Goal: Task Accomplishment & Management: Use online tool/utility

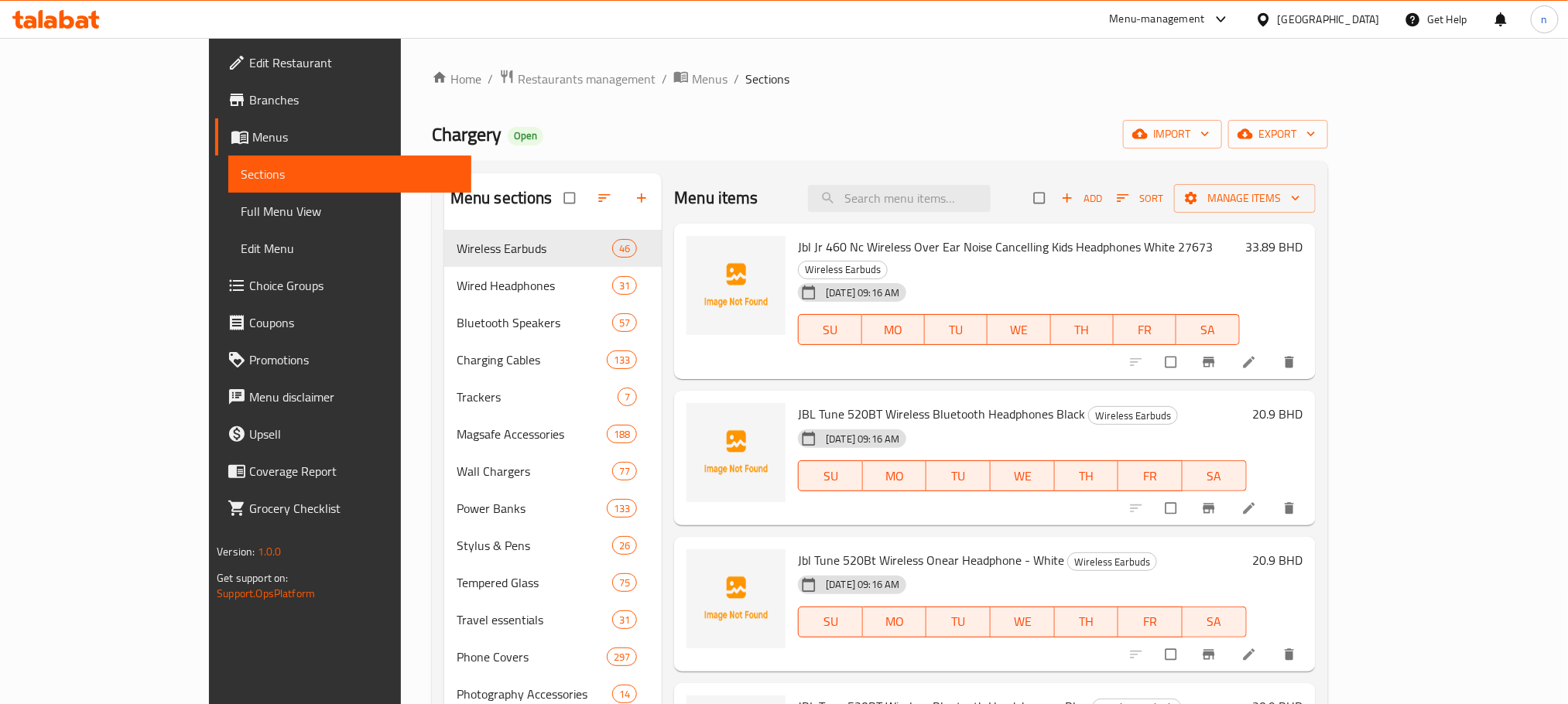
click at [241, 214] on span "Full Menu View" at bounding box center [349, 211] width 217 height 19
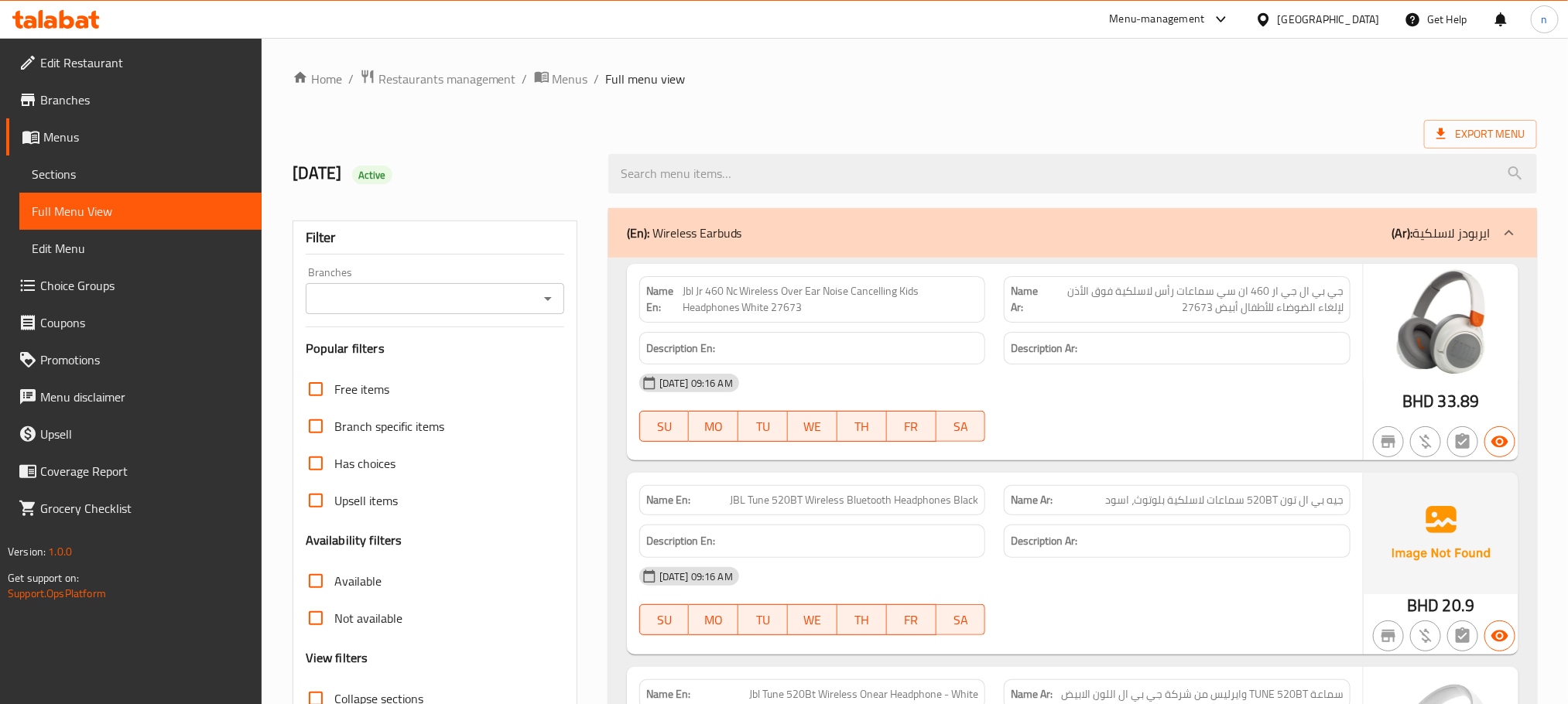
click at [878, 70] on ol "Home / Restaurants management / Menus / Full menu view" at bounding box center [914, 79] width 1245 height 20
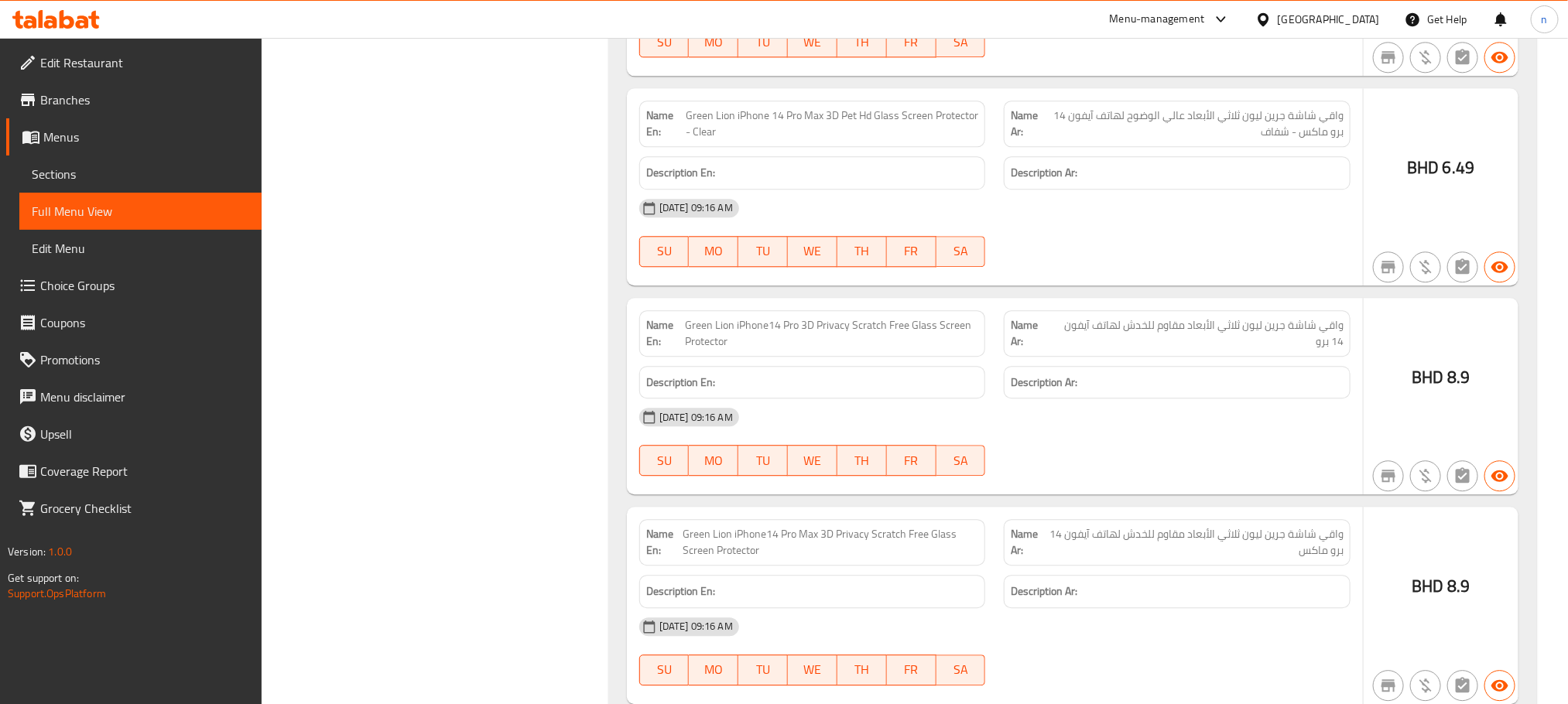
click at [60, 140] on span "Menus" at bounding box center [146, 136] width 206 height 19
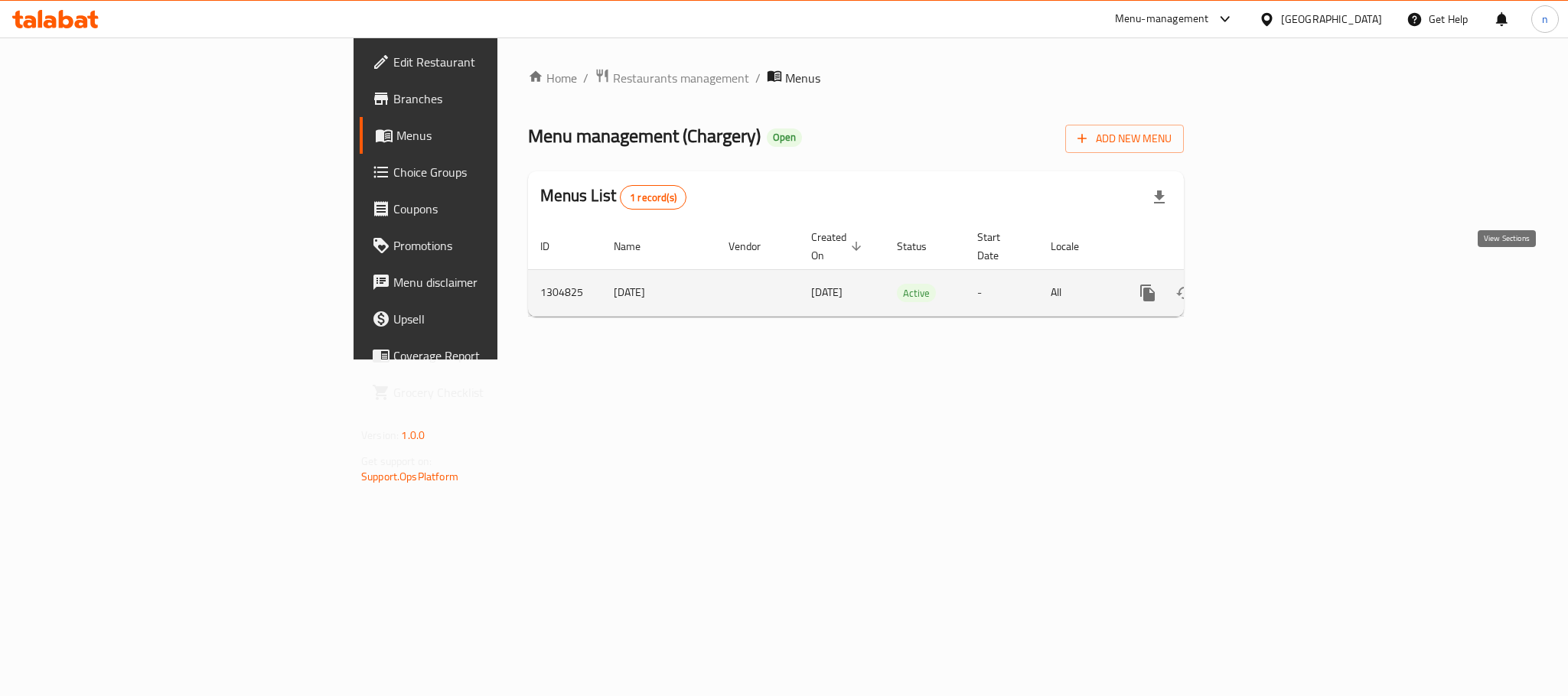
click at [1268, 284] on icon "enhanced table" at bounding box center [1258, 292] width 18 height 18
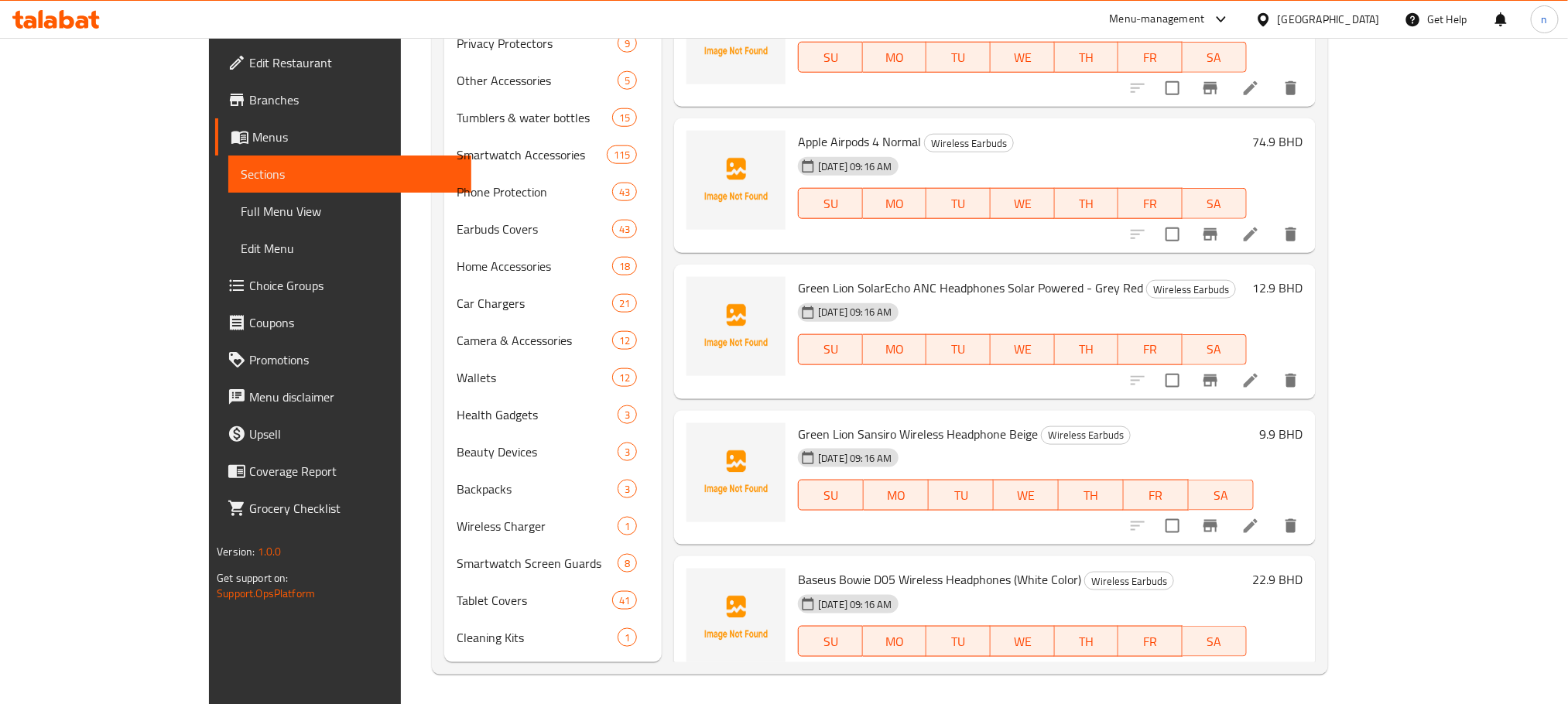
scroll to position [4062, 0]
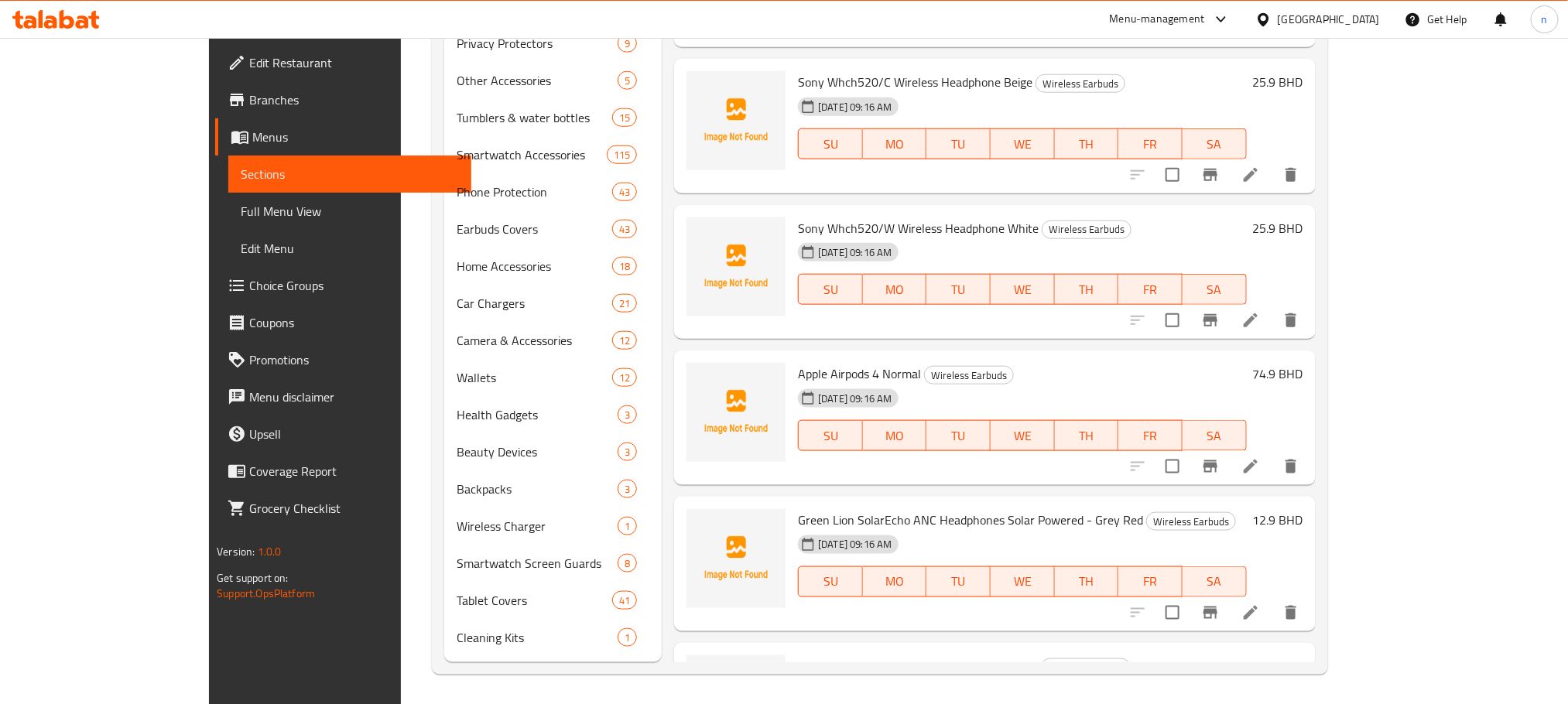
click at [811, 391] on span "[DATE] 09:16 AM" at bounding box center [854, 398] width 86 height 15
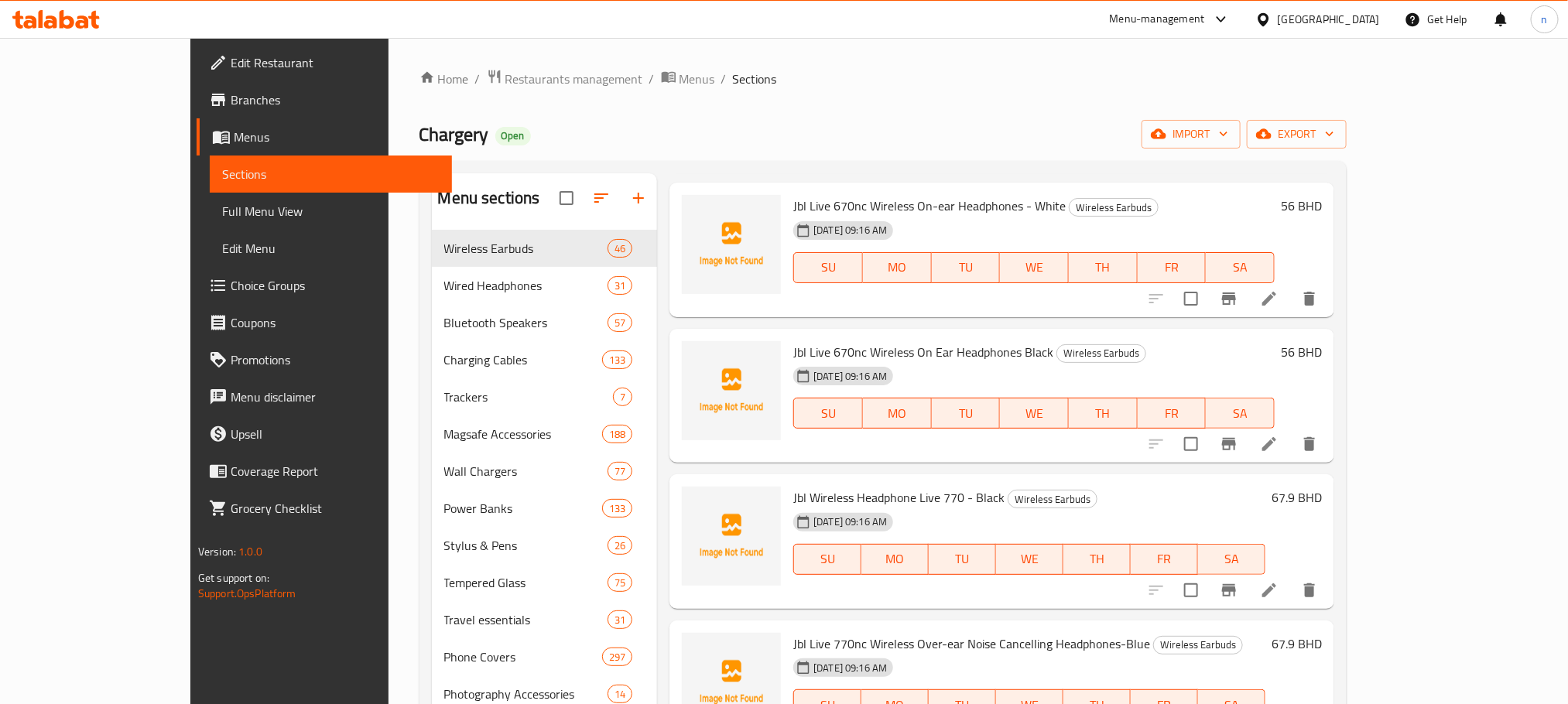
scroll to position [0, 0]
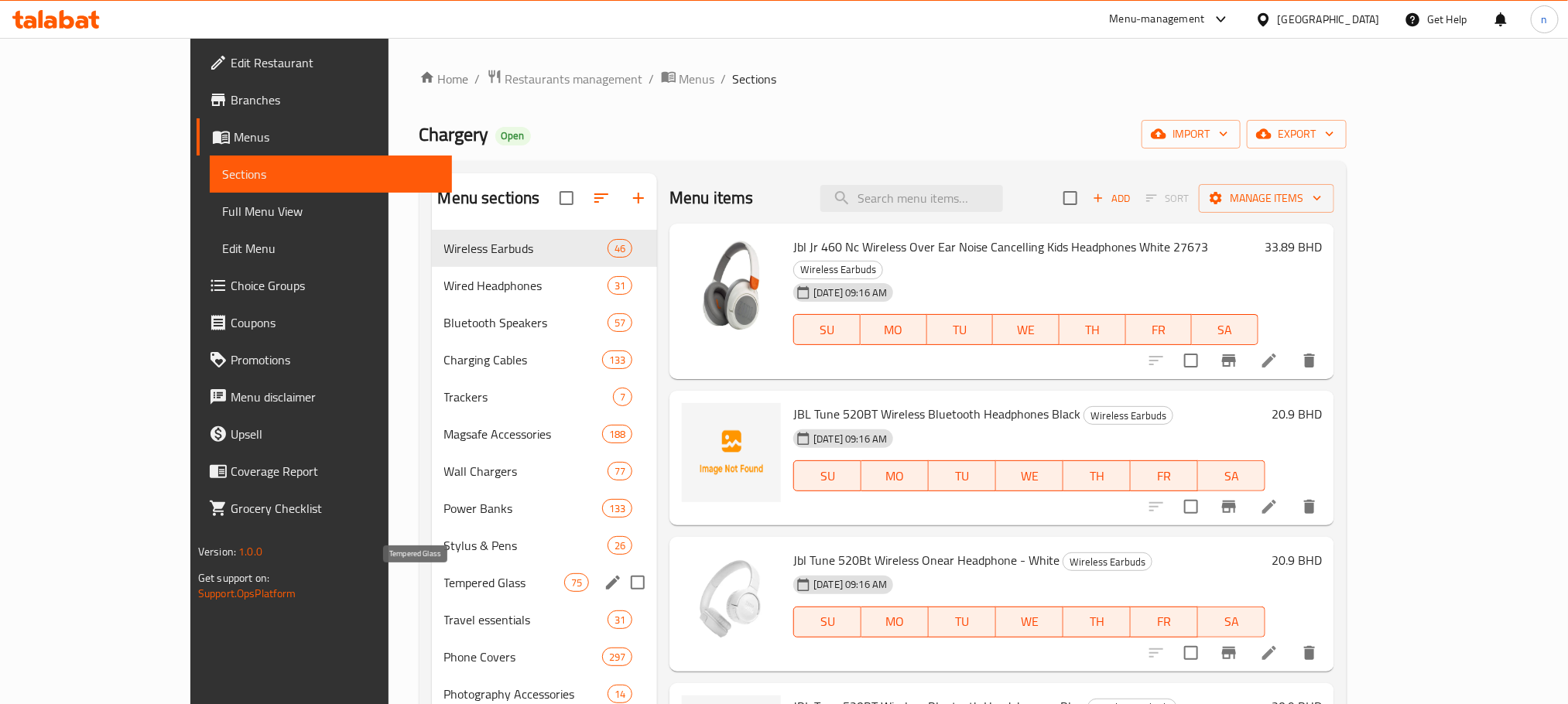
click at [444, 584] on span "Tempered Glass" at bounding box center [503, 582] width 120 height 19
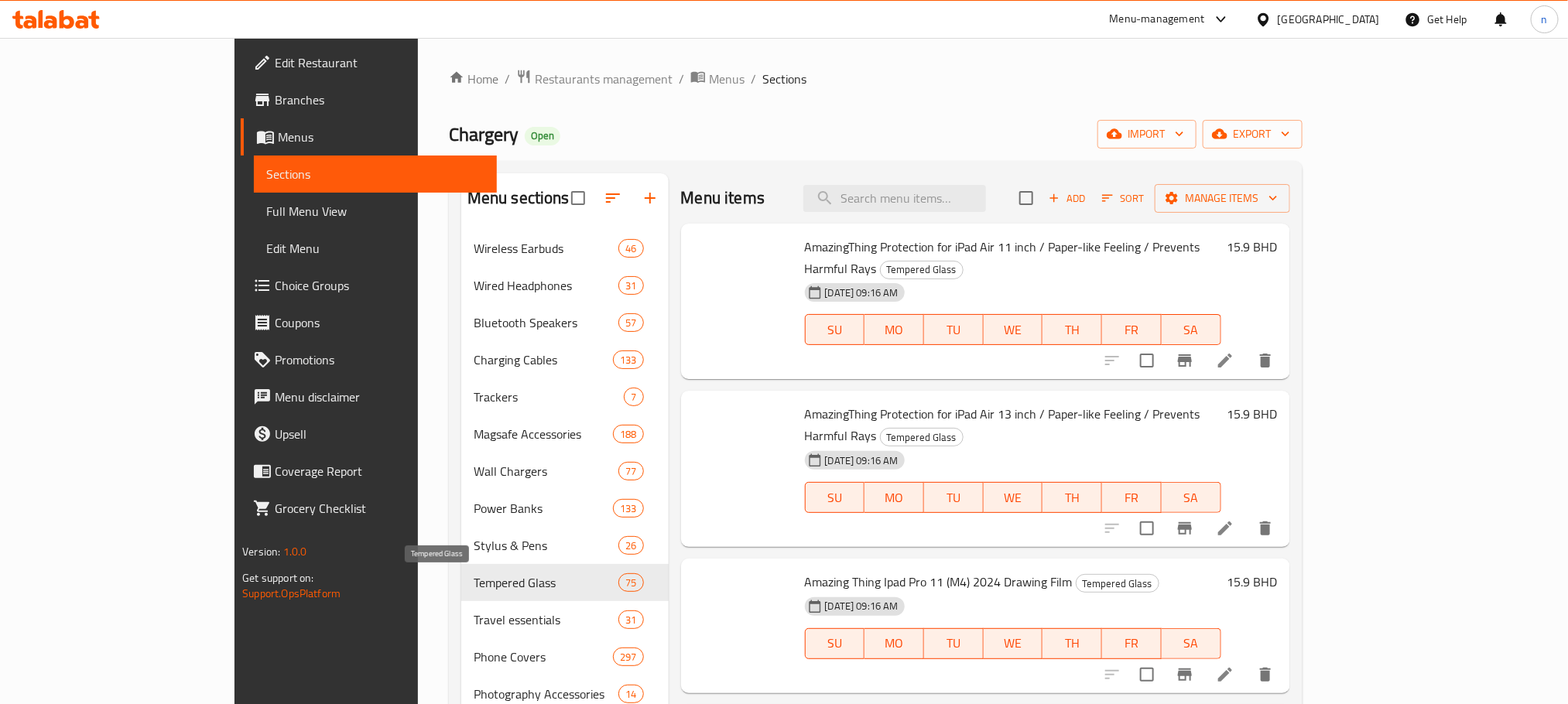
click at [850, 75] on ol "Home / Restaurants management / Menus / Sections" at bounding box center [876, 79] width 854 height 20
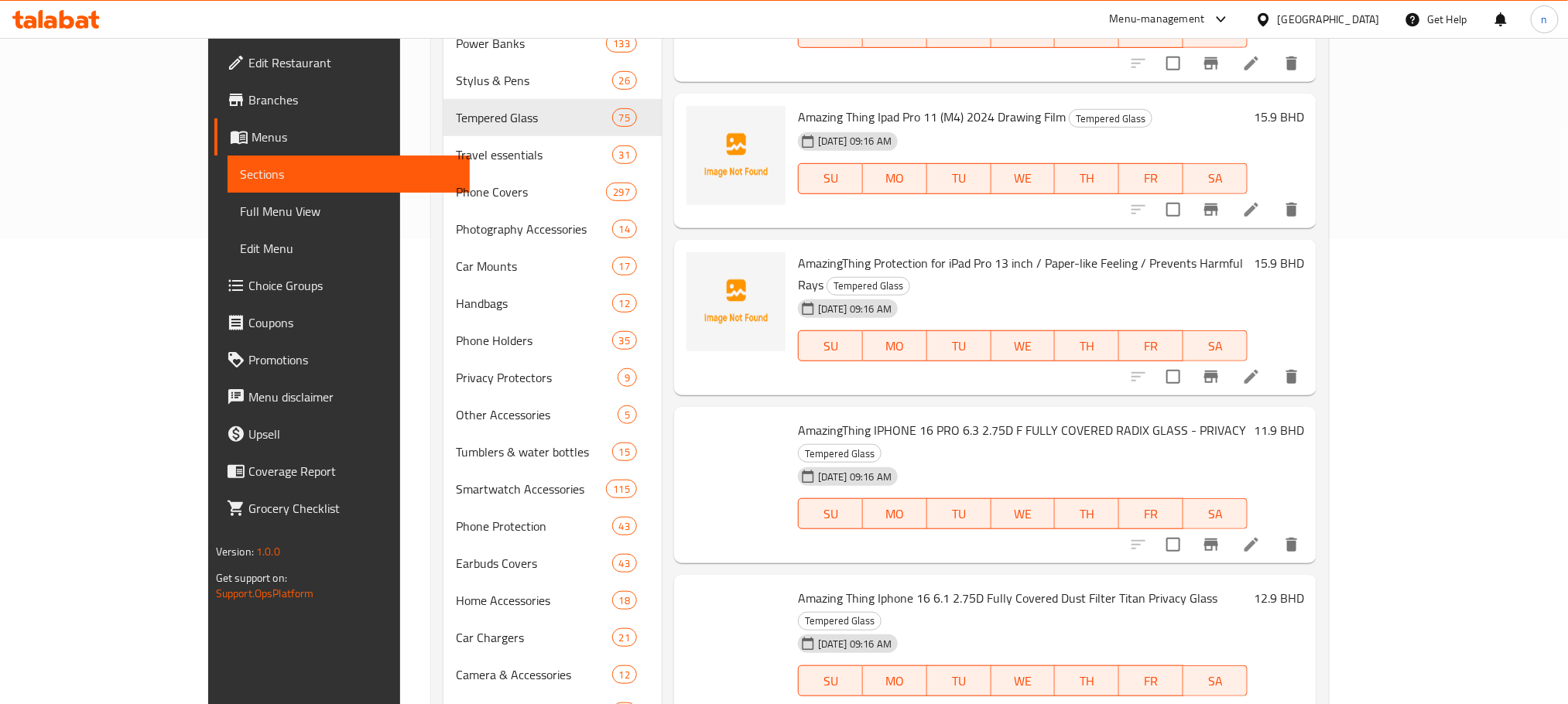
scroll to position [3950, 0]
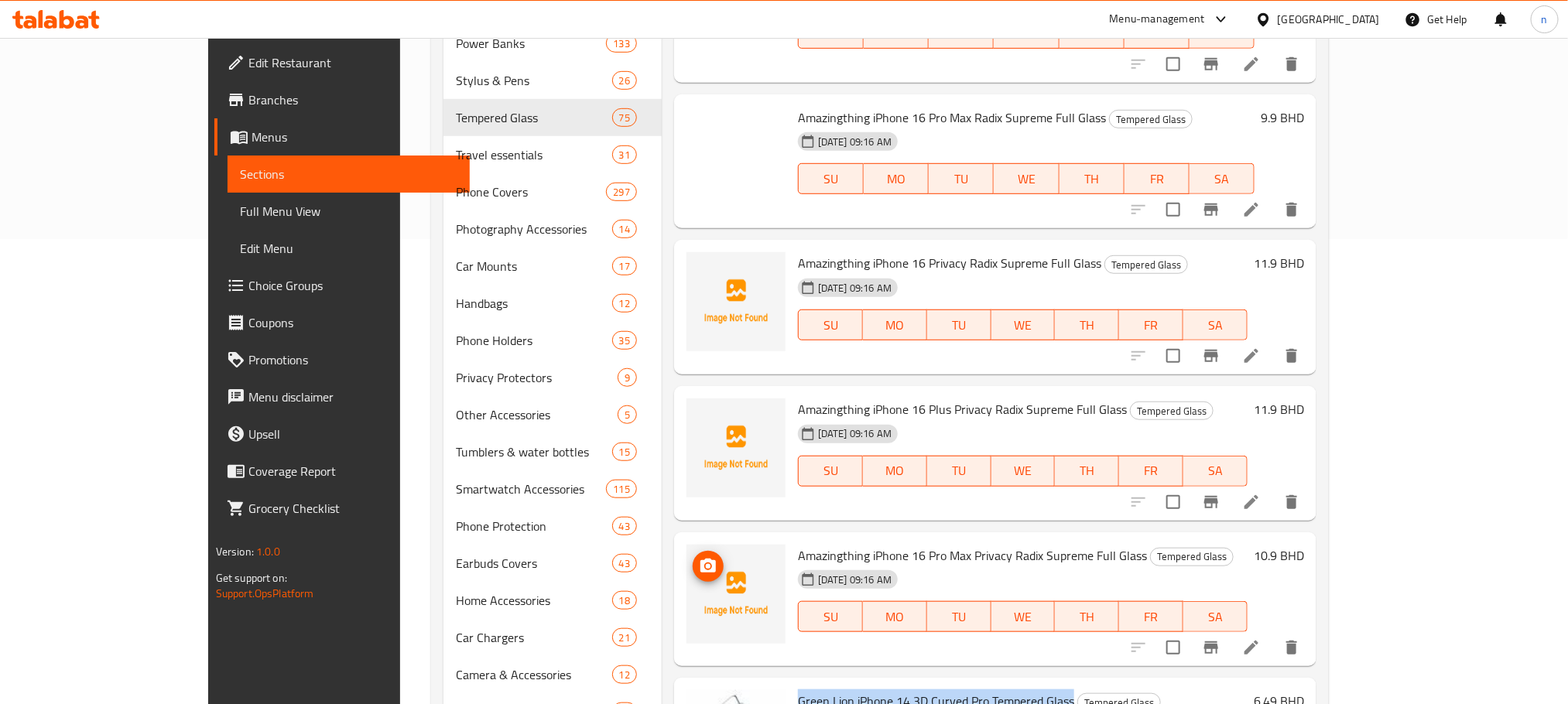
click at [688, 545] on img at bounding box center [736, 594] width 99 height 99
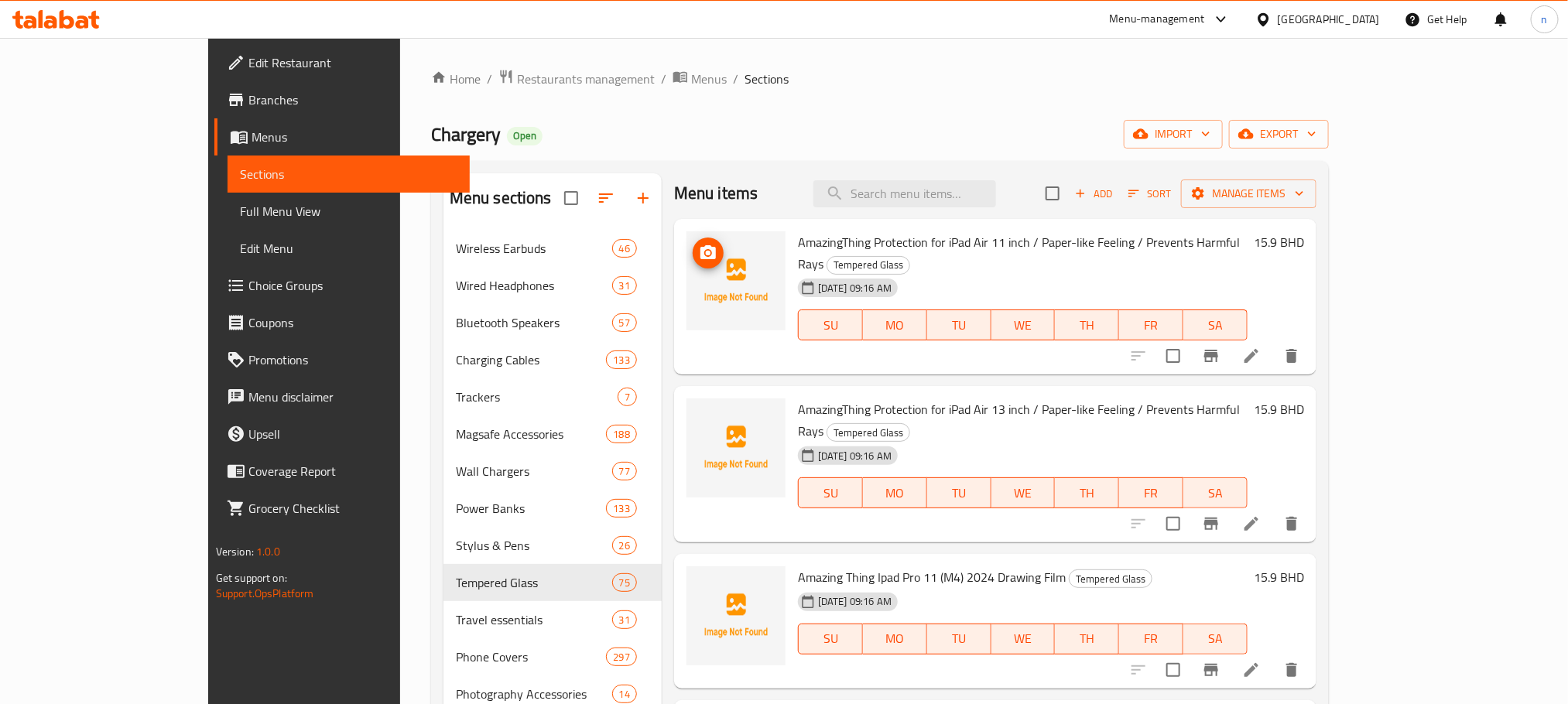
scroll to position [0, 0]
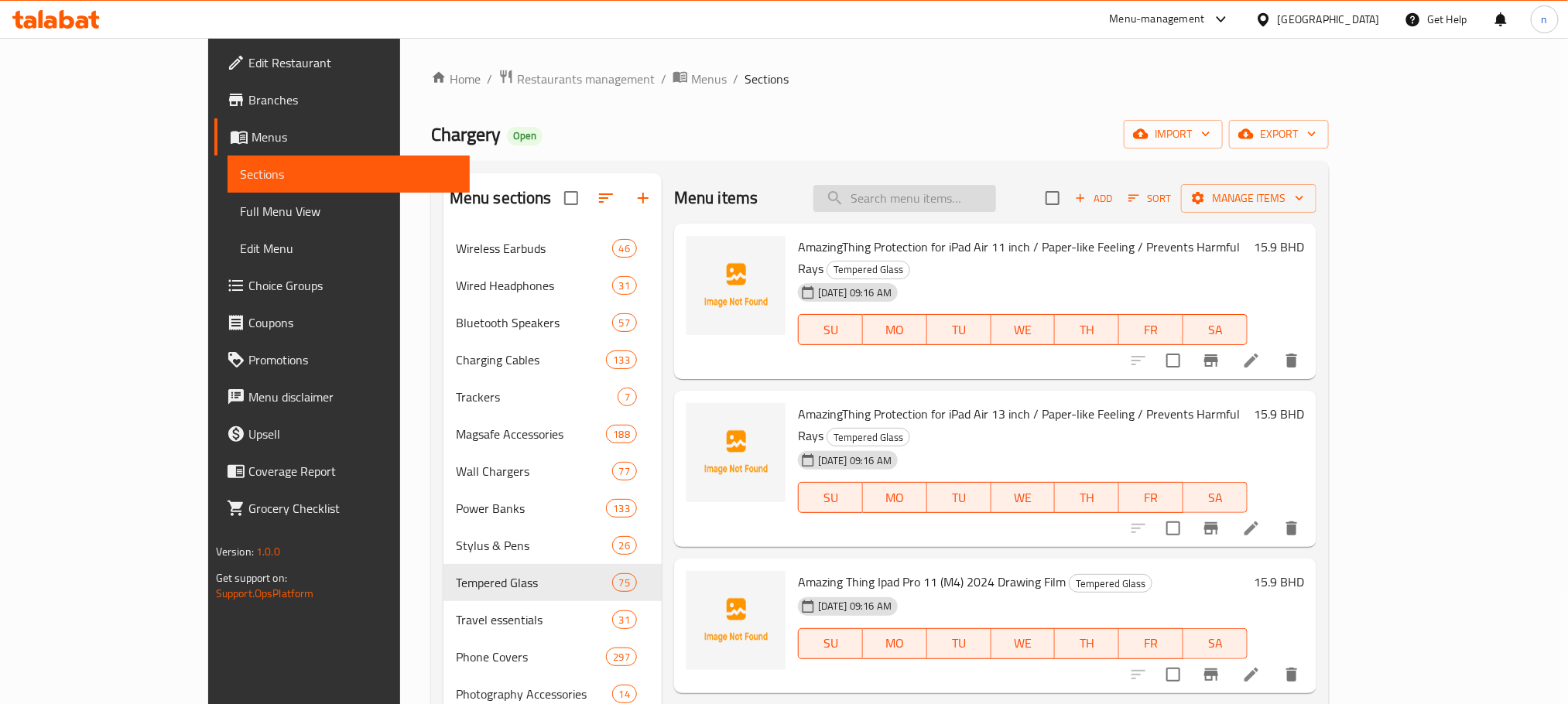
click at [981, 195] on input "search" at bounding box center [904, 198] width 182 height 27
click at [945, 195] on input "search" at bounding box center [904, 198] width 182 height 27
paste input "Green Lion iPhone14 Pro 3D Privacy Scratch Free Glass Screen Protector"
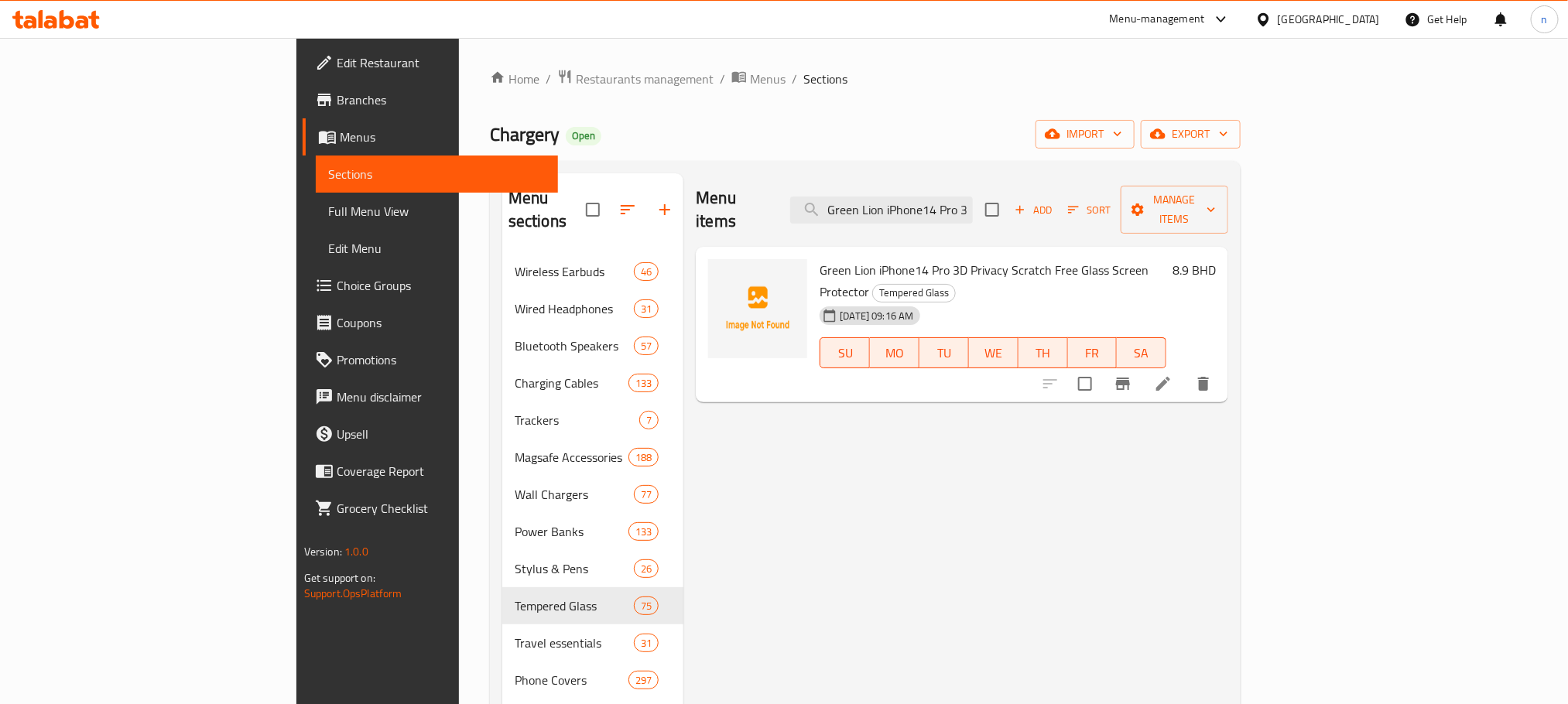
click at [891, 120] on div "Chargery Open import export" at bounding box center [865, 134] width 750 height 28
click at [973, 197] on input "Green Lion iPhone14 Pro 3D Privacy Scratch Free Glass Screen Protector" at bounding box center [881, 210] width 182 height 27
paste input "Green Lion iPhone 14 3D Curved Pro Tempered Glass"
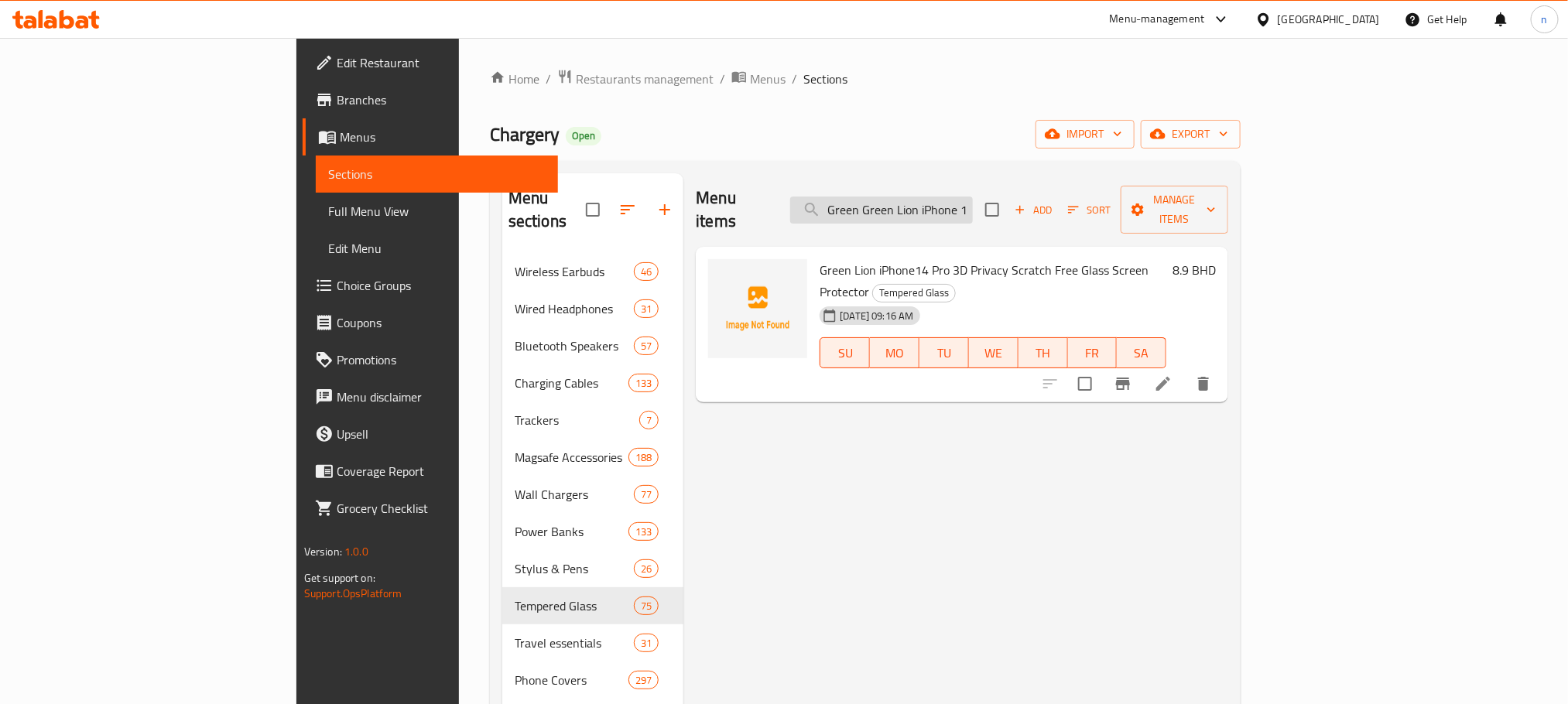
scroll to position [0, 169]
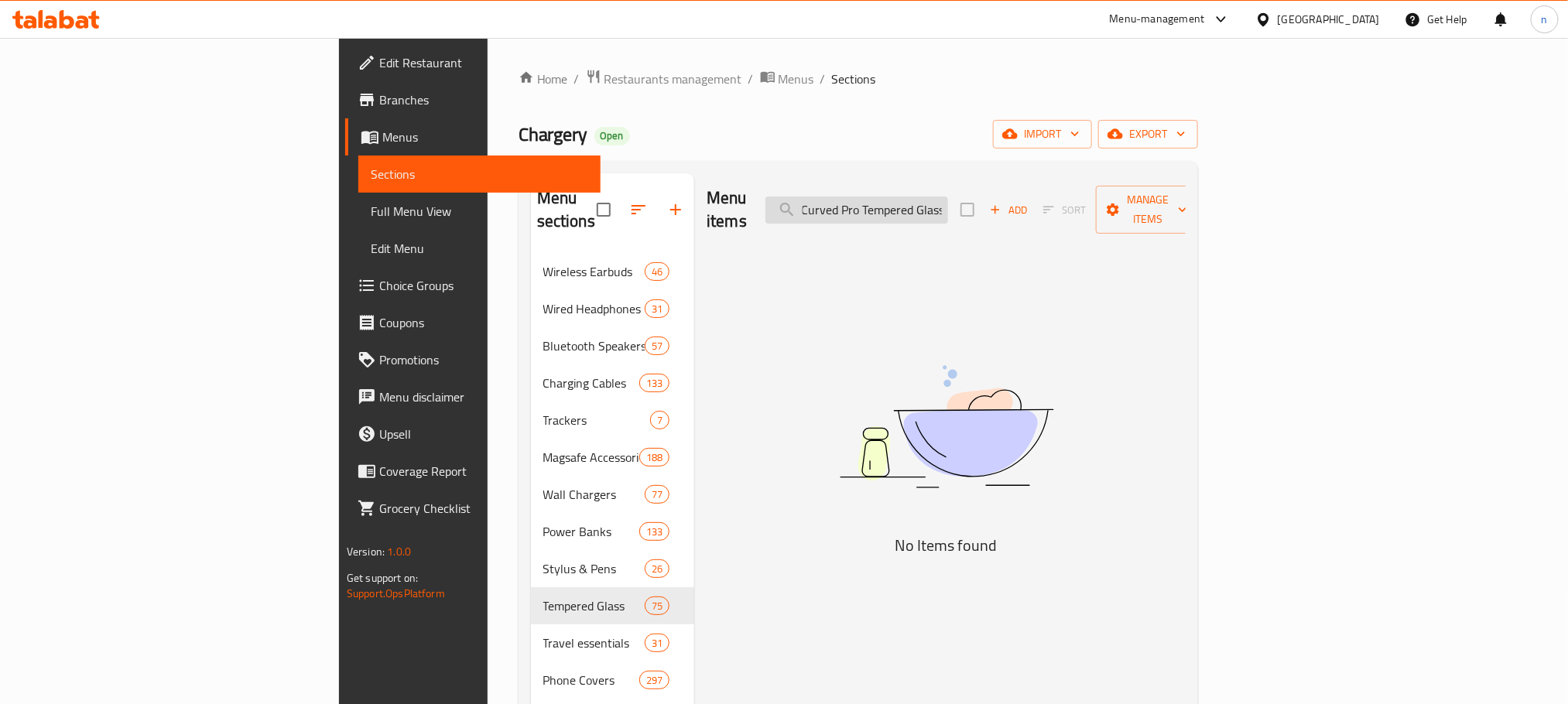
paste input "Lion iPhone 14 3D Curved Pro Tempered Glass"
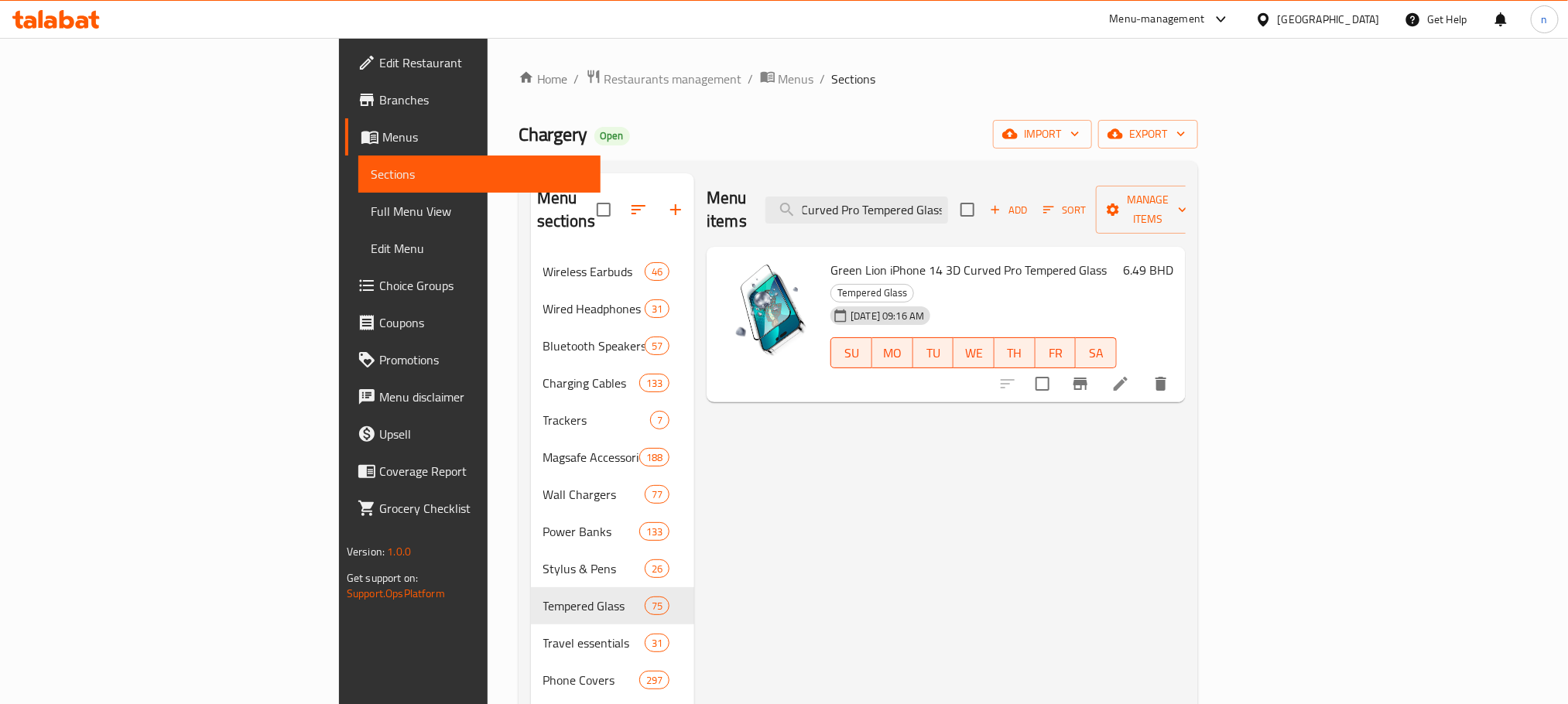
scroll to position [0, 0]
click at [948, 206] on input "Green Lion iPhone 14 3D Curved Pro Tempered Glass" at bounding box center [857, 210] width 182 height 27
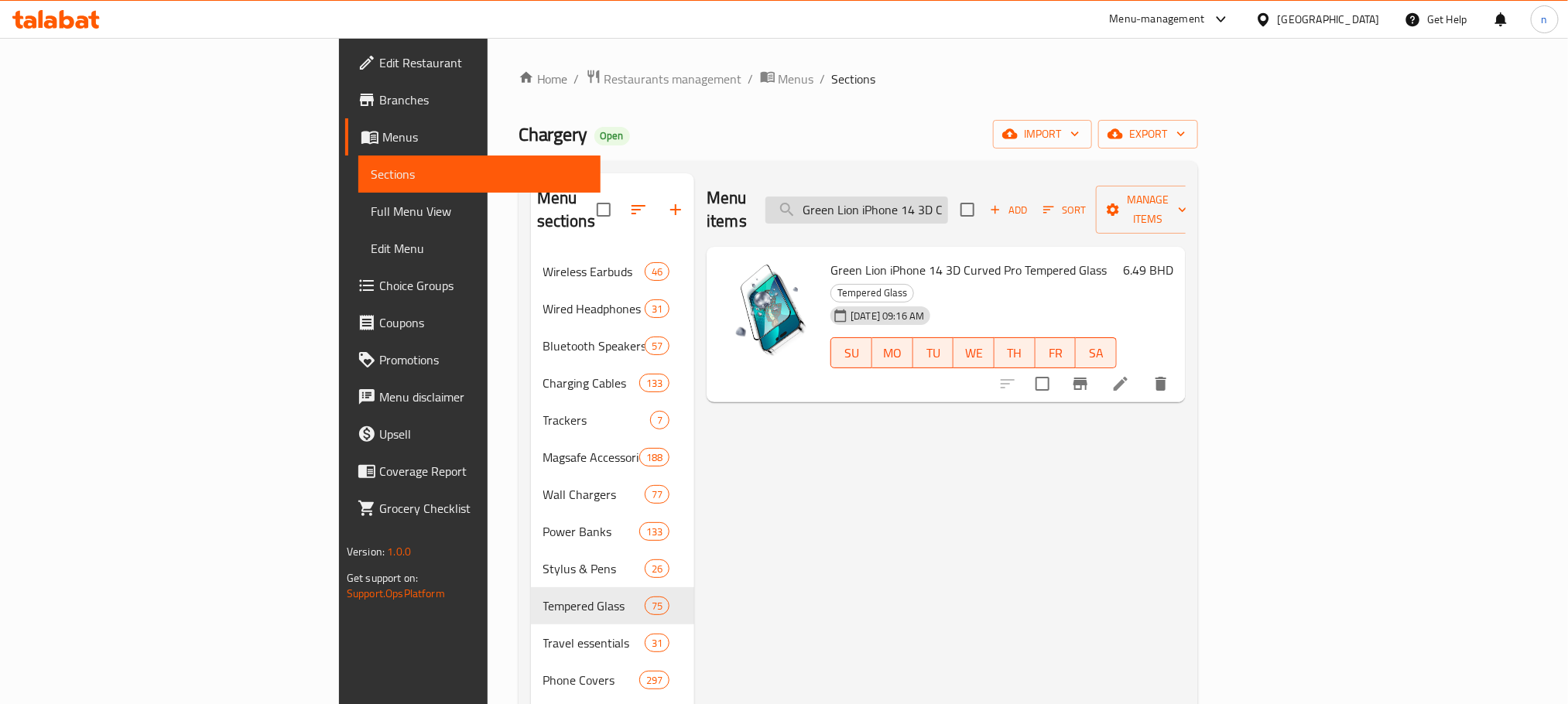
paste input "Pro Max 3D Advanced Curved Pro Tempered Glass - Clear"
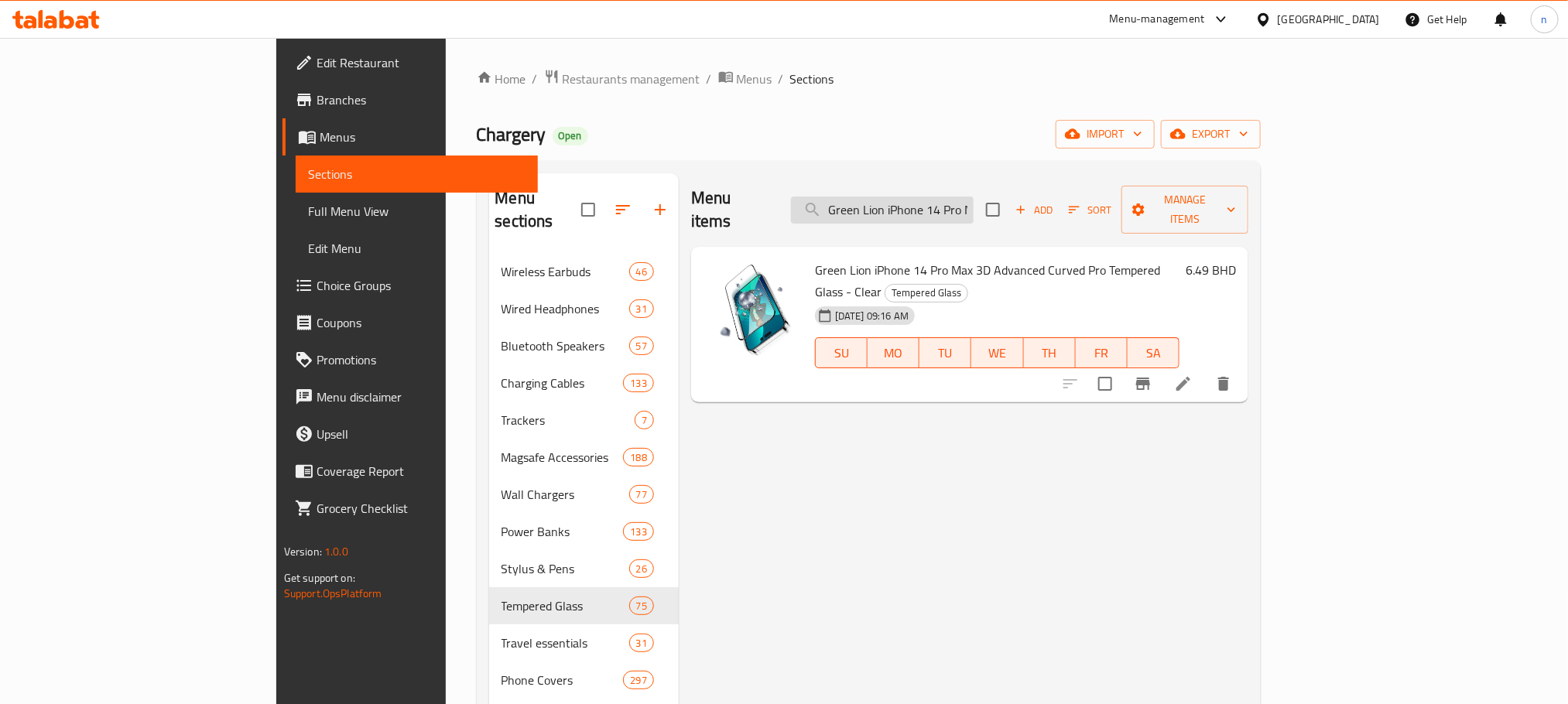
click at [974, 211] on input "Green Lion iPhone 14 Pro Max 3D Advanced Curved Pro Tempered Glass - Clear" at bounding box center [882, 210] width 182 height 27
paste input "search"
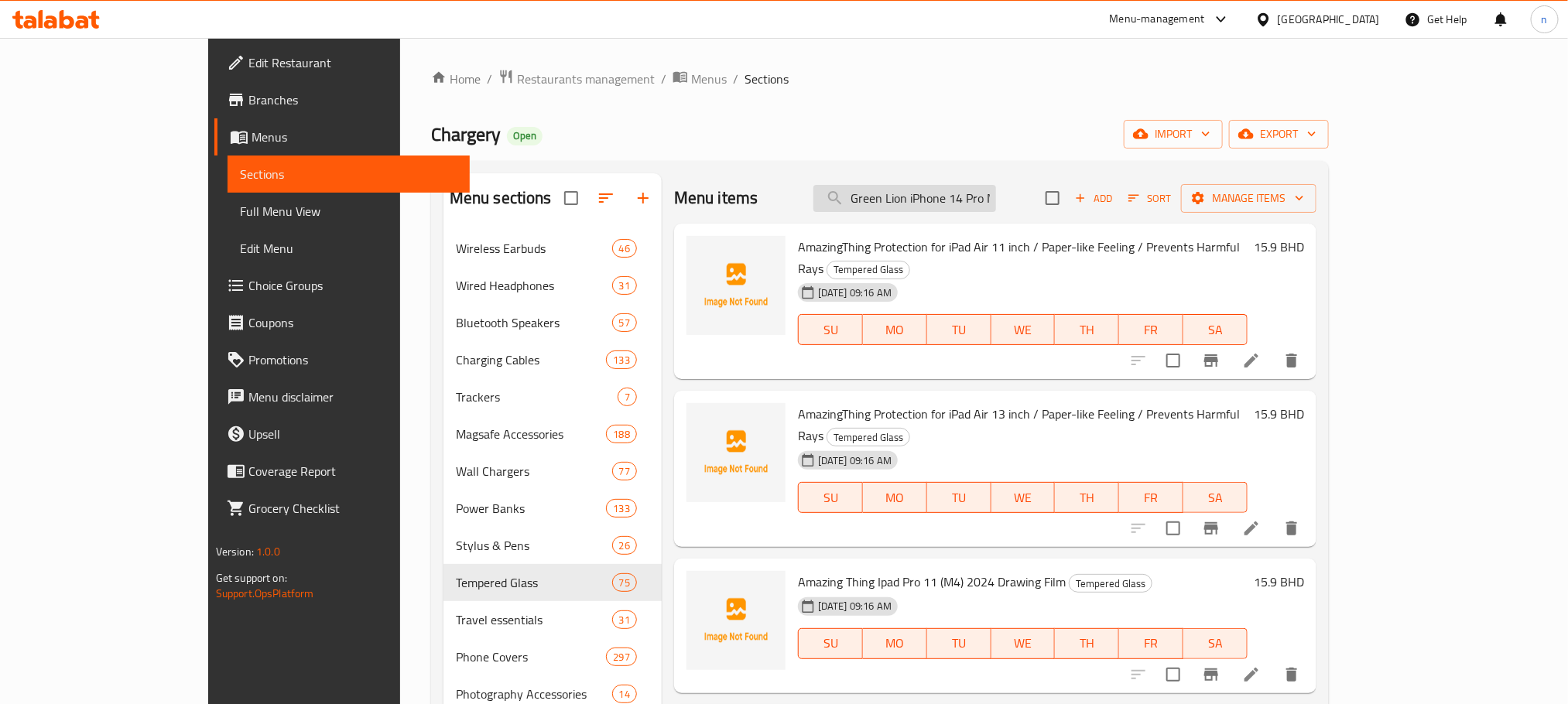
click at [971, 197] on input "Green Lion iPhone 14 Pro Max 3D Curved Pro Tempered Glass - Clear" at bounding box center [904, 198] width 182 height 27
paste input "6935100164083"
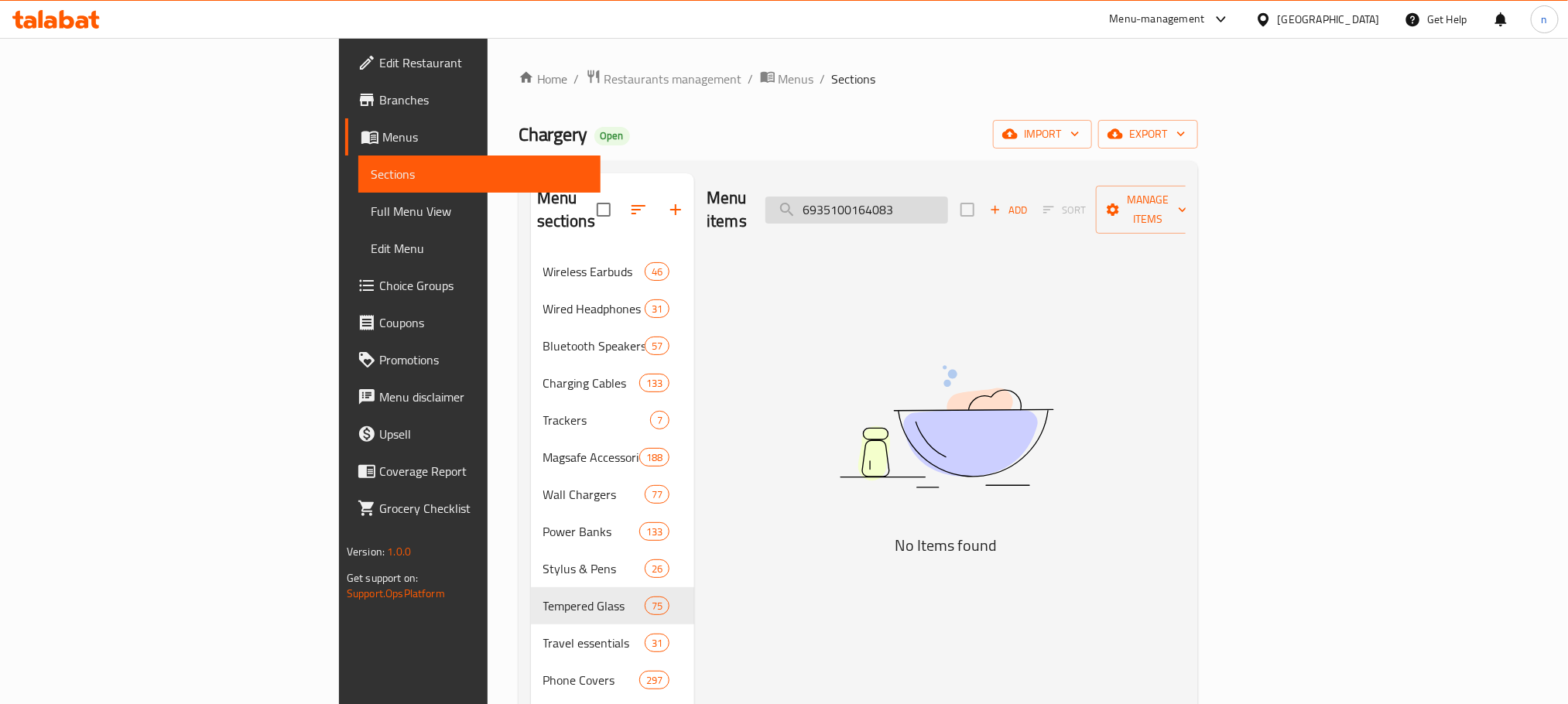
click at [948, 199] on input "6935100164083" at bounding box center [857, 210] width 182 height 27
paste input "Green Lion iPhone 14 Pro Max 3D Curved Pro Tempered Glass - Clear"
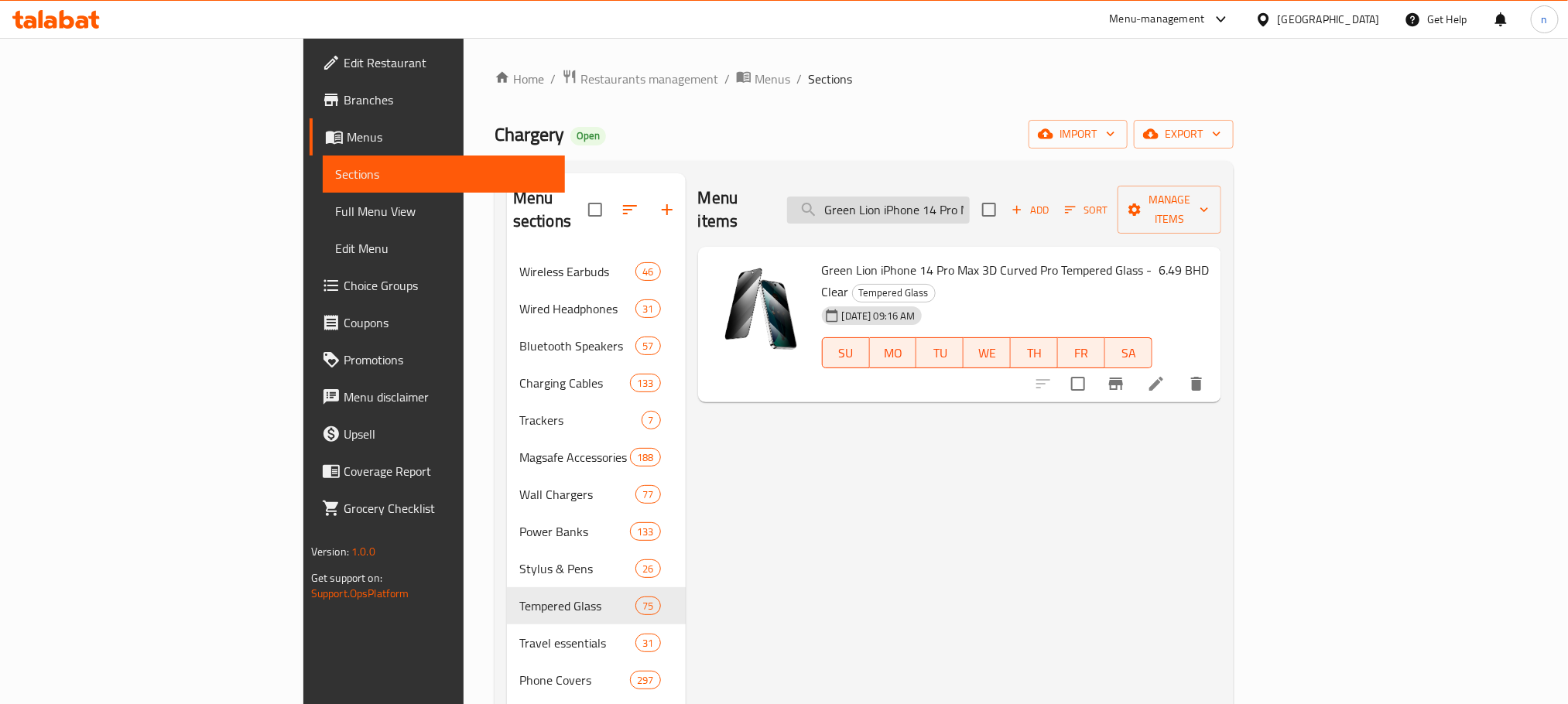
click at [969, 197] on input "Green Lion iPhone 14 Pro Max 3D Curved Pro Tempered Glass - Clear" at bounding box center [878, 210] width 182 height 27
paste input "Pet Hd Glass Screen Protector"
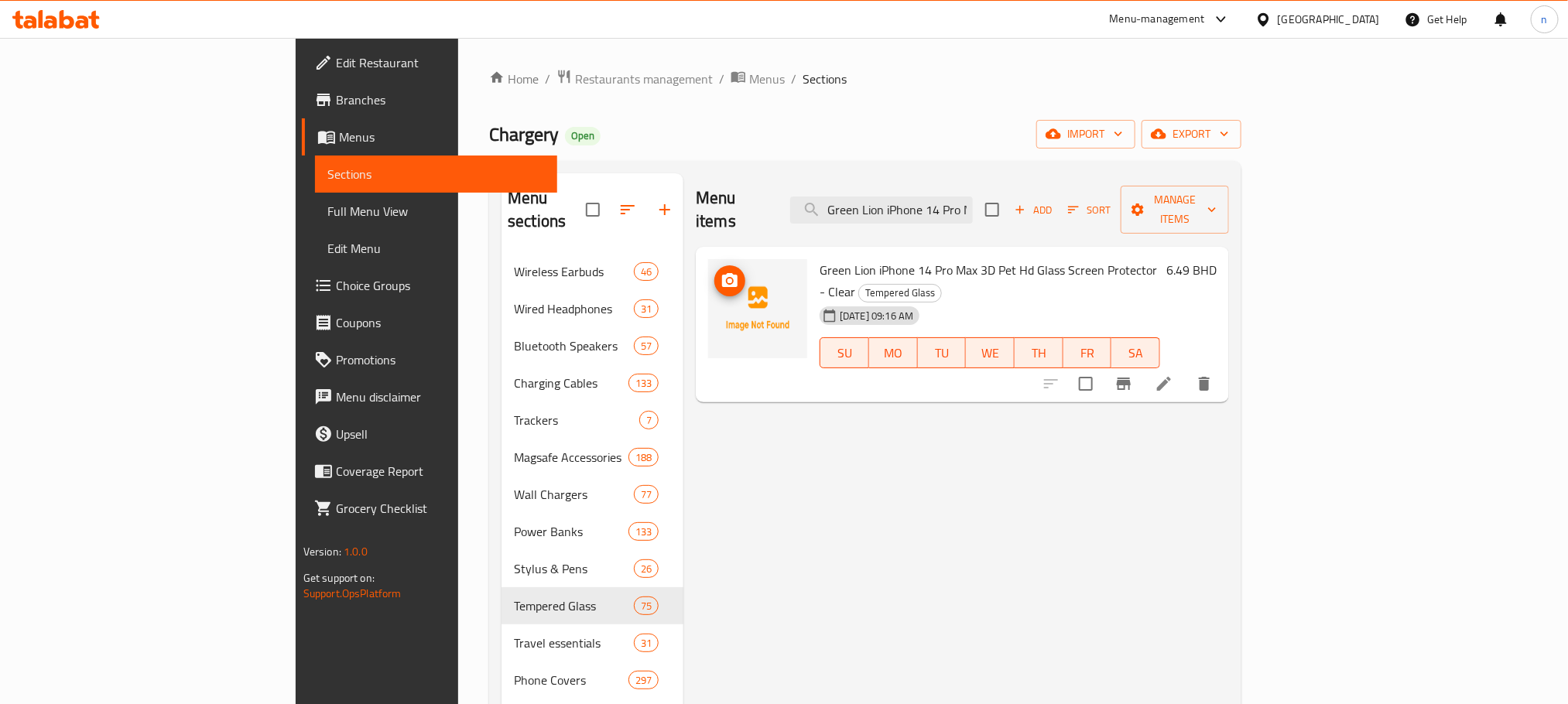
click at [708, 333] on img at bounding box center [757, 309] width 99 height 99
click at [973, 197] on input "Green Lion iPhone 14 Pro Max 3D Pet Hd Glass Screen Protector - Clear" at bounding box center [881, 210] width 182 height 27
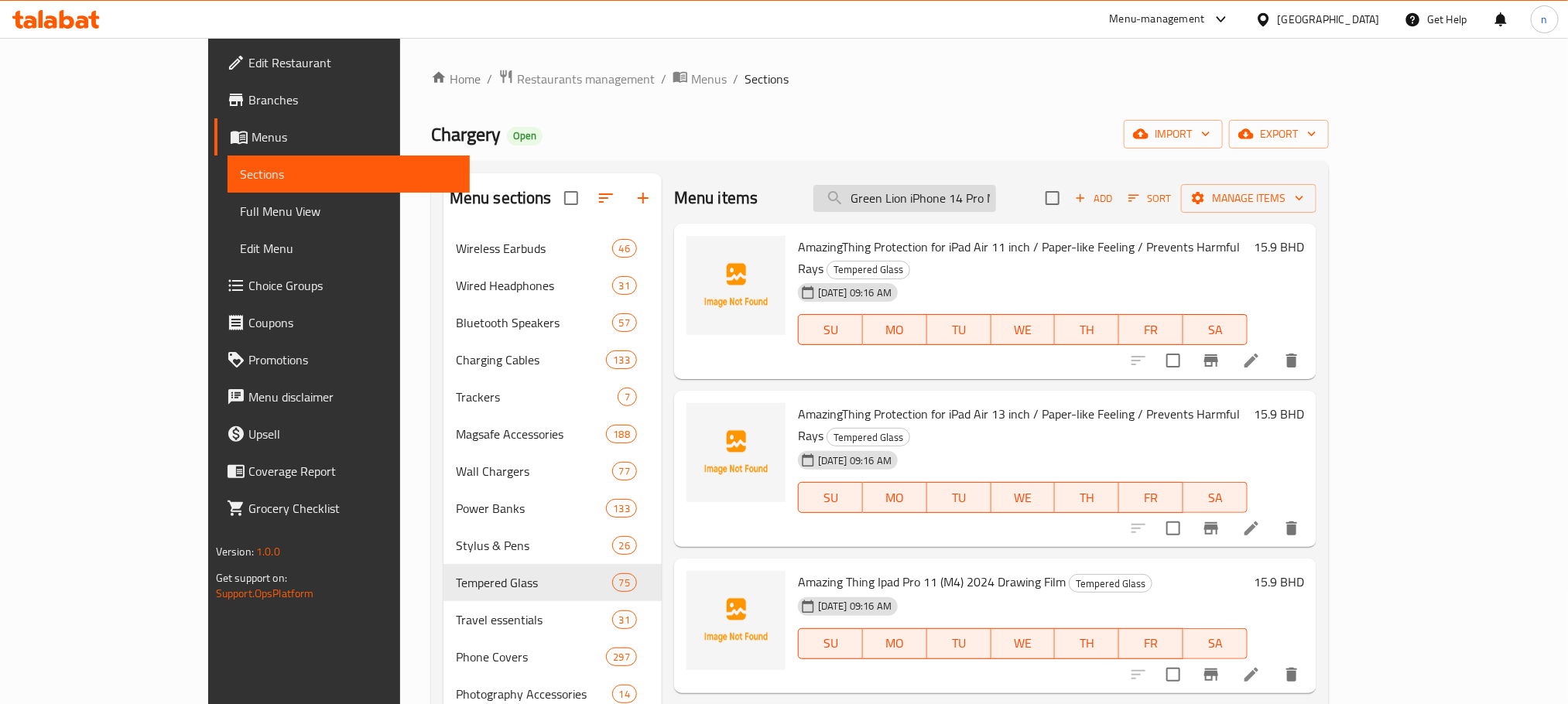
click at [983, 196] on input "Green Lion iPhone 14 Pro Max 3D Pet Hd Glass Screen Protector - Clear" at bounding box center [904, 198] width 182 height 27
paste input "14 Pro 3D Privacy Scratch Free Glass Screen Protecto"
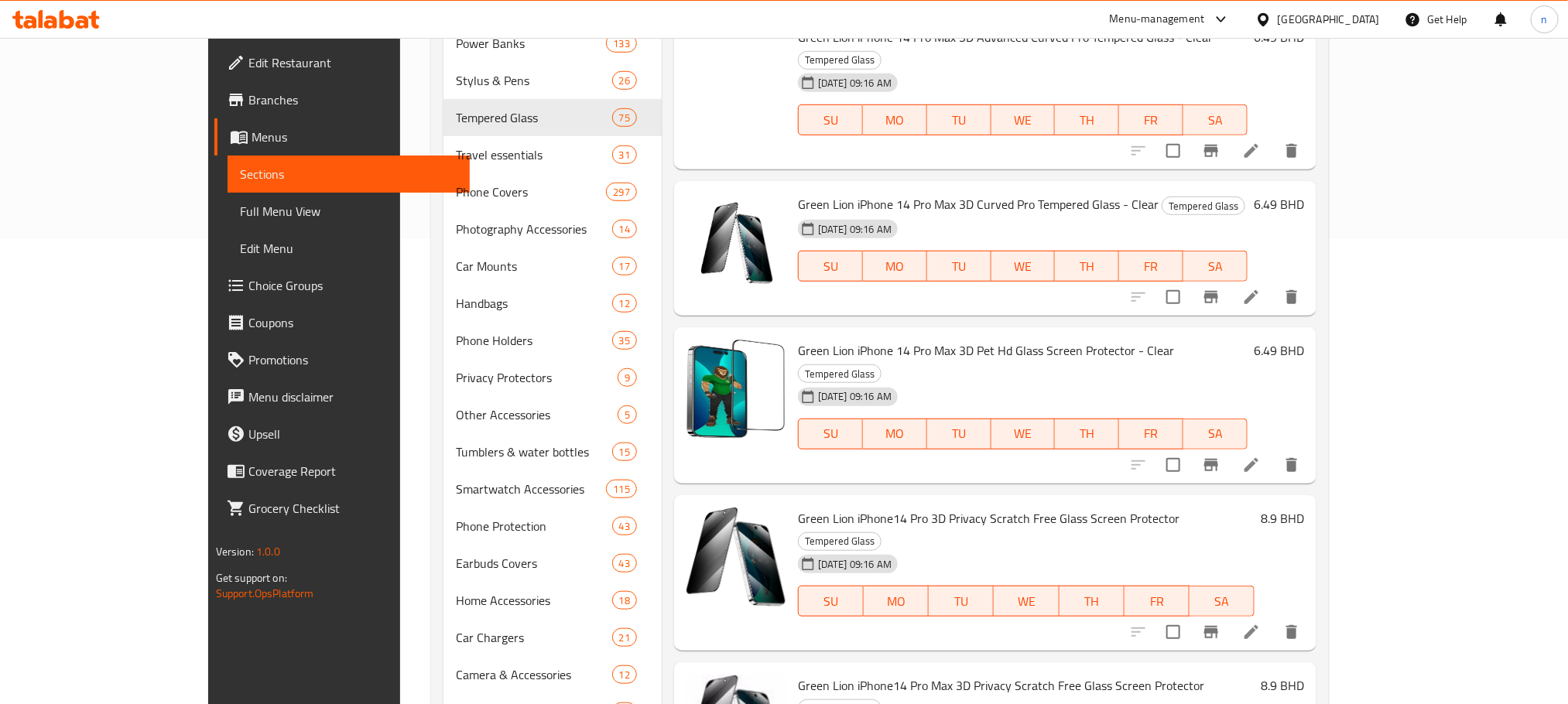
scroll to position [4795, 0]
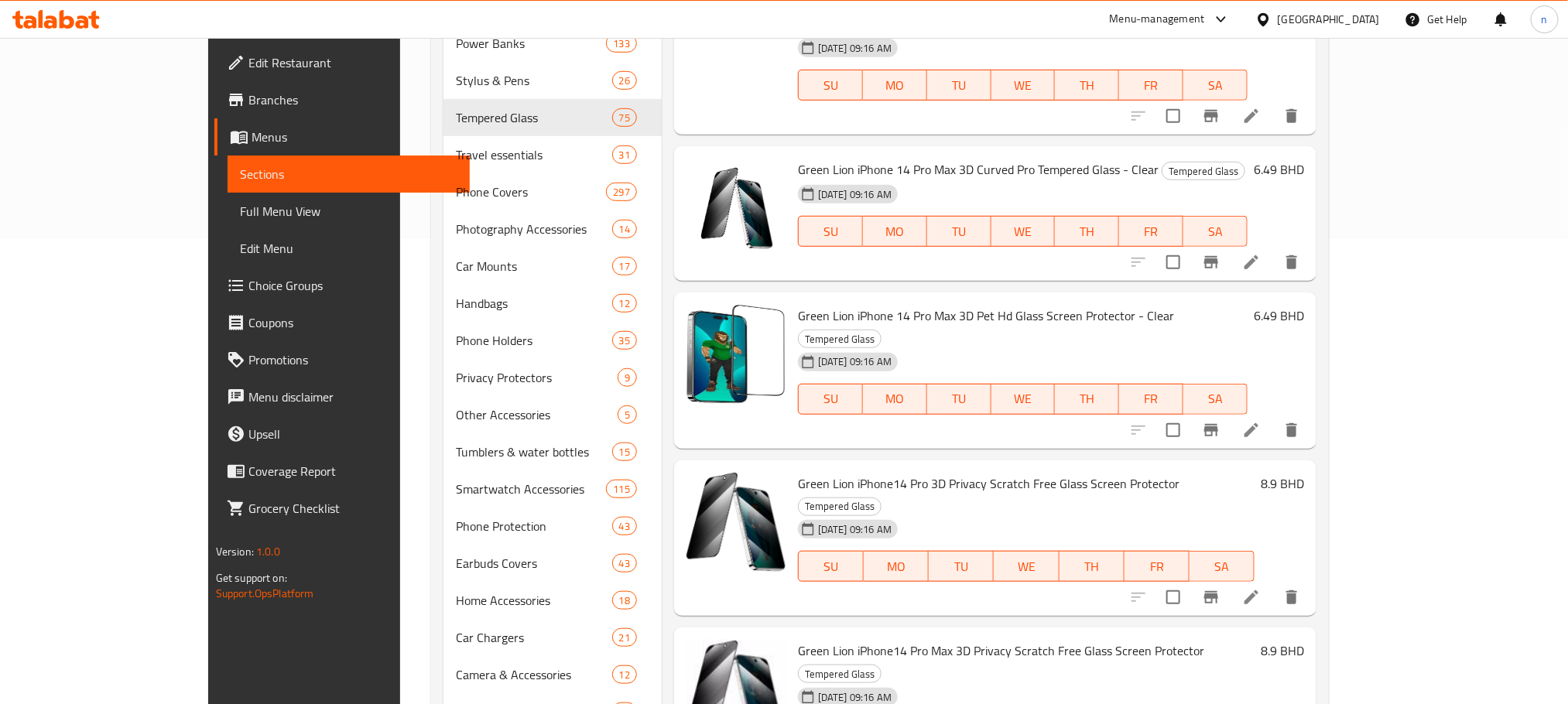
drag, startPoint x: 1526, startPoint y: 375, endPoint x: 1494, endPoint y: 199, distance: 178.9
click at [1329, 193] on div "Menu sections Wireless Earbuds 46 Wired Headphones 31 Bluetooth Speakers 57 Cha…" at bounding box center [880, 352] width 897 height 1313
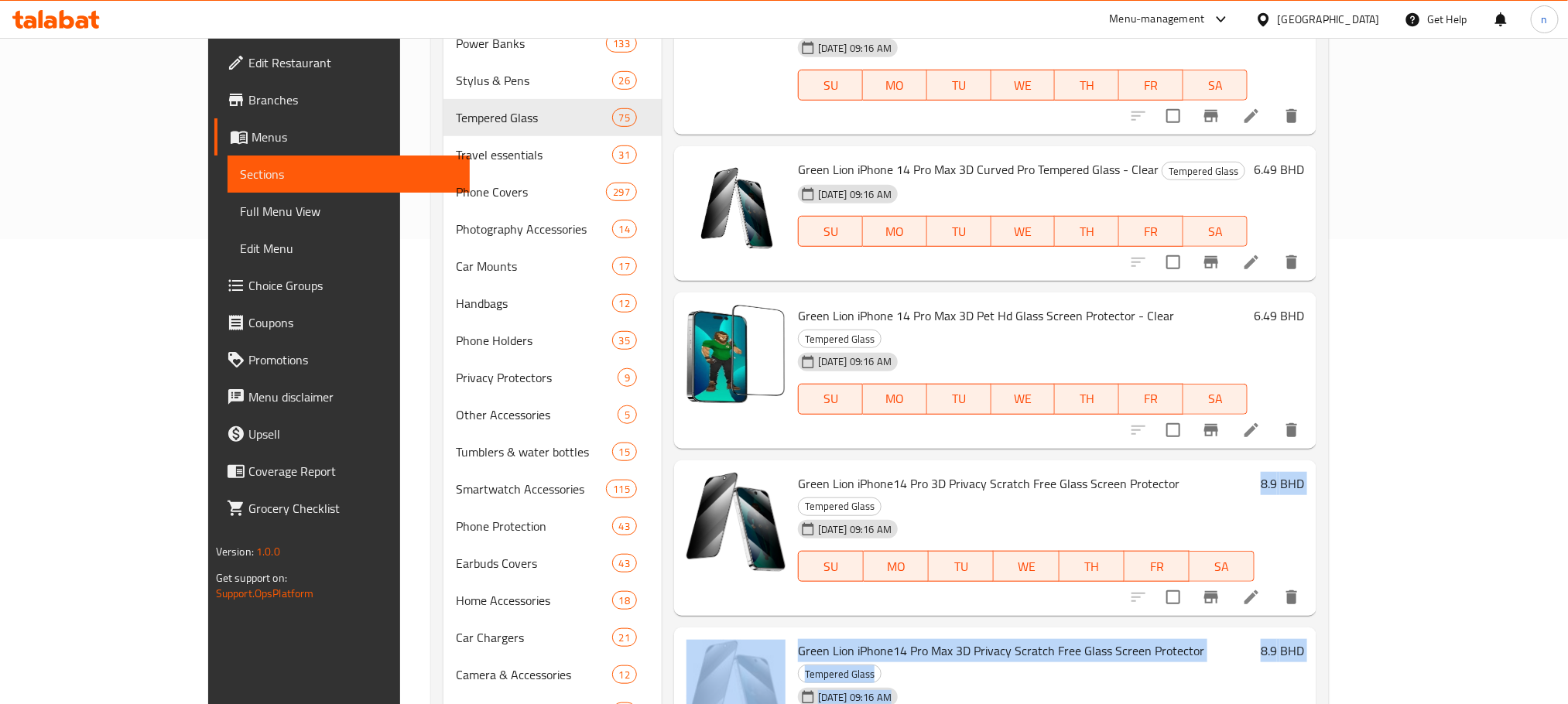
click at [1360, 298] on div "Home / Restaurants management / Menus / Sections Chargery Open import export Me…" at bounding box center [880, 306] width 959 height 1466
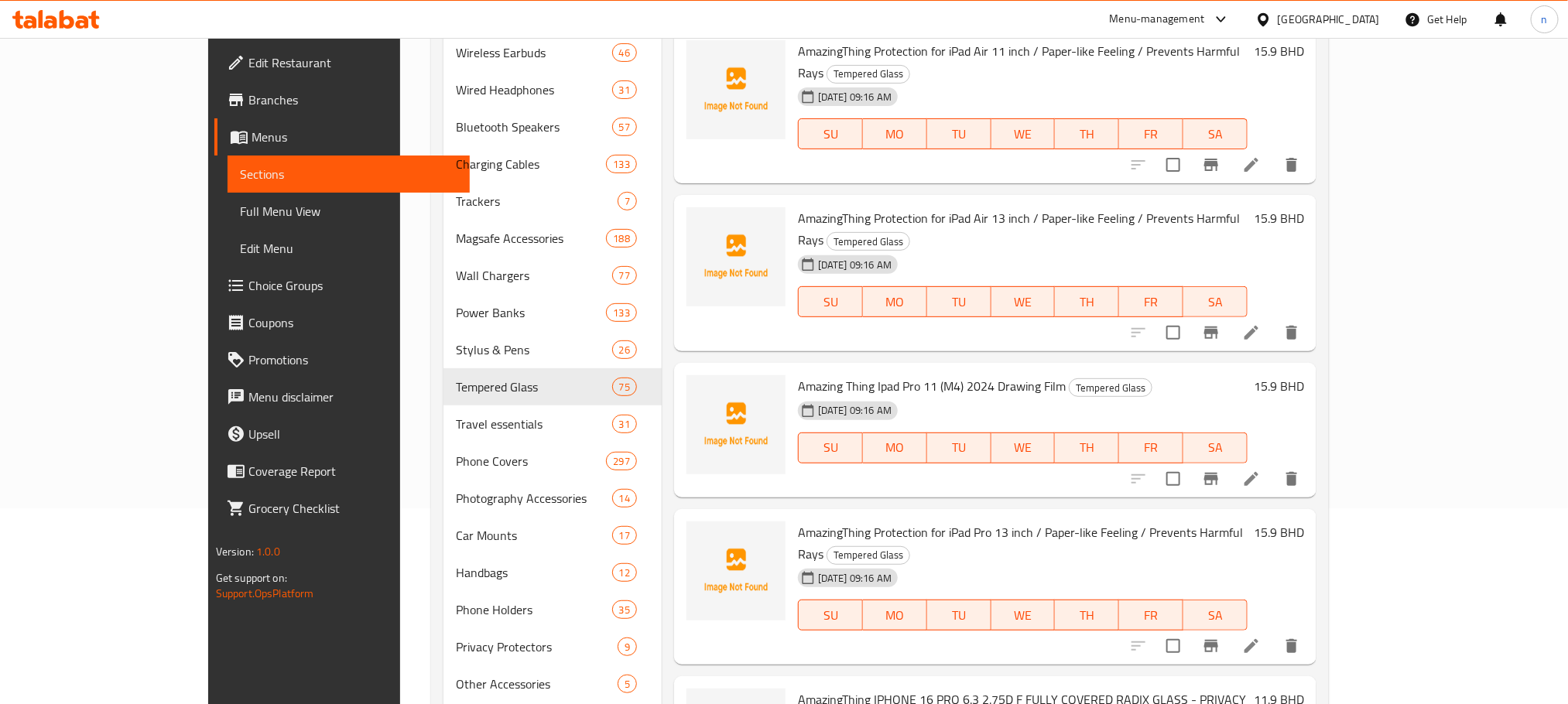
scroll to position [0, 0]
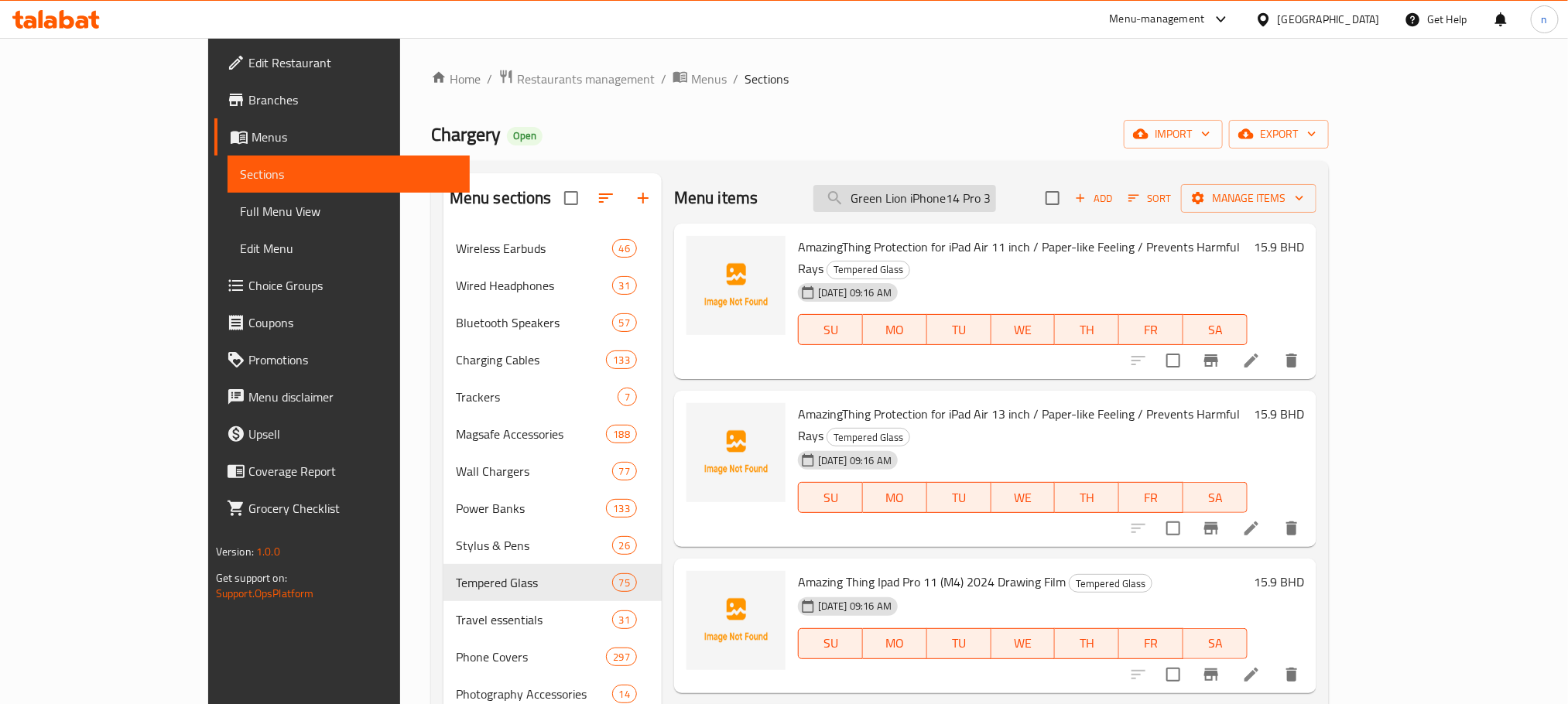
click at [969, 206] on input "Green Lion iPhone14 Pro 3D Privacy Scratch Free Glass Screen Protector" at bounding box center [904, 198] width 182 height 27
click at [969, 207] on input "Green Lion iPhone14 Pro 3D Privacy Scratch Free Glass Screen Protector" at bounding box center [904, 198] width 182 height 27
click at [968, 207] on input "Green Lion iPhone14 Pro 3D Privacy Scratch Free Glass Screen Protector" at bounding box center [904, 198] width 182 height 27
paste input "14/14 Plus Lens Protector - Black"
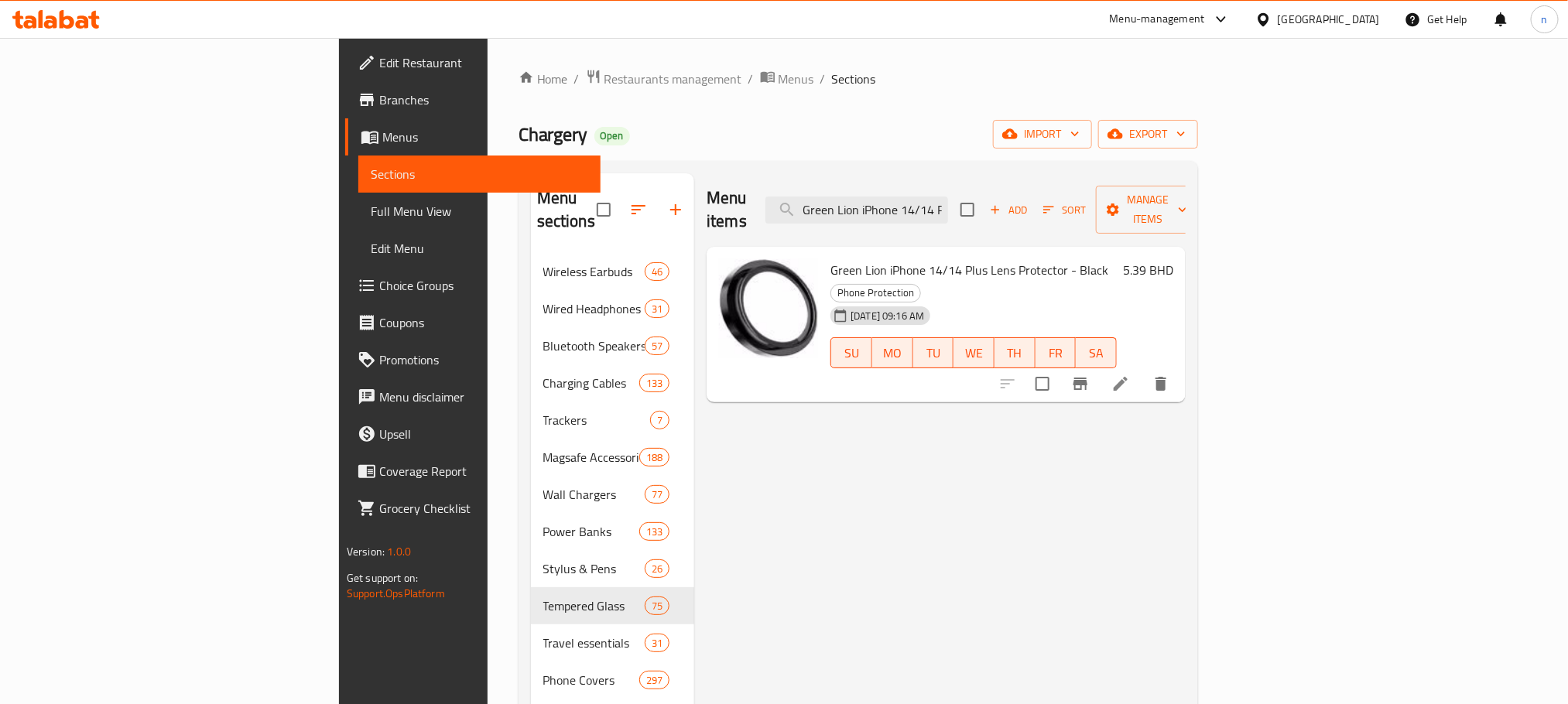
click at [904, 259] on span "Green Lion iPhone 14/14 Plus Lens Protector - Black" at bounding box center [969, 270] width 278 height 23
click at [948, 209] on input "Green Lion iPhone 14/14 Plus Lens Protector - Black" at bounding box center [857, 210] width 182 height 27
click at [948, 206] on input "Green Lion iPhone 14/14 Plus Lens Protector - Black" at bounding box center [857, 210] width 182 height 27
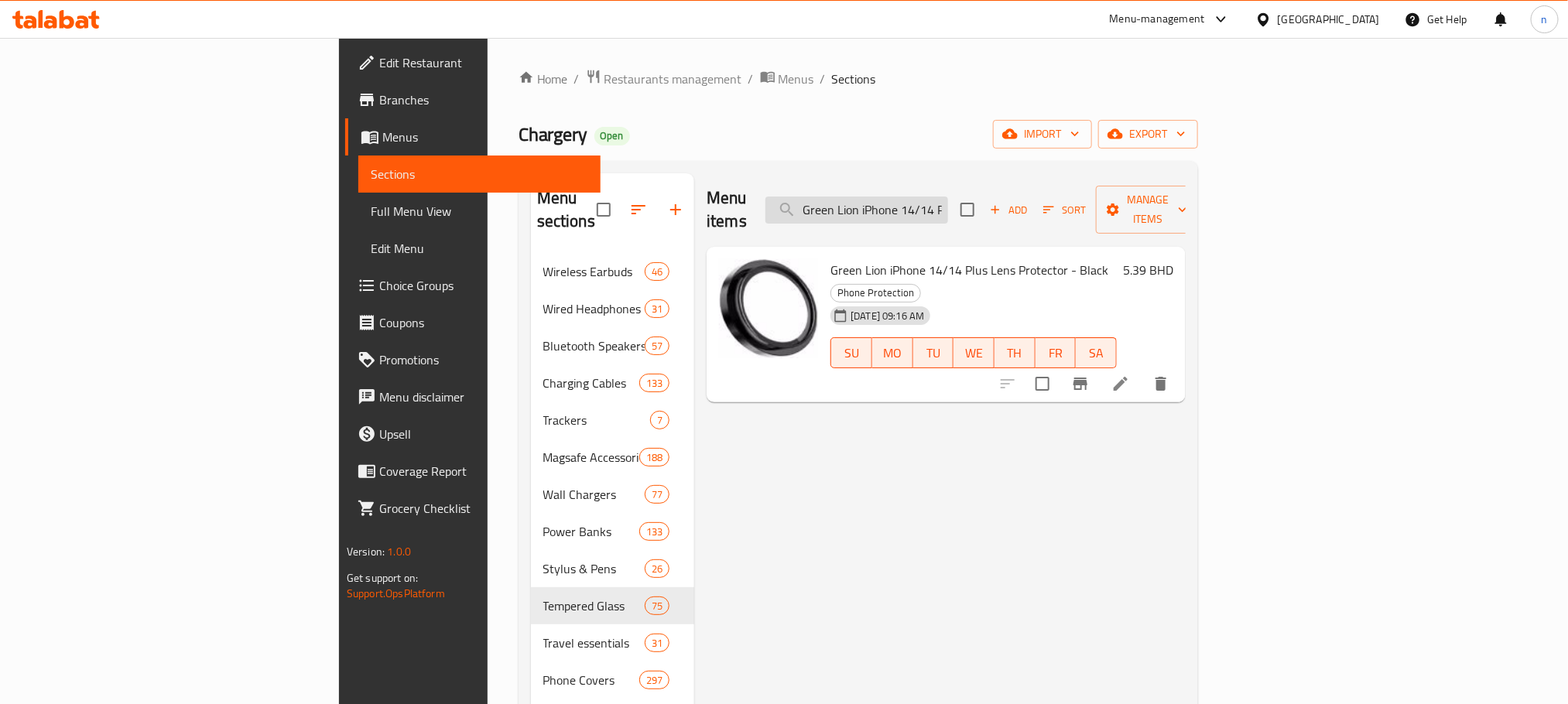
paste input "Max Hd Camera Lens - Purple"
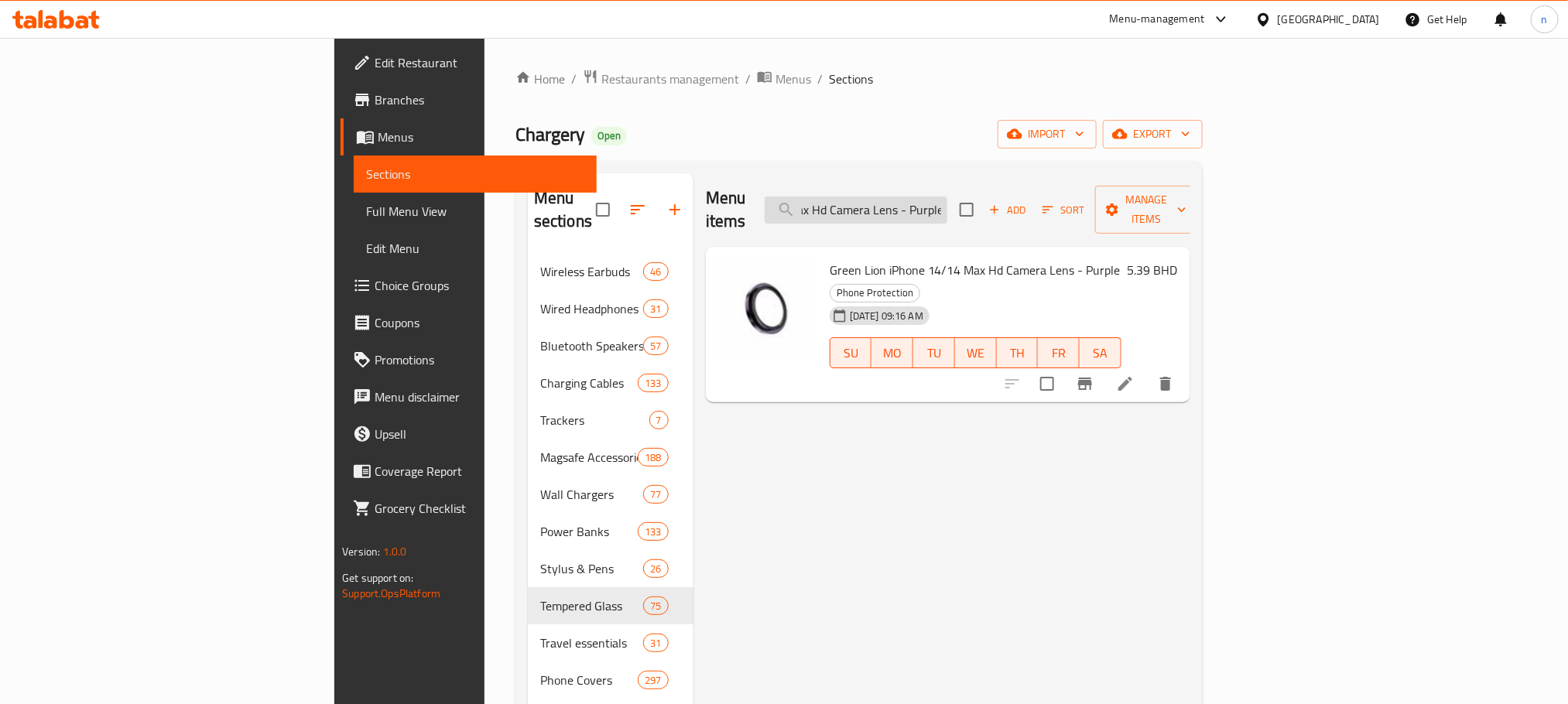
click at [947, 197] on input "Green Lion iPhone 14/14 Max Hd Camera Lens - Purple" at bounding box center [856, 210] width 182 height 27
paste input "Plus Camera Lens - Blu"
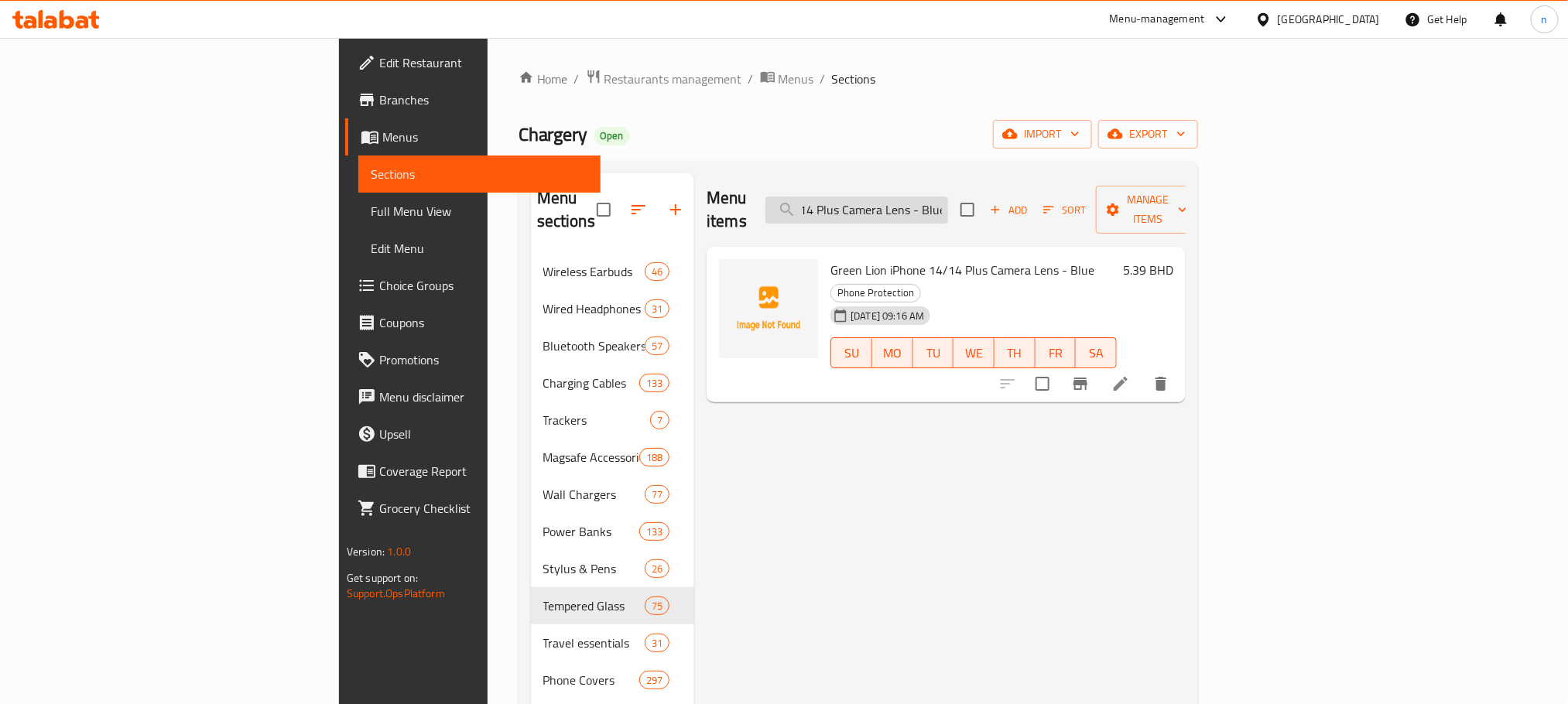
click at [948, 197] on input "Green Lion iPhone 14/14 Plus Camera Lens - Blue" at bounding box center [857, 210] width 182 height 27
paste input "search"
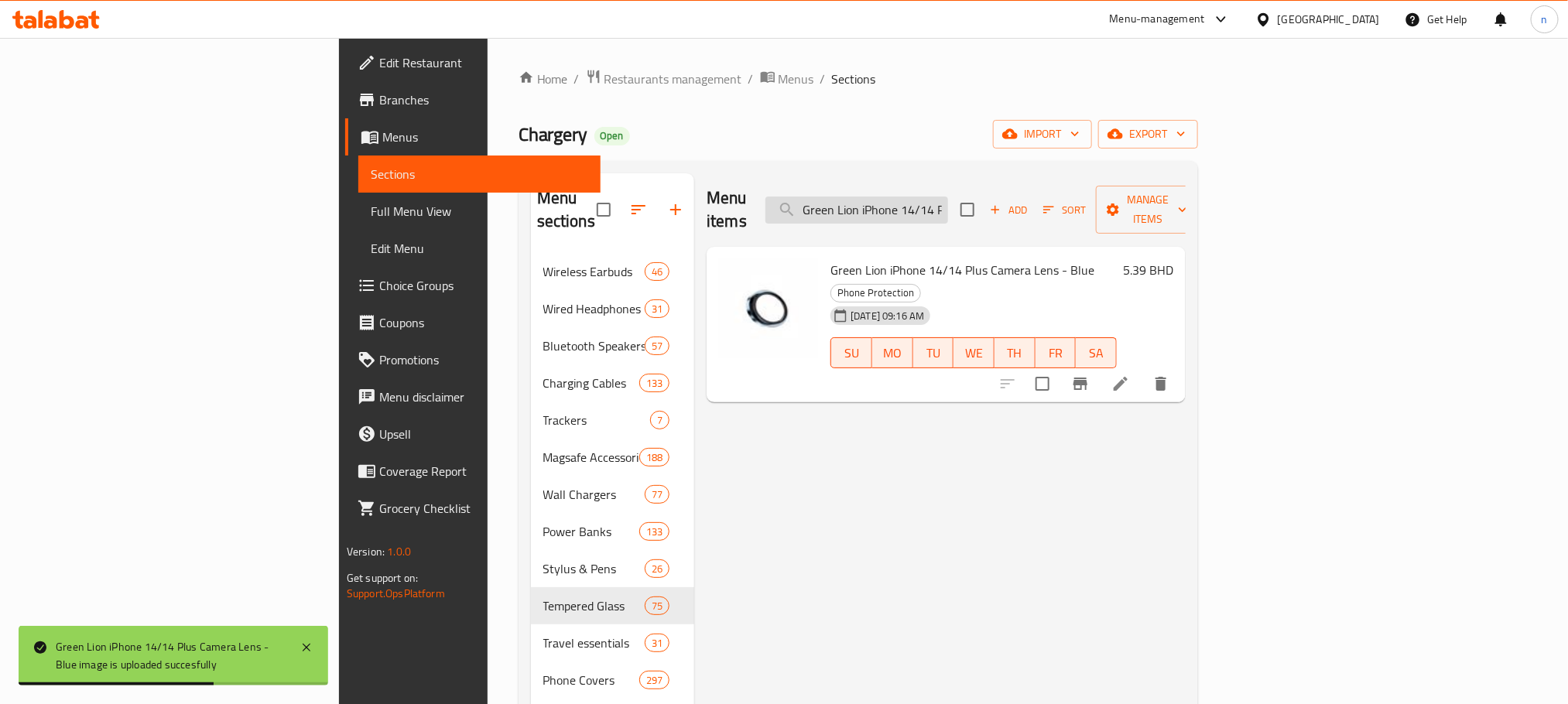
click at [945, 206] on input "Green Lion iPhone 14/14 Plus Camera Lens - Blue" at bounding box center [857, 210] width 182 height 27
paste input "Pro/14 Pro Max Camera Lens - Silver"
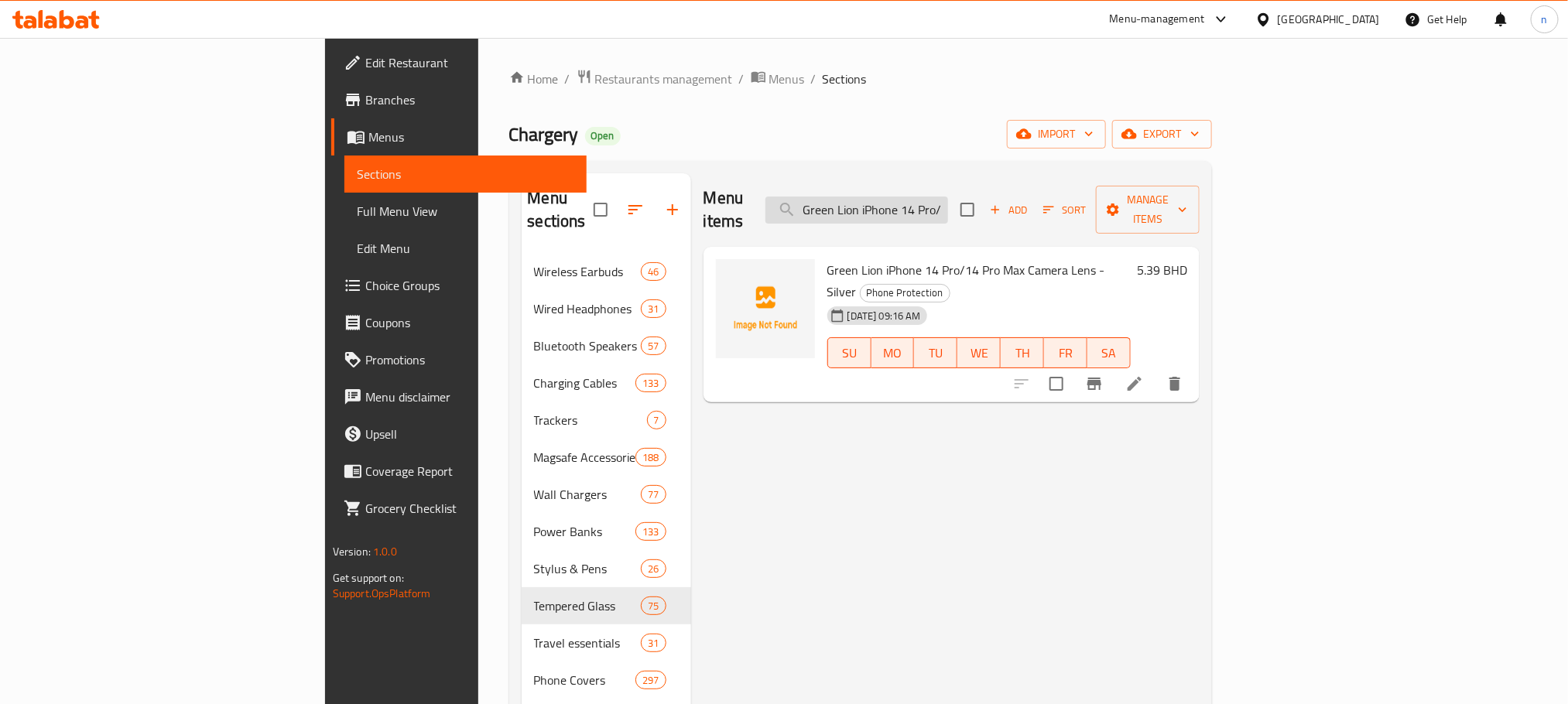
click at [948, 197] on input "Green Lion iPhone 14 Pro/14 Pro Max Camera Lens - Silver" at bounding box center [857, 210] width 182 height 27
paste input "Green Lion iPhone 14/14 Plus Camera Lens - Blue"
click at [948, 197] on input "Green Lion Green Lion iPhone 14/14 Plus Camera Lens - Blue14 Pro/14 Pro Max Cam…" at bounding box center [857, 210] width 182 height 27
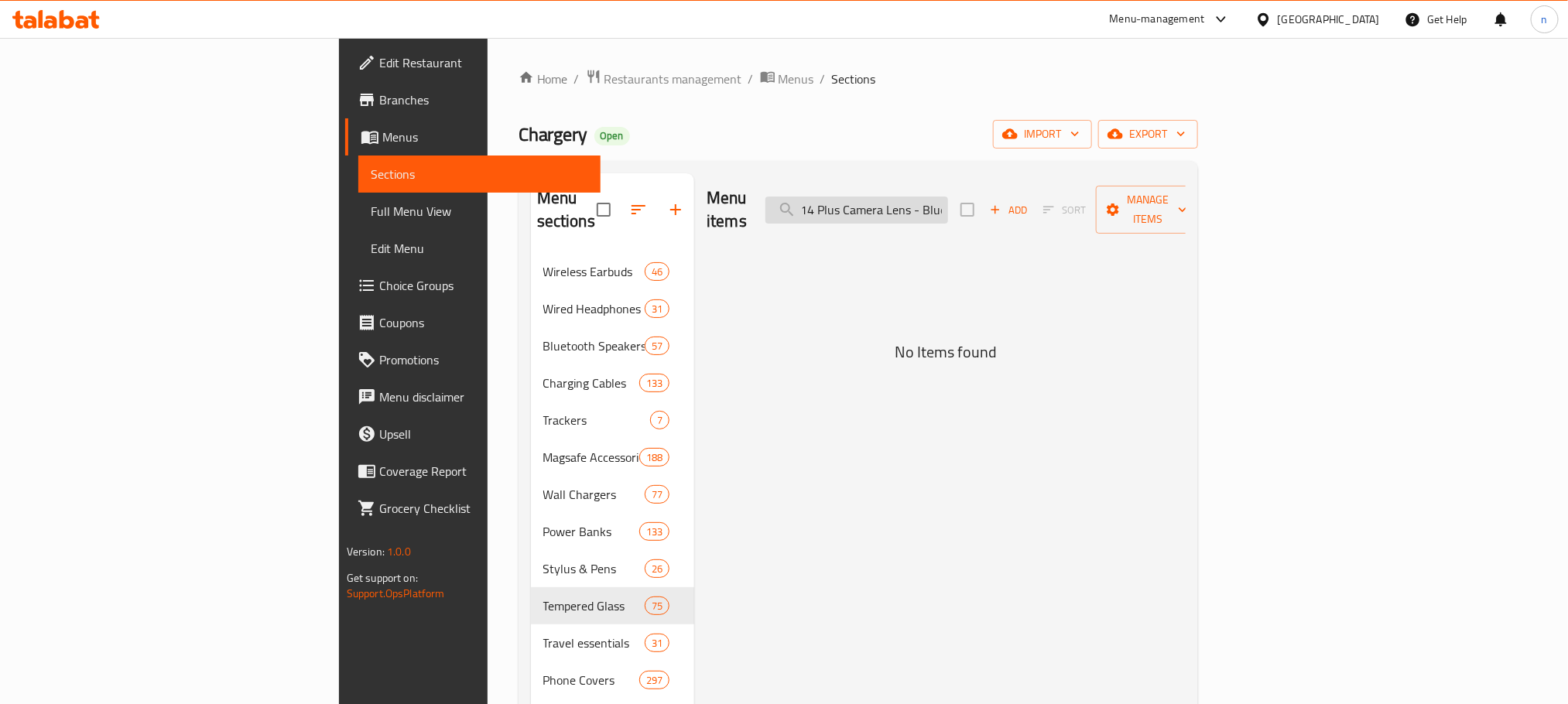
click at [948, 197] on input "Green Lion Green Lion iPhone 14/14 Plus Camera Lens - Blue14 Pro/14 Pro Max Cam…" at bounding box center [857, 210] width 182 height 27
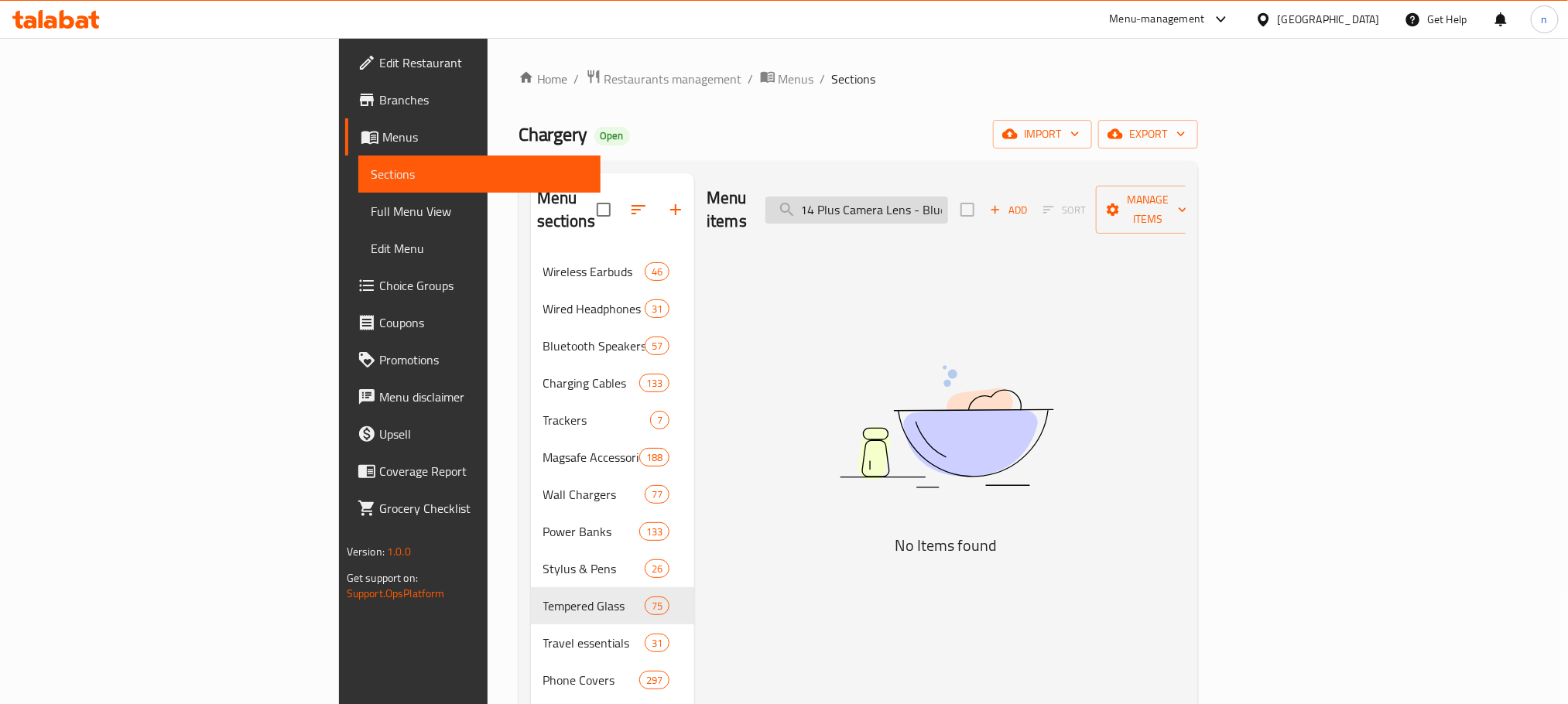
click at [948, 197] on input "Green Lion Green Lion iPhone 14/14 Plus Camera Lens - Blue14 Pro/14 Pro Max Cam…" at bounding box center [857, 210] width 182 height 27
paste input "iPhone 14/14 Plus Camera Lens - Blue"
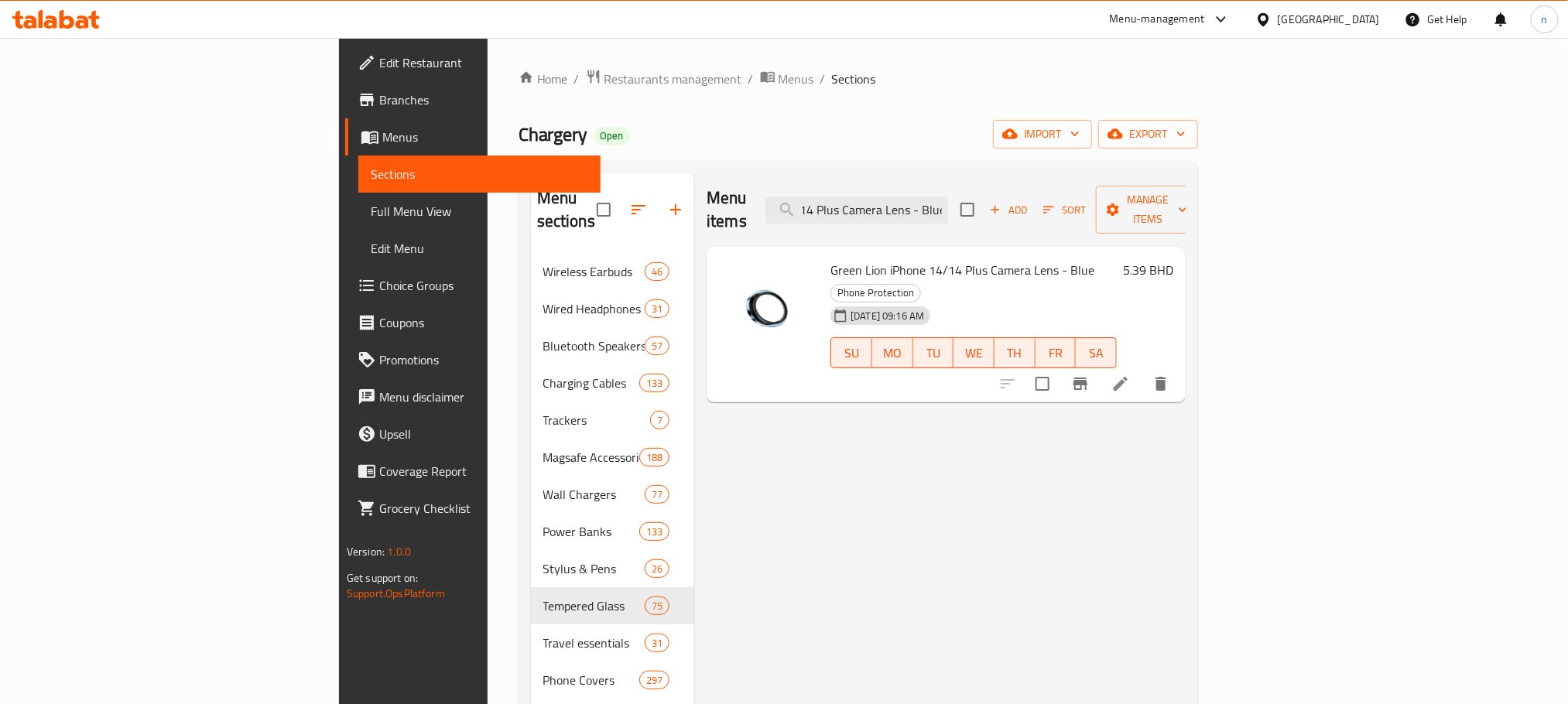
scroll to position [0, 0]
click at [948, 199] on input "Green Lion iPhone 14/14 Plus Camera Lens - Blue" at bounding box center [857, 210] width 182 height 27
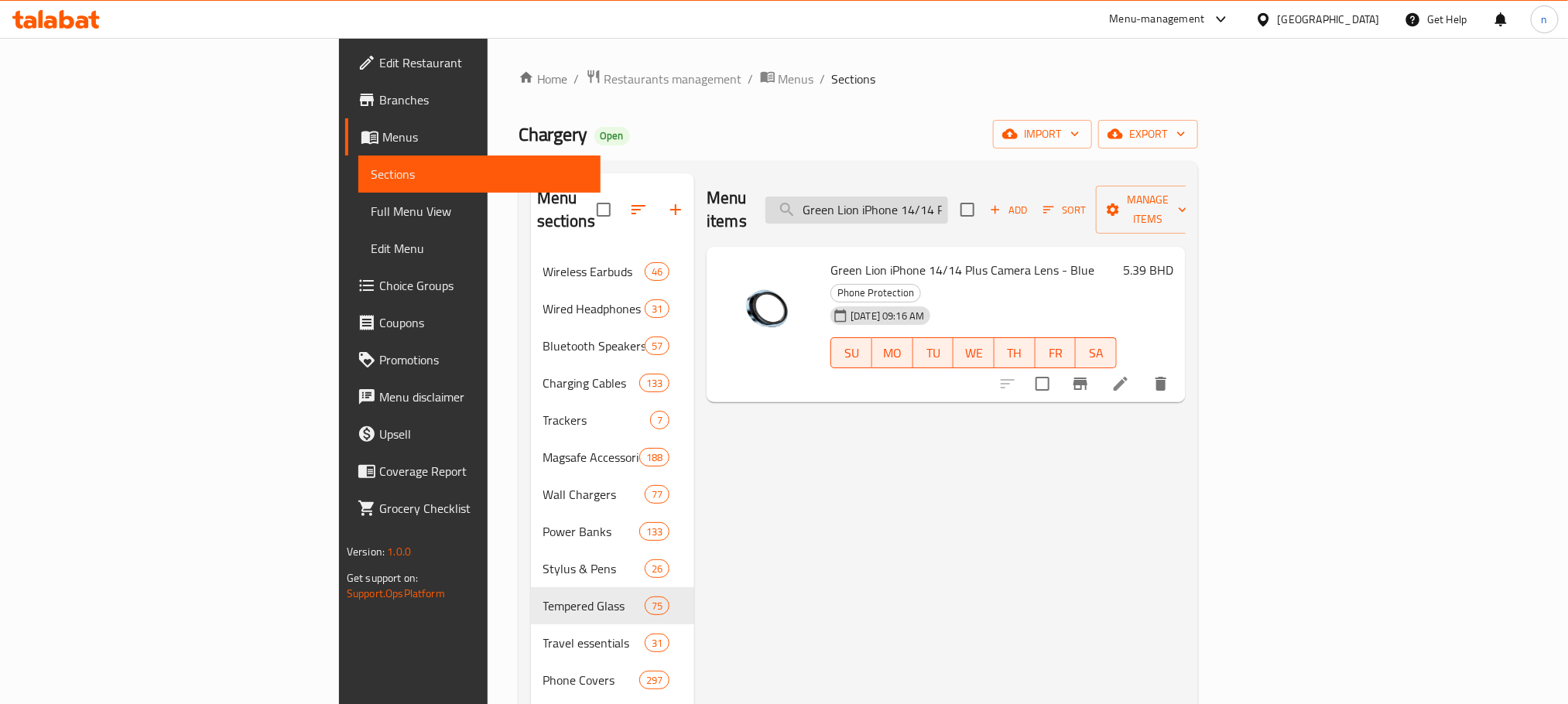
paste input "Pro/14 Pro Max Camera Lens - Silver"
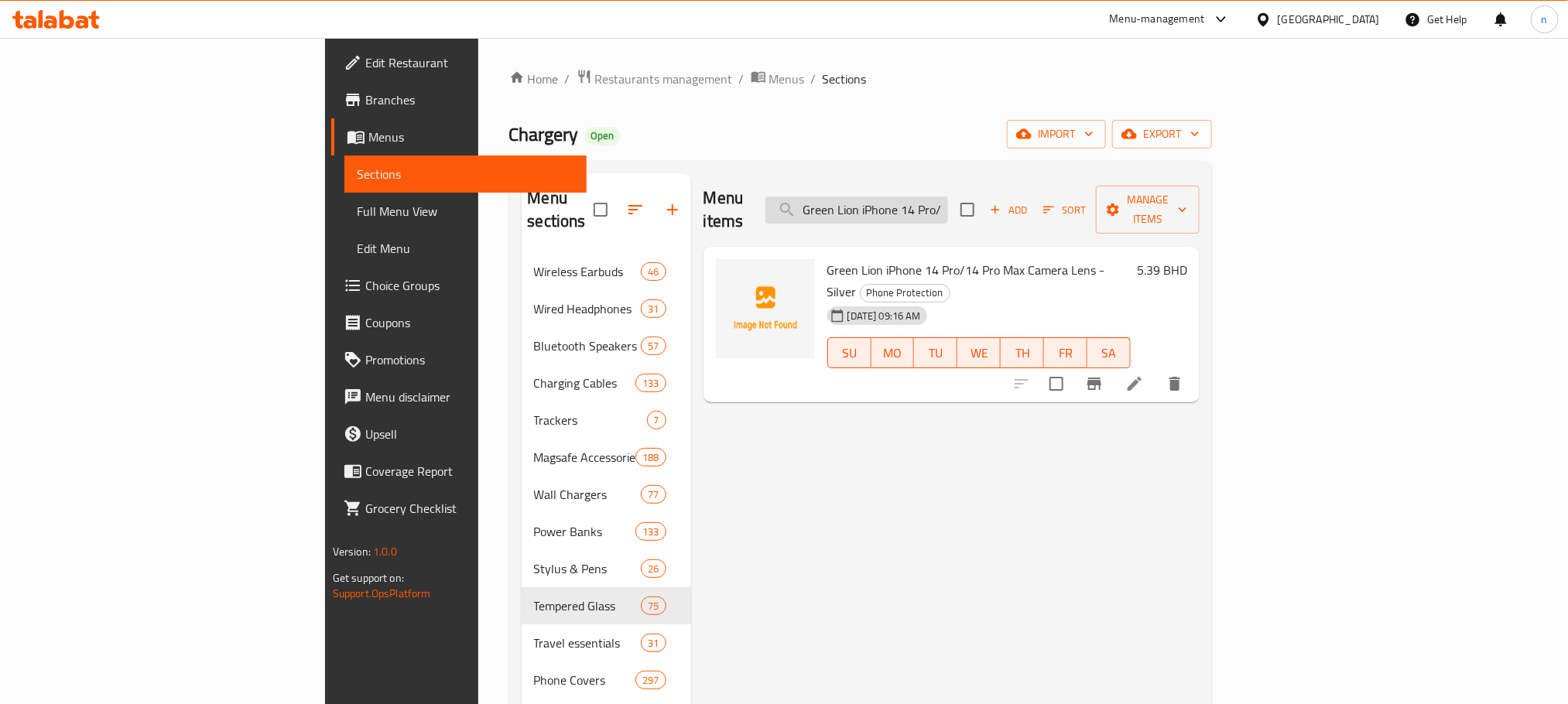
click at [948, 202] on input "Green Lion iPhone 14 Pro/14 Pro Max Camera Lens - Silver" at bounding box center [857, 210] width 182 height 27
click at [948, 206] on input "Green Lion iPhone 14 Pro/14 Pro Max Camera Lens - Silver" at bounding box center [857, 210] width 182 height 27
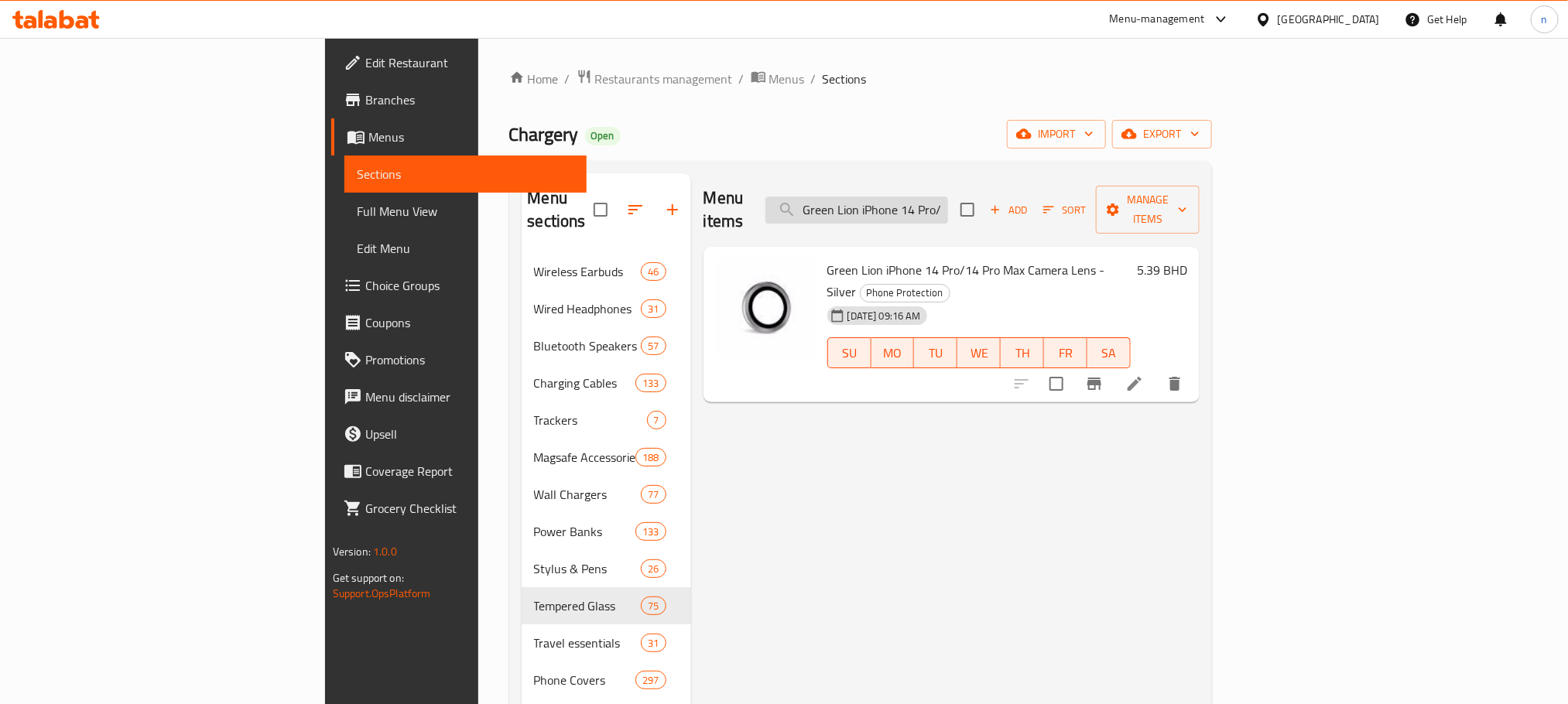
click at [948, 206] on input "Green Lion iPhone 14 Pro/14 Pro Max Camera Lens - Silver" at bounding box center [857, 210] width 182 height 27
paste input "Max Anti Fingerprint HD Glass Screen Protector - Matte"
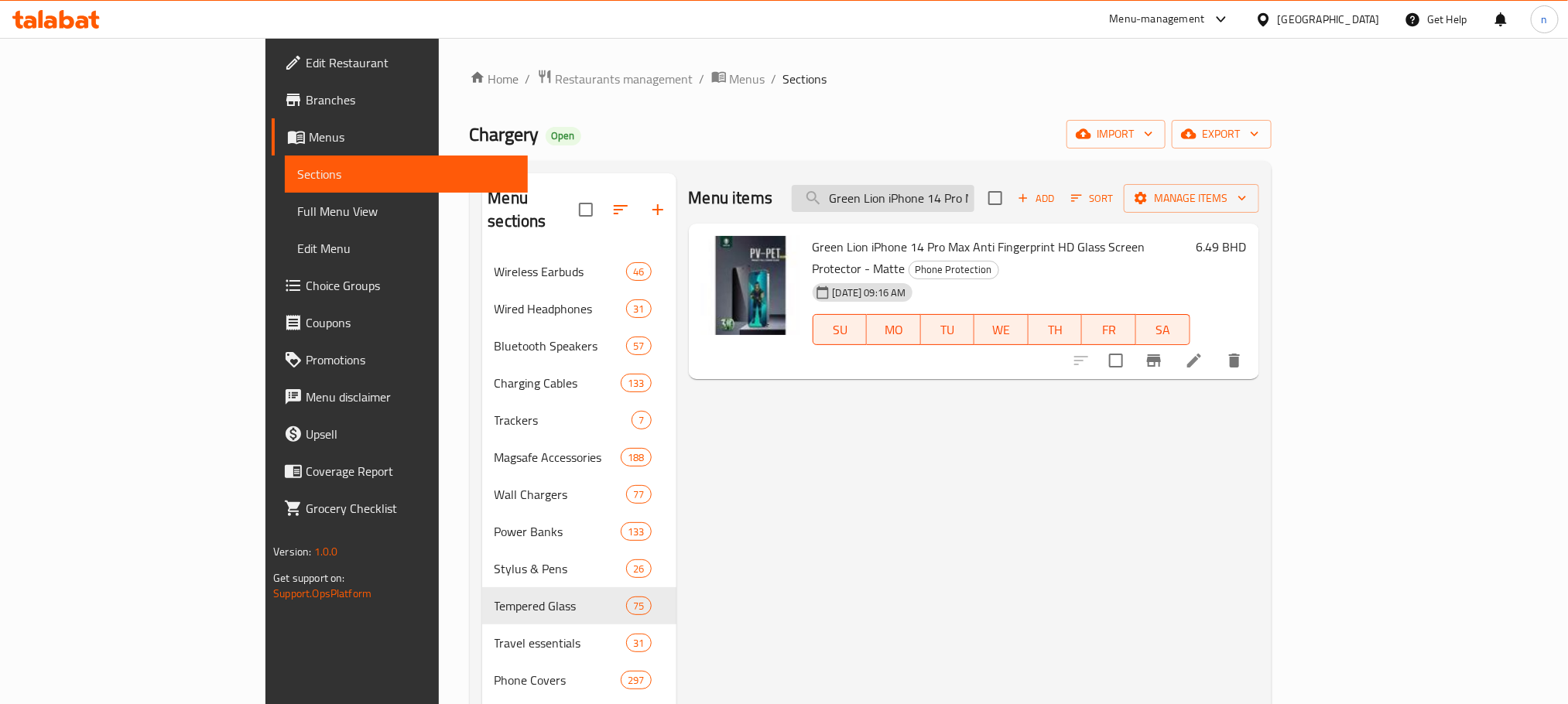
click at [974, 190] on input "Green Lion iPhone 14 Pro Max Anti Fingerprint HD Glass Screen Protector - Matte" at bounding box center [883, 198] width 182 height 27
click at [974, 191] on input "Green Lion iPhone 14 Pro Max Anti Fingerprint HD Glass Screen Protector - Matte" at bounding box center [883, 198] width 182 height 27
click at [974, 197] on input "Green Lion iPhone 14 Pro Max Anti Fingerprint HD Glass Screen Protector - Matte" at bounding box center [883, 198] width 182 height 27
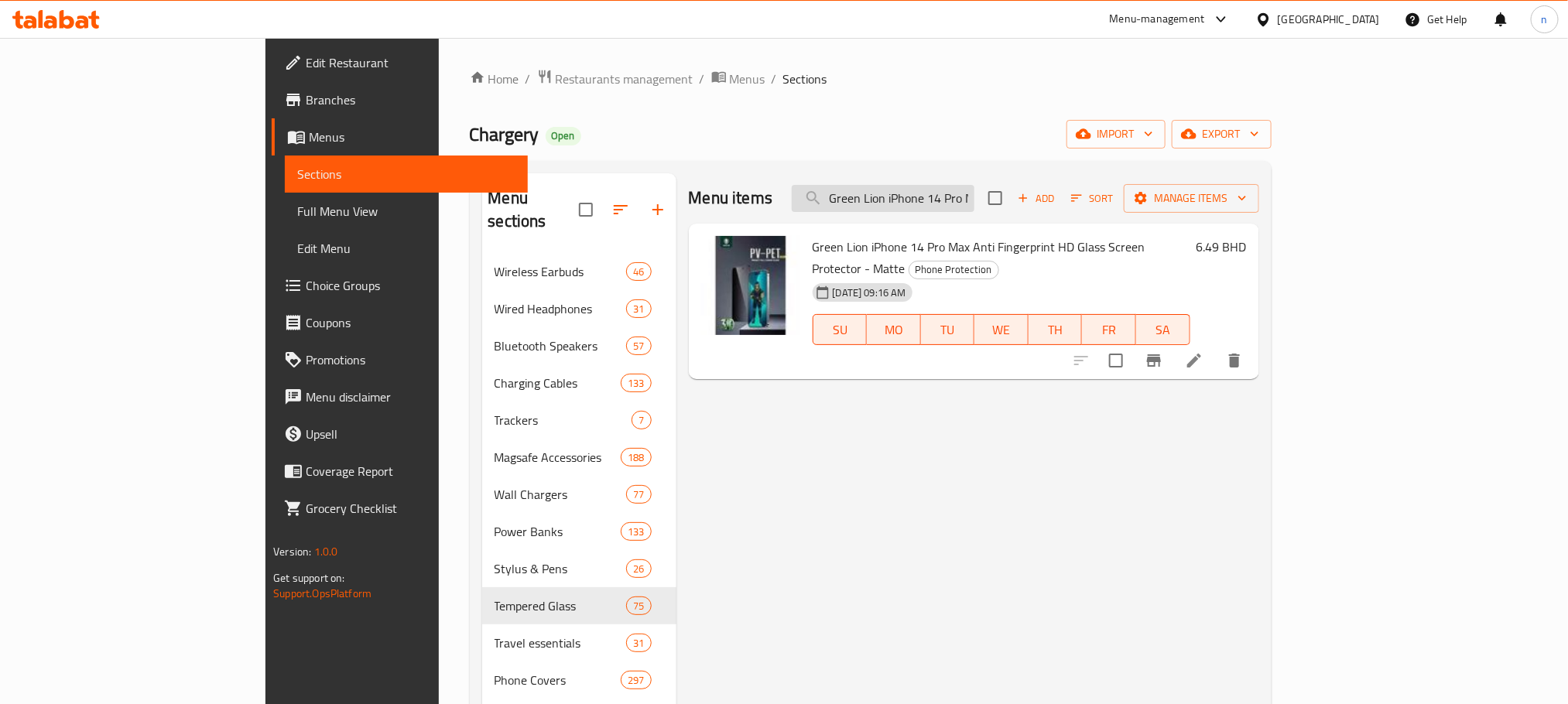
click at [974, 197] on input "Green Lion iPhone 14 Pro Max Anti Fingerprint HD Glass Screen Protector - Matte" at bounding box center [883, 198] width 182 height 27
paste input "search"
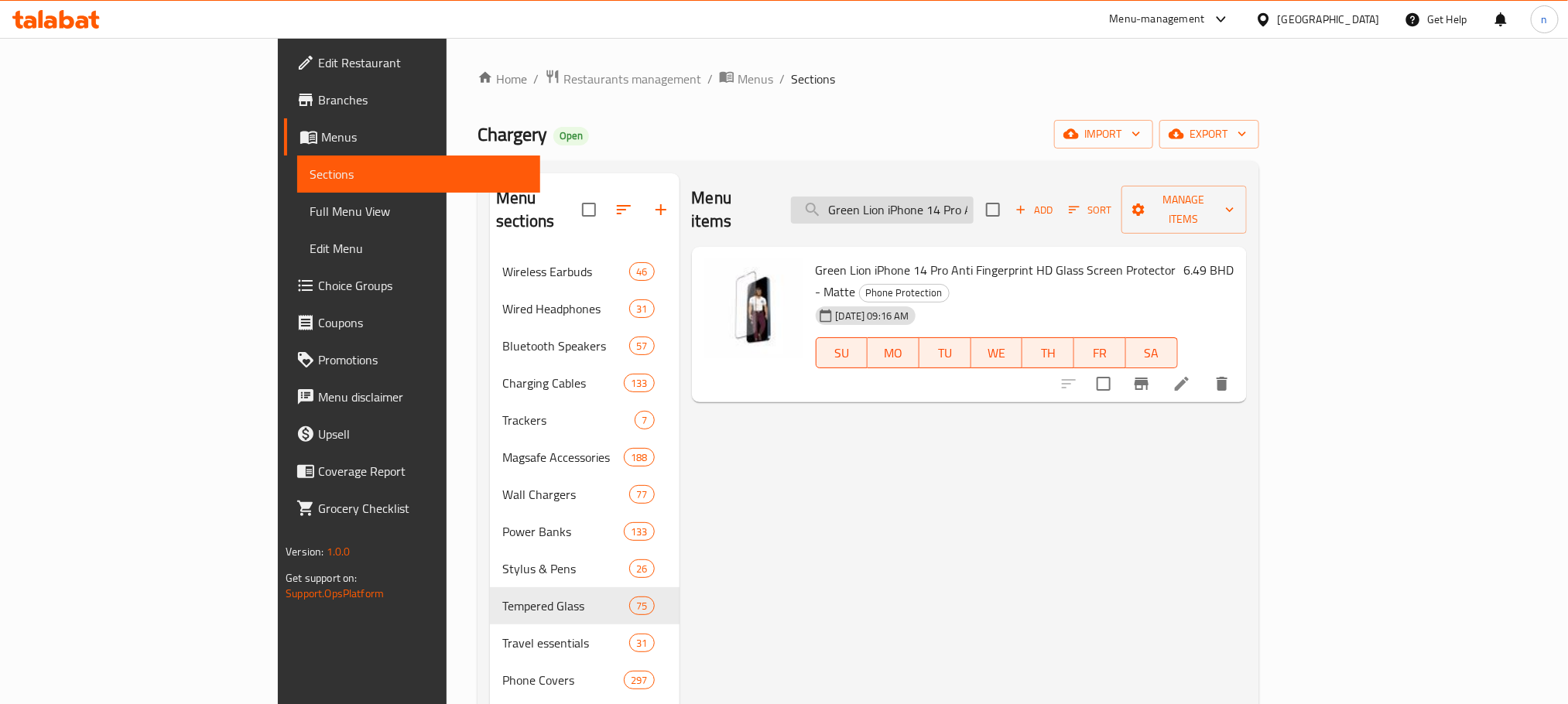
click at [974, 197] on input "Green Lion iPhone 14 Pro Anti Fingerprint HD Glass Screen Protector - Matte" at bounding box center [882, 210] width 182 height 27
paste input "/14 Pro Max Camera Lens - Clear"
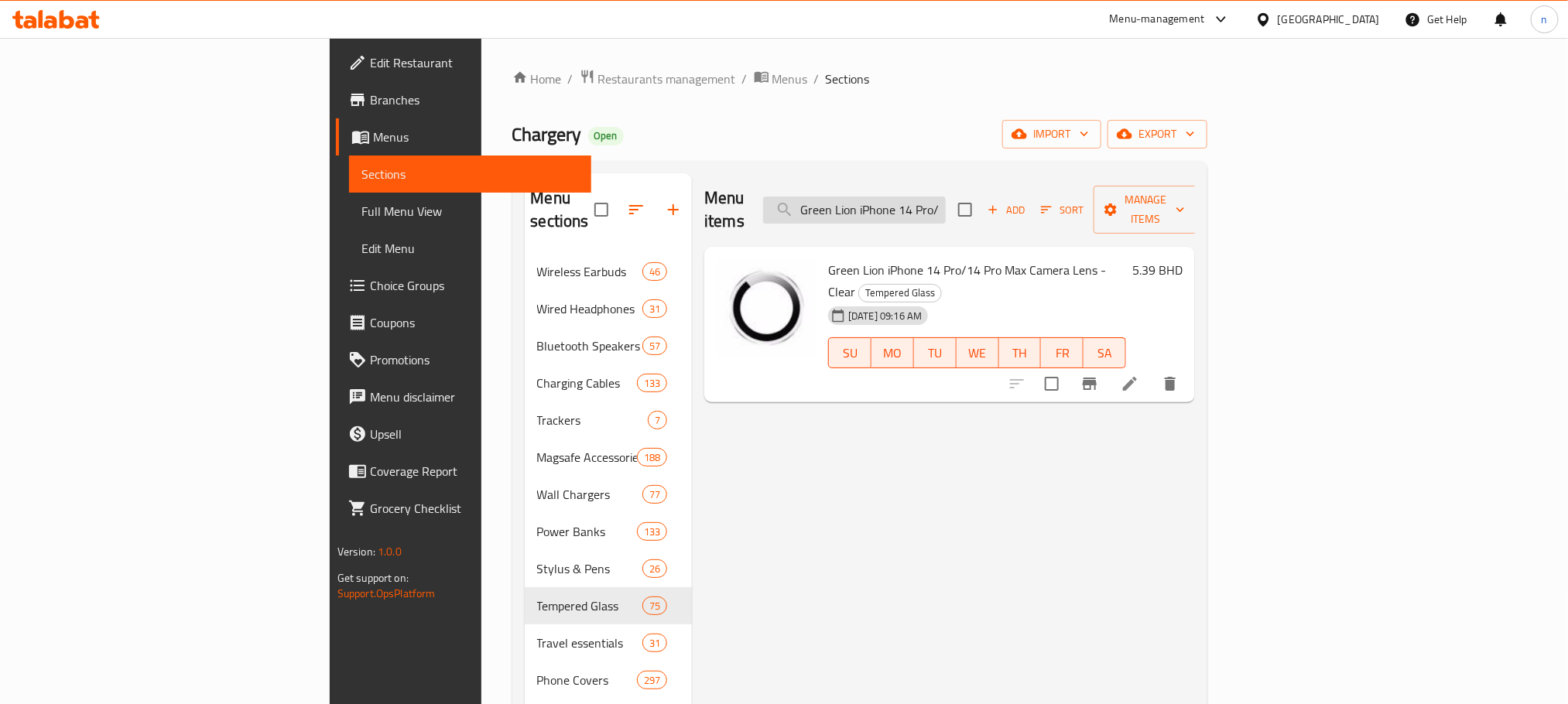
click at [946, 200] on input "Green Lion iPhone 14 Pro/14 Pro Max Camera Lens - Clear" at bounding box center [854, 210] width 182 height 27
paste input "5 Pro/15 Pro Max Full Glass Lens Protector - Transparent"
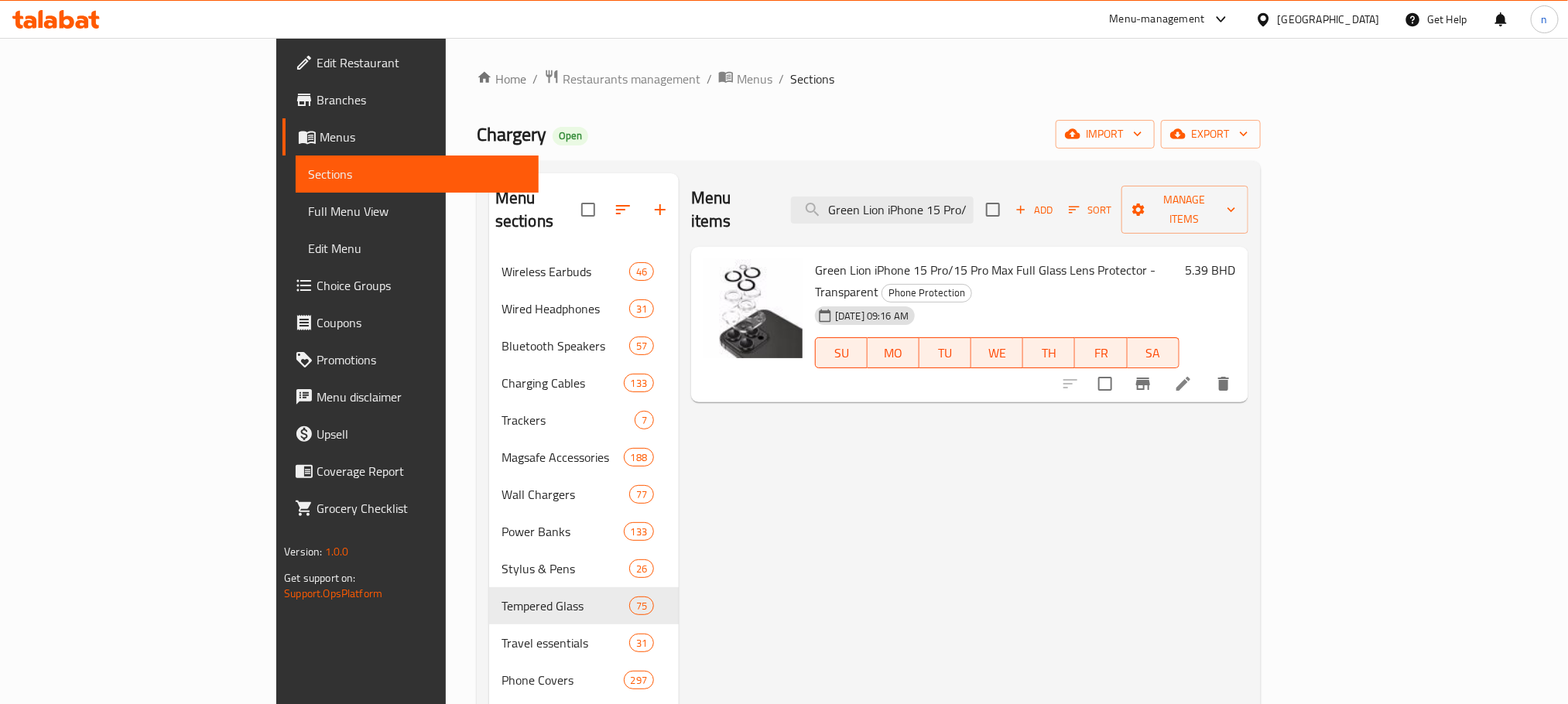
click at [947, 197] on input "Green Lion iPhone 15 Pro/15 Pro Max Full Glass Lens Protector - Transparent" at bounding box center [882, 210] width 182 height 27
paste input "iPhone 15 Pro Max Hd Plus Camera Lens - Black"
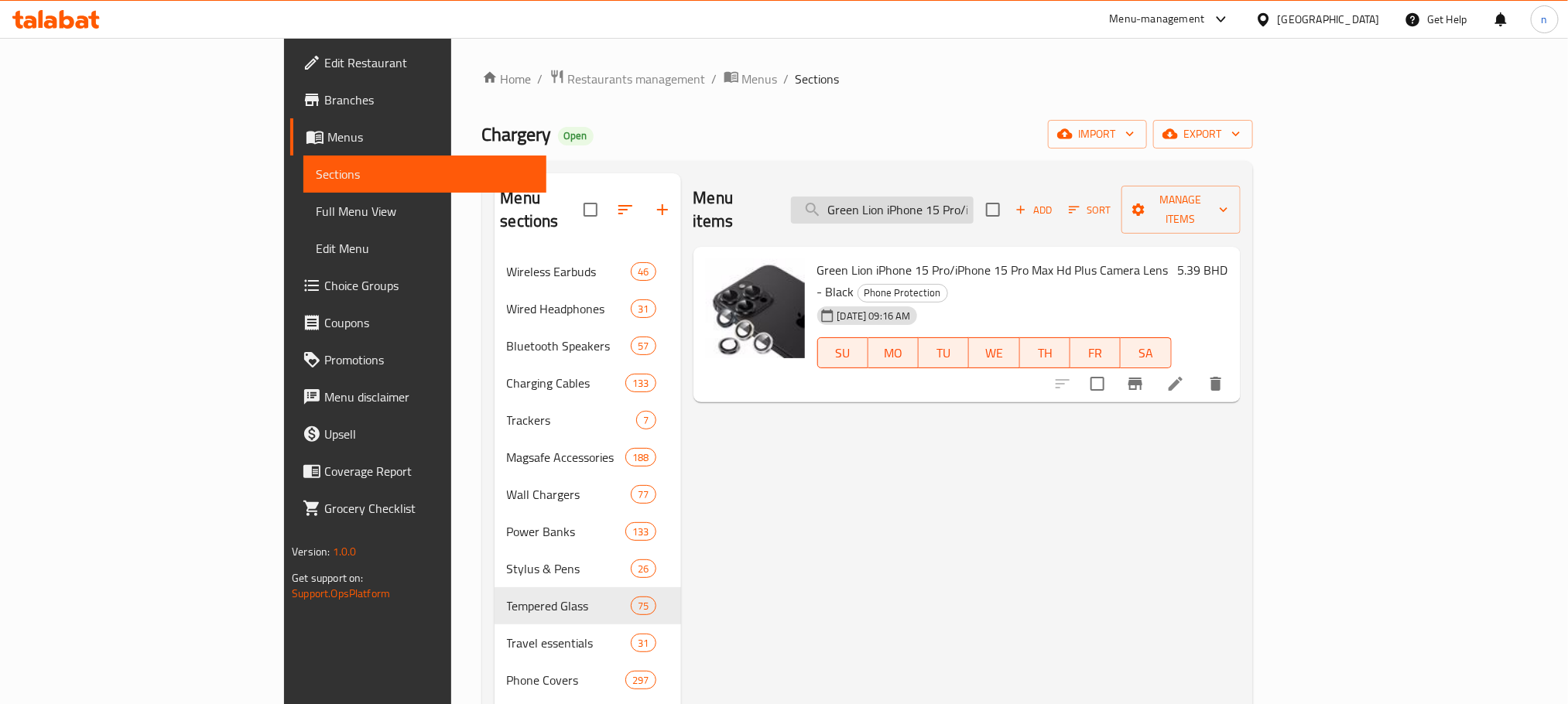
click at [974, 197] on input "Green Lion iPhone 15 Pro/iPhone 15 Pro Max Hd Plus Camera Lens - Black" at bounding box center [882, 210] width 182 height 27
paste input "Titanium Gold"
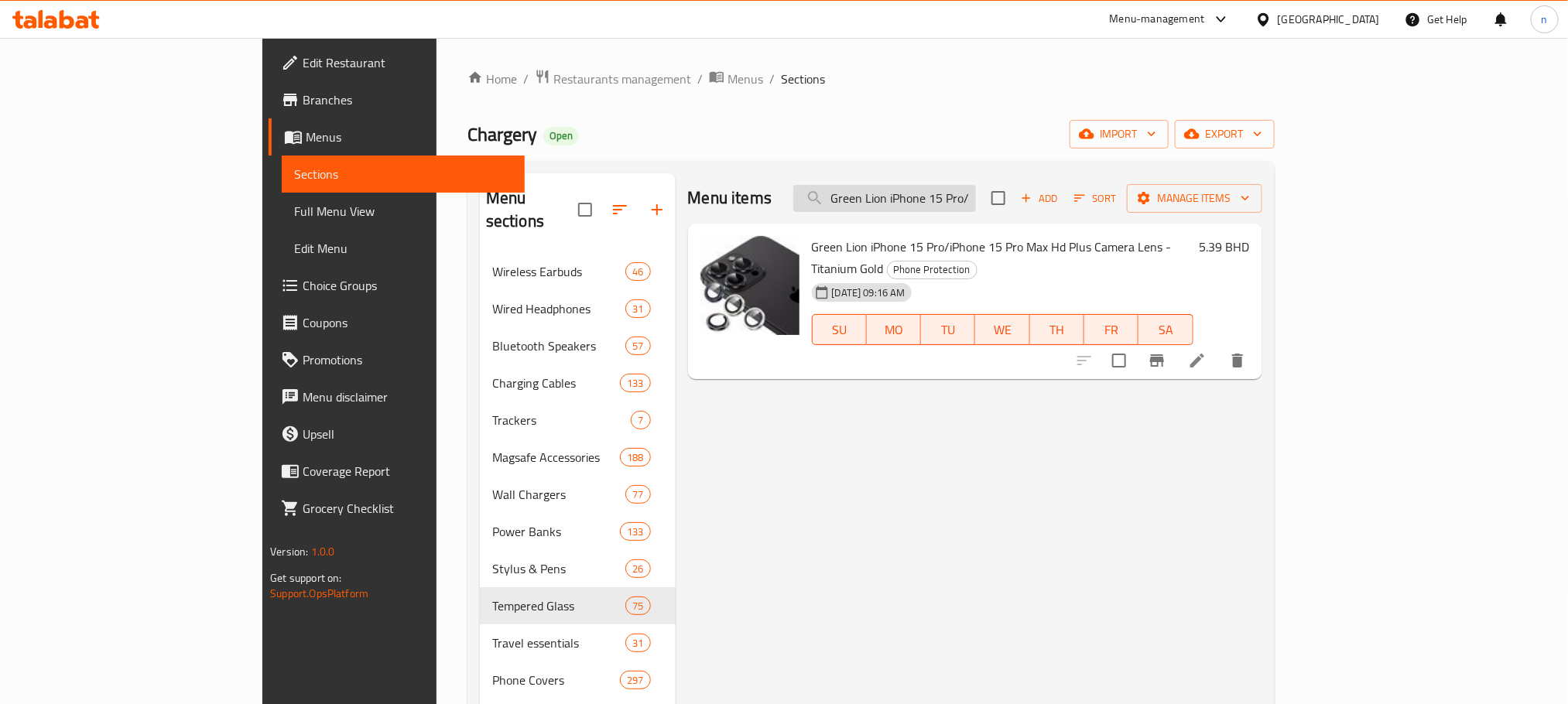
click at [976, 195] on input "Green Lion iPhone 15 Pro/iPhone 15 Pro Max Hd Plus Camera Lens - Titanium Gold" at bounding box center [884, 198] width 182 height 27
click at [976, 198] on input "Green Lion iPhone 15 Pro/iPhone 15 Pro Max Hd Plus Camera Lens - Titanium Gold" at bounding box center [884, 198] width 182 height 27
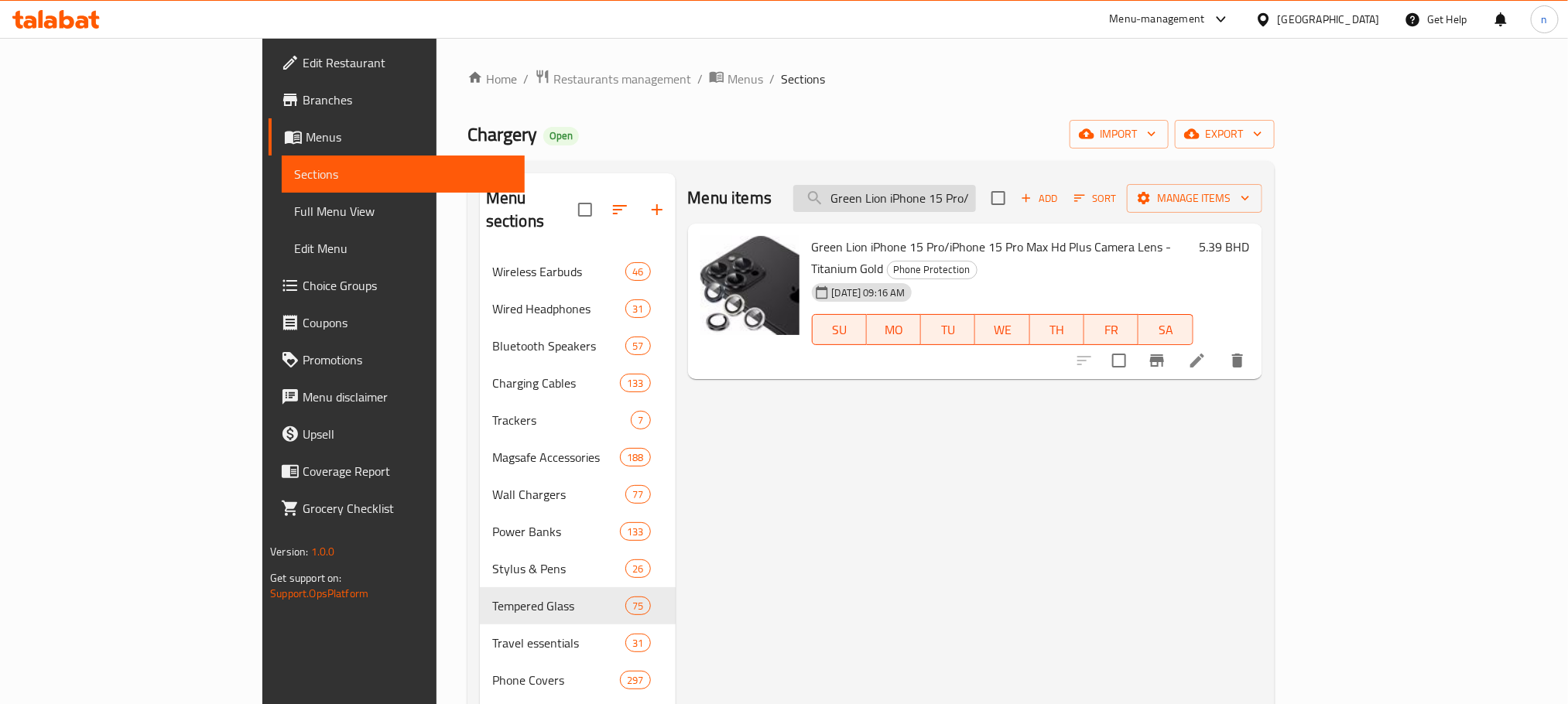
click at [976, 198] on input "Green Lion iPhone 15 Pro/iPhone 15 Pro Max Hd Plus Camera Lens - Titanium Gold" at bounding box center [884, 198] width 182 height 27
paste input "Silver"
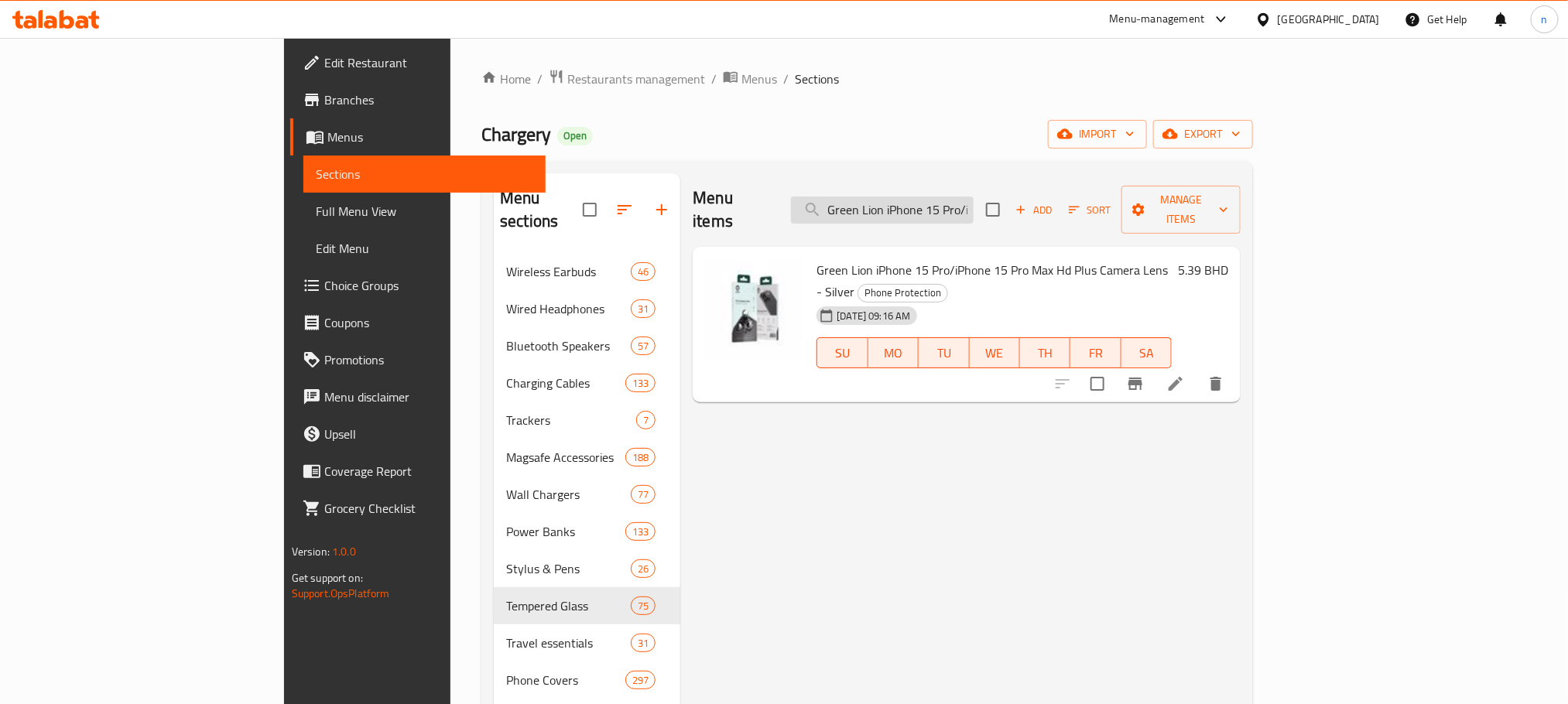
click at [974, 209] on input "Green Lion iPhone 15 Pro/iPhone 15 Pro Max Hd Plus Camera Lens - Silver" at bounding box center [882, 210] width 182 height 27
paste input "15Promax Full Aluminum"
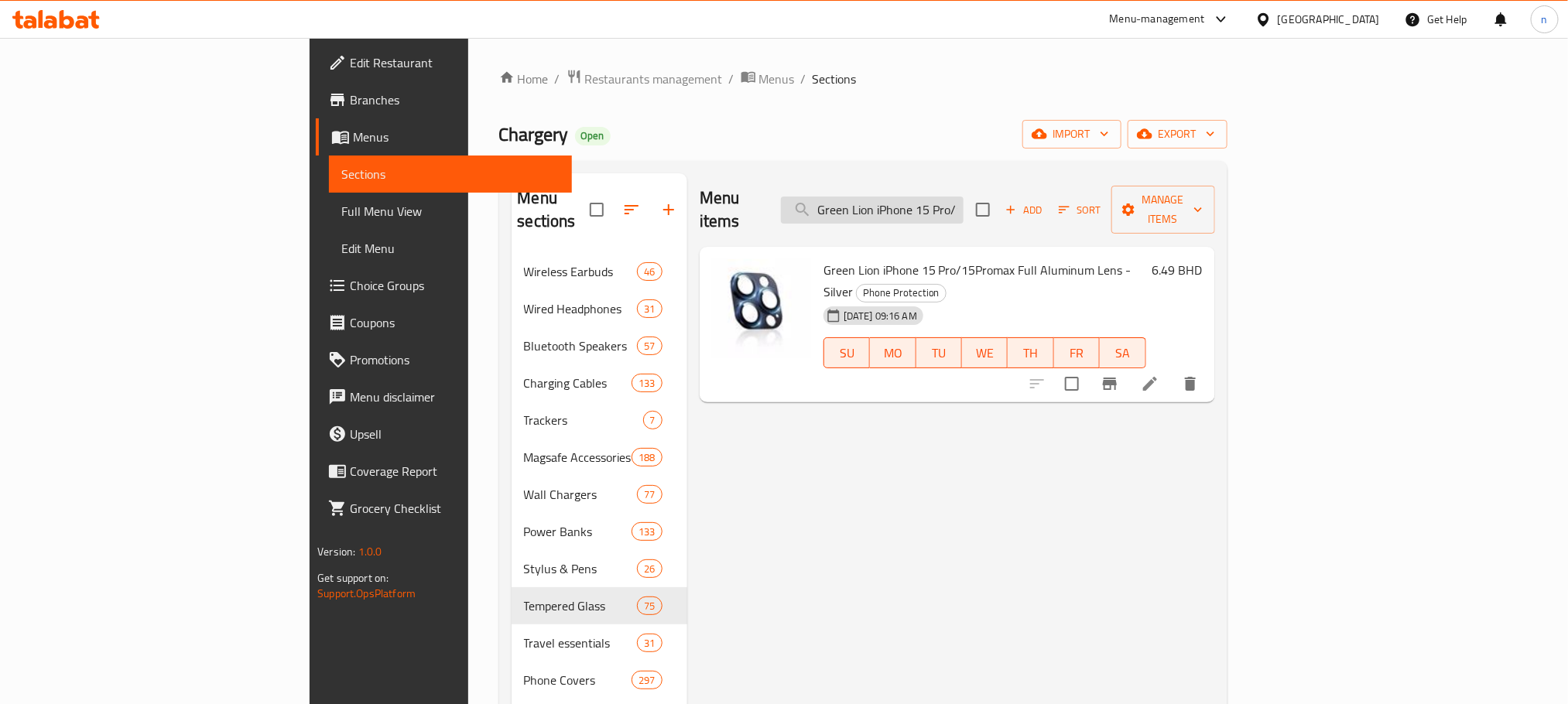
click at [964, 200] on input "Green Lion iPhone 15 Pro/15Promax Full Aluminum Lens - Silver" at bounding box center [872, 210] width 182 height 27
paste input "15 Pro/15Pro Max Full Aluminum Lens - Gold"
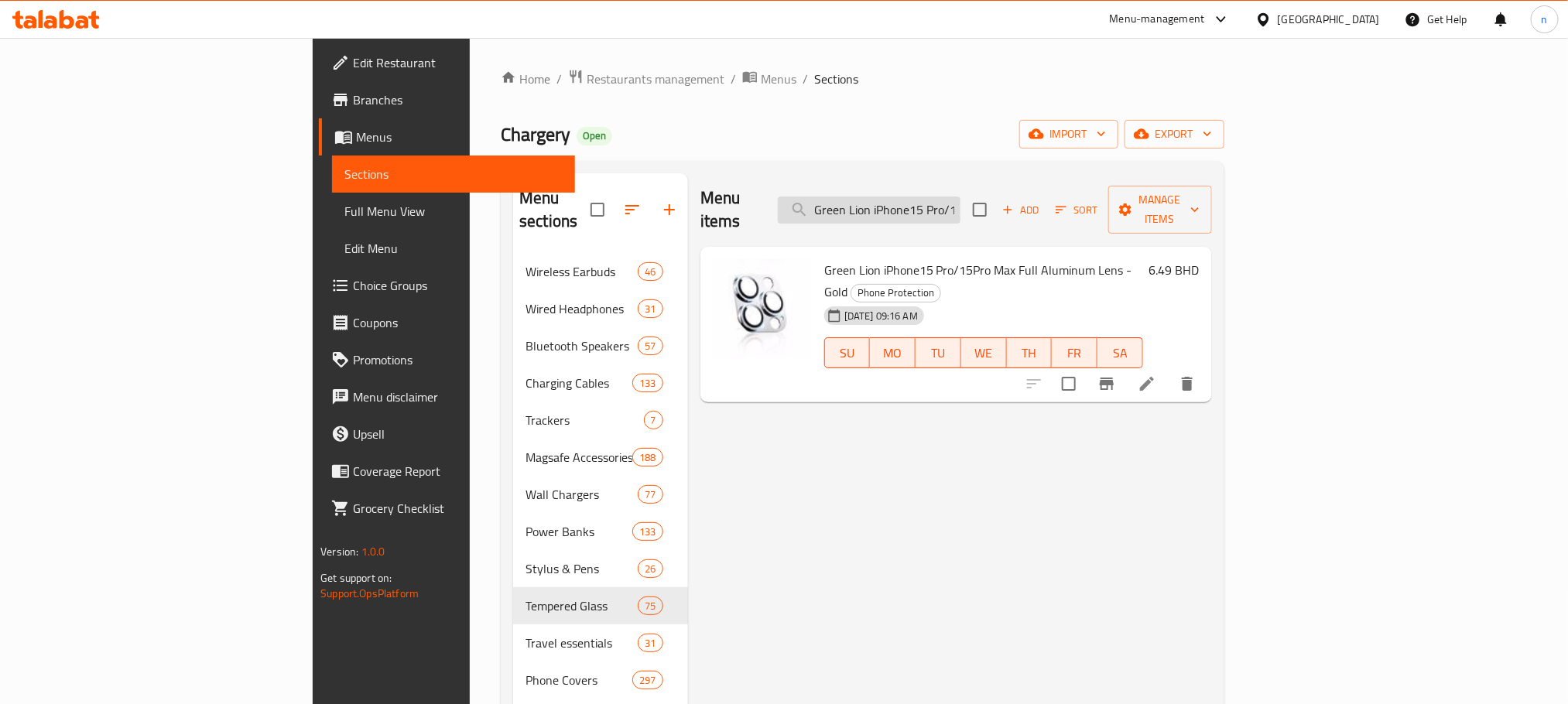
click at [960, 199] on input "Green Lion iPhone15 Pro/15Pro Max Full Aluminum Lens - Gold" at bounding box center [869, 210] width 182 height 27
paste input "Pro Max Full Aluminum Lens - Blue"
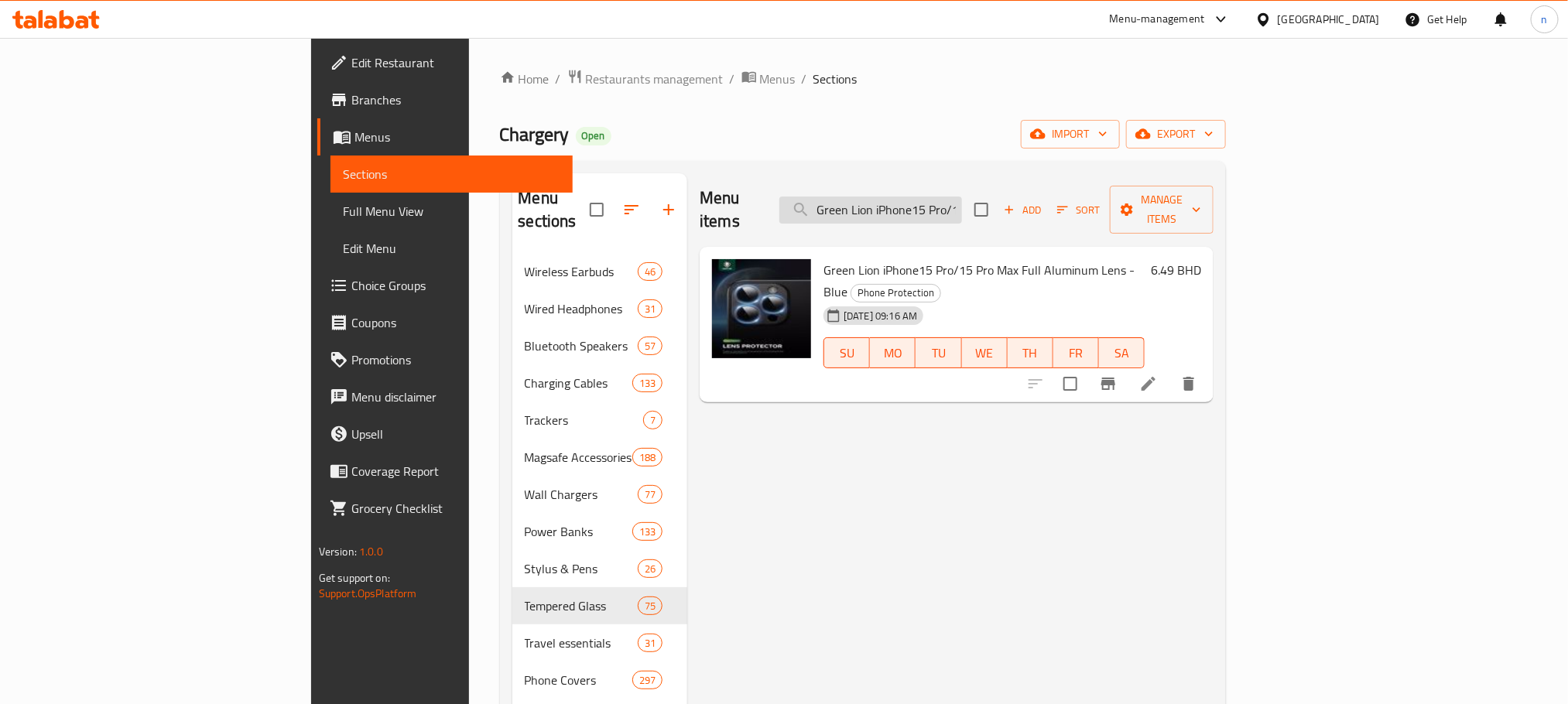
click at [962, 202] on input "Green Lion iPhone15 Pro/15 Pro Max Full Aluminum Lens - Blue" at bounding box center [871, 210] width 182 height 27
paste input "Steve Matte iPhone 15 Pro Screen Protector - Clear"
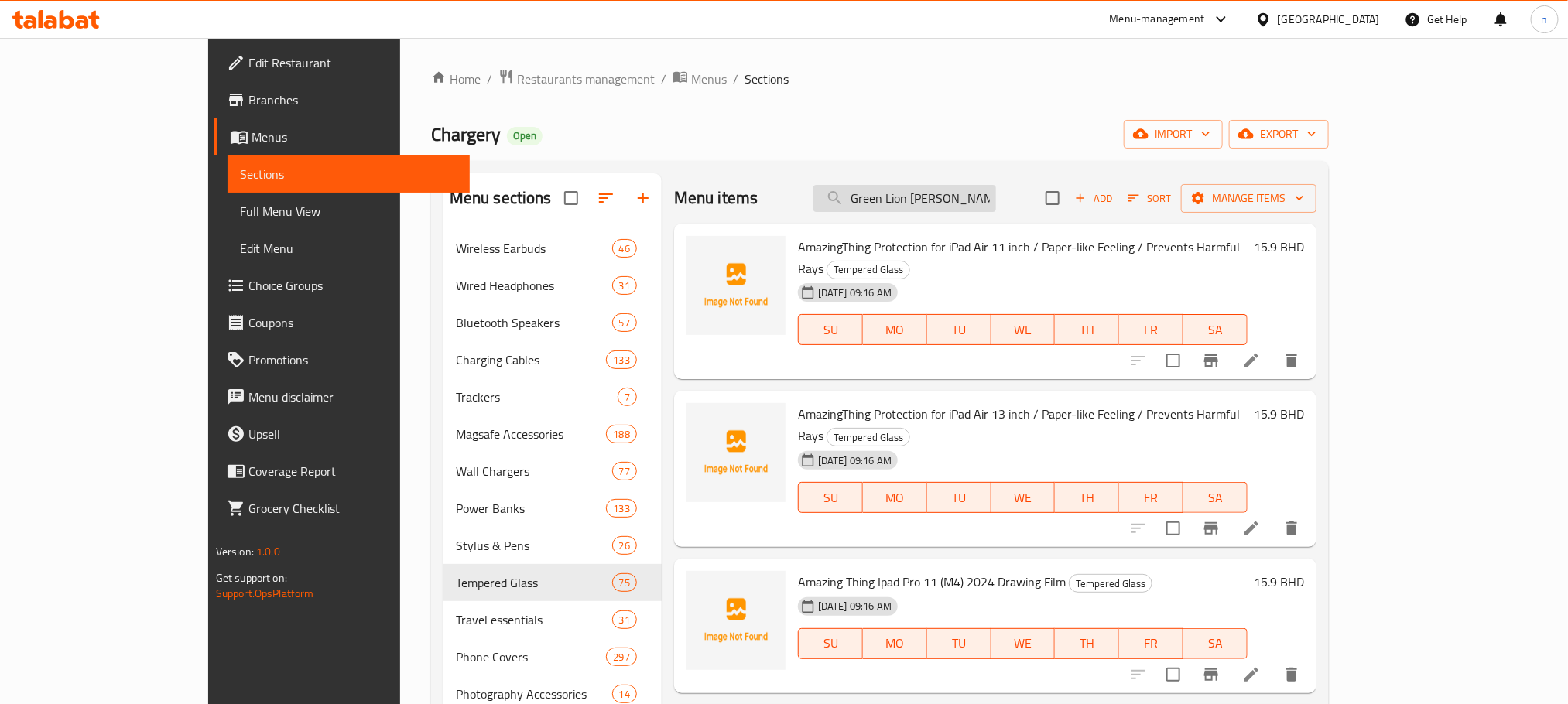
click at [939, 197] on input "Green Lion [PERSON_NAME] iPhone 15 Pro Screen Protector - Clear" at bounding box center [904, 198] width 182 height 27
paste input "3D Curved Pro iPhone 15 Plus"
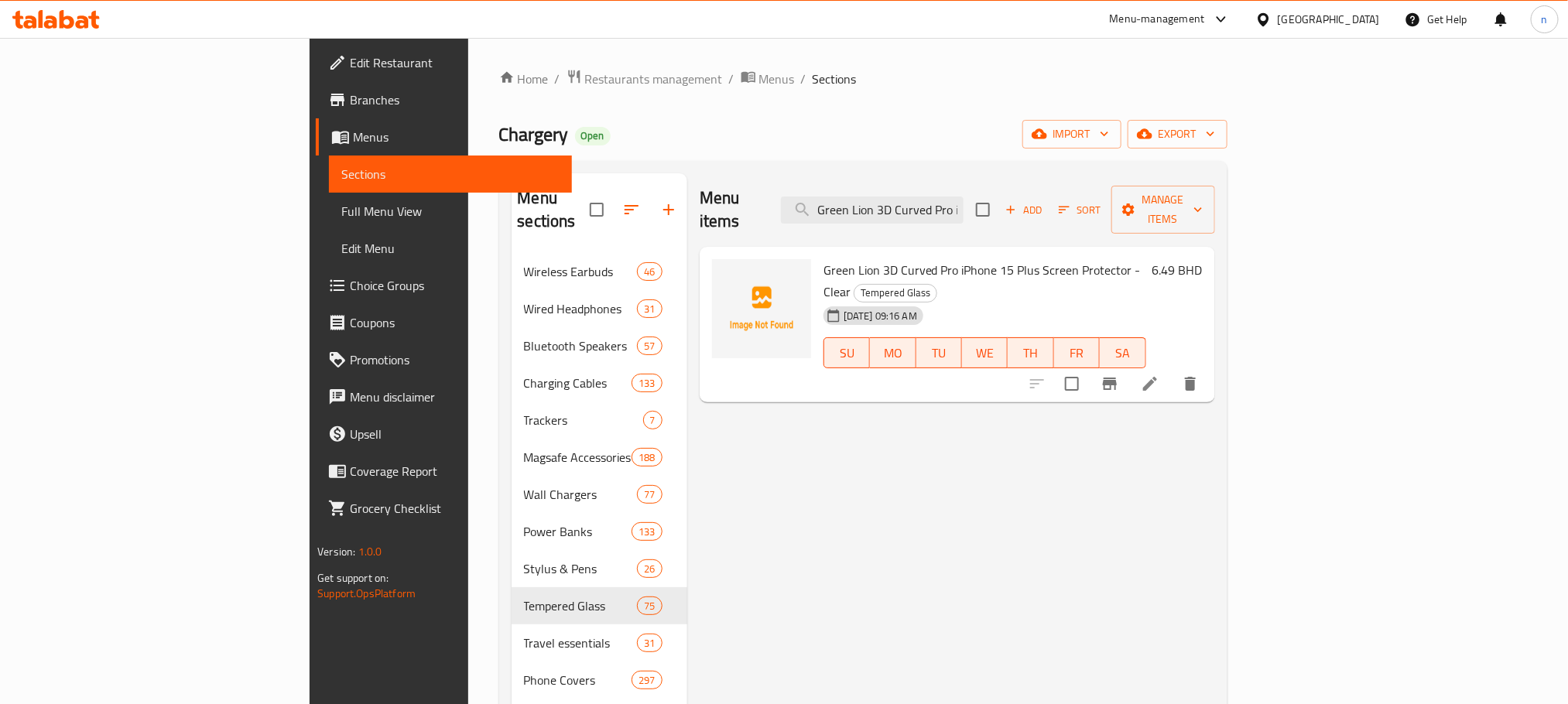
click at [982, 179] on div "Menu items Green Lion 3D Curved Pro iPhone 15 Plus Screen Protector - Clear Add…" at bounding box center [958, 210] width 516 height 73
click at [964, 197] on input "Green Lion 3D Curved Pro iPhone 15 Plus Screen Protector - Clear" at bounding box center [872, 210] width 182 height 27
paste input "Steve Matte iPhone 15 Pro"
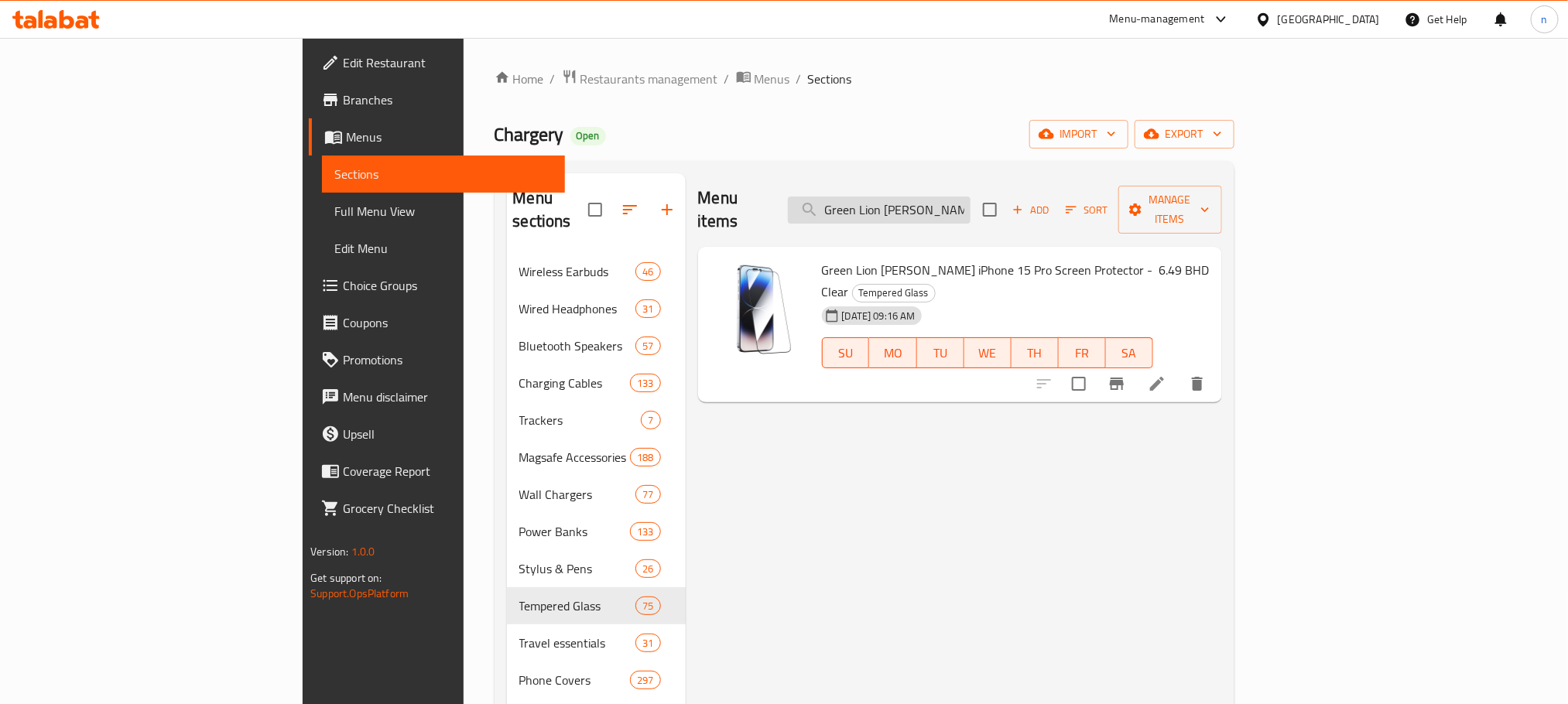
click at [966, 197] on input "Green Lion [PERSON_NAME] iPhone 15 Pro Screen Protector - Clear" at bounding box center [879, 210] width 182 height 27
paste input "3D Curved Pro iPhone 15 Plus"
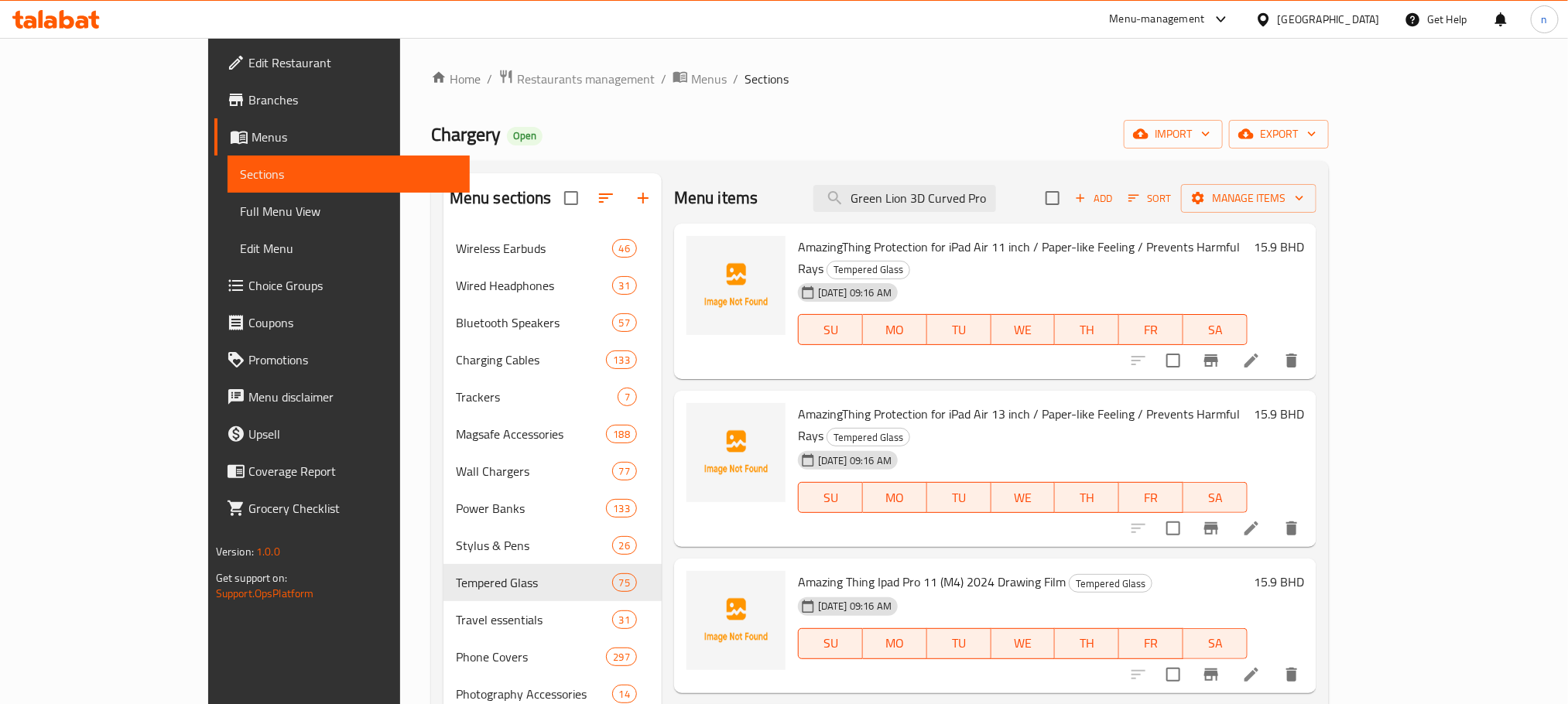
click at [964, 183] on div "Menu items Green Lion 3D Curved Pro iPhone 15 Plus Screen Protector - Clear Add…" at bounding box center [995, 198] width 642 height 50
click at [964, 189] on input "Green Lion 3D Curved Pro iPhone 15 Plus Screen Protector - Clear" at bounding box center [904, 198] width 182 height 27
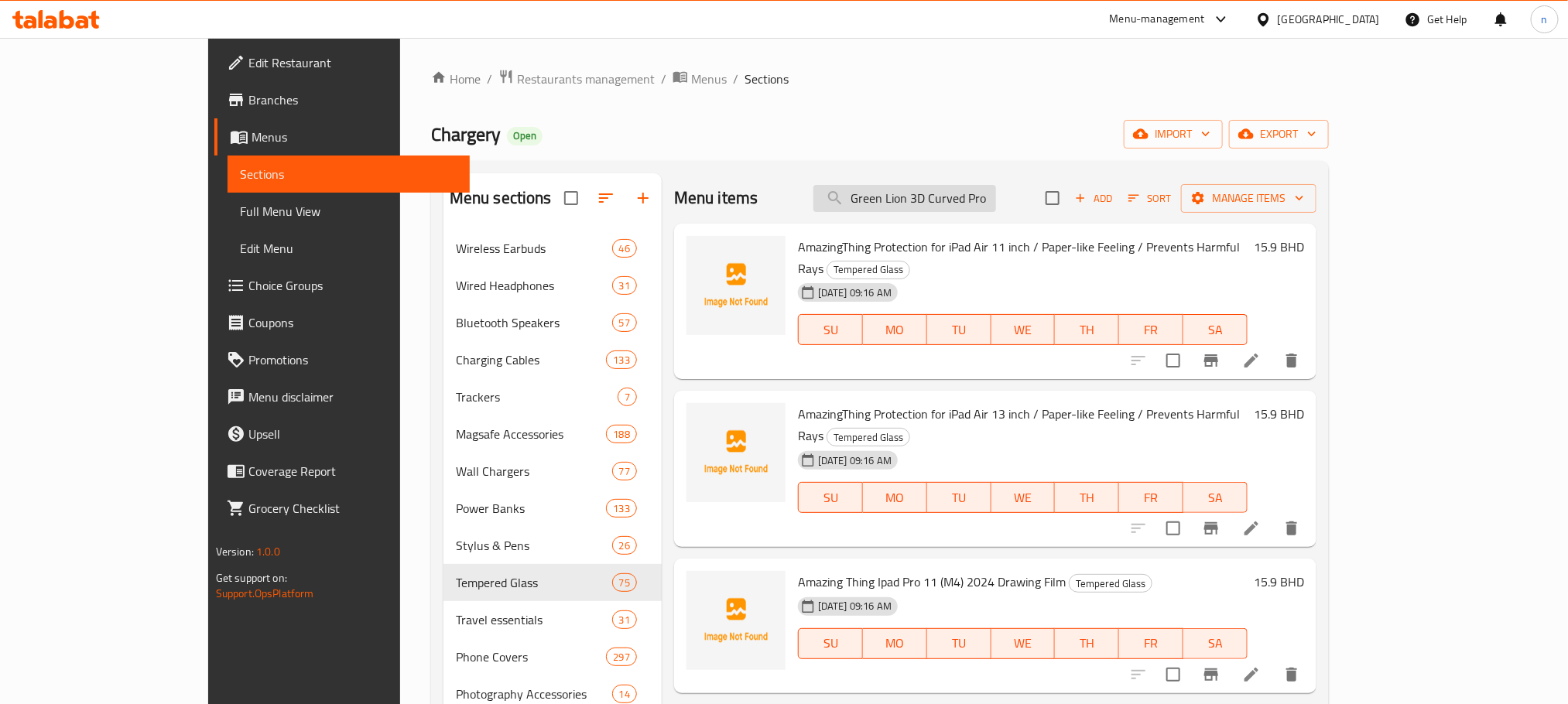
paste input "ro Max"
click at [996, 202] on input "Green Lion 3D Curved Pro iPhone 15 Pro Max Screen Protector - Clear" at bounding box center [904, 198] width 182 height 27
paste input "Pvpet Pro iPhone 15 Pro Privacy Screen Protector - Black"
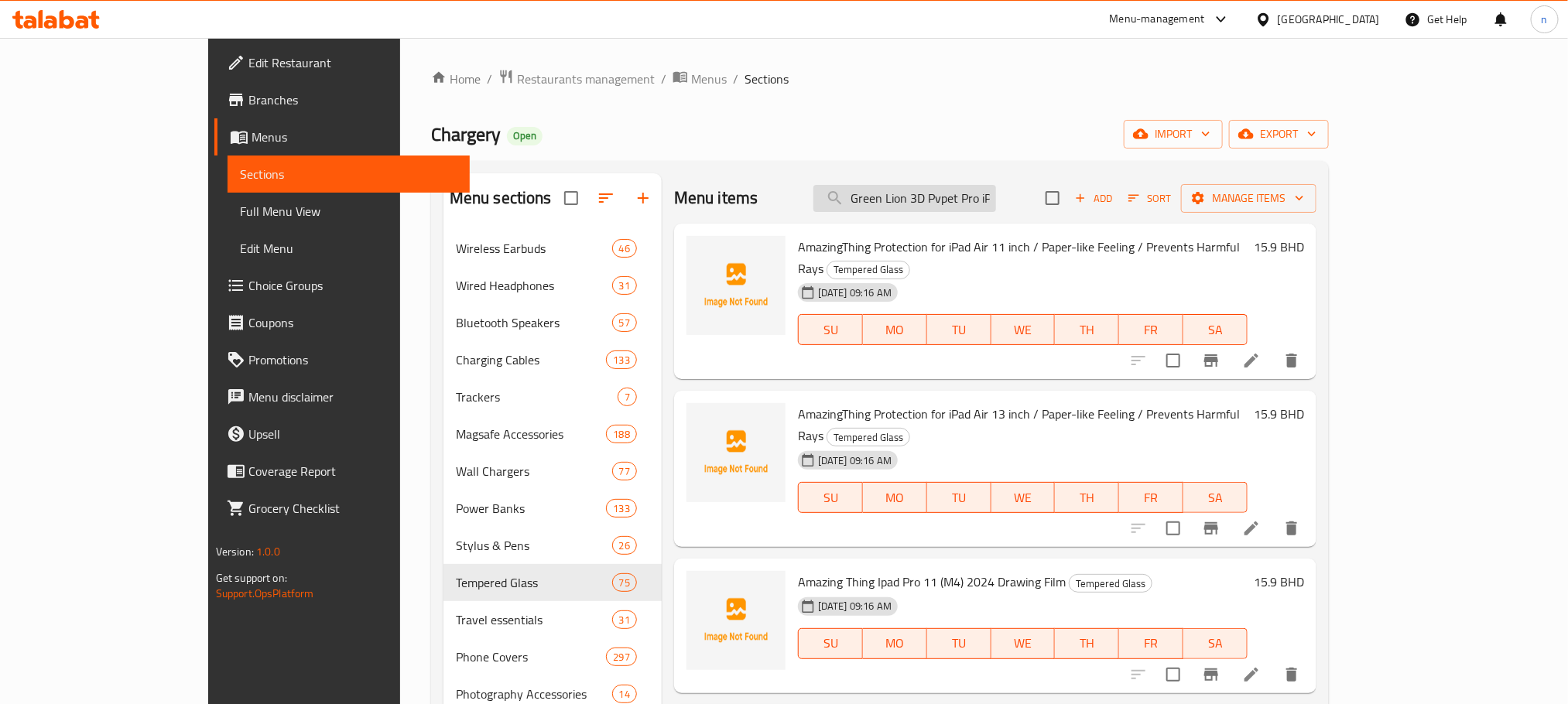
click at [968, 193] on input "Green Lion 3D Pvpet Pro iPhone 15 Pro Privacy Screen Protector - Black" at bounding box center [904, 198] width 182 height 27
paste input "Green Lion 3D Pvpet Pro iPhone 15 Pro Privacy Screen Protector - Black"
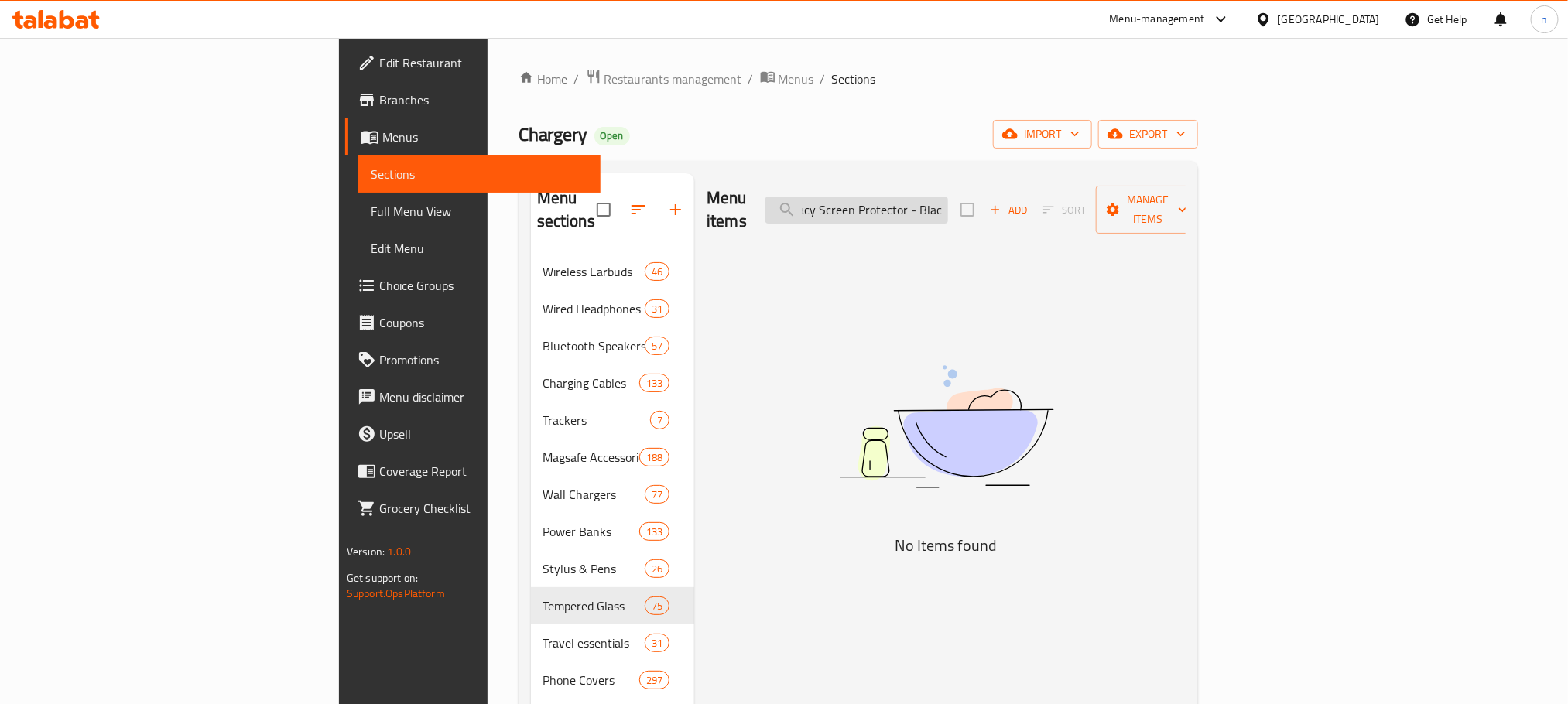
click at [948, 197] on input "Green Green Lion 3D Pvpet Pro iPhone 15 Pro Privacy Screen Protector - Black3D …" at bounding box center [857, 210] width 182 height 27
paste input "Lion"
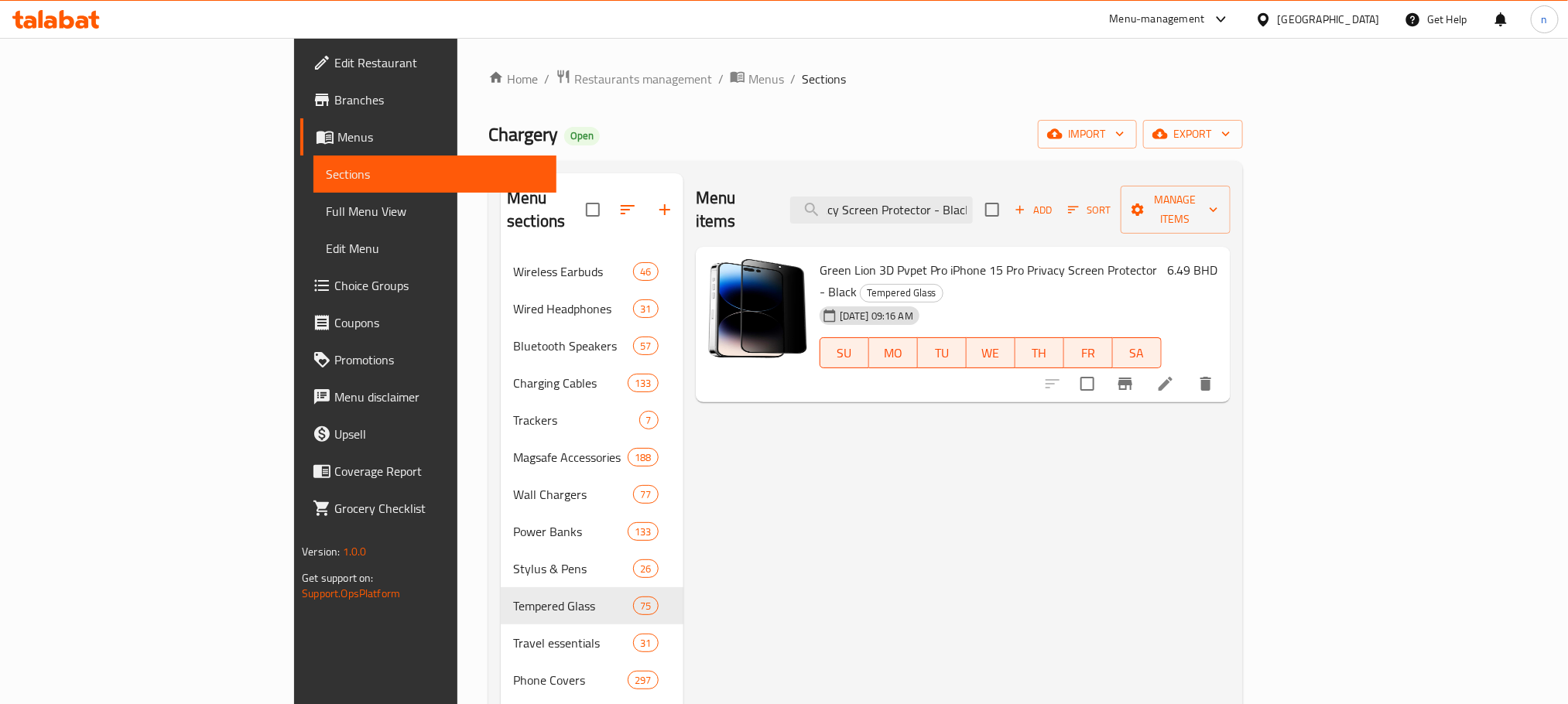
scroll to position [0, 0]
click at [954, 197] on input "Green Lion 3D Pvpet Pro iPhone 15 Pro Privacy Screen Protector - Black" at bounding box center [881, 210] width 182 height 27
paste input "Max Privacy Screen Protector"
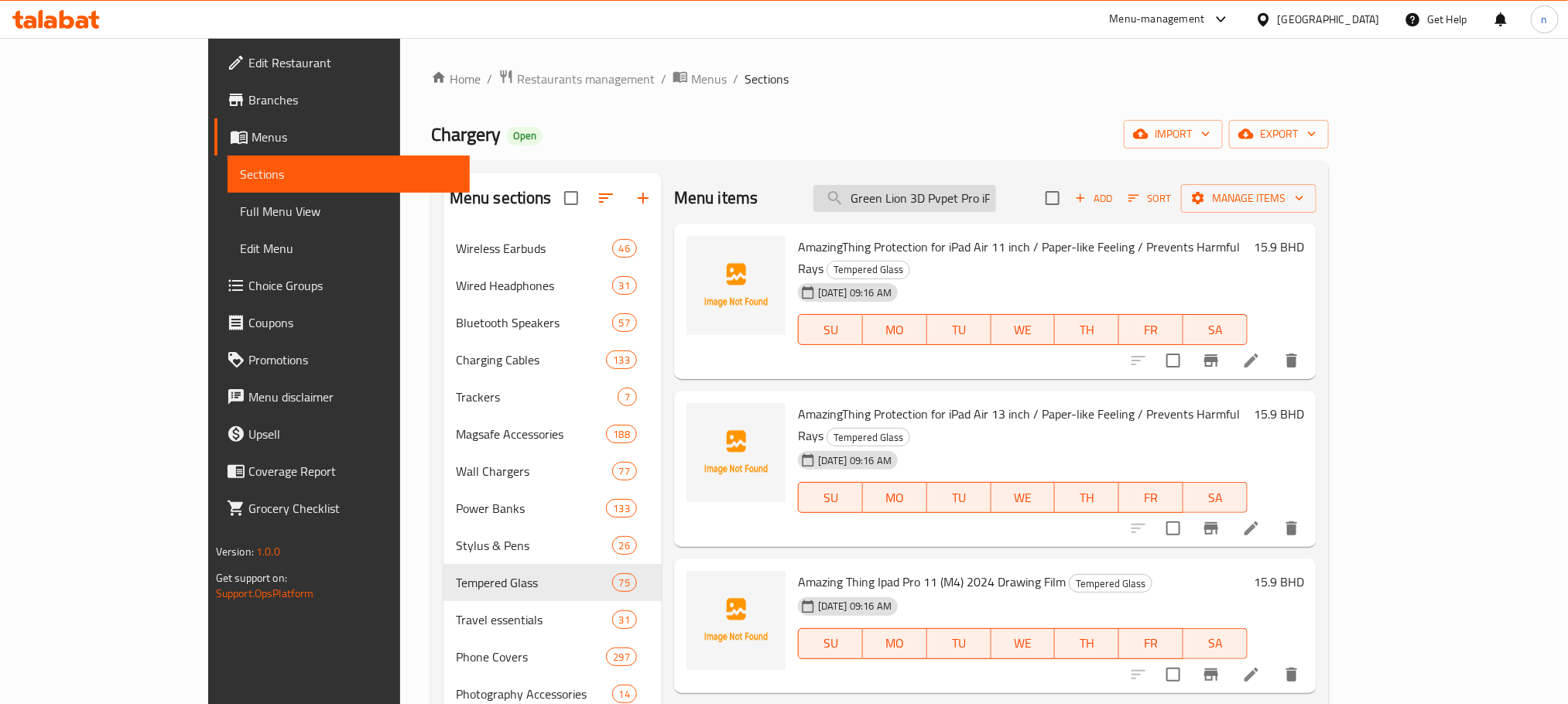
click at [952, 203] on input "Green Lion 3D Pvpet Pro iPhone 15 Pro Max Privacy Screen Protector" at bounding box center [904, 198] width 182 height 27
click at [996, 197] on input "Green Lion 3D Pvpet Pro iPhone 15 Pro Max Privacy Screen Protector" at bounding box center [904, 198] width 182 height 27
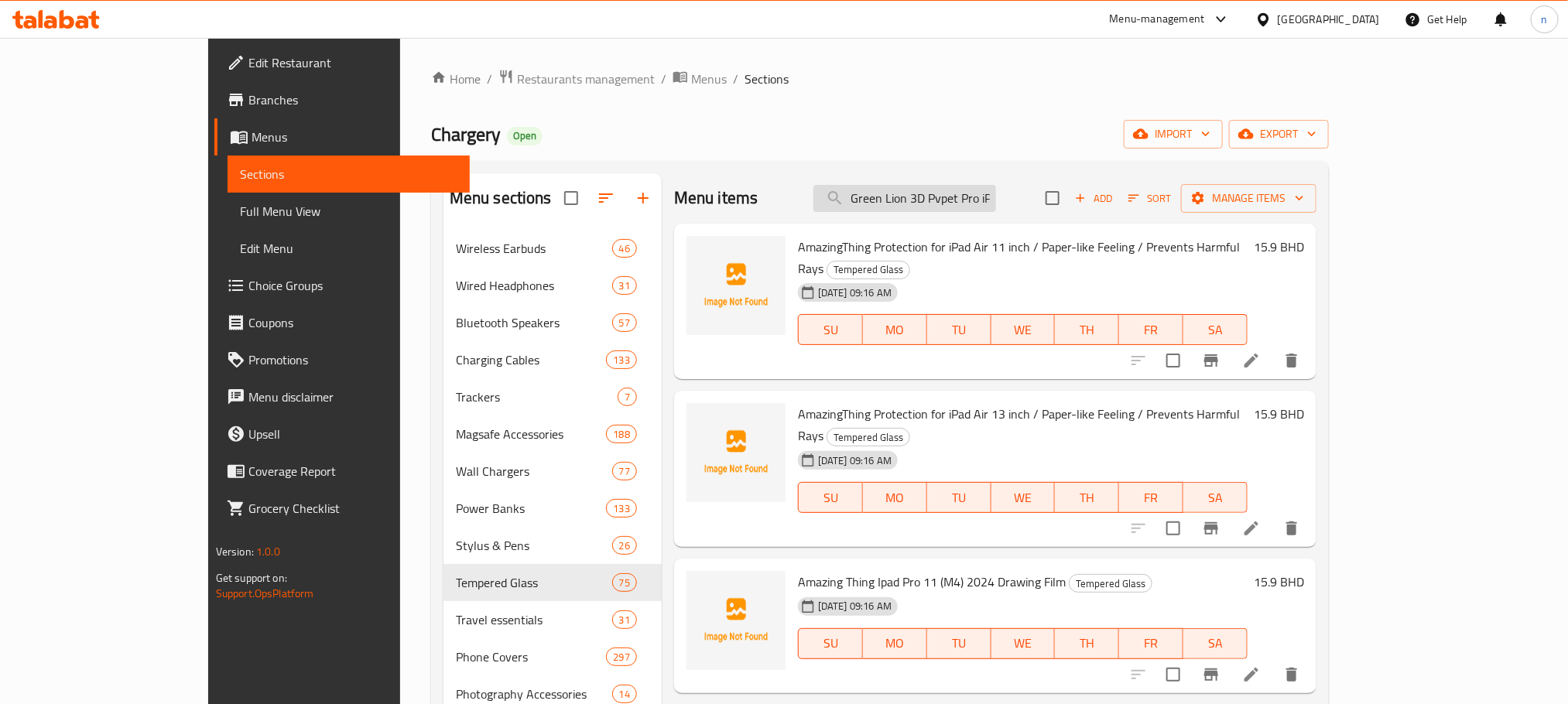
click at [996, 197] on input "Green Lion 3D Pvpet Pro iPhone 15 Pro Max Privacy Screen Protector" at bounding box center [904, 198] width 182 height 27
click at [991, 197] on input "Green Lion 3D Pvpet Pro iPhone 15 Pro Max Privacy Screen Protector" at bounding box center [904, 198] width 182 height 27
paste input "Privacy Screen Protector - Black"
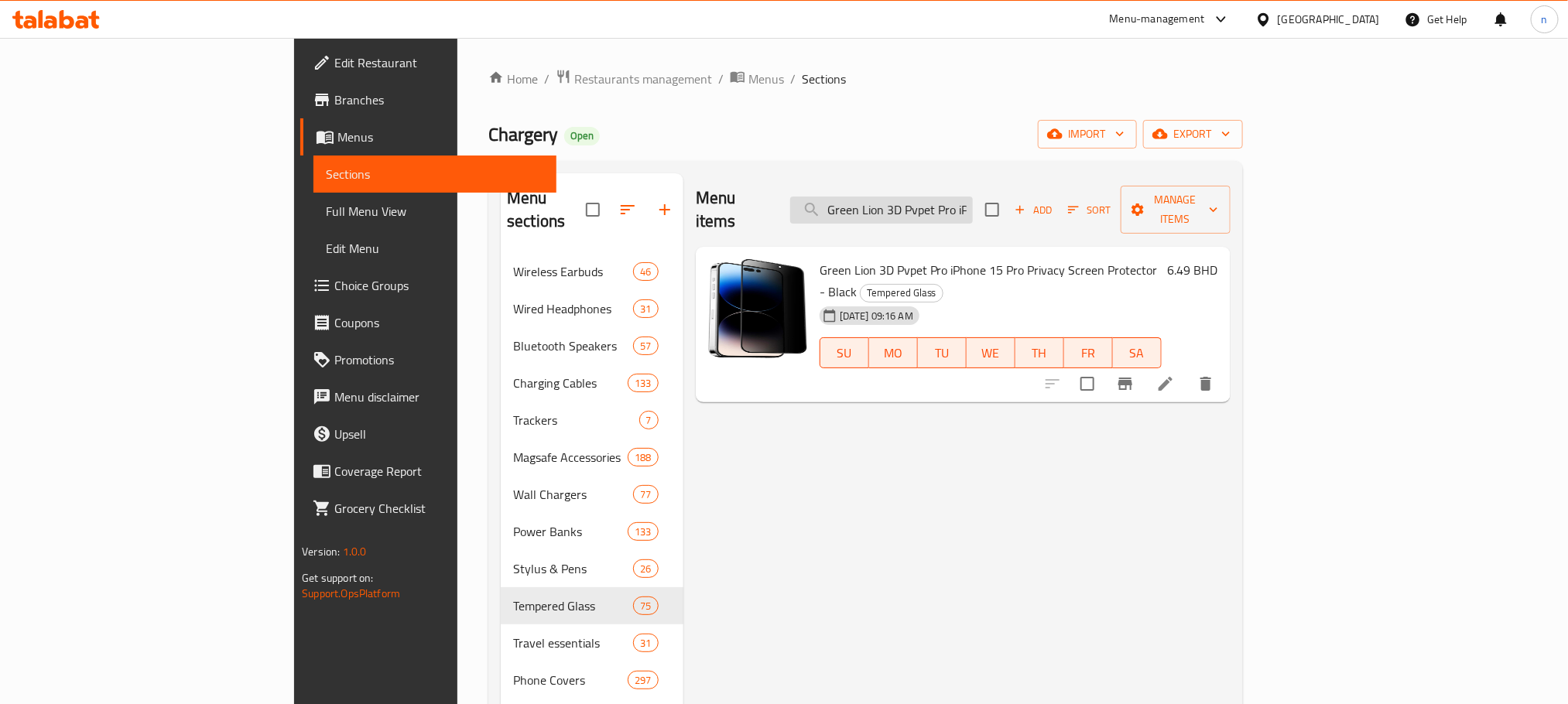
click at [973, 202] on input "Green Lion 3D Pvpet Pro iPhone 15 Pro Privacy Screen Protector - Black" at bounding box center [881, 210] width 182 height 27
paste input "Max Privacy Screen Protector"
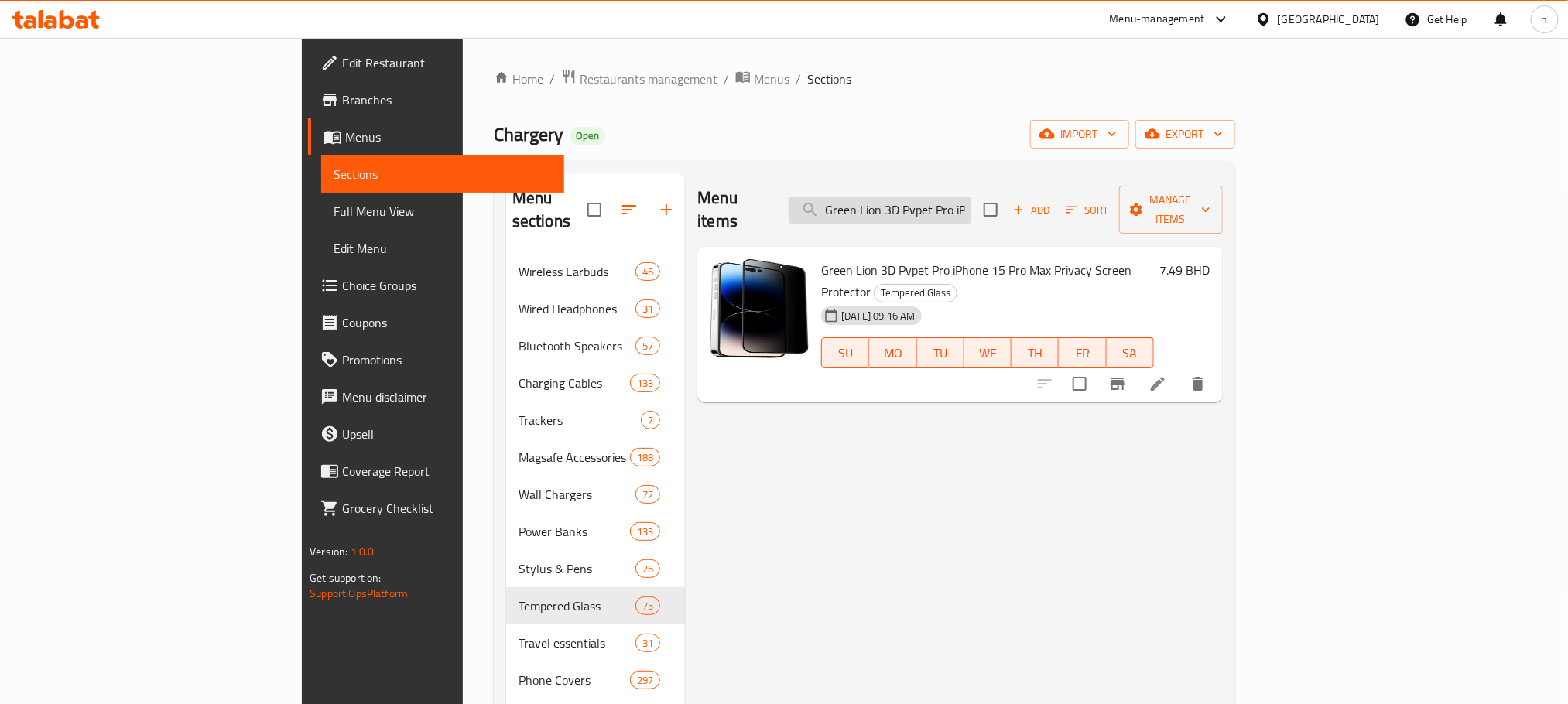
click at [961, 199] on input "Green Lion 3D Pvpet Pro iPhone 15 Pro Max Privacy Screen Protector" at bounding box center [880, 210] width 182 height 27
paste input "Hdpet iPhone15 Pro Screen Protector - Clea"
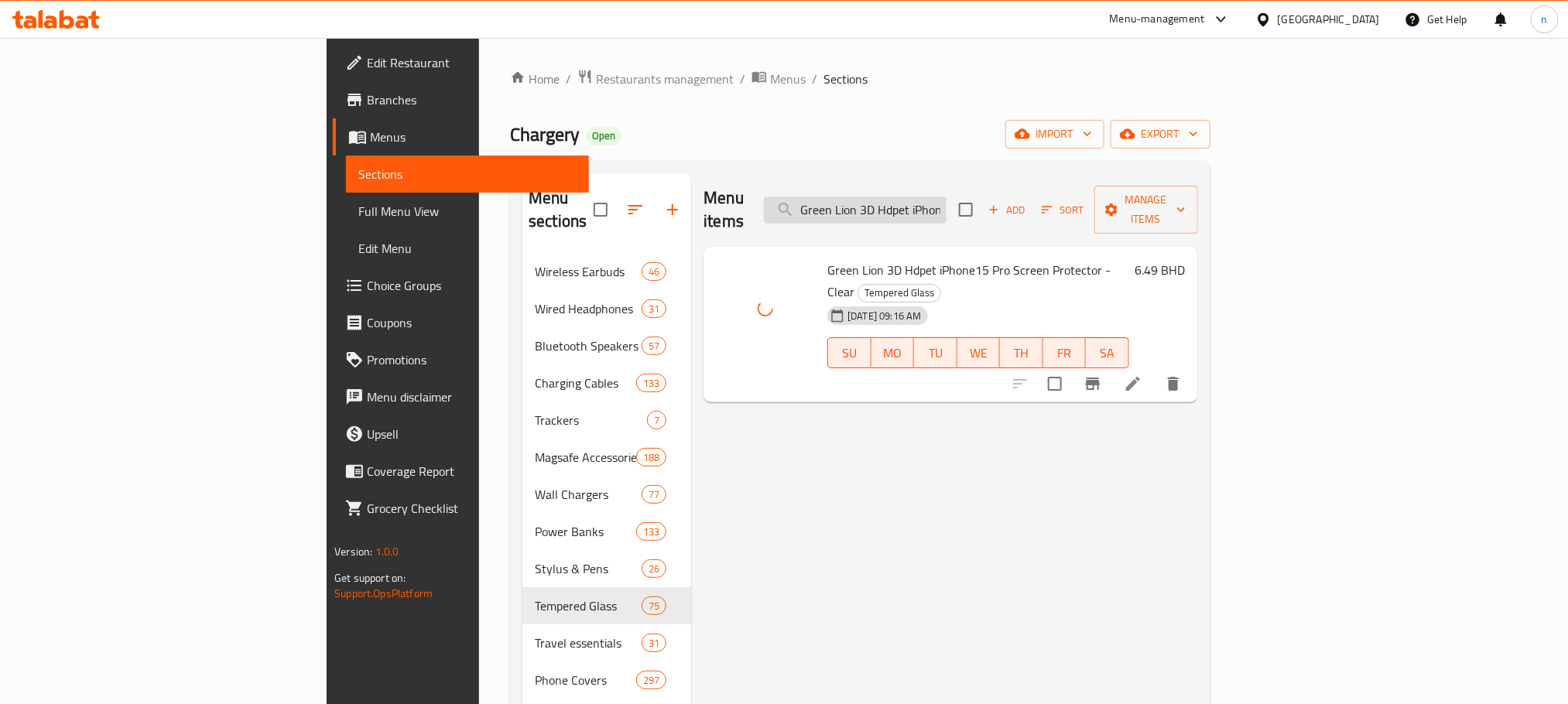
click at [946, 197] on input "Green Lion 3D Hdpet iPhone15 Pro Screen Protector - Clear" at bounding box center [855, 210] width 182 height 27
paste input "Steve Matte iPhone15 Pro Privacy Glass Screen Protecto"
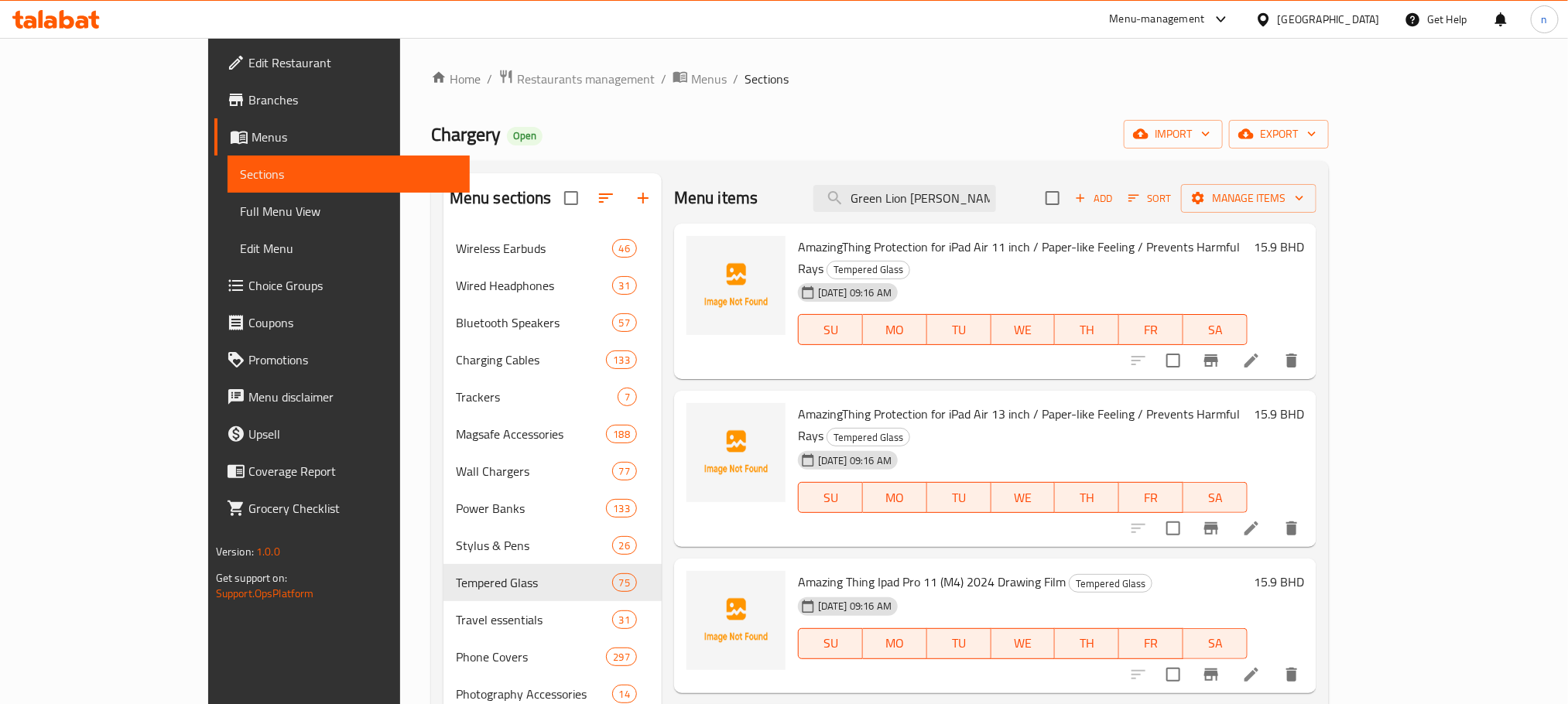
click at [980, 187] on input "Green Lion [PERSON_NAME] iPhone15 Pro Privacy Glass Screen Protector" at bounding box center [904, 198] width 182 height 27
click at [980, 188] on input "Green Lion [PERSON_NAME] iPhone15 Pro Privacy Glass Screen Protector" at bounding box center [904, 198] width 182 height 27
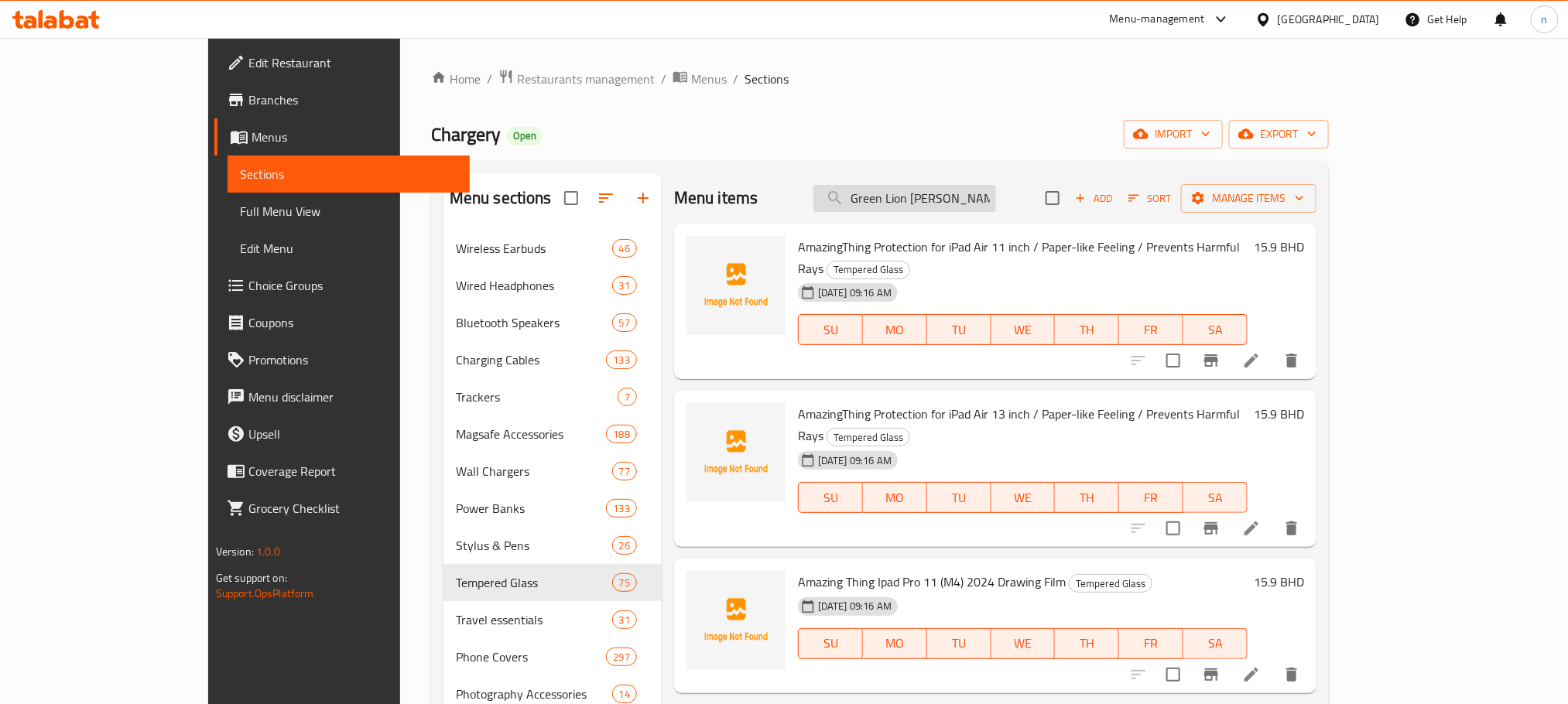
click at [996, 202] on input "Green Lion [PERSON_NAME] iPhone15 Pro Privacy Glass Screen Protector" at bounding box center [904, 198] width 182 height 27
click at [954, 197] on input "Green Lion [PERSON_NAME] iPhone15 Pro Privacy Glass Screen Protector" at bounding box center [904, 198] width 182 height 27
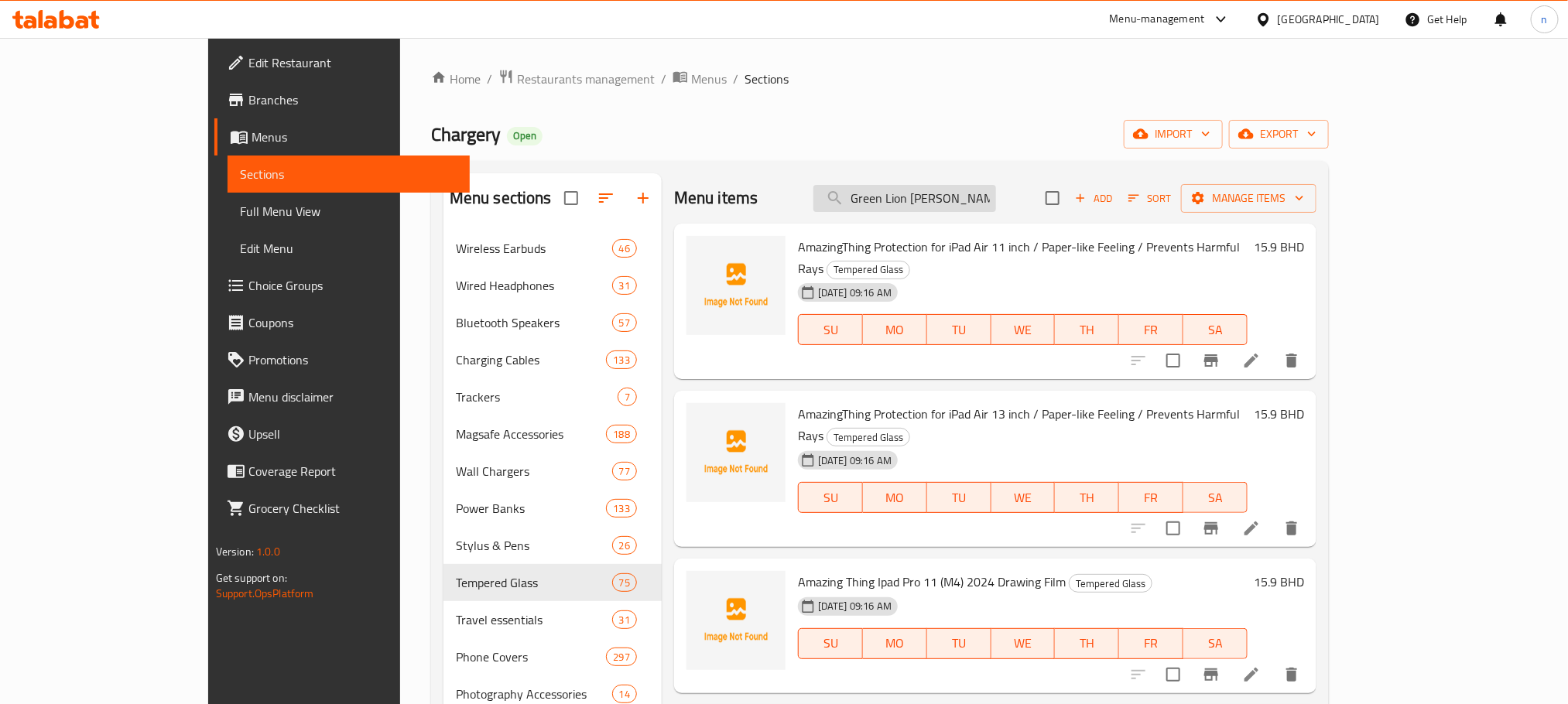
click at [954, 197] on input "Green Lion [PERSON_NAME] iPhone15 Pro Privacy Glass Screen Protector" at bounding box center [904, 198] width 182 height 27
paste input "search"
type input "G"
click at [958, 203] on input "search" at bounding box center [904, 198] width 182 height 27
paste input "Green Lion [PERSON_NAME] iPhone15 Pro Privacy Glass Screen Protector"
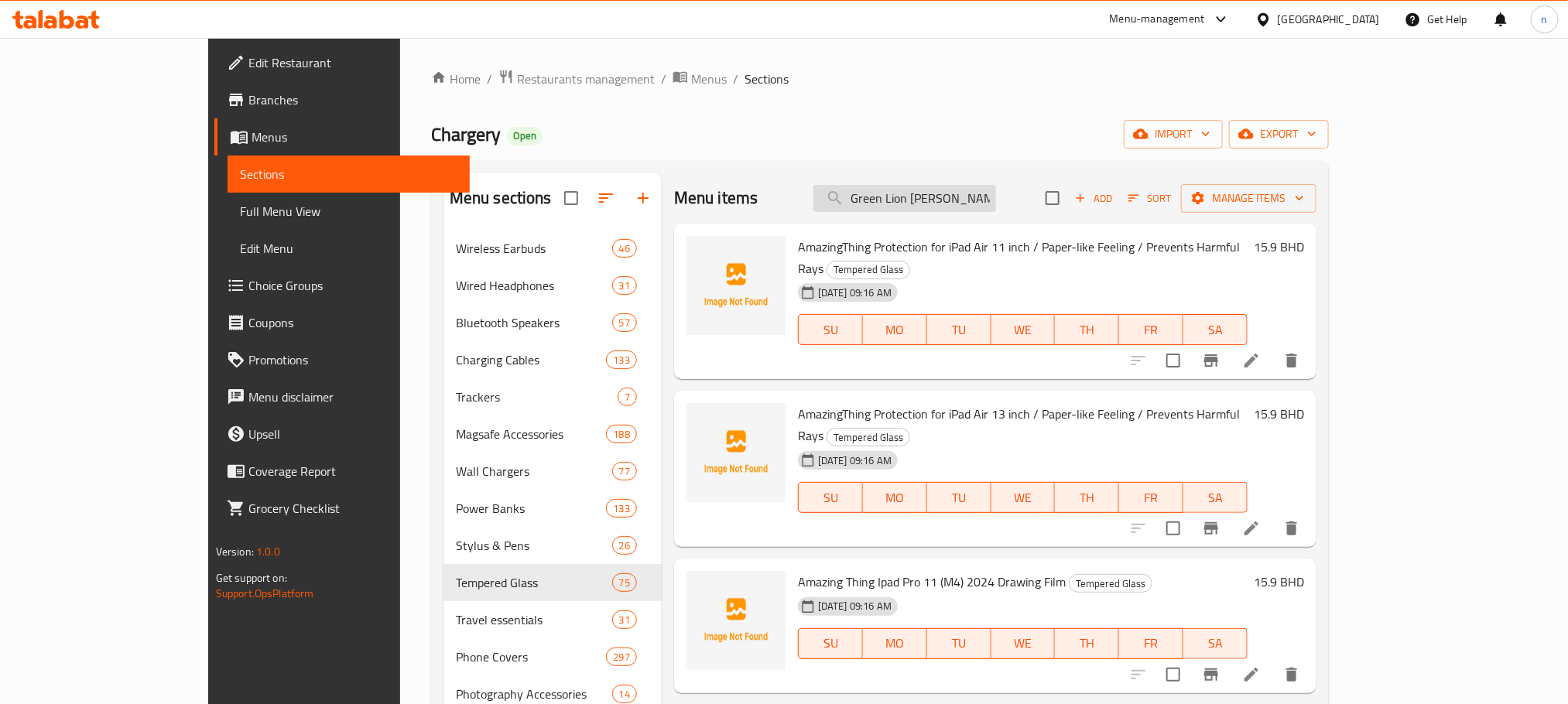
click at [971, 197] on input "Green Lion [PERSON_NAME] iPhone15 Pro Privacy Glass Screen Protector" at bounding box center [904, 198] width 182 height 27
paste input "Portable Stainless Steel Bonfire Stand"
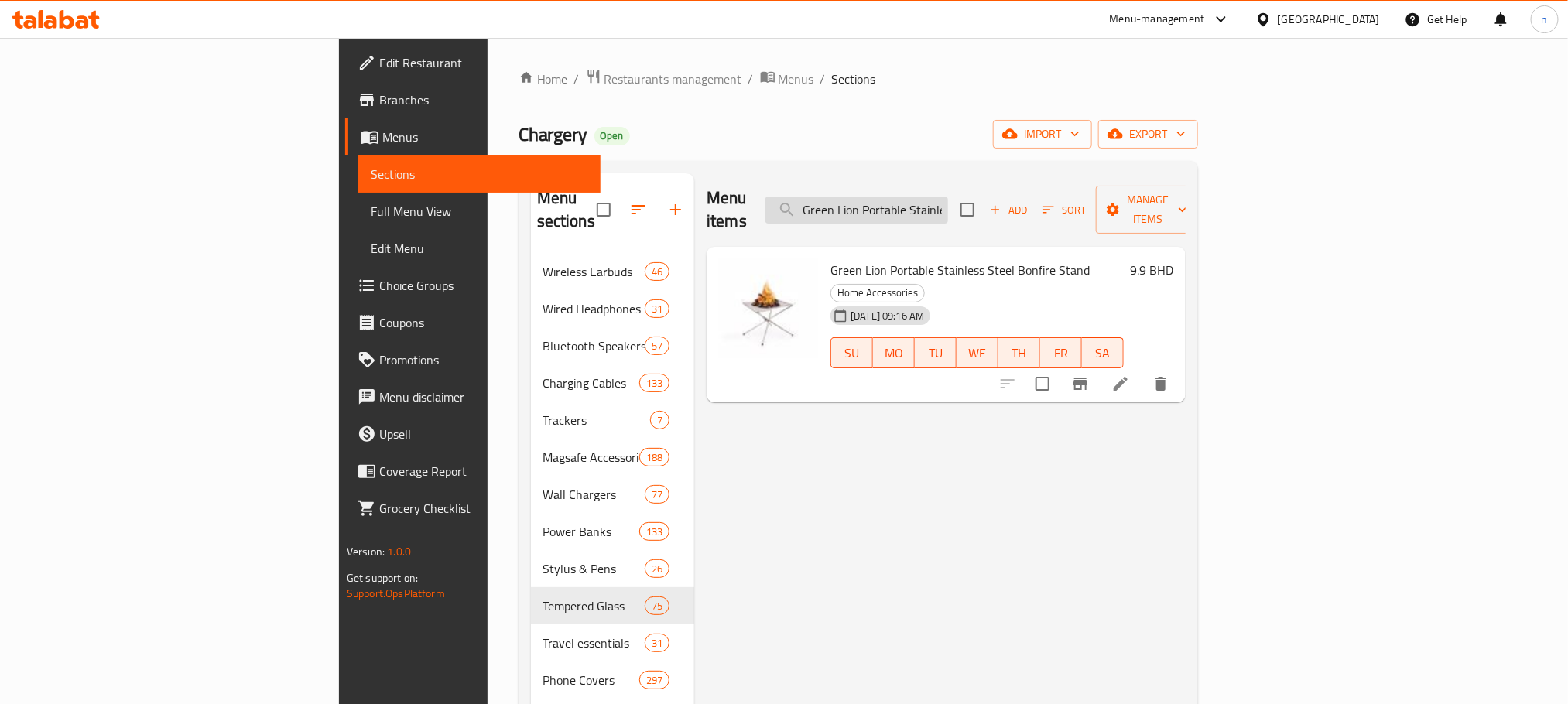
click at [948, 197] on input "Green Lion Portable Stainless Steel Bonfire Stand" at bounding box center [857, 210] width 182 height 27
paste input "iPhone 15 Pro/Pro Max Hd Pro Camera Lens - Blue"
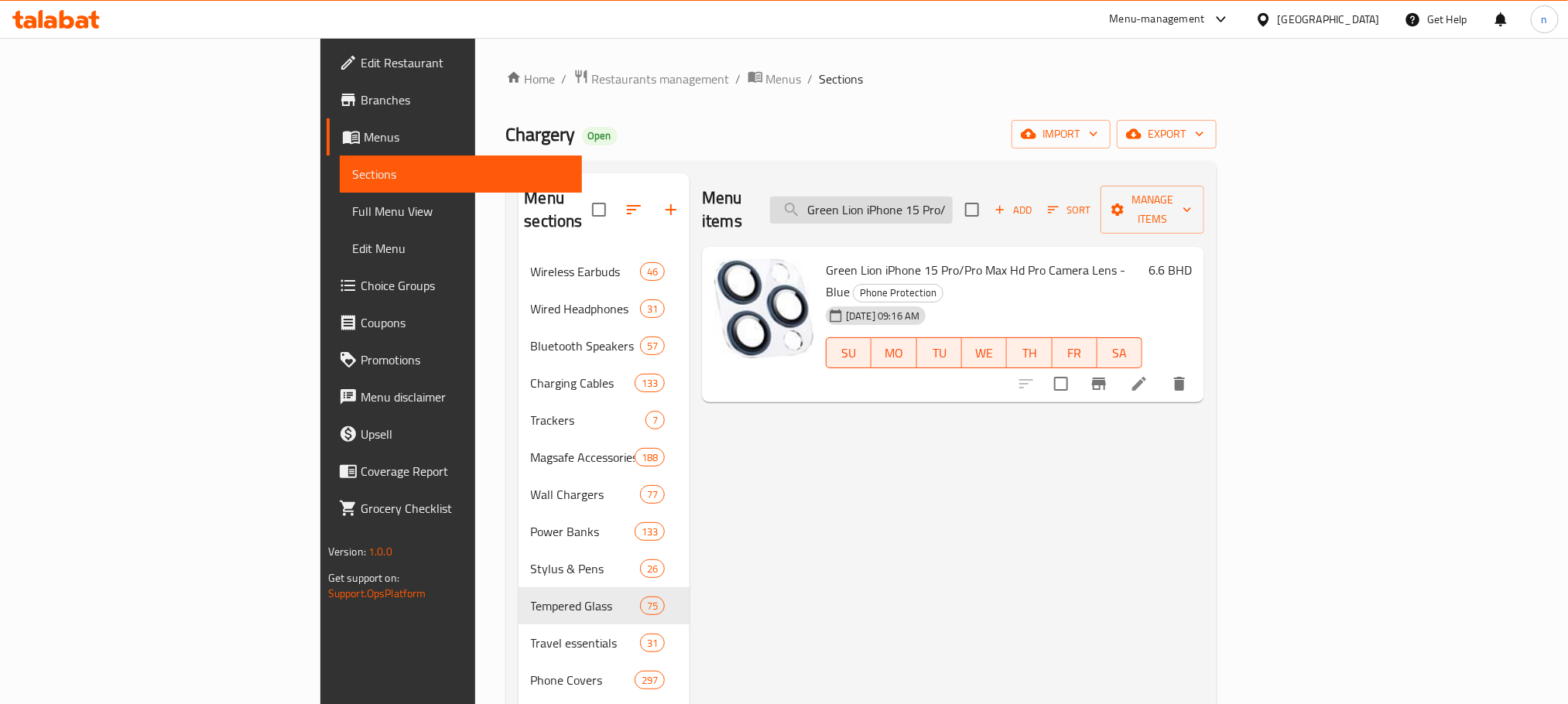
click at [952, 197] on input "Green Lion iPhone 15 Pro/Pro Max Hd Pro Camera Lens - Blue" at bounding box center [861, 210] width 182 height 27
paste input "Silver"
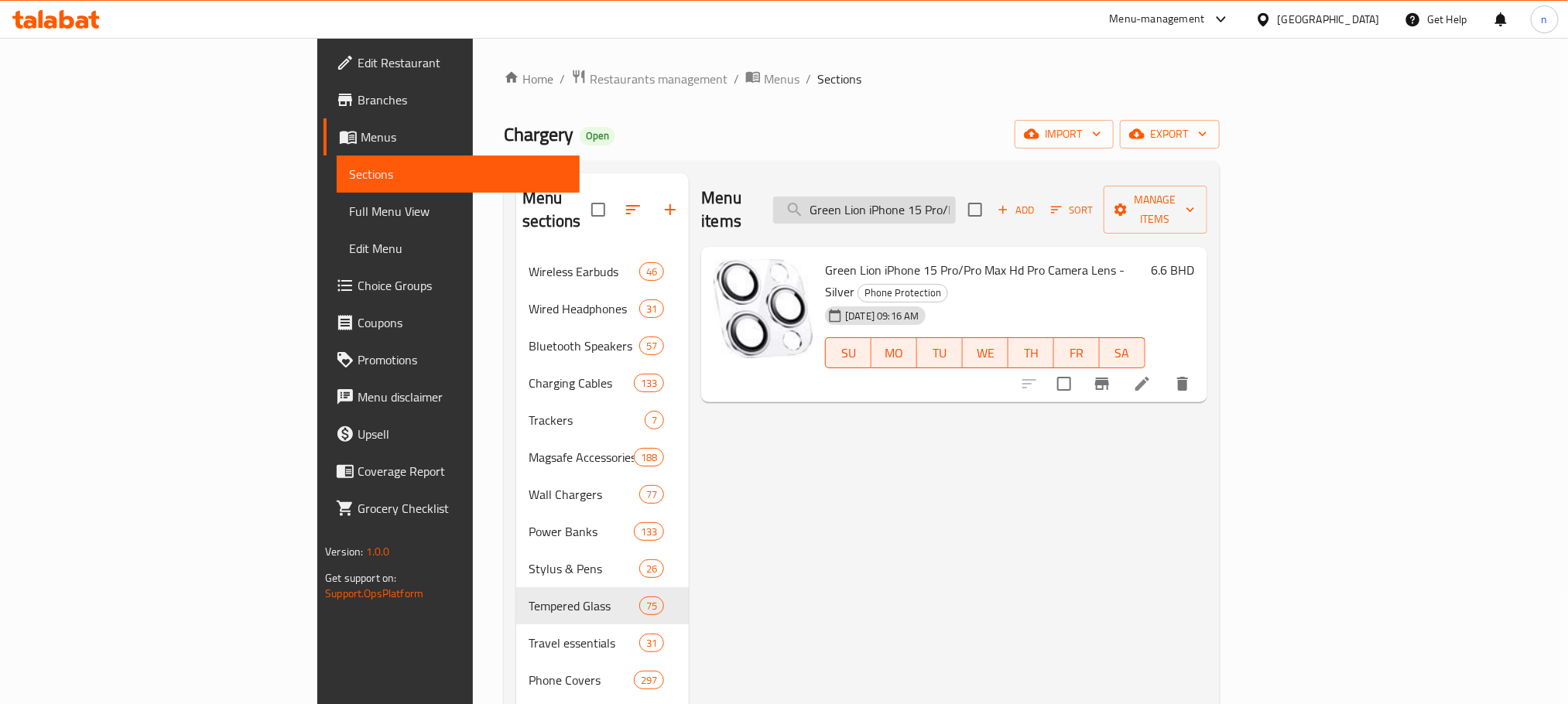
click at [956, 198] on input "Green Lion iPhone 15 Pro/Pro Max Hd Pro Camera Lens - Silver" at bounding box center [865, 210] width 182 height 27
paste input "Steve Matte iPhone 16 Pro Glass Screen Protector - Clea"
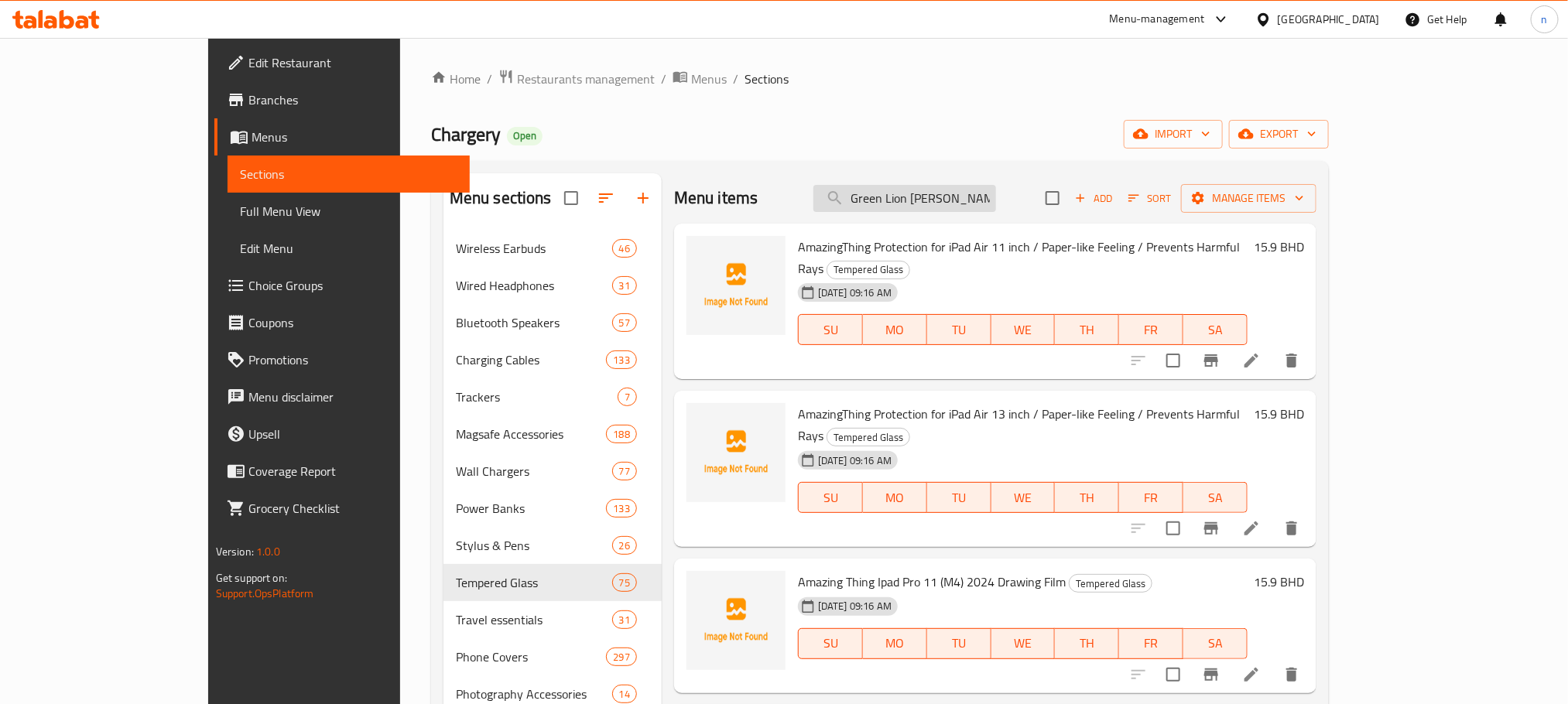
click at [996, 196] on input "Green Lion [PERSON_NAME] iPhone 16 Pro Glass Screen Protector - Clear" at bounding box center [904, 198] width 182 height 27
paste input "Max"
click at [996, 186] on input "Green Lion [PERSON_NAME] iPhone 16 Pro Max Glass Screen Protector - Clear" at bounding box center [904, 198] width 182 height 27
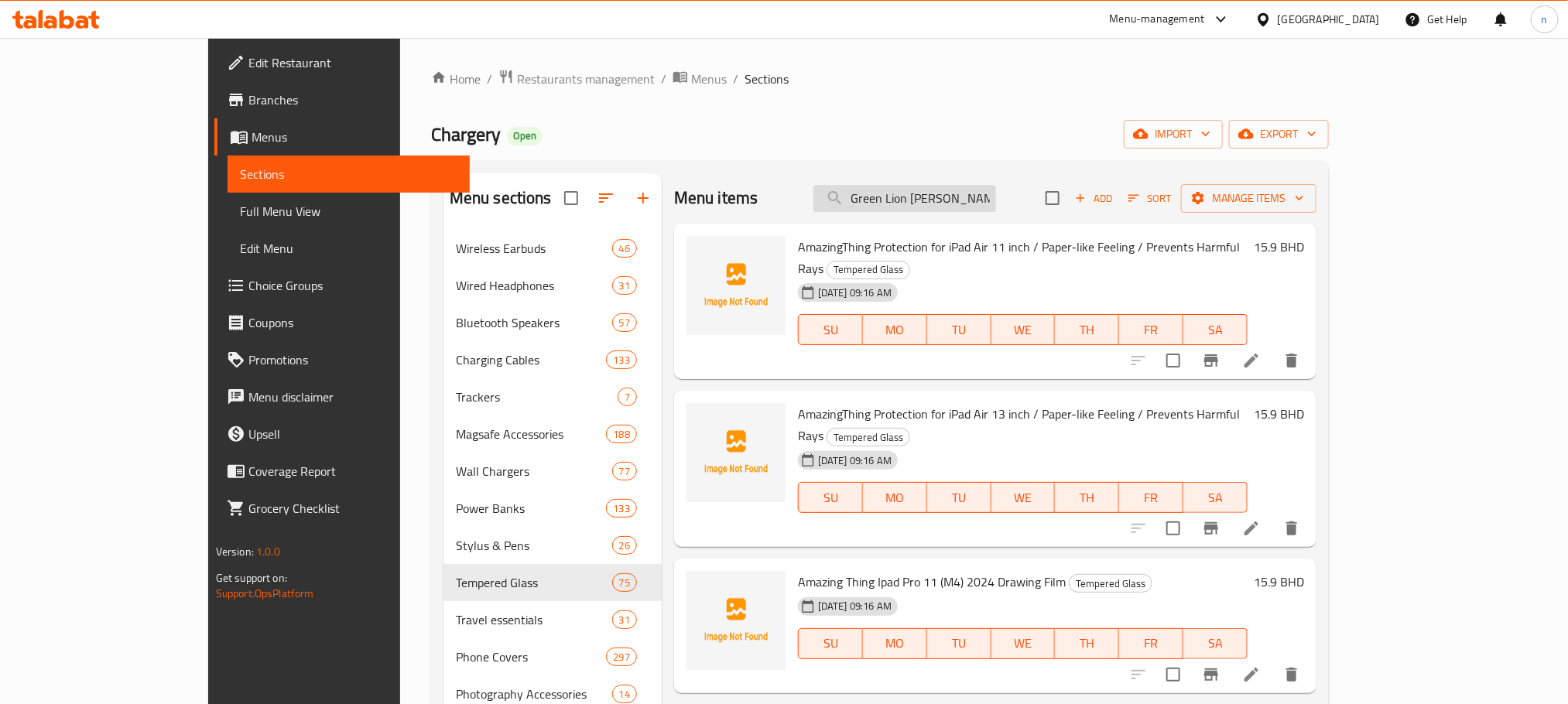
click at [996, 186] on input "Green Lion [PERSON_NAME] iPhone 16 Pro Max Glass Screen Protector - Clear" at bounding box center [904, 198] width 182 height 27
paste input "Privacy Glass Screen Protecto"
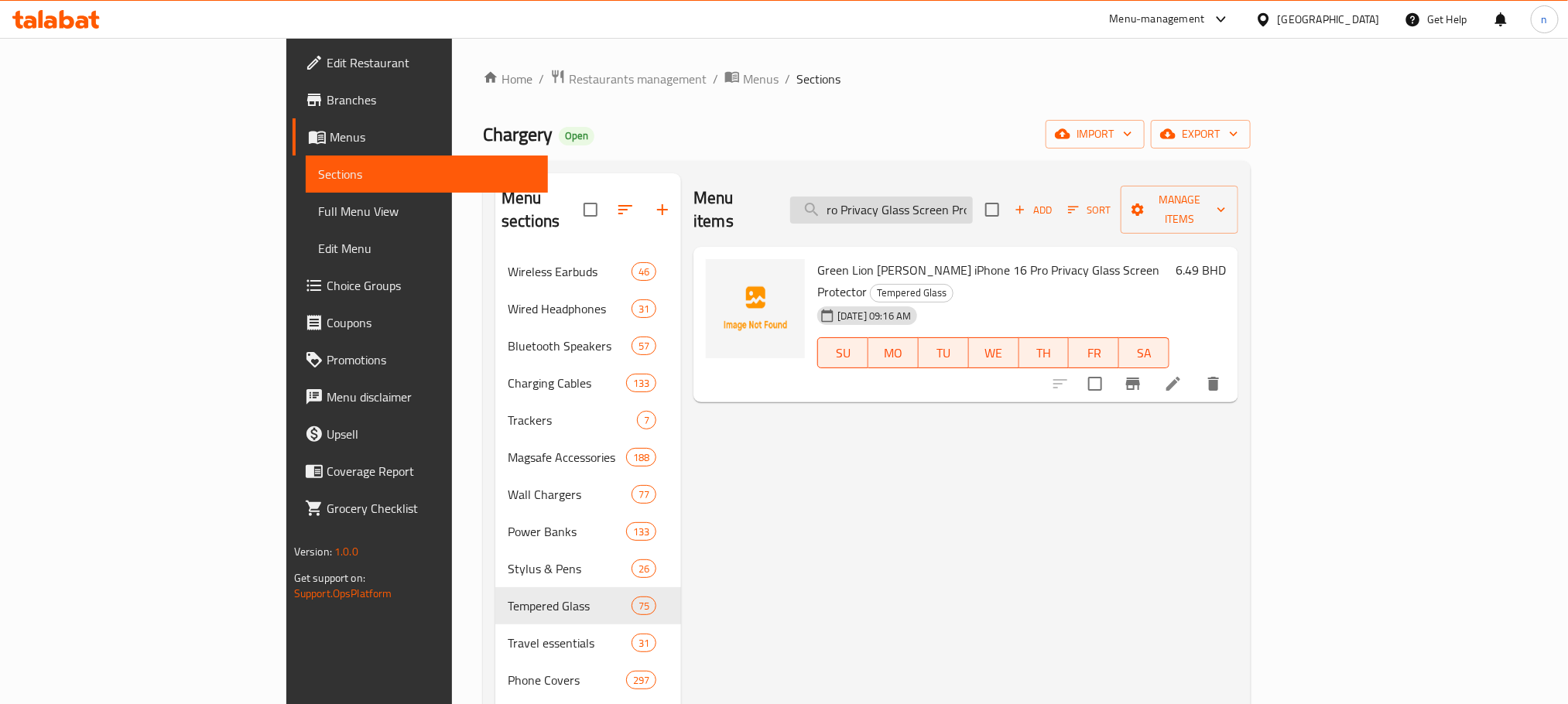
type input "Green Lion [PERSON_NAME] iPhone 16 Pro Privacy Glass Screen Protector"
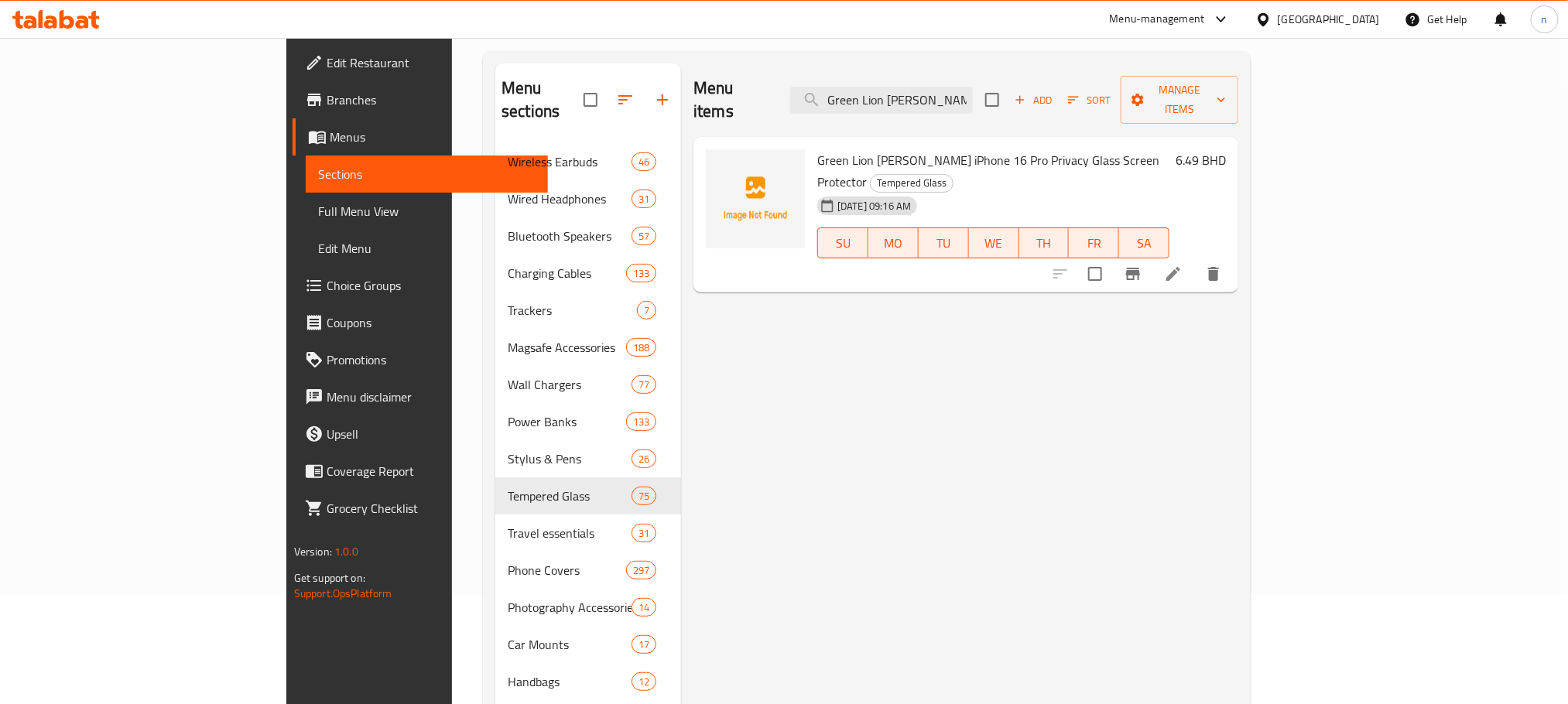
scroll to position [0, 0]
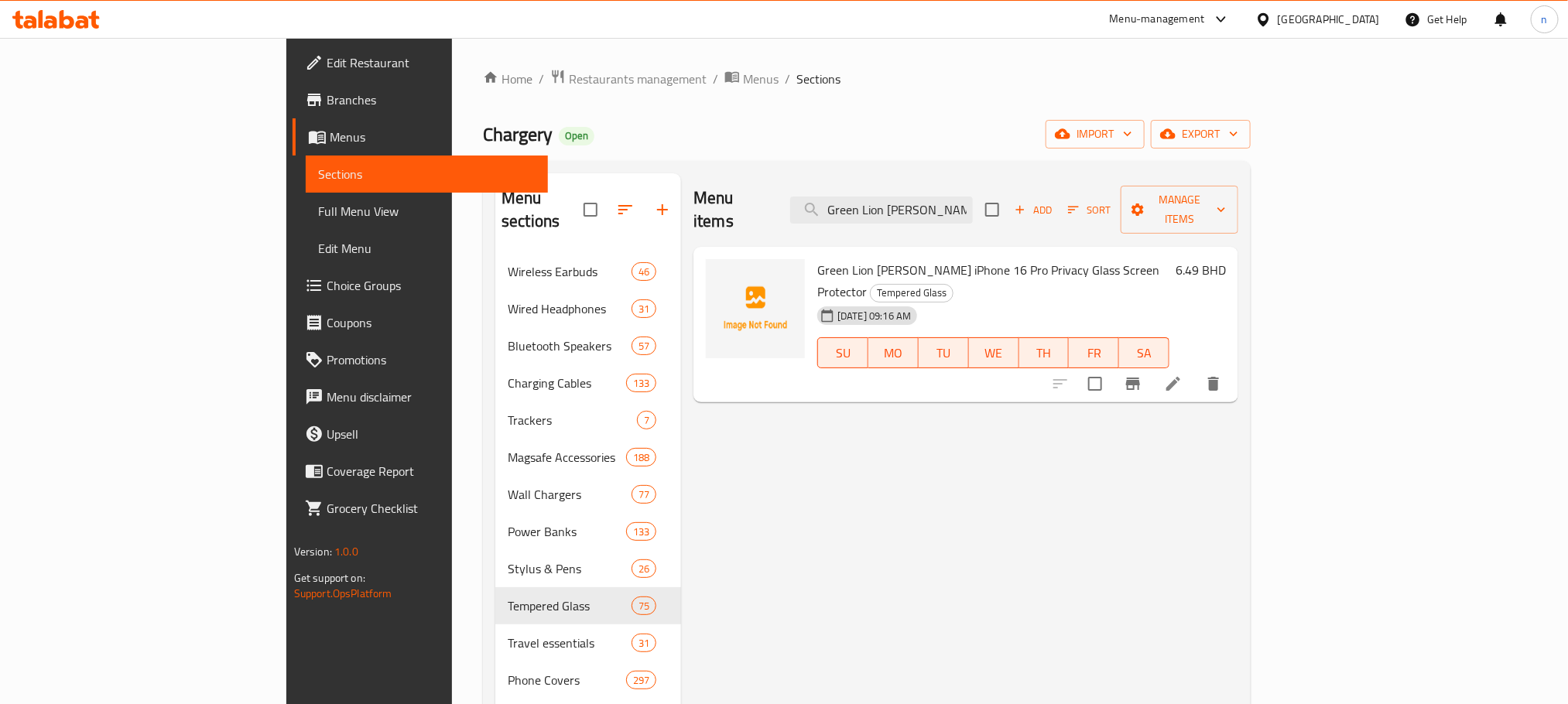
click at [818, 259] on span "Green Lion [PERSON_NAME] iPhone 16 Pro Privacy Glass Screen Protector" at bounding box center [989, 281] width 342 height 45
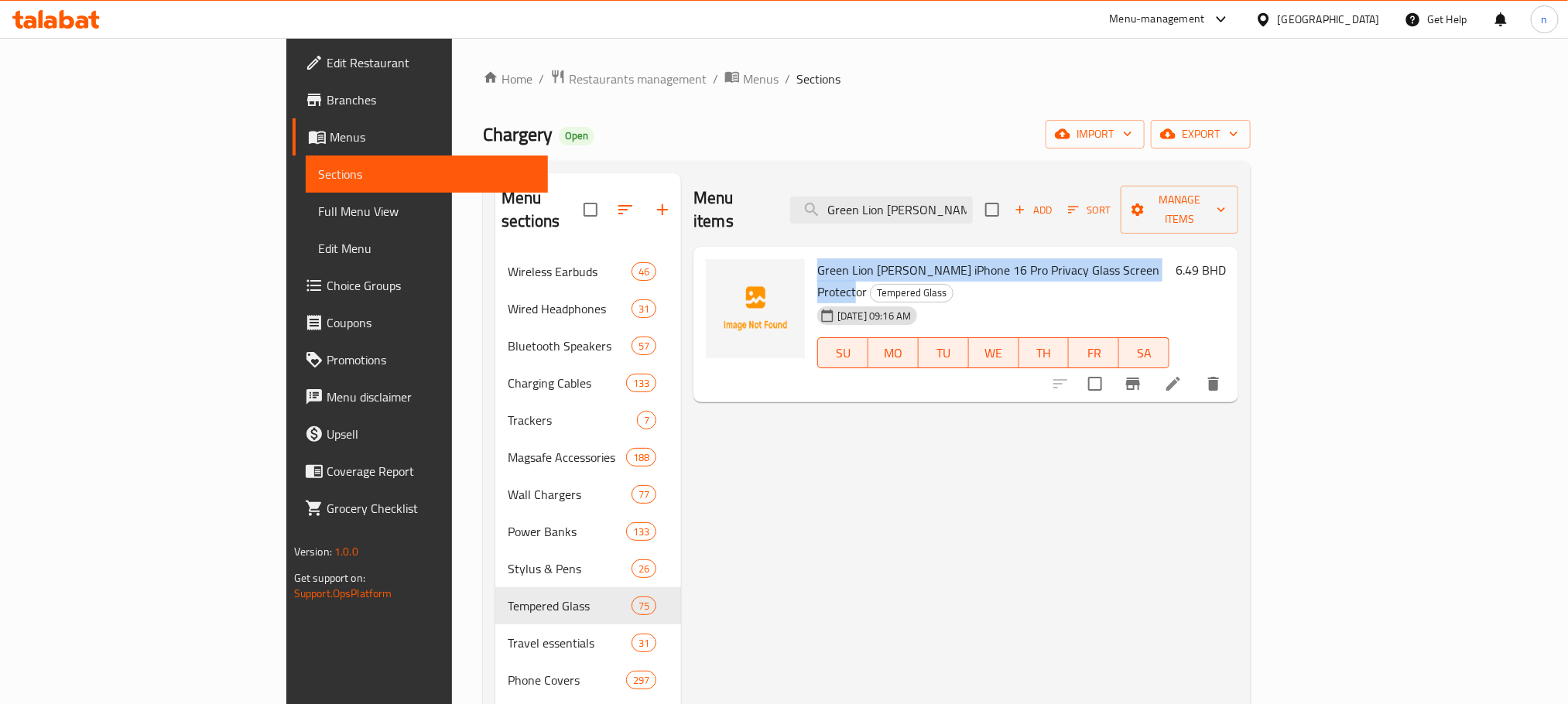
drag, startPoint x: 762, startPoint y: 242, endPoint x: 1062, endPoint y: 248, distance: 300.1
click at [1062, 259] on span "Green Lion [PERSON_NAME] iPhone 16 Pro Privacy Glass Screen Protector" at bounding box center [989, 281] width 342 height 45
copy span "Green Lion [PERSON_NAME] iPhone 16 Pro Privacy Glass Screen Protector"
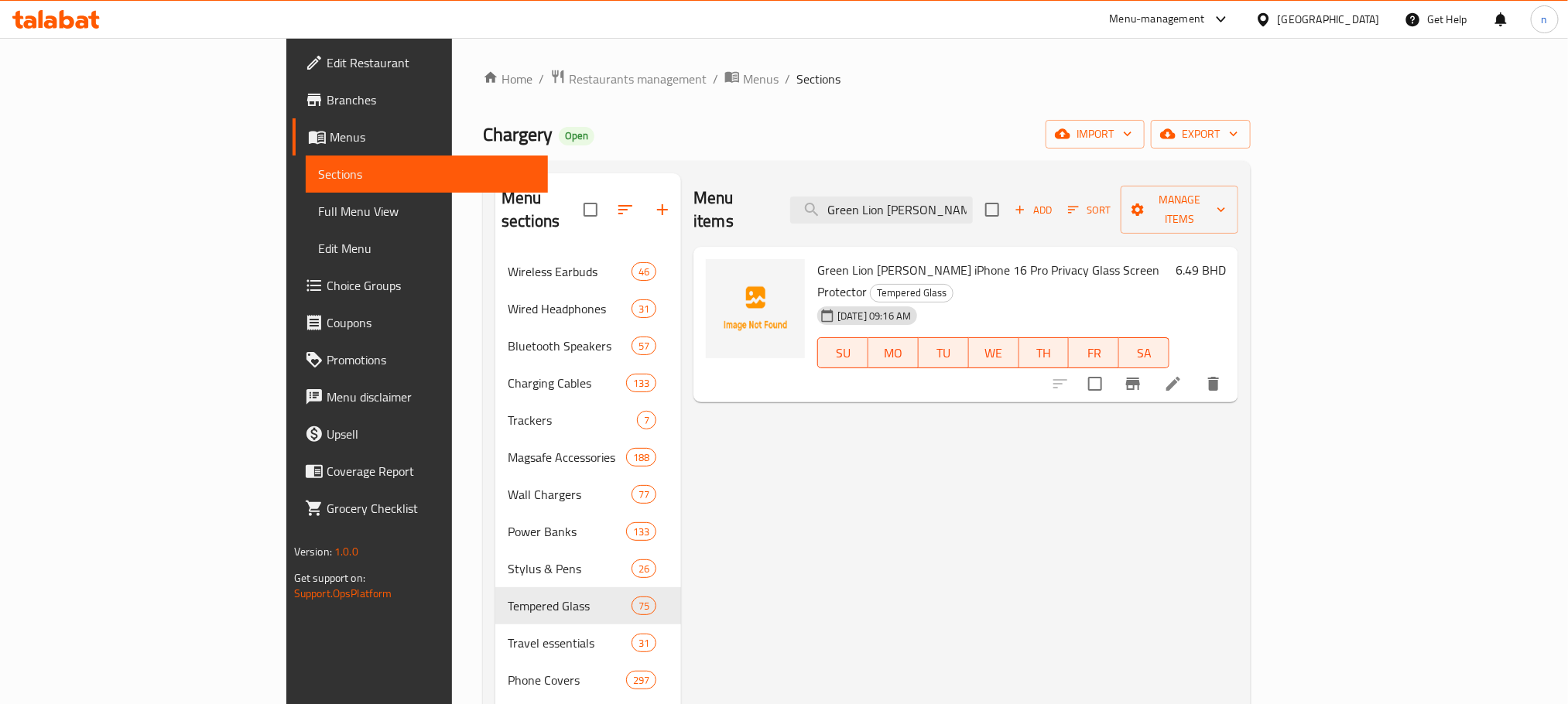
click at [818, 259] on span "Green Lion [PERSON_NAME] iPhone 16 Pro Privacy Glass Screen Protector" at bounding box center [989, 281] width 342 height 45
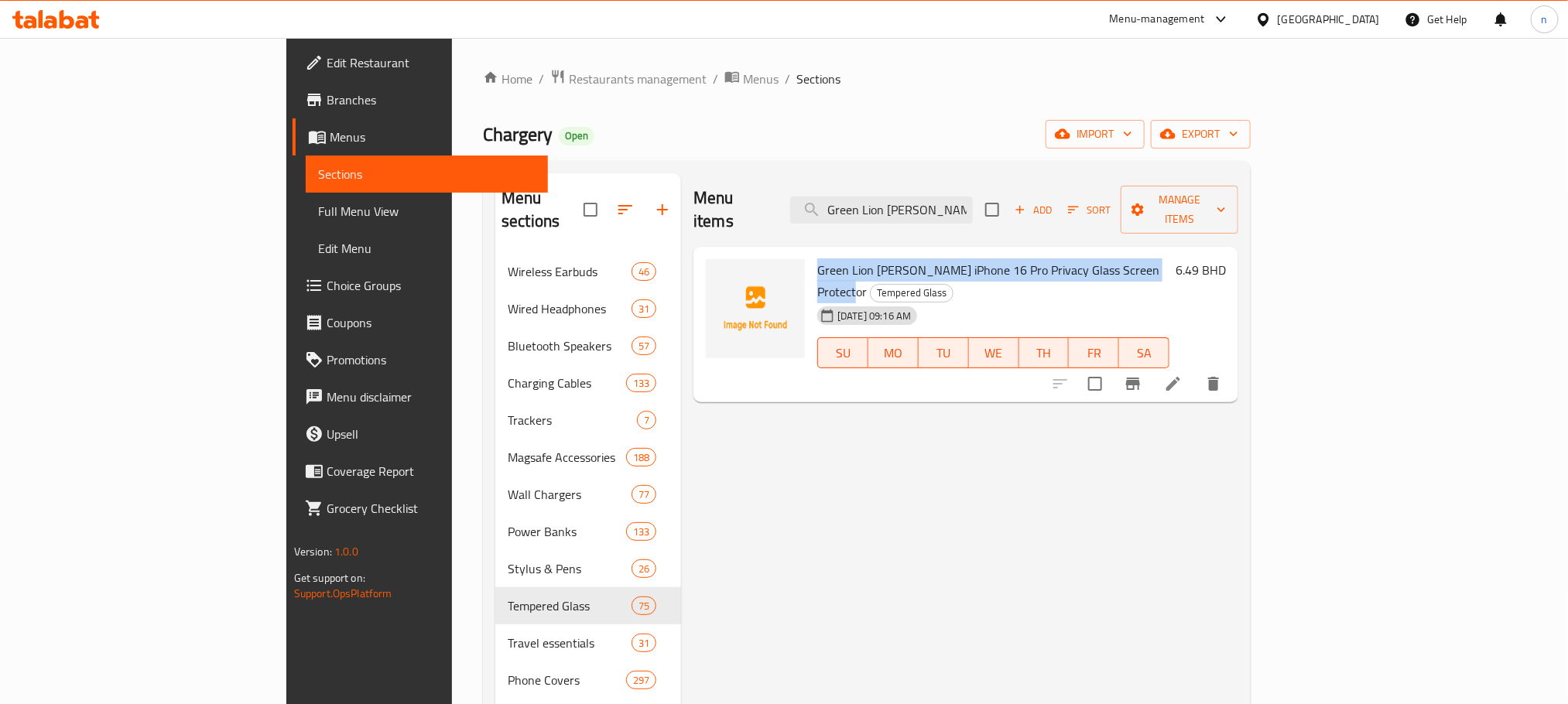
drag, startPoint x: 767, startPoint y: 244, endPoint x: 1067, endPoint y: 230, distance: 300.3
click at [1067, 253] on div "Green Lion Steve Matte iPhone 16 Pro Privacy Glass Screen Protector Tempered Gl…" at bounding box center [993, 325] width 364 height 143
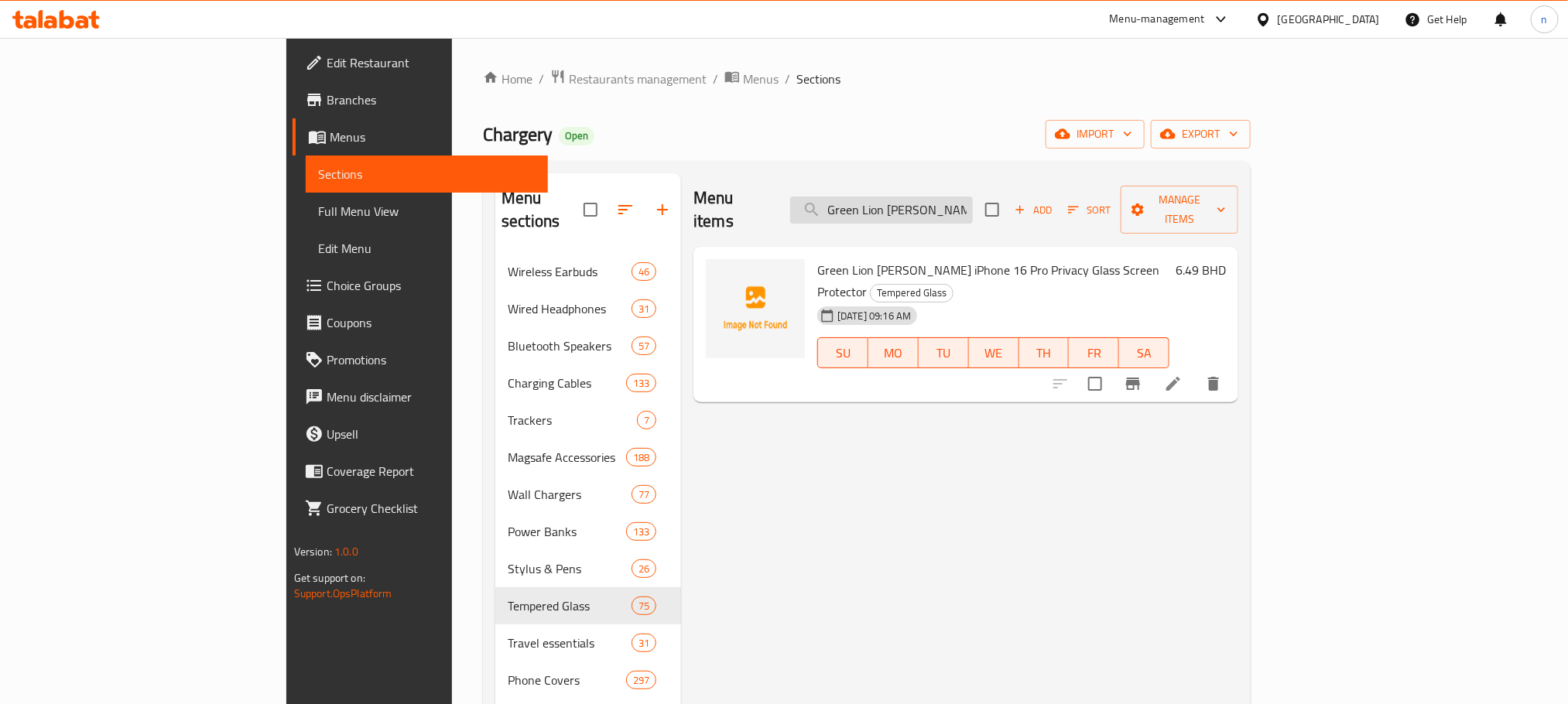
click at [973, 199] on input "Green Lion [PERSON_NAME] iPhone 16 Pro Privacy Glass Screen Protector" at bounding box center [881, 210] width 182 height 27
click at [973, 198] on input "Green Lion [PERSON_NAME] iPhone 16 Pro Privacy Glass Screen Protector" at bounding box center [881, 210] width 182 height 27
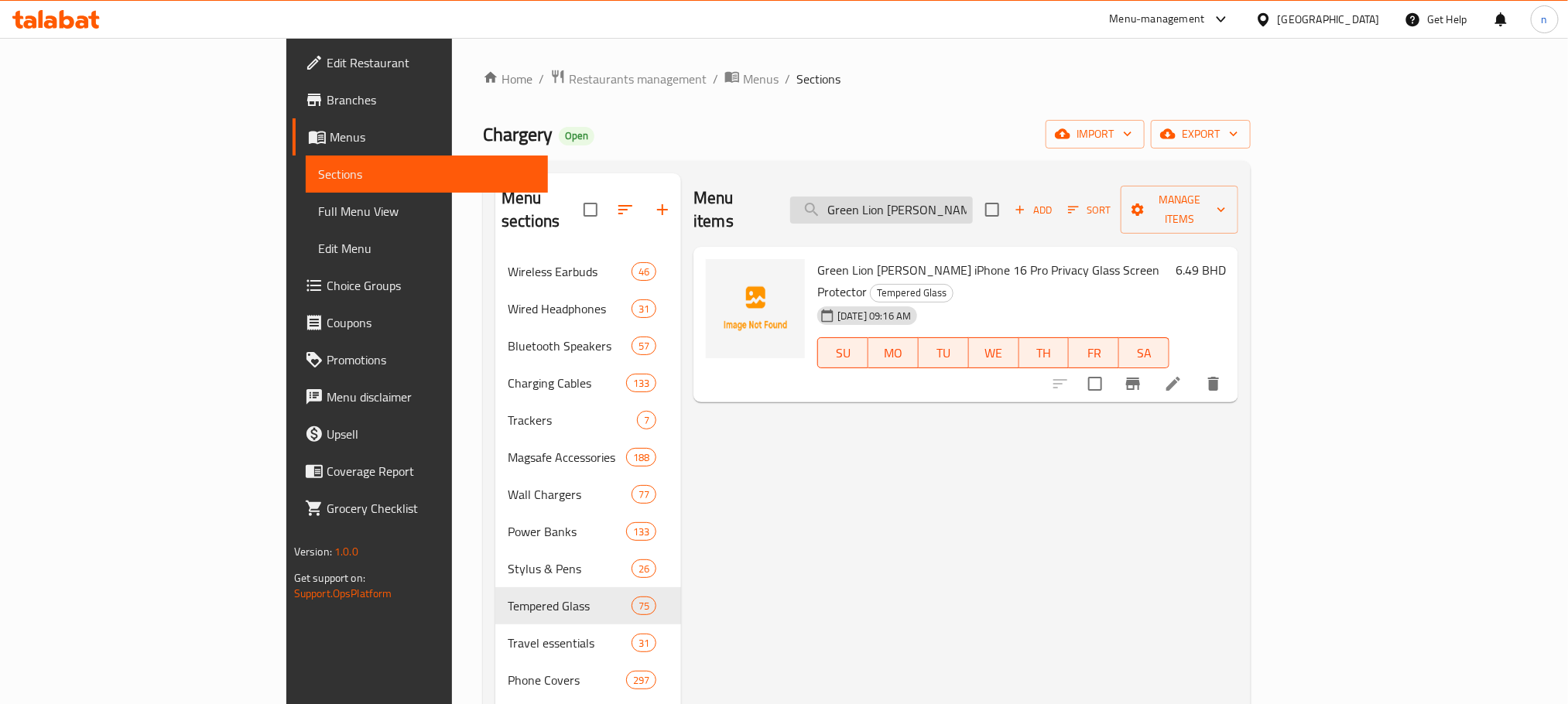
click at [973, 198] on input "Green Lion [PERSON_NAME] iPhone 16 Pro Privacy Glass Screen Protector" at bounding box center [881, 210] width 182 height 27
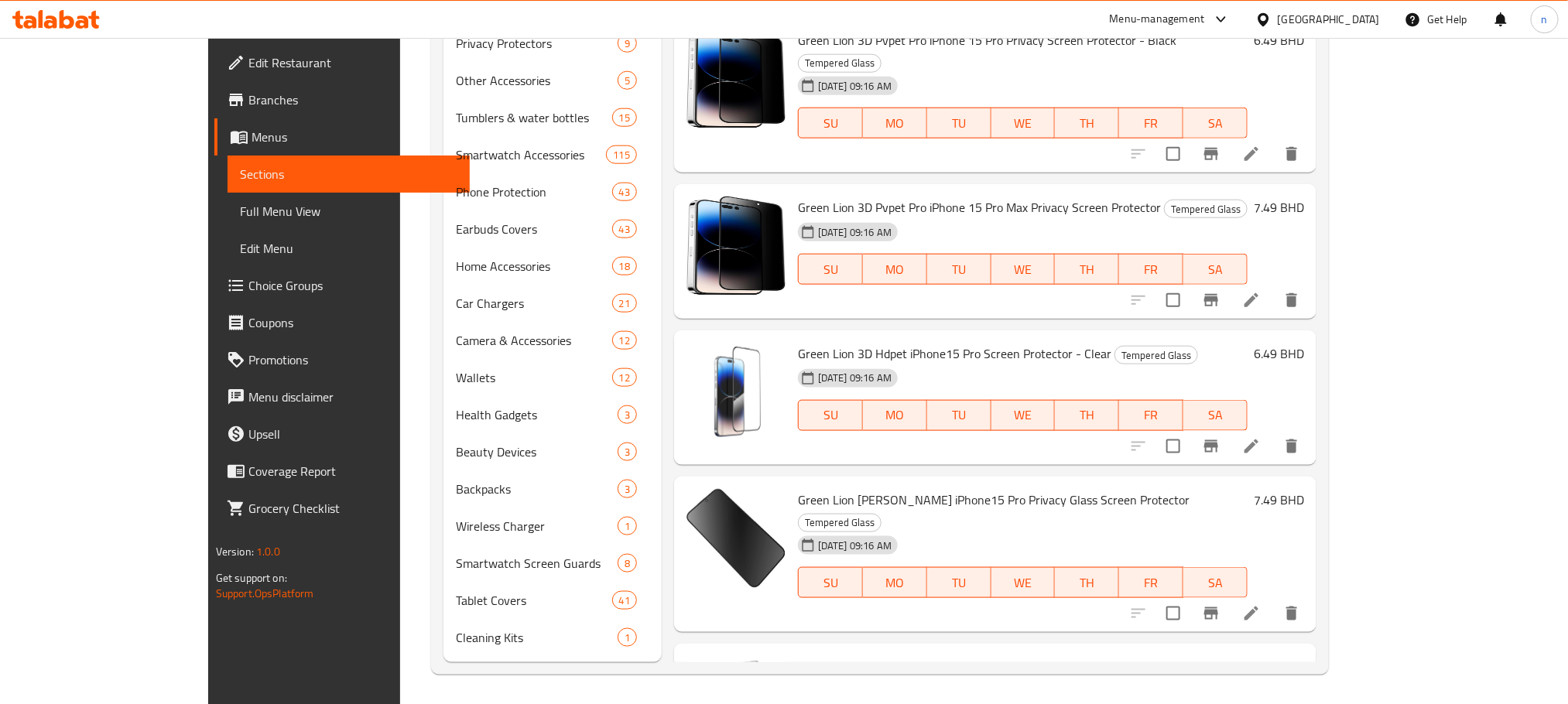
scroll to position [5966, 0]
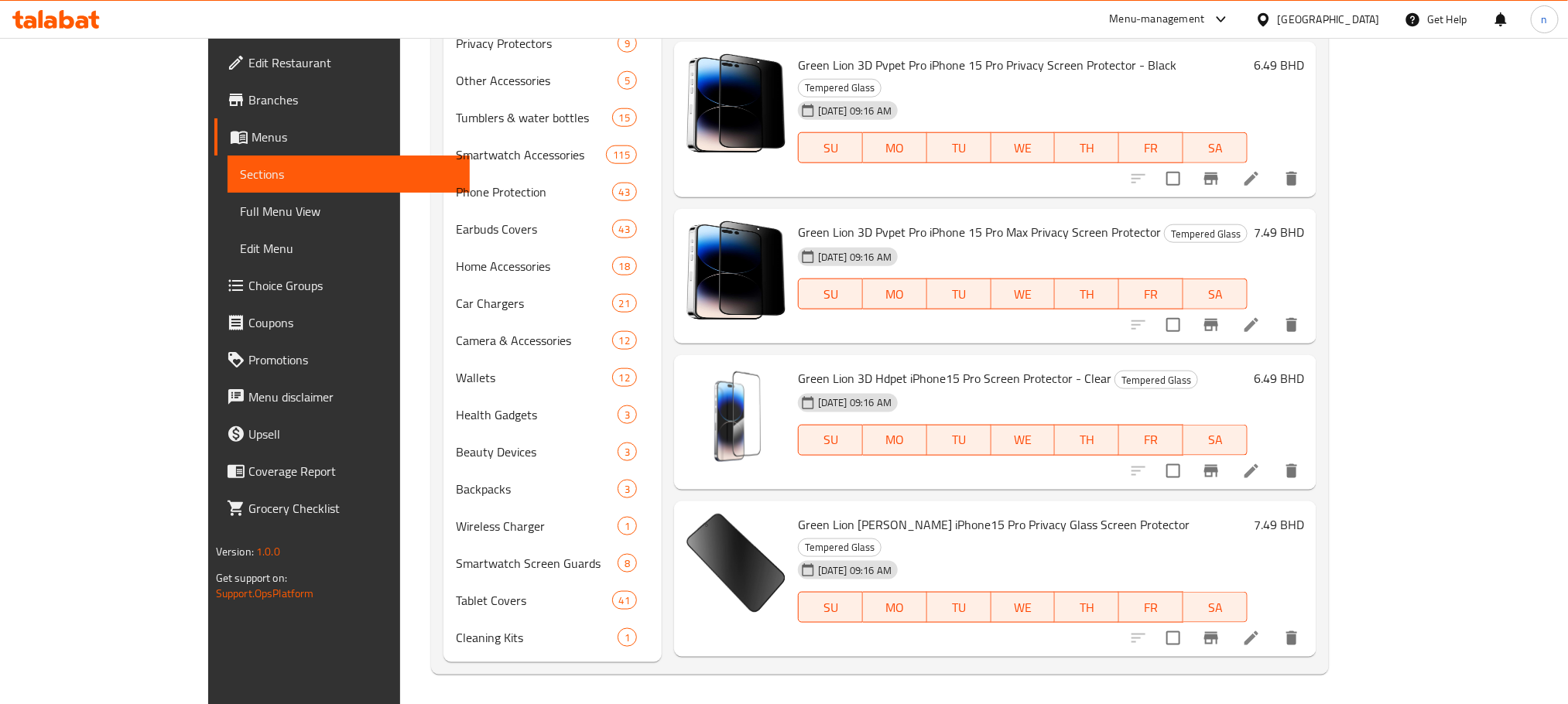
copy h6 "Green Lion [PERSON_NAME] iPhone 16 Pro Privacy Glass Screen Protector"
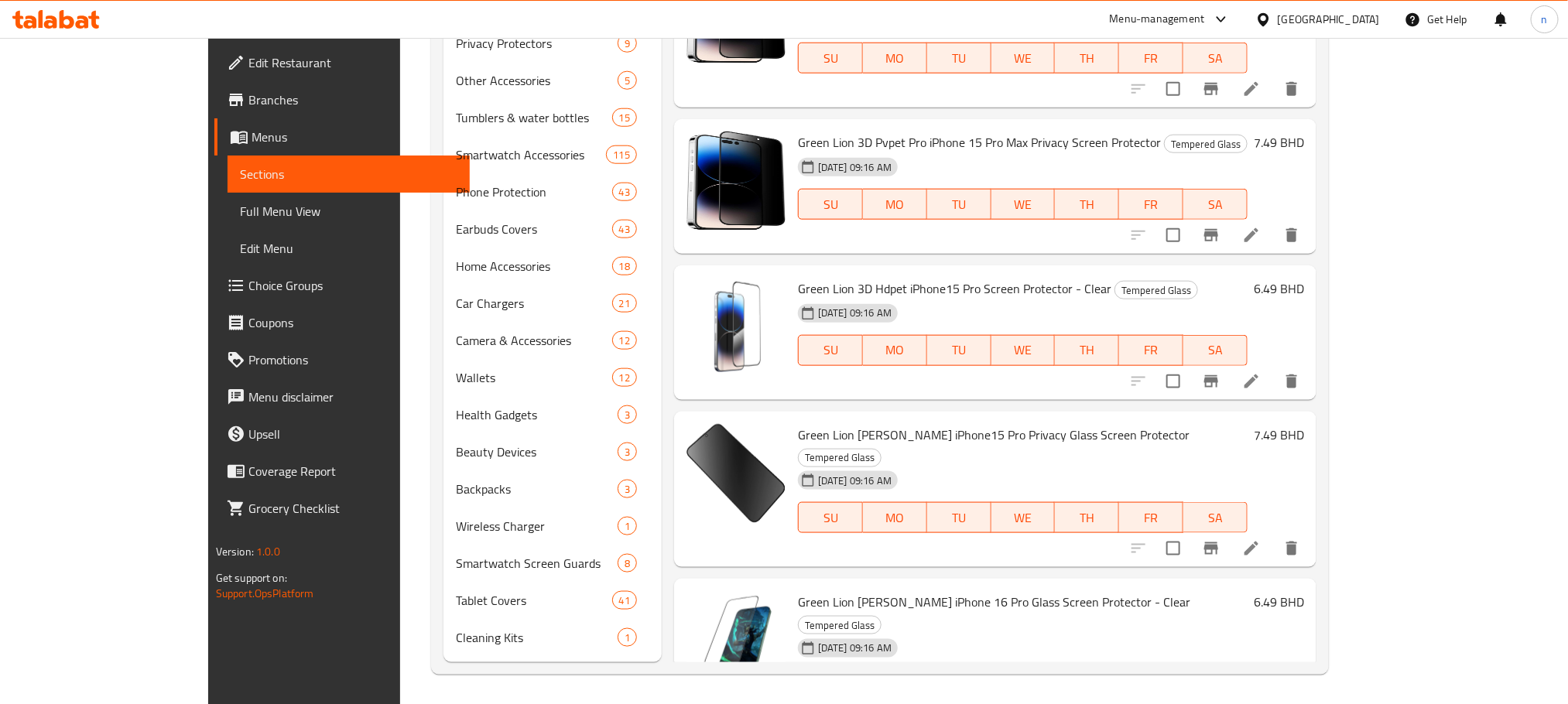
scroll to position [6082, 0]
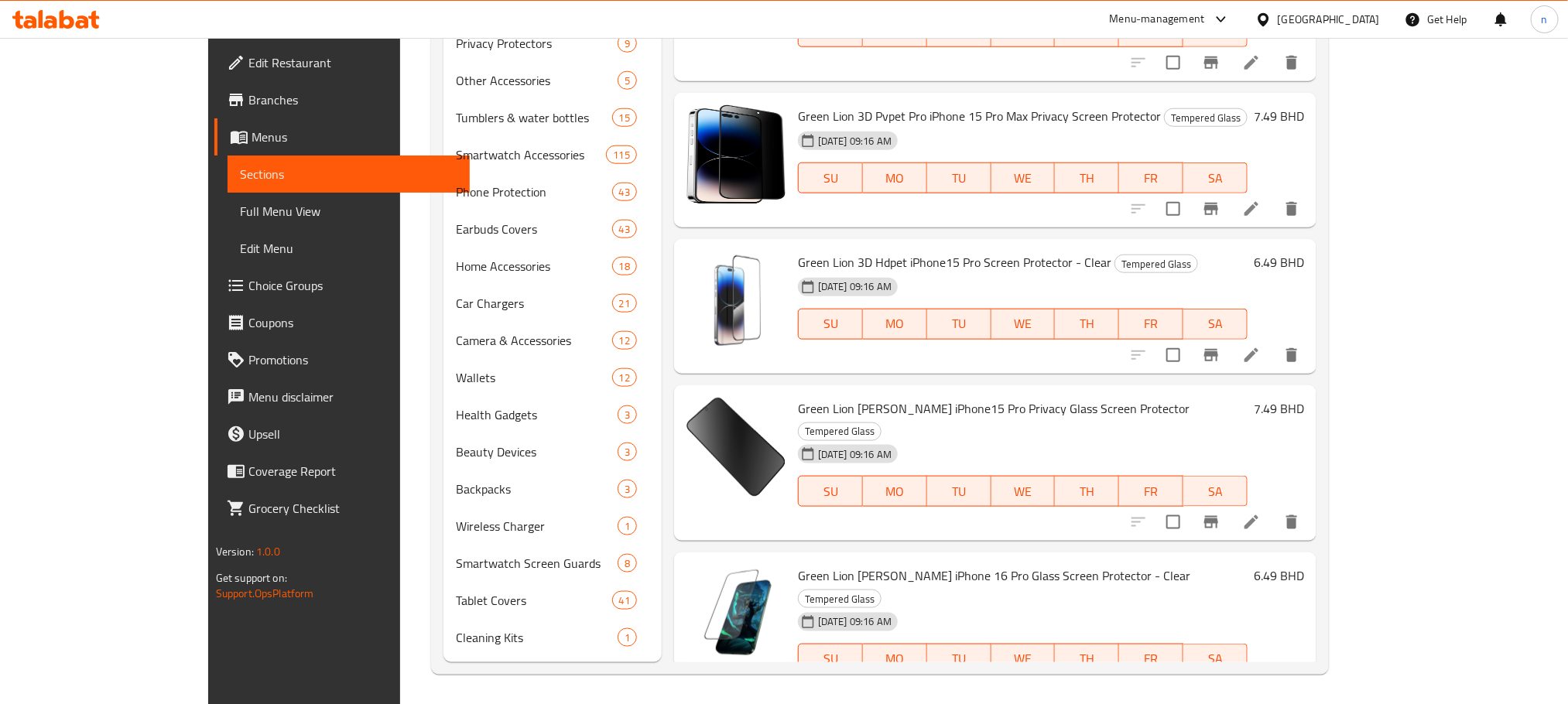
drag, startPoint x: 769, startPoint y: 507, endPoint x: 1091, endPoint y: 488, distance: 322.6
copy span "Green Lion [PERSON_NAME] iPhone 16 Pro Max Privacy Glass Screen Protector"
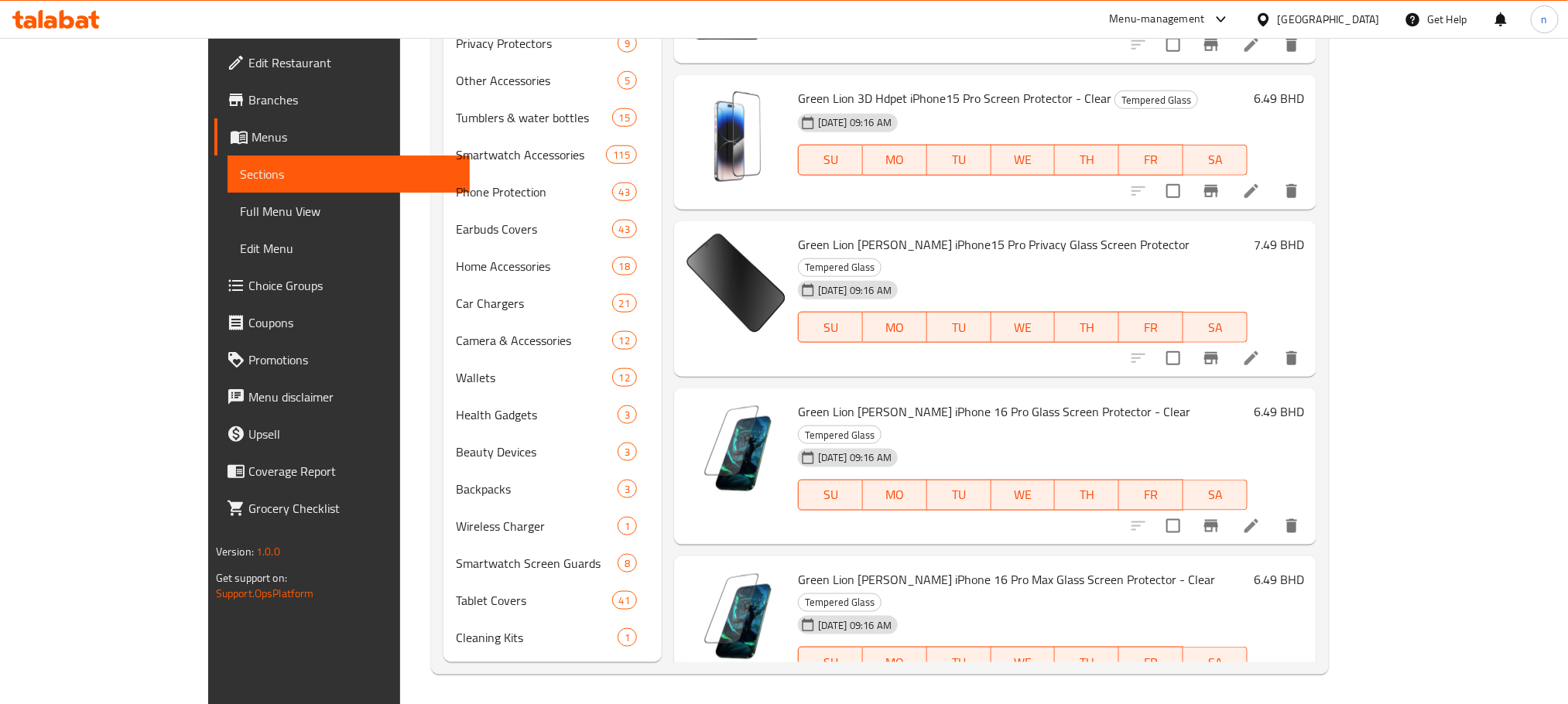
scroll to position [6314, 0]
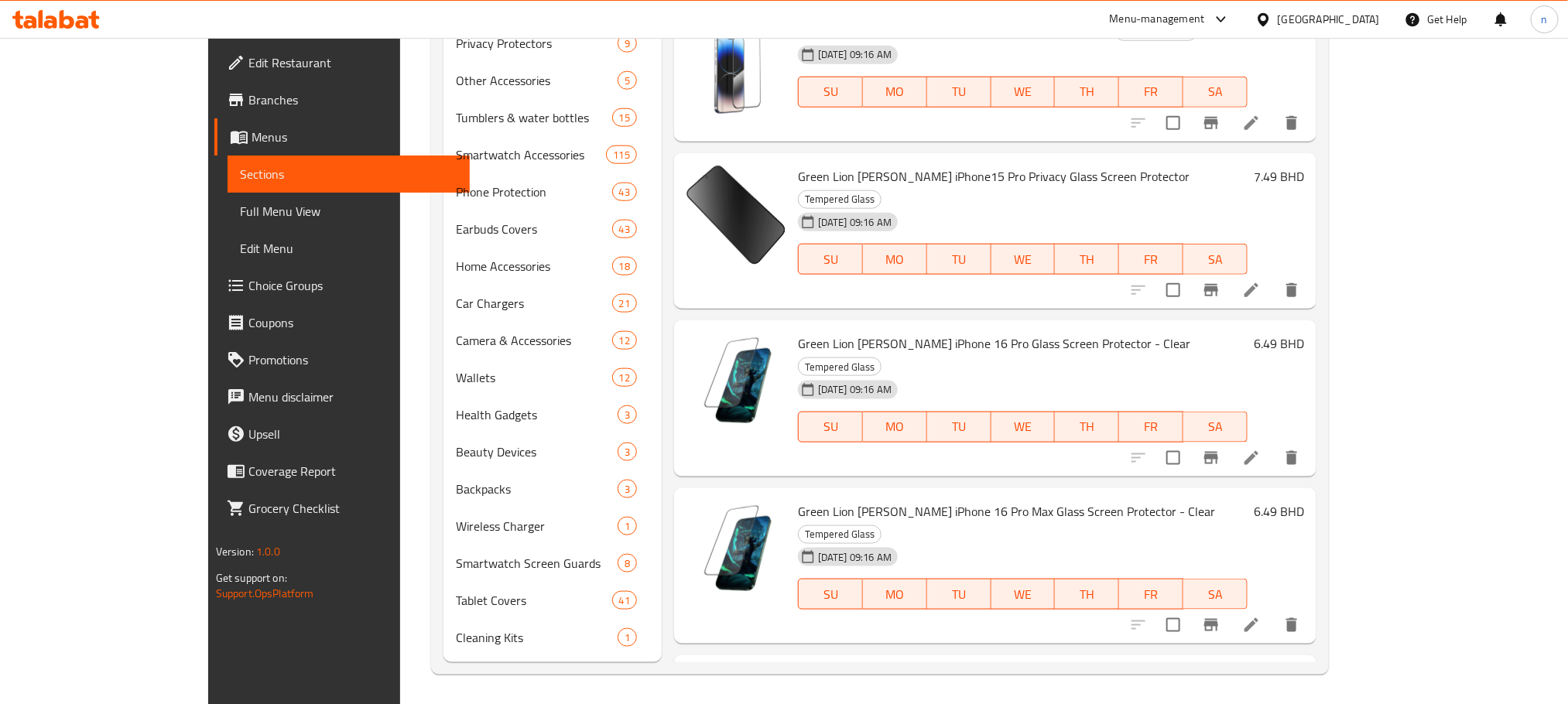
drag, startPoint x: 759, startPoint y: 421, endPoint x: 1052, endPoint y: 418, distance: 293.0
copy span "Uniq Optix Vivid iPhone 15 Pro Glass Screen Protector - Clear"
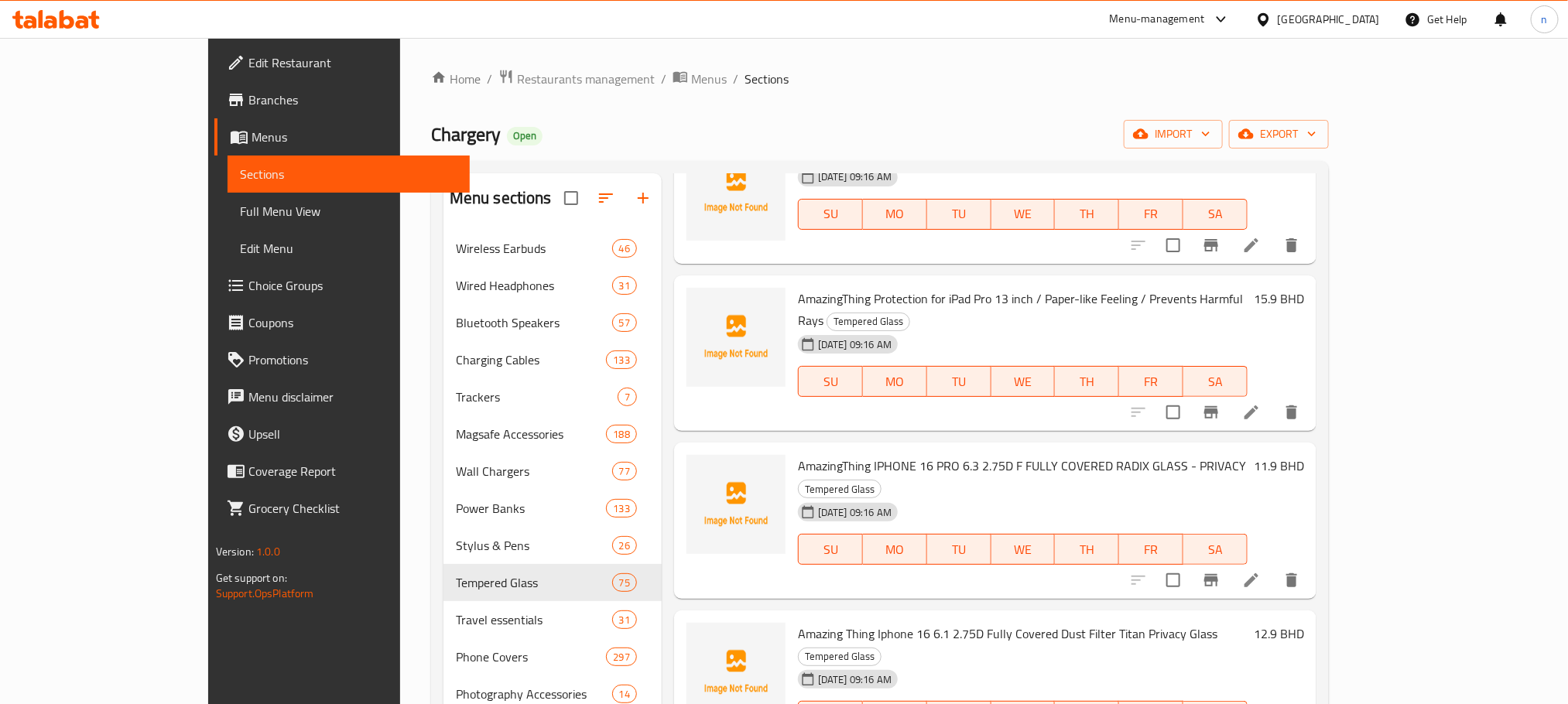
scroll to position [0, 0]
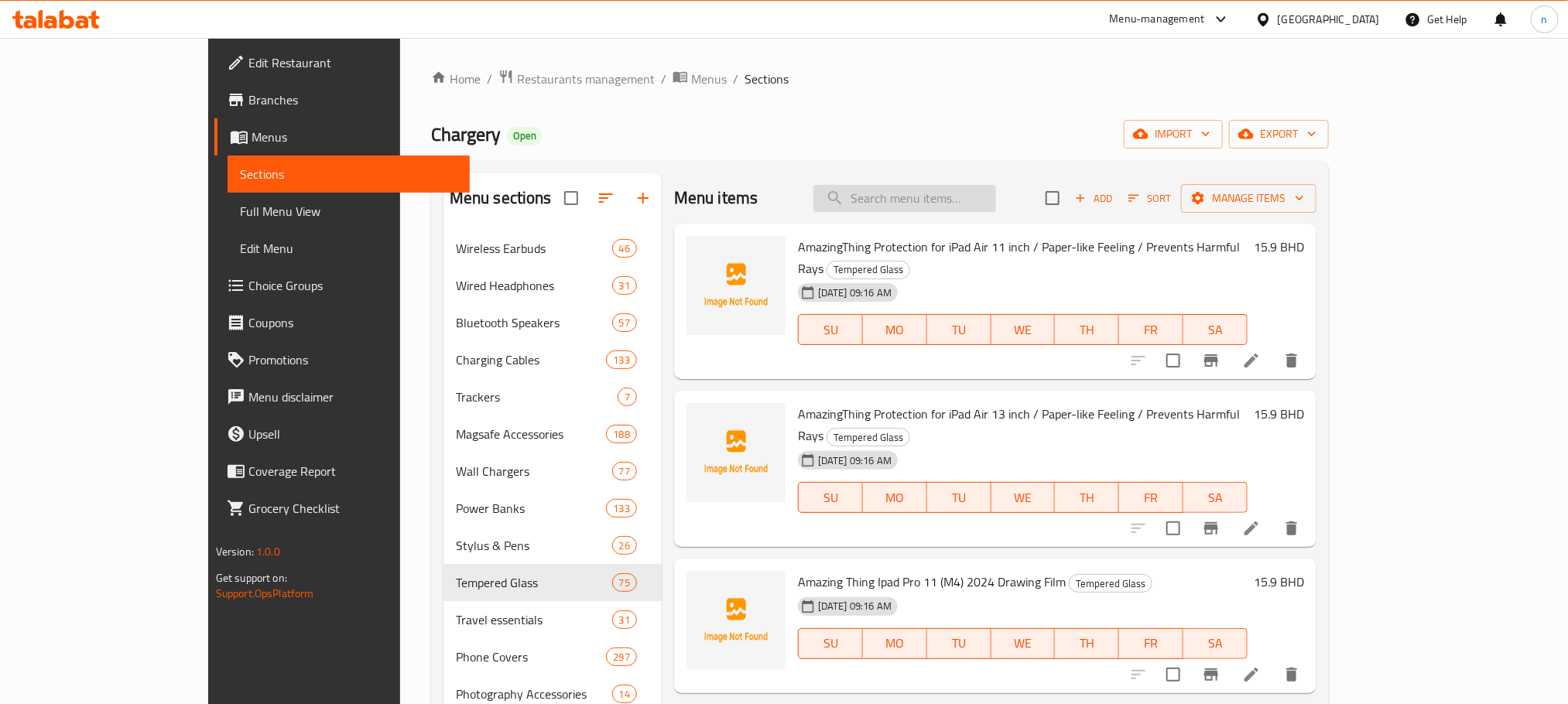
click at [954, 188] on div "Menu items Add Sort Manage items" at bounding box center [995, 198] width 642 height 50
click at [954, 189] on input "search" at bounding box center [904, 198] width 182 height 27
paste input "Green Lion iPhone 16 Pro/Pro Max Hd Plus Camera Lens - Black"
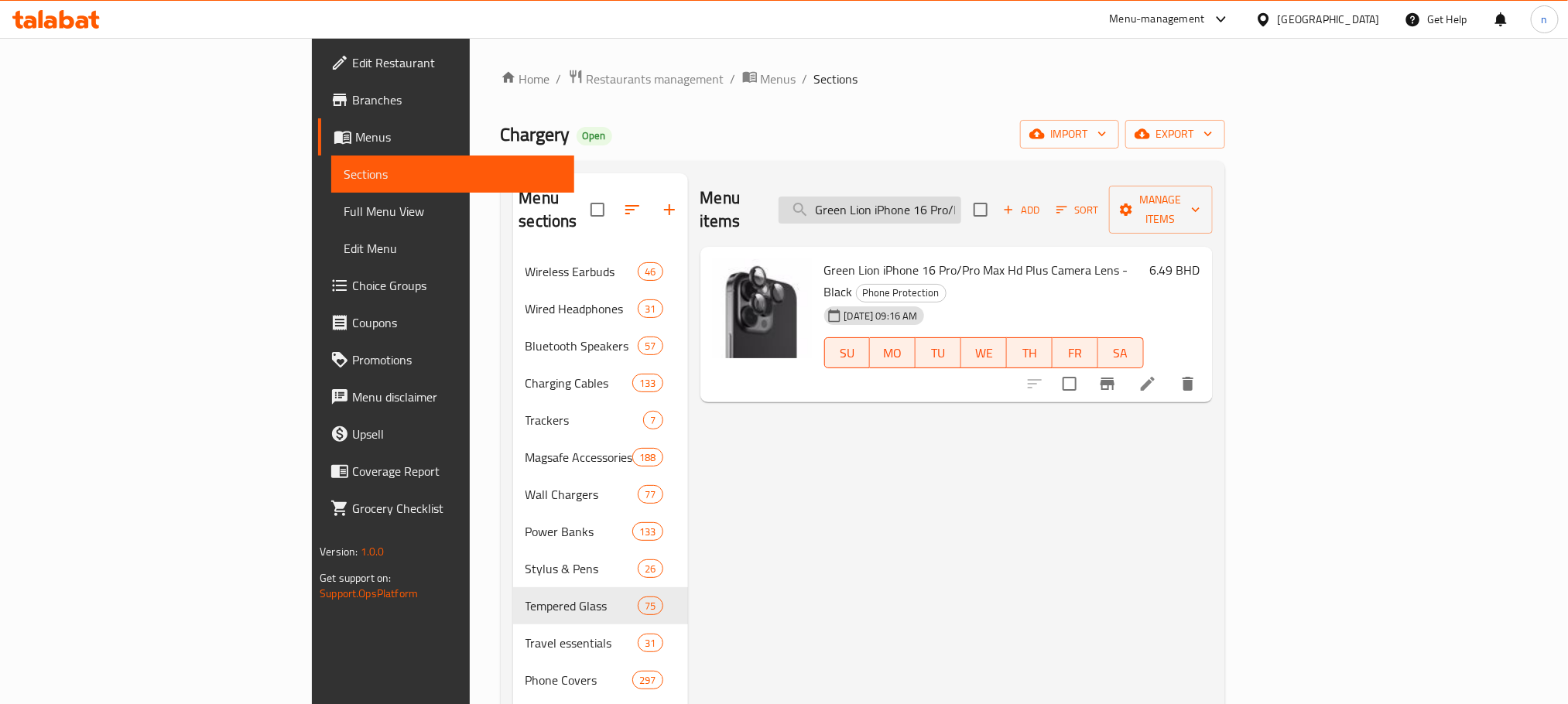
click at [920, 197] on input "Green Lion iPhone 16 Pro/Pro Max Hd Plus Camera Lens - Black" at bounding box center [870, 210] width 182 height 27
paste input "Titanium"
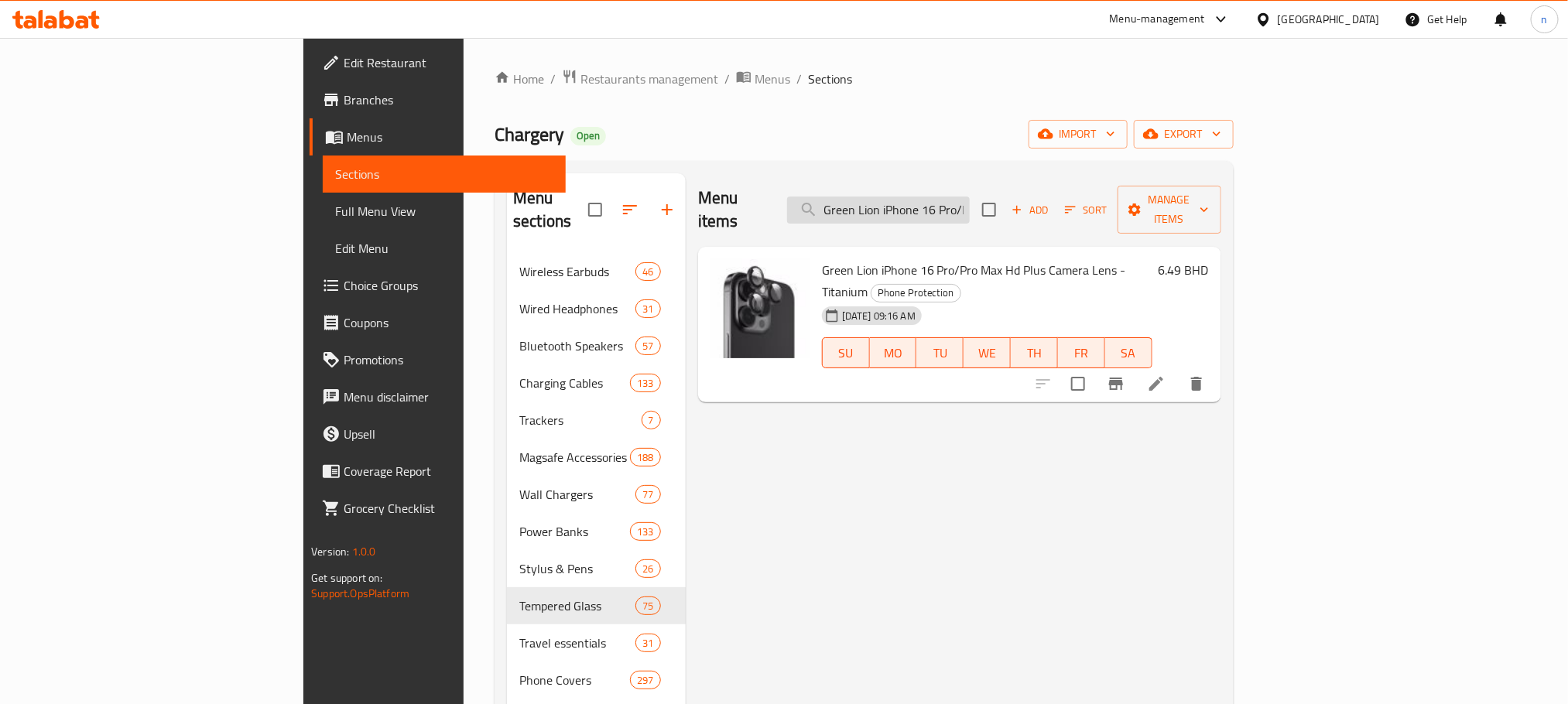
drag, startPoint x: 921, startPoint y: 188, endPoint x: 1051, endPoint y: 199, distance: 130.5
click at [928, 197] on input "Green Lion iPhone 16 Pro/Pro Max Hd Plus Camera Lens - Titanium" at bounding box center [878, 210] width 182 height 27
click at [970, 199] on input "Green Lion iPhone 16 Pro/Pro Max Hd Plus Camera Lens - Titanium" at bounding box center [878, 210] width 182 height 27
click at [970, 200] on input "Green Lion iPhone 16 Pro/Pro Max Hd Plus Camera Lens - Titanium" at bounding box center [878, 210] width 182 height 27
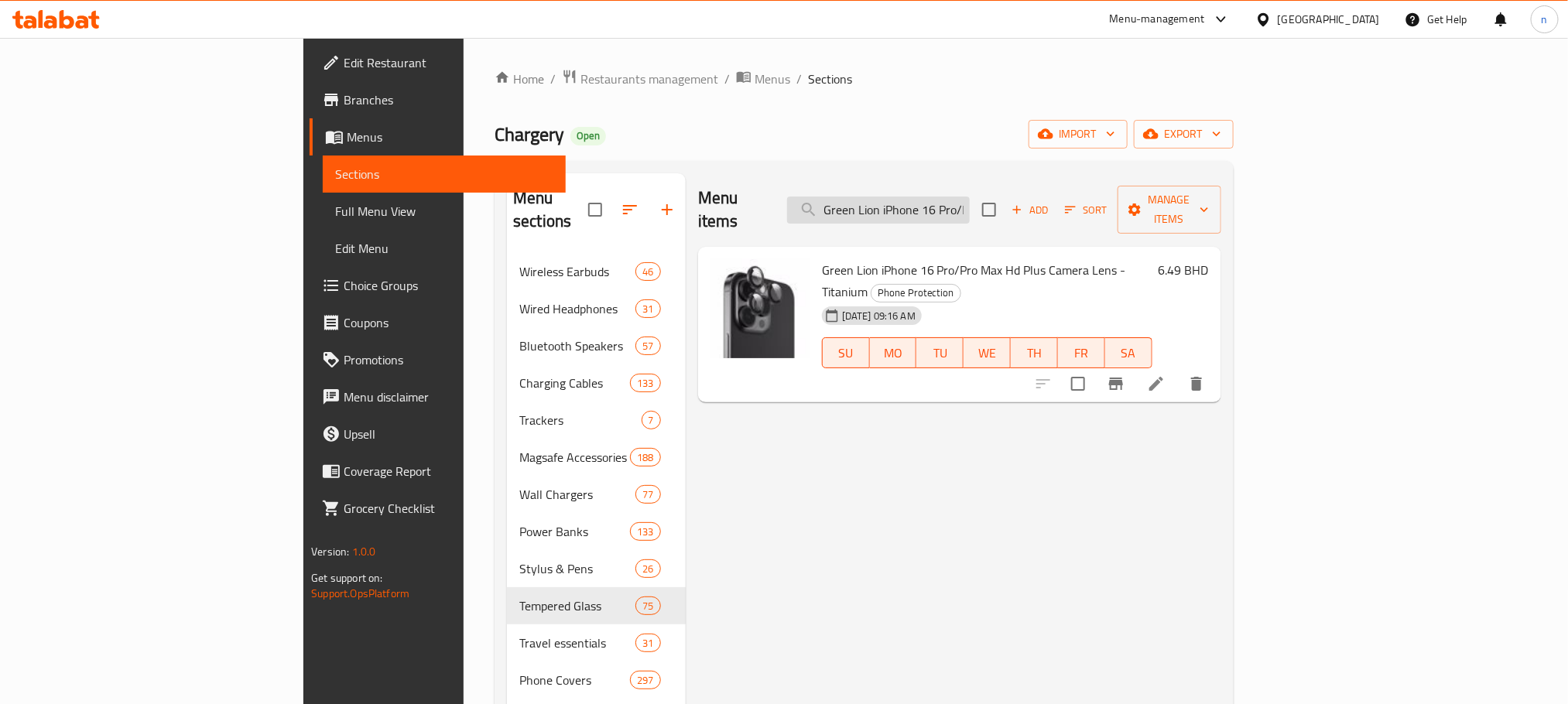
click at [970, 200] on input "Green Lion iPhone 16 Pro/Pro Max Hd Plus Camera Lens - Titanium" at bounding box center [878, 210] width 182 height 27
paste input "Gold"
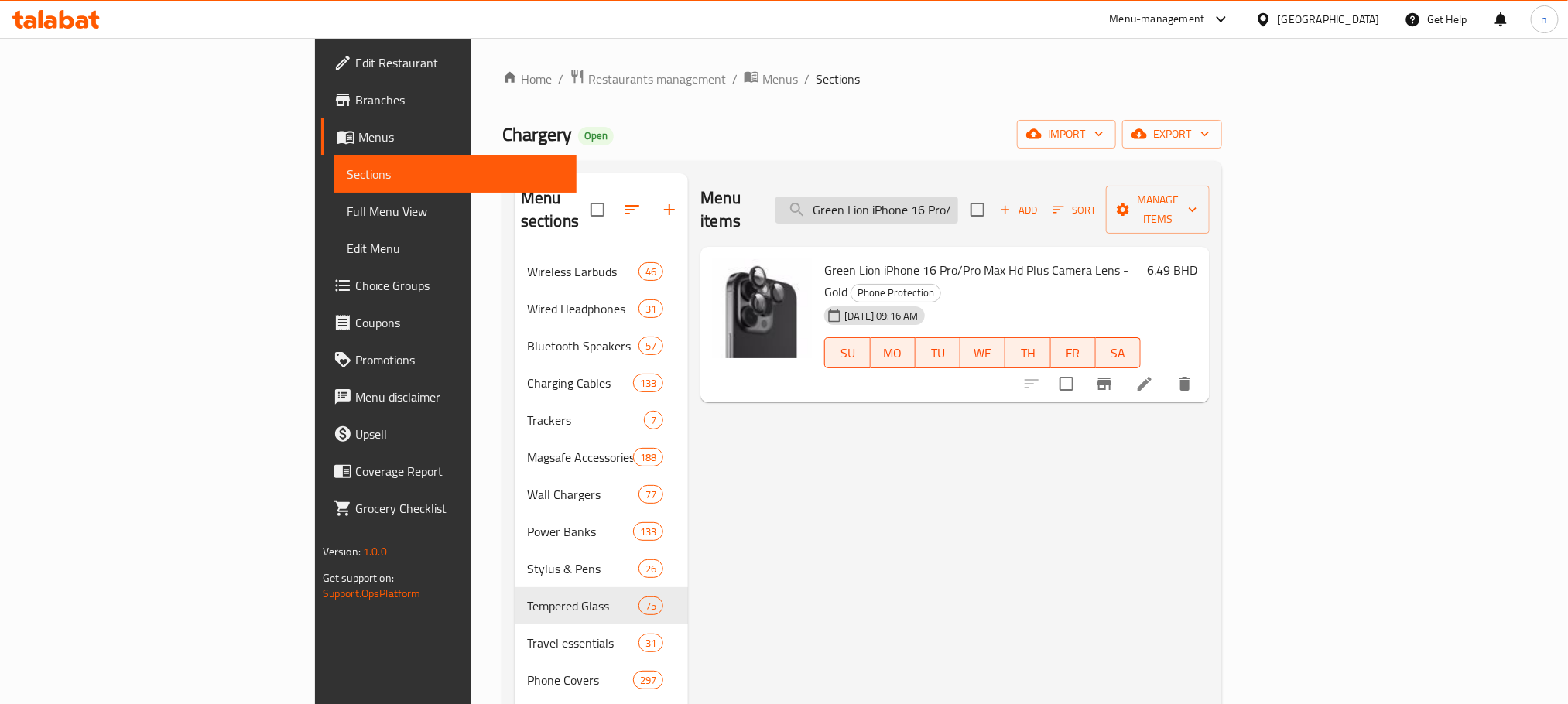
click at [959, 197] on input "Green Lion iPhone 16 Pro/Pro Max Hd Plus Camera Lens - Gold" at bounding box center [866, 210] width 182 height 27
paste input "Silver"
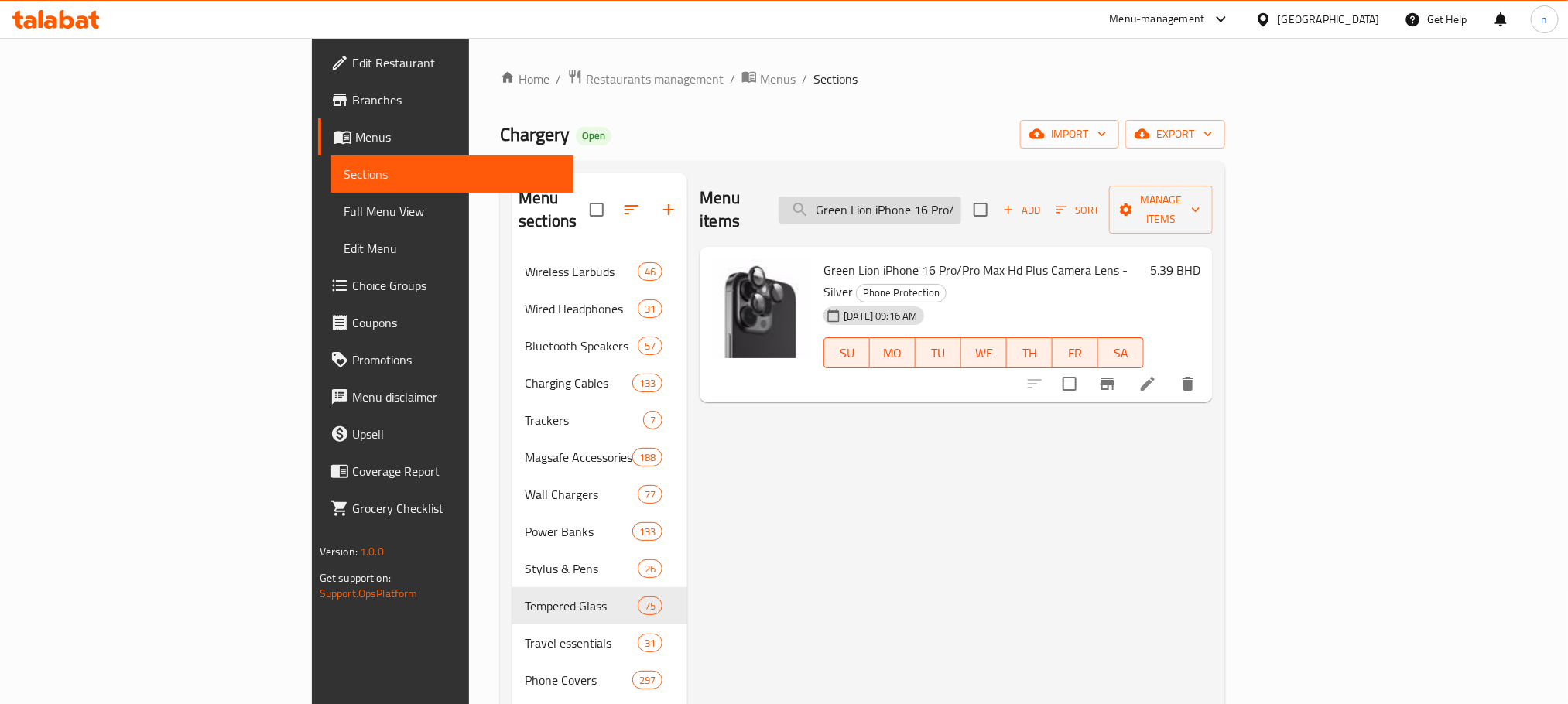
click at [961, 200] on input "Green Lion iPhone 16 Pro/Pro Max Hd Plus Camera Lens - Silver" at bounding box center [870, 210] width 182 height 27
paste input "Trio Camera Lens"
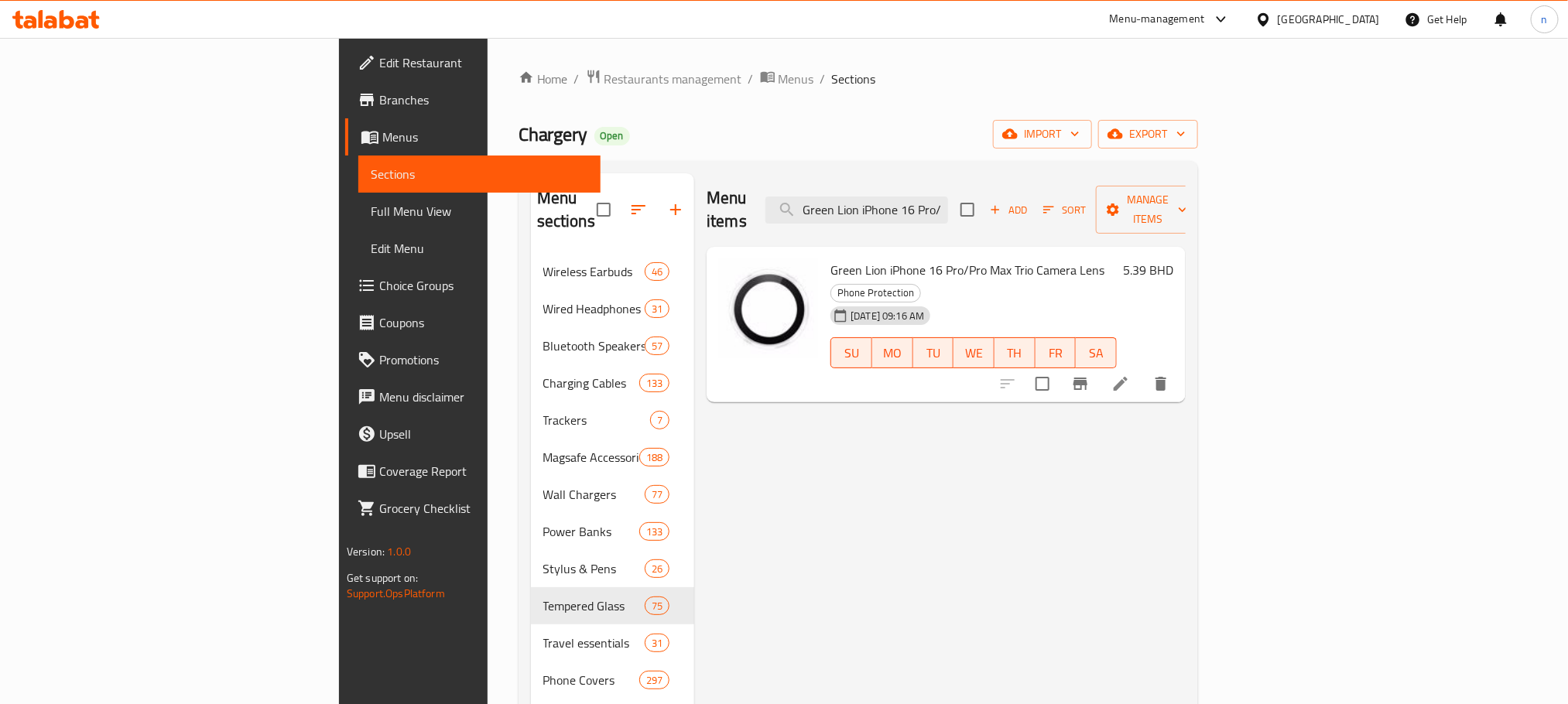
click at [905, 73] on ol "Home / Restaurants management / Menus / Sections" at bounding box center [858, 79] width 679 height 20
click at [830, 259] on span "Green Lion iPhone 16 Pro/Pro Max Trio Camera Lens" at bounding box center [966, 270] width 274 height 23
copy h6 "Green Lion iPhone 16 Pro/Pro Max Trio Camera Lens"
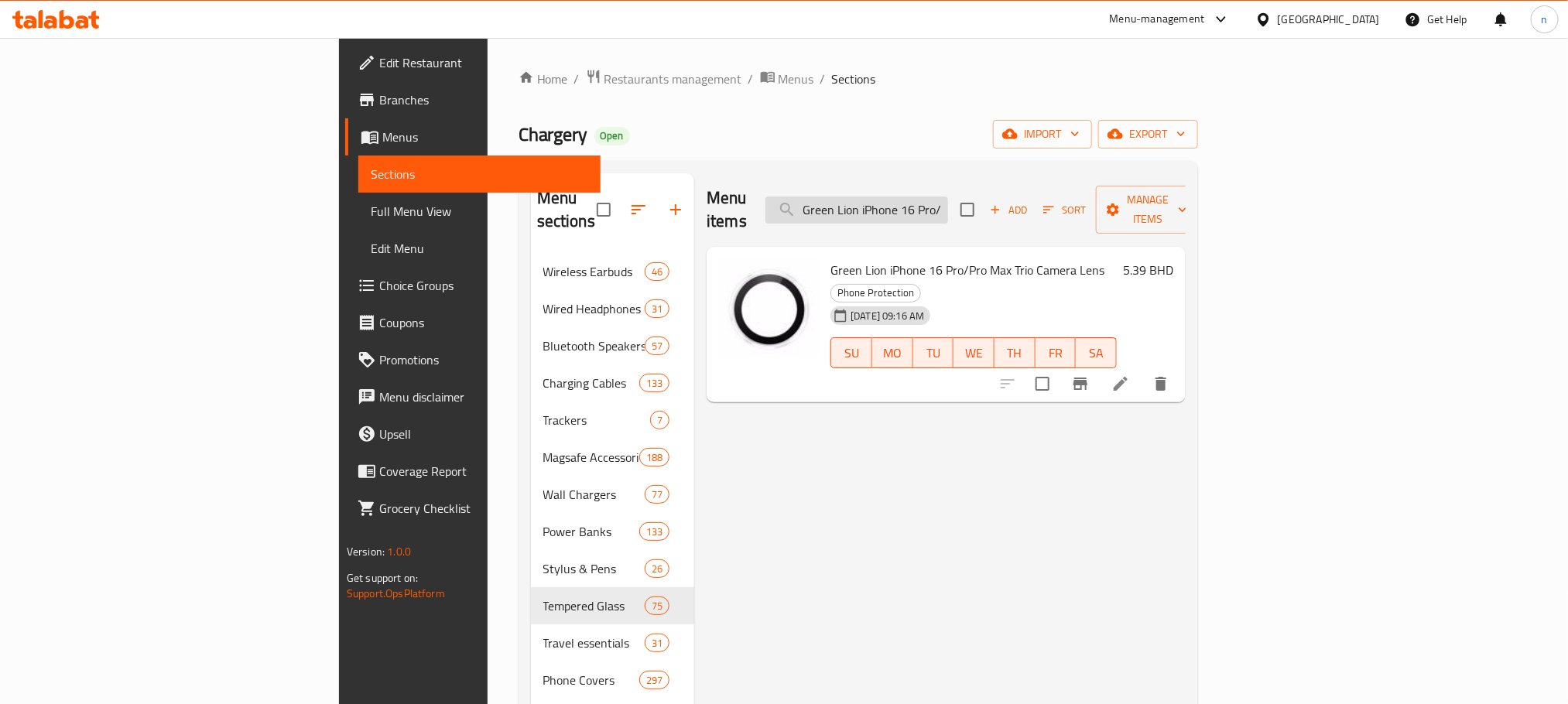
click at [948, 199] on input "Green Lion iPhone 16 Pro/Pro Max Trio Camera Lens" at bounding box center [857, 210] width 182 height 27
paste input "search"
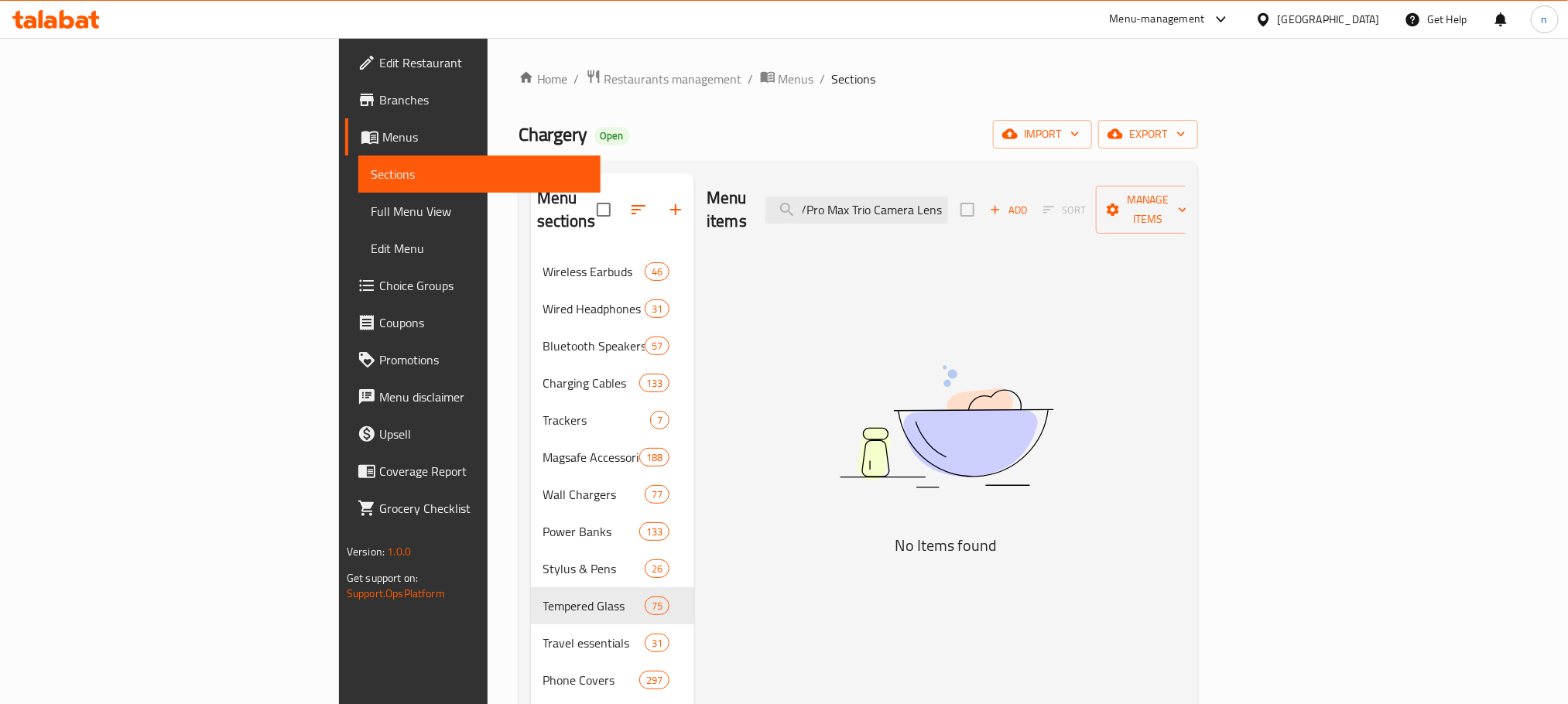
type input "Green Lion iPhone 16 Pro/Pro Max Trio Camera Lens"
click at [948, 200] on input "Green Lion iPhone 16 Pro/Pro Max Trio Camera Lens" at bounding box center [857, 210] width 182 height 27
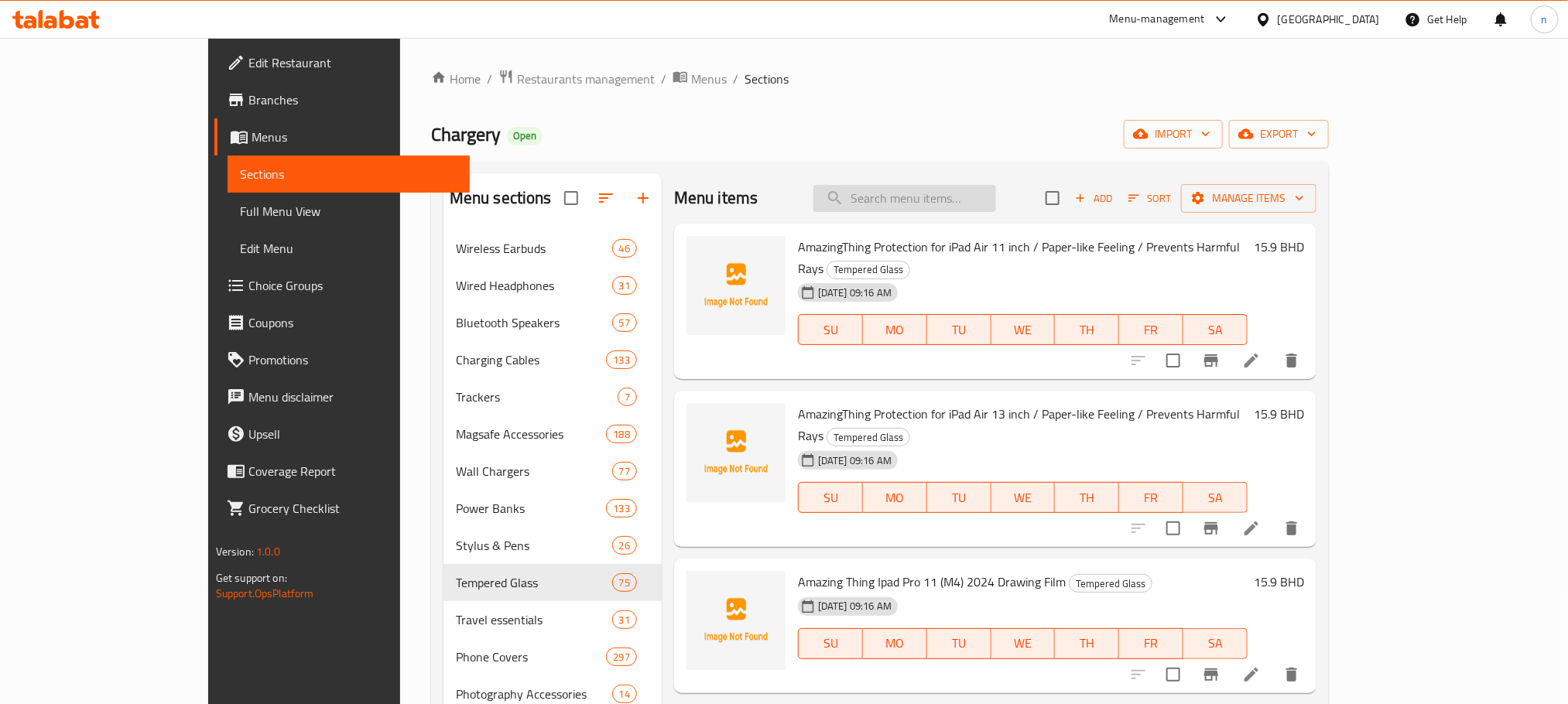
paste input "Green Lion iPhone 16 Pro/Pro Max Transparent Camera Lens"
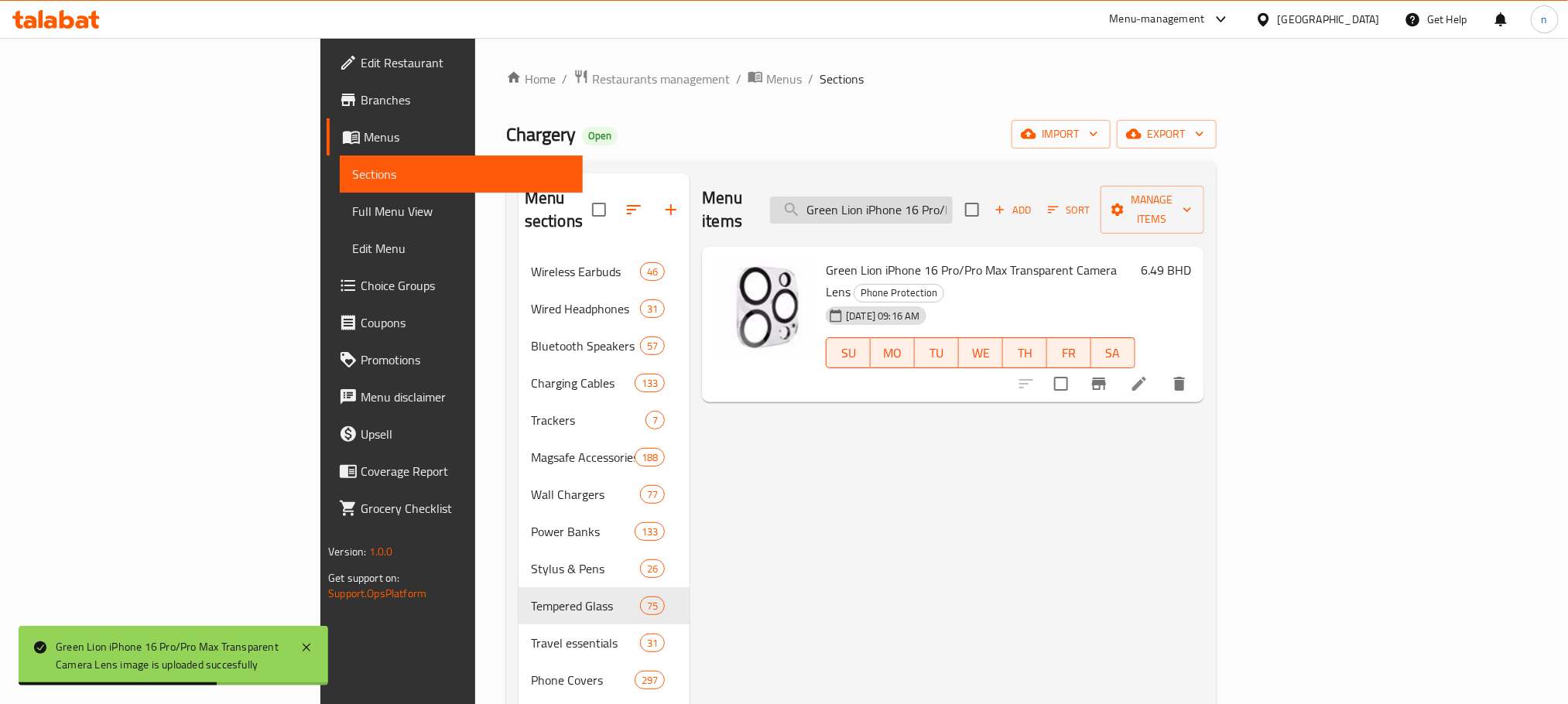
click at [952, 197] on input "Green Lion iPhone 16 Pro/Pro Max Transparent Camera Lens" at bounding box center [861, 210] width 182 height 27
paste input "Raptic X-Doria Armour iPhone 14 Pro Max /14 Pro"
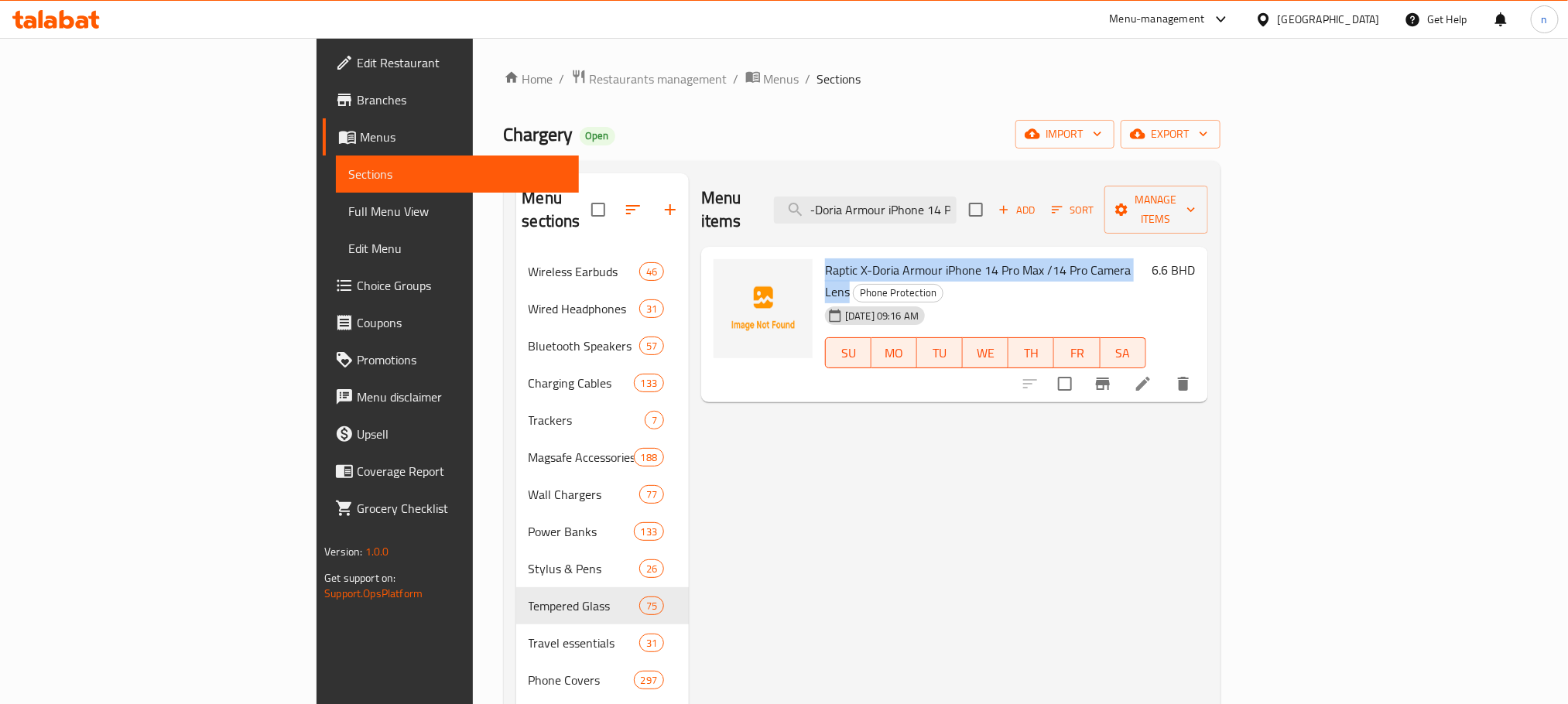
scroll to position [0, 46]
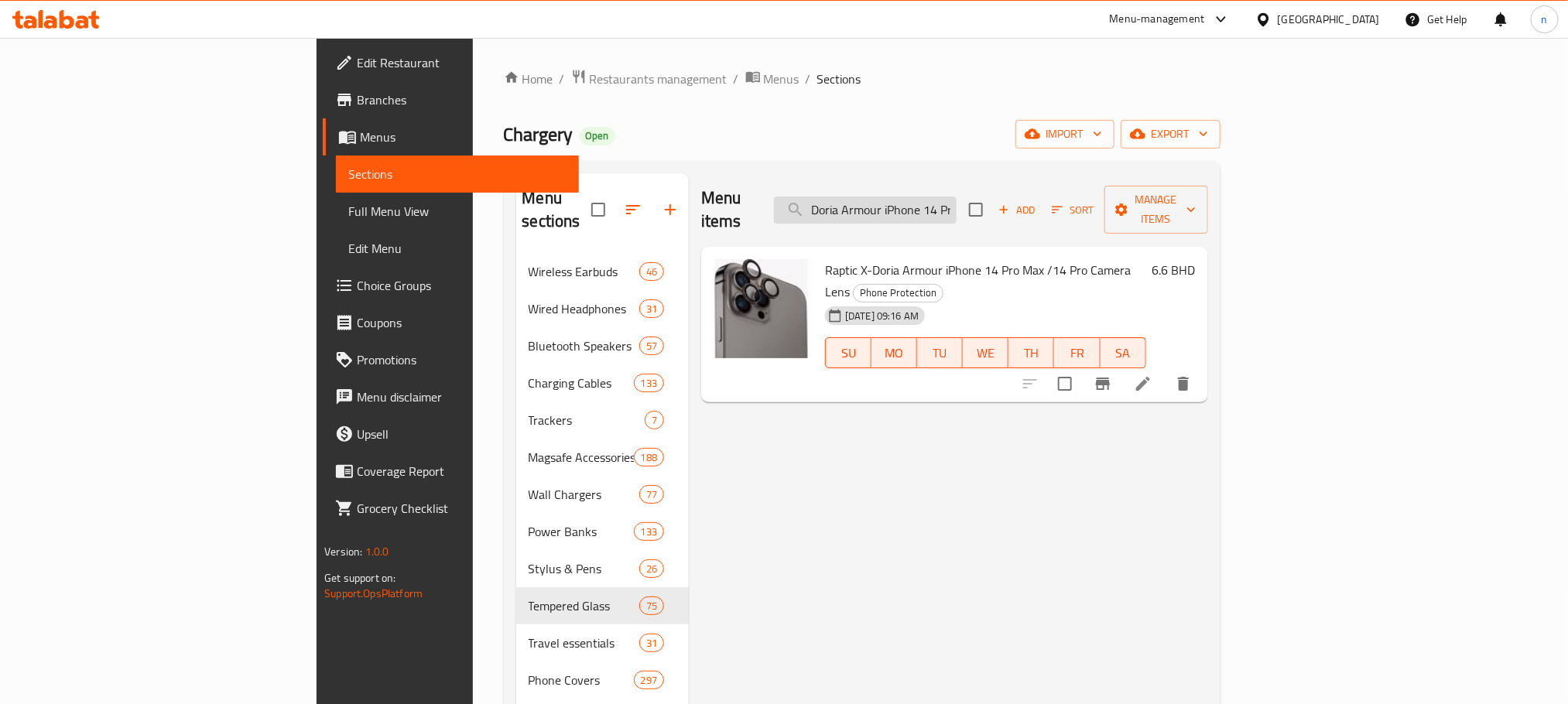
click at [957, 202] on input "Raptic X-Doria Armour iPhone 14 Pro Max /14 Pro Camera Lens" at bounding box center [866, 210] width 182 height 27
paste input "Moft Snap On iPhone Stand Wallet Movas - Cool Gery"
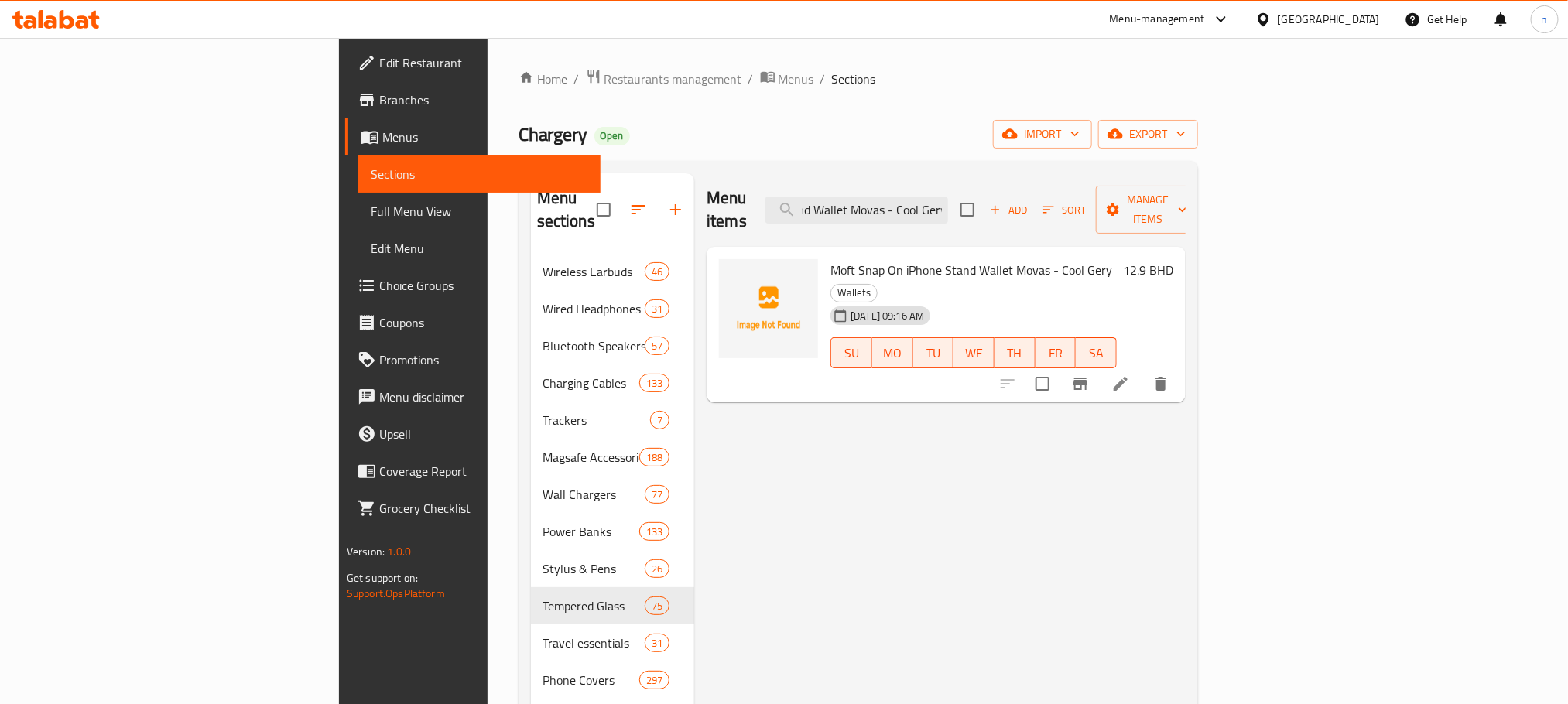
scroll to position [0, 0]
click at [830, 259] on span "Moft Snap On iPhone Stand Wallet Movas - Cool Gery" at bounding box center [971, 270] width 282 height 23
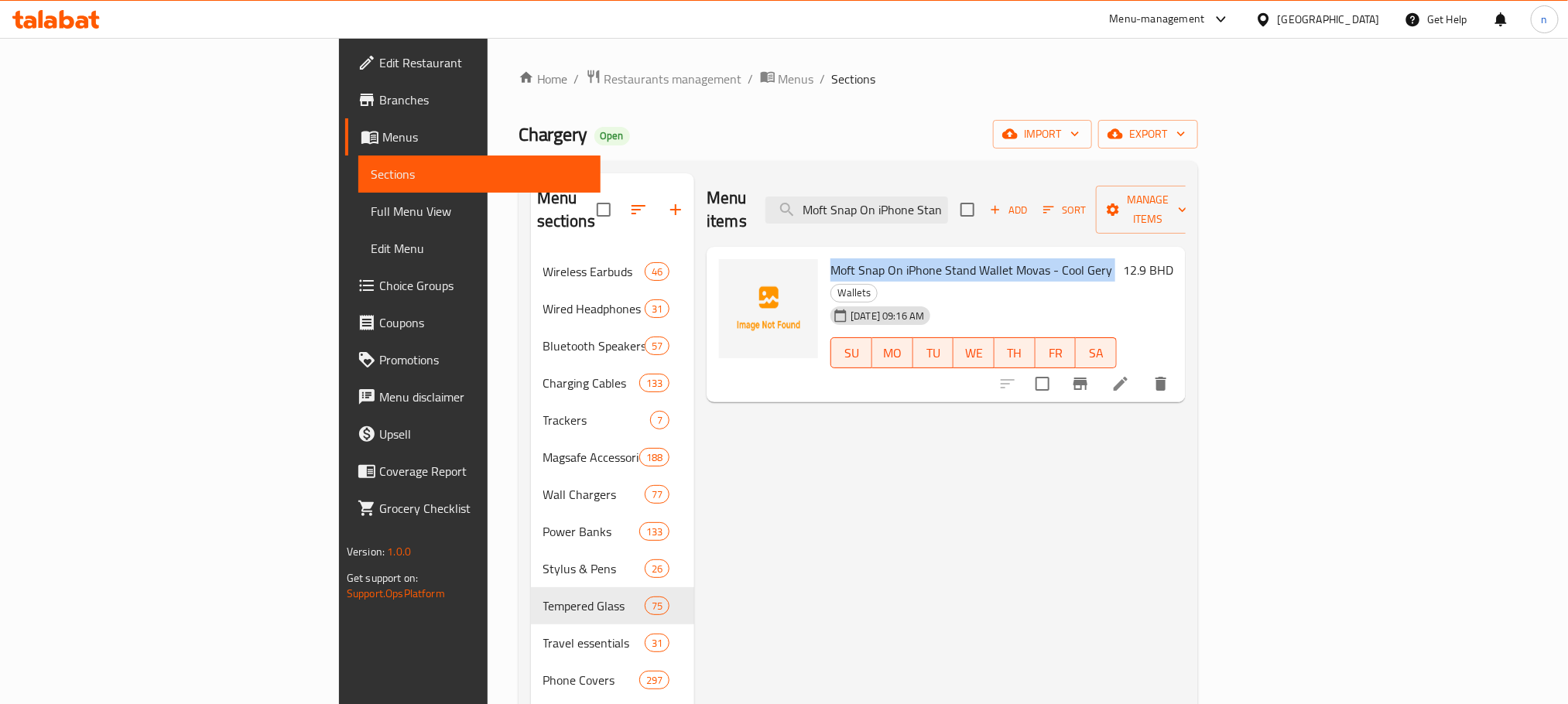
copy h6 "Moft Snap On iPhone Stand Wallet Movas - Cool Gery"
click at [1011, 143] on div "Chargery Open import export" at bounding box center [858, 134] width 679 height 28
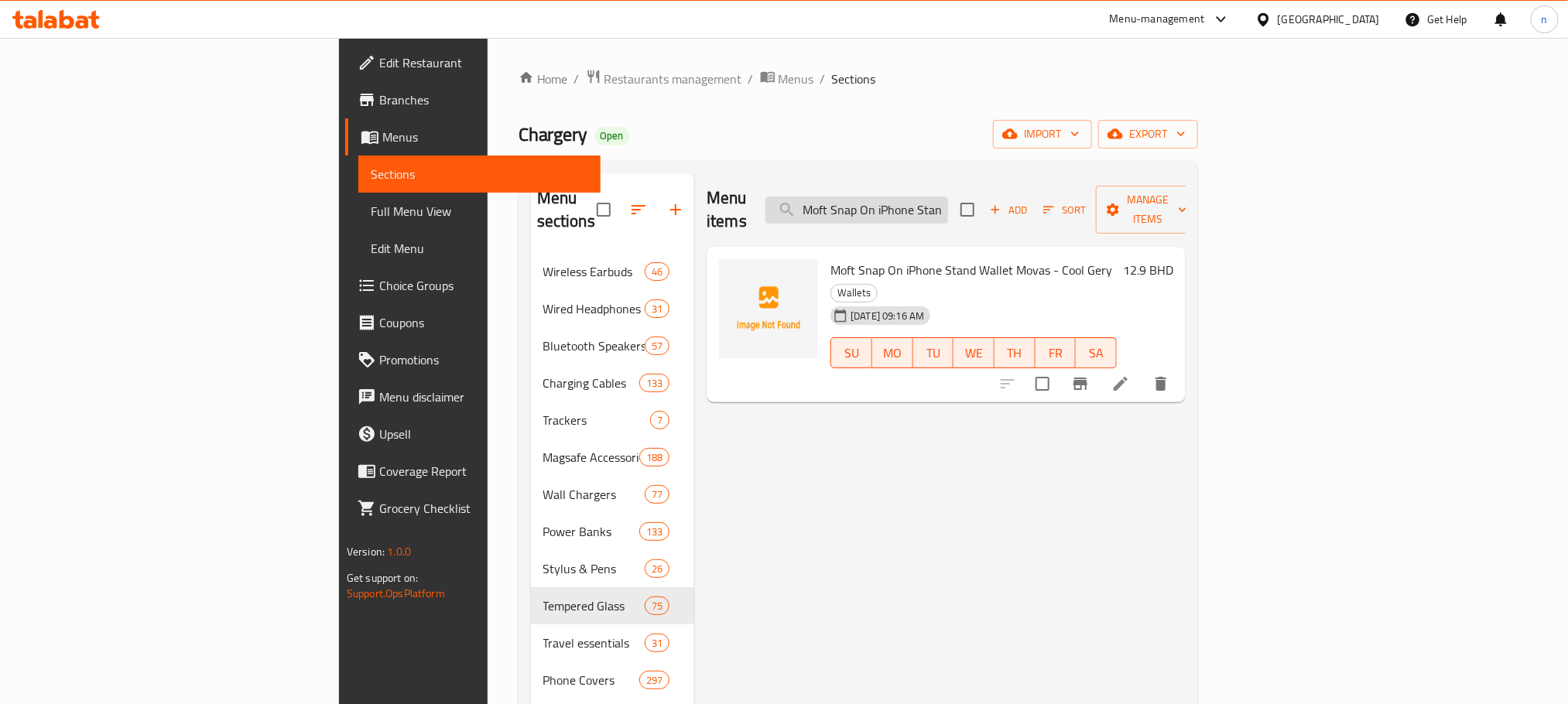
click at [948, 197] on input "Moft Snap On iPhone Stand Wallet Movas - Cool Gery" at bounding box center [857, 210] width 182 height 27
paste input "Beige"
click at [830, 259] on span "Moft Snap On iPhone Stand Wallet Movas - Beige" at bounding box center [960, 270] width 260 height 23
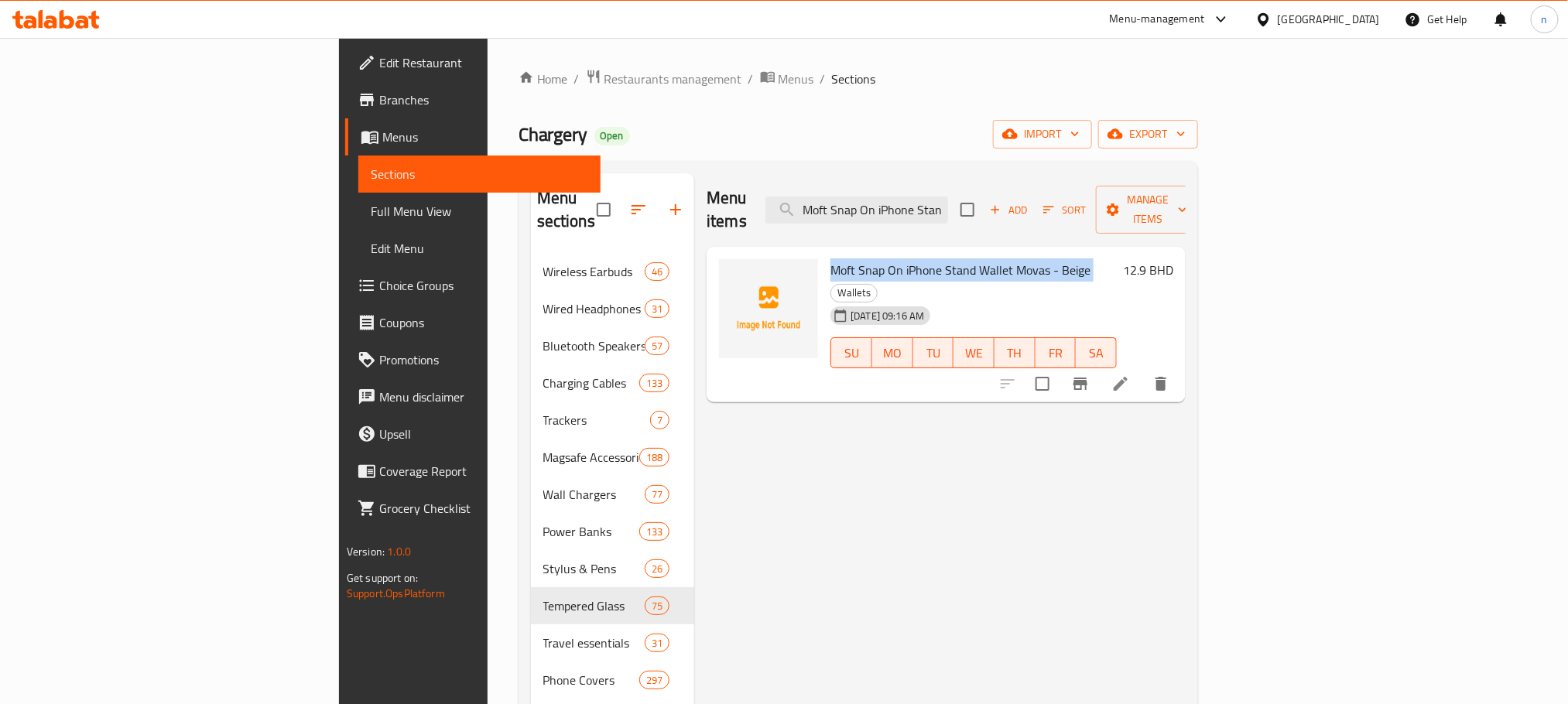
drag, startPoint x: 765, startPoint y: 237, endPoint x: 1106, endPoint y: 298, distance: 346.4
click at [1004, 259] on h6 "Moft Snap On iPhone Stand Wallet Movas - Beige Wallets" at bounding box center [973, 281] width 286 height 43
copy h6 "Moft Snap On iPhone Stand Wallet Movas - Beige"
drag, startPoint x: 998, startPoint y: 390, endPoint x: 864, endPoint y: 321, distance: 150.7
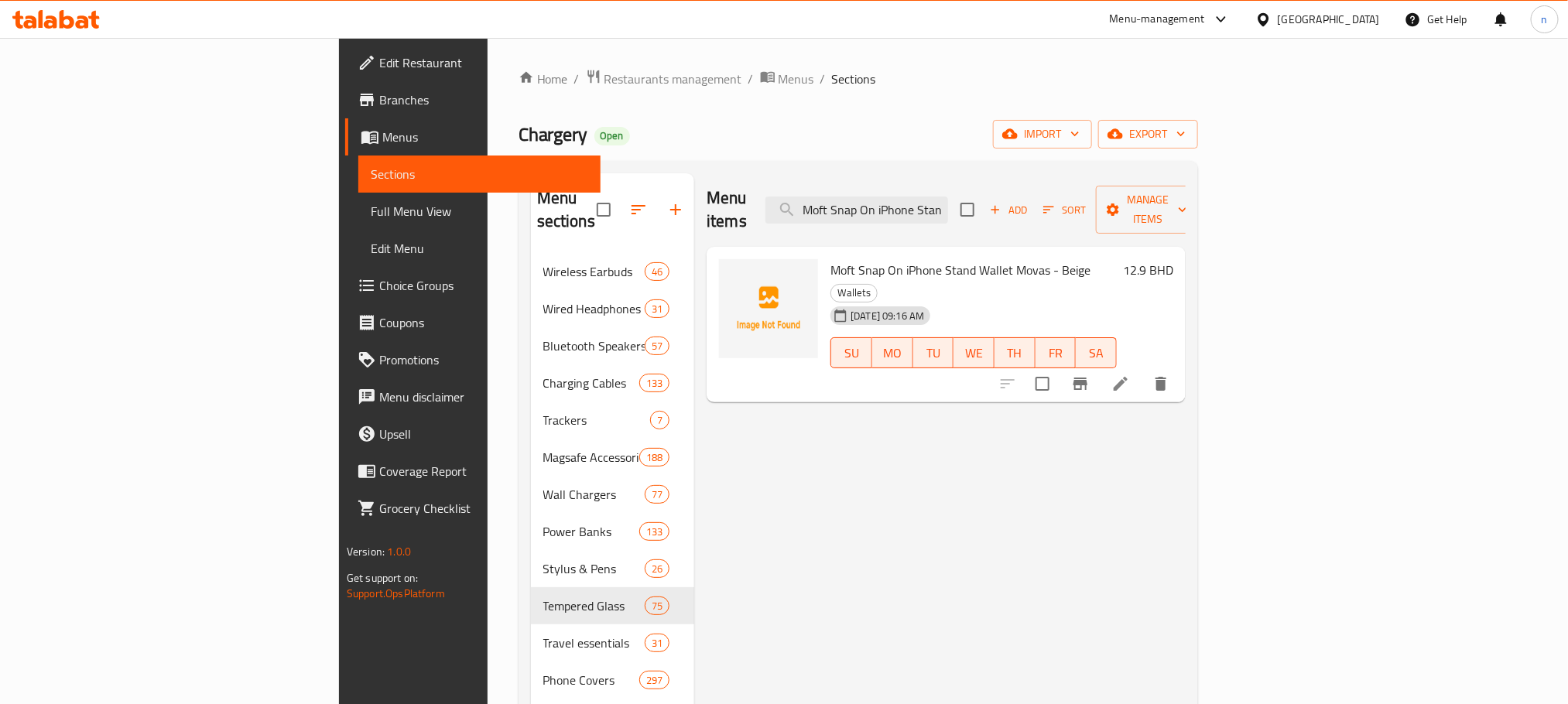
click at [830, 259] on span "Moft Snap On iPhone Stand Wallet Movas - Beige" at bounding box center [960, 270] width 260 height 23
copy h6 "Moft Snap On iPhone Stand Wallet Movas - Beige"
click at [948, 200] on input "Moft Snap On iPhone Stand Wallet Movas - Beige" at bounding box center [857, 210] width 182 height 27
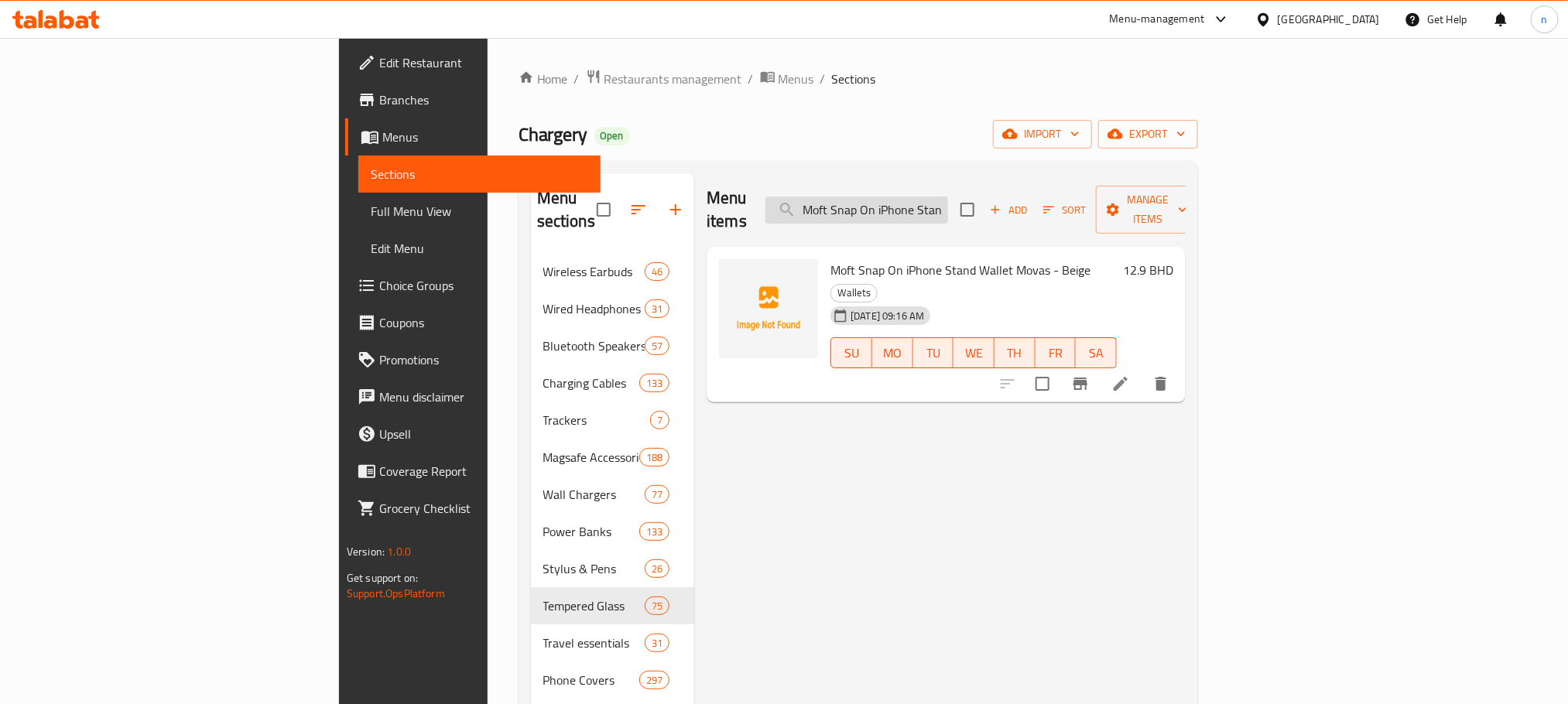
click at [948, 199] on input "Moft Snap On iPhone Stand Wallet Movas - Beige" at bounding box center [857, 210] width 182 height 27
paste input "Wiwu Warriors Pro Max Backpack - Black"
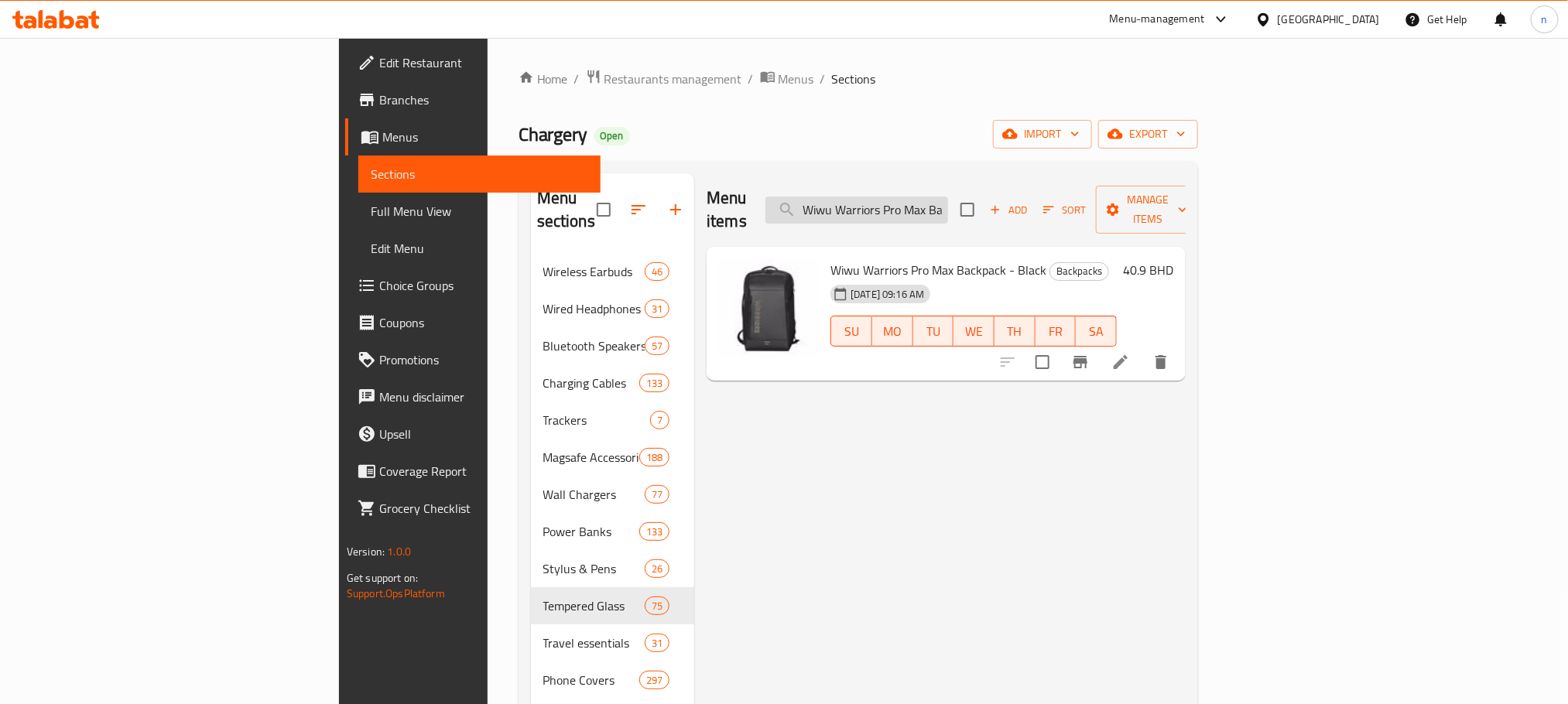
click at [948, 209] on input "Wiwu Warriors Pro Max Backpack - Black" at bounding box center [857, 210] width 182 height 27
paste input "Tech Pouch x Pro Bag"
click at [830, 259] on span "Wiwu Warriors Tech Pouch x Pro Bag - Black" at bounding box center [946, 270] width 233 height 23
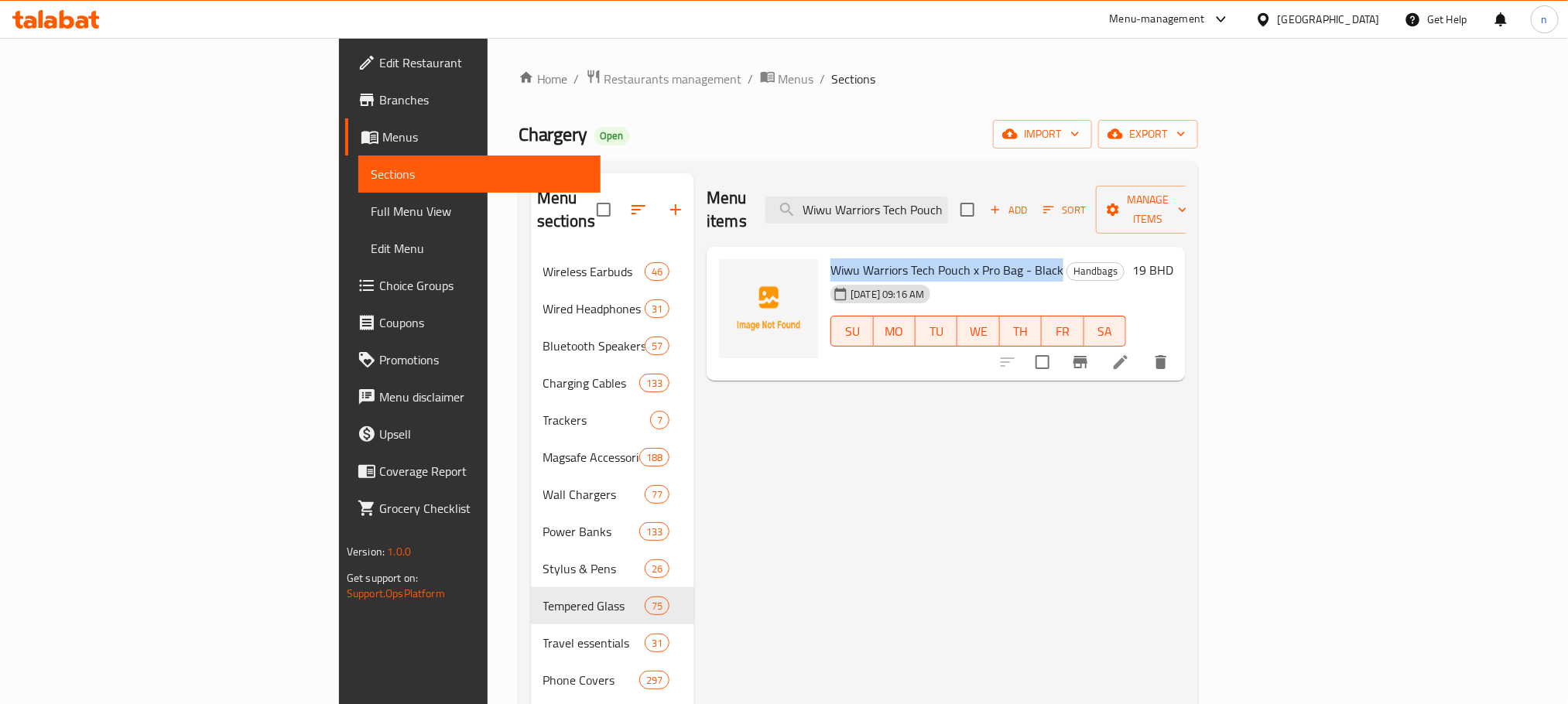
drag, startPoint x: 760, startPoint y: 247, endPoint x: 961, endPoint y: 253, distance: 201.1
click at [961, 259] on span "Wiwu Warriors Tech Pouch x Pro Bag - Black" at bounding box center [946, 270] width 233 height 23
copy span "Wiwu Warriors Tech Pouch x Pro Bag - Black"
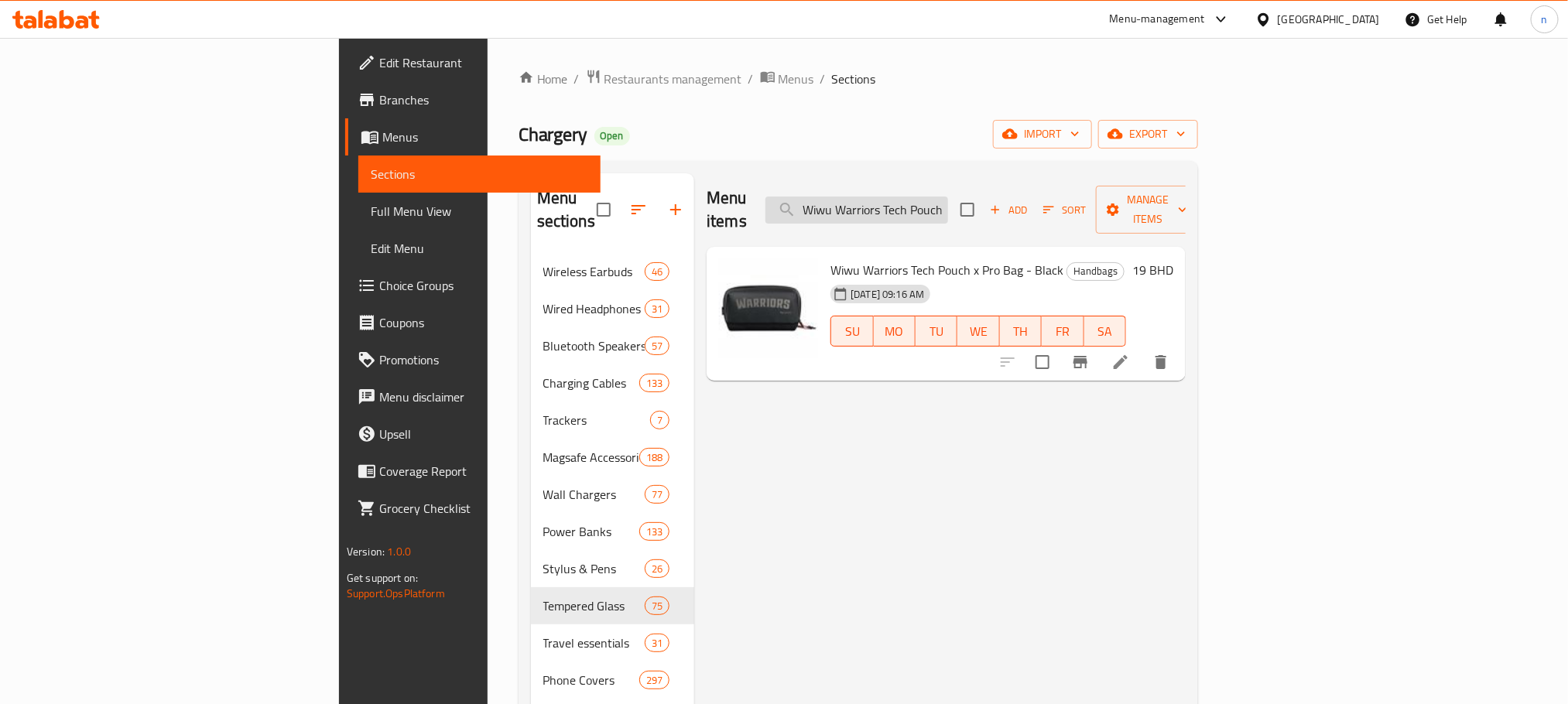
click at [948, 205] on input "Wiwu Warriors Tech Pouch x Pro Bag - Black" at bounding box center [857, 210] width 182 height 27
paste input "Message Bag x Cordura Crossbody"
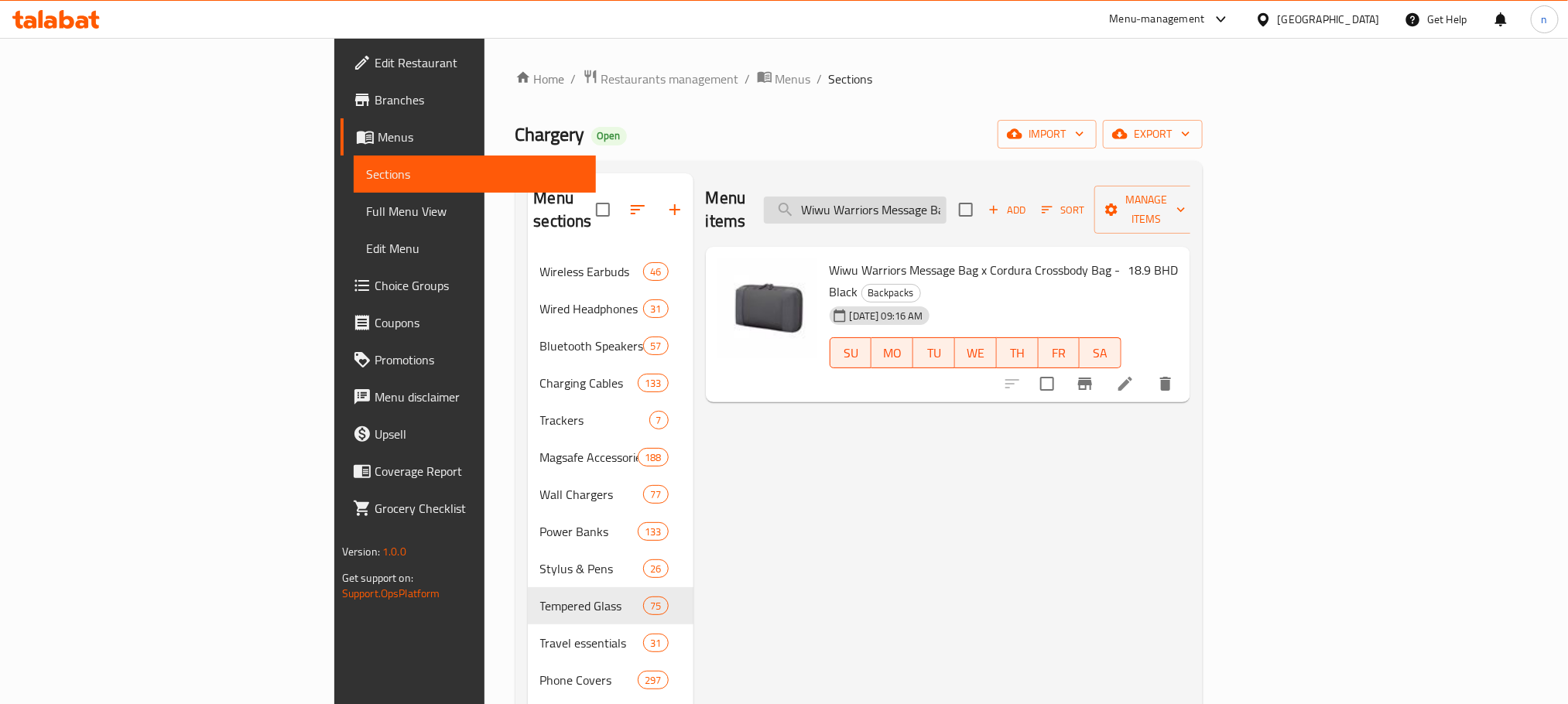
click at [946, 200] on input "Wiwu Warriors Message Bag x Cordura Crossbody Bag - Black" at bounding box center [855, 210] width 182 height 27
paste input "Space Exploration Message Bag x Dupont"
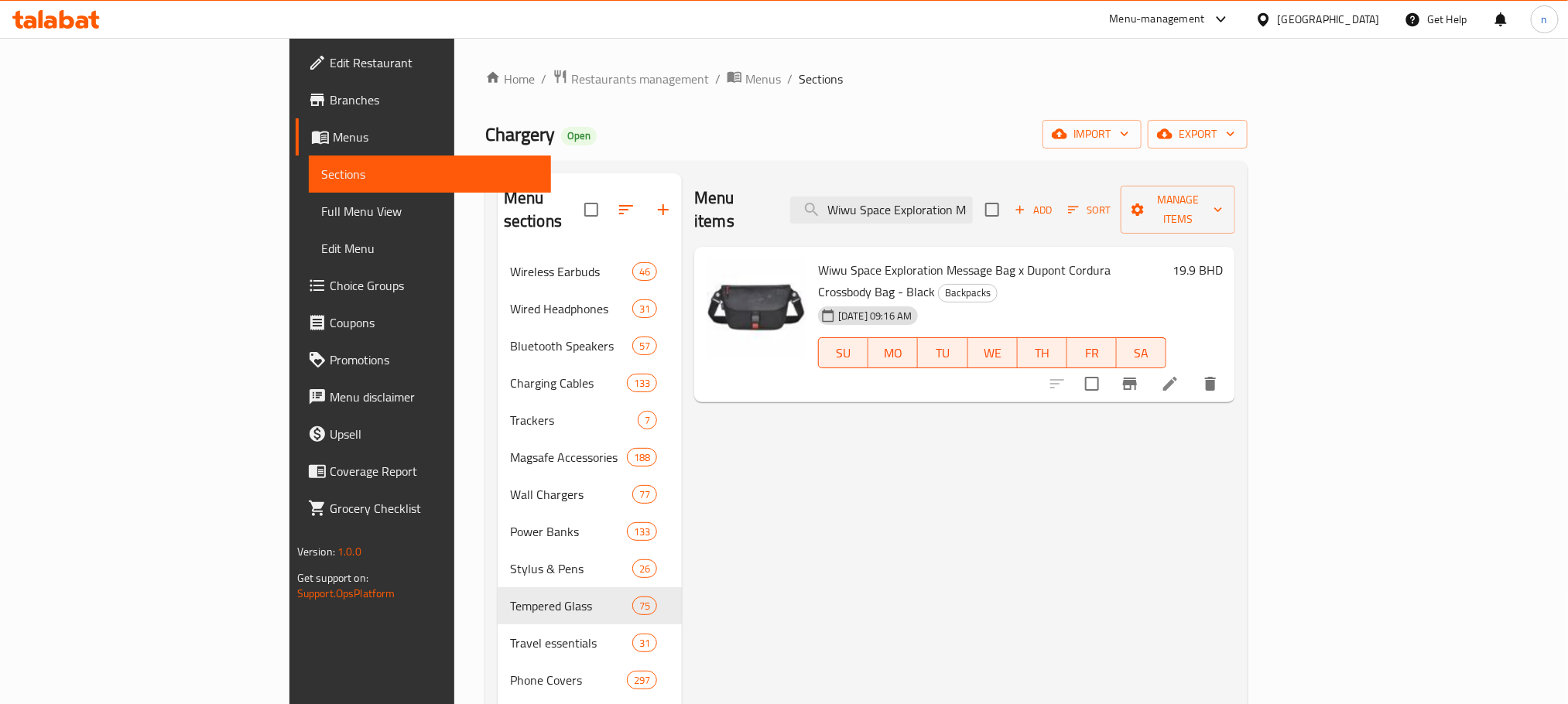
click at [961, 174] on div "Menu items Wiwu Space Exploration Message Bag x Dupont Cordura Crossbody Bag - …" at bounding box center [965, 210] width 541 height 73
click at [969, 197] on input "Wiwu Space Exploration Message Bag x Dupont Cordura Crossbody Bag - Black" at bounding box center [881, 210] width 182 height 27
paste input "Brave Magsafe Magnetic Mount Car Phone Holder"
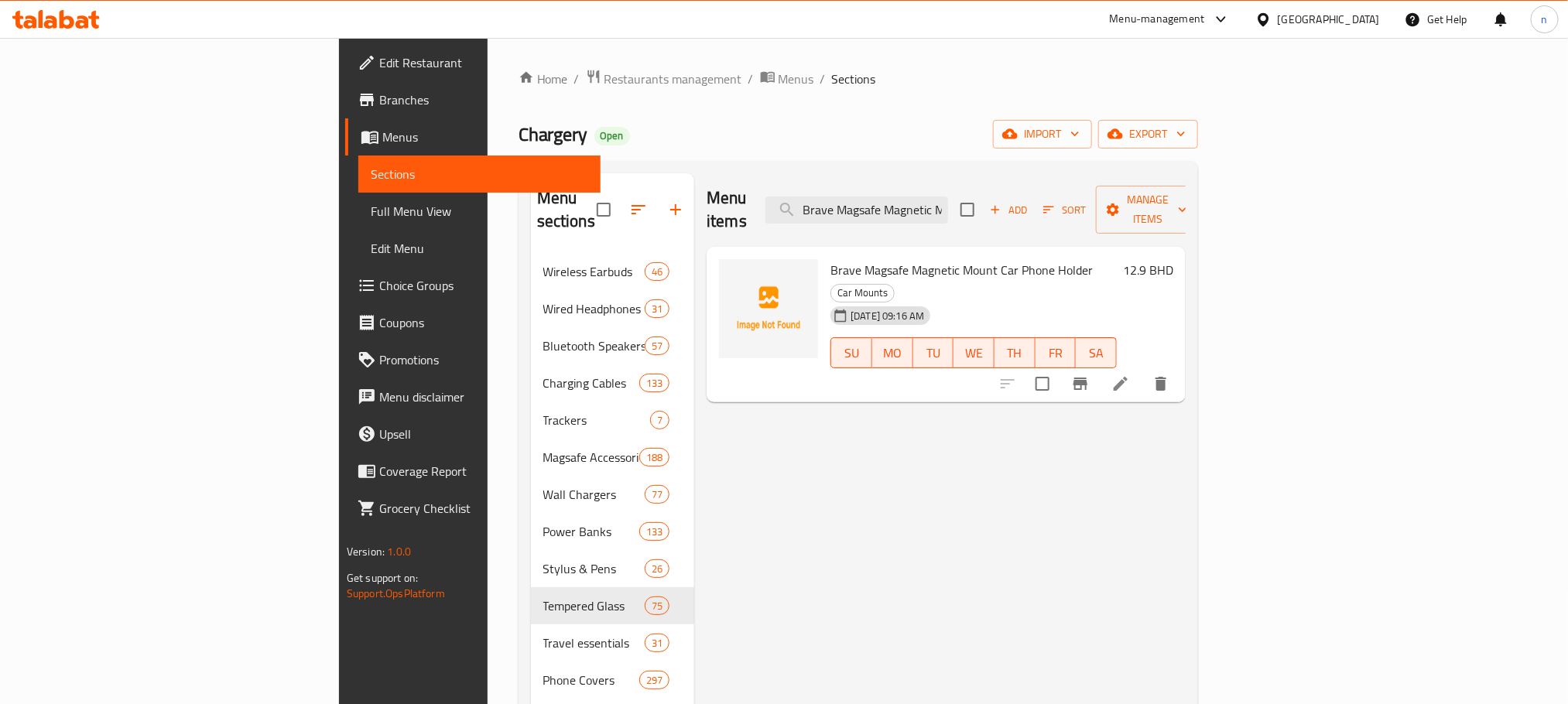
click at [830, 259] on span "Brave Magsafe Magnetic Mount Car Phone Holder" at bounding box center [961, 270] width 262 height 23
drag, startPoint x: 755, startPoint y: 249, endPoint x: 1008, endPoint y: 232, distance: 253.6
click at [1008, 253] on div "Brave Magsafe Magnetic Mount Car Phone Holder Car Mounts 10-08-2025 09:16 AM SU…" at bounding box center [973, 325] width 299 height 143
copy h6 "Brave Magsafe Magnetic Mount Car Phone Holder"
click at [948, 203] on input "Brave Magsafe Magnetic Mount Car Phone Holder" at bounding box center [857, 210] width 182 height 27
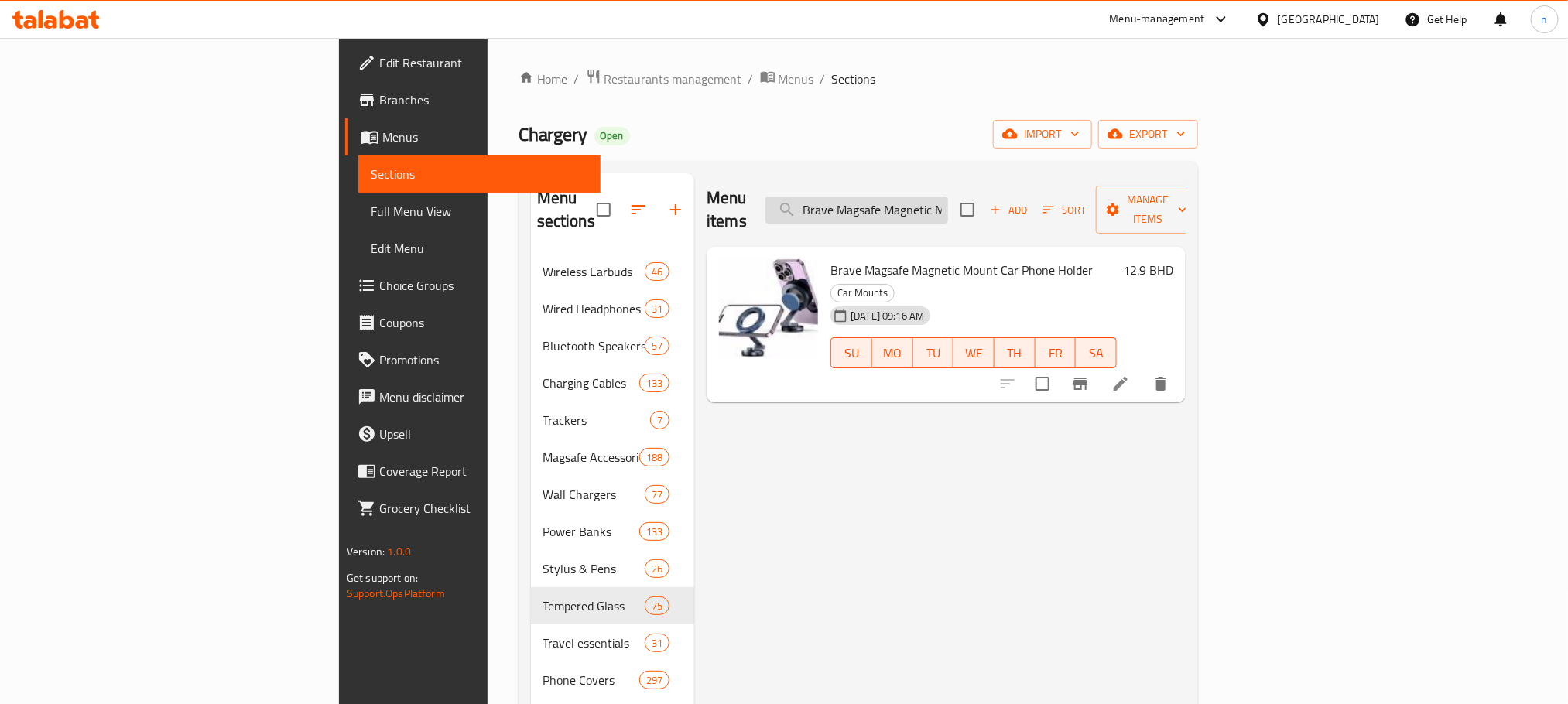
click at [948, 203] on input "Brave Magsafe Magnetic Mount Car Phone Holder" at bounding box center [857, 210] width 182 height 27
paste input "Powerology 10000Mah Power Bank Station - Black"
click at [830, 259] on span "Powerology 10000Mah Power Bank Station - Black" at bounding box center [965, 270] width 270 height 23
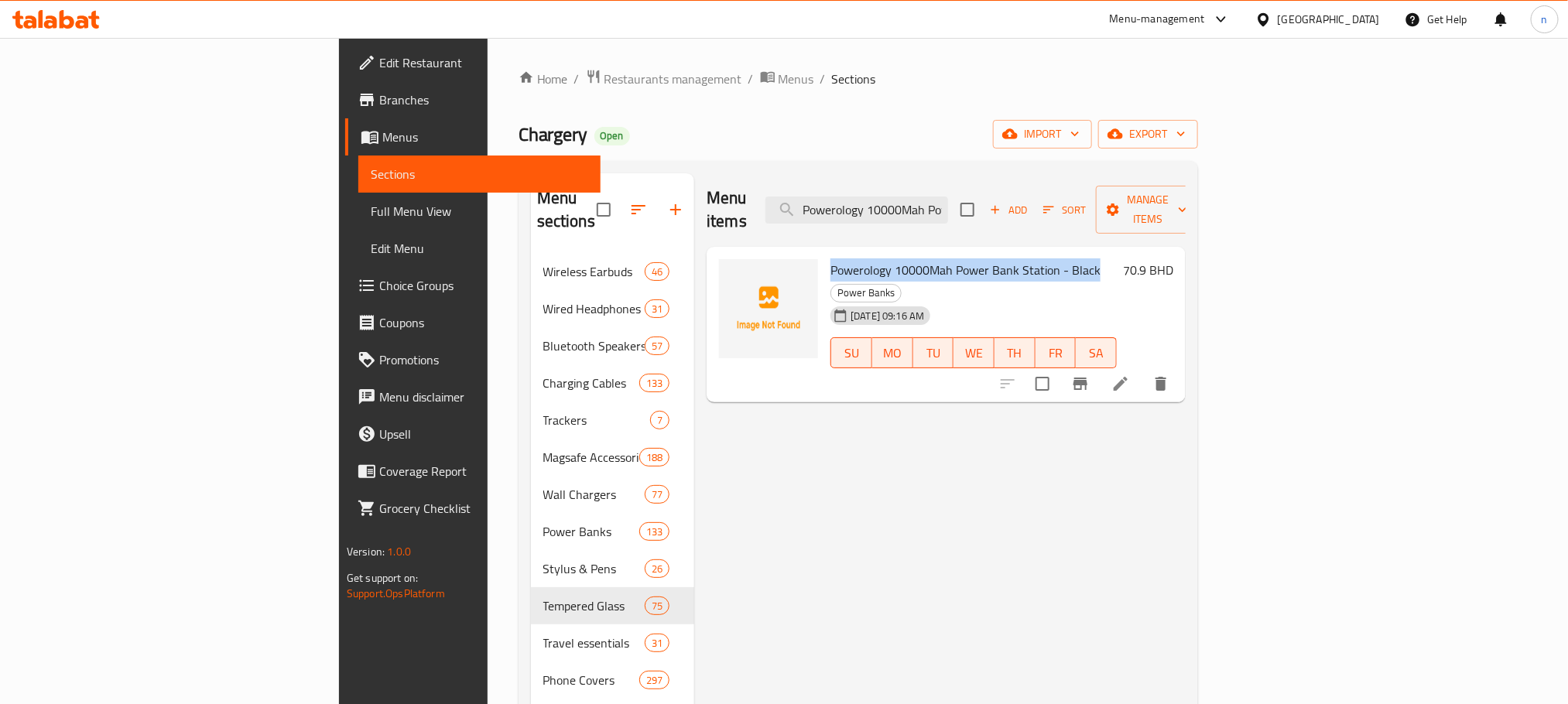
drag, startPoint x: 789, startPoint y: 242, endPoint x: 984, endPoint y: 251, distance: 195.2
click at [984, 259] on span "Powerology 10000Mah Power Bank Station - Black" at bounding box center [965, 270] width 270 height 23
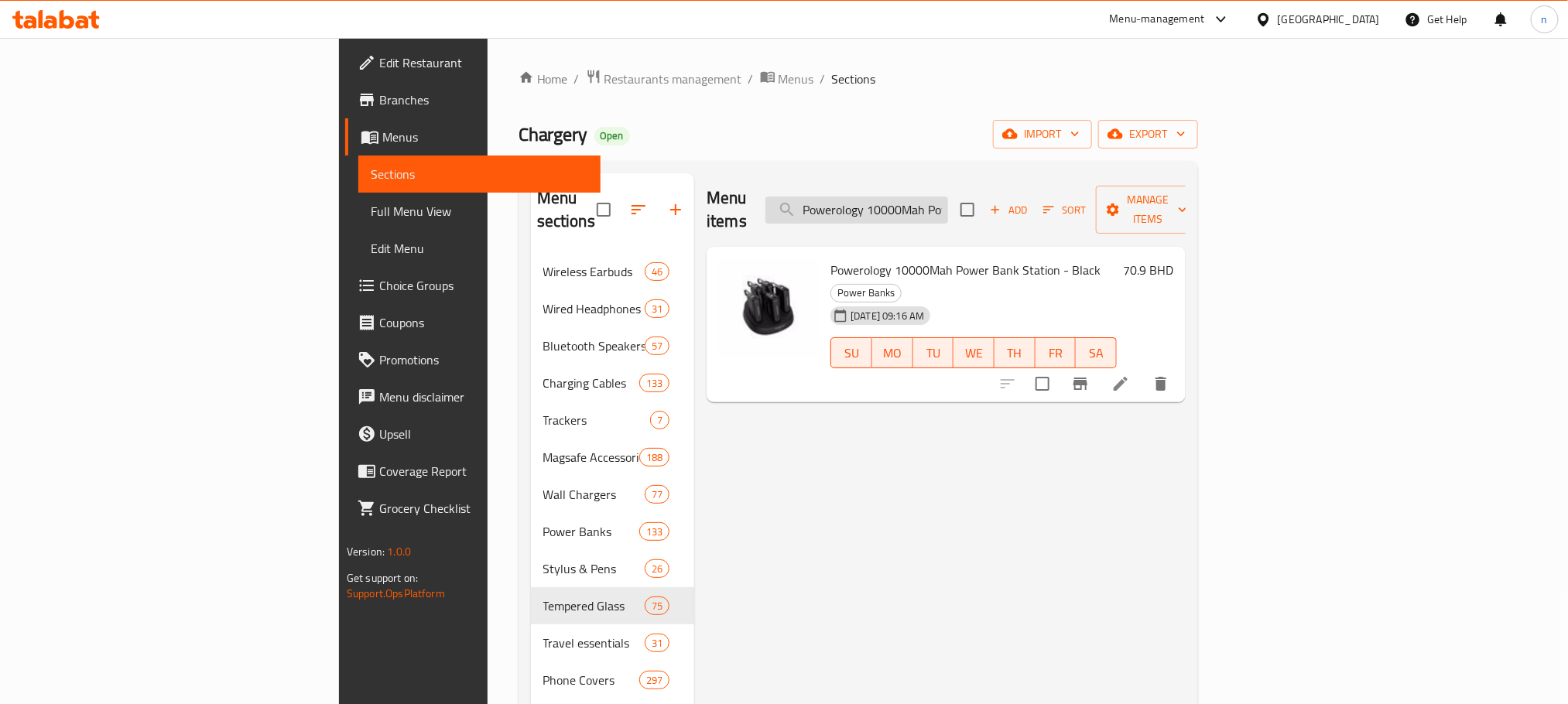
click at [948, 198] on input "Powerology 10000Mah Power Bank Station - Black" at bounding box center [857, 210] width 182 height 27
click at [948, 199] on input "Powerology 10000Mah Power Bank Station - Black" at bounding box center [857, 210] width 182 height 27
click at [948, 200] on input "Powerology 10000Mah Power Bank Station - Black" at bounding box center [857, 210] width 182 height 27
paste input "Powerology 10000Mah Power Bank Station - White"
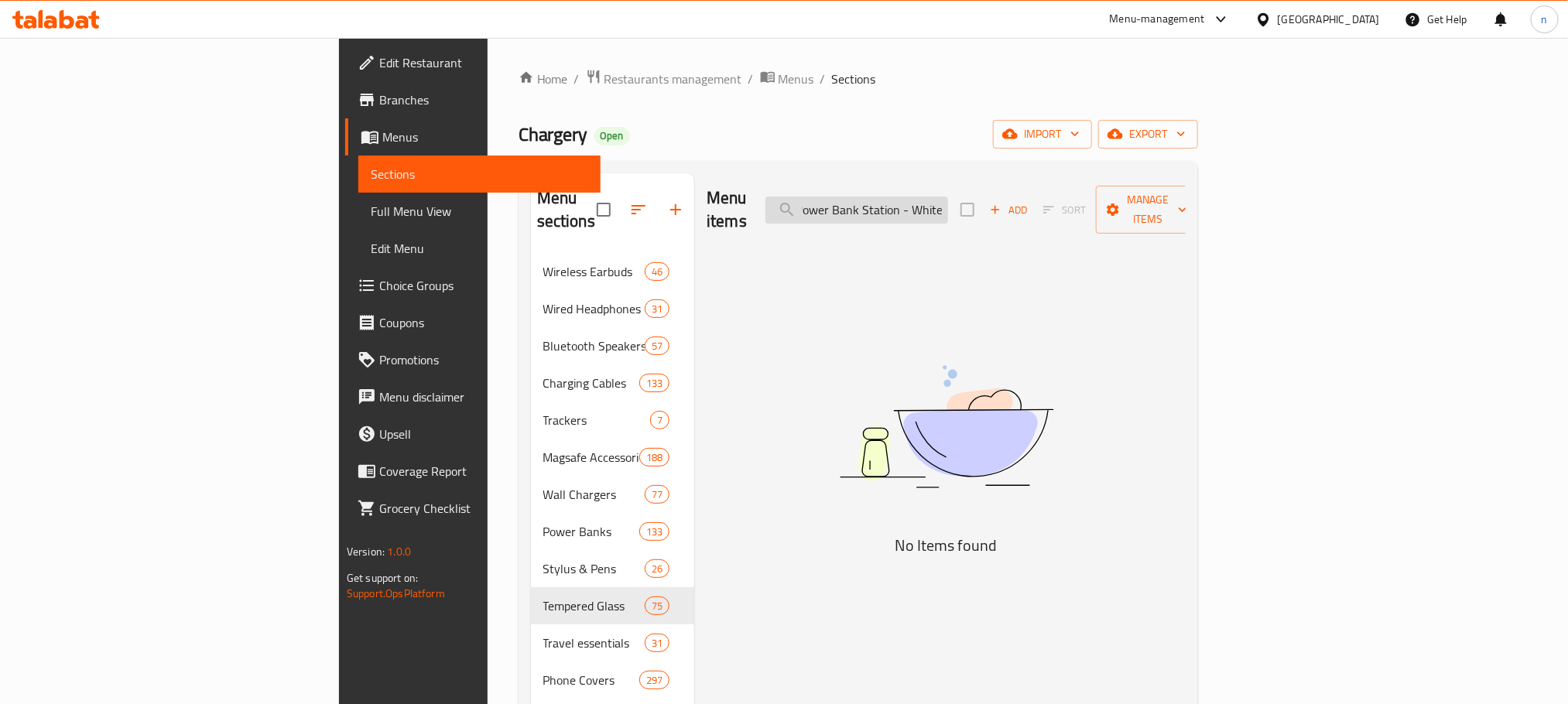
click at [948, 203] on input "PoweroloPowerology 10000Mah Power Bank Station - Whitegy 10000Mah Power Bank St…" at bounding box center [857, 210] width 182 height 27
paste input "gy 10000Mah Power Bank Station - White"
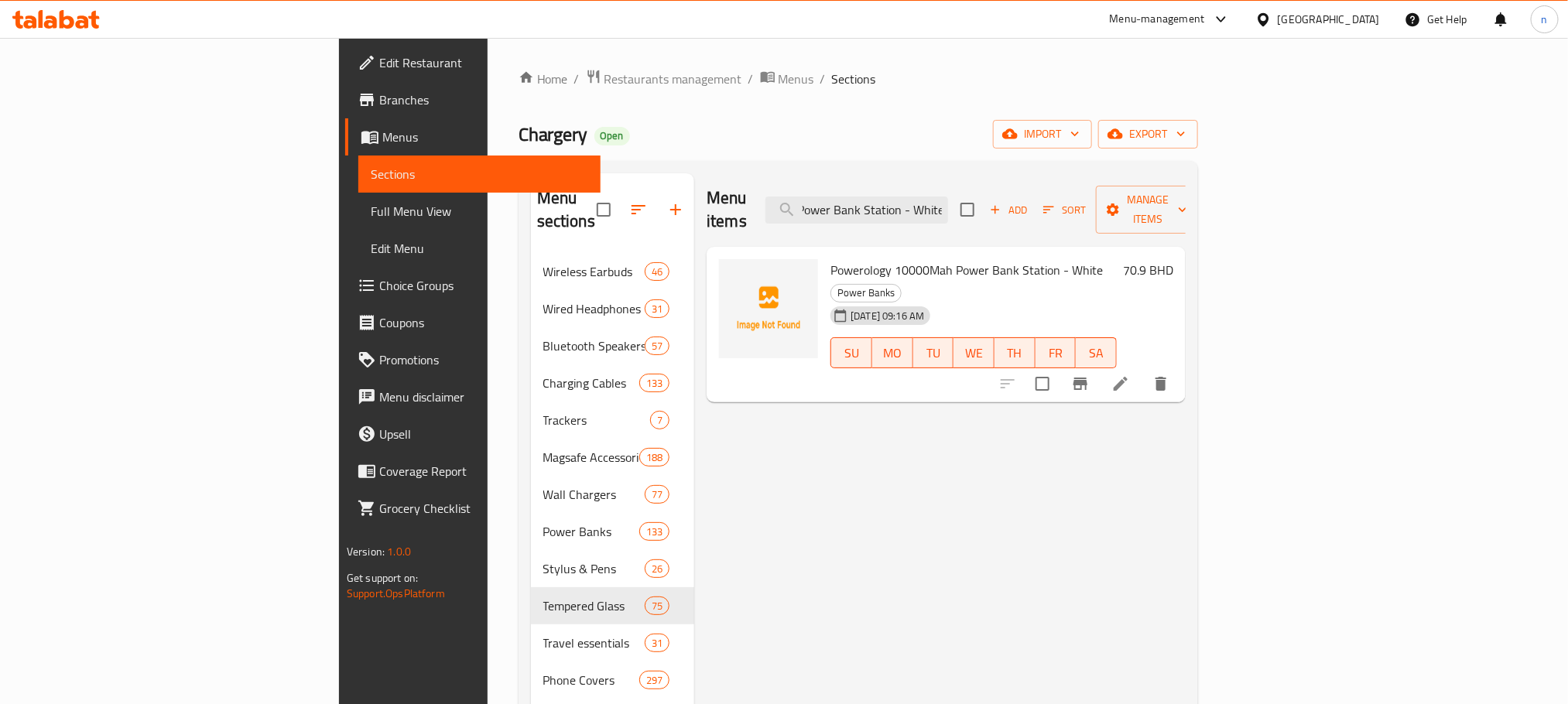
scroll to position [0, 0]
click at [869, 259] on span "Powerology 10000Mah Power Bank Station - White" at bounding box center [966, 270] width 273 height 23
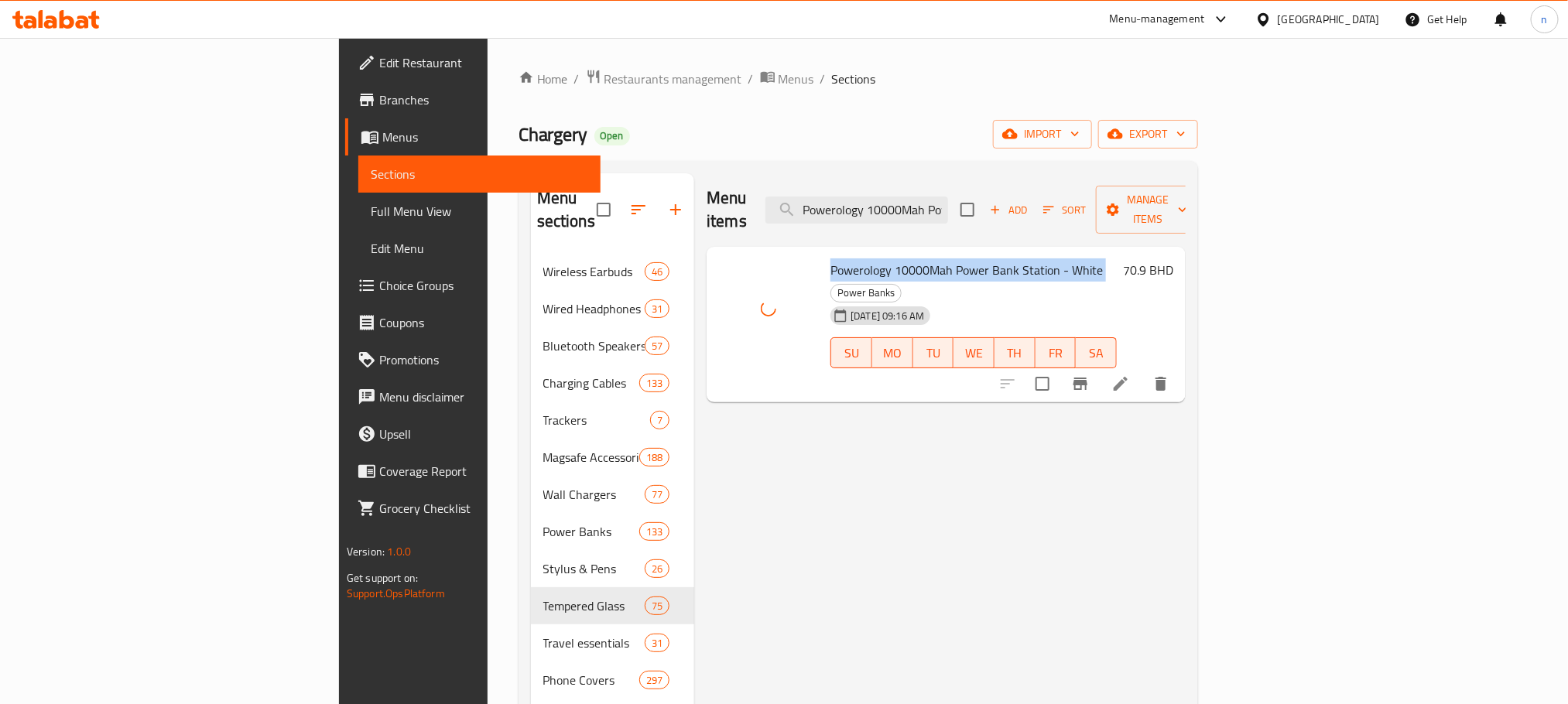
click at [869, 259] on span "Powerology 10000Mah Power Bank Station - White" at bounding box center [966, 270] width 273 height 23
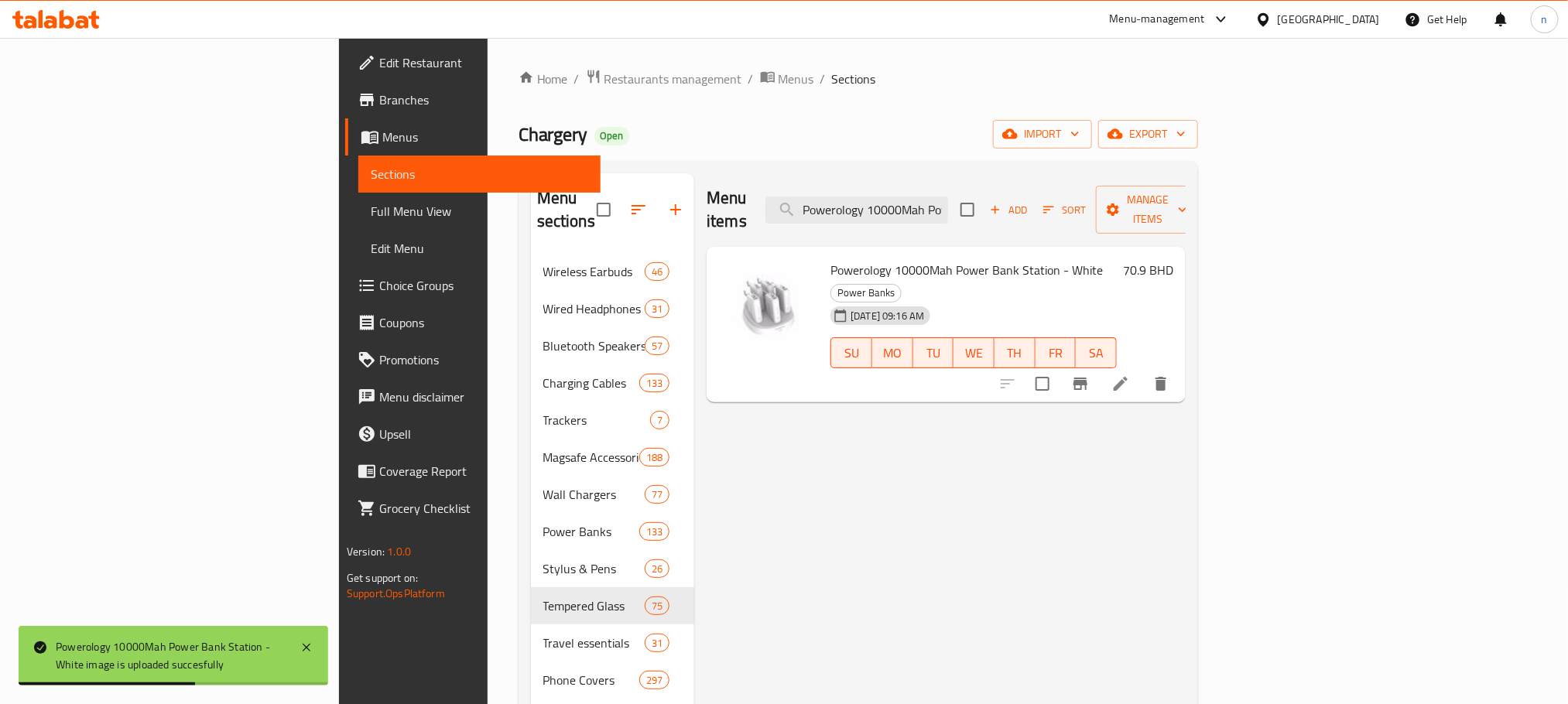
click at [824, 300] on div "[DATE] 09:16 AM" at bounding box center [861, 315] width 74 height 31
click at [830, 259] on span "Powerology 10000Mah Power Bank Station - White" at bounding box center [966, 270] width 273 height 23
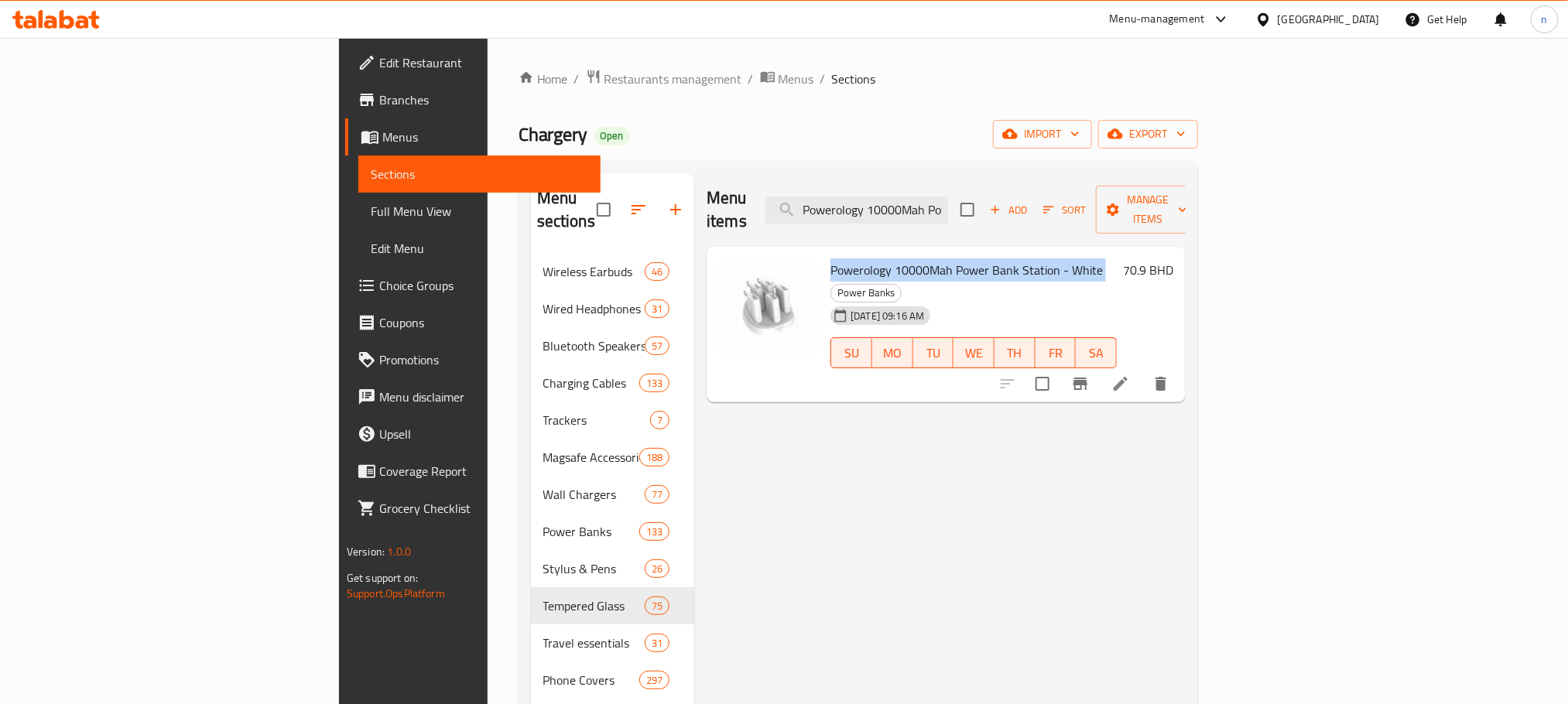
click at [842, 259] on span "Powerology 10000Mah Power Bank Station - White" at bounding box center [966, 270] width 273 height 23
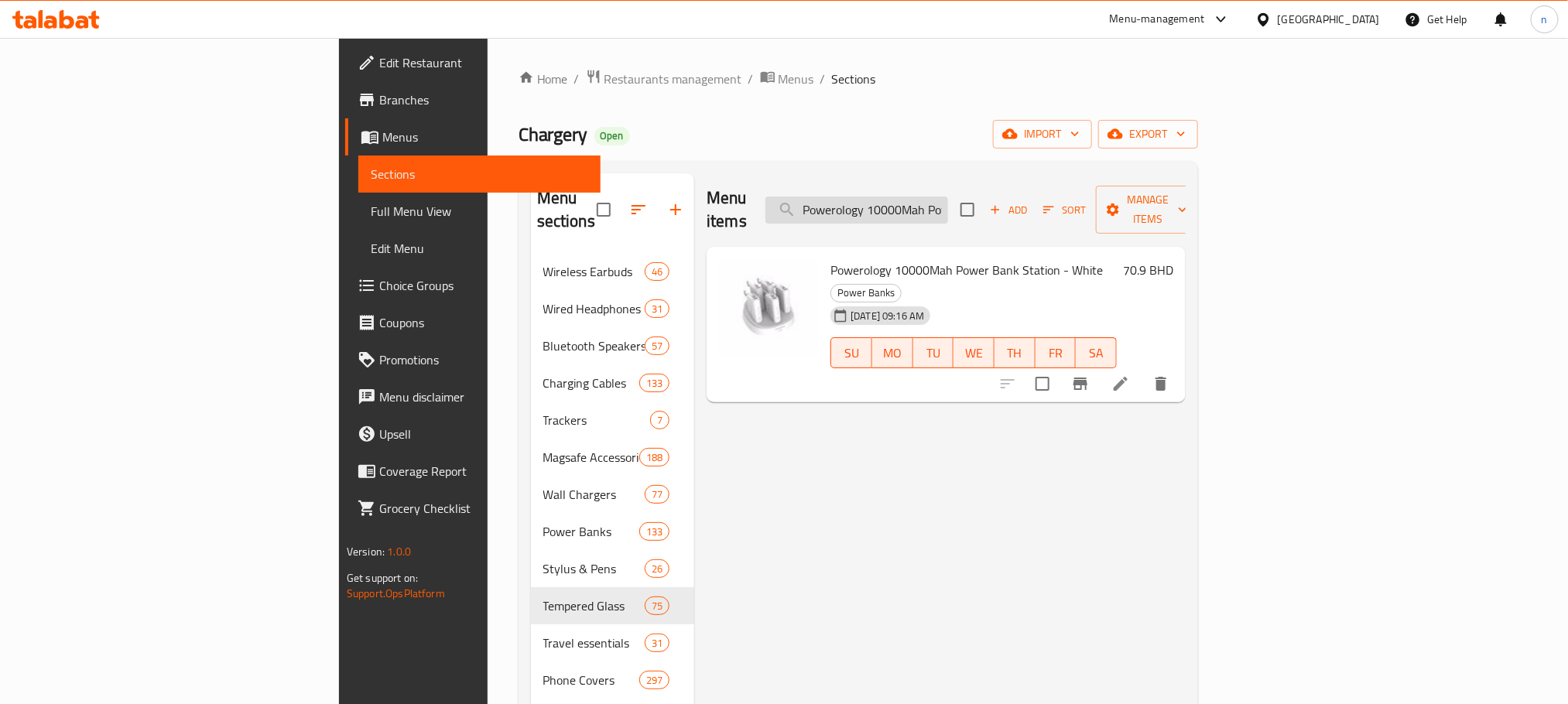
click at [948, 209] on input "Powerology 10000Mah Power Bank Station - White" at bounding box center [857, 210] width 182 height 27
paste input "8800Mah Jump Start Air Compressor"
click at [830, 259] on span "Powerology 8800Mah Jump Start Air Compressor" at bounding box center [959, 270] width 259 height 23
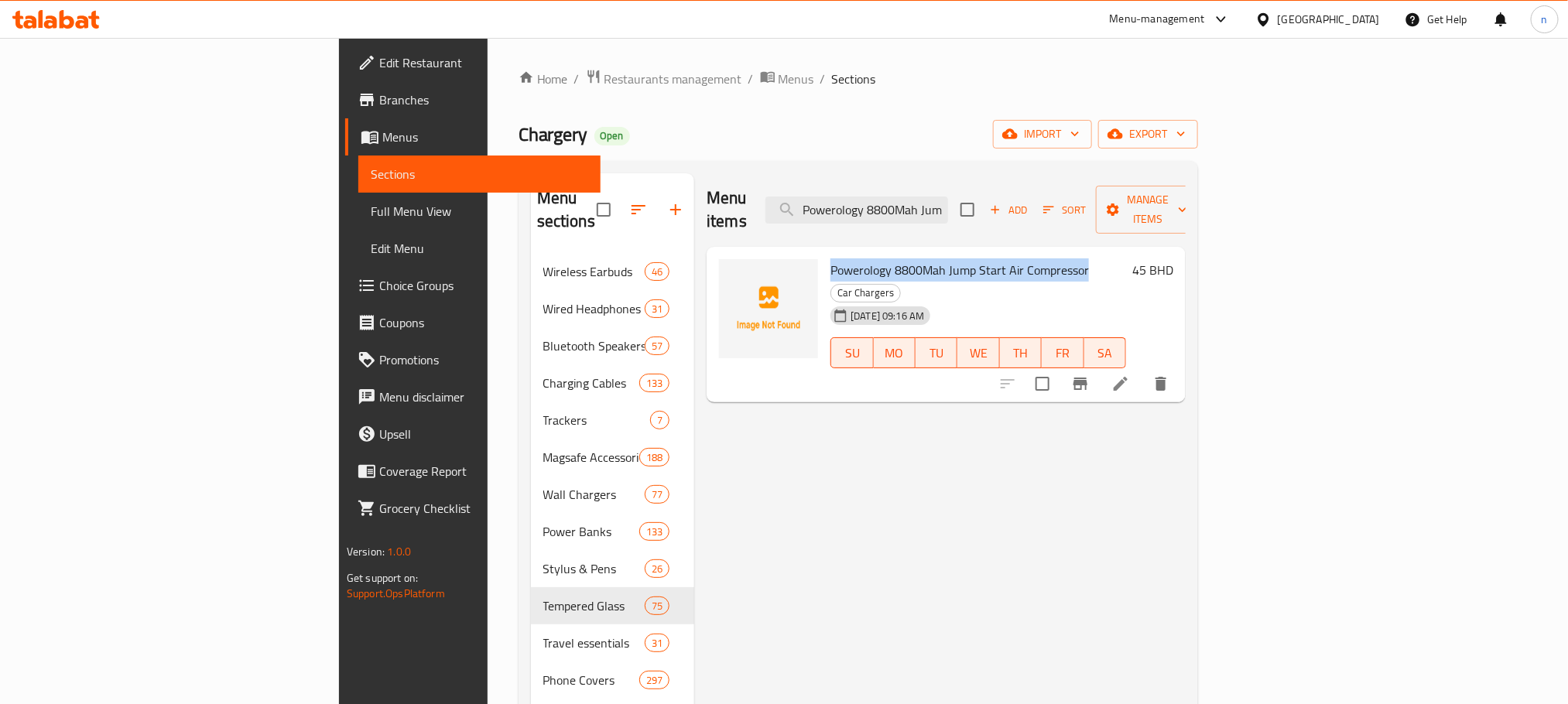
drag, startPoint x: 764, startPoint y: 244, endPoint x: 958, endPoint y: 246, distance: 194.0
click at [958, 259] on span "Powerology 8800Mah Jump Start Air Compressor" at bounding box center [959, 270] width 259 height 23
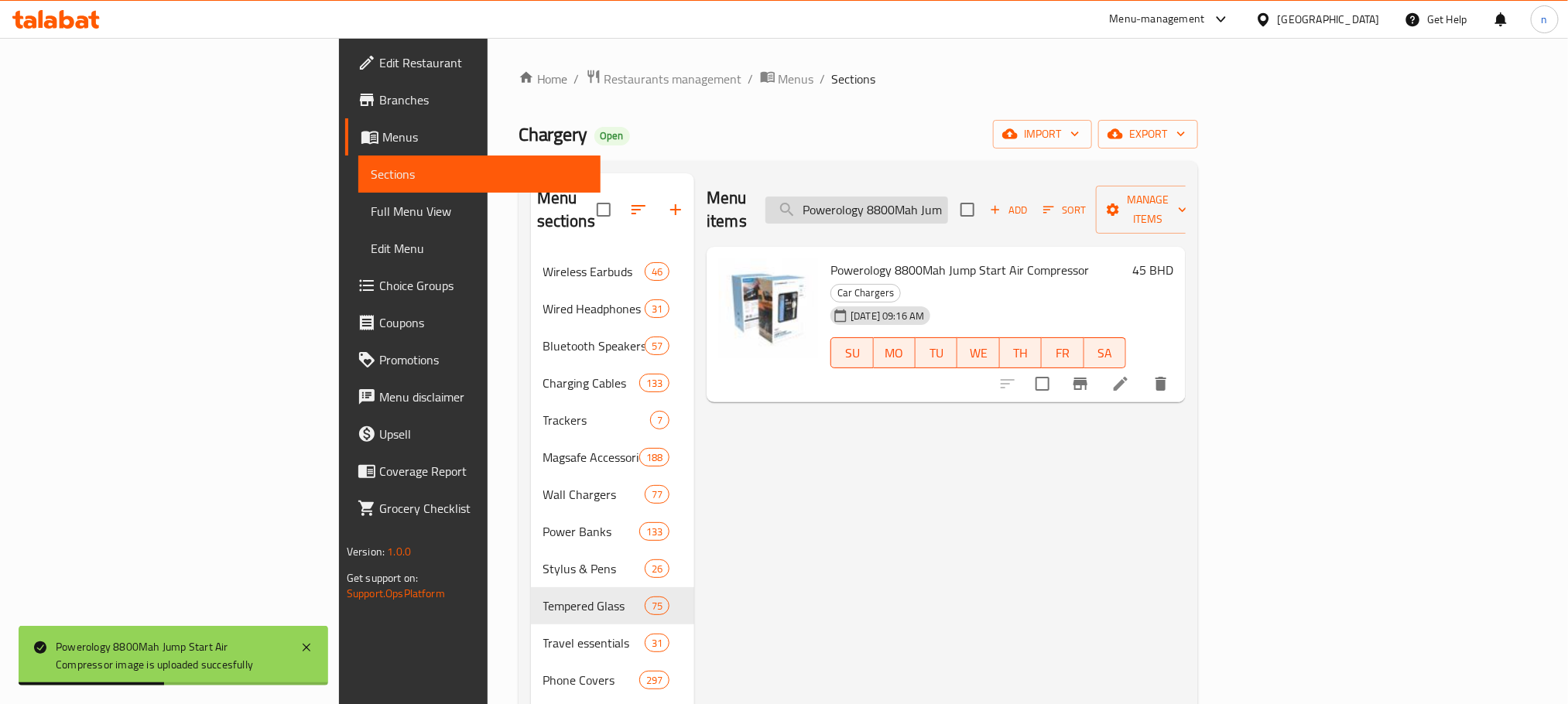
click at [948, 199] on input "Powerology 8800Mah Jump Start Air Compressor" at bounding box center [857, 210] width 182 height 27
paste input "Lepresso Coffee Mug with Stainless Straw, 900ml - White"
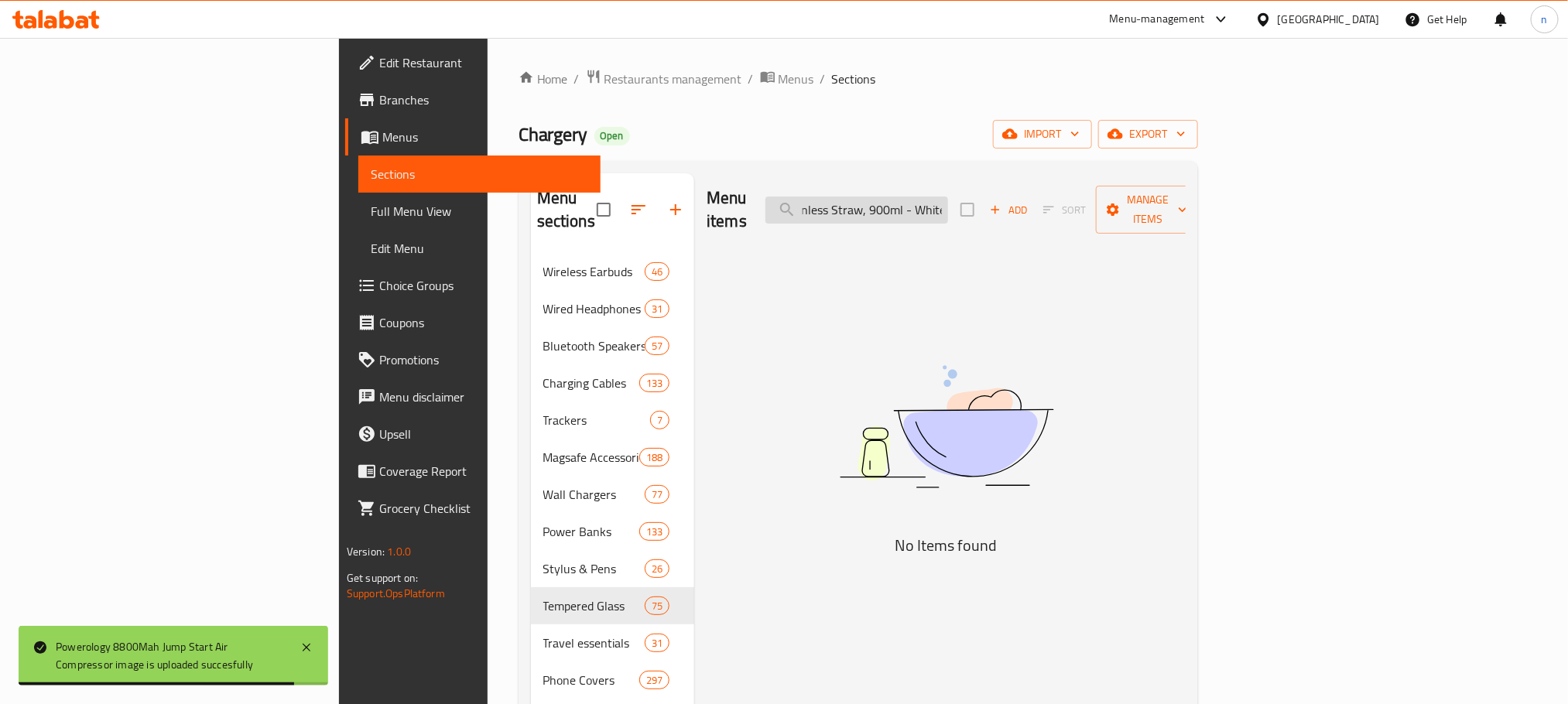
click at [948, 206] on input "Lepresso Coffee Mug with Stainless Straw, 900ml - White" at bounding box center [857, 210] width 182 height 27
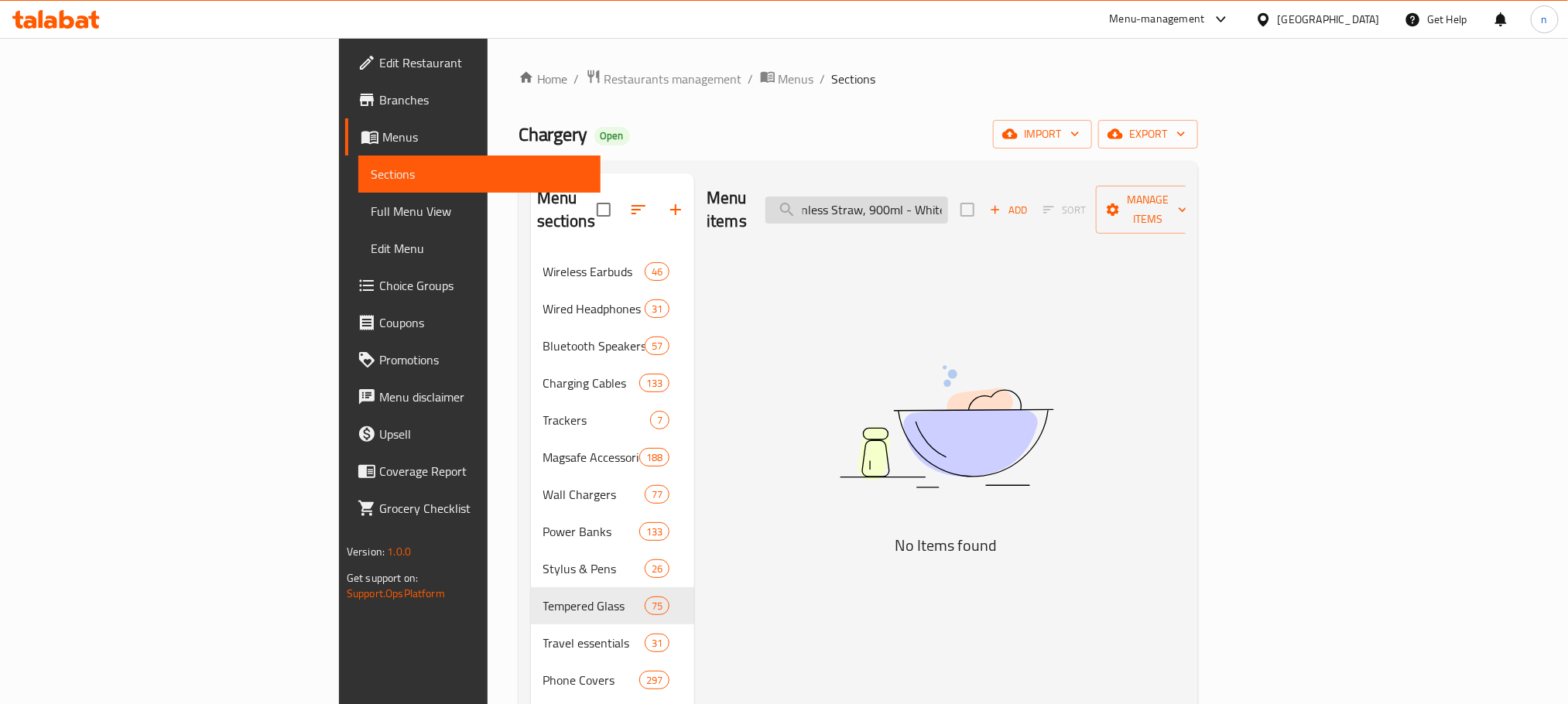
paste input "search"
type input "Lepresso Coffee Mug with Stainless Straw, 900ml - White"
click at [948, 197] on input "Lepresso Coffee Mug with Stainless Straw, 900ml - White" at bounding box center [857, 210] width 182 height 27
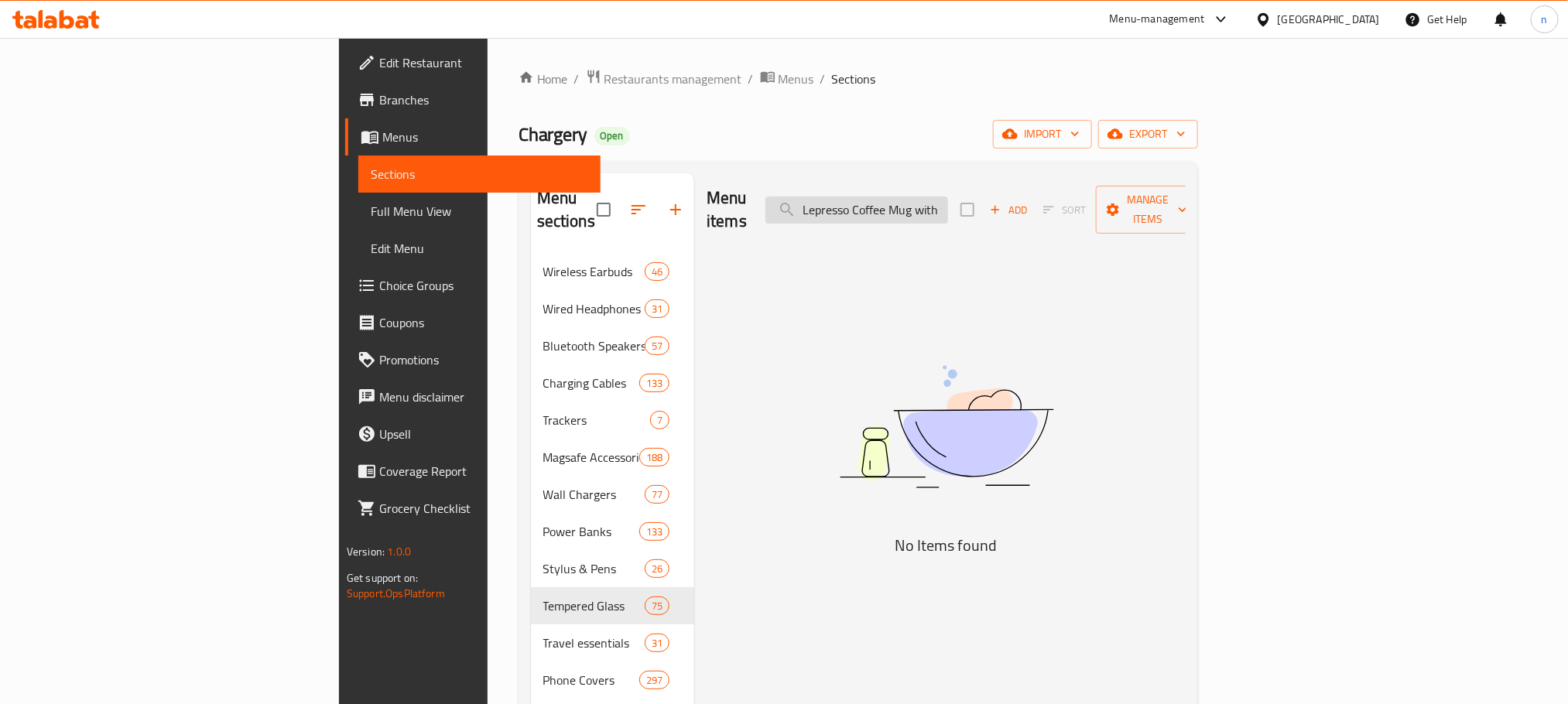
click at [948, 197] on input "Lepresso Coffee Mug with Stainless Straw, 900ml - White" at bounding box center [857, 210] width 182 height 27
paste input "search"
paste input "Lepresso Coffee Mug with Stainless Straw, 900ml - White"
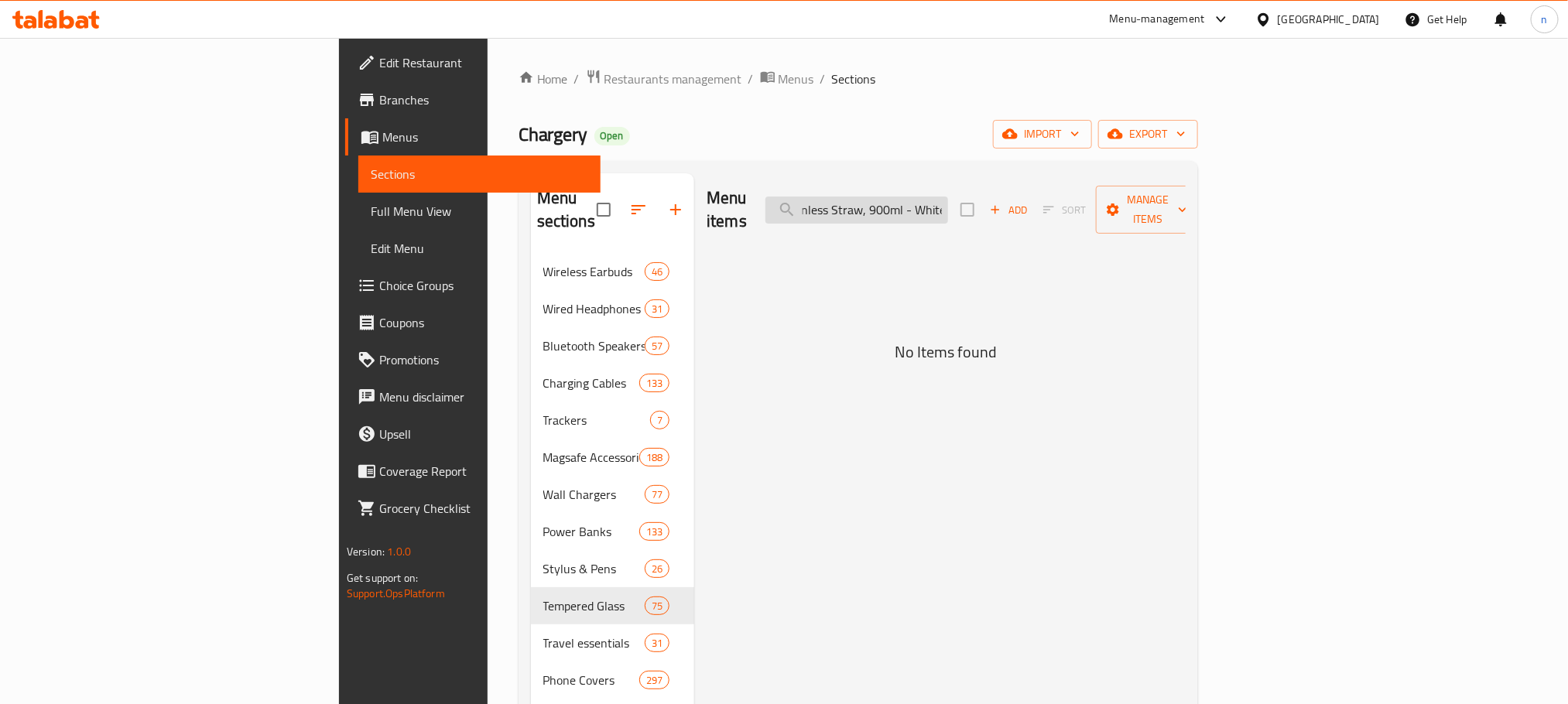
paste input "Lepresso Coffee Mug with Stainless Straw, 900ml - White"
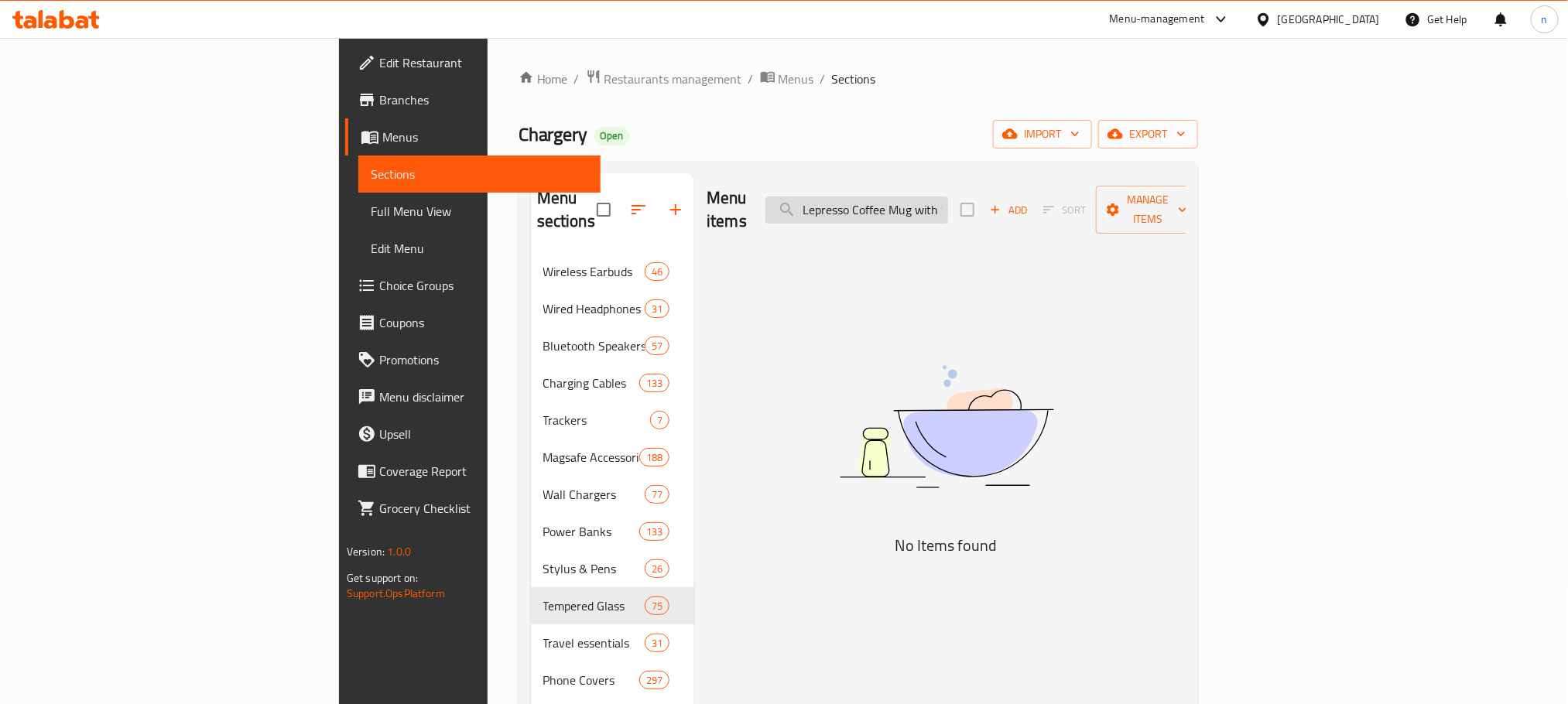
click at [948, 197] on input "Lepresso Coffee Mug with Stainless Straw, 900ml - WhiteLepresso Coffee Mug with…" at bounding box center [857, 210] width 182 height 27
paste input "search"
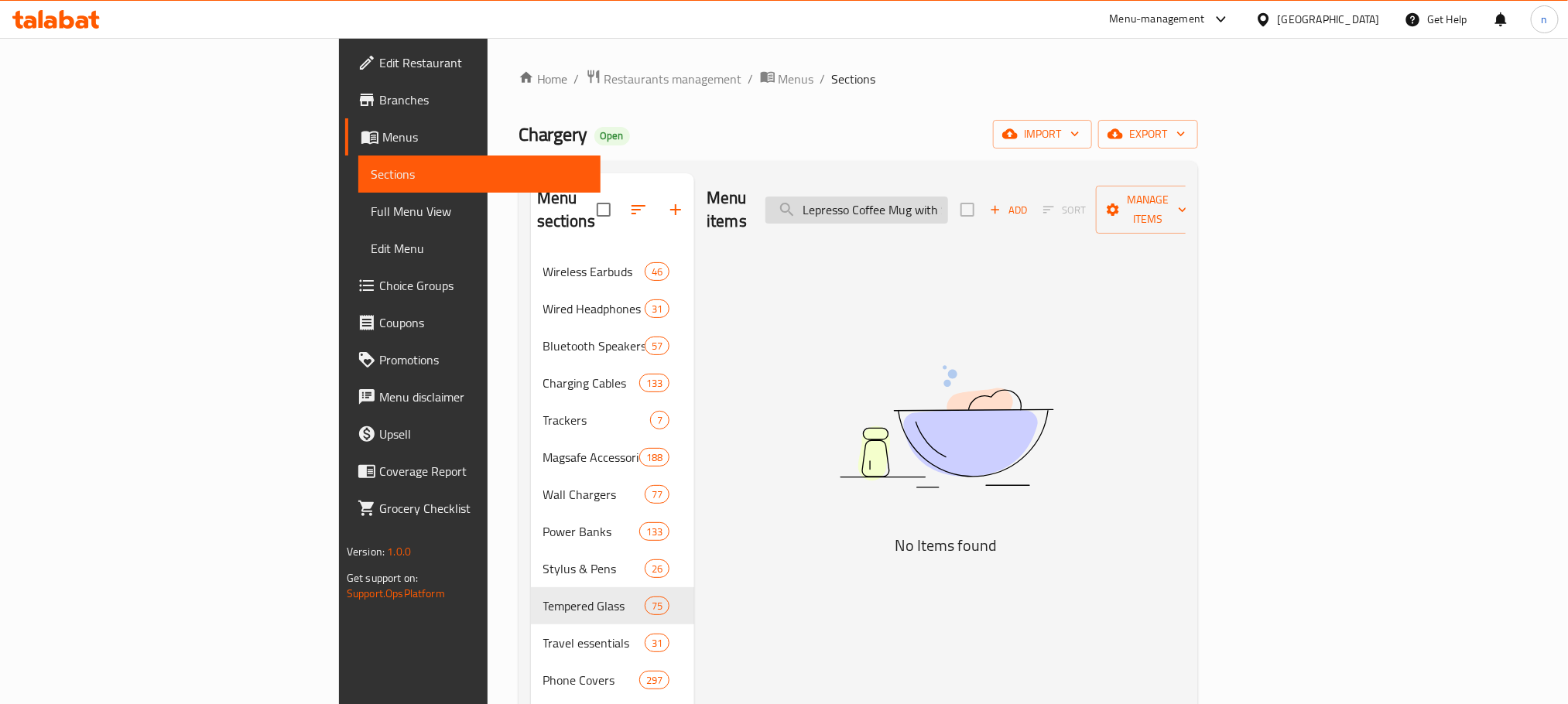
click at [948, 197] on input "Lepresso Coffee Mug with Stainless Straw, 900ml - White" at bounding box center [857, 210] width 182 height 27
paste input "search"
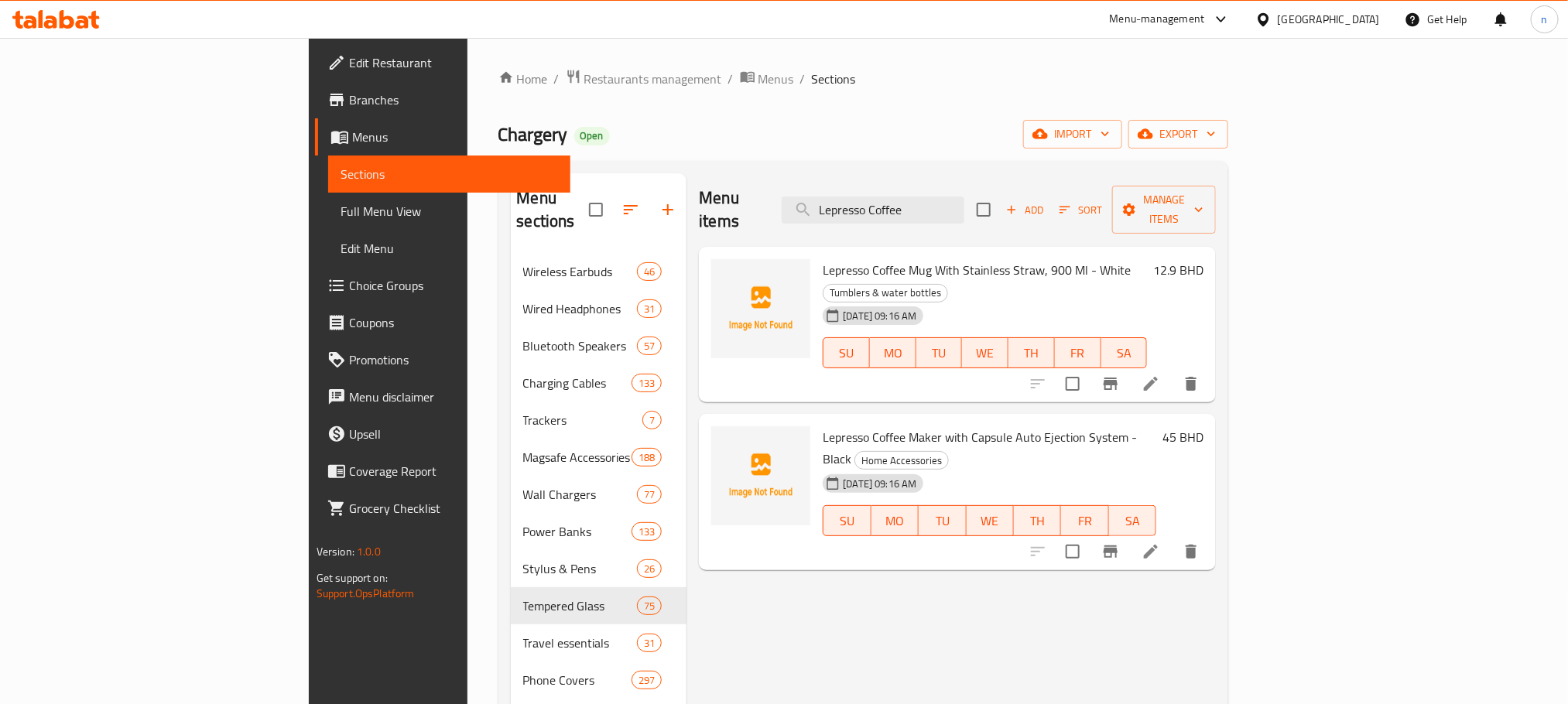
click at [823, 259] on span "Lepresso Coffee Mug With Stainless Straw, 900 Ml - White" at bounding box center [977, 270] width 308 height 23
drag, startPoint x: 774, startPoint y: 247, endPoint x: 1025, endPoint y: 237, distance: 251.2
click at [1025, 259] on span "Lepresso Coffee Mug With Stainless Straw, 900 Ml - White" at bounding box center [977, 270] width 308 height 23
click at [965, 197] on input "Lepresso Coffee" at bounding box center [873, 210] width 182 height 27
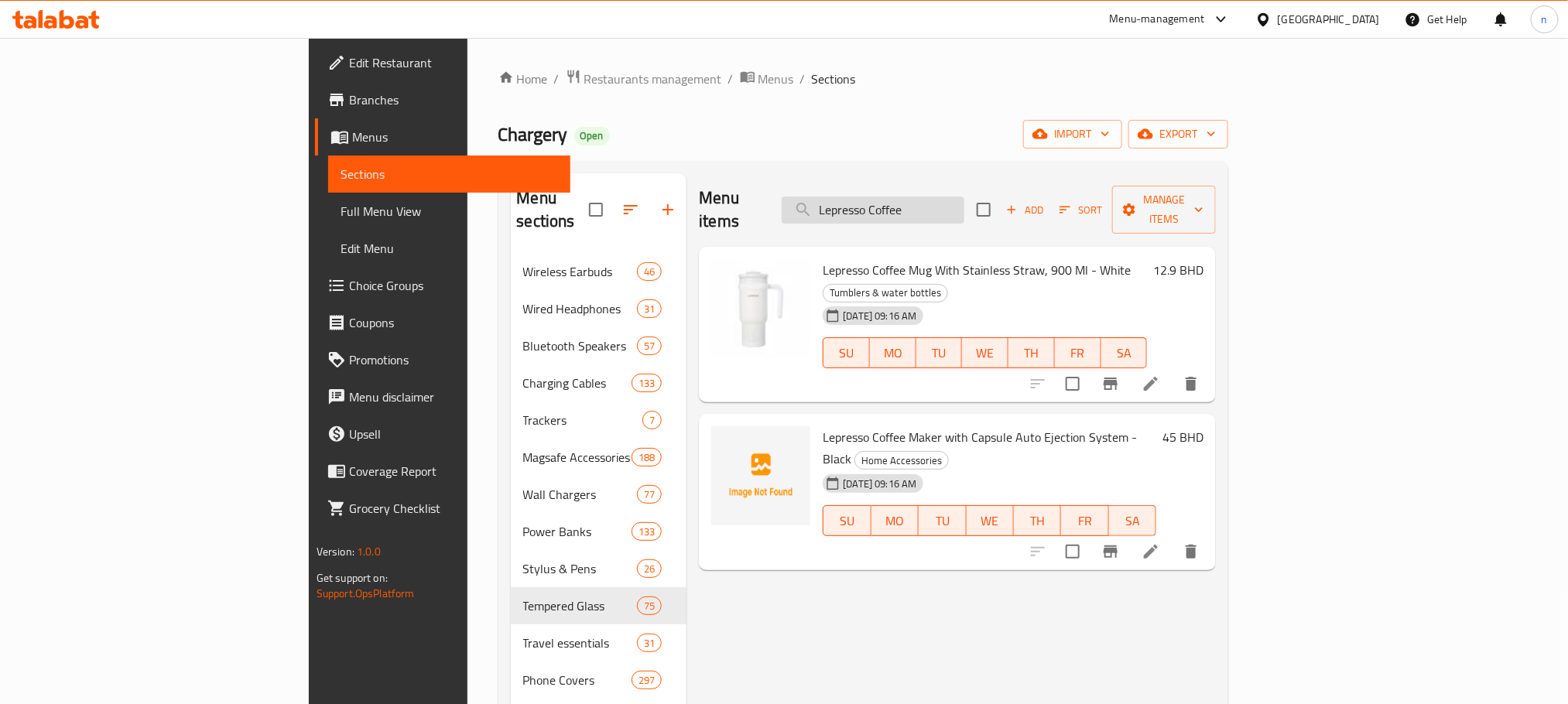
click at [965, 197] on input "Lepresso Coffee" at bounding box center [873, 210] width 182 height 27
paste input "Uniq Vienna Macbook 14 Protective Fabric Laptop Sleeve - Yellow"
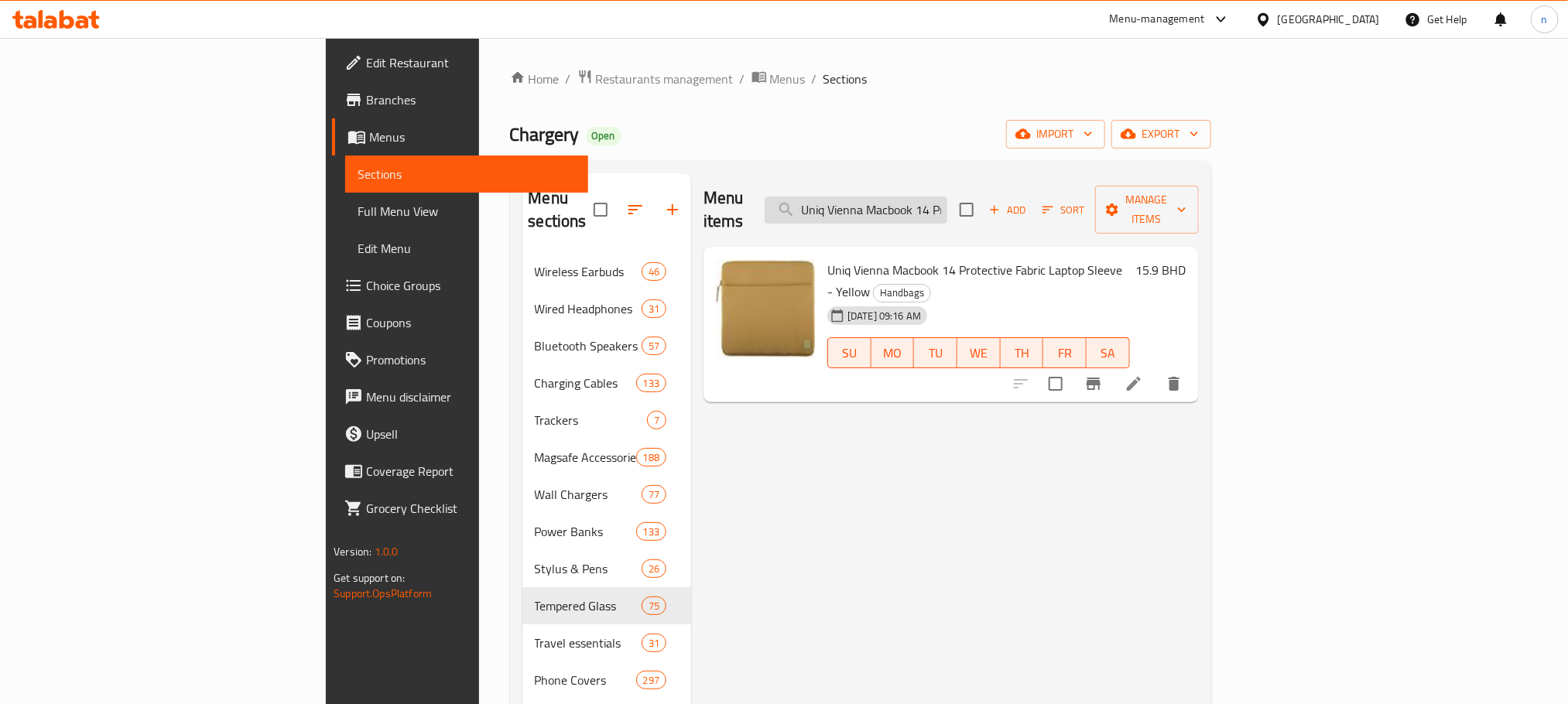
click at [947, 197] on input "Uniq Vienna Macbook 14 Protective Fabric Laptop Sleeve - Yellow" at bounding box center [856, 210] width 182 height 27
paste input "14 Inch Lyon Protective Waterproof Laptop Sleeve - Midnight Black"
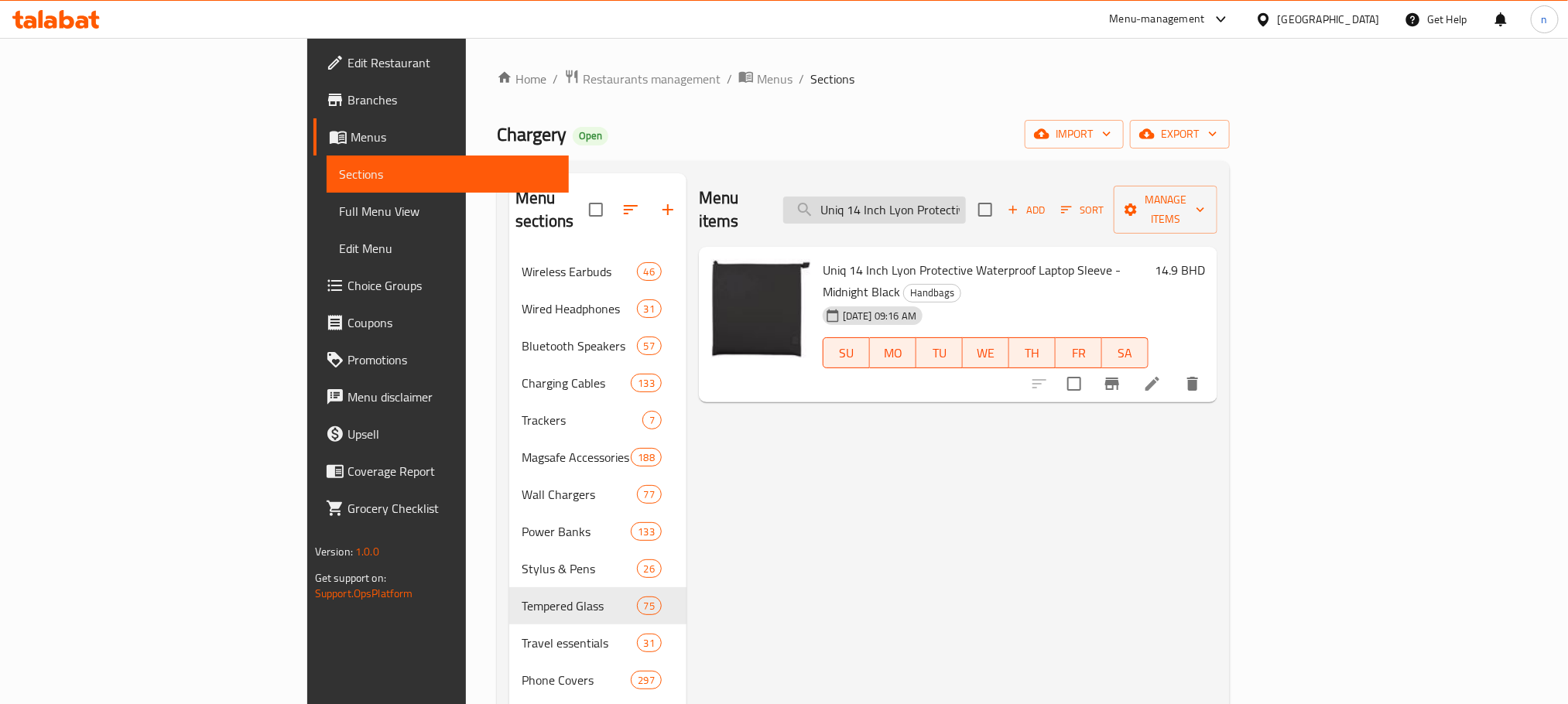
click at [966, 197] on input "Uniq 14 Inch Lyon Protective Waterproof Laptop Sleeve - Midnight Black" at bounding box center [874, 210] width 182 height 27
click at [955, 205] on input "Uniq 14 Inch Lyon Protective Waterproof Laptop Sleeve - Midnight Black" at bounding box center [874, 210] width 182 height 27
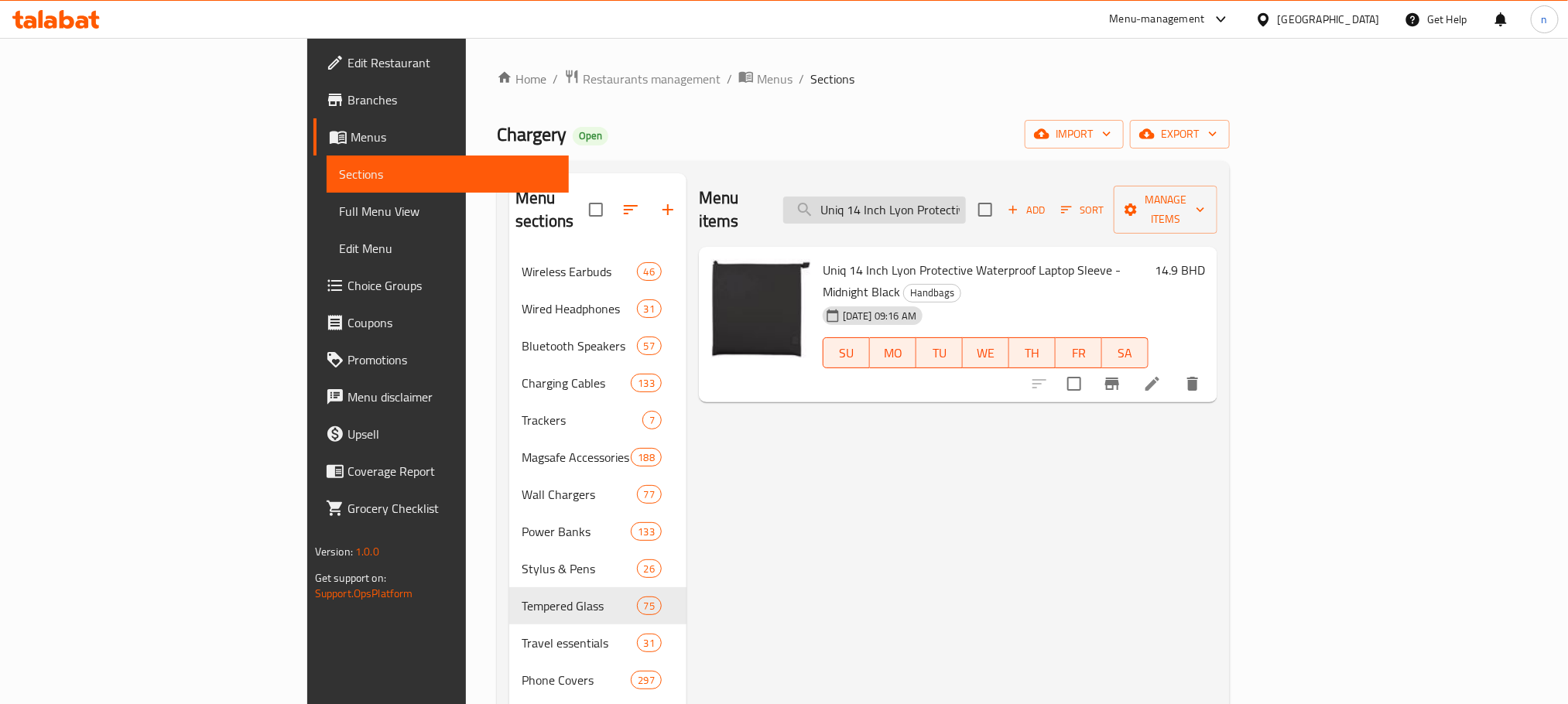
click at [955, 205] on input "Uniq 14 Inch Lyon Protective Waterproof Laptop Sleeve - Midnight Black" at bounding box center [874, 210] width 182 height 27
paste input "Forest Green"
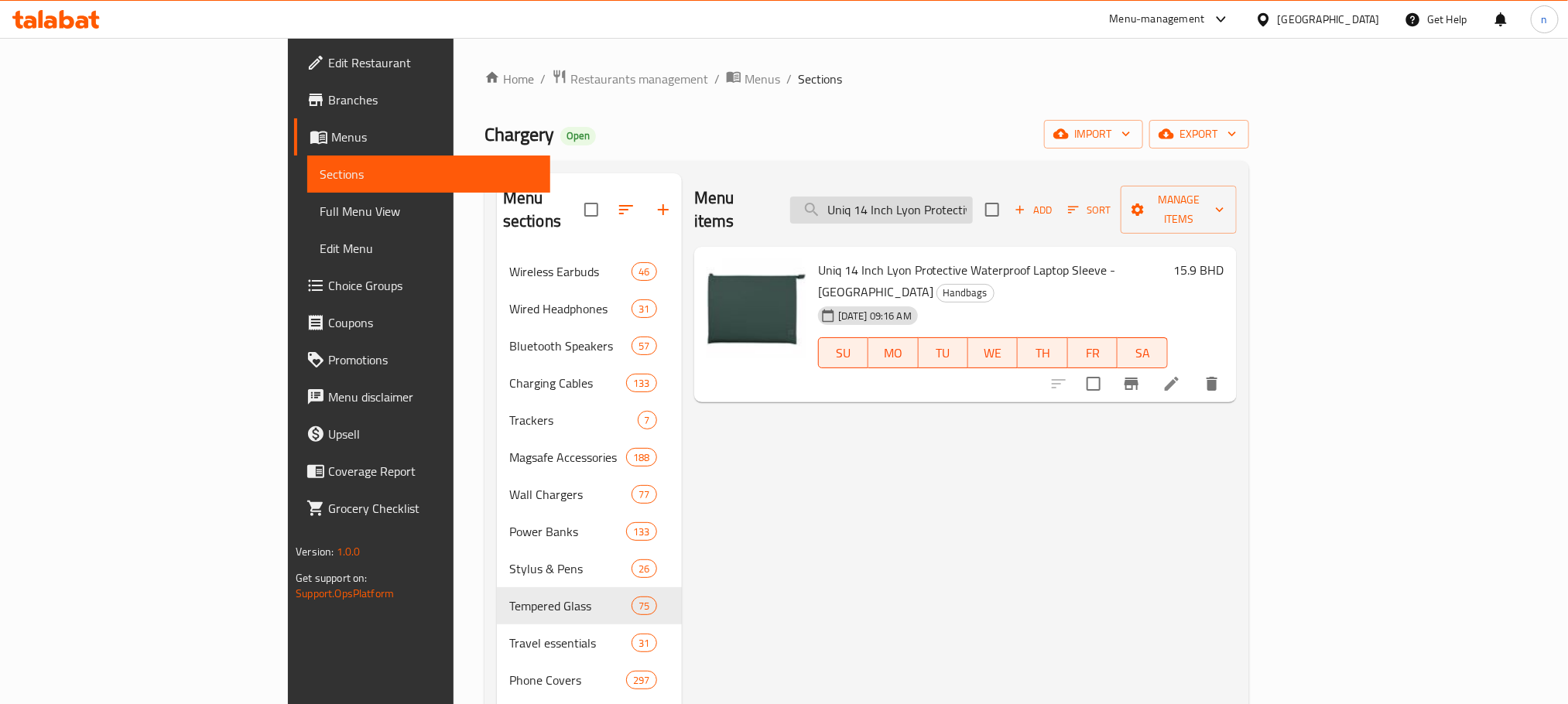
click at [973, 209] on input "Uniq 14 Inch Lyon Protective Waterproof Laptop Sleeve - Forest Green" at bounding box center [881, 210] width 182 height 27
paste input "Brick Red"
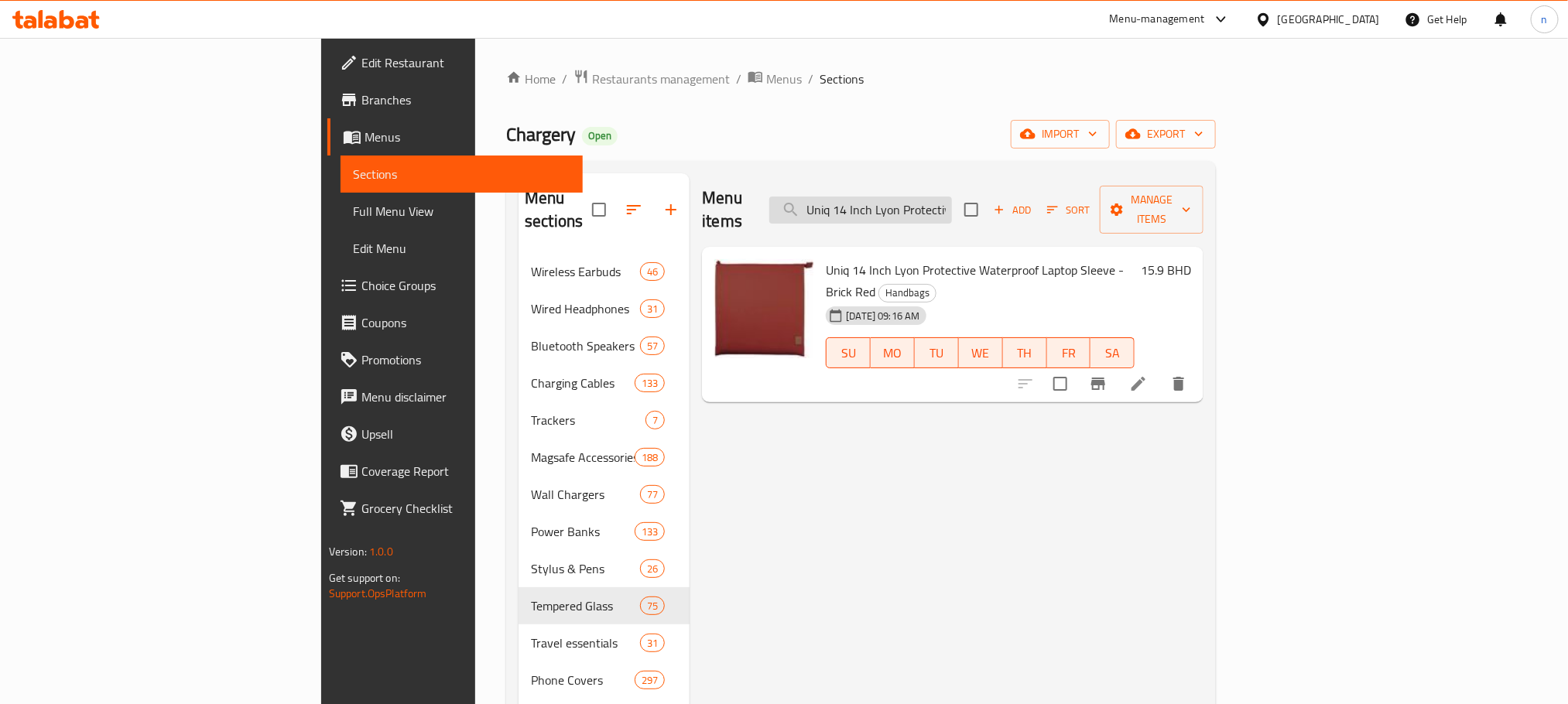
click at [952, 205] on input "Uniq 14 Inch Lyon Protective Waterproof Laptop Sleeve - Brick Red" at bounding box center [860, 210] width 182 height 27
paste input "Yellow"
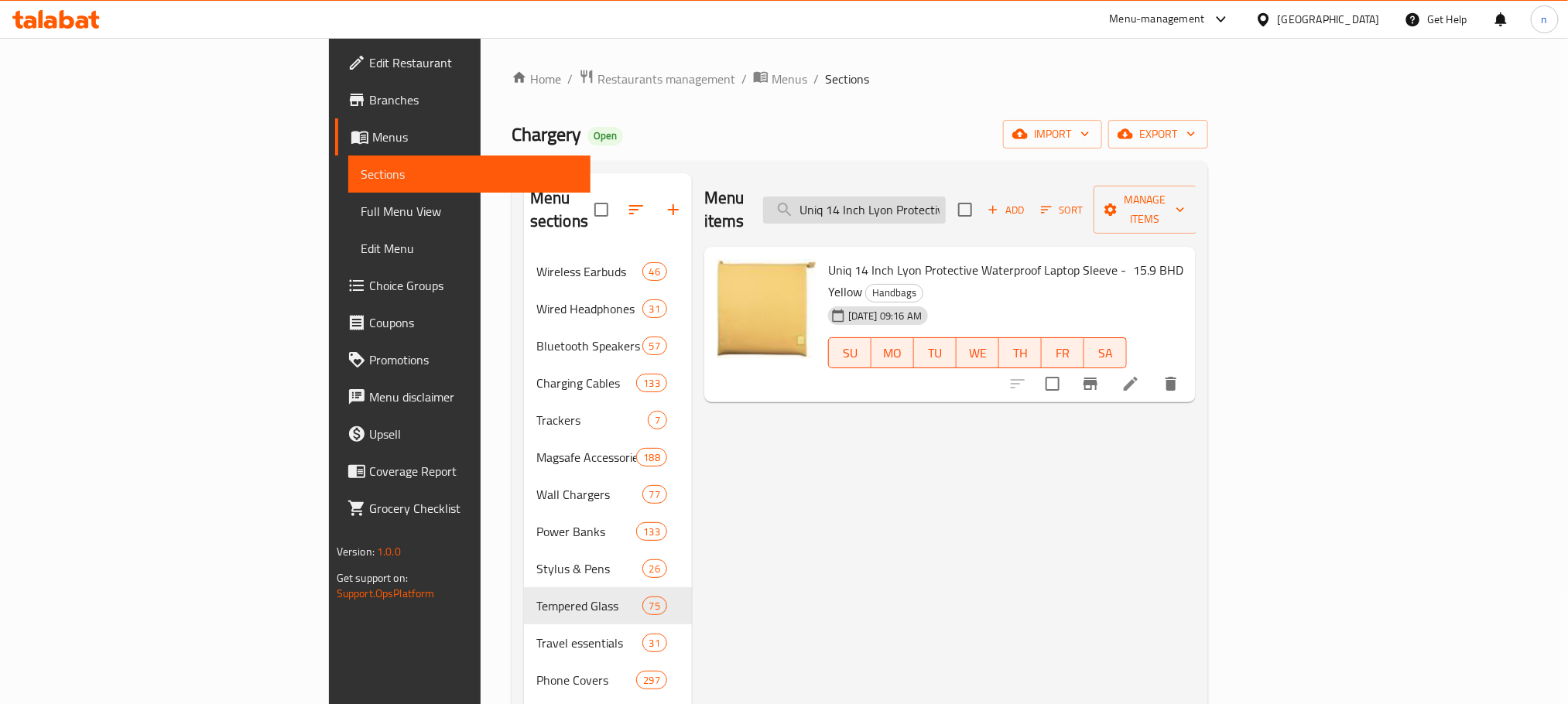
click at [946, 197] on input "Uniq 14 Inch Lyon Protective Waterproof Laptop Sleeve - Yellow" at bounding box center [854, 210] width 182 height 27
paste input "Light Beige"
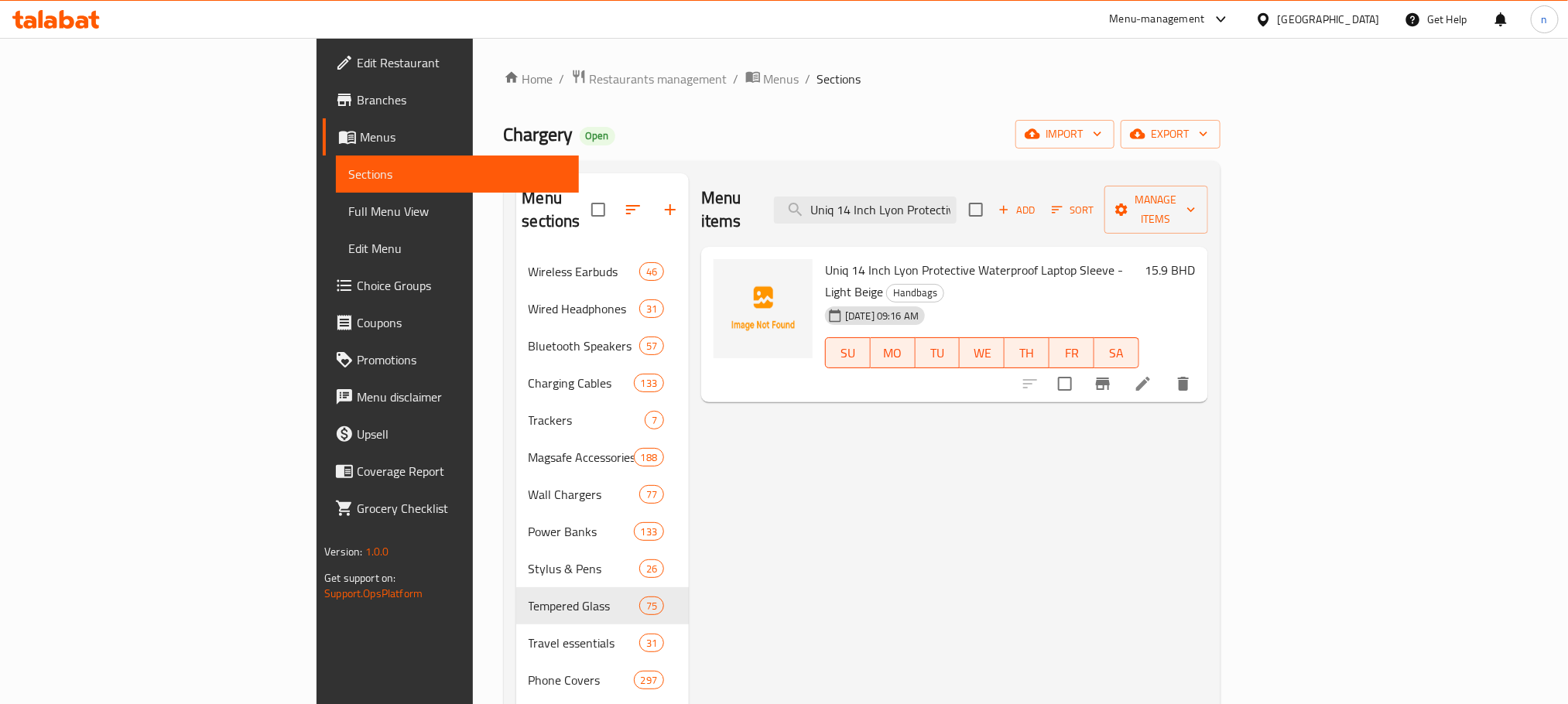
click at [825, 259] on span "Uniq 14 Inch Lyon Protective Waterproof Laptop Sleeve - Light Beige" at bounding box center [974, 281] width 298 height 45
drag, startPoint x: 764, startPoint y: 244, endPoint x: 1075, endPoint y: 228, distance: 311.4
click at [1075, 247] on div "Uniq 14 Inch Lyon Protective Waterproof Laptop Sleeve - Light Beige Handbags 10…" at bounding box center [955, 325] width 507 height 156
click at [957, 205] on input "Uniq 14 Inch Lyon Protective Waterproof Laptop Sleeve - Light Beige" at bounding box center [866, 210] width 182 height 27
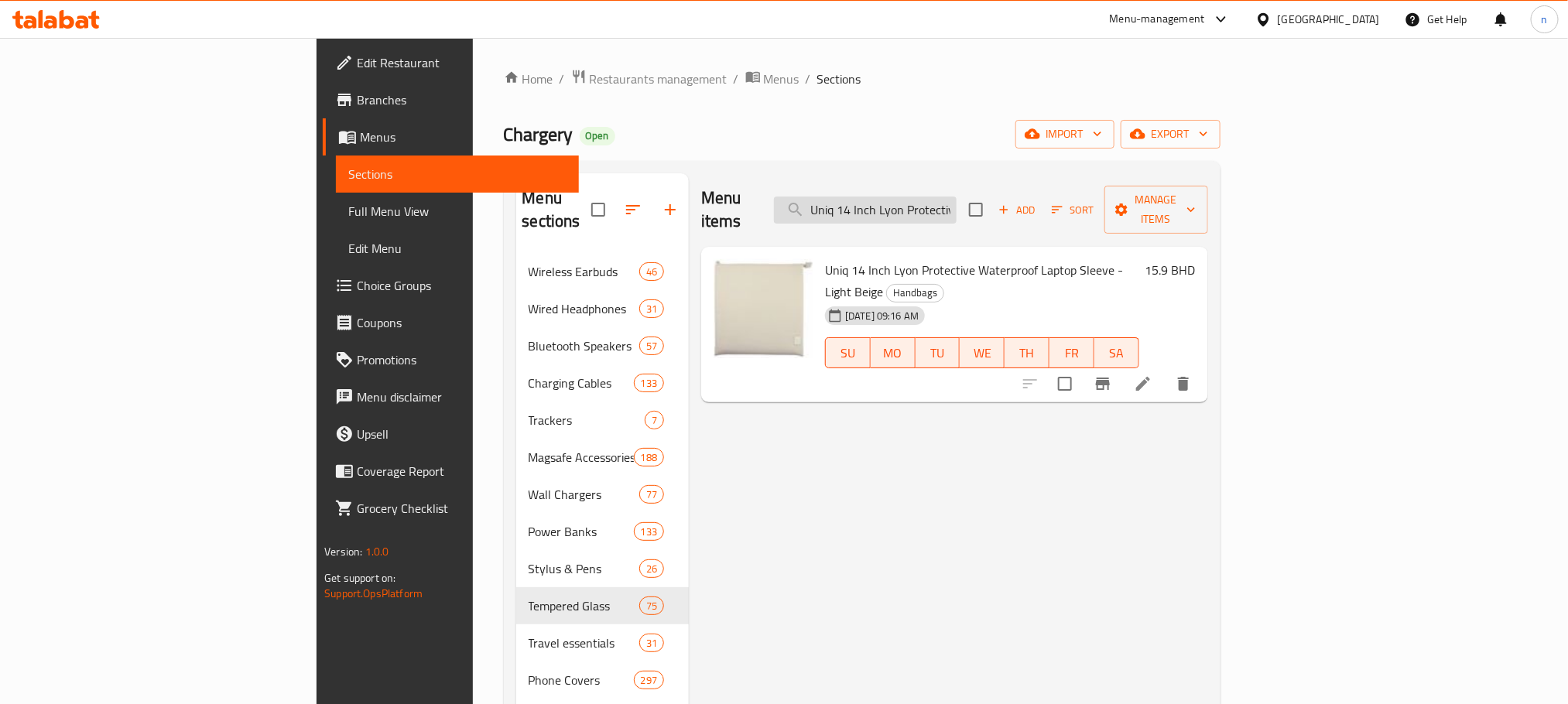
click at [957, 205] on input "Uniq 14 Inch Lyon Protective Waterproof Laptop Sleeve - Light Beige" at bounding box center [866, 210] width 182 height 27
paste input "Optix iPhone 15 Plus 6.7 Glass Screen Protector - Clear"
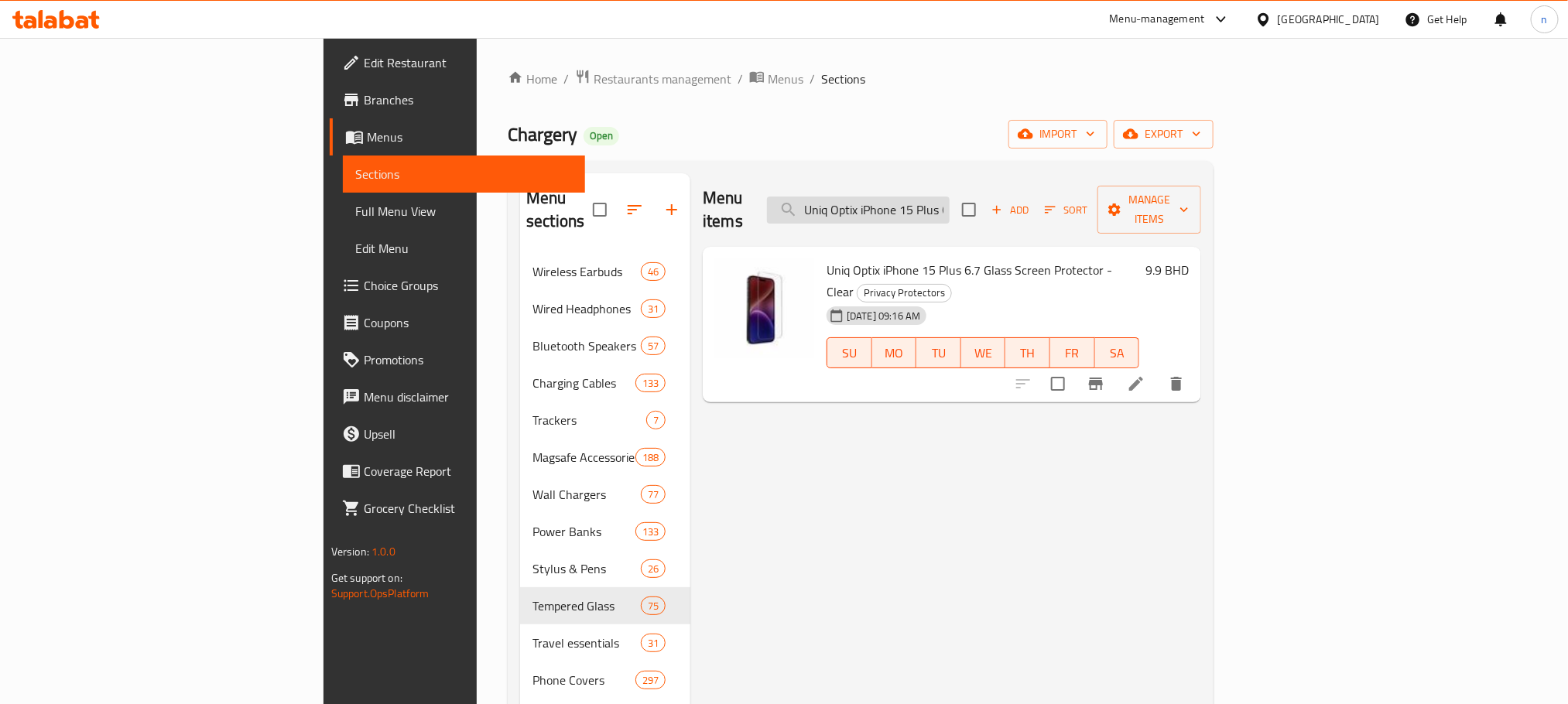
click at [950, 197] on input "Uniq Optix iPhone 15 Plus 6.7 Glass Screen Protector - Clear" at bounding box center [858, 210] width 182 height 27
paste input "Vivid iPhone 15 Pro"
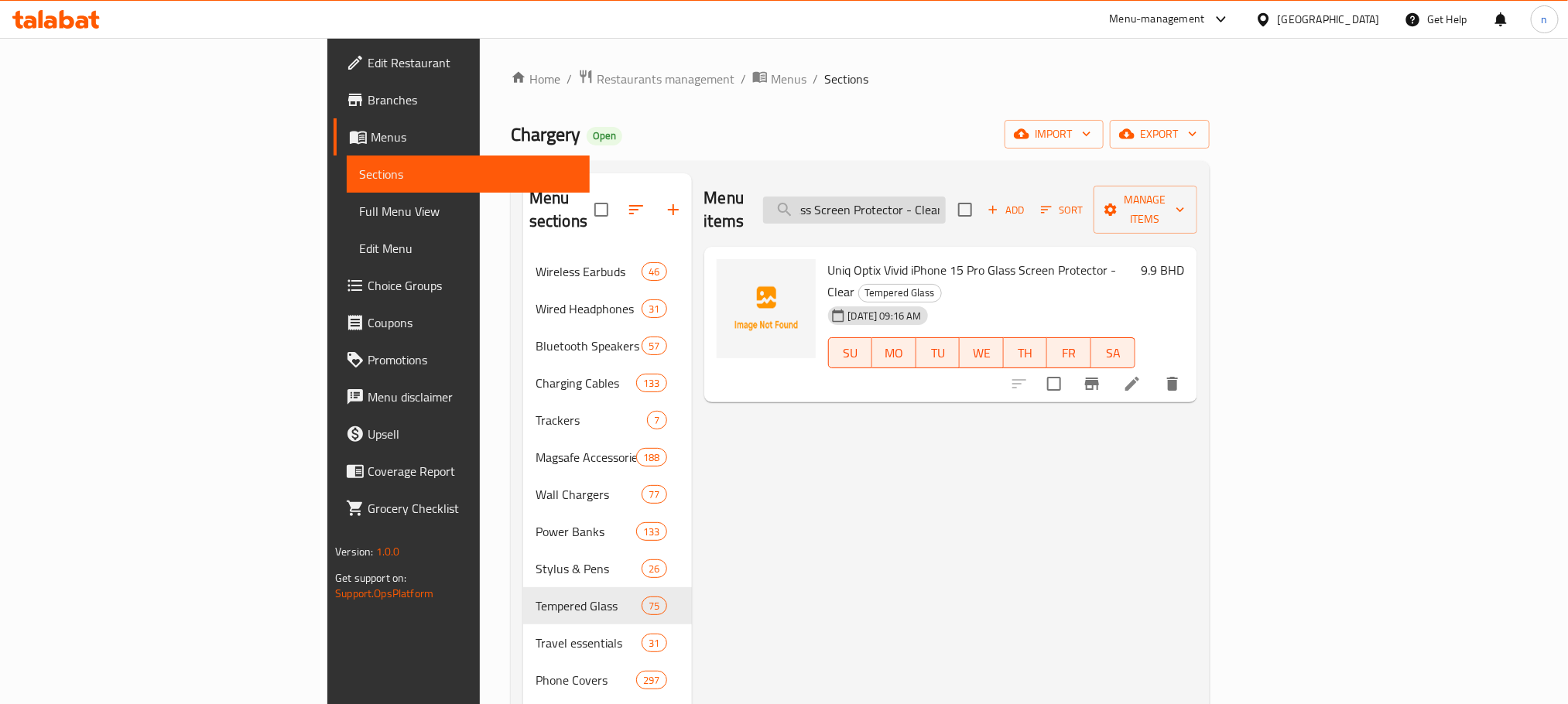
type input "Uniq Optix Vivid iPhone 15 Pro Glass Screen Protector - Clear"
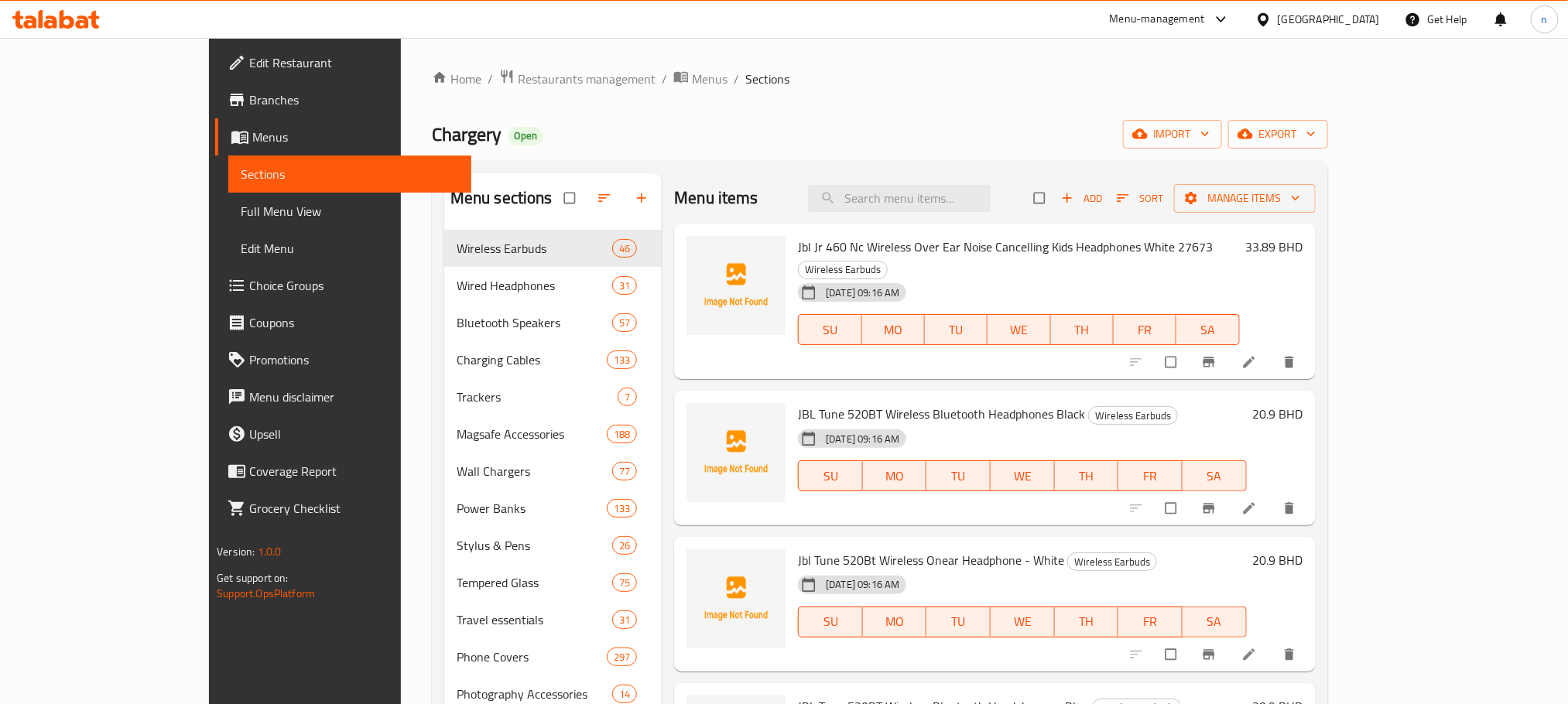
click at [241, 214] on span "Full Menu View" at bounding box center [349, 211] width 217 height 19
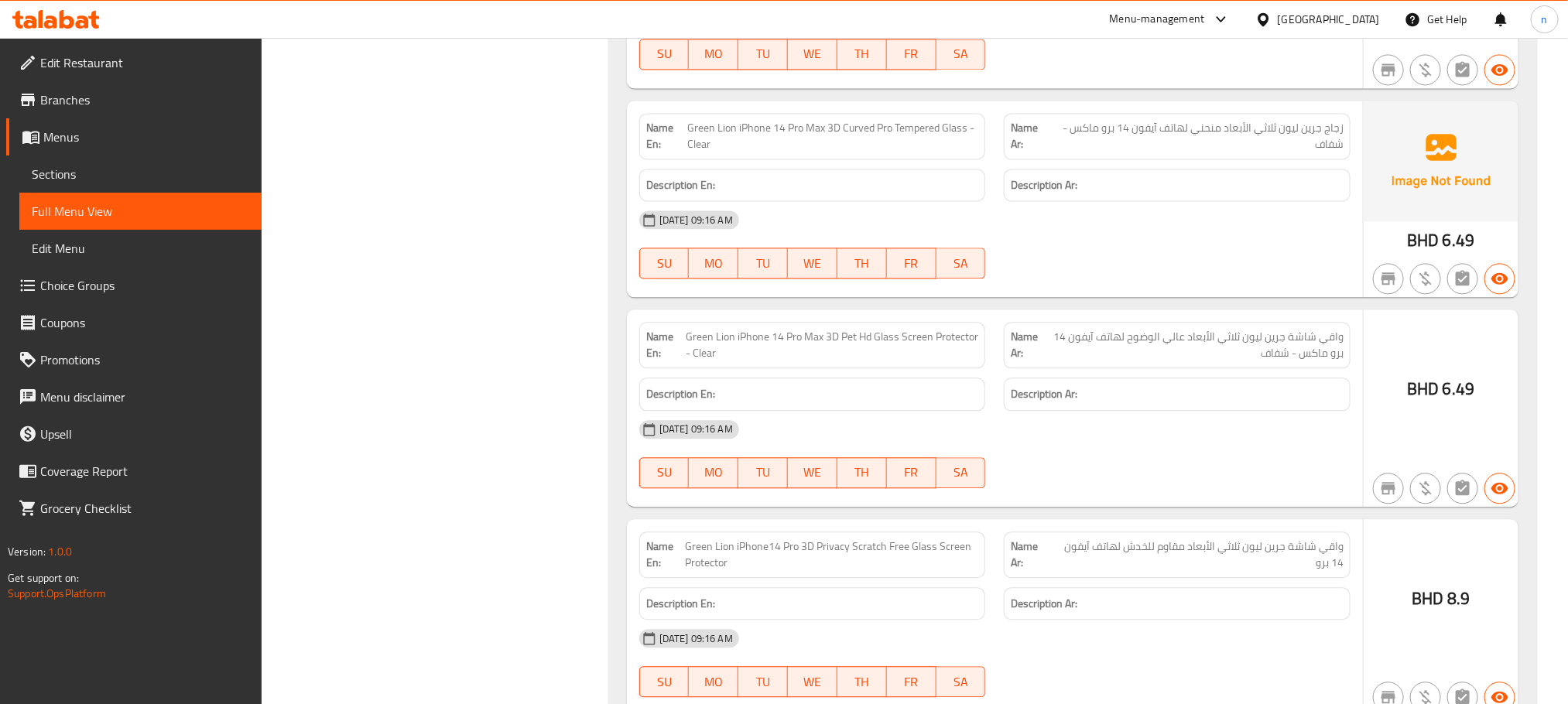
scroll to position [149138, 0]
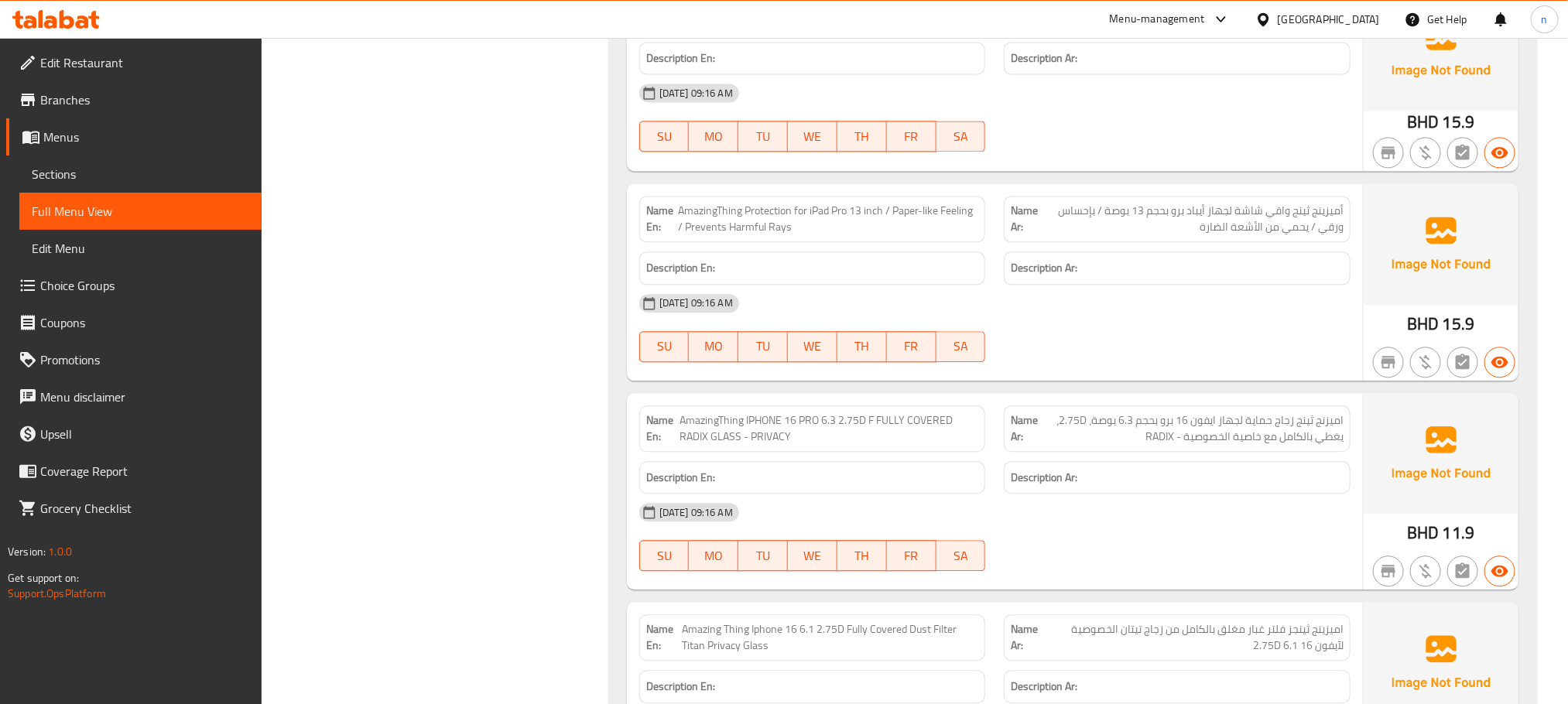
scroll to position [142899, 0]
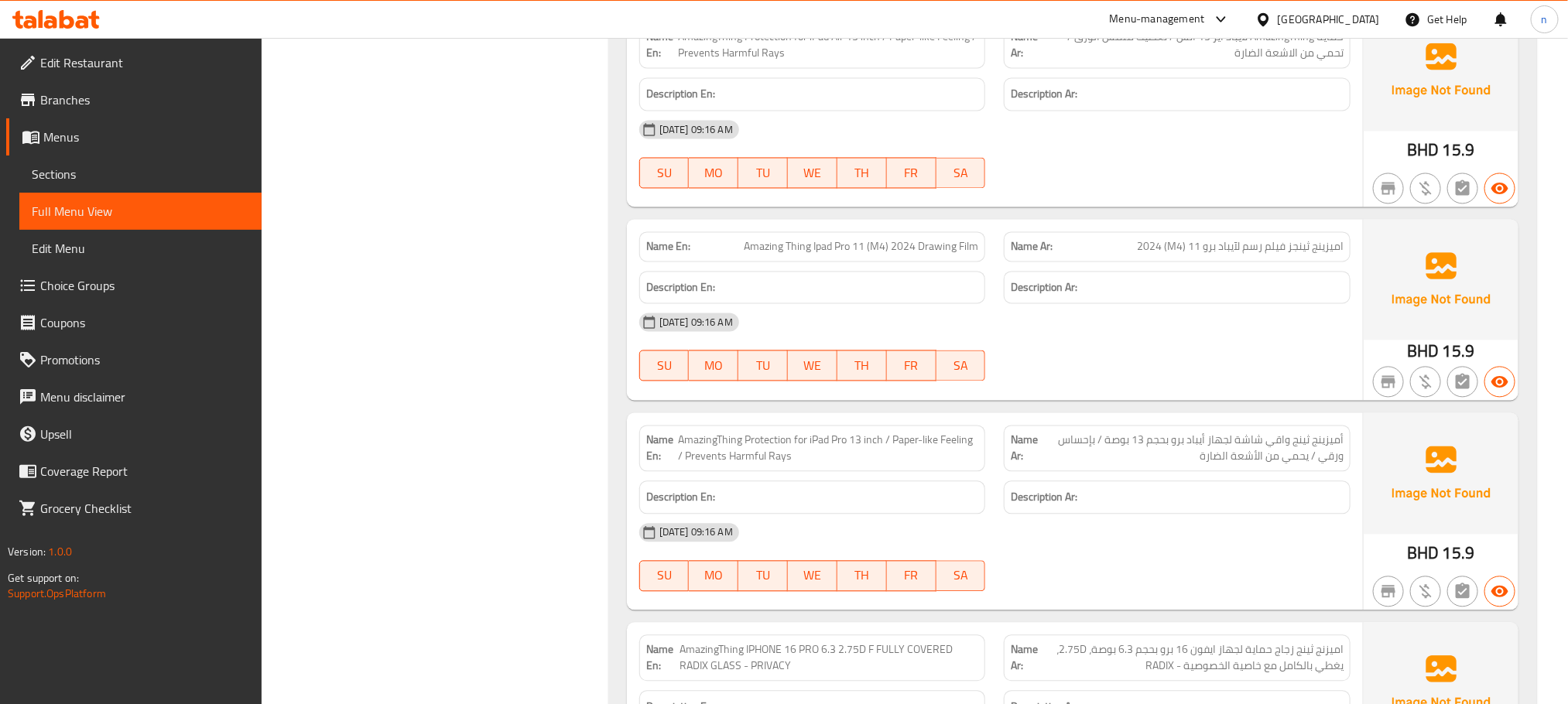
scroll to position [142667, 0]
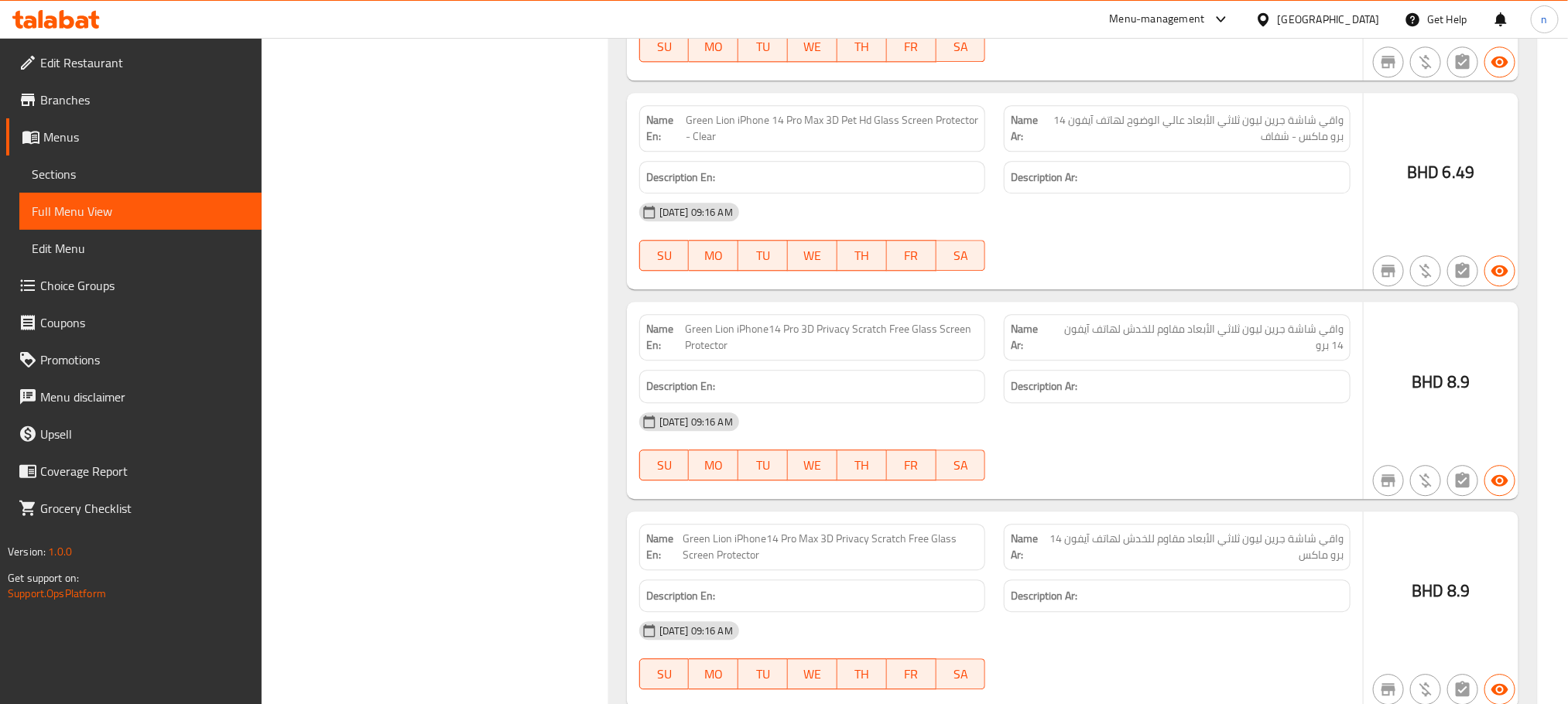
drag, startPoint x: 513, startPoint y: 240, endPoint x: 514, endPoint y: 156, distance: 84.0
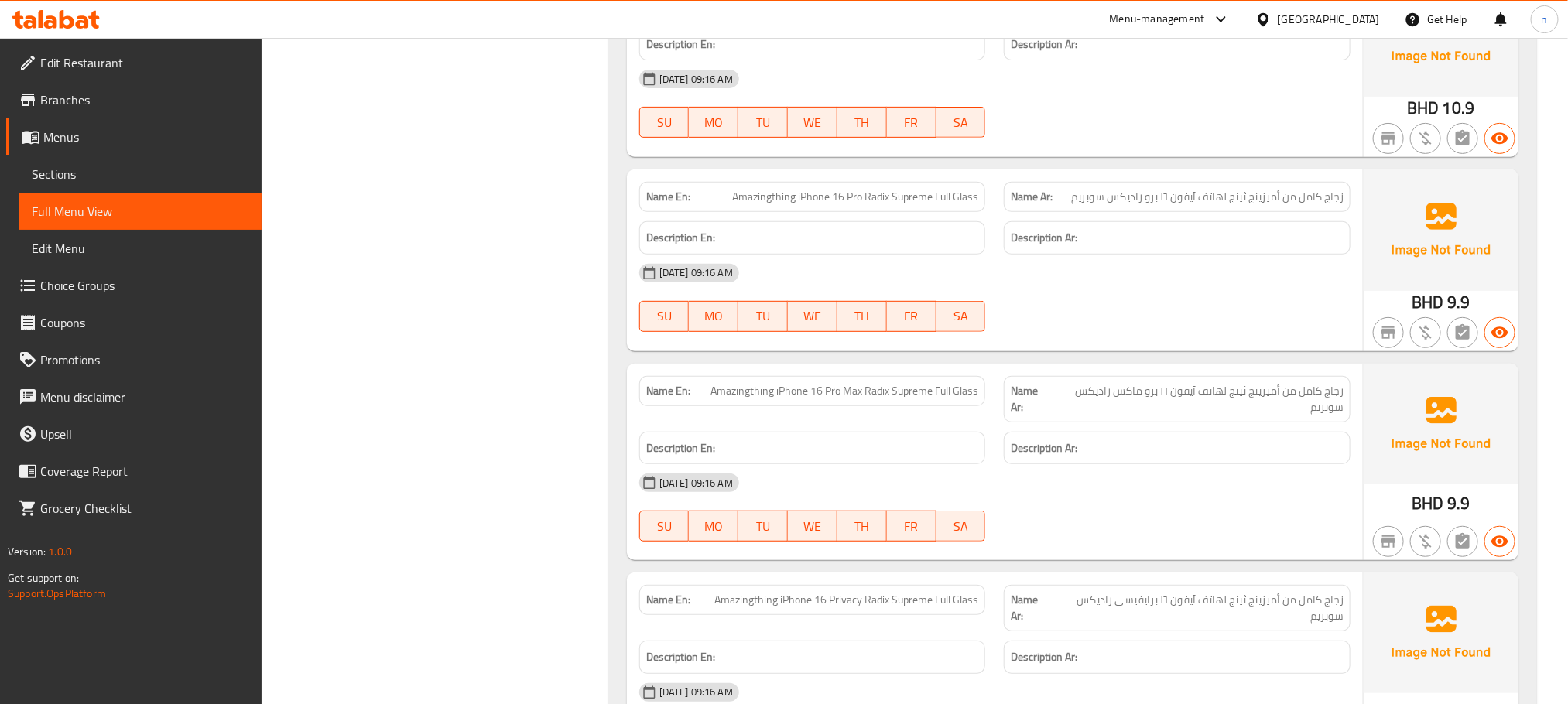
scroll to position [147627, 0]
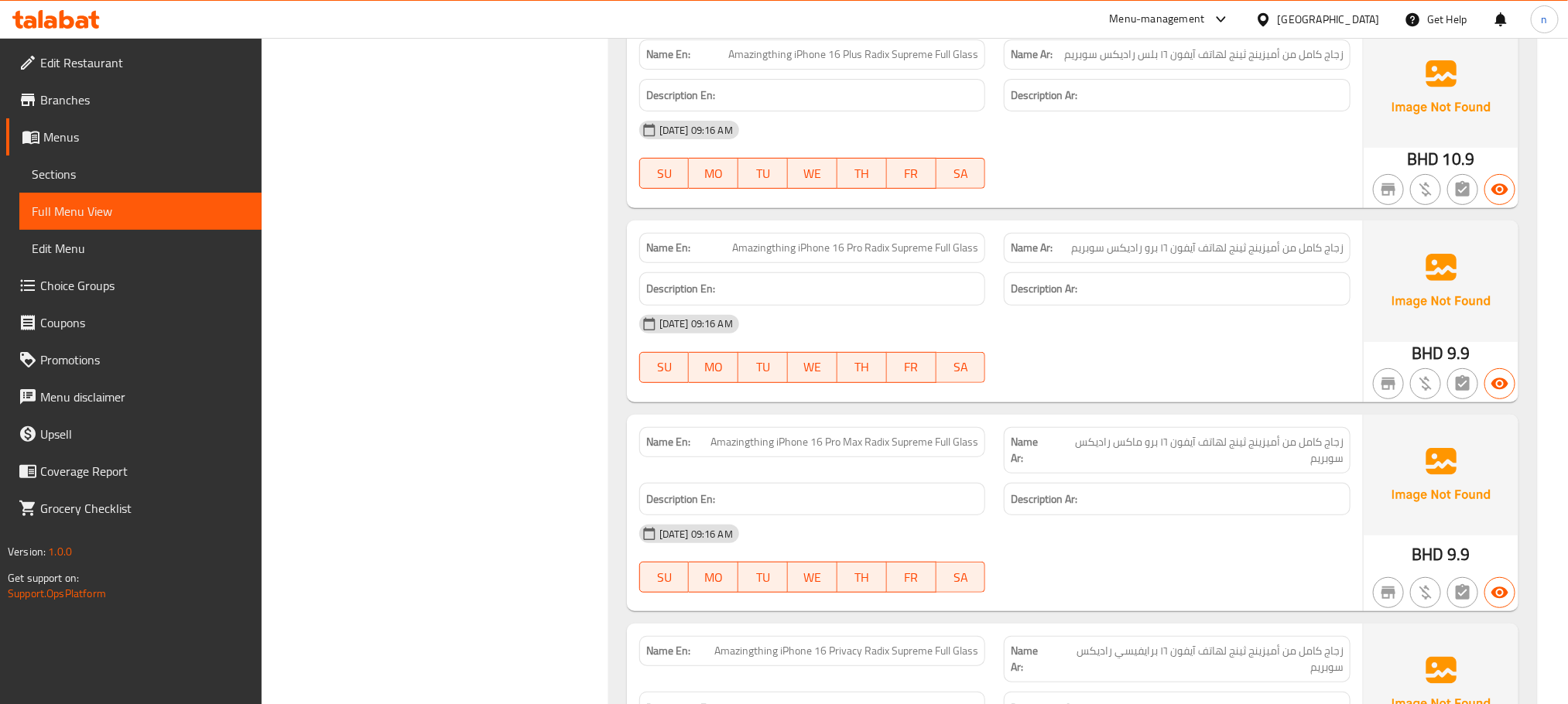
drag, startPoint x: 505, startPoint y: 126, endPoint x: 507, endPoint y: 4, distance: 122.0
drag, startPoint x: 507, startPoint y: 550, endPoint x: 462, endPoint y: 419, distance: 138.5
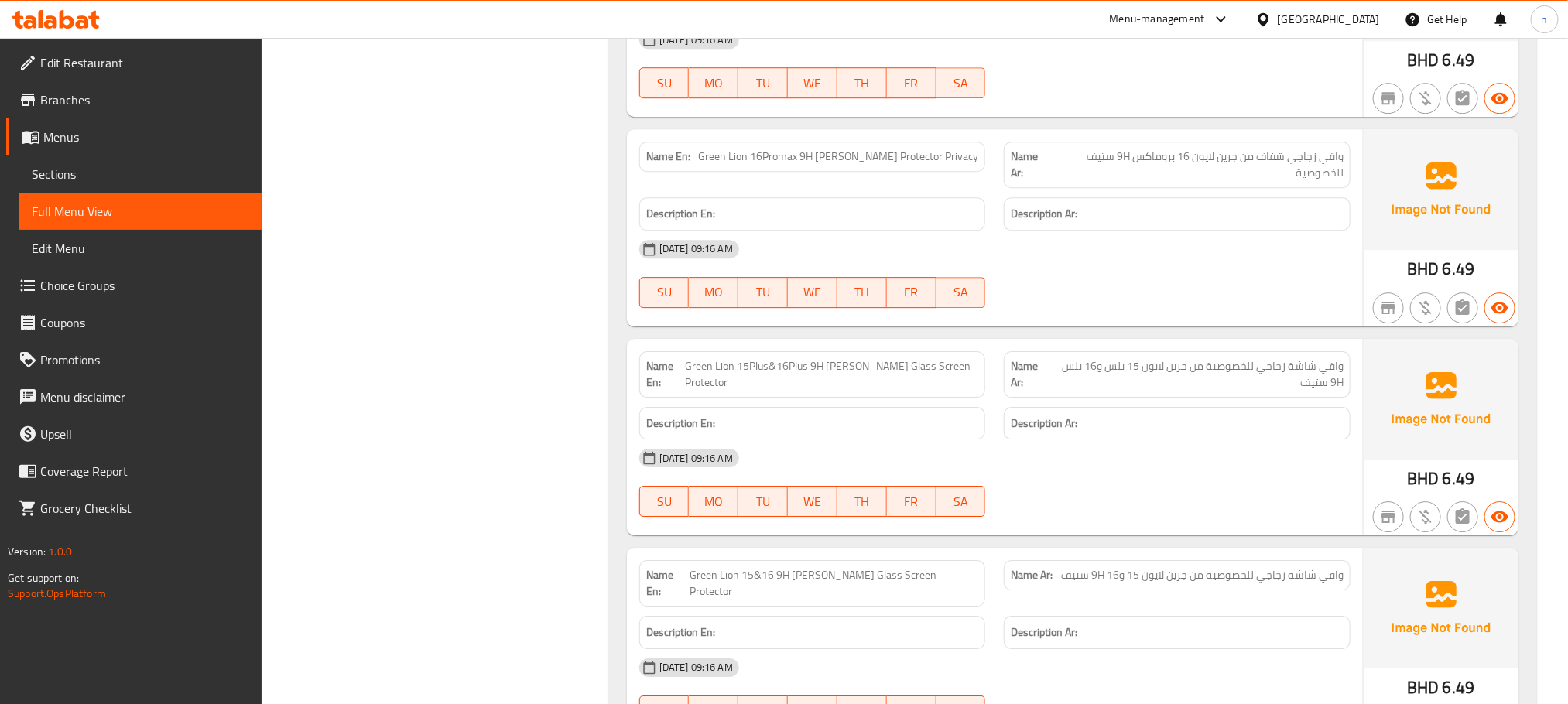
drag, startPoint x: 479, startPoint y: 249, endPoint x: 472, endPoint y: 42, distance: 207.1
drag, startPoint x: 516, startPoint y: 399, endPoint x: 516, endPoint y: 385, distance: 14.0
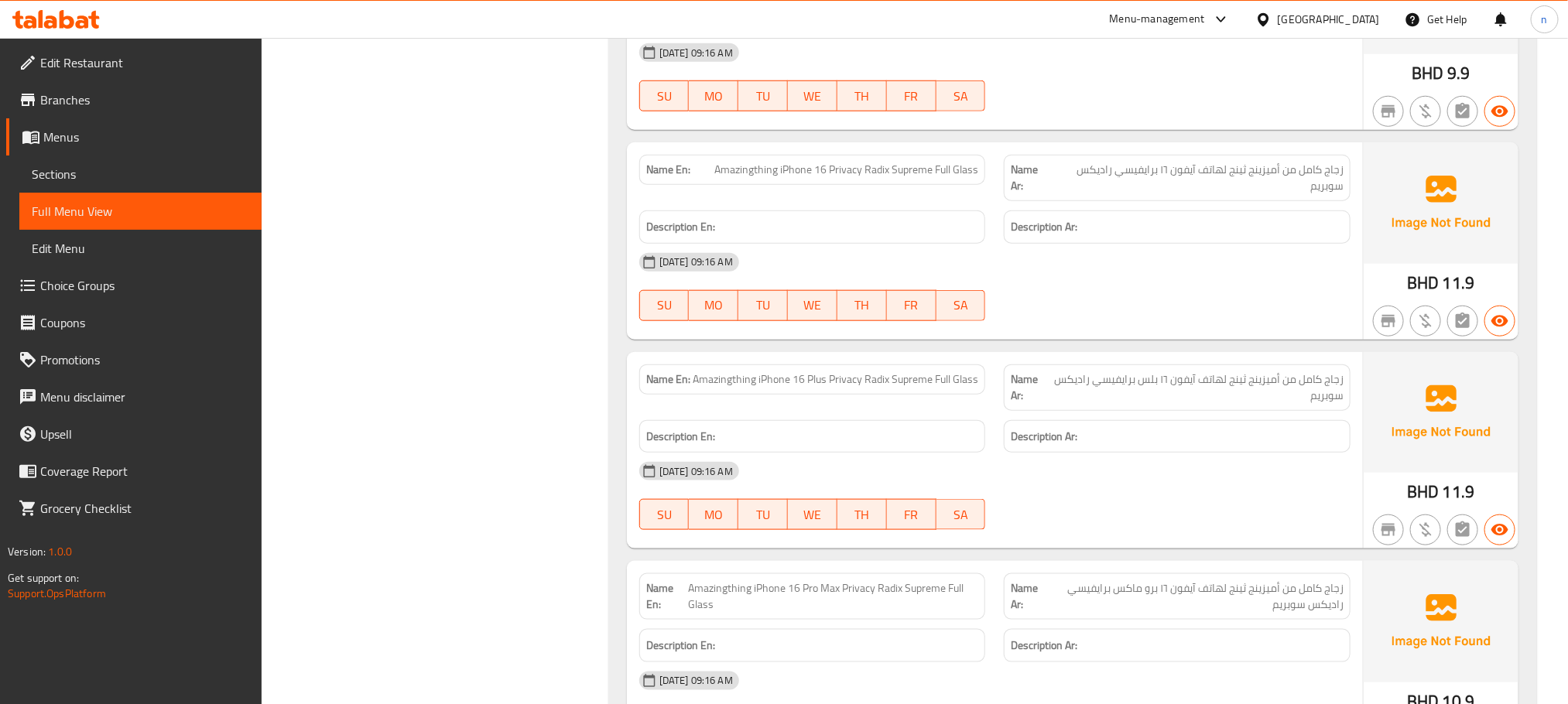
drag, startPoint x: 513, startPoint y: 576, endPoint x: 520, endPoint y: 427, distance: 149.2
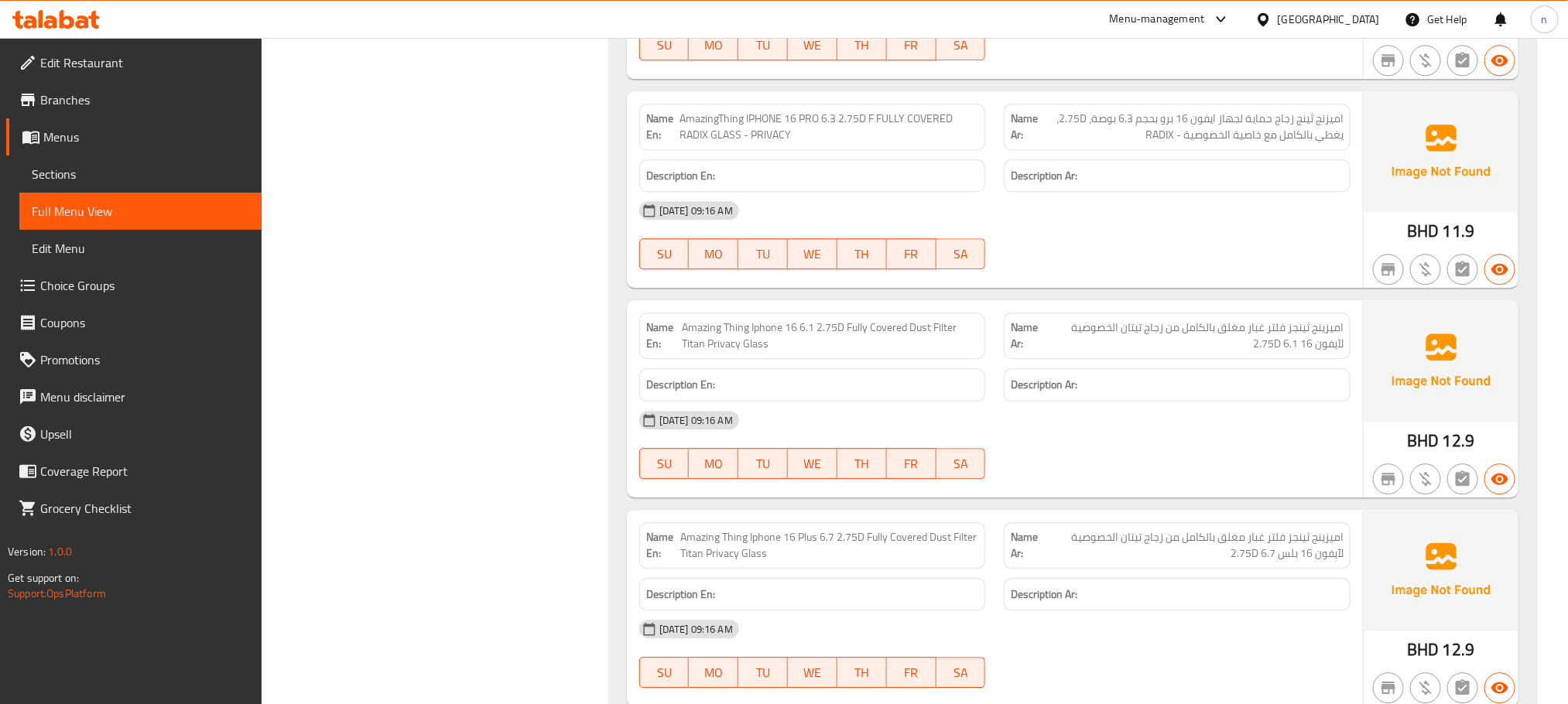
scroll to position [142978, 0]
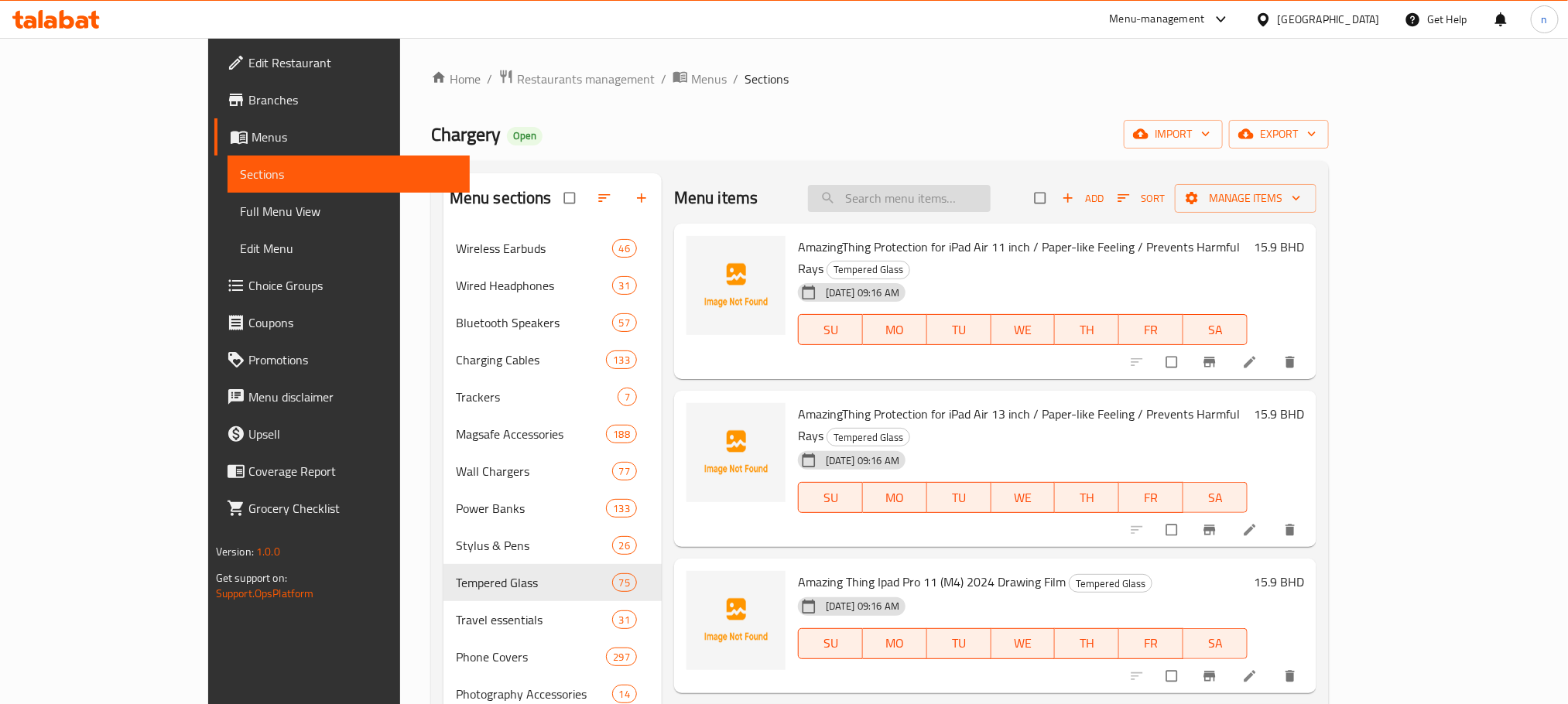
click at [958, 200] on input "search" at bounding box center [899, 198] width 182 height 27
paste input "Uniq Optix Vivid iPhone 15 Pro Glass Screen Protector - Clear"
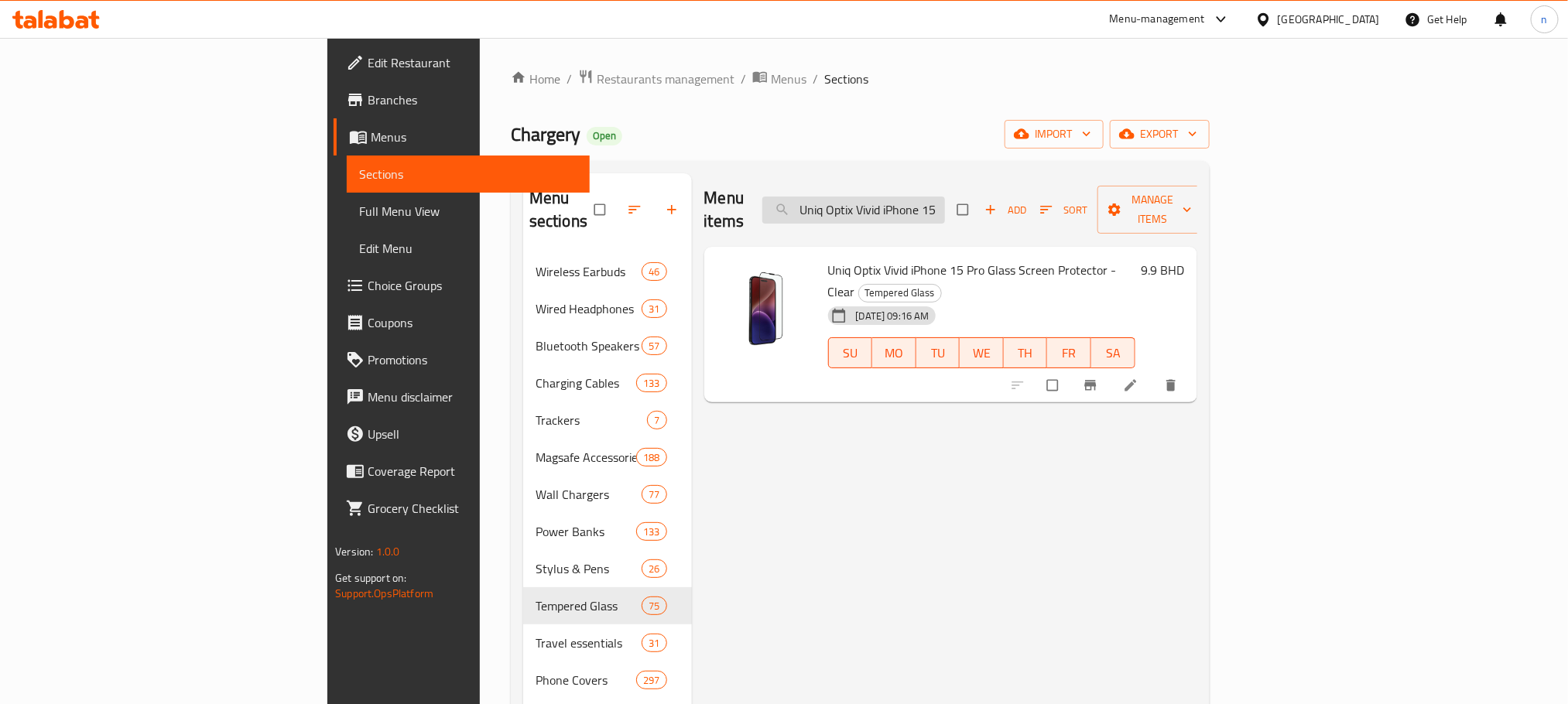
click at [945, 197] on input "Uniq Optix Vivid iPhone 15 Pro Glass Screen Protector - Clear" at bounding box center [854, 210] width 182 height 27
paste input "2-in-1 Vista Universal Hand Straps - Dkhaki Beige"
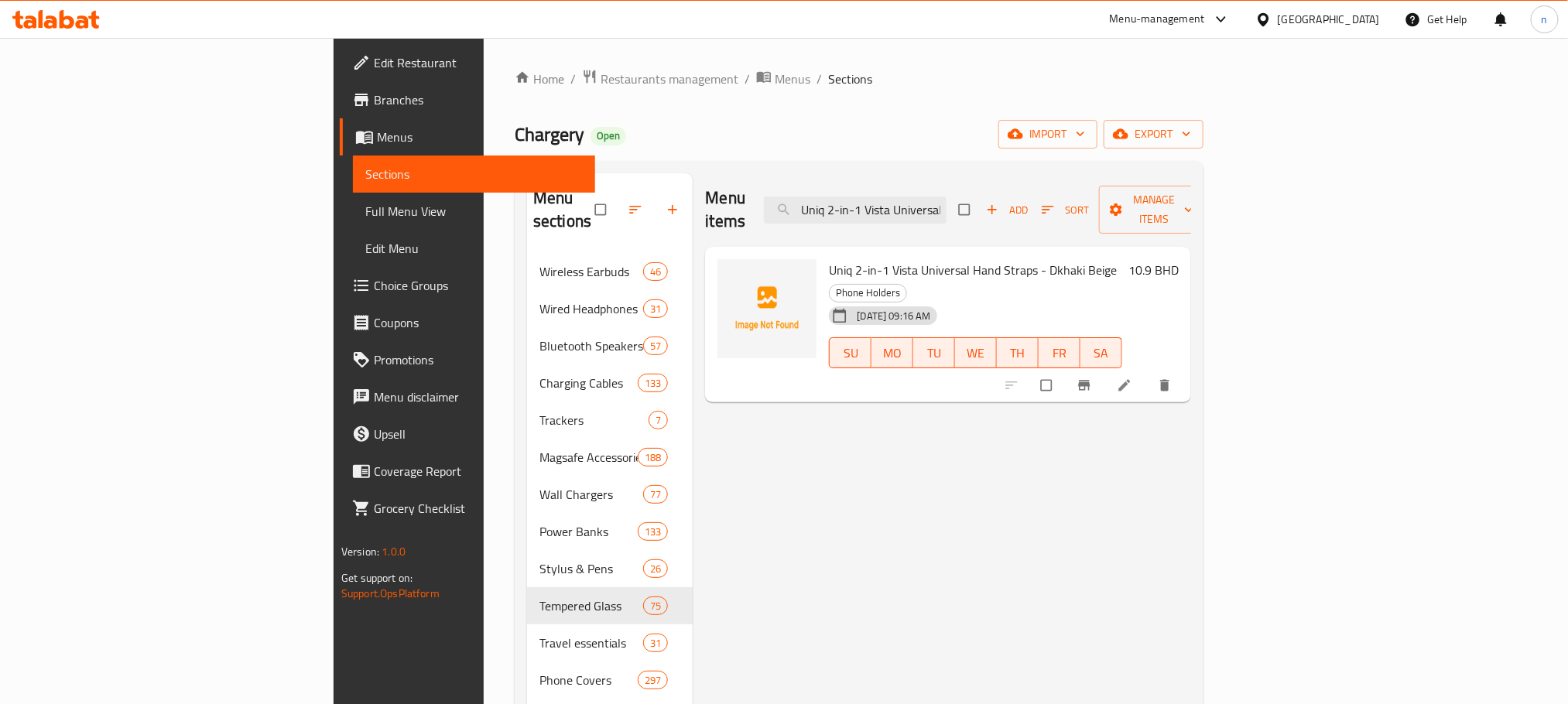
click at [829, 259] on span "Uniq 2-in-1 Vista Universal Hand Straps - Dkhaki Beige" at bounding box center [973, 270] width 288 height 23
drag, startPoint x: 759, startPoint y: 248, endPoint x: 1011, endPoint y: 256, distance: 252.1
click at [1011, 259] on span "Uniq 2-in-1 Vista Universal Hand Straps - Dkhaki Beige" at bounding box center [973, 270] width 288 height 23
copy span "Uniq 2-in-1 Vista Universal Hand Straps - Dkhaki Beige"
click at [946, 197] on input "Uniq 2-in-1 Vista Universal Hand Straps - Dkhaki Beige" at bounding box center [855, 210] width 182 height 27
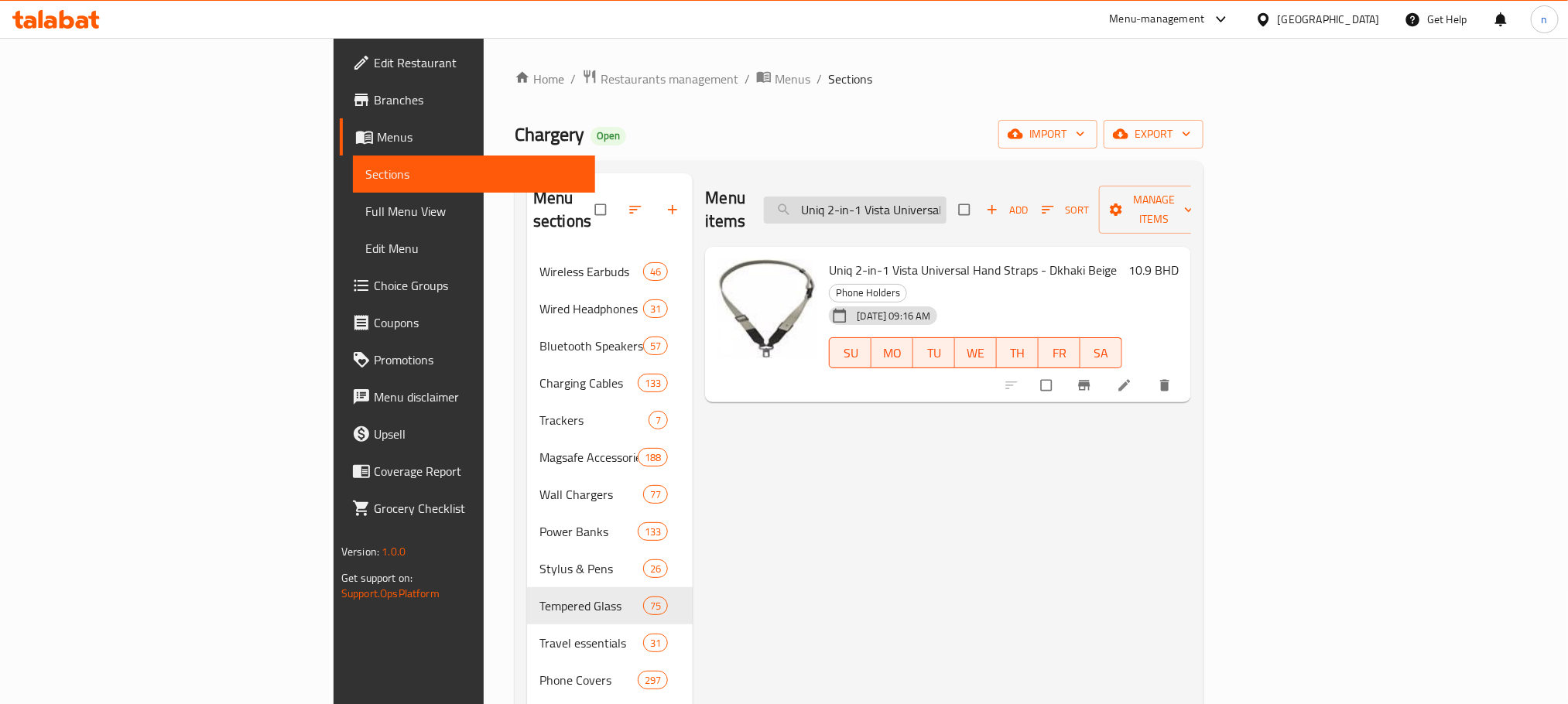
click at [946, 197] on input "Uniq 2-in-1 Vista Universal Hand Straps - Dkhaki Beige" at bounding box center [855, 210] width 182 height 27
paste input "Black"
click at [946, 197] on input "Uniq 2-in-1 Vista Universal Hand Straps - Black" at bounding box center [855, 210] width 182 height 27
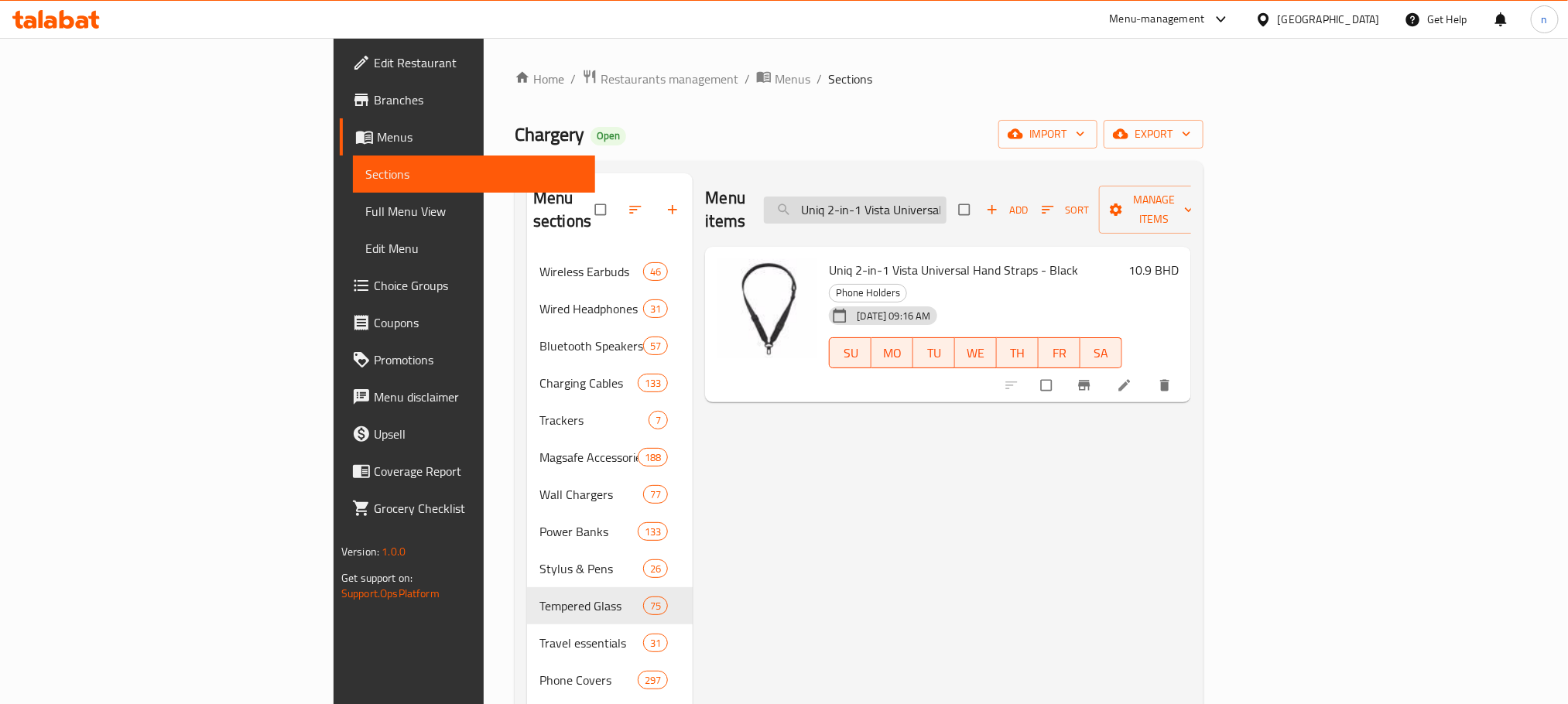
click at [946, 197] on input "Uniq 2-in-1 Vista Universal Hand Straps - Black" at bounding box center [855, 210] width 182 height 27
paste input "Combat iPhone 15 Plus Rugged Protective Case - Yellow"
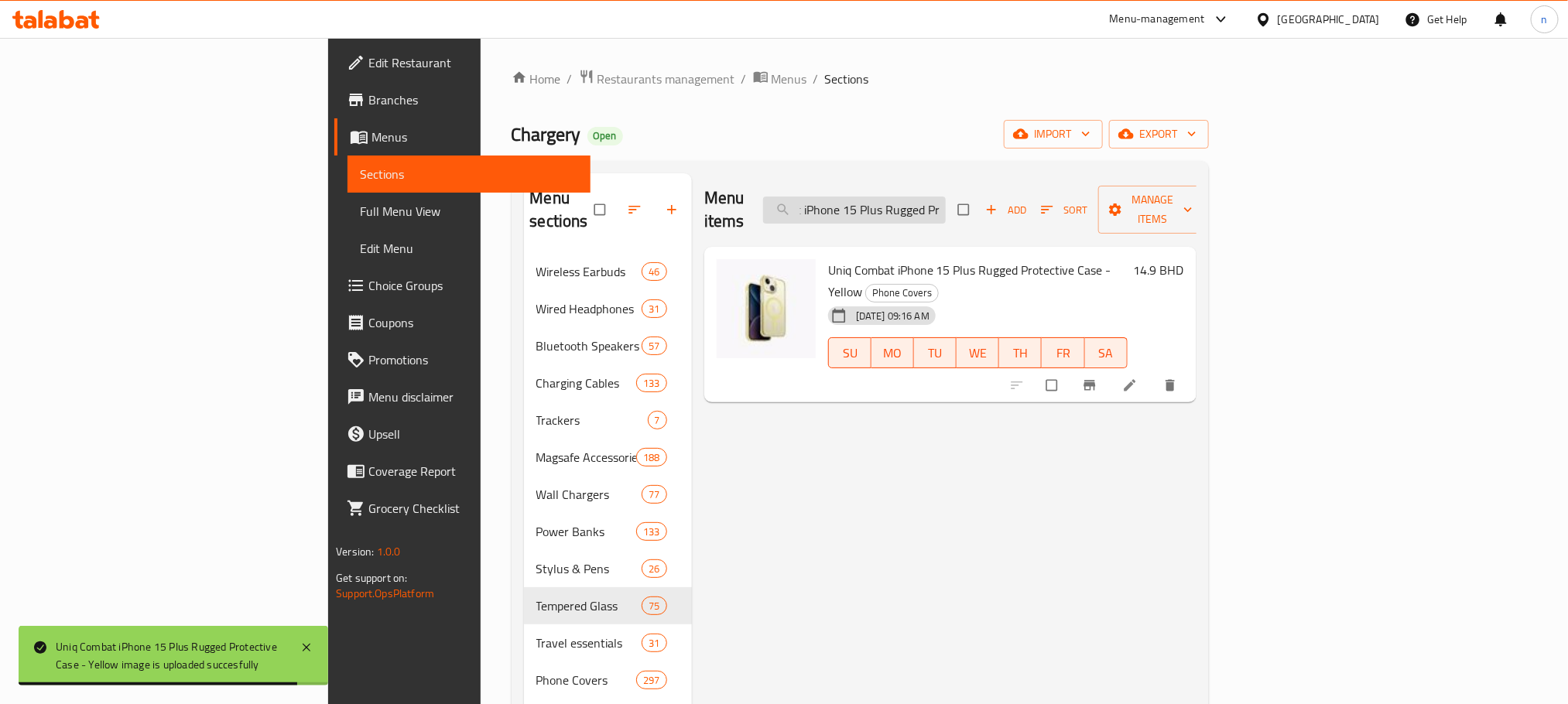
click at [946, 202] on input "Uniq Combat iPhone 15 Plus Rugged Protective Case - Yellow" at bounding box center [854, 210] width 182 height 27
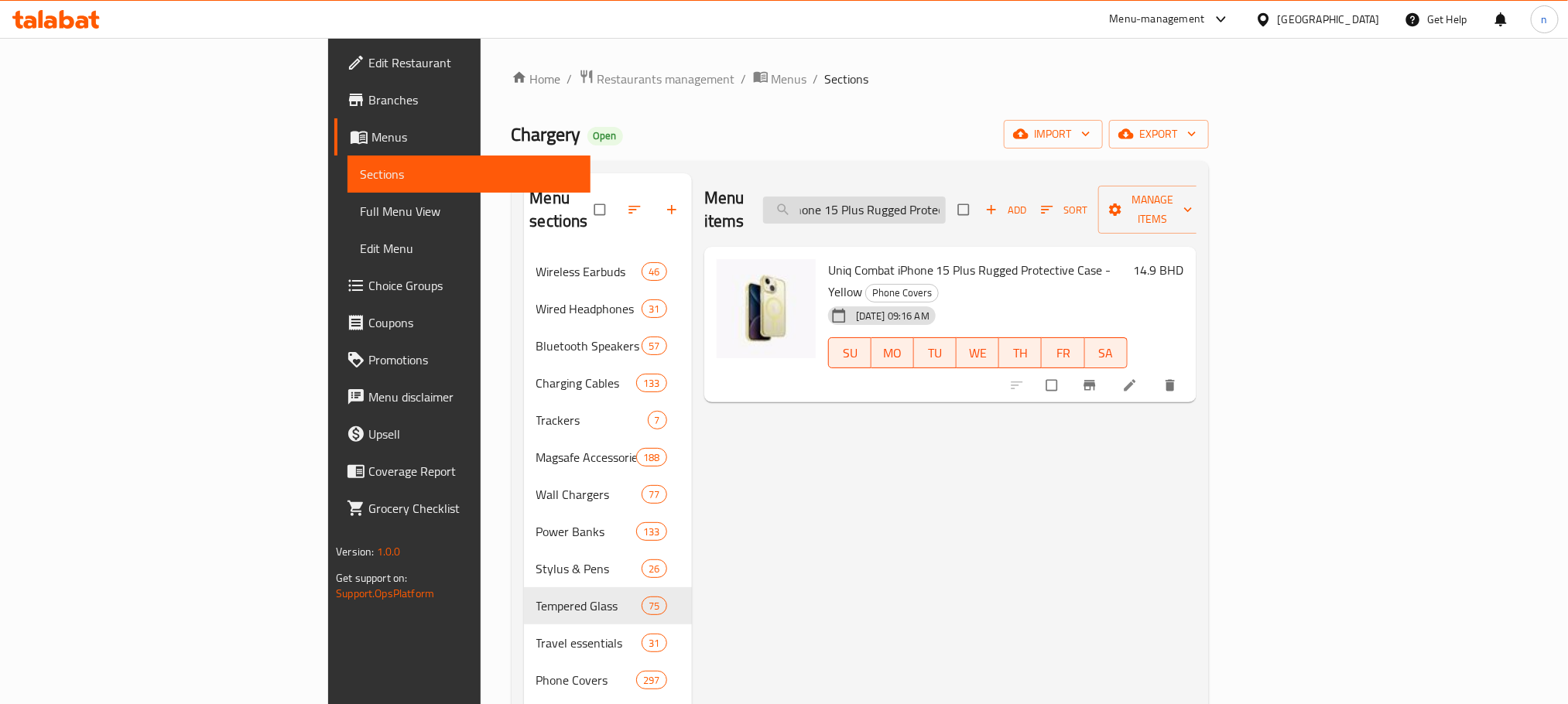
click at [946, 202] on input "Uniq Combat iPhone 15 Plus Rugged Protective Case - Yellow" at bounding box center [854, 210] width 182 height 27
paste input "Mint"
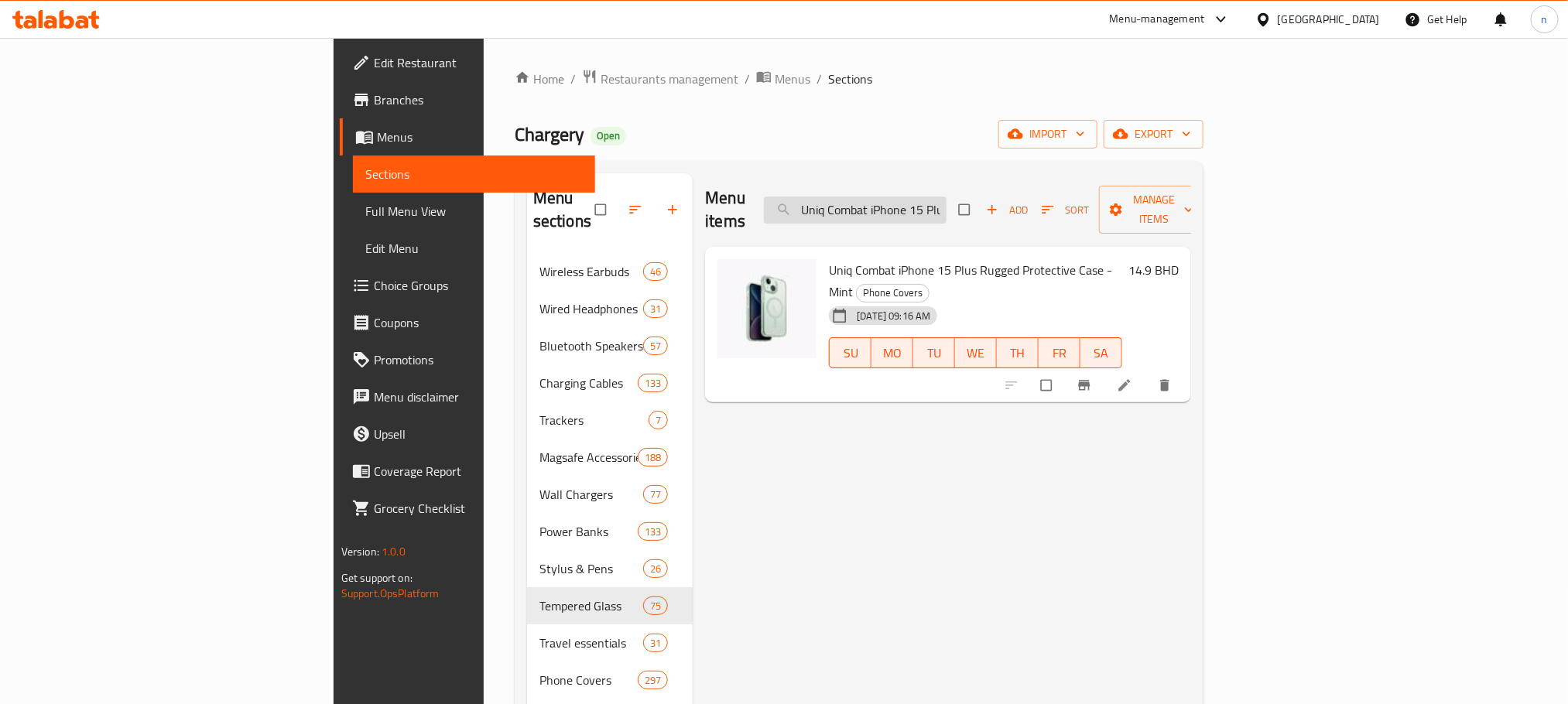
click at [946, 198] on input "Uniq Combat iPhone 15 Plus Rugged Protective Case - Mint" at bounding box center [855, 210] width 182 height 27
paste input "Pink"
click at [1051, 183] on div "Menu items Uniq Combat iPhone 15 Plus Rugged Protective Case - Pink Add Sort Ma…" at bounding box center [948, 210] width 485 height 73
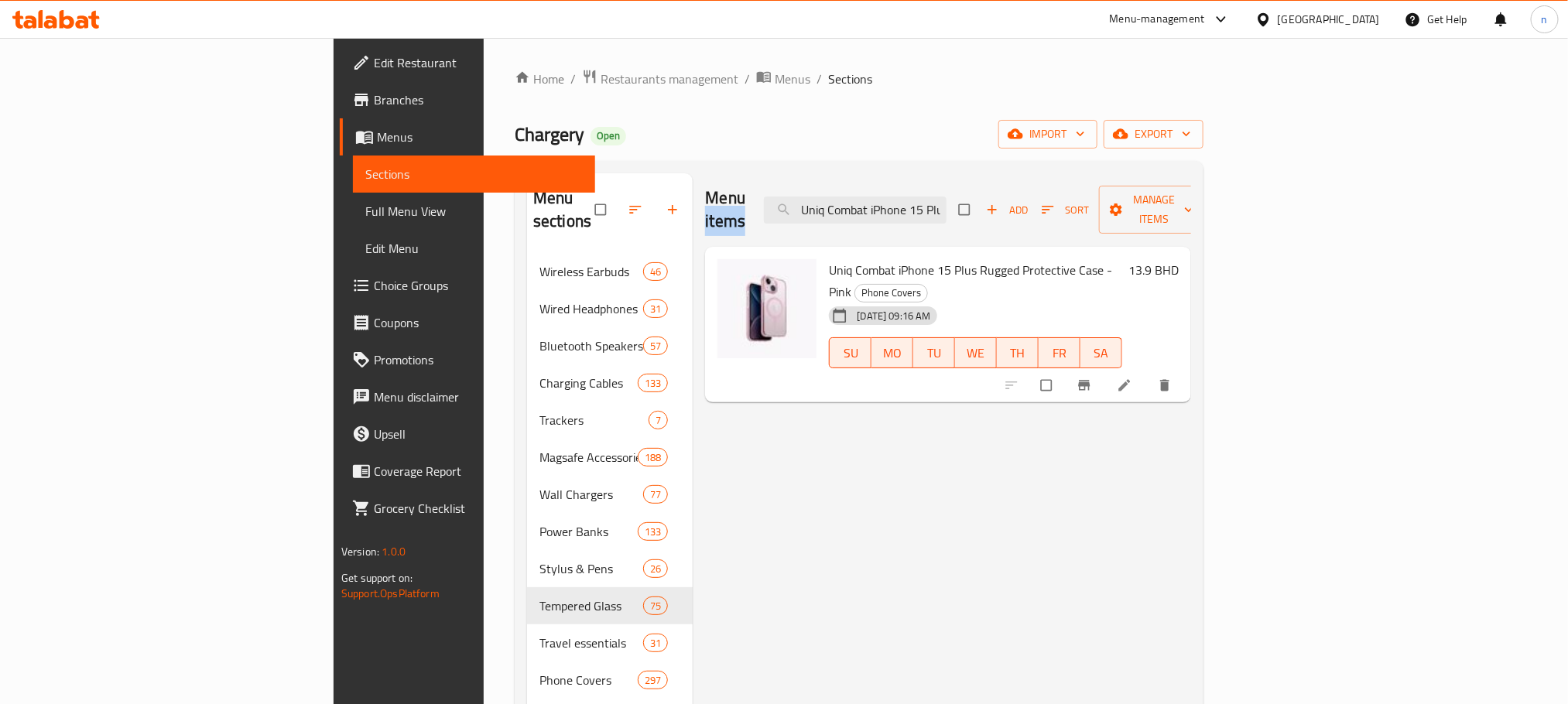
click at [1051, 183] on div "Menu items Uniq Combat iPhone 15 Plus Rugged Protective Case - Pink Add Sort Ma…" at bounding box center [948, 210] width 485 height 73
click at [946, 203] on input "Uniq Combat iPhone 15 Plus Rugged Protective Case - Pink" at bounding box center [855, 210] width 182 height 27
paste input "ro Duo Series Charging Case - Blue/Grey"
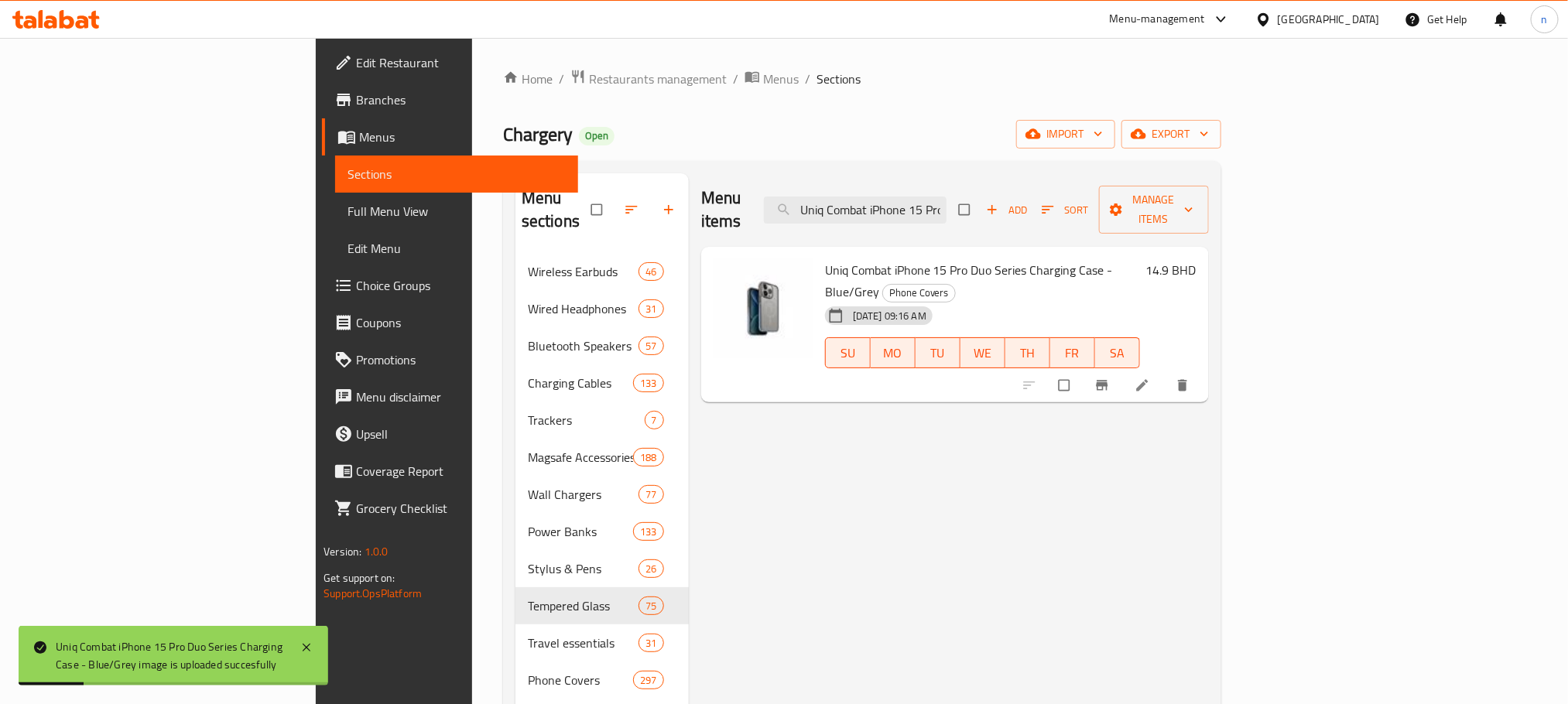
click at [825, 259] on span "Uniq Combat iPhone 15 Pro Duo Series Charging Case - Blue/Grey" at bounding box center [968, 281] width 288 height 45
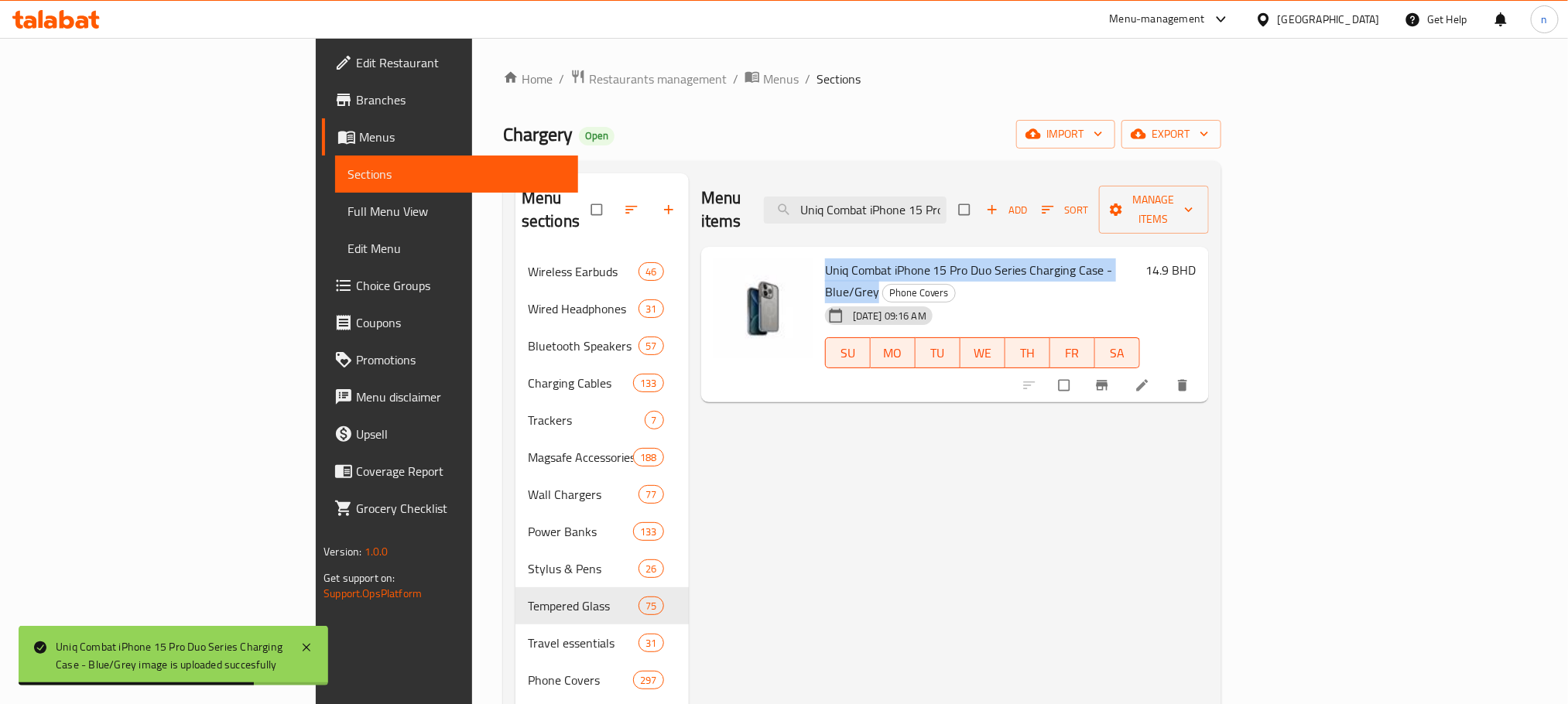
drag, startPoint x: 757, startPoint y: 249, endPoint x: 1083, endPoint y: 246, distance: 326.0
click at [1083, 259] on span "Uniq Combat iPhone 15 Pro Duo Series Charging Case - Blue/Grey" at bounding box center [968, 281] width 288 height 45
copy span "Uniq Combat iPhone 15 Pro Duo Series Charging Case - Blue/Grey"
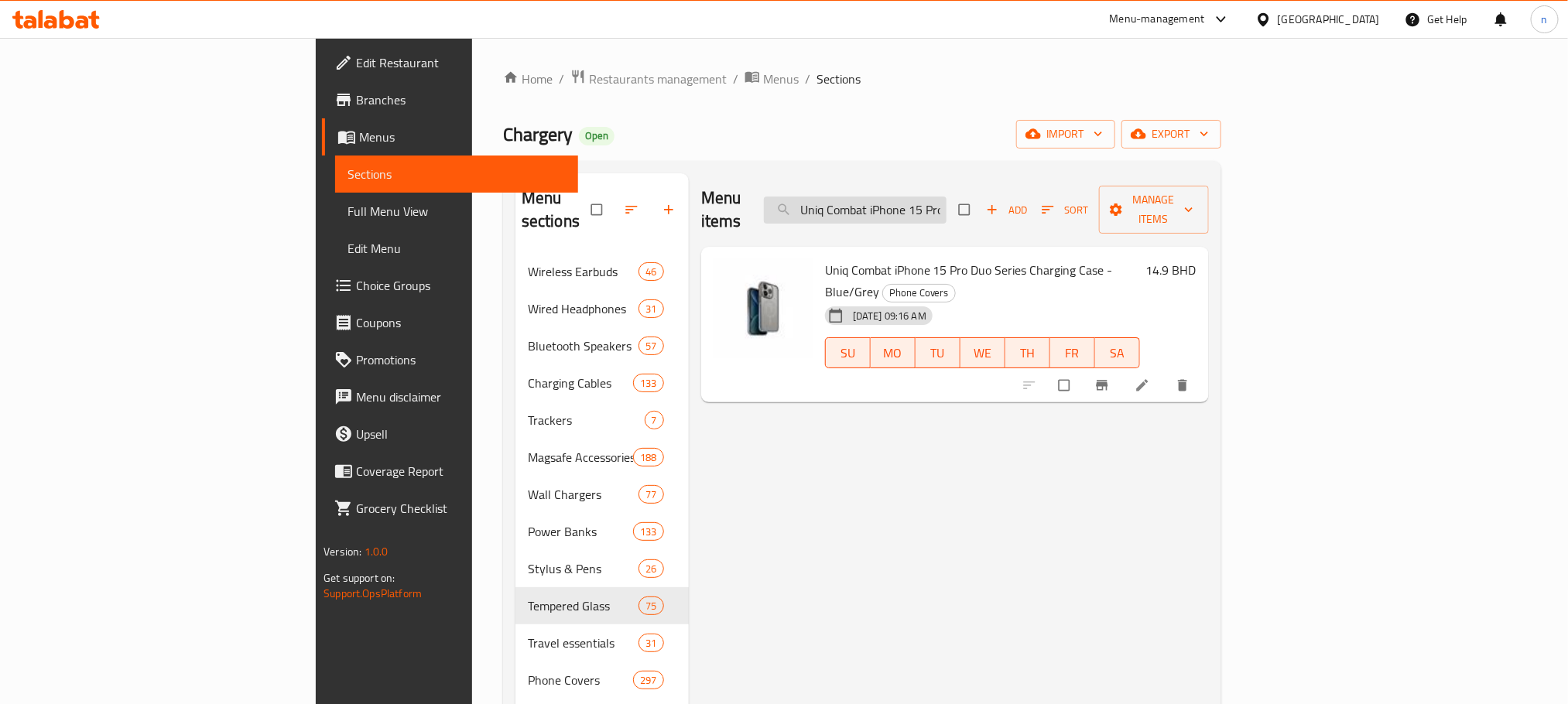
click at [946, 200] on input "Uniq Combat iPhone 15 Pro Duo Series Charging Case - Blue/Grey" at bounding box center [855, 210] width 182 height 27
paste input "[DEMOGRAPHIC_DATA] Evo Reversible Magnet Band - Beige/Mint Green, 41/40/38mm"
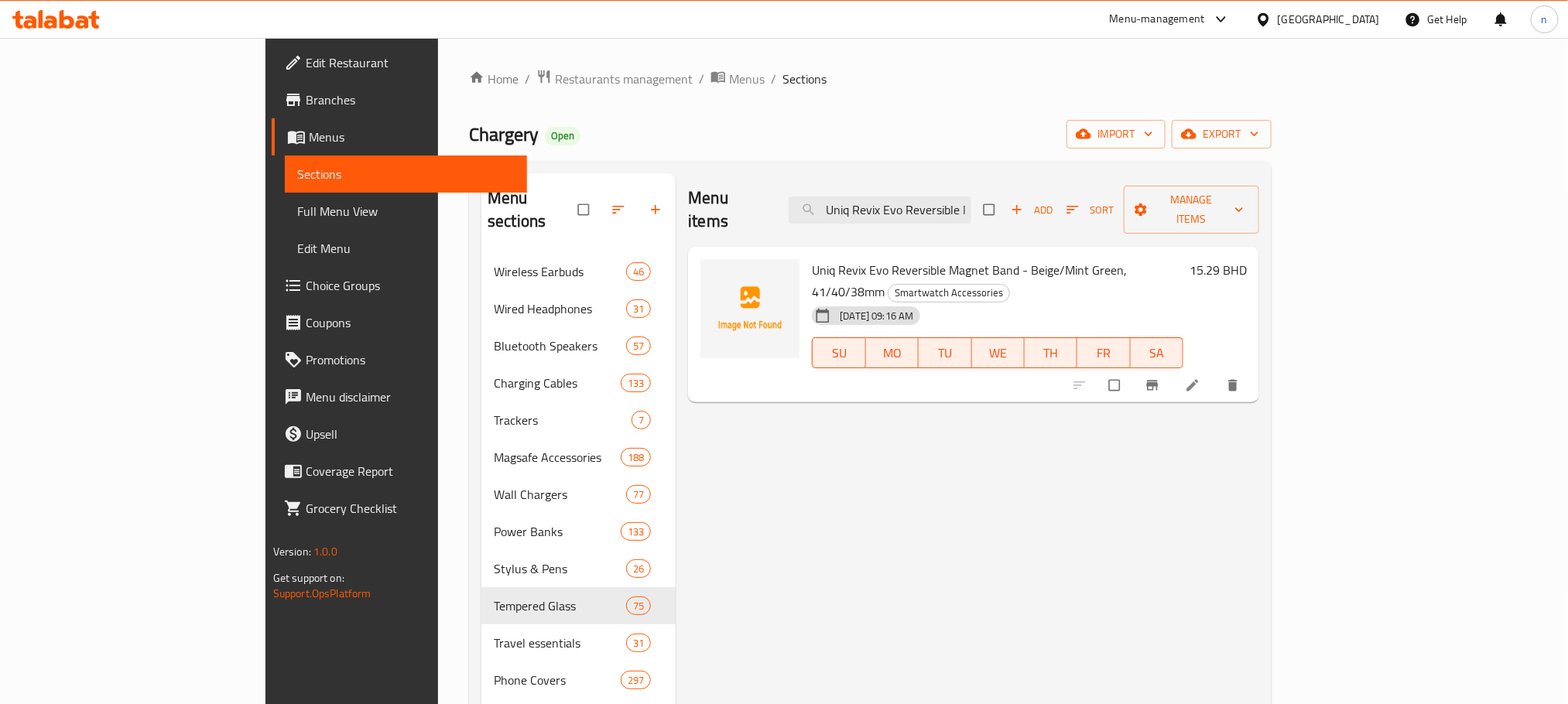
click at [811, 259] on span "Uniq Revix Evo Reversible Magnet Band - Beige/Mint Green, 41/40/38mm" at bounding box center [969, 281] width 315 height 45
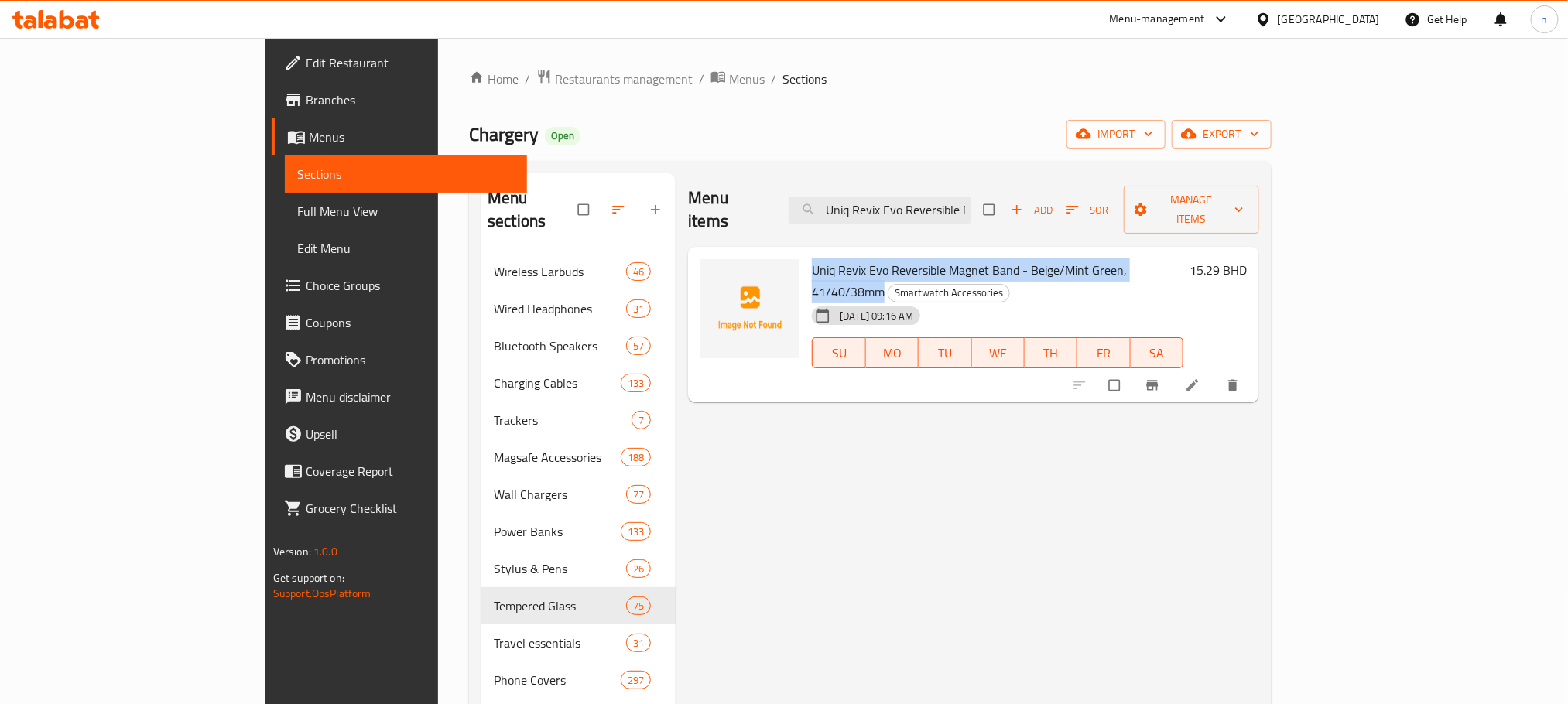
drag, startPoint x: 764, startPoint y: 242, endPoint x: 1117, endPoint y: 237, distance: 353.0
click at [1127, 253] on div "Uniq Revix Evo Reversible Magnet Band - Beige/Mint Green, 41/40/38mm Smartwatch…" at bounding box center [997, 325] width 384 height 143
copy h6 "Uniq Revix Evo Reversible Magnet Band - Beige/Mint Green, 41/40/38mm"
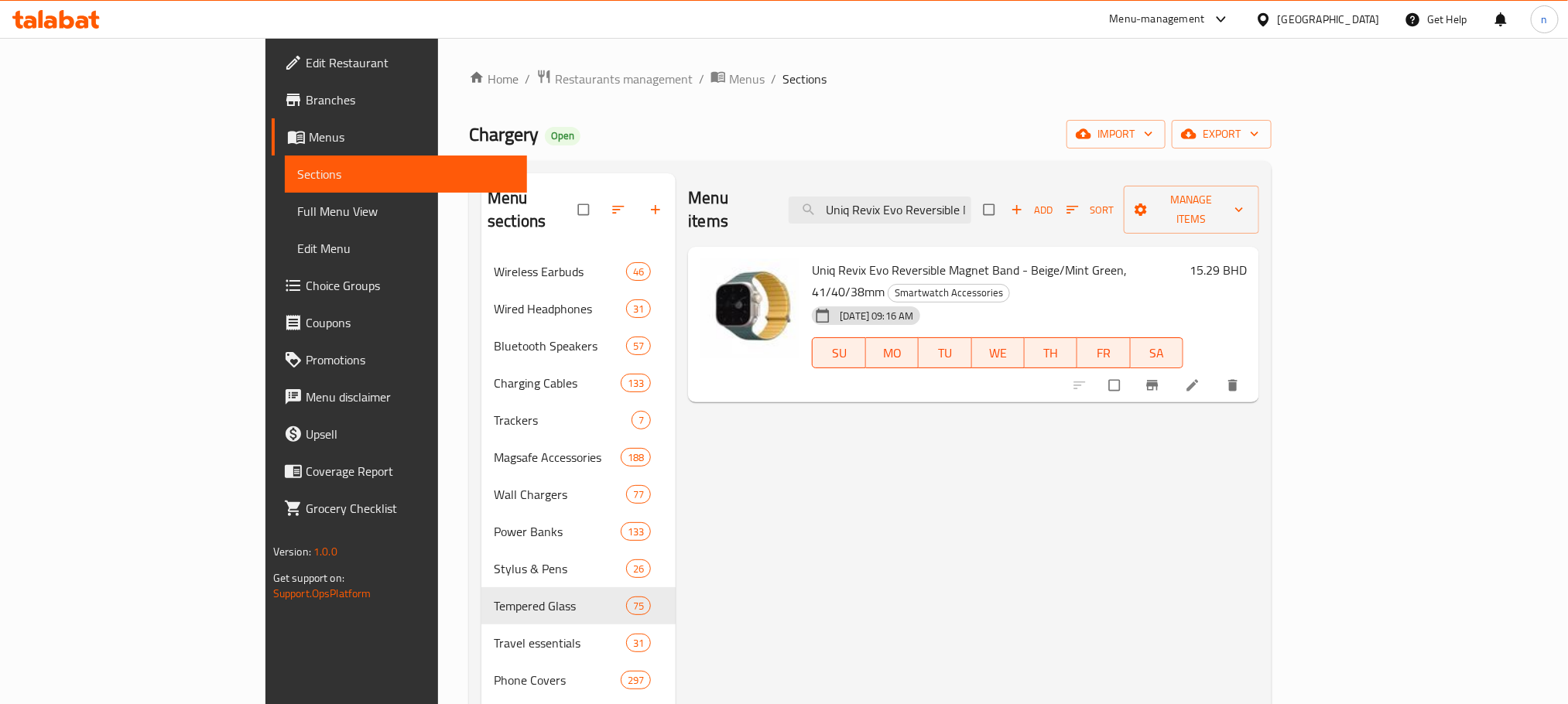
click at [987, 183] on div "Menu items Uniq Revix Evo Reversible Magnet Band - Beige/Mint Green, 41/40/38mm…" at bounding box center [974, 210] width 571 height 73
click at [971, 197] on input "Uniq Revix Evo Reversible Magnet Band - Beige/Mint Green, 41/40/38mm" at bounding box center [880, 210] width 182 height 27
paste input "[PERSON_NAME] Airpod Pro 2nd Gen Lather Case - Gray"
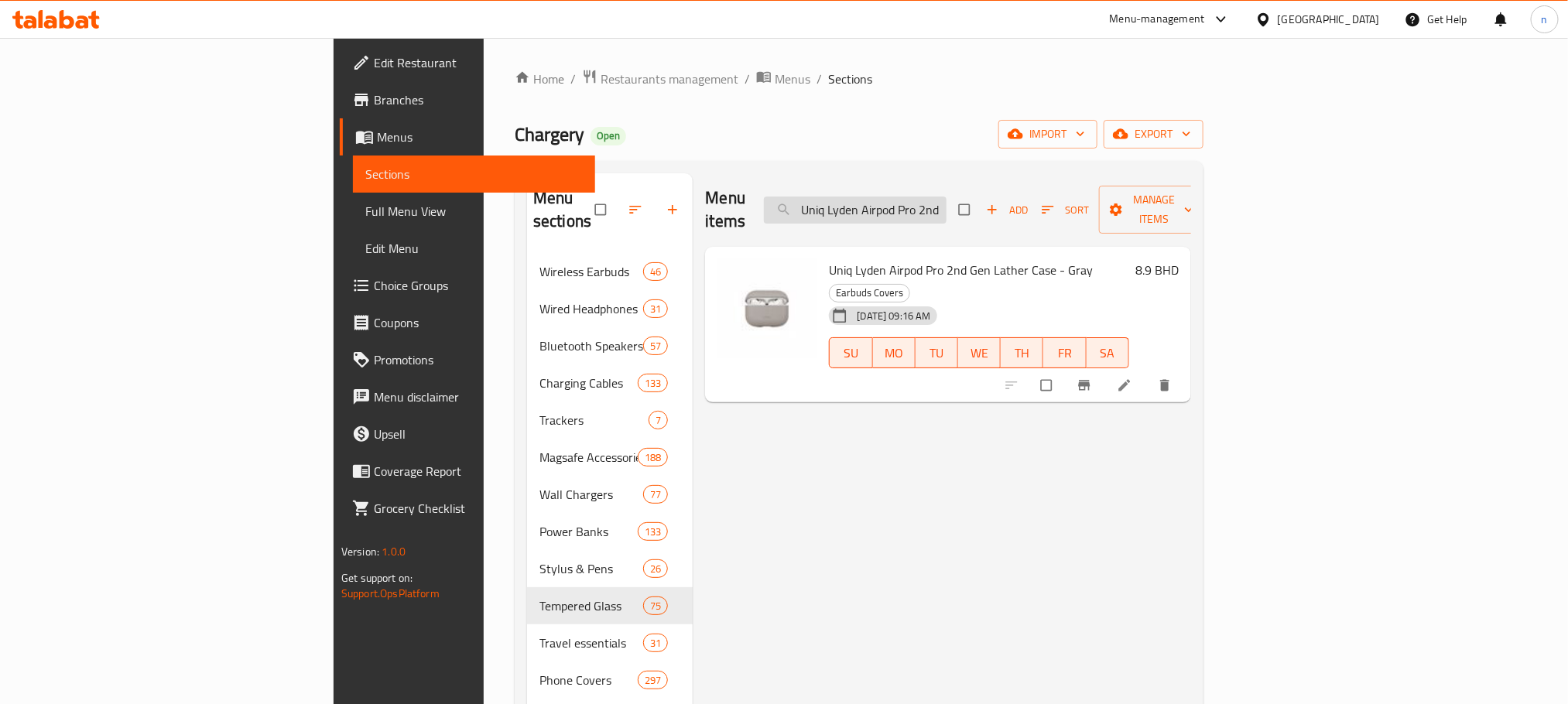
click at [946, 197] on input "Uniq Lyden Airpod Pro 2nd Gen Lather Case - Gray" at bounding box center [855, 210] width 182 height 27
paste input "Yellow"
click at [829, 259] on span "Uniq Lyden Airpod Pro 2nd Gen Lather Case - Yellow" at bounding box center [966, 270] width 273 height 23
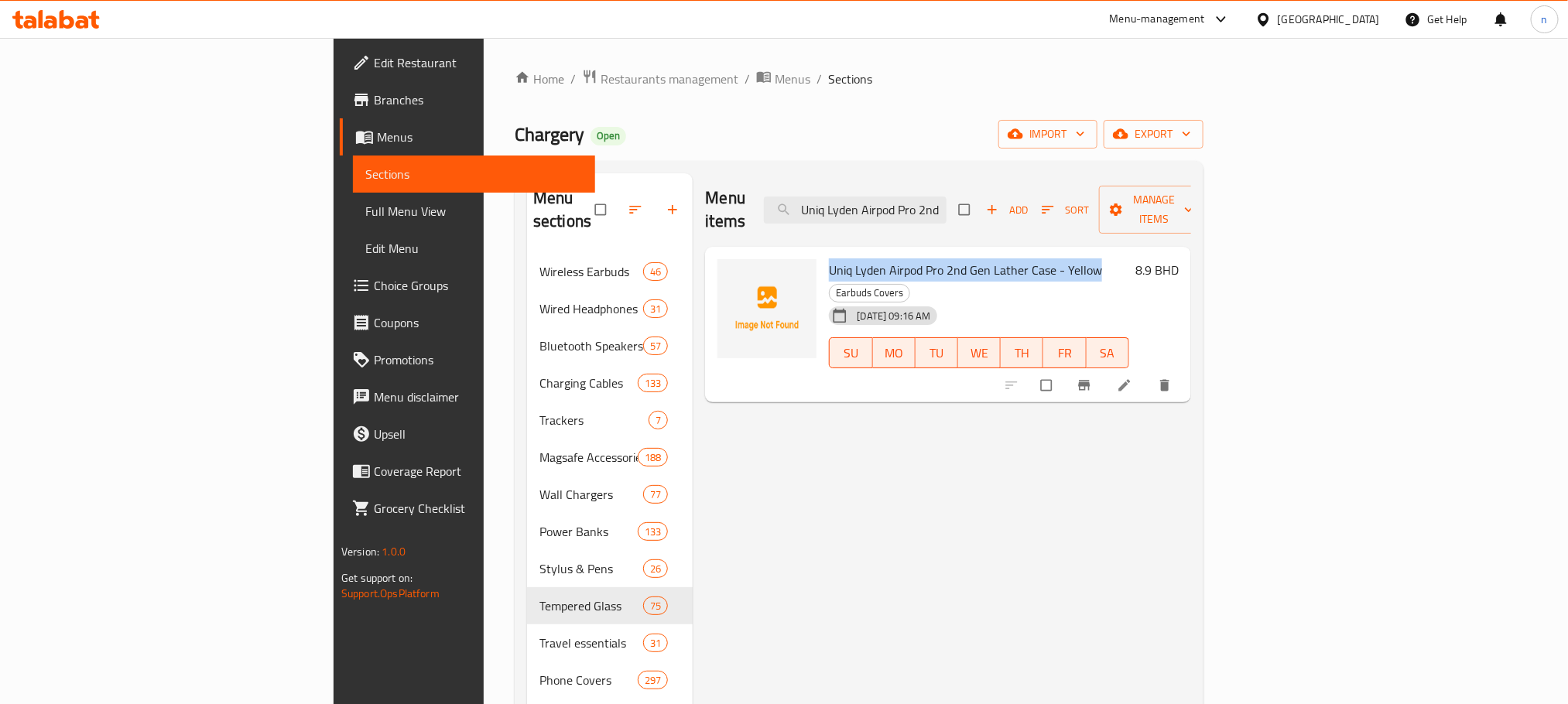
drag, startPoint x: 757, startPoint y: 246, endPoint x: 996, endPoint y: 232, distance: 239.4
click at [996, 253] on div "Uniq [PERSON_NAME] Airpod Pro 2nd Gen Lather Case - Yellow Earbuds Covers [DATE…" at bounding box center [979, 325] width 312 height 143
copy span "Uniq Lyden Airpod Pro 2nd Gen Lather Case - Yellow"
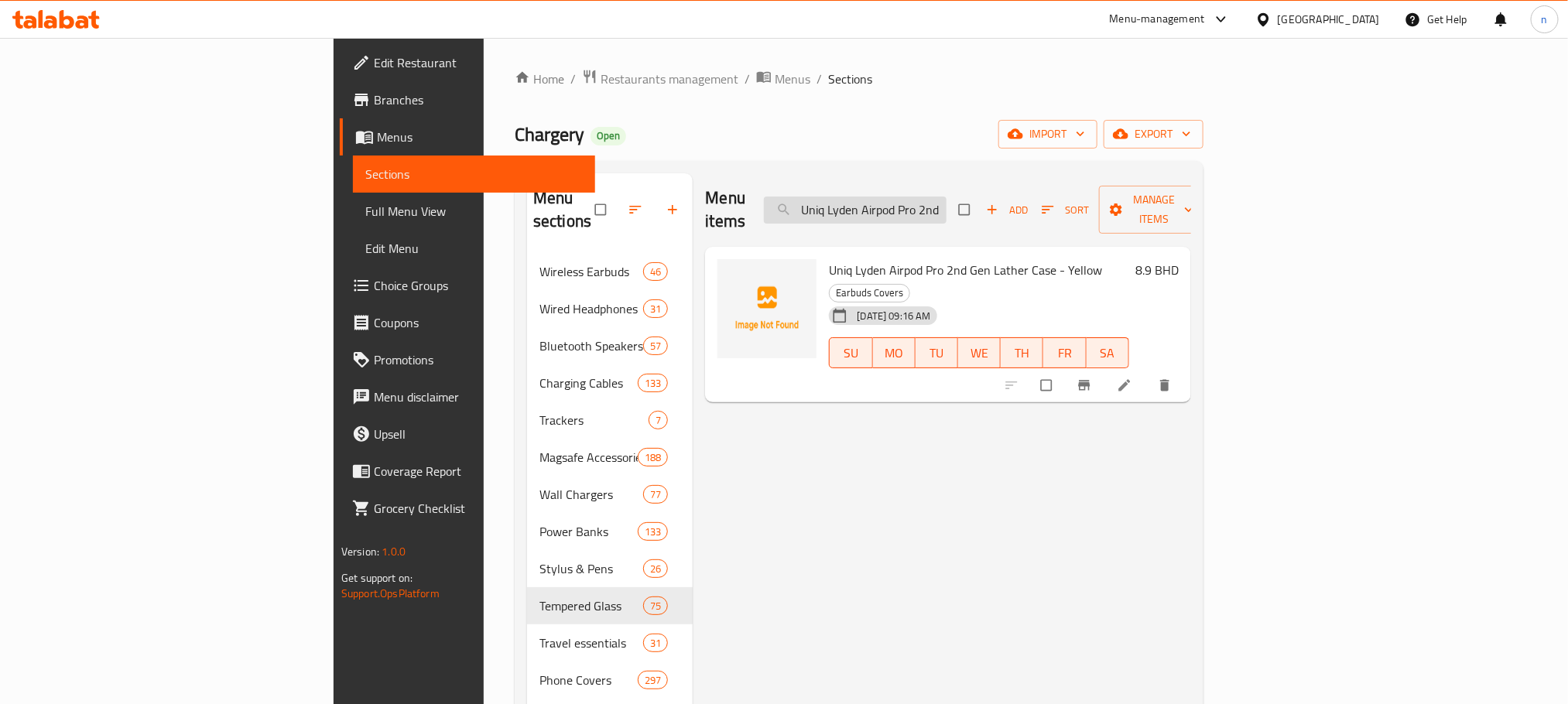
click at [946, 202] on input "Uniq Lyden Airpod Pro 2nd Gen Lather Case - Yellow" at bounding box center [855, 210] width 182 height 27
paste input "Stride Sport Watch Band - Mint Green, 38/40/41mm"
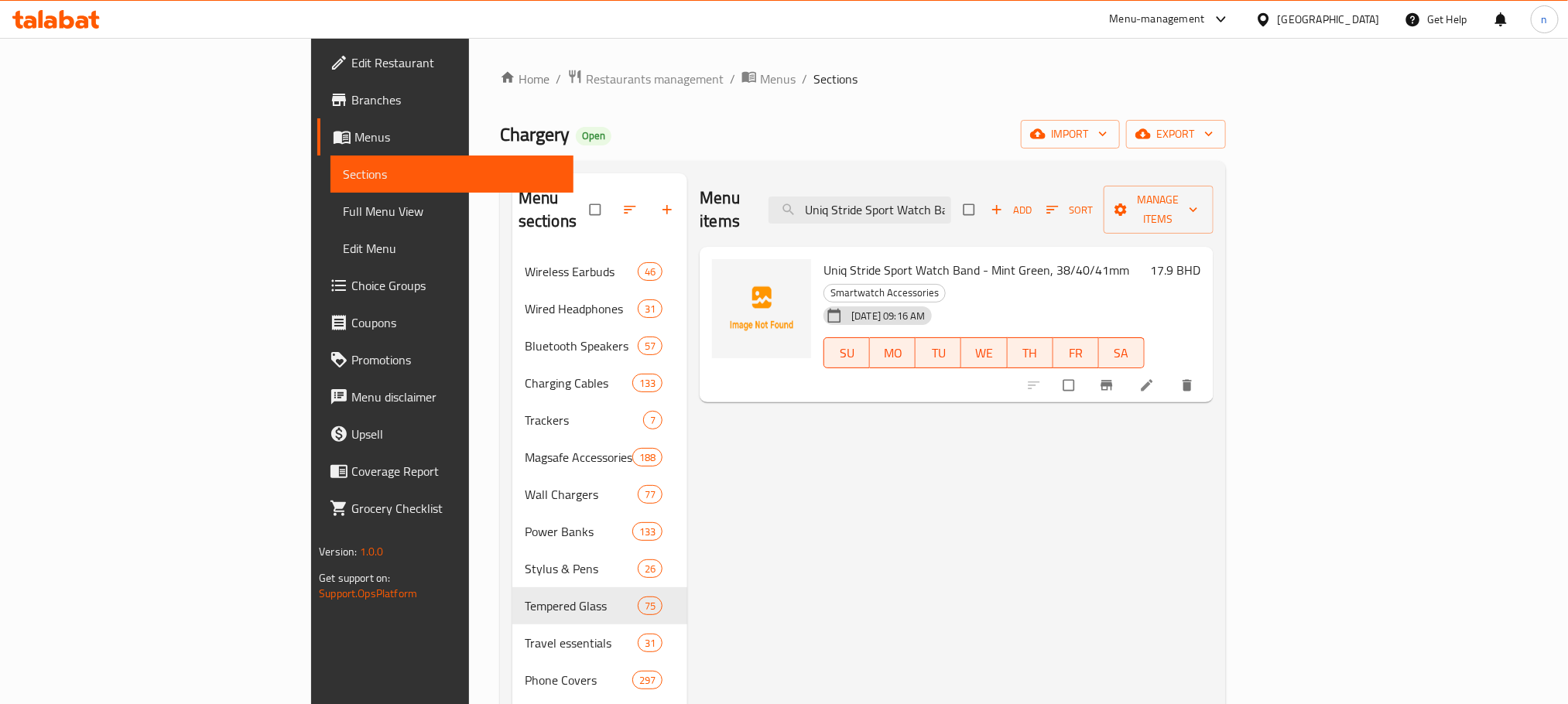
click at [824, 259] on span "Uniq Stride Sport Watch Band - Mint Green, 38/40/41mm" at bounding box center [976, 270] width 306 height 23
drag, startPoint x: 757, startPoint y: 246, endPoint x: 1041, endPoint y: 236, distance: 284.2
click at [1041, 259] on span "Uniq Stride Sport Watch Band - Mint Green, 38/40/41mm" at bounding box center [976, 270] width 306 height 23
copy h6 "Uniq Stride Sport Watch Band - Mint Green, 38/40/41mm"
click at [951, 197] on input "Uniq Stride Sport Watch Band - Mint Green, 38/40/41mm" at bounding box center [860, 210] width 182 height 27
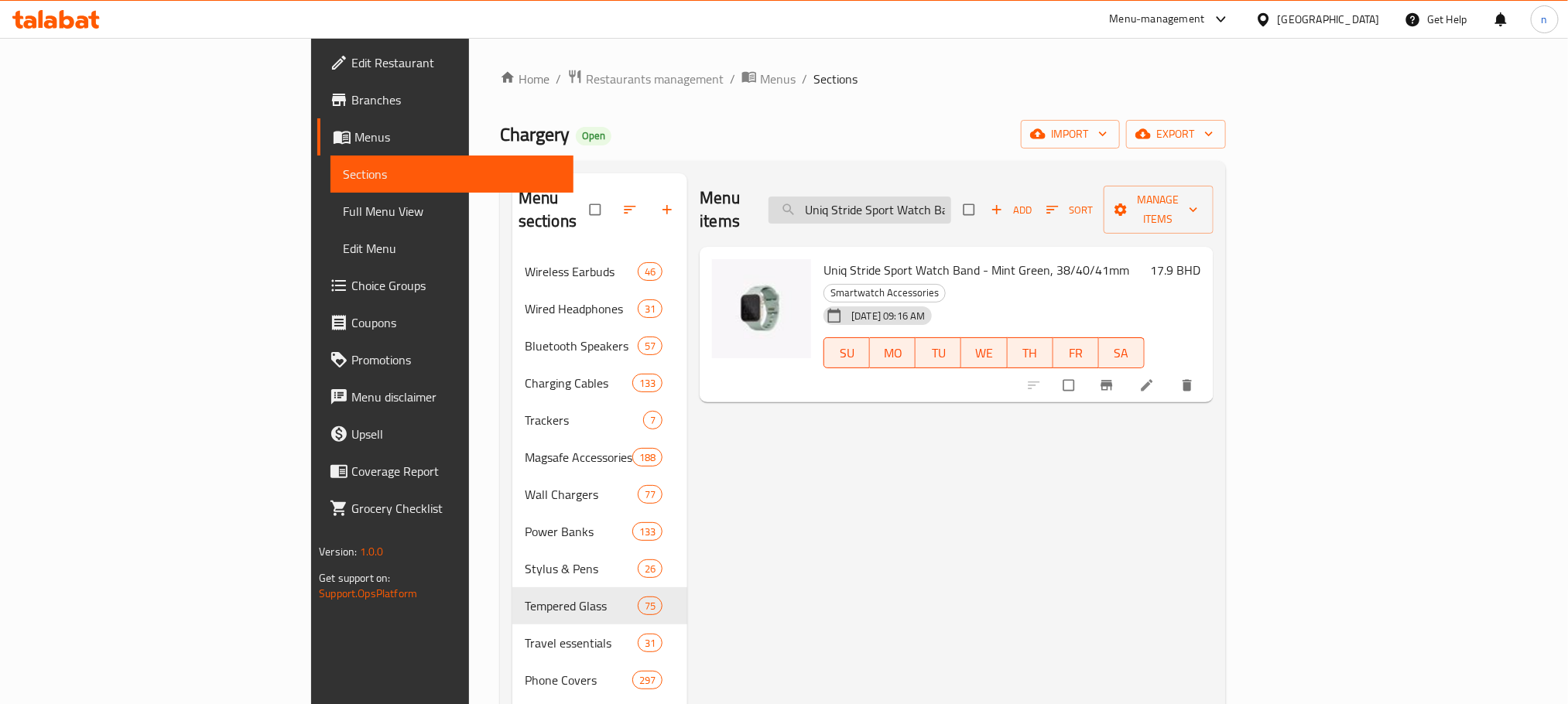
click at [951, 197] on input "Uniq Stride Sport Watch Band - Mint Green, 38/40/41mm" at bounding box center [860, 210] width 182 height 27
paste input "Black, 49/45/44"
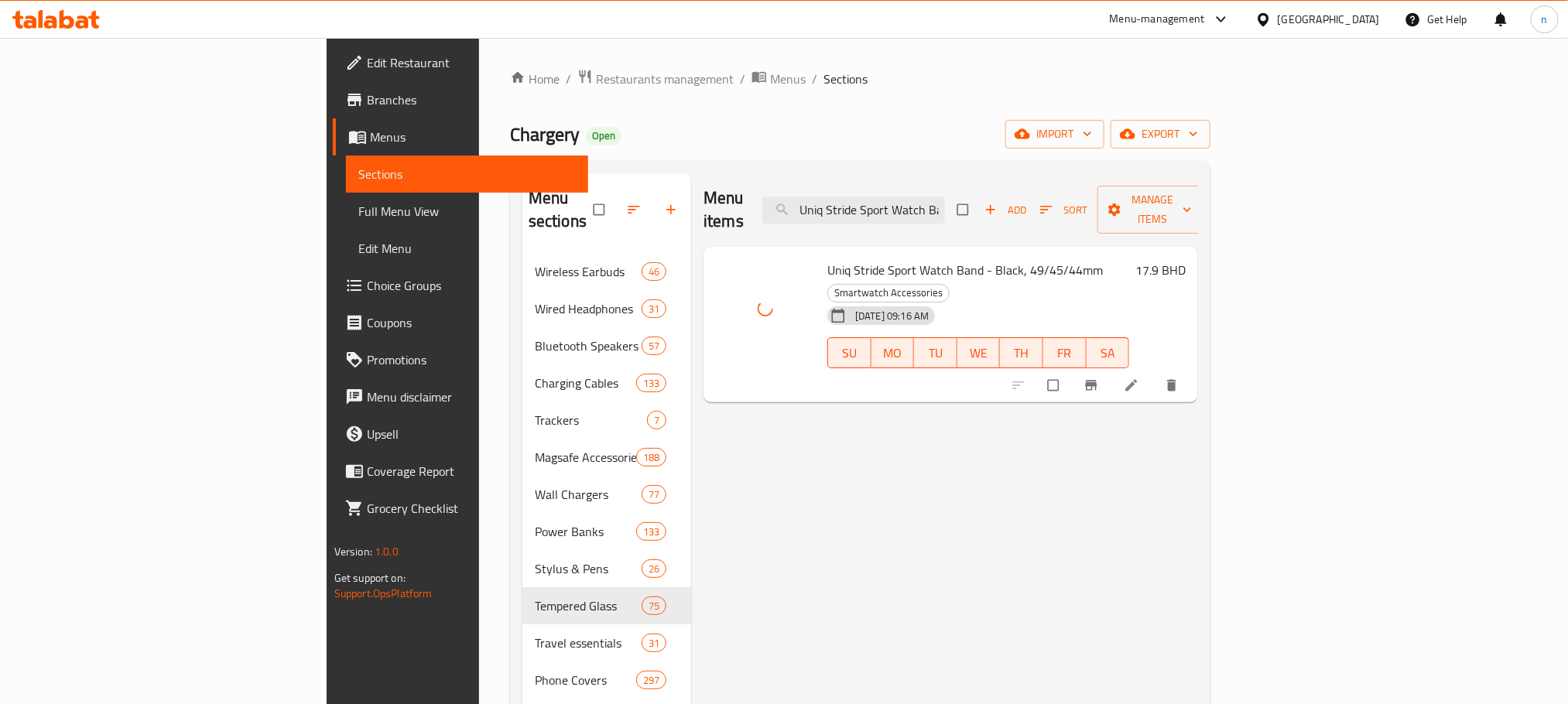
click at [985, 177] on div "Menu items Uniq Stride Sport Watch Band - Black, 49/45/44mm Add Sort Manage ite…" at bounding box center [951, 210] width 494 height 73
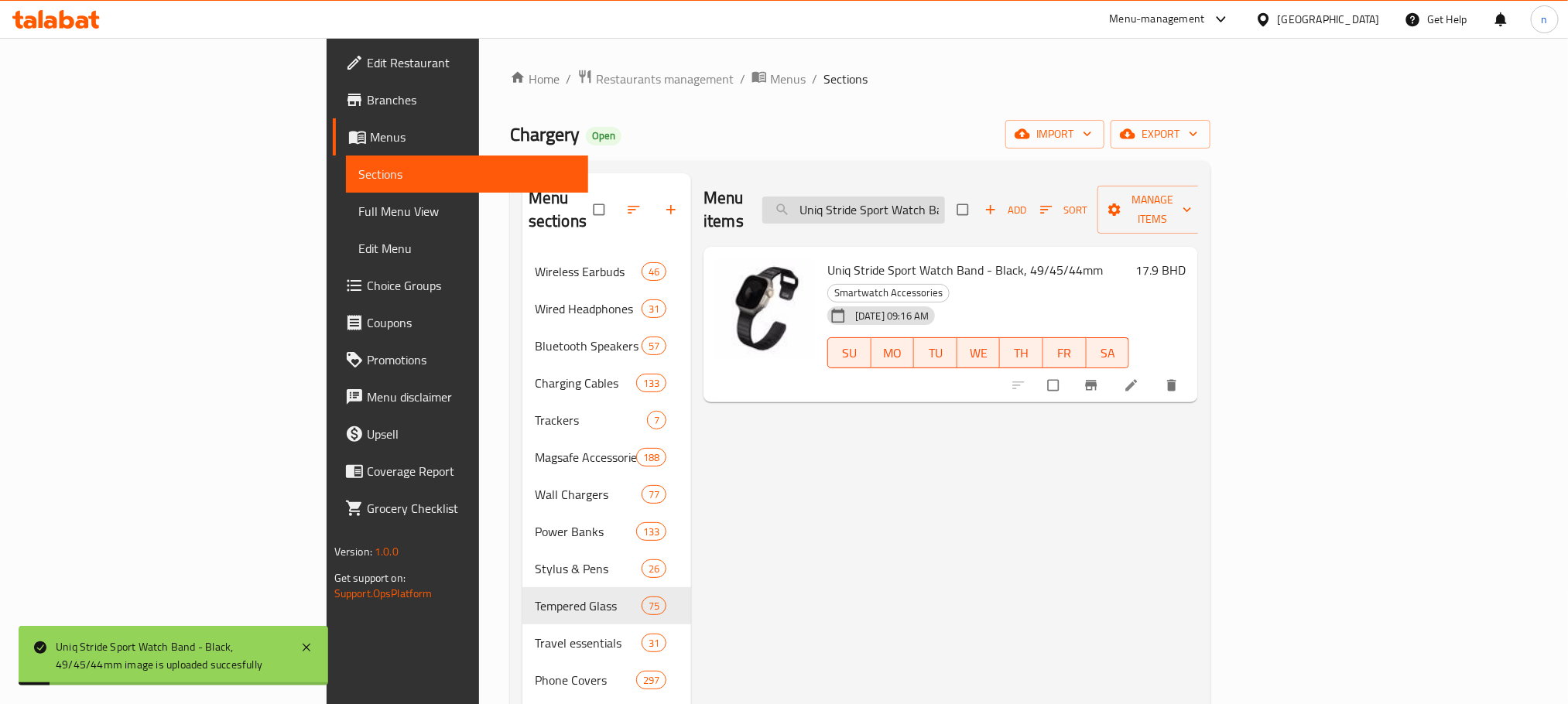
click at [945, 197] on input "Uniq Stride Sport Watch Band - Black, 49/45/44mm" at bounding box center [854, 210] width 182 height 27
paste input "ue"
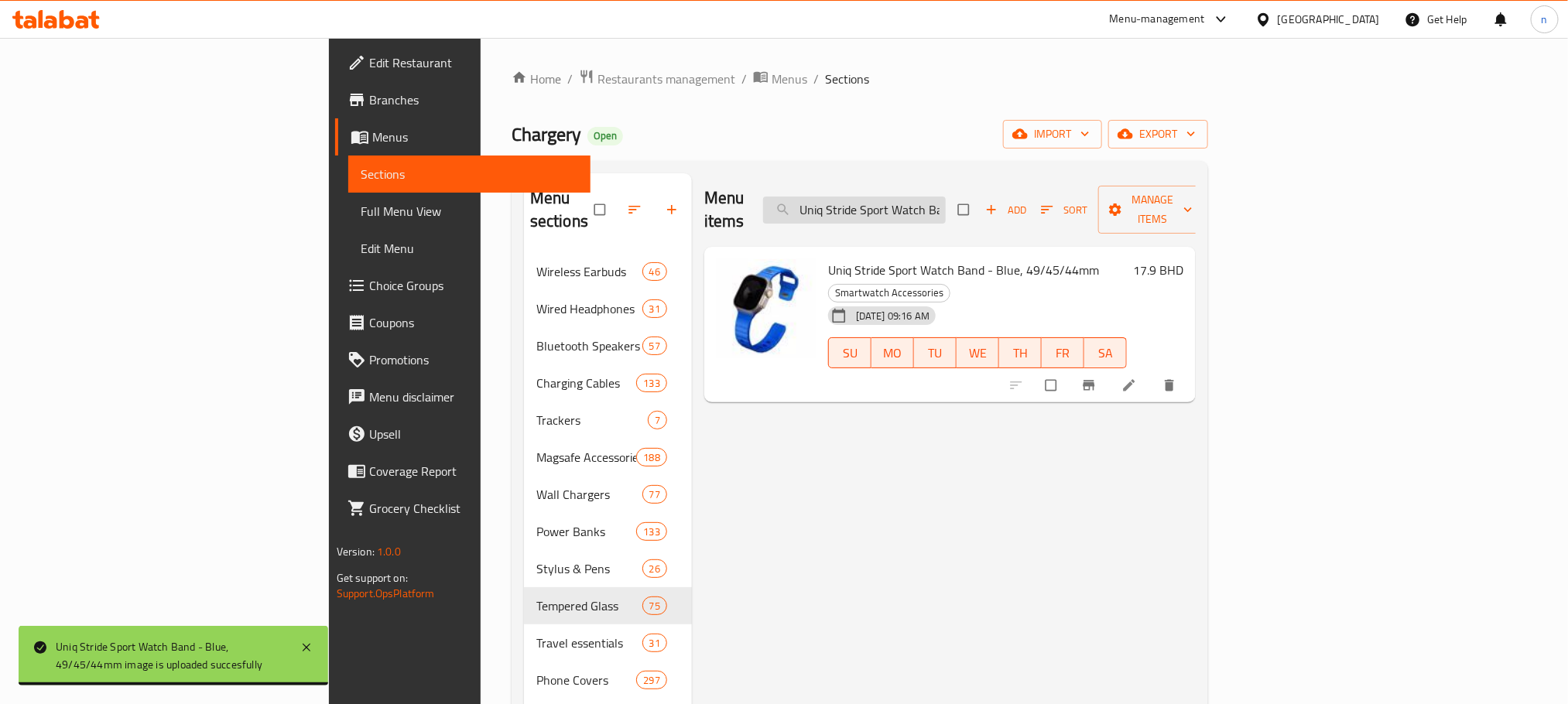
click at [946, 202] on input "Uniq Stride Sport Watch Band - Blue, 49/45/44mm" at bounding box center [854, 210] width 182 height 27
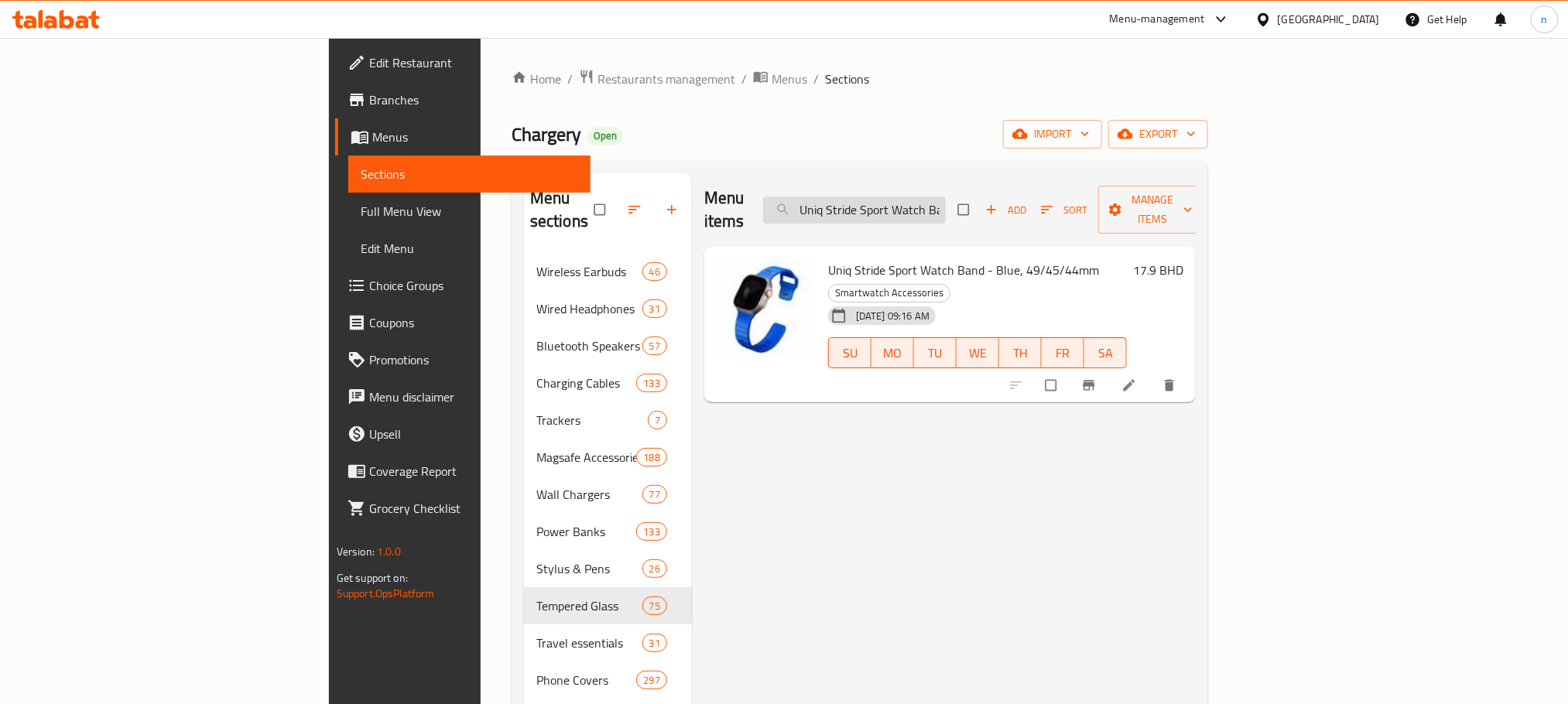
click at [946, 202] on input "Uniq Stride Sport Watch Band - Blue, 49/45/44mm" at bounding box center [854, 210] width 182 height 27
paste input "Lime Green"
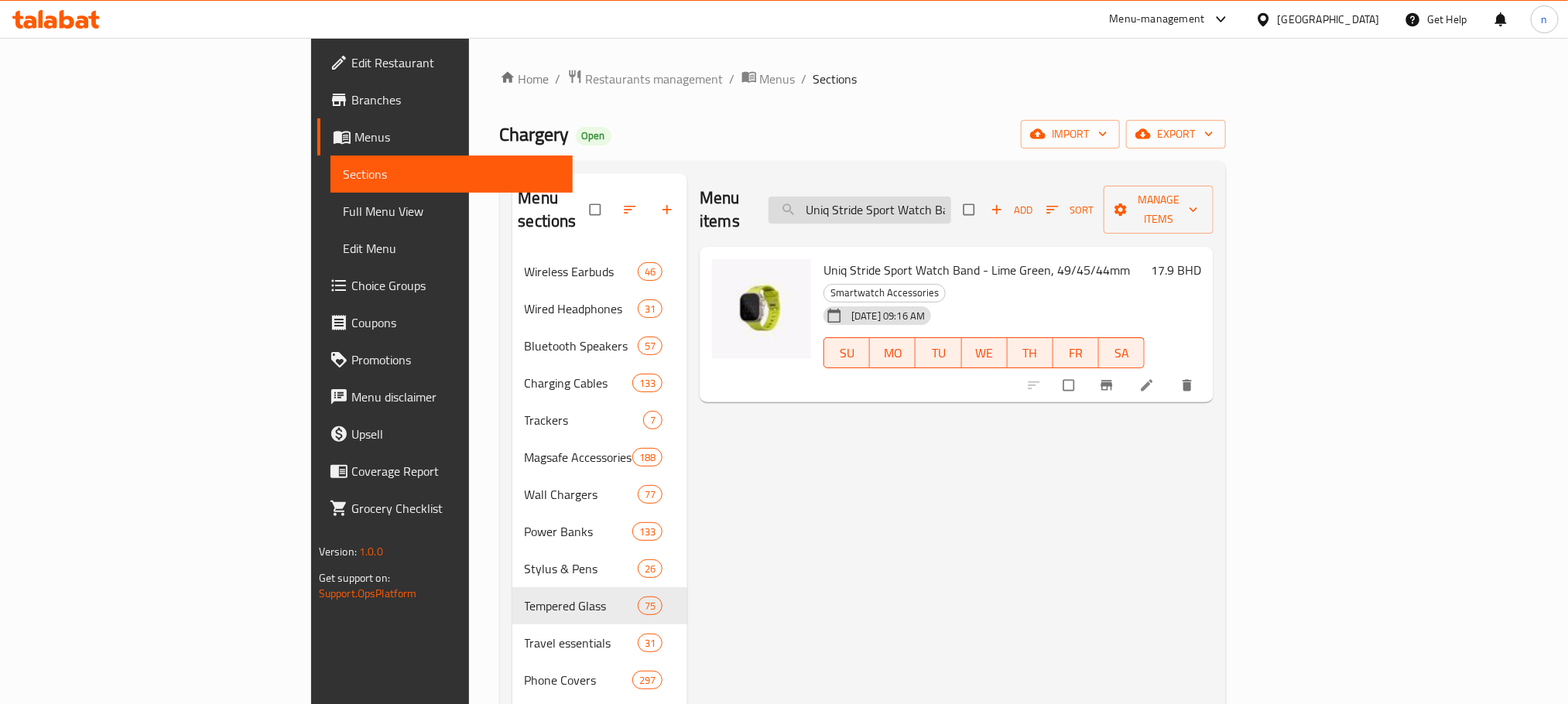
click at [951, 197] on input "Uniq Stride Sport Watch Band - Lime Green, 49/45/44mm" at bounding box center [860, 210] width 182 height 27
paste input "[PERSON_NAME] Airpods Pro 2 Protective Case - Gray/Black"
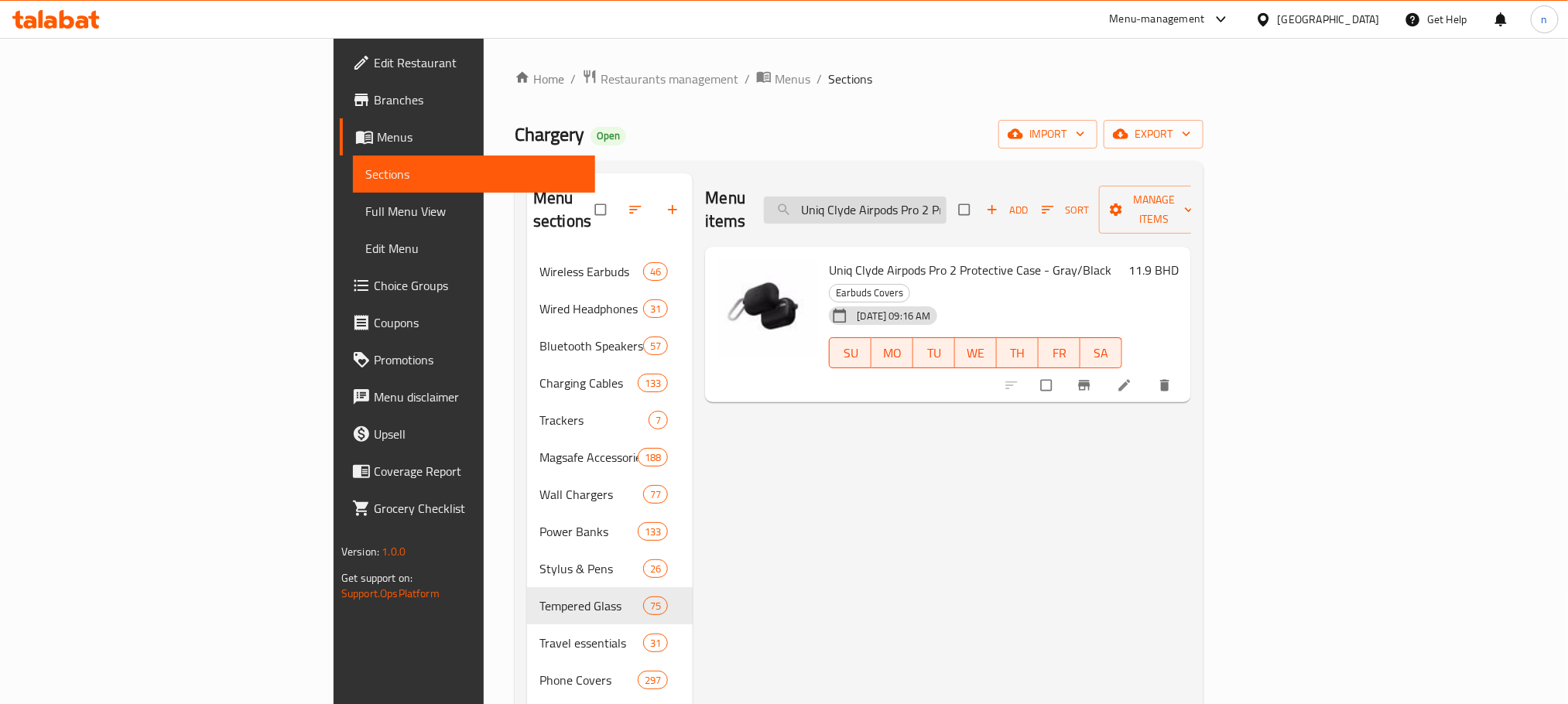
click at [946, 197] on input "Uniq Clyde Airpods Pro 2 Protective Case - Gray/Black" at bounding box center [855, 210] width 182 height 27
paste input "Blue"
click at [946, 207] on input "Uniq Clyde Airpods Pro 2 Protective Case - Blue/Black" at bounding box center [855, 210] width 182 height 27
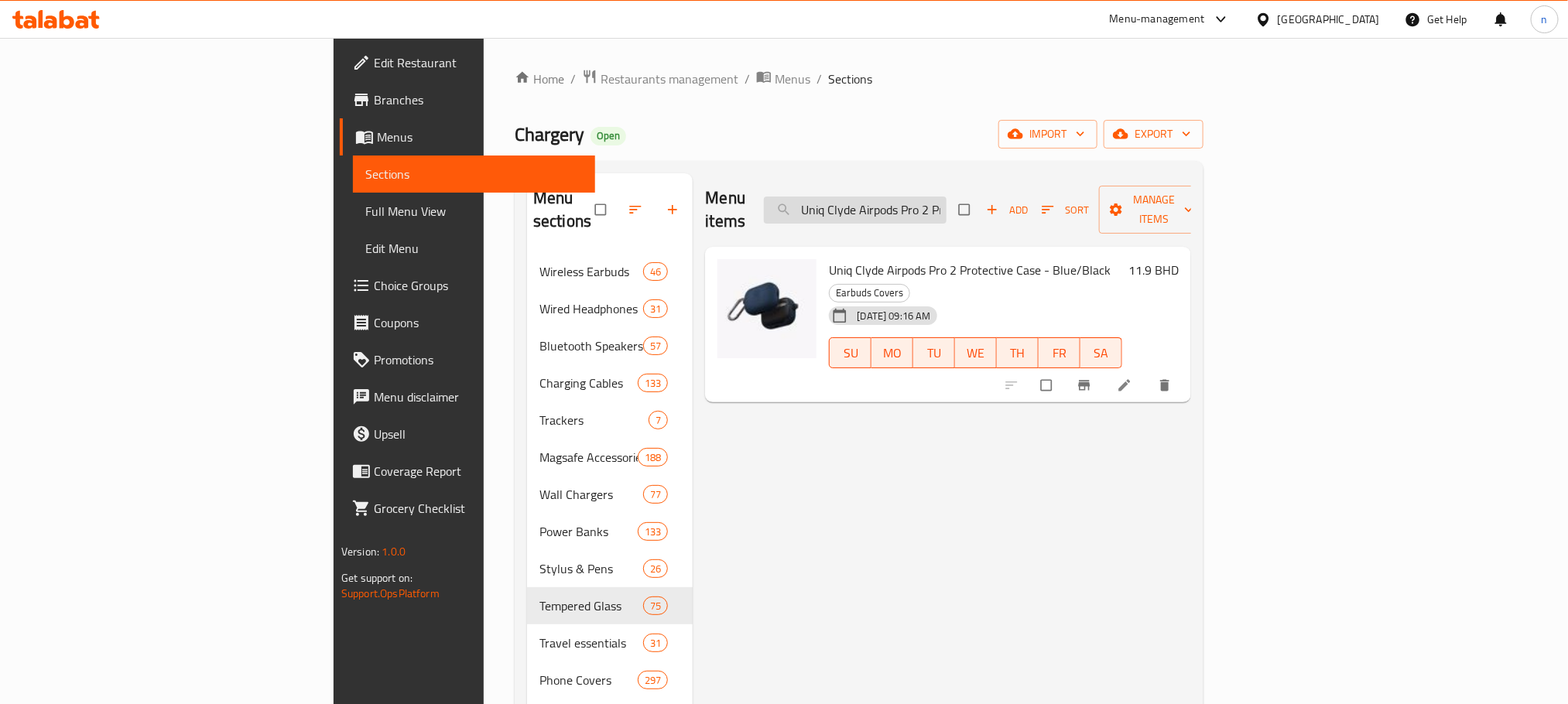
click at [946, 207] on input "Uniq Clyde Airpods Pro 2 Protective Case - Blue/Black" at bounding box center [855, 210] width 182 height 27
paste input "Pink/Light Pin"
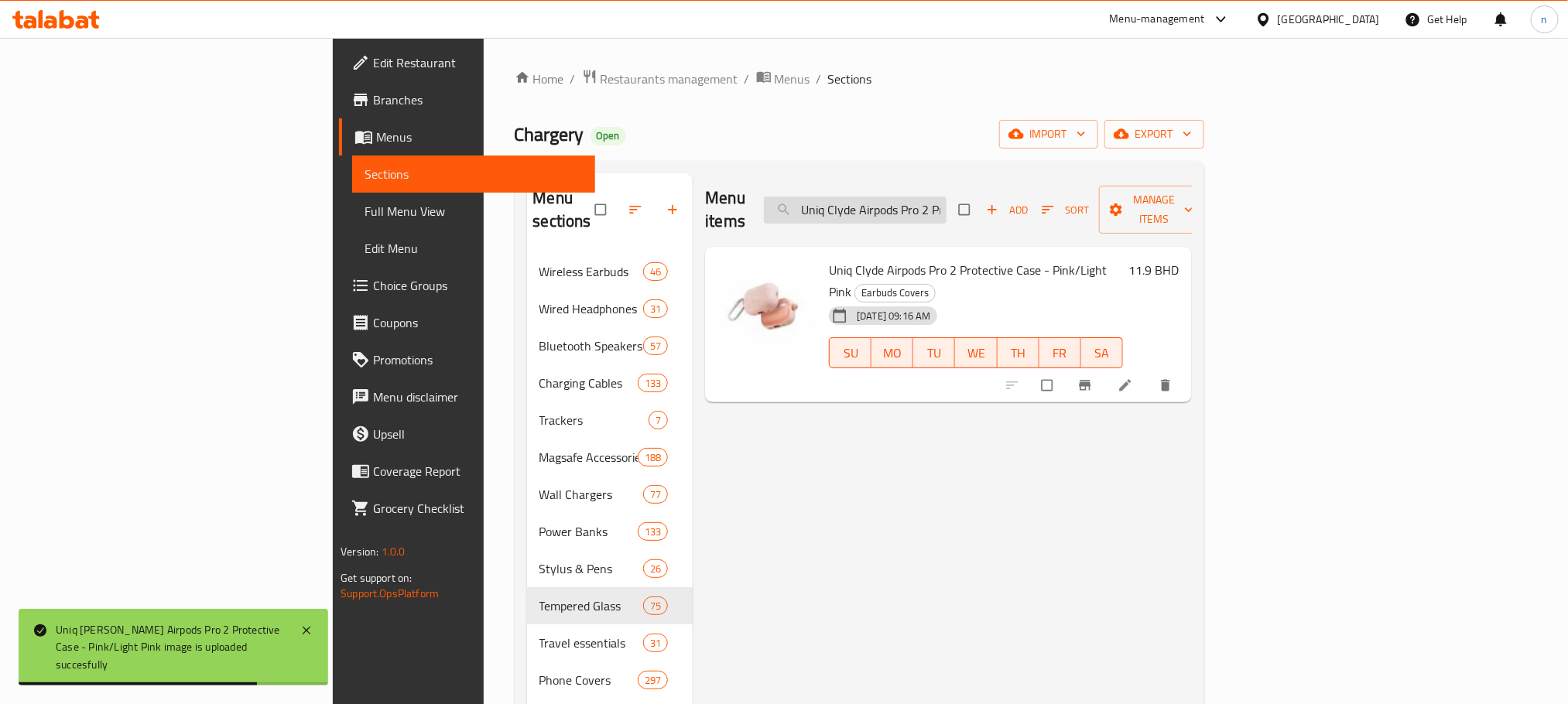
click at [945, 203] on input "Uniq Clyde Airpods Pro 2 Protective Case - Pink/Light Pink" at bounding box center [855, 210] width 182 height 27
paste input "Blue/Gray"
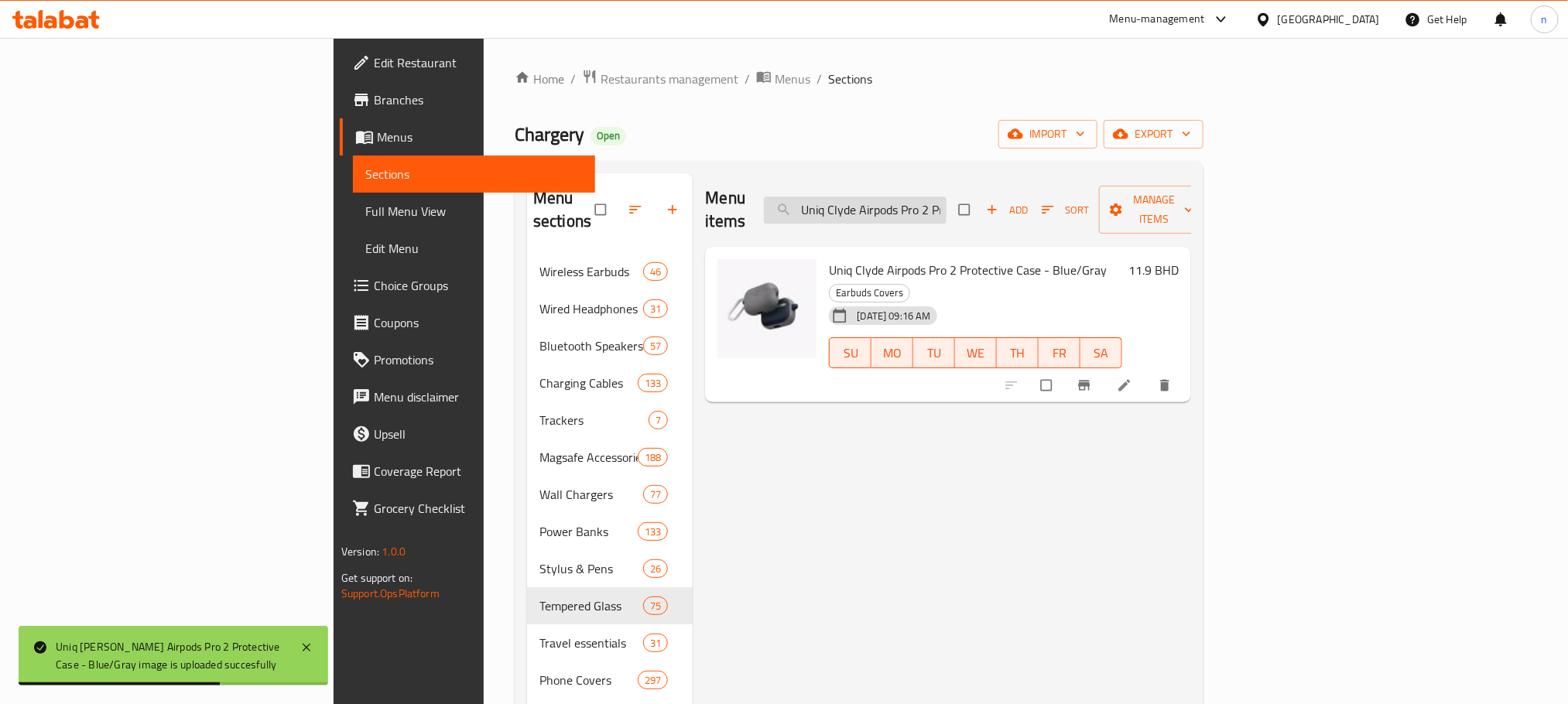
click at [946, 207] on input "Uniq Clyde Airpods Pro 2 Protective Case - Blue/Gray" at bounding box center [855, 210] width 182 height 27
paste input "Stride Se Apple Watch Rubber Strap - Lume, 42/41/40mm"
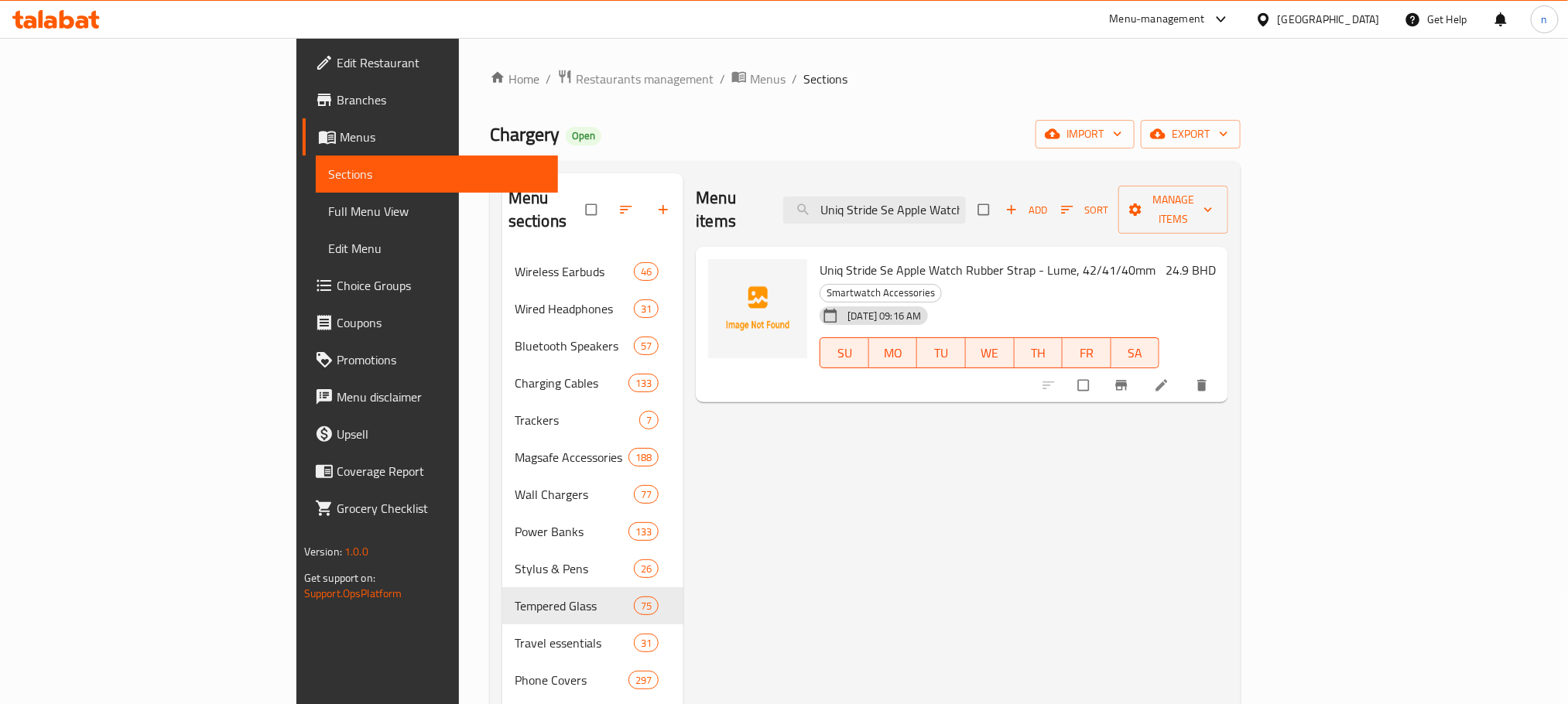
click at [819, 259] on span "Uniq Stride Se Apple Watch Rubber Strap - Lume, 42/41/40mm" at bounding box center [987, 270] width 336 height 23
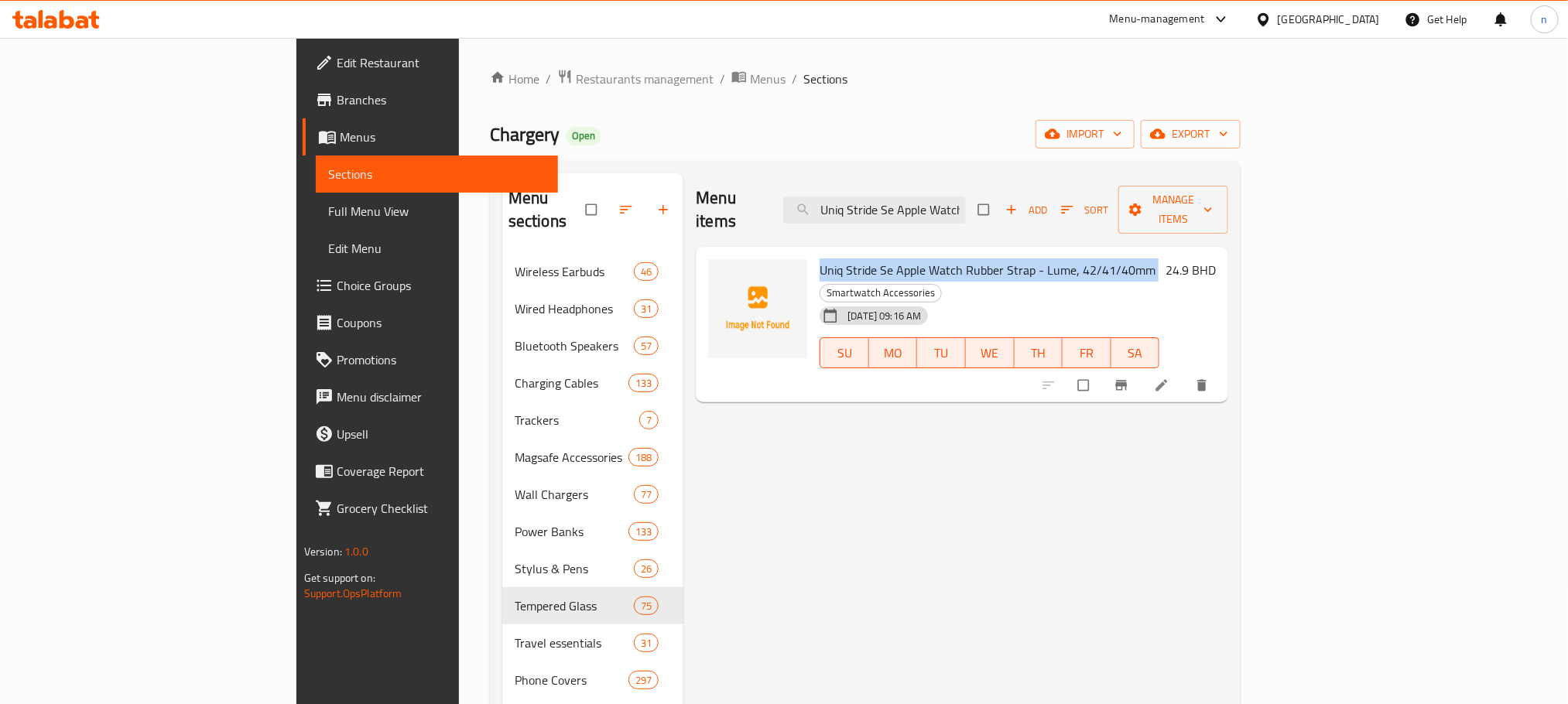
drag, startPoint x: 750, startPoint y: 251, endPoint x: 1085, endPoint y: 237, distance: 335.3
click at [1085, 259] on h6 "Uniq Stride Se Apple Watch Rubber Strap - Lume, 42/41/40mm Smartwatch Accessori…" at bounding box center [990, 281] width 340 height 43
copy h6 "Uniq Stride Se Apple Watch Rubber Strap - Lume, 42/41/40mm"
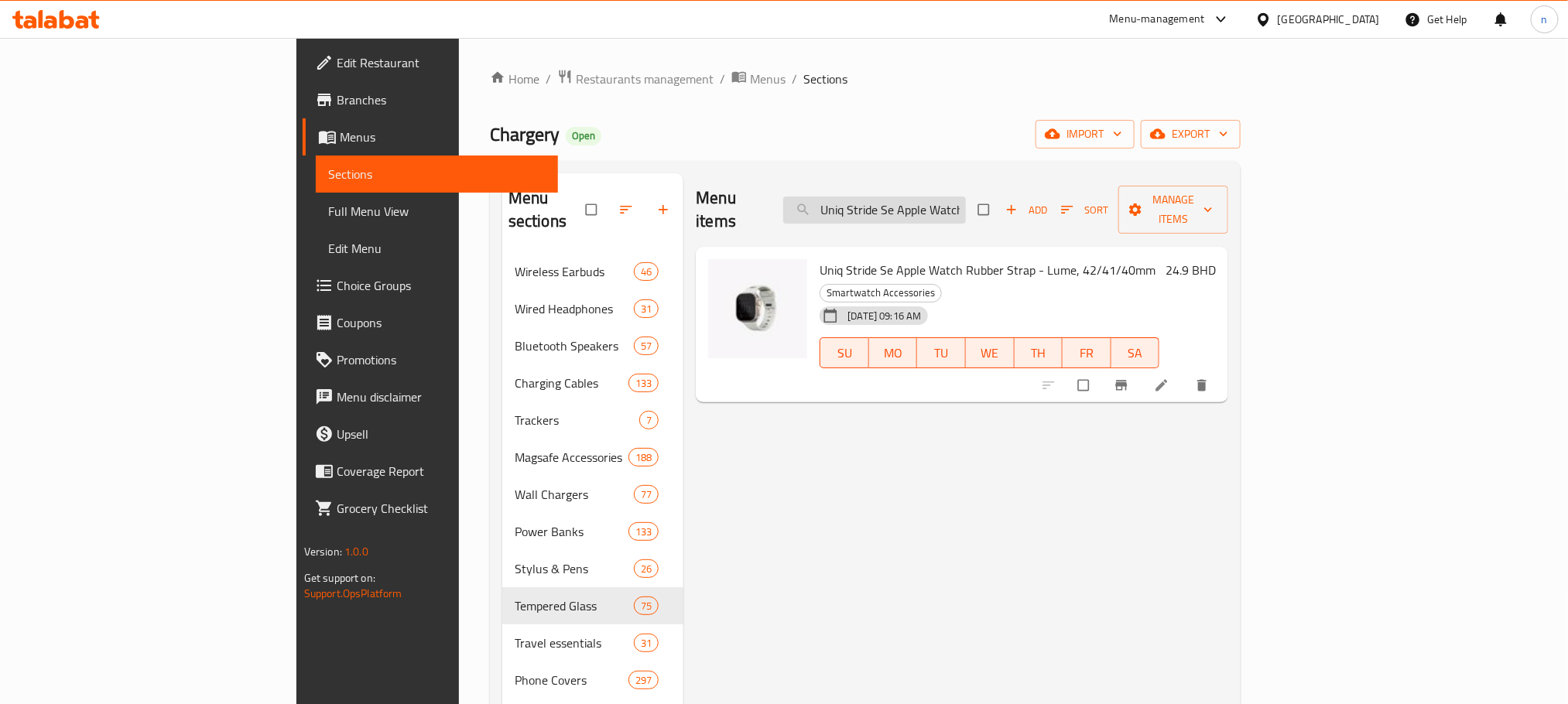
click at [966, 205] on input "Uniq Stride Se Apple Watch Rubber Strap - Lume, 42/41/40mm" at bounding box center [874, 210] width 182 height 27
paste input "port Apple Watch Band - Glow in The Dark, 49/45/44"
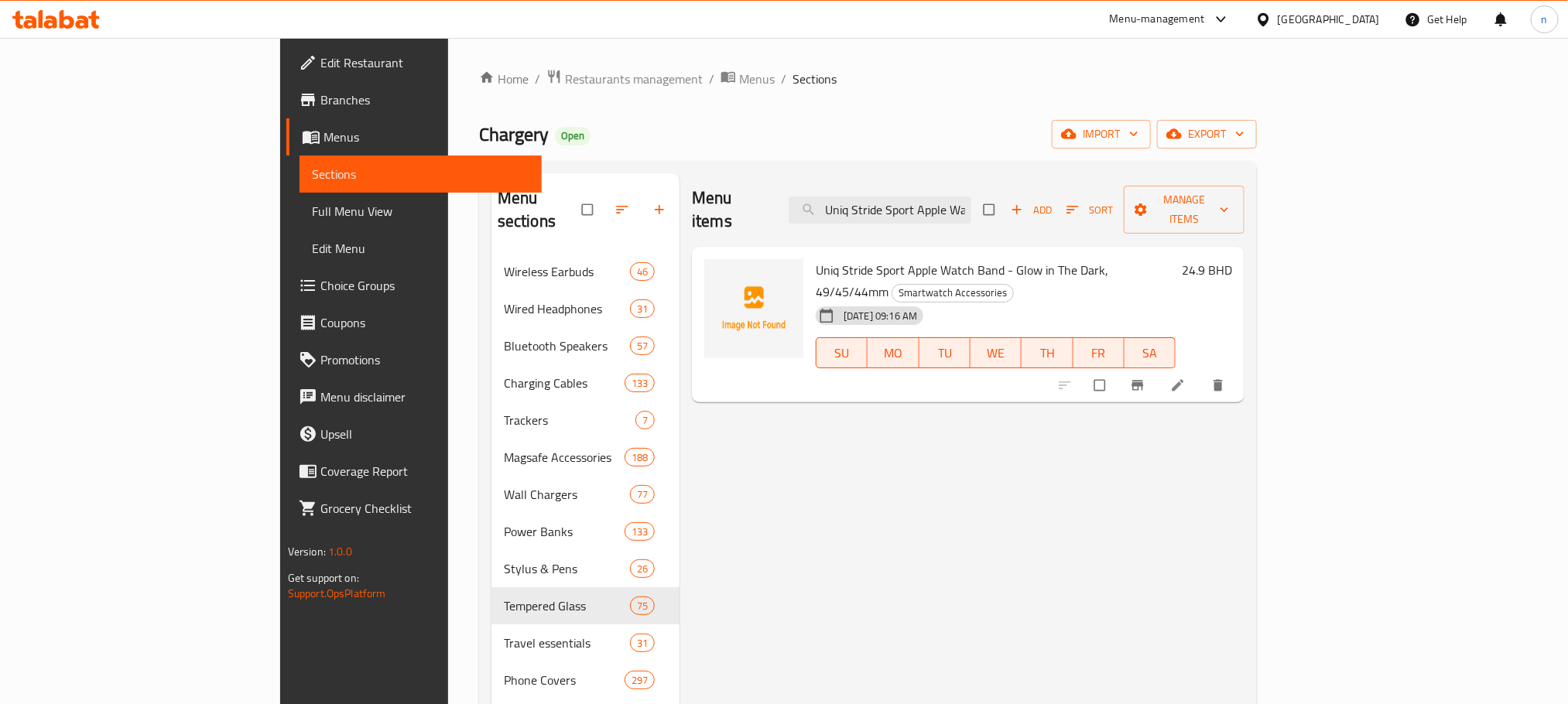
click at [816, 259] on span "Uniq Stride Sport Apple Watch Band - Glow in The Dark, 49/45/44mm" at bounding box center [962, 281] width 292 height 45
drag, startPoint x: 760, startPoint y: 246, endPoint x: 794, endPoint y: 251, distance: 34.4
click at [816, 259] on span "Uniq Stride Sport Apple Watch Band - Glow in The Dark, 49/45/44mm" at bounding box center [962, 281] width 292 height 45
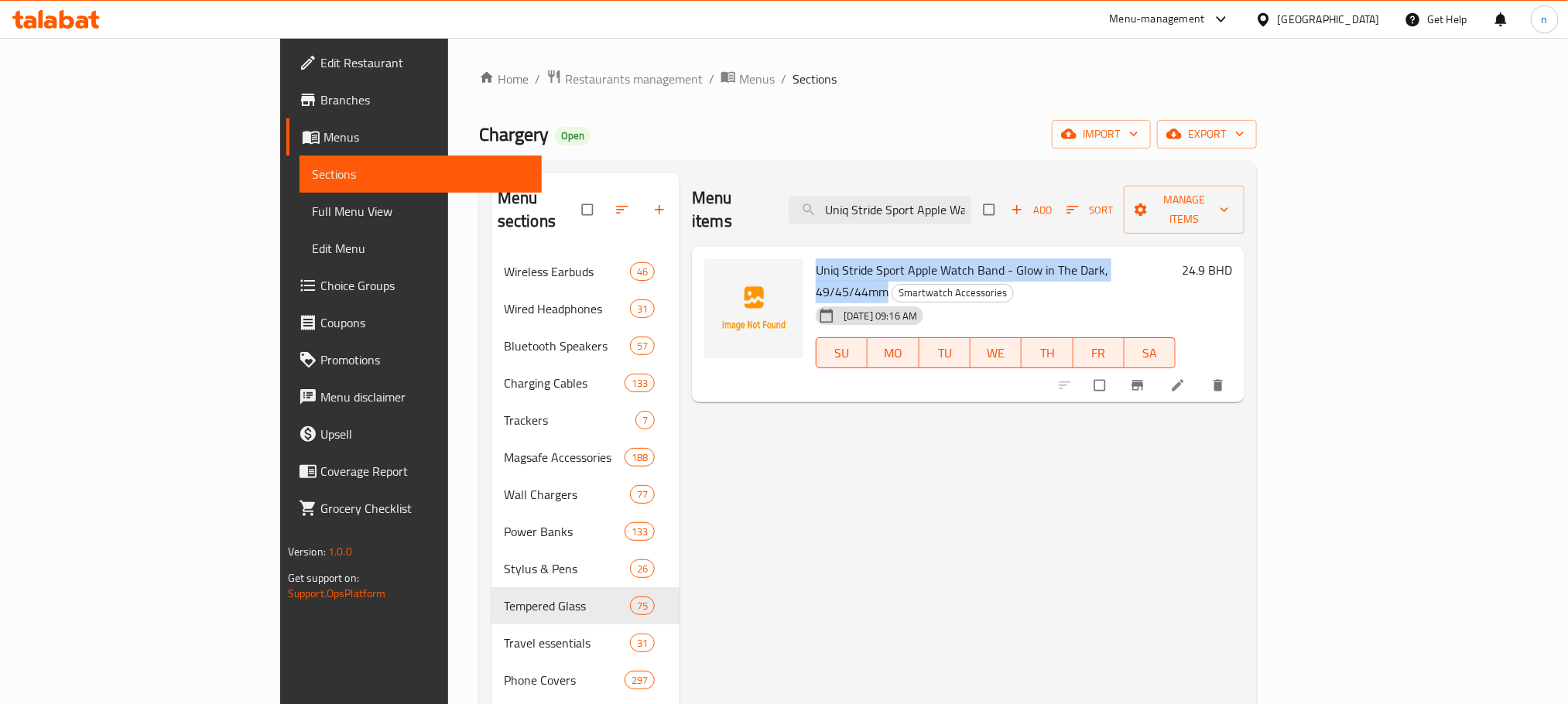
drag, startPoint x: 762, startPoint y: 249, endPoint x: 1083, endPoint y: 249, distance: 321.0
click at [1083, 259] on span "Uniq Stride Sport Apple Watch Band - Glow in The Dark, 49/45/44mm" at bounding box center [962, 281] width 292 height 45
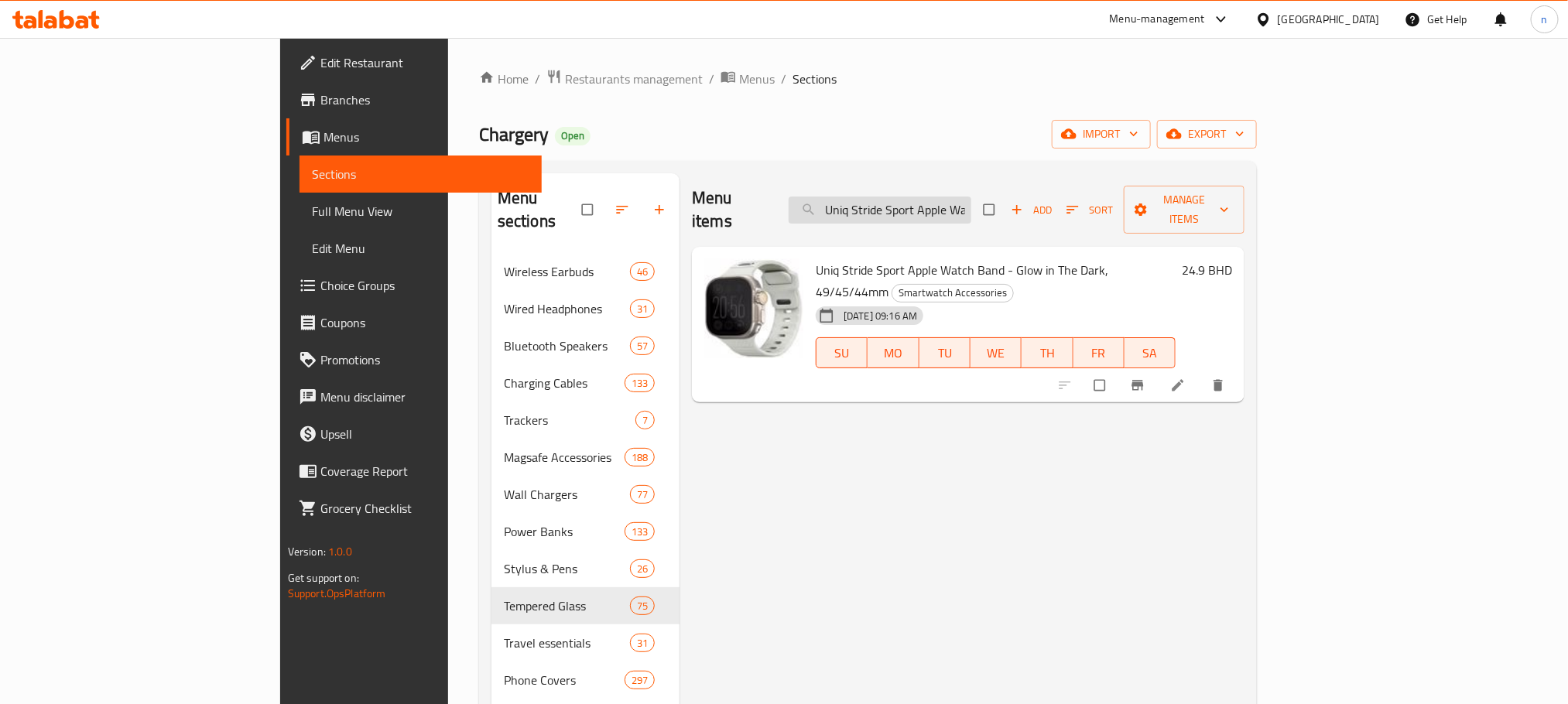
click at [911, 197] on input "Uniq Stride Sport Apple Watch Band - Glow in The Dark, 49/45/44mm" at bounding box center [880, 210] width 182 height 27
paste input "iPhone 16 Combat Rugged Protective Case - Pink"
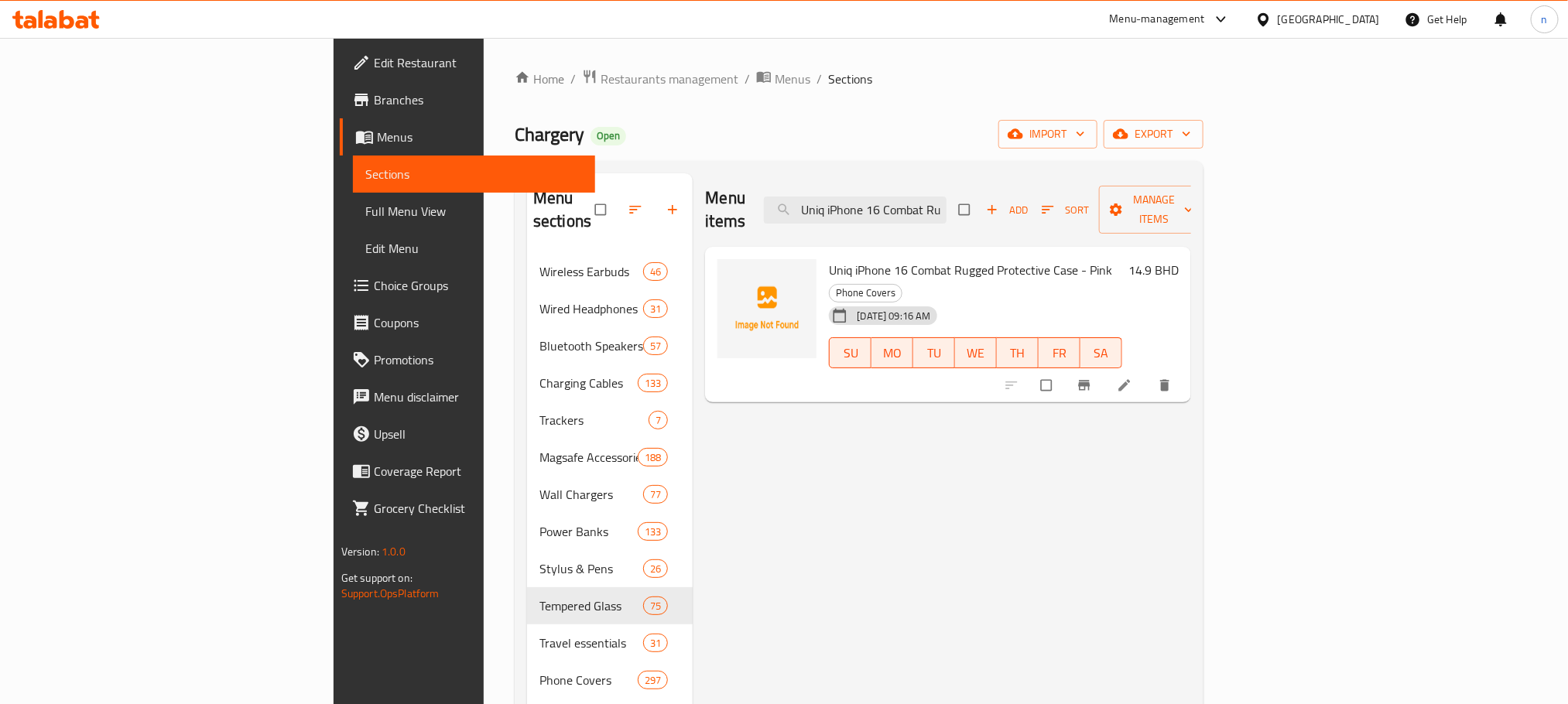
click at [946, 197] on input "Uniq iPhone 16 Combat Rugged Protective Case - Pink" at bounding box center [855, 210] width 182 height 27
paste input "Plus Combat Rugged Protective Case - Blue"
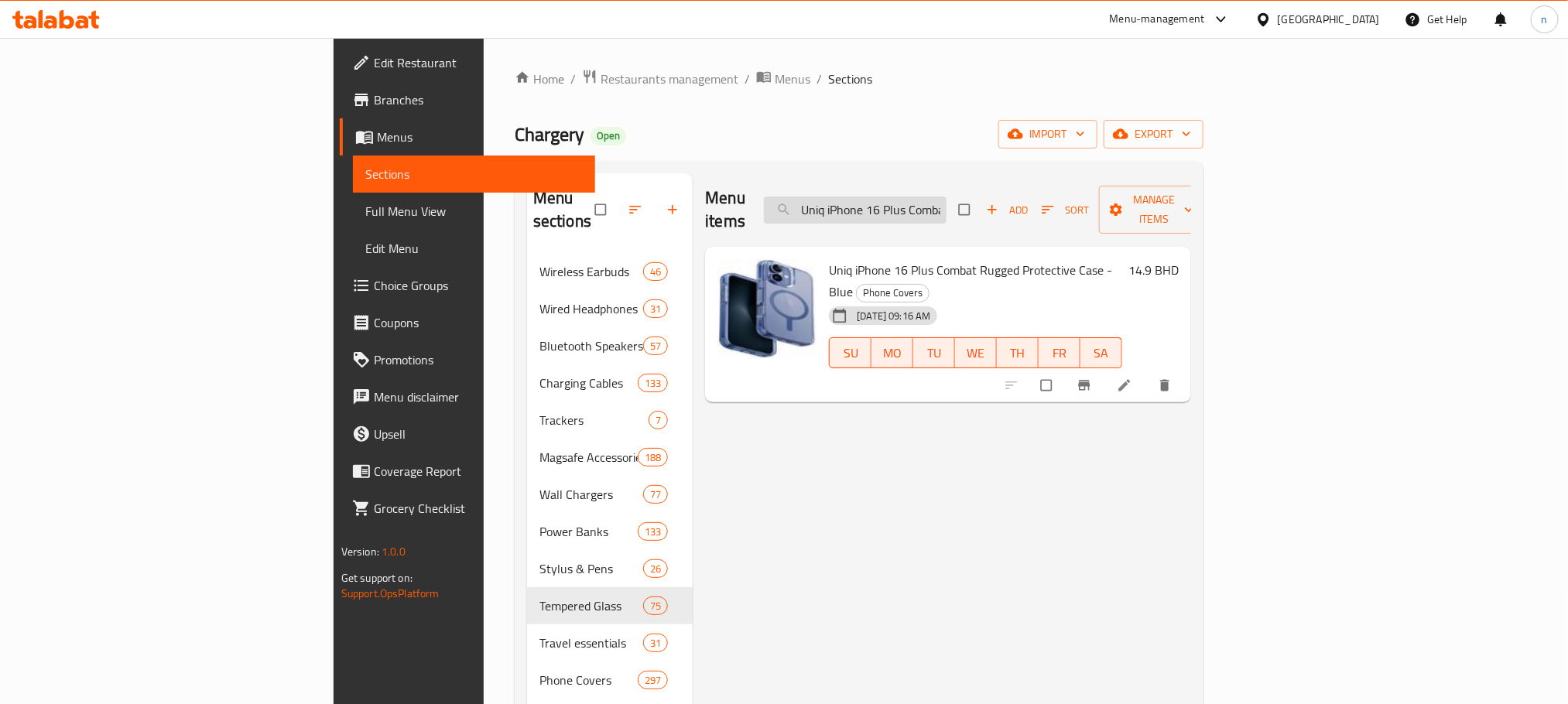
click at [946, 202] on input "Uniq iPhone 16 Plus Combat Rugged Protective Case - Blue" at bounding box center [855, 210] width 182 height 27
paste input "MagClick Charging Clario Slim Hybrid Case - Clear"
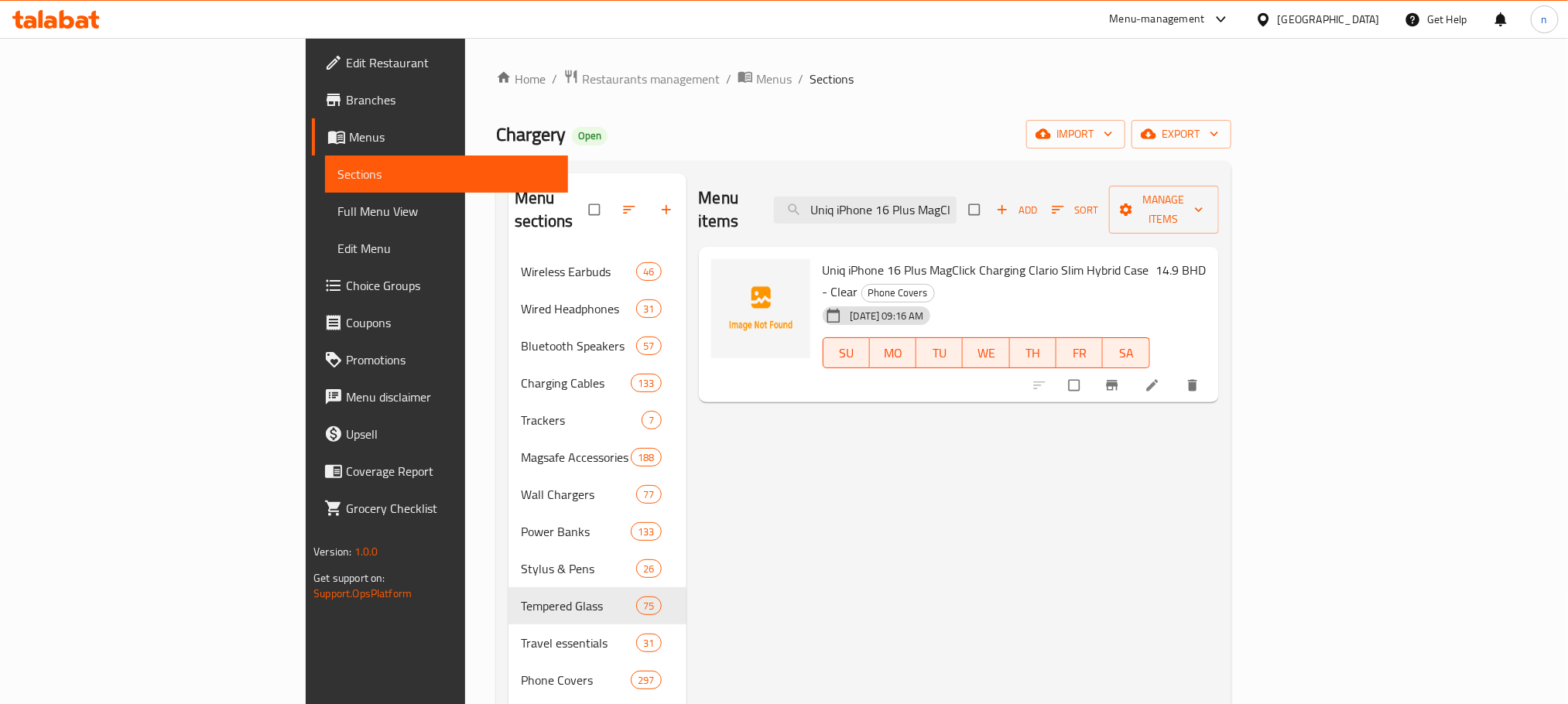
click at [823, 259] on span "Uniq iPhone 16 Plus MagClick Charging Clario Slim Hybrid Case - Clear" at bounding box center [986, 281] width 327 height 45
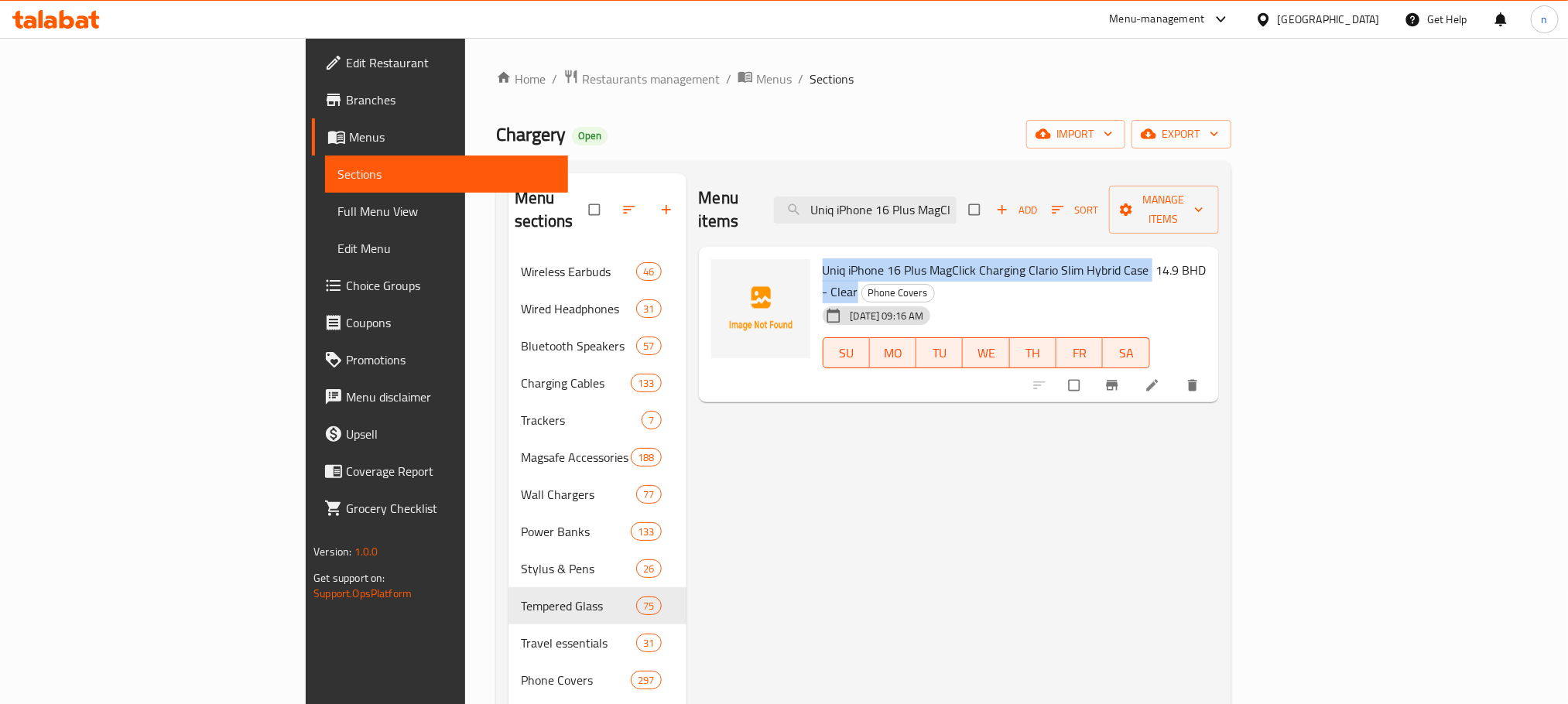
drag, startPoint x: 752, startPoint y: 248, endPoint x: 1089, endPoint y: 242, distance: 337.1
click at [1089, 259] on span "Uniq iPhone 16 Plus MagClick Charging Clario Slim Hybrid Case - Clear" at bounding box center [986, 281] width 327 height 45
copy span "Uniq iPhone 16 Plus MagClick Charging Clario Slim Hybrid Case - Clear"
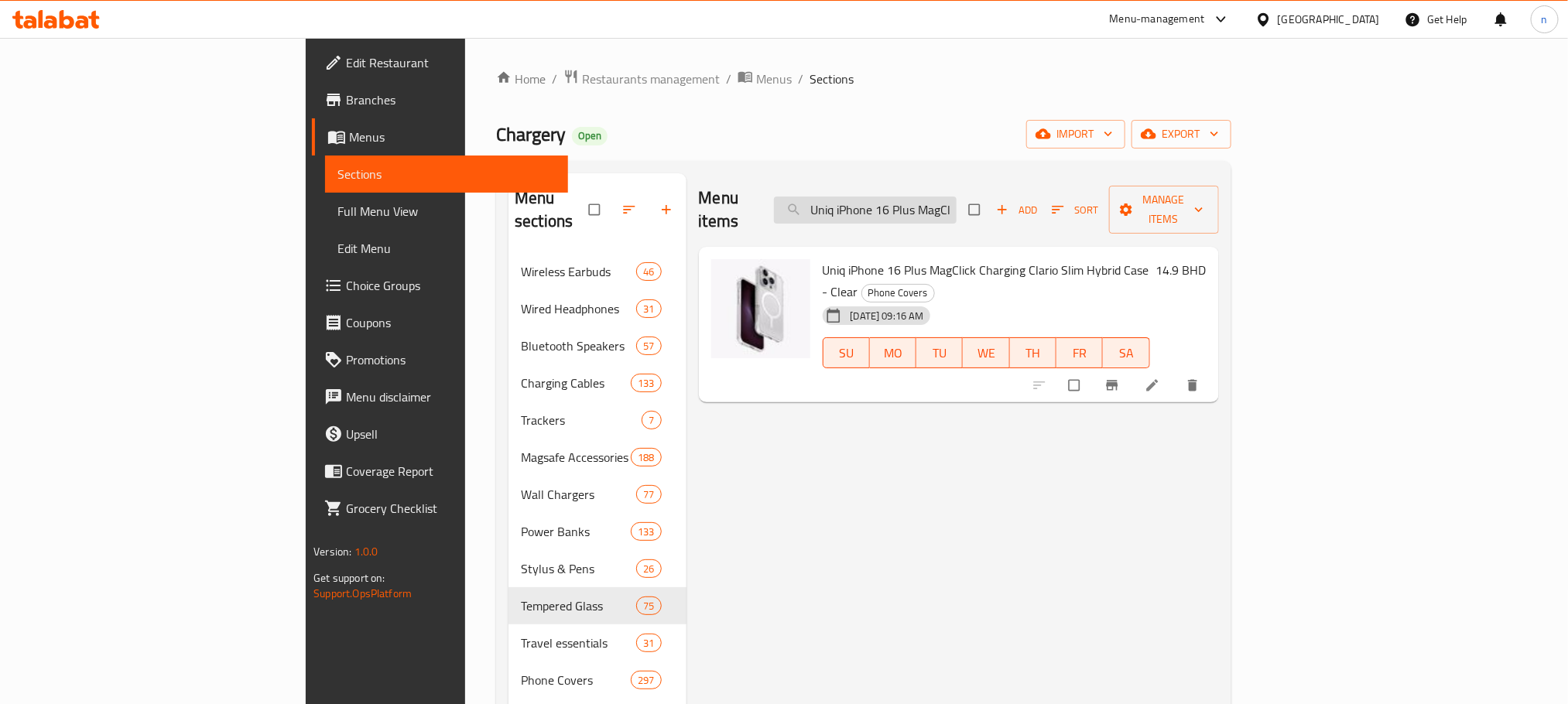
click at [957, 197] on input "Uniq iPhone 16 Plus MagClick Charging Clario Slim Hybrid Case - Clear" at bounding box center [866, 210] width 182 height 27
paste input "[PERSON_NAME] iPhone 16 Pro Lethear Case - Black"
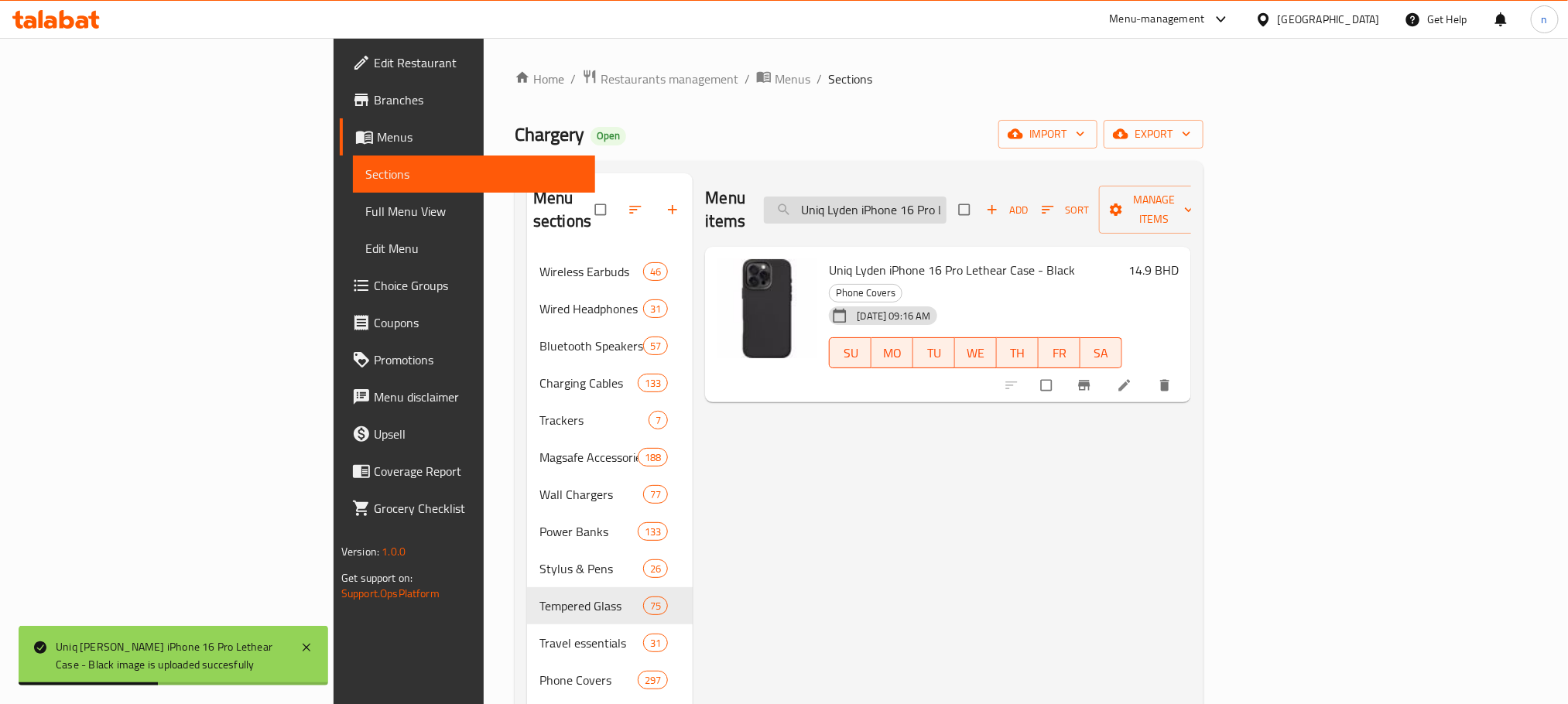
click at [946, 203] on input "Uniq Lyden iPhone 16 Pro Lethear Case - Black" at bounding box center [855, 210] width 182 height 27
paste input "[PERSON_NAME] iPhone 16 Pro Leather Cover - Brown"
click at [946, 197] on input "[PERSON_NAME] iPhone 16 Pro Leather Cover - Brown" at bounding box center [855, 210] width 182 height 27
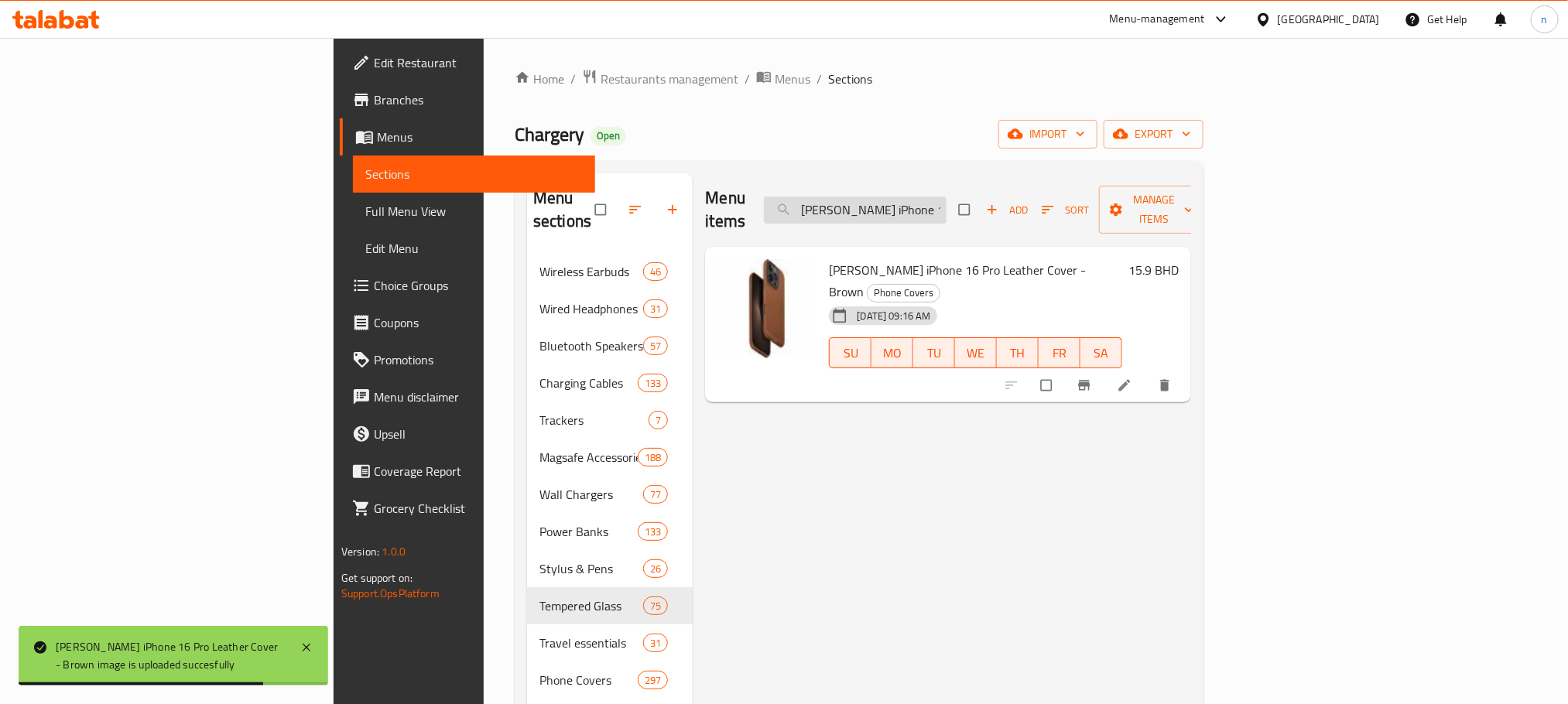
click at [946, 197] on input "[PERSON_NAME] iPhone 16 Pro Leather Cover - Brown" at bounding box center [855, 210] width 182 height 27
paste input "iq [PERSON_NAME] iPhone 16 Pro Back Cover Mobile Case - Gray"
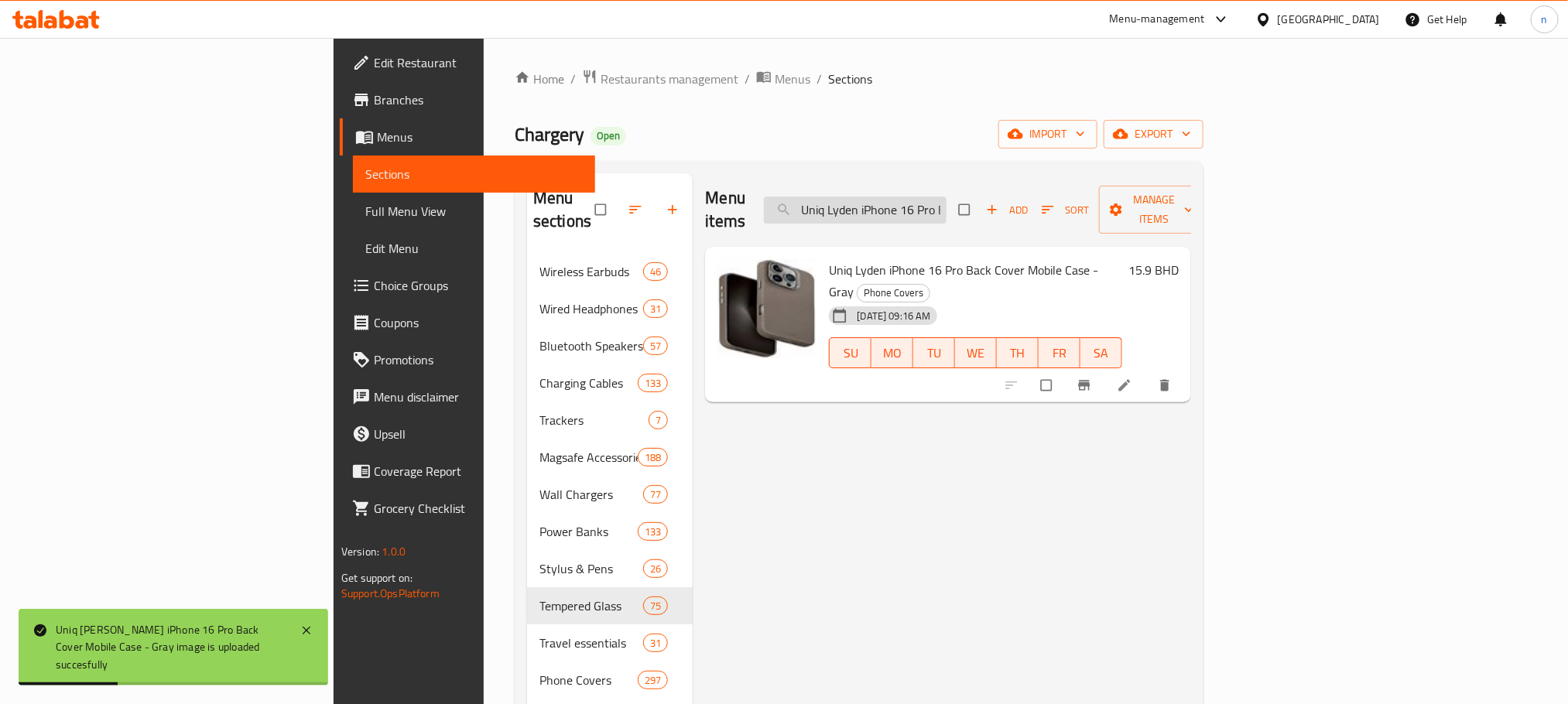
click at [946, 205] on input "Uniq Lyden iPhone 16 Pro Back Cover Mobile Case - Gray" at bounding box center [855, 210] width 182 height 27
paste input "[PERSON_NAME]"
click at [946, 197] on input "Uniq Lyden iPhone 16 Pro Max Leather Case - Gray" at bounding box center [855, 210] width 182 height 27
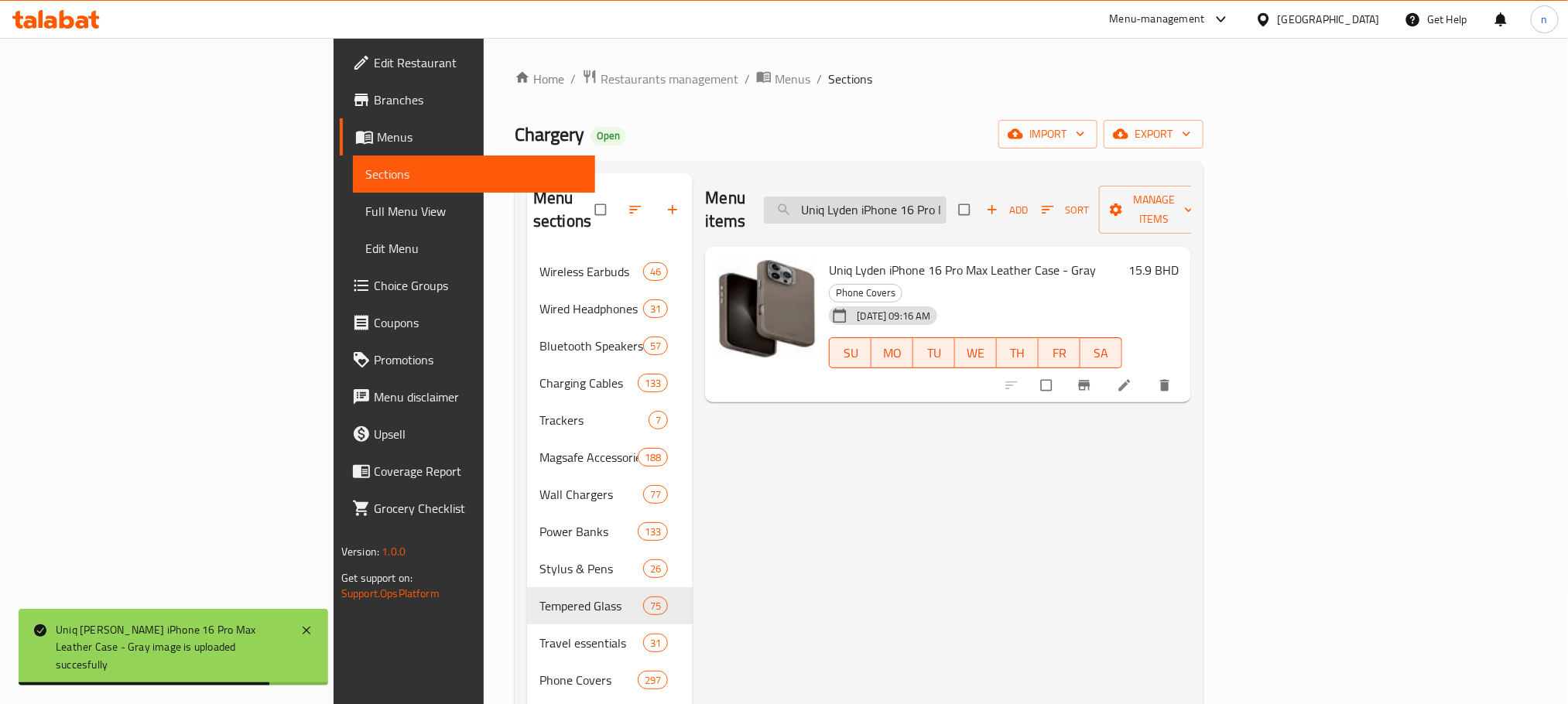
click at [946, 198] on input "Uniq Lyden iPhone 16 Pro Max Leather Case - Gray" at bounding box center [855, 210] width 182 height 27
paste input "Optix iPhone 16 Screen Protector - Clear"
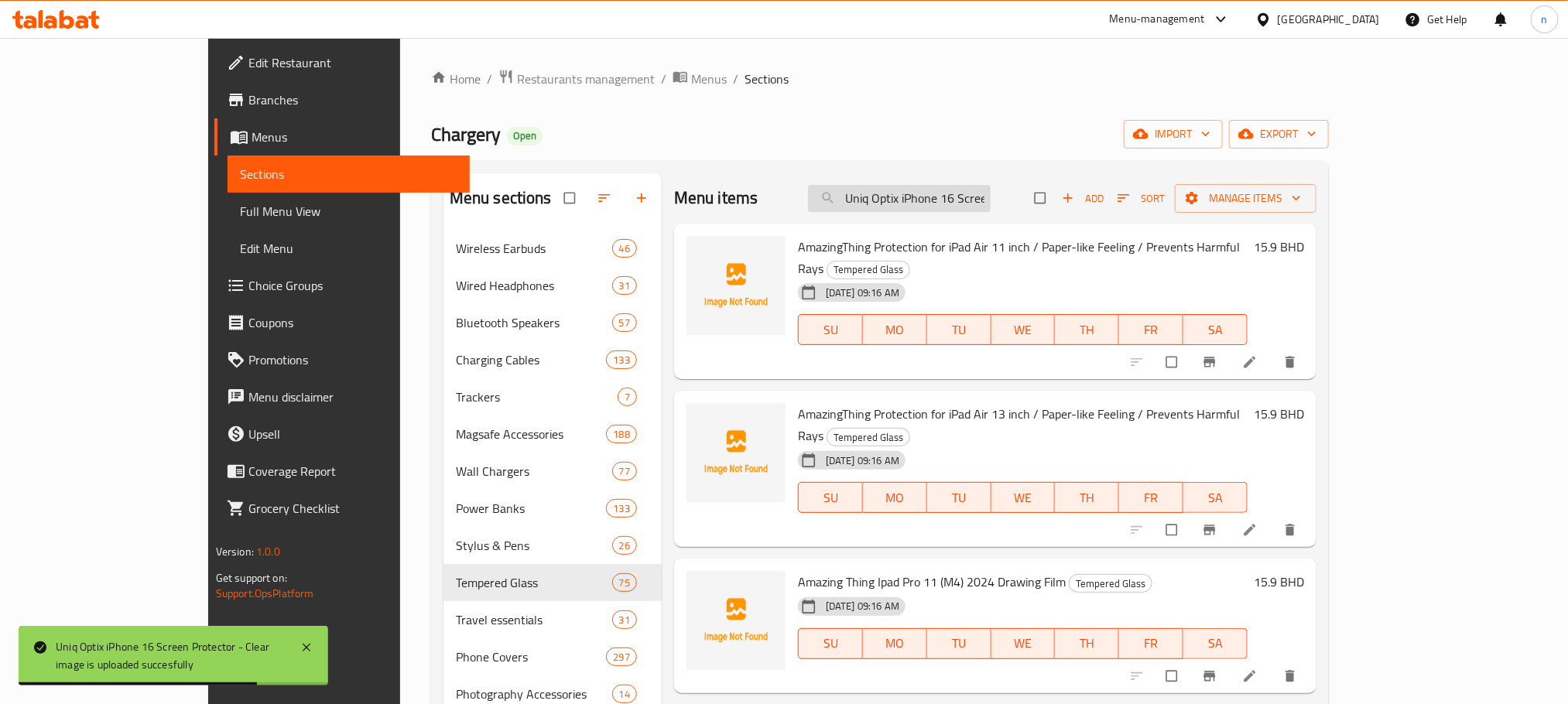
click at [947, 190] on input "Uniq Optix iPhone 16 Screen Protector - Clear" at bounding box center [899, 198] width 182 height 27
click at [941, 191] on input "Uniq Optix iPhone 16 Screen Protector - Clear" at bounding box center [899, 198] width 182 height 27
click at [938, 193] on input "Uniq Optix iPhone 16 Screen Protector - Clear" at bounding box center [899, 198] width 182 height 27
click at [936, 193] on input "Uniq Optix iPhone 16 Screen Protector - Clear" at bounding box center [899, 198] width 182 height 27
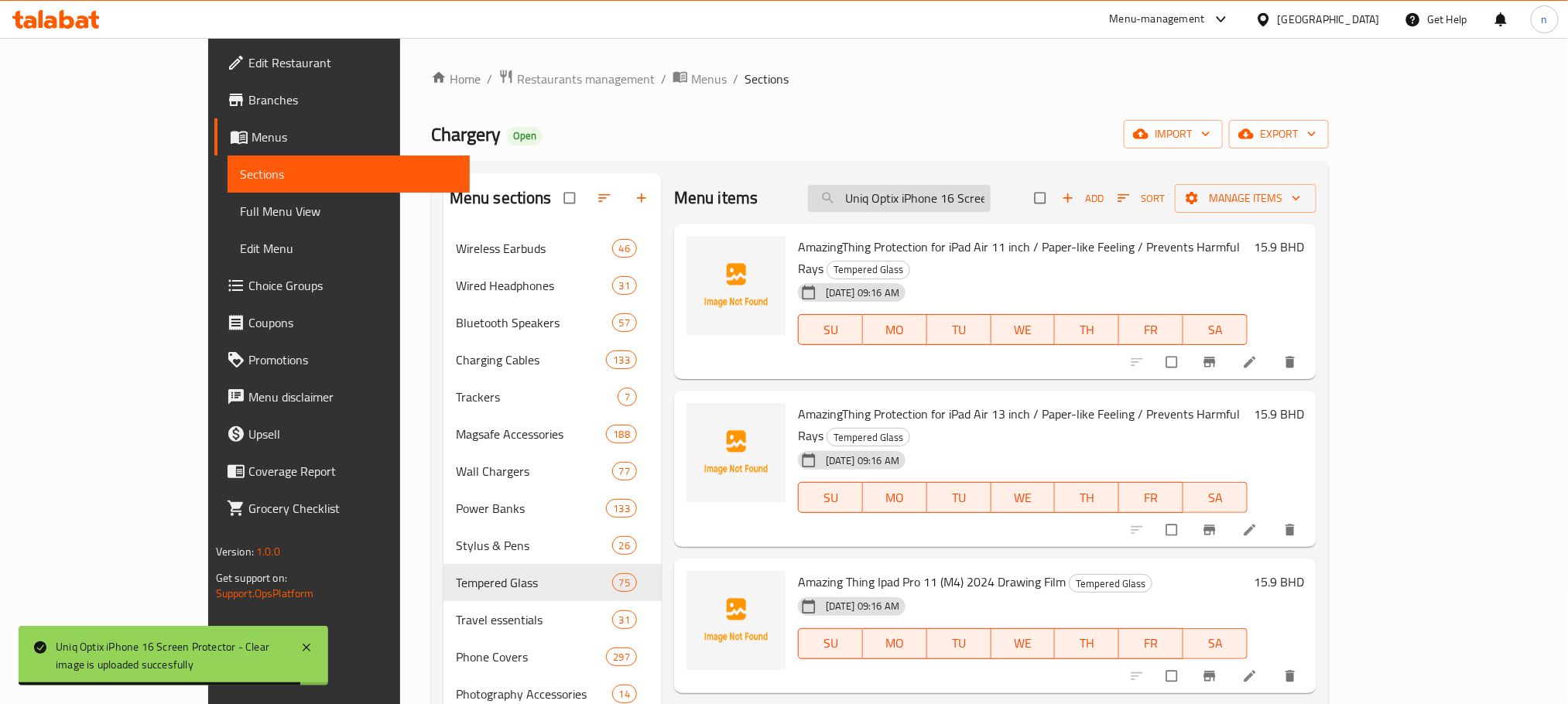
paste input "Vivid iPhone 16 Plus Screen Protecto"
click at [964, 198] on input "Uniq Optix Vivid iPhone 16 Plus Screen Protector" at bounding box center [899, 198] width 182 height 27
paste input "iPhone 16 Plus Screen Protector - Matte"
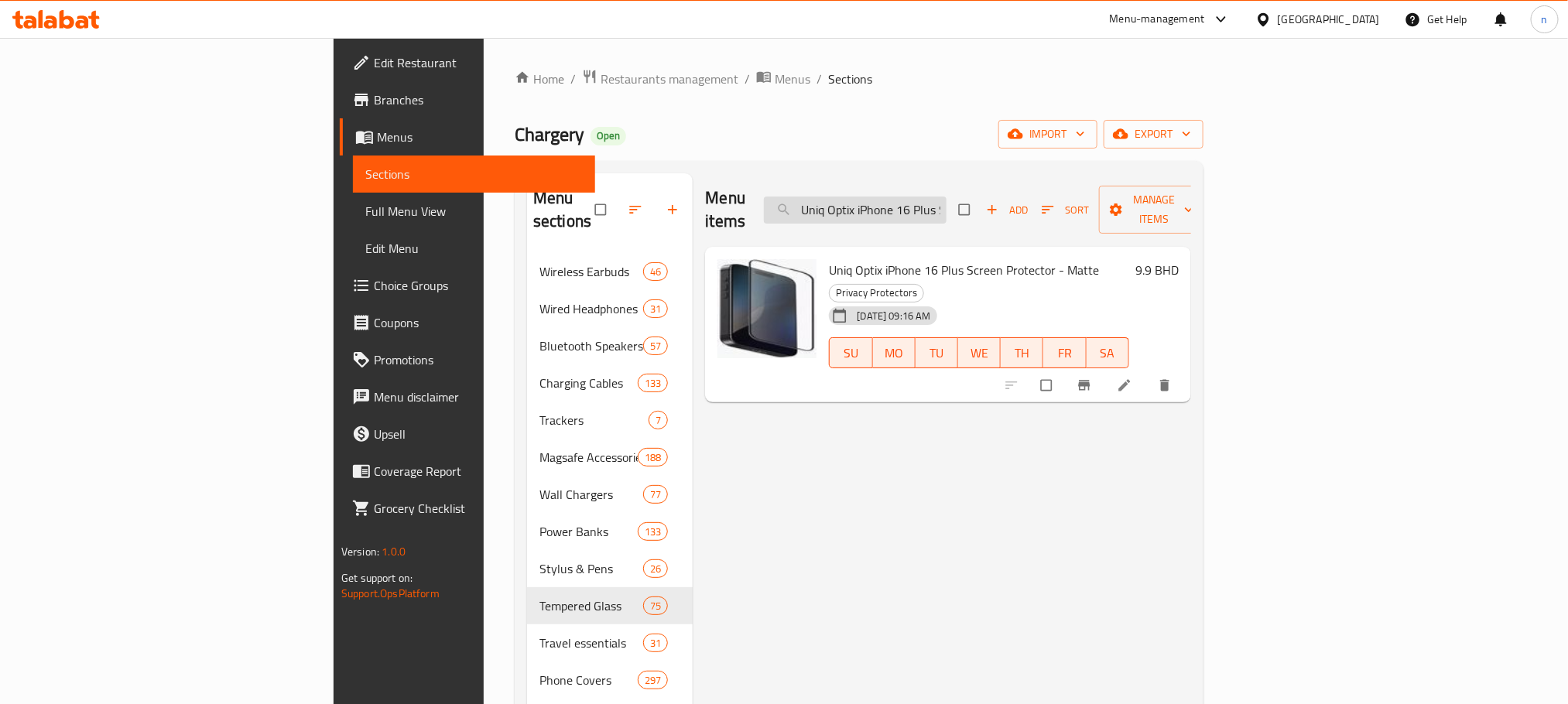
click at [946, 202] on input "Uniq Optix iPhone 16 Plus Screen Protector - Matte" at bounding box center [855, 210] width 182 height 27
paste input "ro"
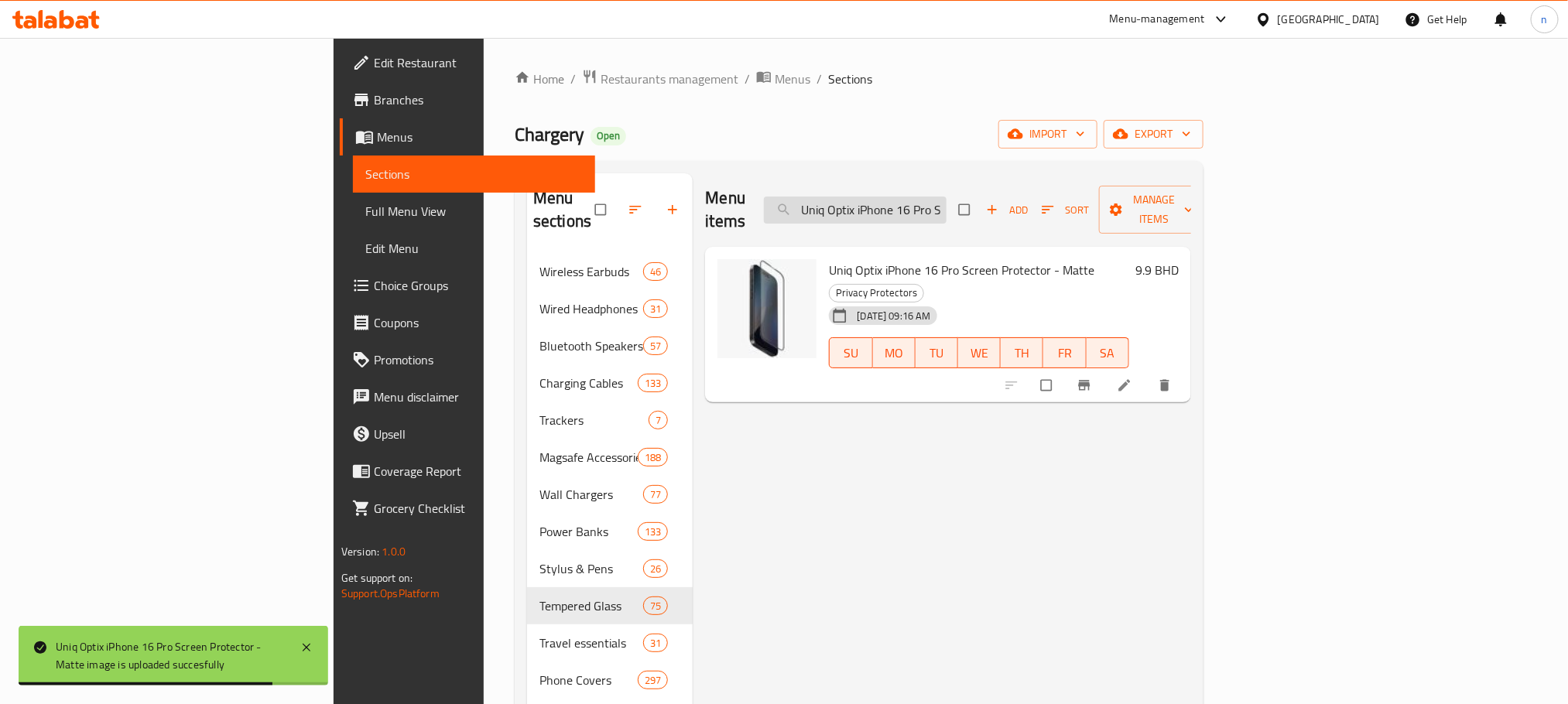
click at [946, 197] on input "Uniq Optix iPhone 16 Pro Screen Protector - Matte" at bounding box center [855, 210] width 182 height 27
paste input "Uniq Optix iPhone 16 Pro Max Screen Protector - Clear"
click at [946, 197] on input "Uniq Optix Uniq Optix iPhone 16 Pro Max Screen Protector - Clear16 Pro Screen P…" at bounding box center [855, 210] width 182 height 27
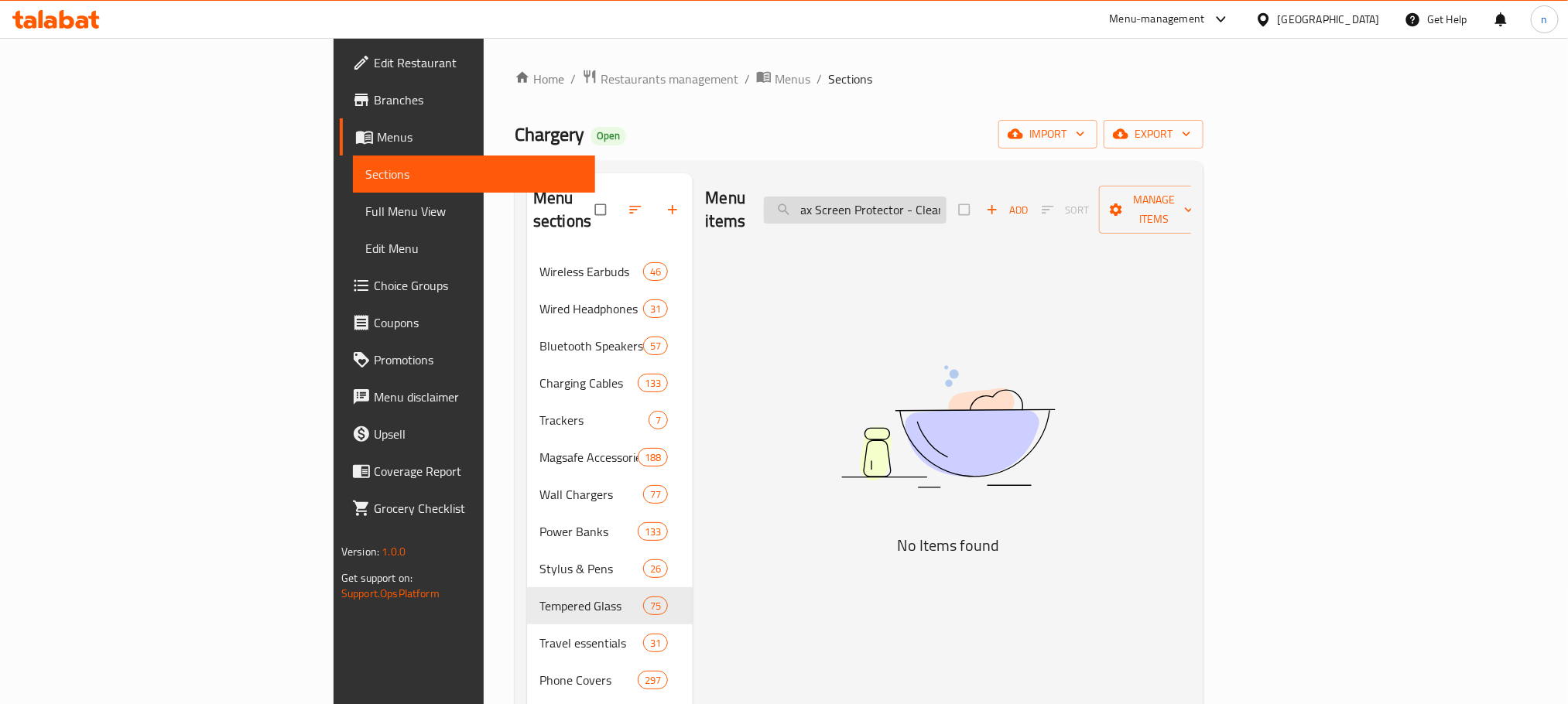
click at [946, 197] on input "Uniq Optix Uniq Optix iPhone 16 Pro Max Screen Protector - Clear16 Pro Screen P…" at bounding box center [855, 210] width 182 height 27
paste input "iPhone 16 Pro Max Screen Protector - Clear"
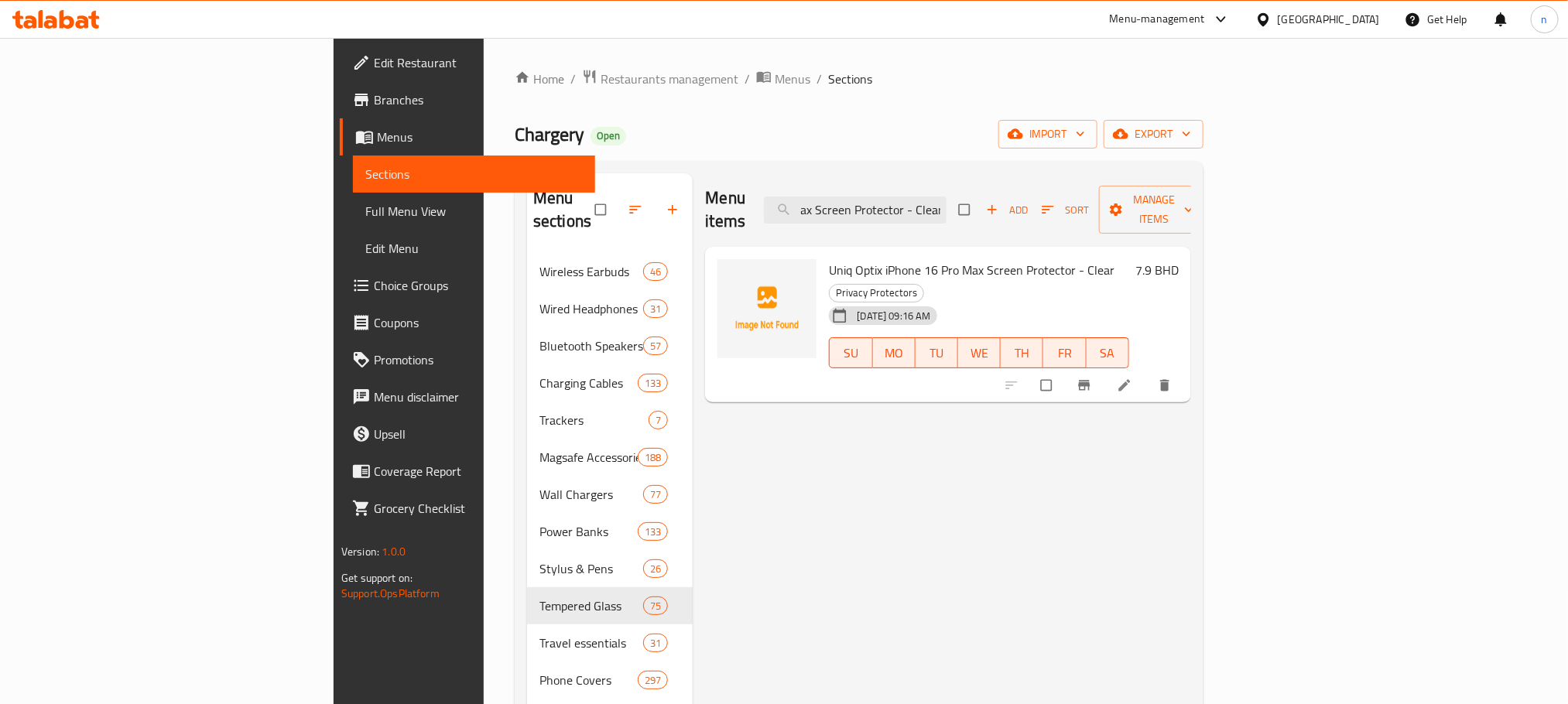
scroll to position [0, 0]
drag, startPoint x: 750, startPoint y: 248, endPoint x: 683, endPoint y: 262, distance: 68.4
click at [911, 259] on div "Uniq Optix iPhone 16 Pro Max Screen Protector - Clear Privacy Protectors 10-08-…" at bounding box center [979, 325] width 312 height 143
click at [829, 259] on span "Uniq Optix iPhone 16 Pro Max Screen Protector - Clear" at bounding box center [972, 270] width 285 height 23
drag, startPoint x: 752, startPoint y: 248, endPoint x: 1024, endPoint y: 244, distance: 272.0
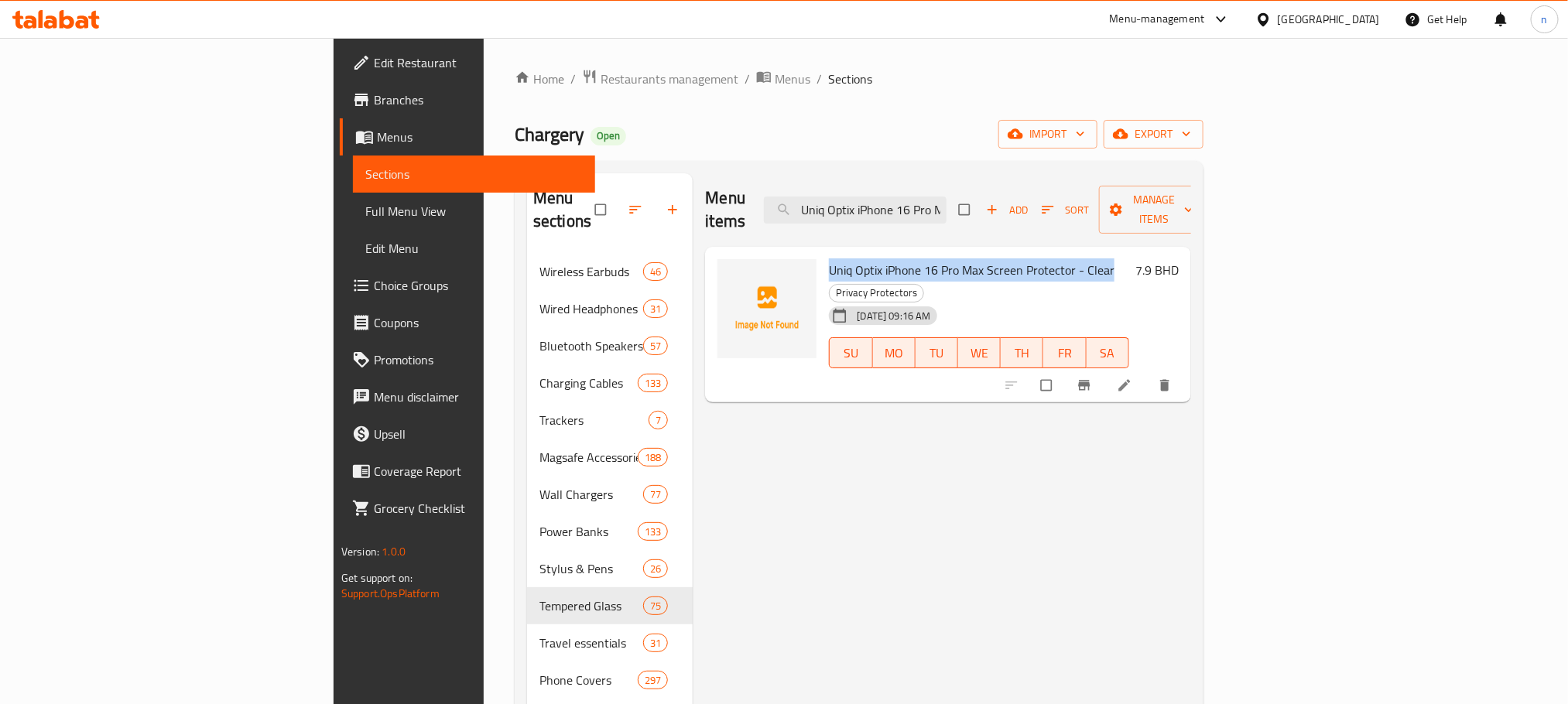
click at [1024, 259] on span "Uniq Optix iPhone 16 Pro Max Screen Protector - Clear" at bounding box center [972, 270] width 285 height 23
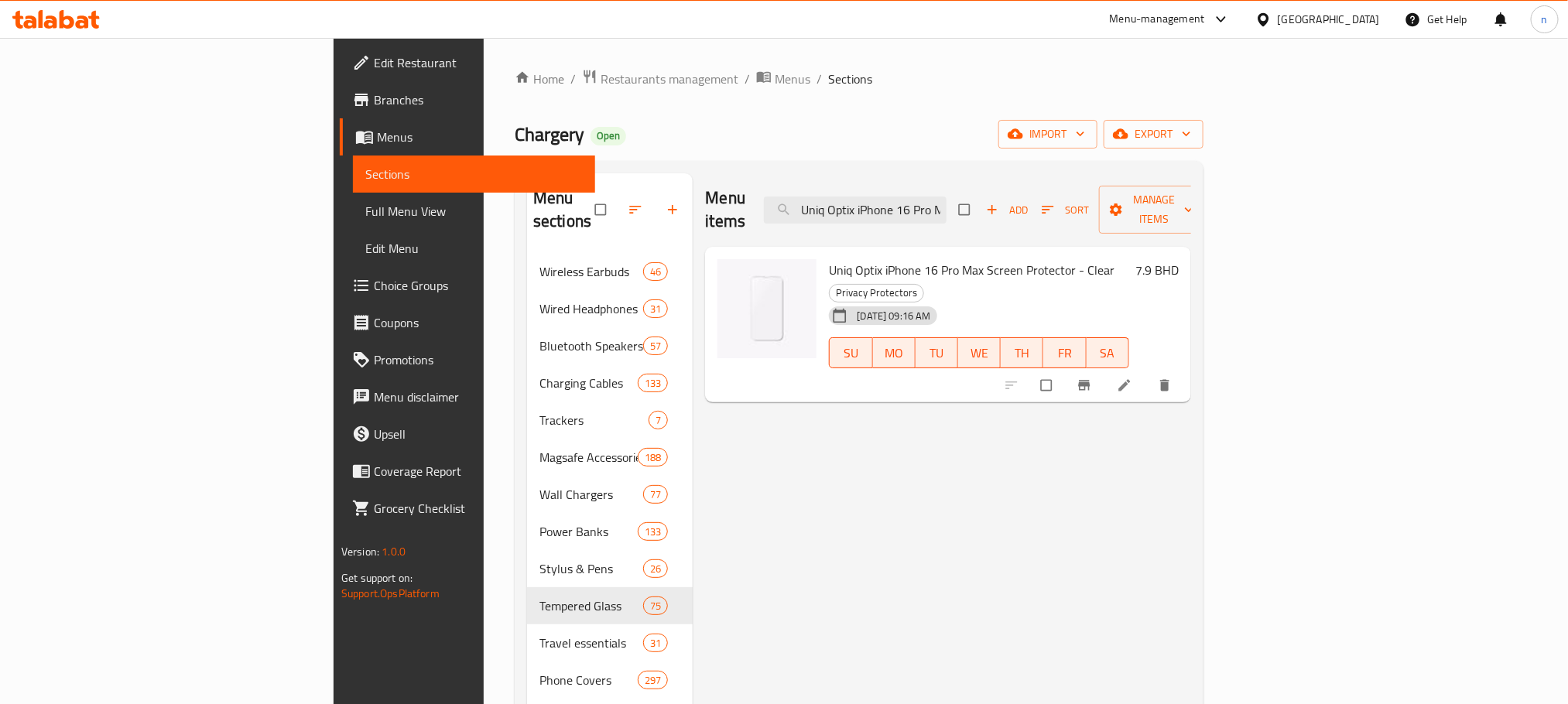
click at [946, 199] on input "Uniq Optix iPhone 16 Pro Max Screen Protector - Clear" at bounding box center [855, 210] width 182 height 27
paste input "Matte"
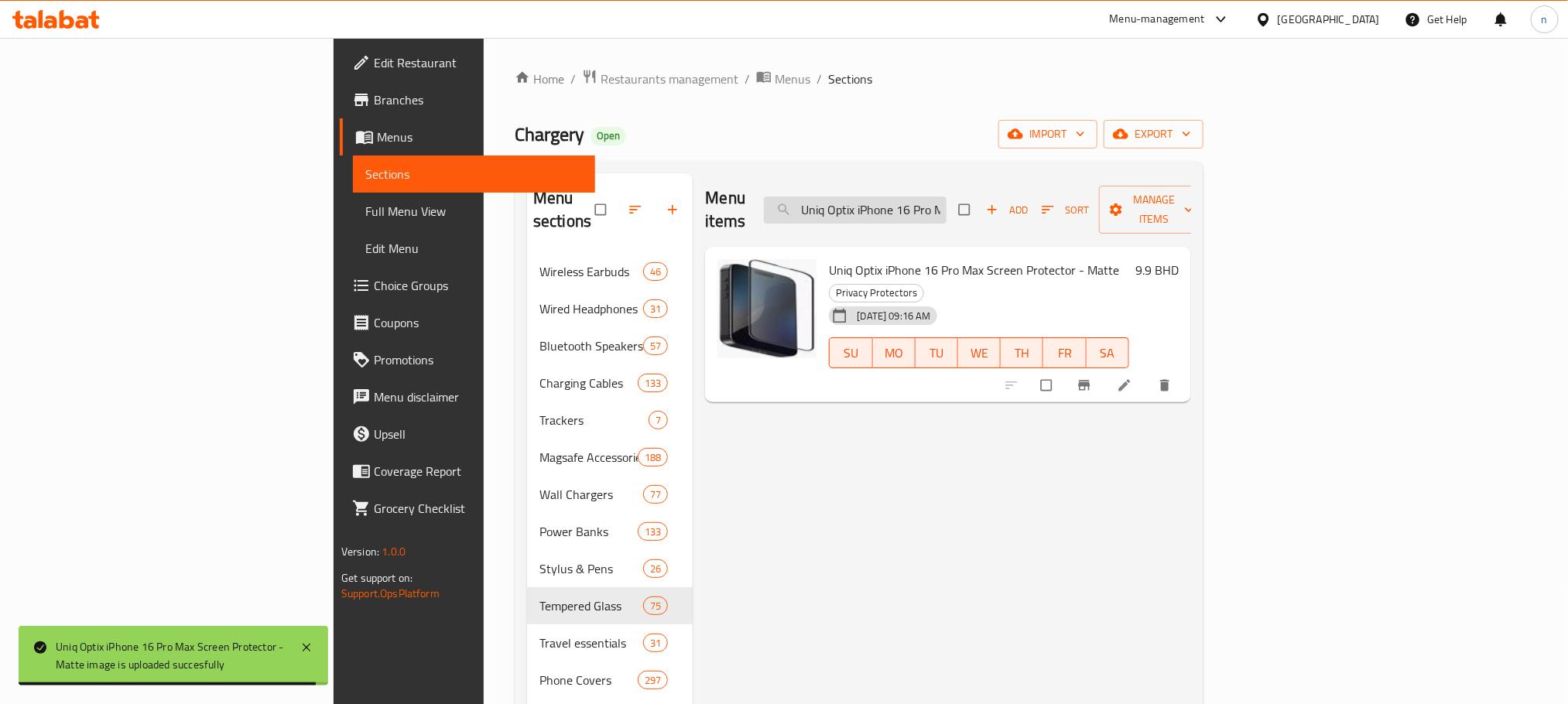
click at [946, 197] on input "Uniq Optix iPhone 16 Pro Max Screen Protector - Matte" at bounding box center [855, 210] width 182 height 27
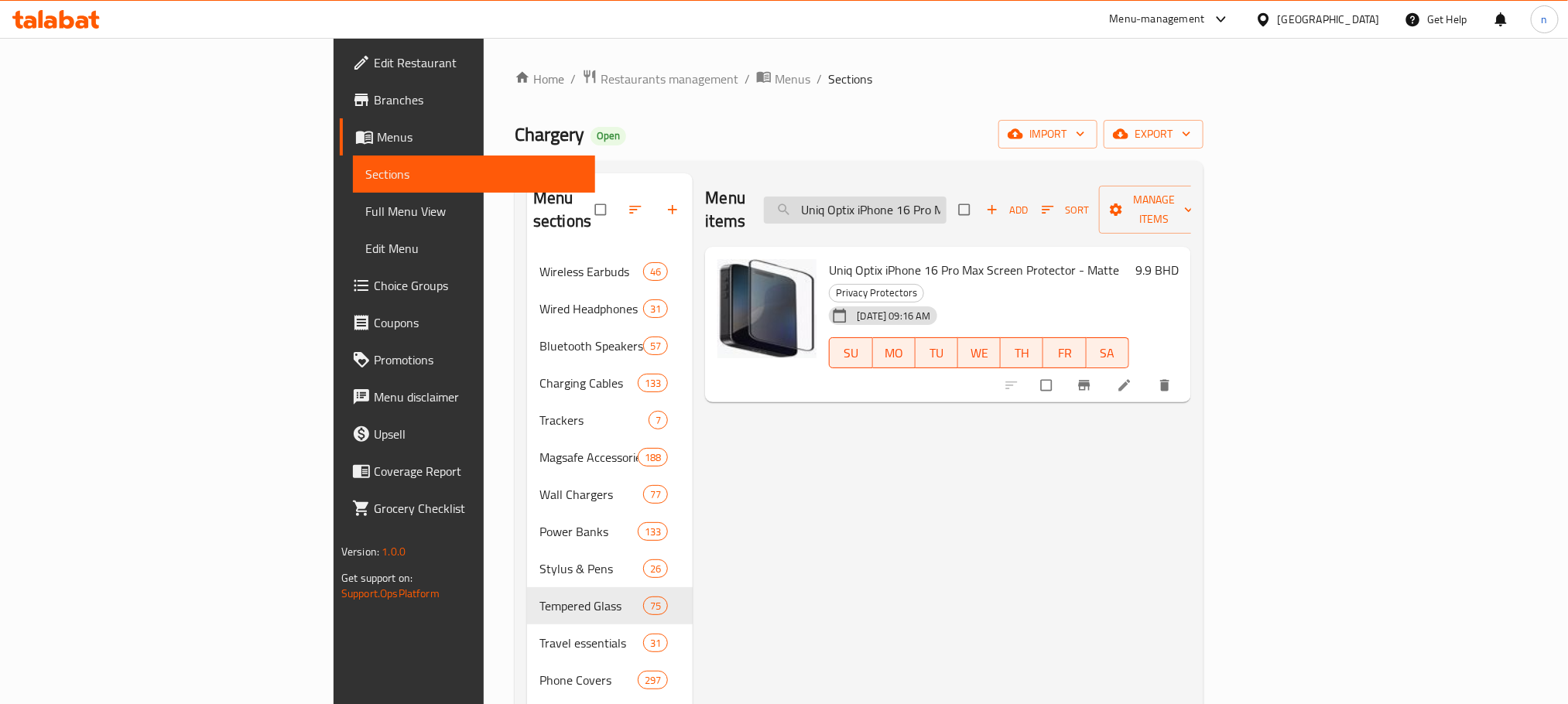
click at [946, 197] on input "Uniq Optix iPhone 16 Pro Max Screen Protector - Matte" at bounding box center [855, 210] width 182 height 27
paste input "Anti Reflective Screen Protector"
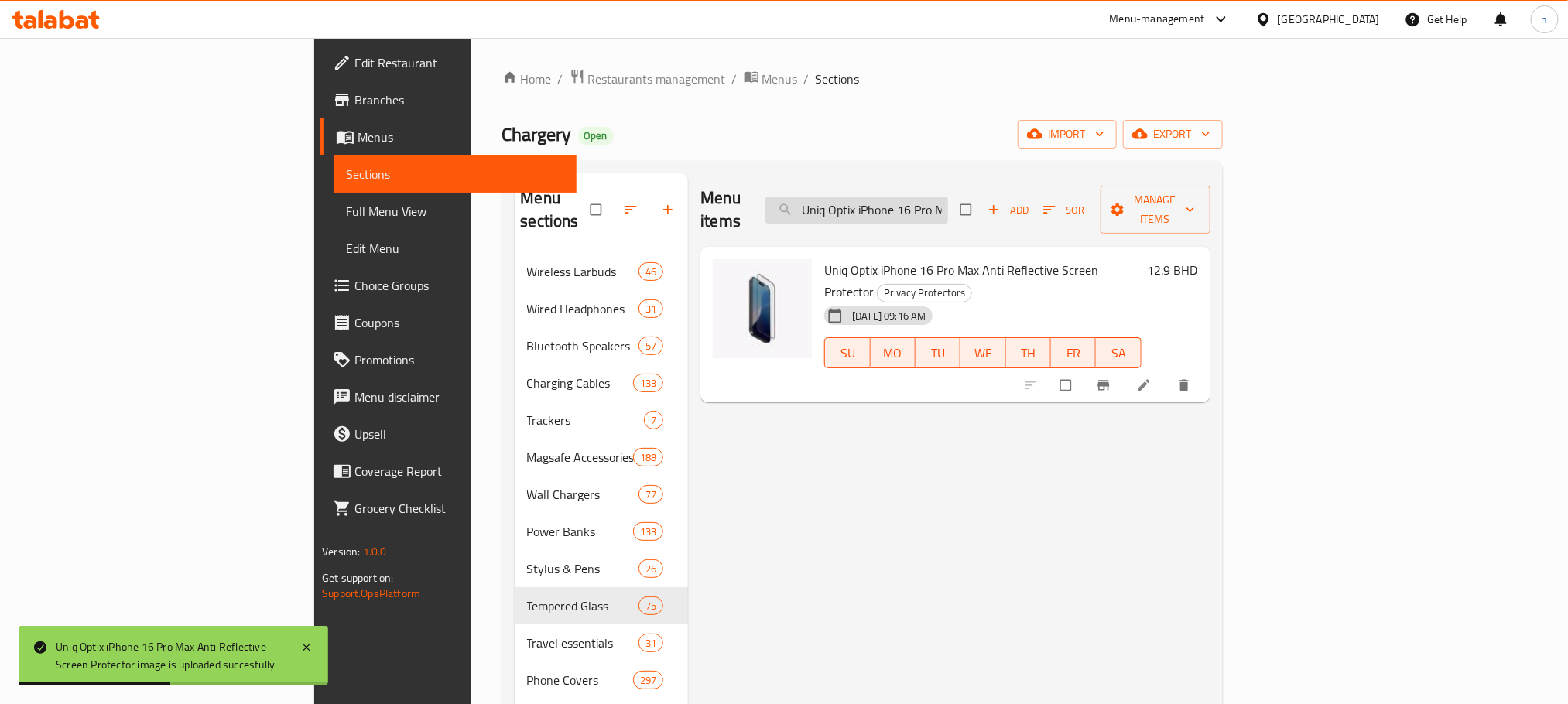
click at [948, 197] on input "Uniq Optix iPhone 16 Pro Max Anti Reflective Screen Protector" at bounding box center [857, 210] width 182 height 27
paste input "16 Pro/16 Pro Max Camera Lens Protector - Crystal Clea"
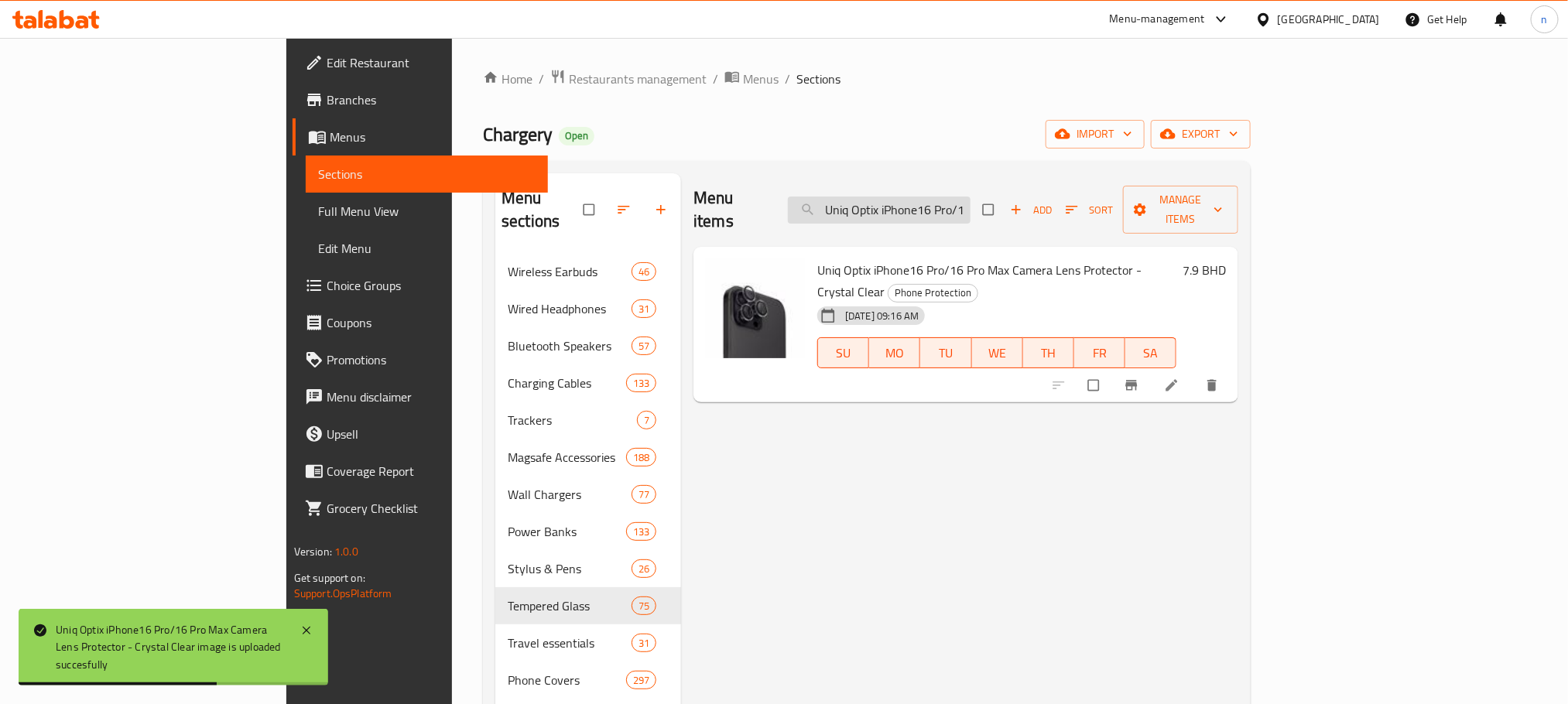
click at [971, 206] on input "Uniq Optix iPhone16 Pro/16 Pro Max Camera Lens Protector - Crystal Clear" at bounding box center [879, 210] width 182 height 27
paste input "Aluguard iPhone 16 Pro/Pro Max Lens Protector - Silve"
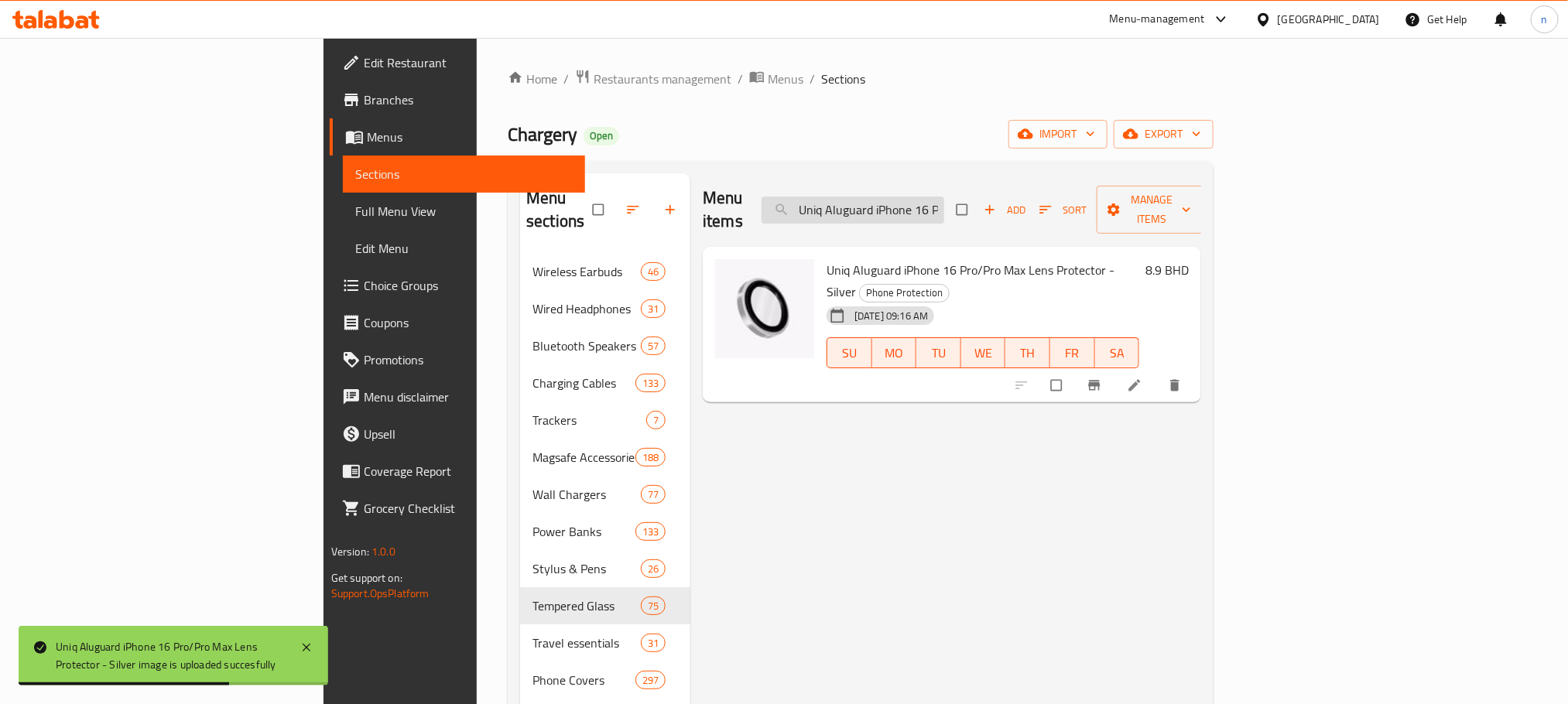
click at [944, 211] on input "Uniq Aluguard iPhone 16 Pro/Pro Max Lens Protector - Silver" at bounding box center [853, 210] width 182 height 27
click at [944, 205] on input "Uniq Aluguard iPhone 16 Pro/Pro Max Lens Protector - Silver" at bounding box center [853, 210] width 182 height 27
paste input "Optix iPhone 16 Pro/16 Pro Max Camera Lens Protector - Taupe Gold"
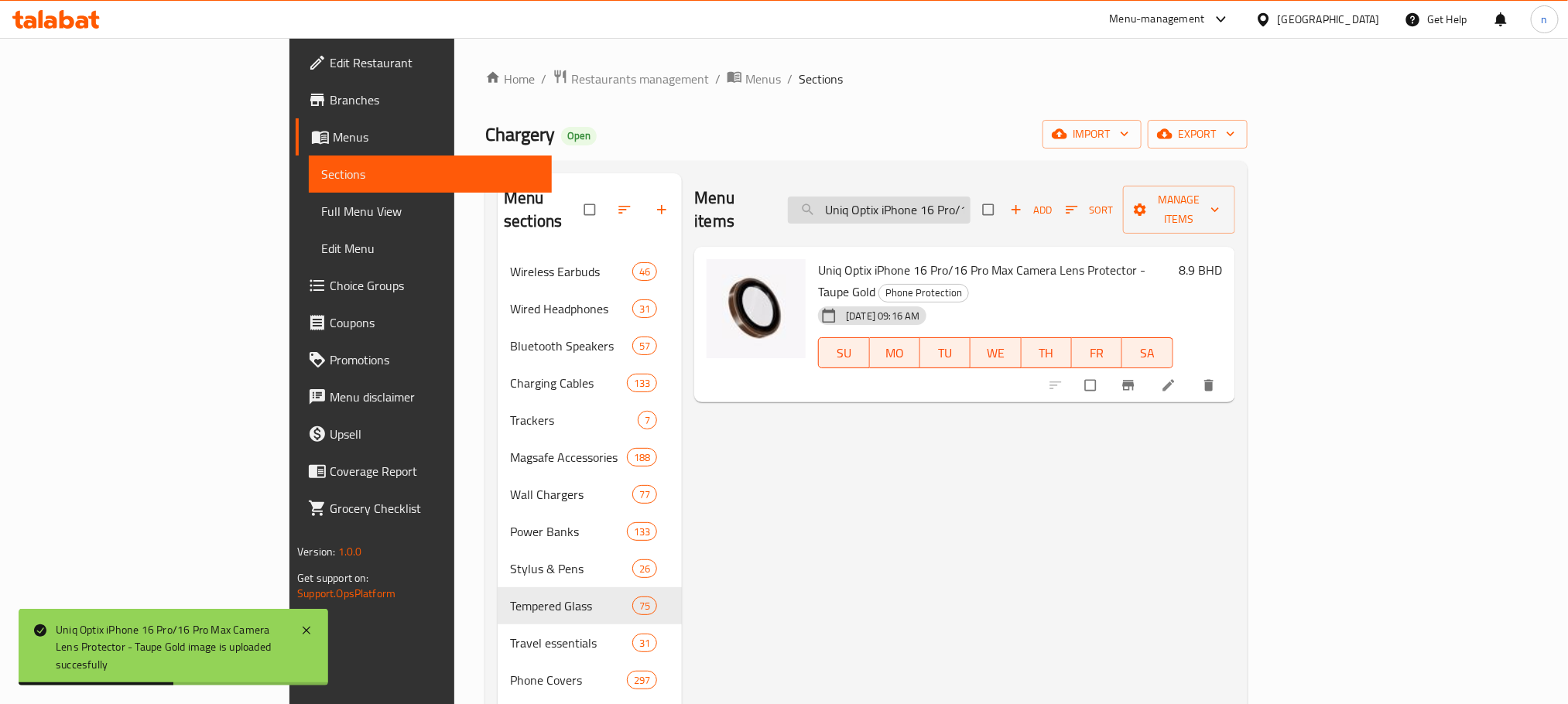
click at [959, 197] on input "Uniq Optix iPhone 16 Pro/16 Pro Max Camera Lens Protector - Taupe Gold" at bounding box center [879, 210] width 182 height 27
click at [961, 197] on input "Uniq Optix iPhone 16 Pro/16 Pro Max Camera Lens Protector - Taupe Gold" at bounding box center [879, 210] width 182 height 27
paste input "Coehl Lumino iPhone 16 Magsafe Case - 3D Ombre Glitter Sparkles"
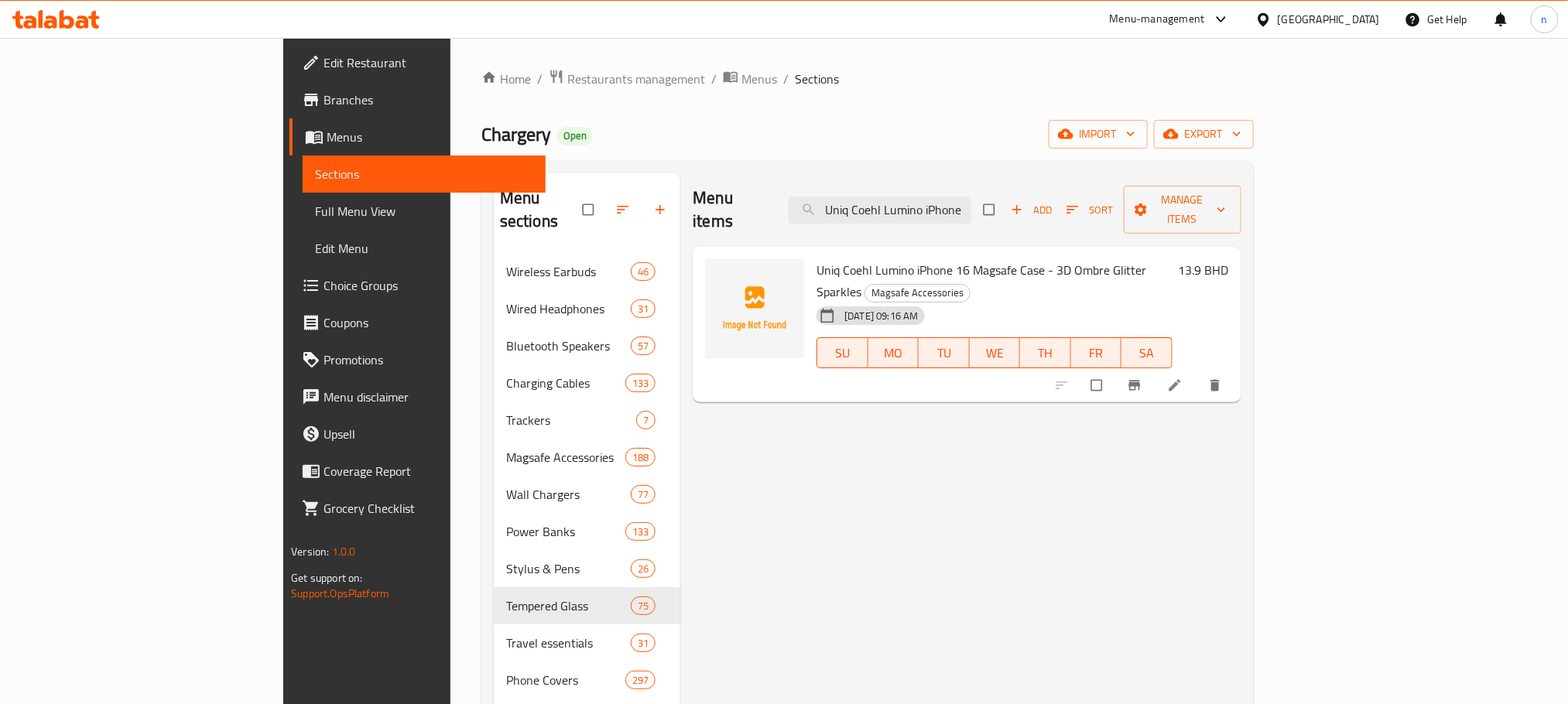
click at [817, 259] on span "Uniq Coehl Lumino iPhone 16 Magsafe Case - 3D Ombre Glitter Sparkles" at bounding box center [982, 281] width 330 height 45
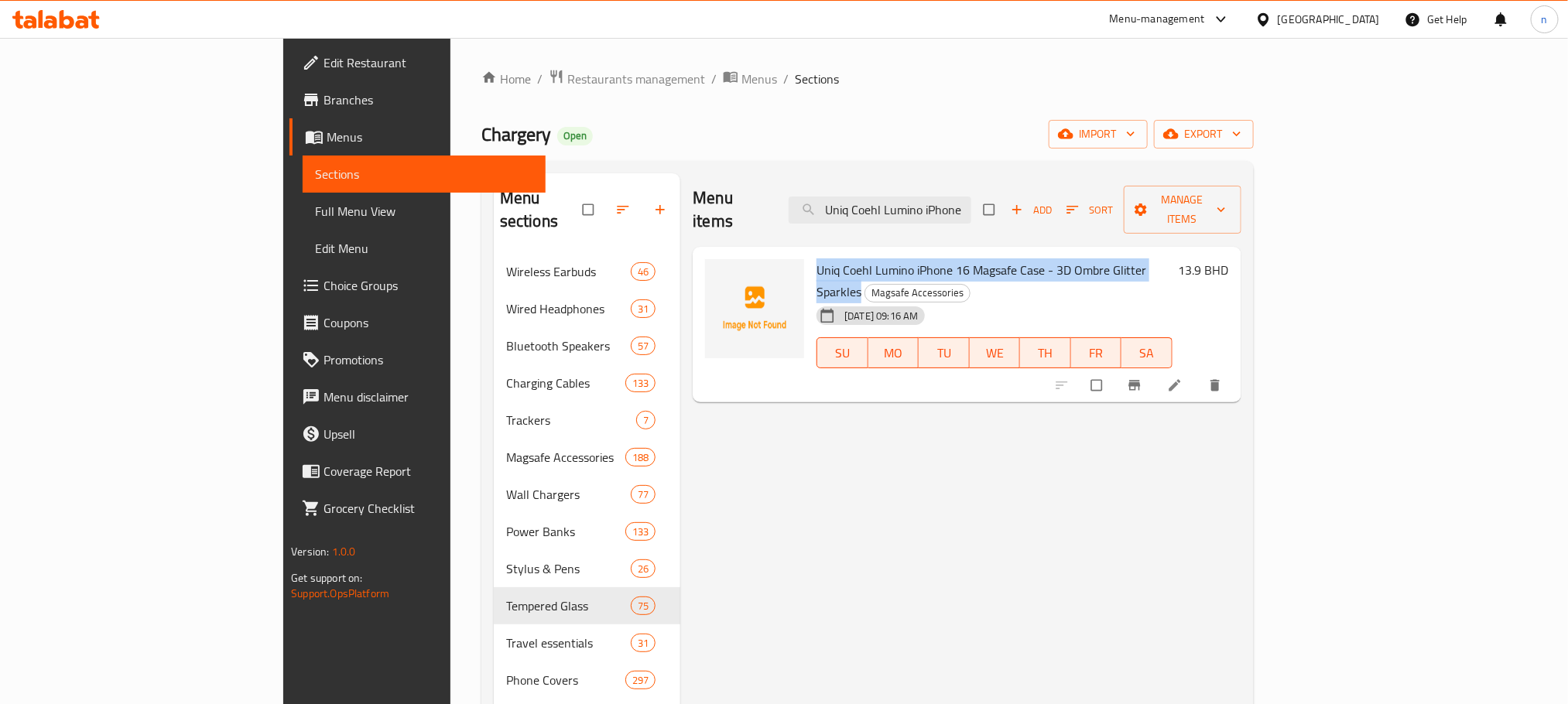
drag, startPoint x: 746, startPoint y: 246, endPoint x: 1104, endPoint y: 249, distance: 358.0
click at [1104, 259] on span "Uniq Coehl Lumino iPhone 16 Magsafe Case - 3D Ombre Glitter Sparkles" at bounding box center [982, 281] width 330 height 45
copy span "Uniq Coehl Lumino iPhone 16 Magsafe Case - 3D Ombre Glitter Sparkles"
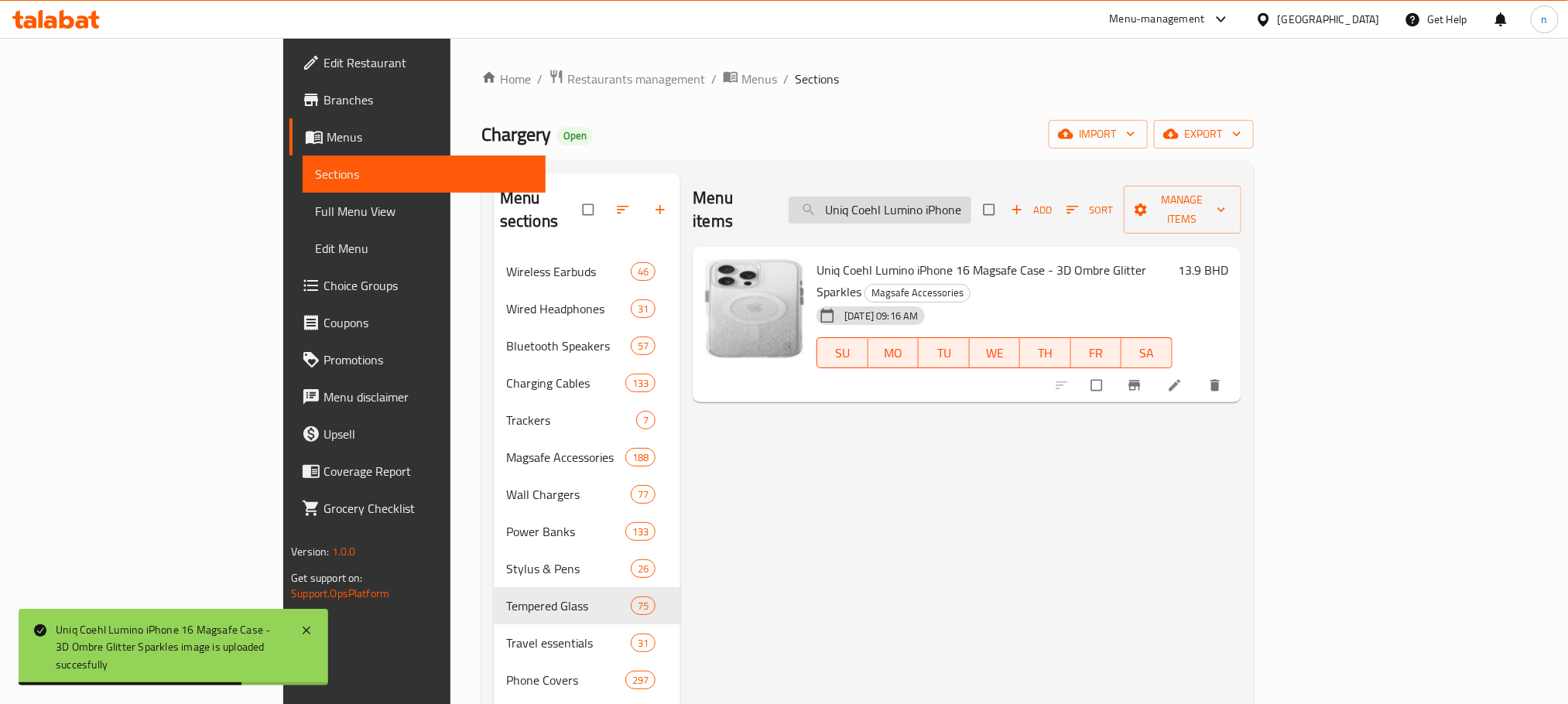
click at [971, 206] on input "Uniq Coehl Lumino iPhone 16 Magsafe Case - 3D Ombre Glitter Sparkles" at bounding box center [880, 210] width 182 height 27
paste input "Pro Max"
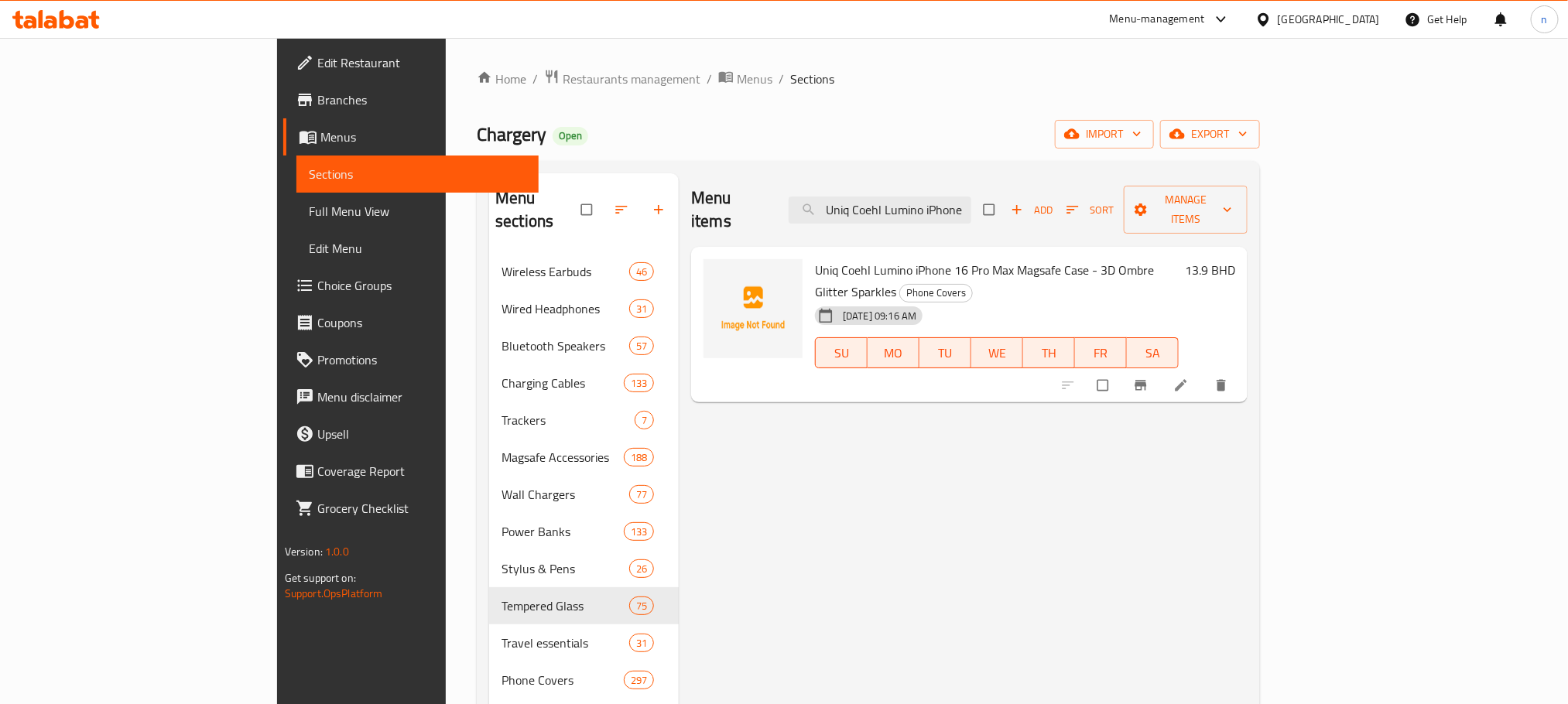
click at [971, 197] on input "Uniq Coehl Lumino iPhone 16 Pro Max Magsafe Case - 3D Ombre Glitter Sparkles" at bounding box center [880, 210] width 182 height 27
paste input "Lyden iPhone 16 Pro Duo Series Leather Case - Orange Red"
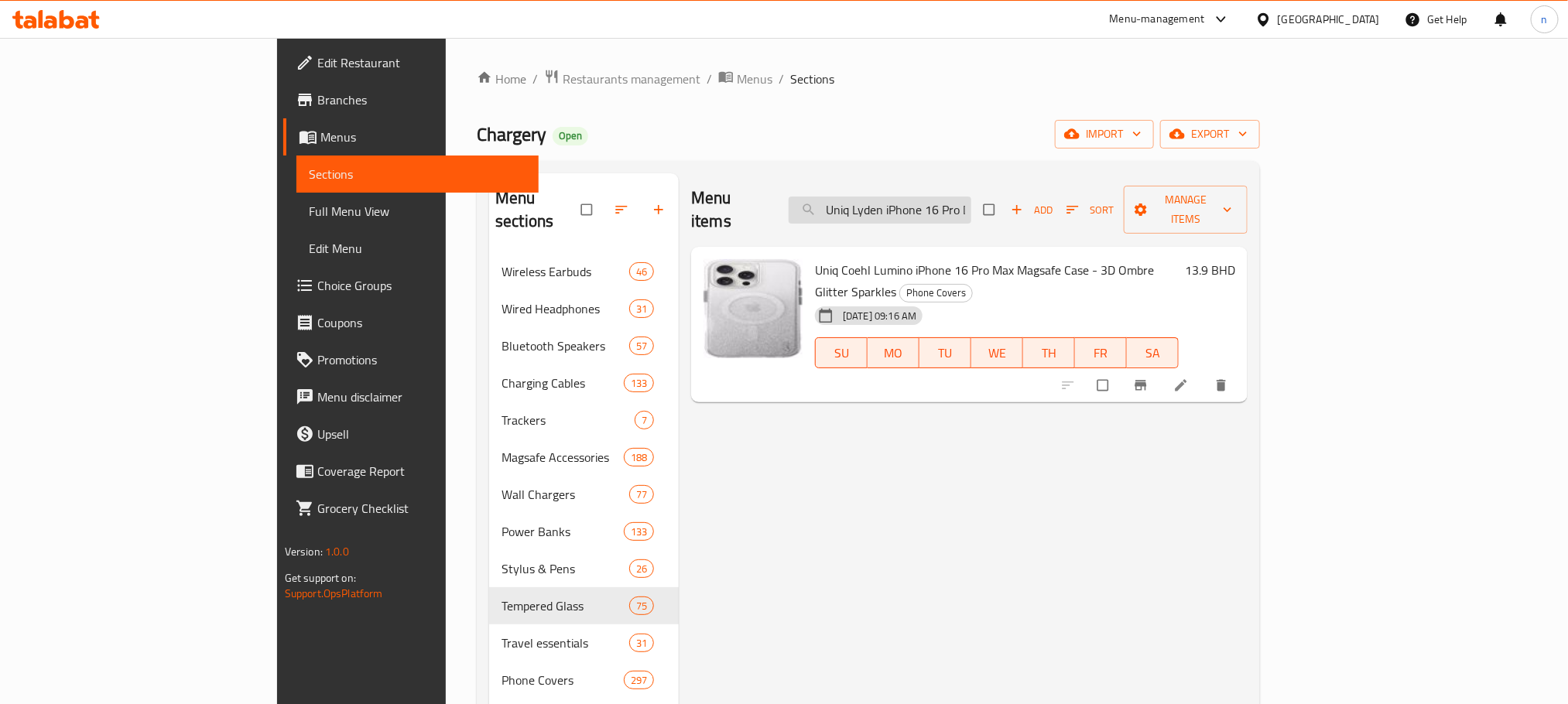
scroll to position [0, 195]
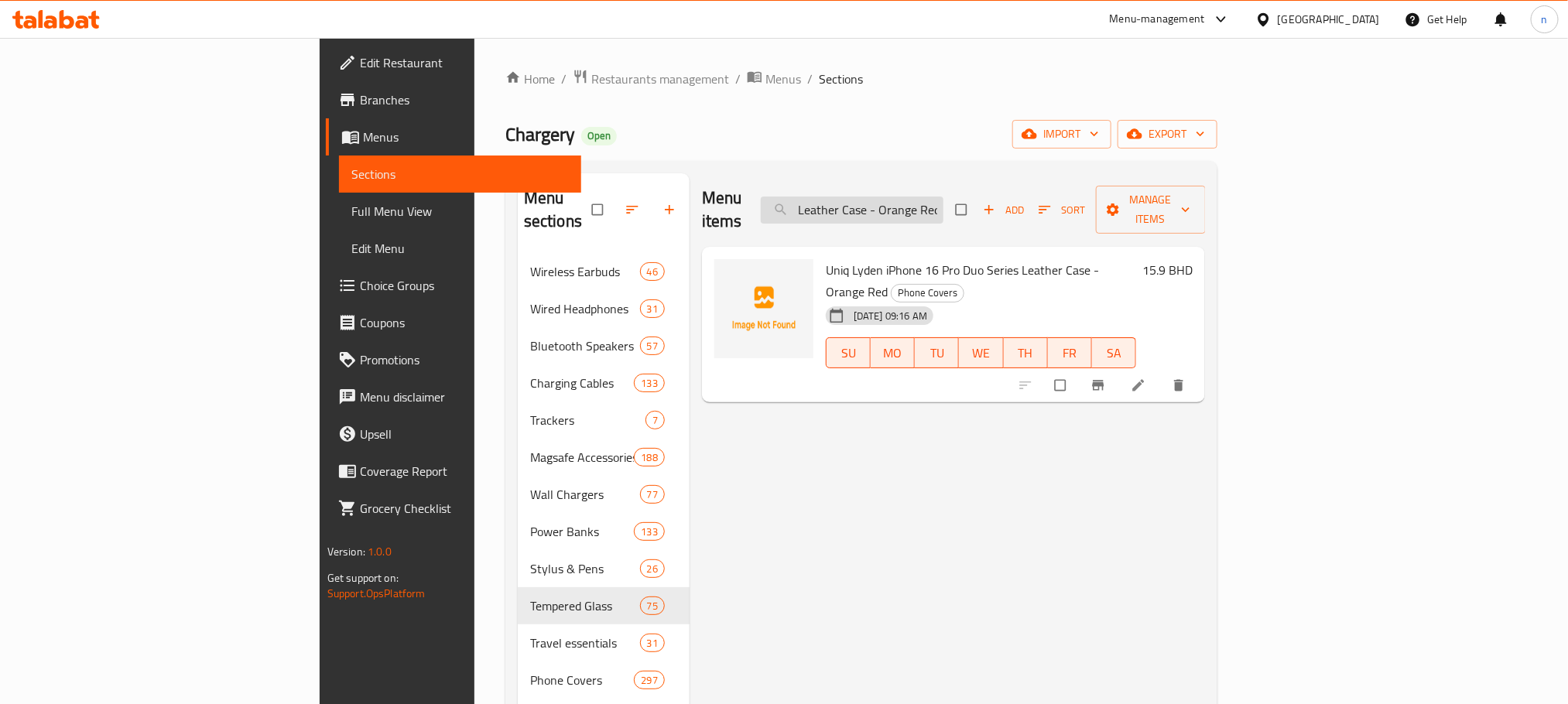
type input "Uniq Lyden iPhone 16 Pro Duo Series Leather Case - Orange Red"
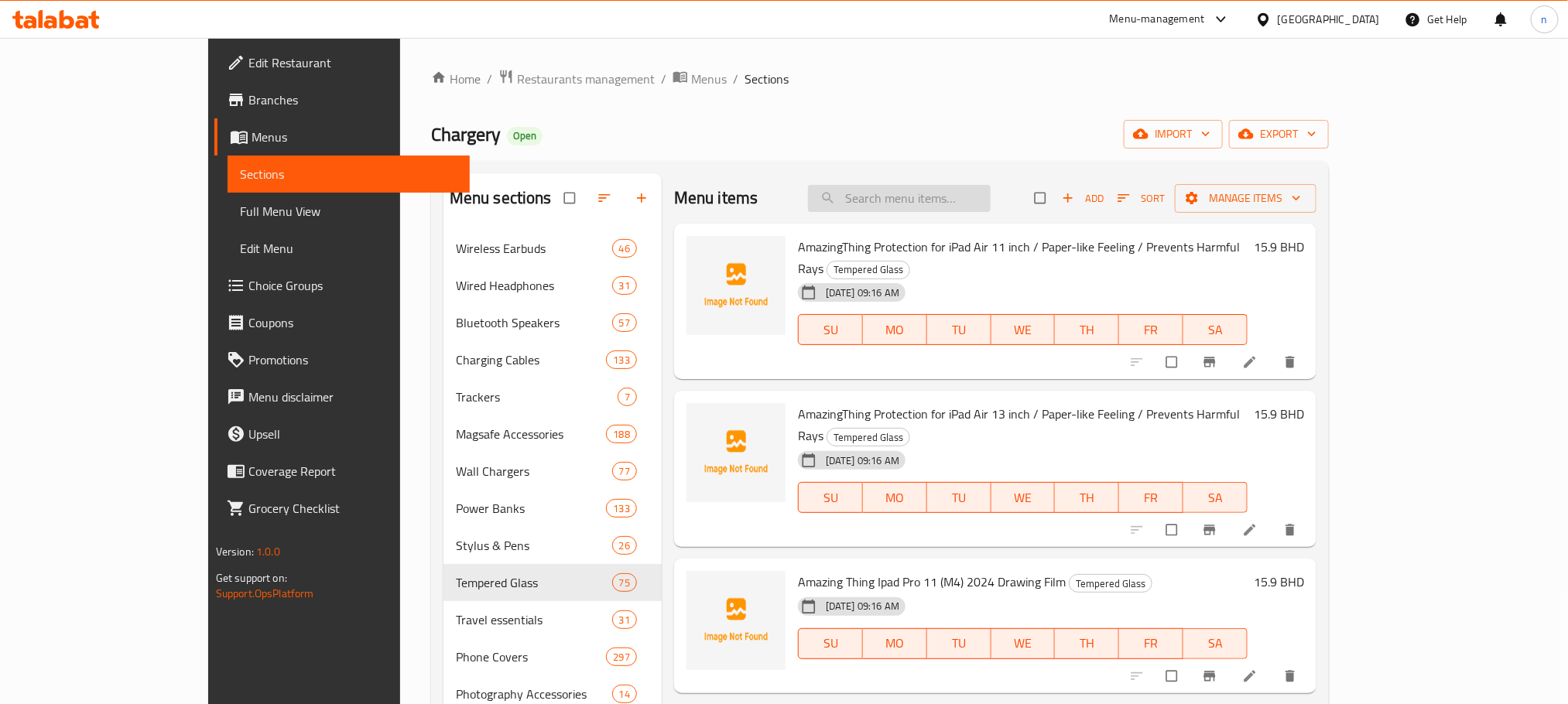
click at [961, 203] on input "search" at bounding box center [899, 198] width 182 height 27
paste input "8886463691076"
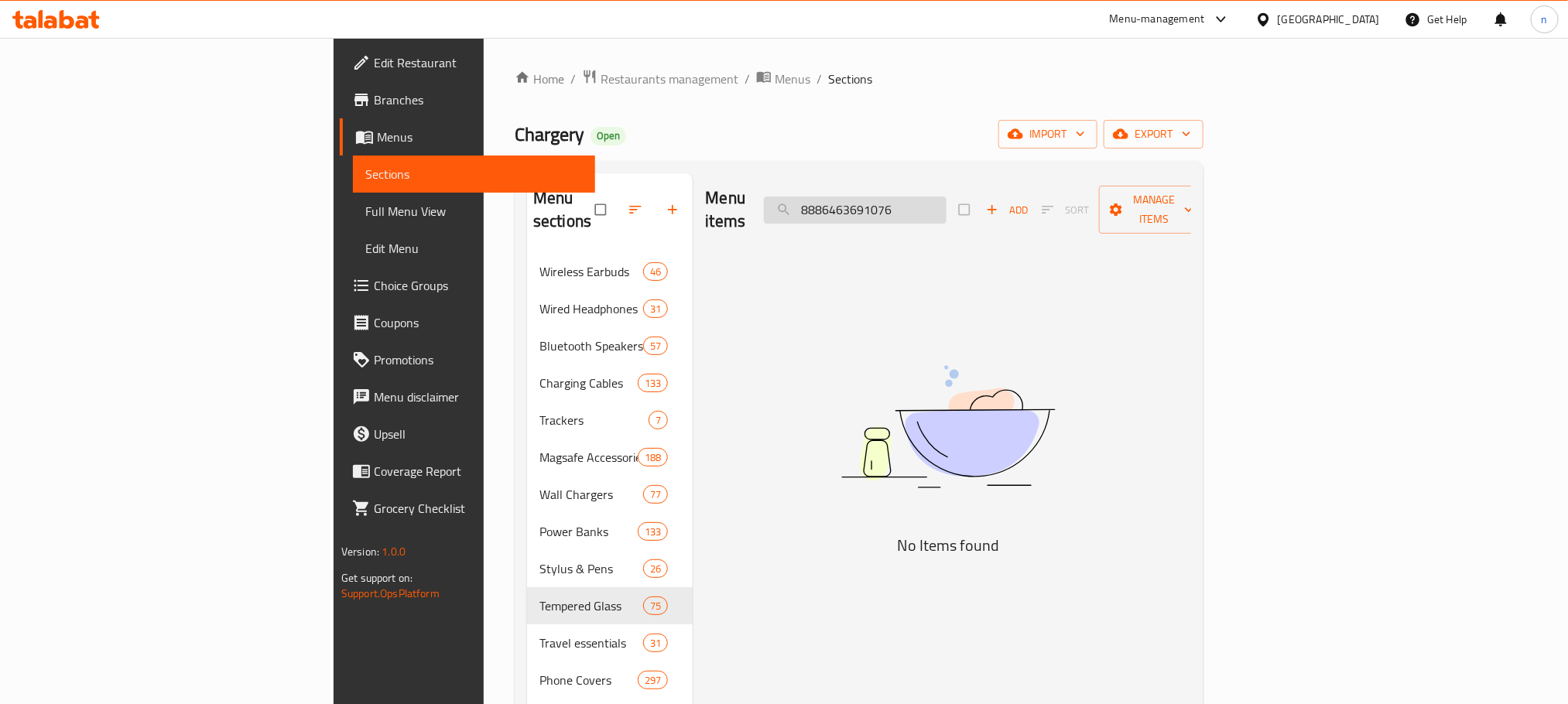
type input "="
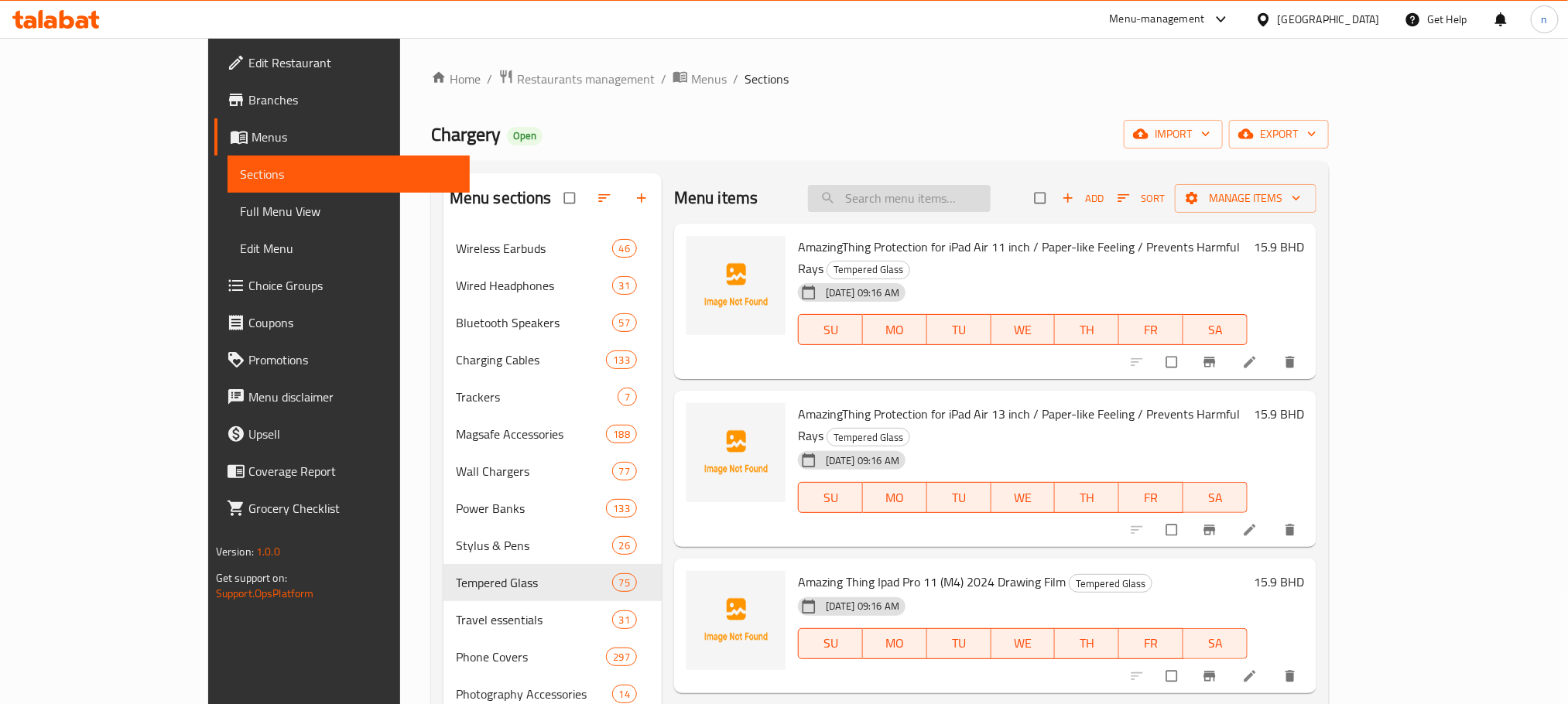
click at [934, 189] on input "search" at bounding box center [899, 198] width 182 height 27
click at [934, 193] on input "v" at bounding box center [899, 198] width 182 height 27
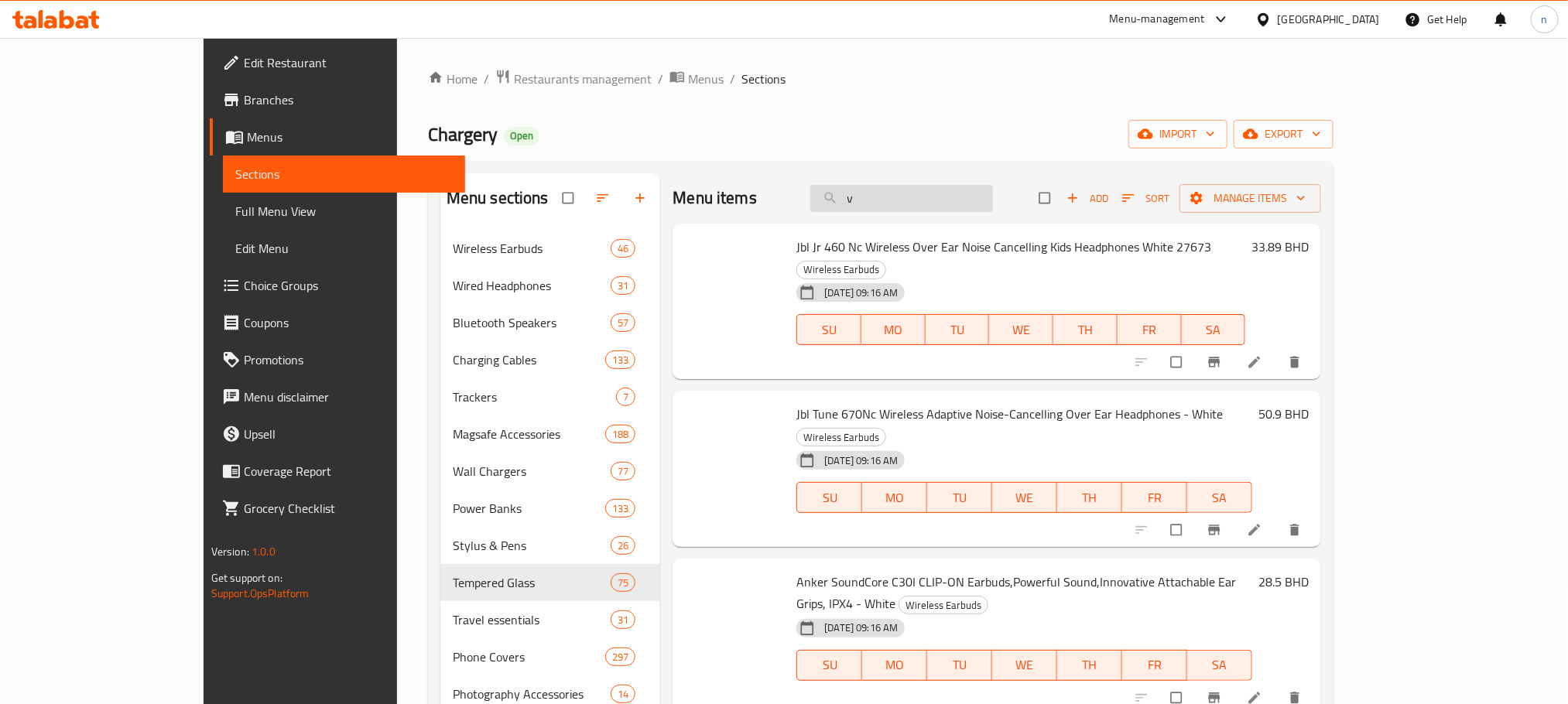
click at [934, 193] on input "v" at bounding box center [902, 198] width 182 height 27
paste input "Uniq Lyden iPhone 16 Pro Duo Series Leather Case - Orange Red"
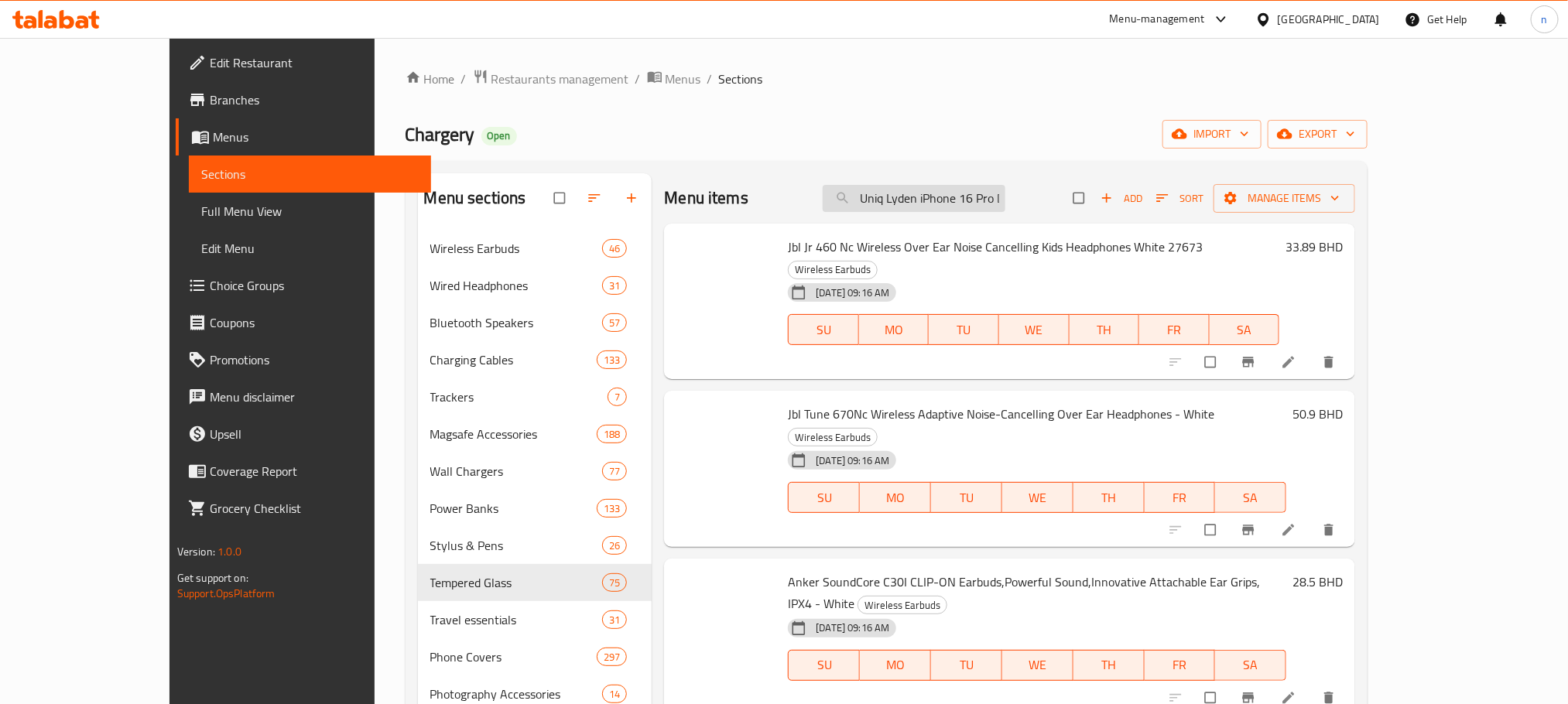
click at [964, 195] on input "Uniq Lyden iPhone 16 Pro Duo Series Leather Case - Orange Red" at bounding box center [914, 198] width 182 height 27
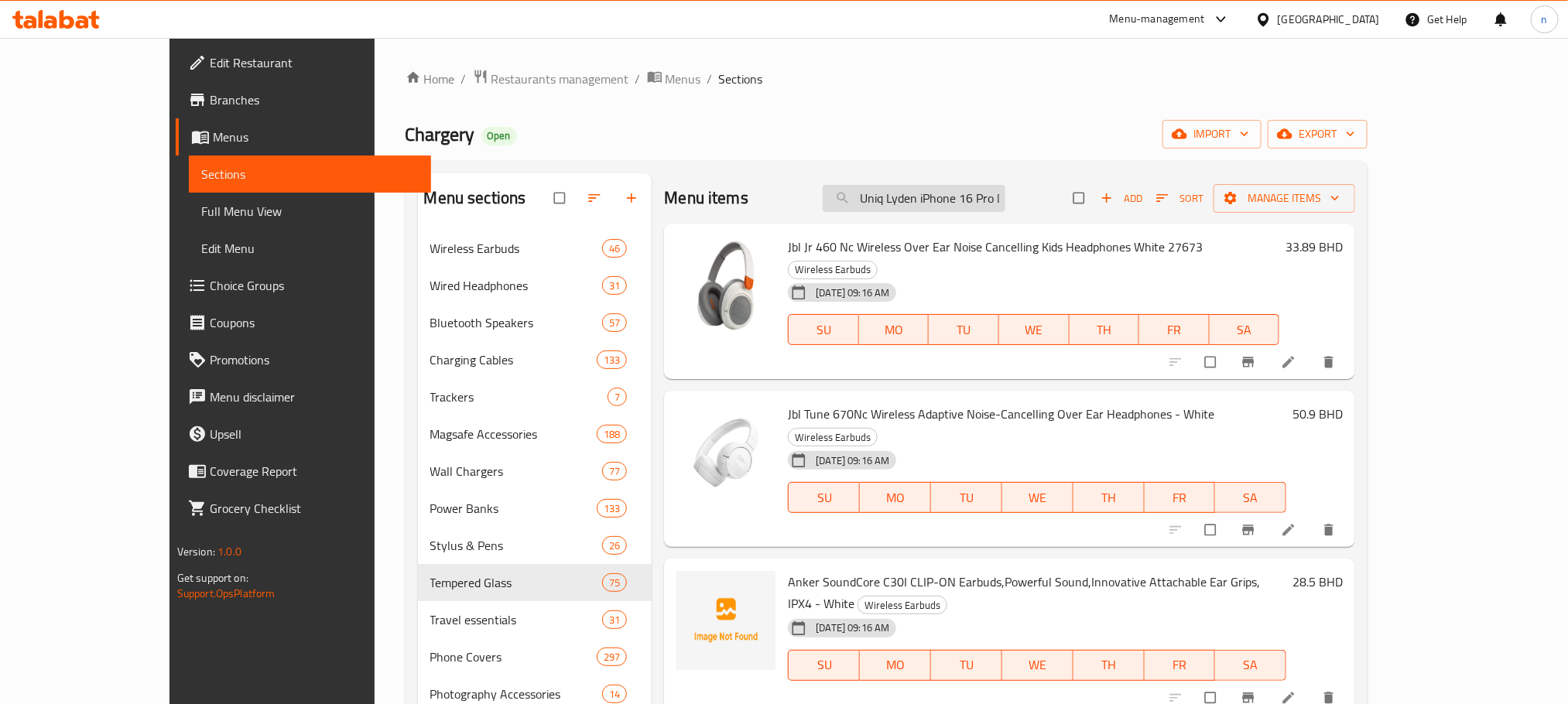
paste input "search"
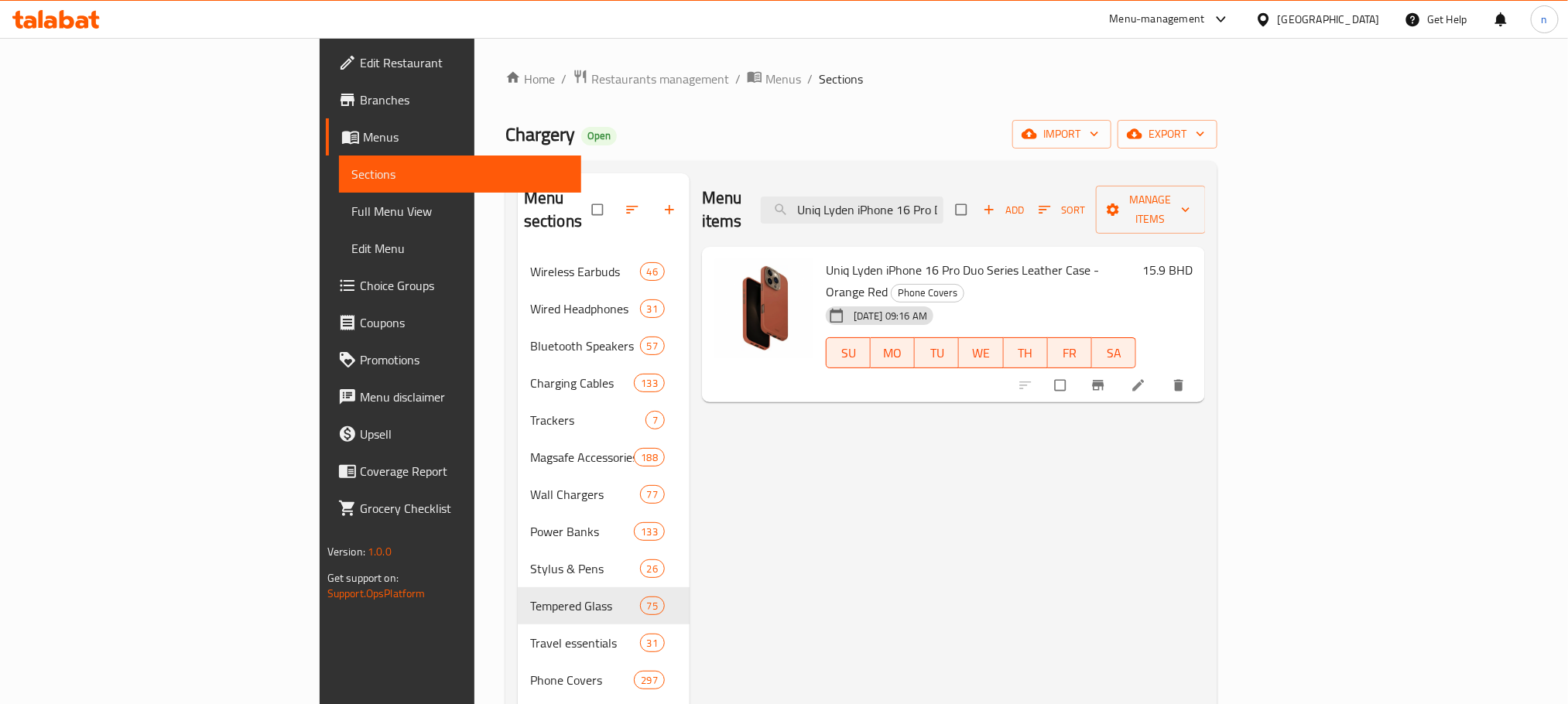
click at [943, 197] on input "Uniq Lyden iPhone 16 Pro Duo Series Leather Case - Orange Red" at bounding box center [852, 210] width 182 height 27
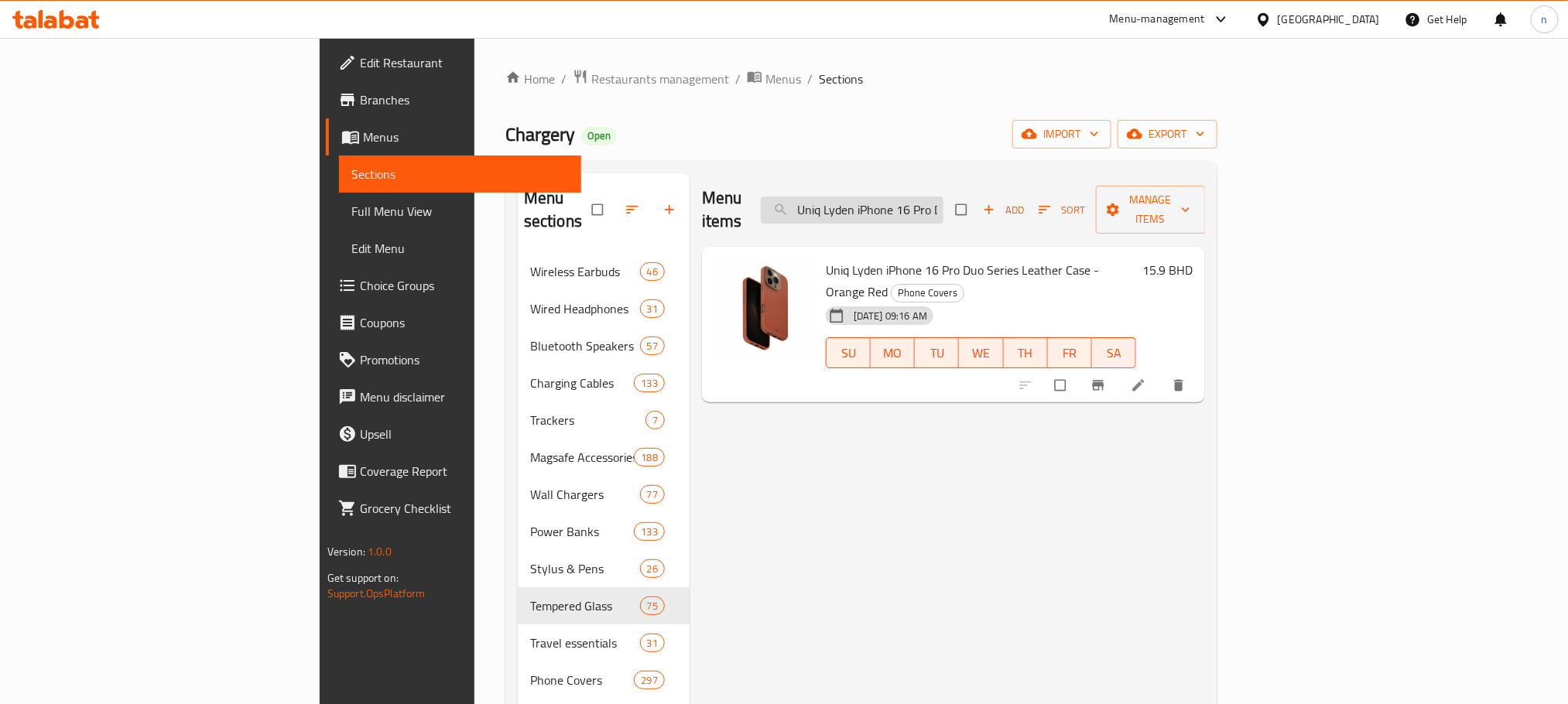
paste input "Max Duo Series Leather Case - Natural/Flint Gray"
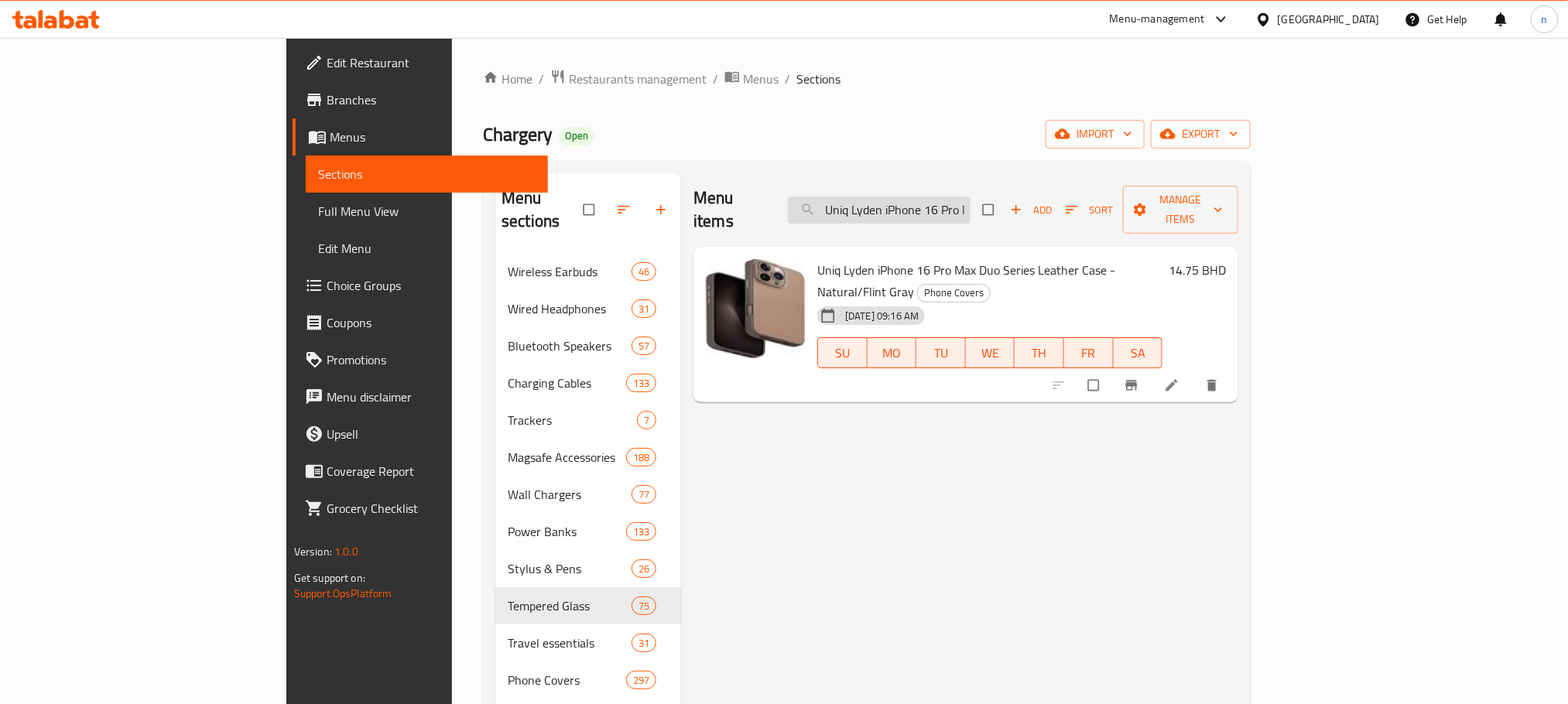
click at [971, 197] on input "Uniq Lyden iPhone 16 Pro Max Duo Series Leather Case - Natural/Flint Gray" at bounding box center [879, 210] width 182 height 27
paste input "Airpods 4th Gen Case - Flant Gre"
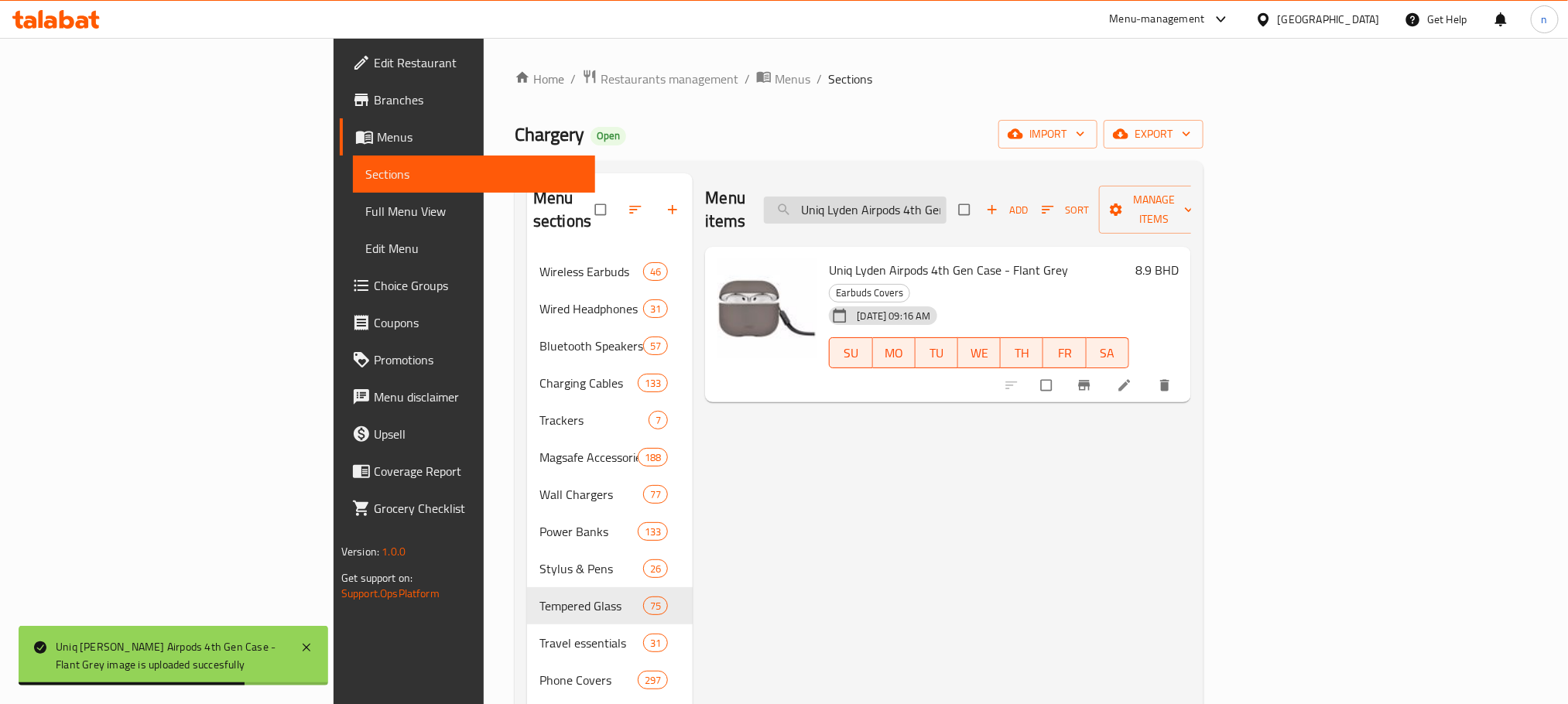
click at [946, 200] on input "Uniq Lyden Airpods 4th Gen Case - Flant Grey" at bounding box center [855, 210] width 182 height 27
paste input "Airpods 4th Gen Nexo Silicone Case - Black"
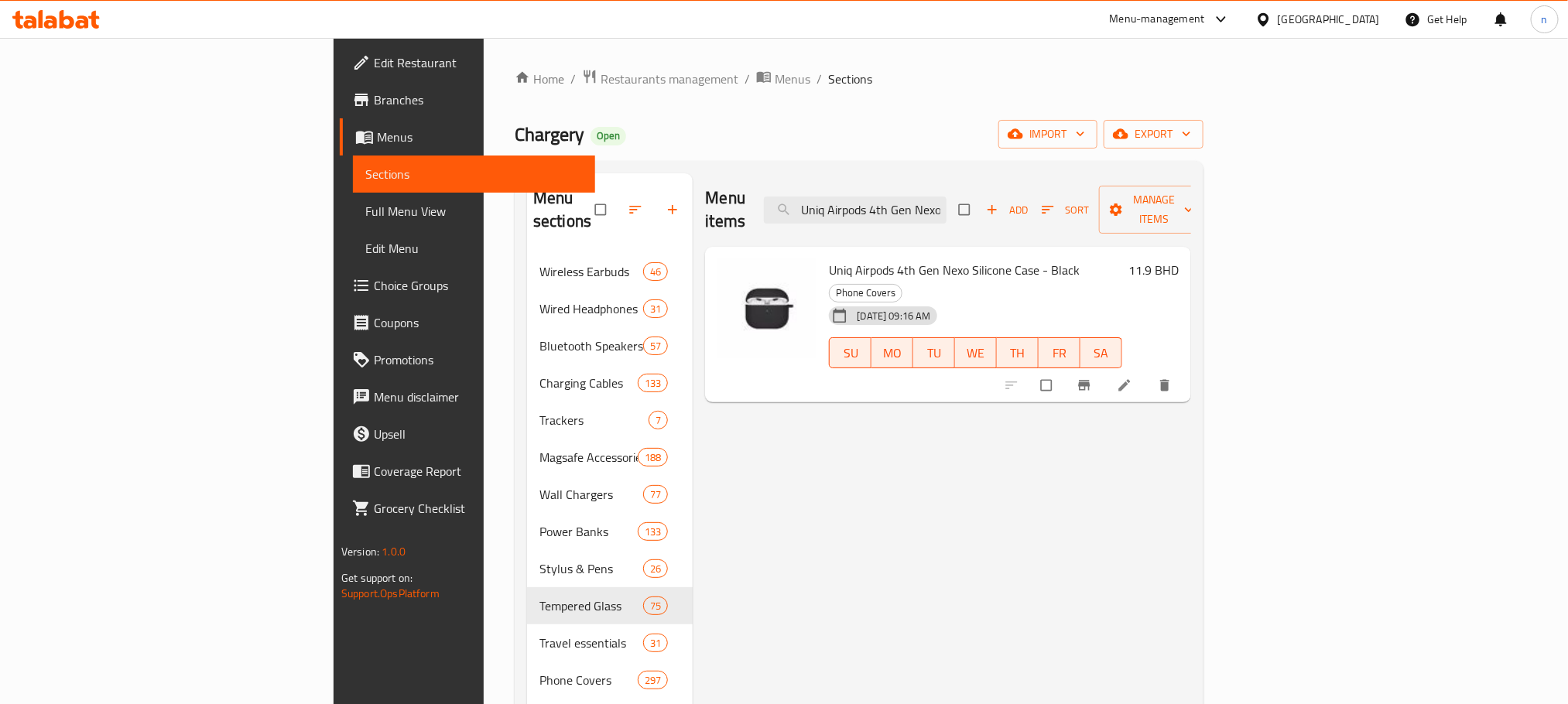
click at [1001, 176] on div "Menu items Uniq Airpods 4th Gen Nexo Silicone Case - Black Add Sort Manage items" at bounding box center [948, 210] width 485 height 73
click at [946, 202] on input "Uniq Airpods 4th Gen Nexo Silicone Case - Black" at bounding box center [855, 210] width 182 height 27
paste input "Pacific Blue"
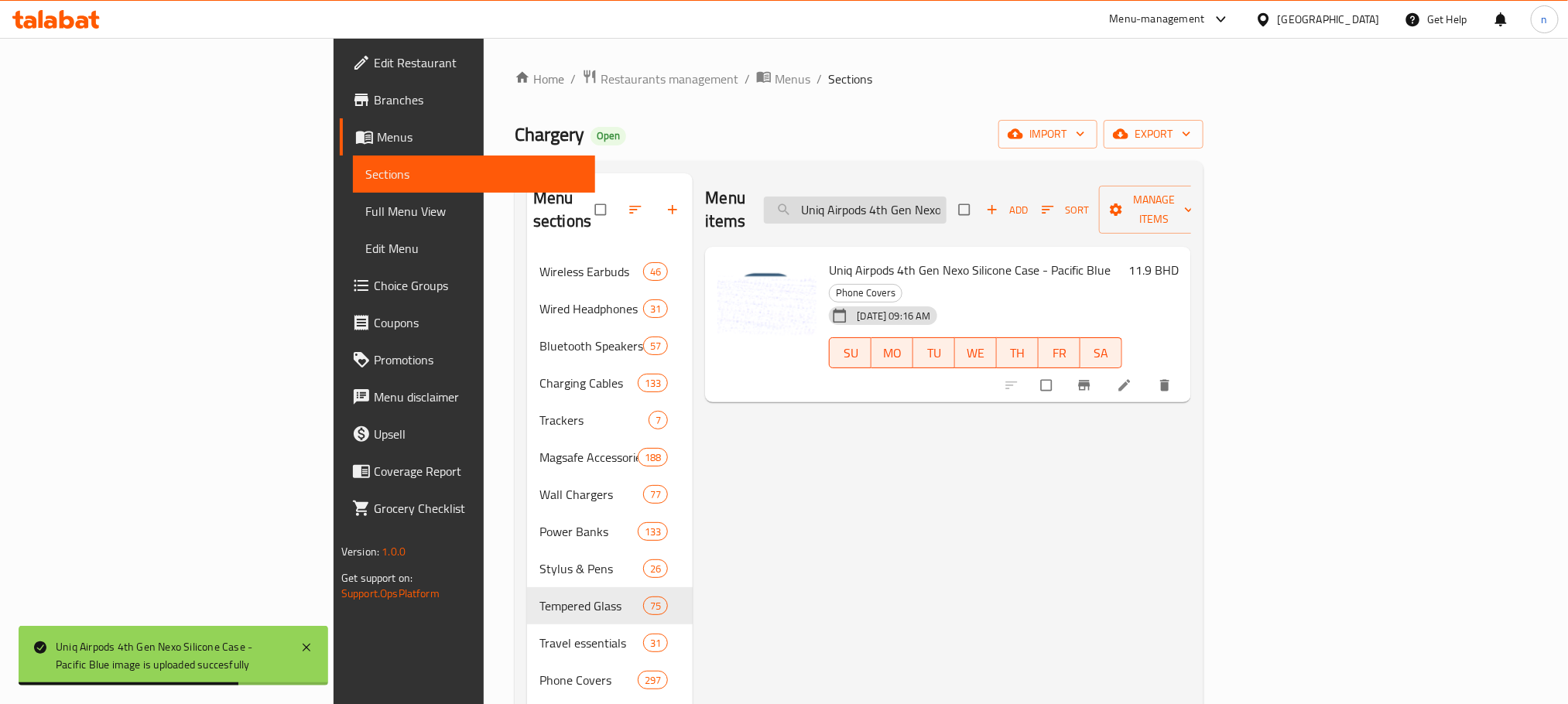
click at [946, 197] on input "Uniq Airpods 4th Gen Nexo Silicone Case - Pacific Blue" at bounding box center [855, 210] width 182 height 27
paste input "Lino Hybrid Airpods 4 Silicone Case - Gray"
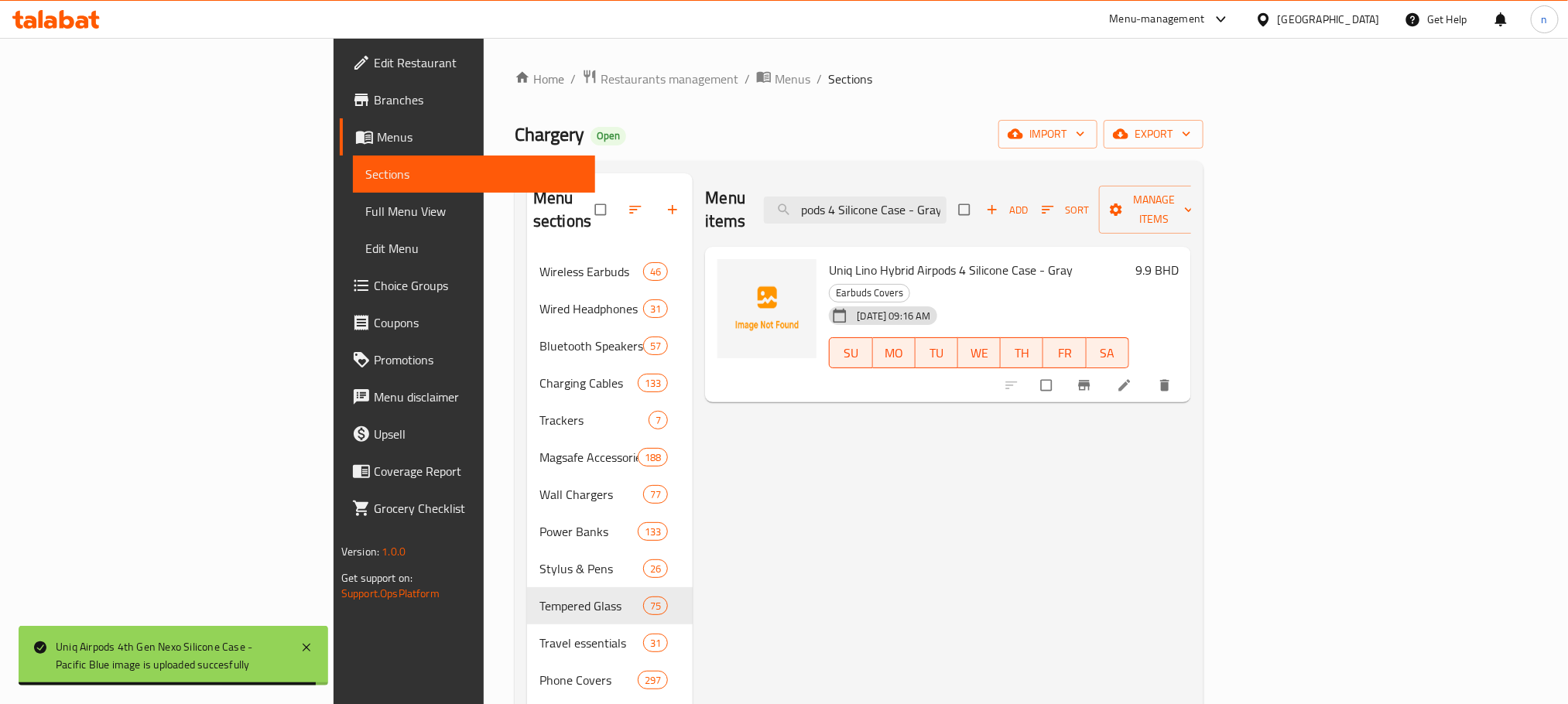
type input "Uniq Lino Hybrid Airpods 4 Silicone Case - Gray"
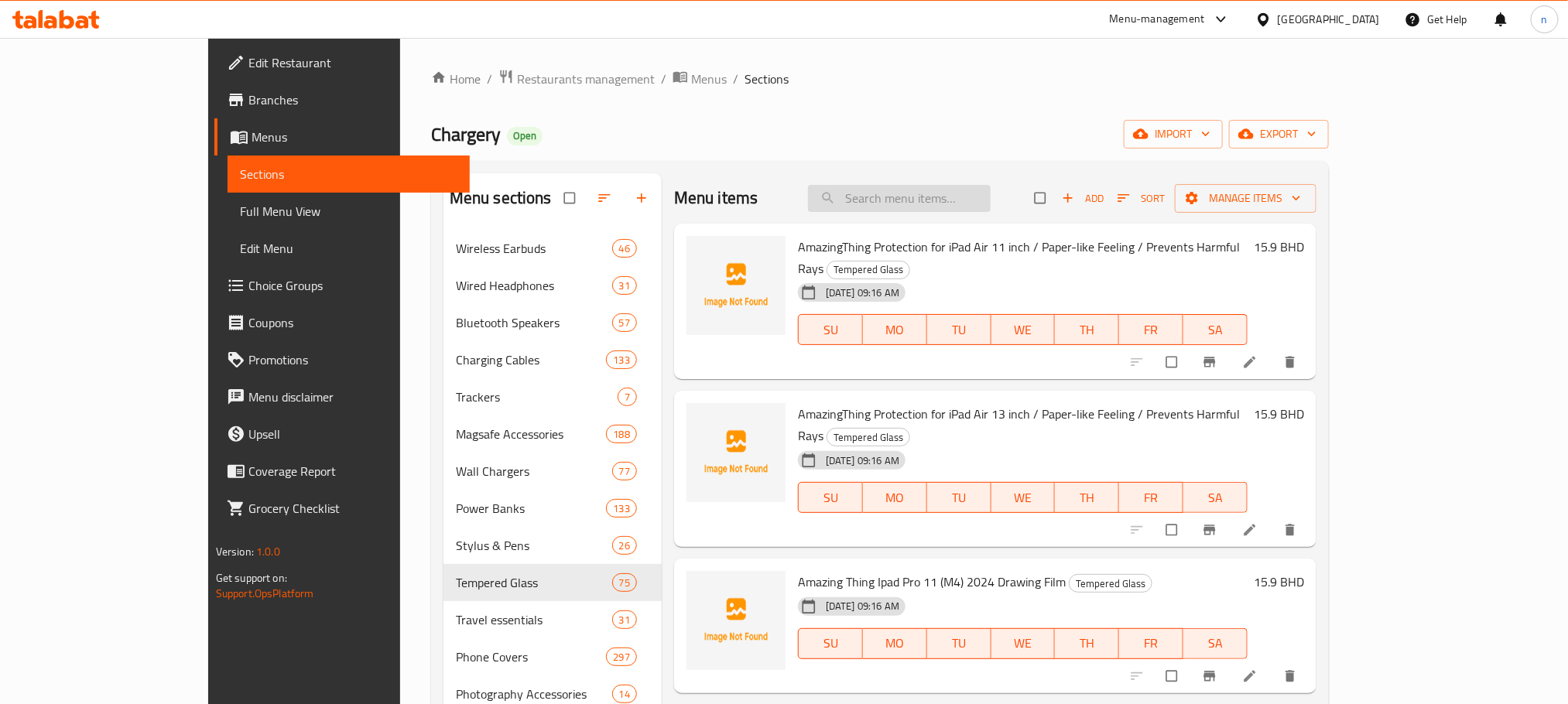
click at [946, 193] on input "search" at bounding box center [899, 198] width 182 height 27
paste input "Uniq Lino Airpods 4 Silicone Case - Pink"
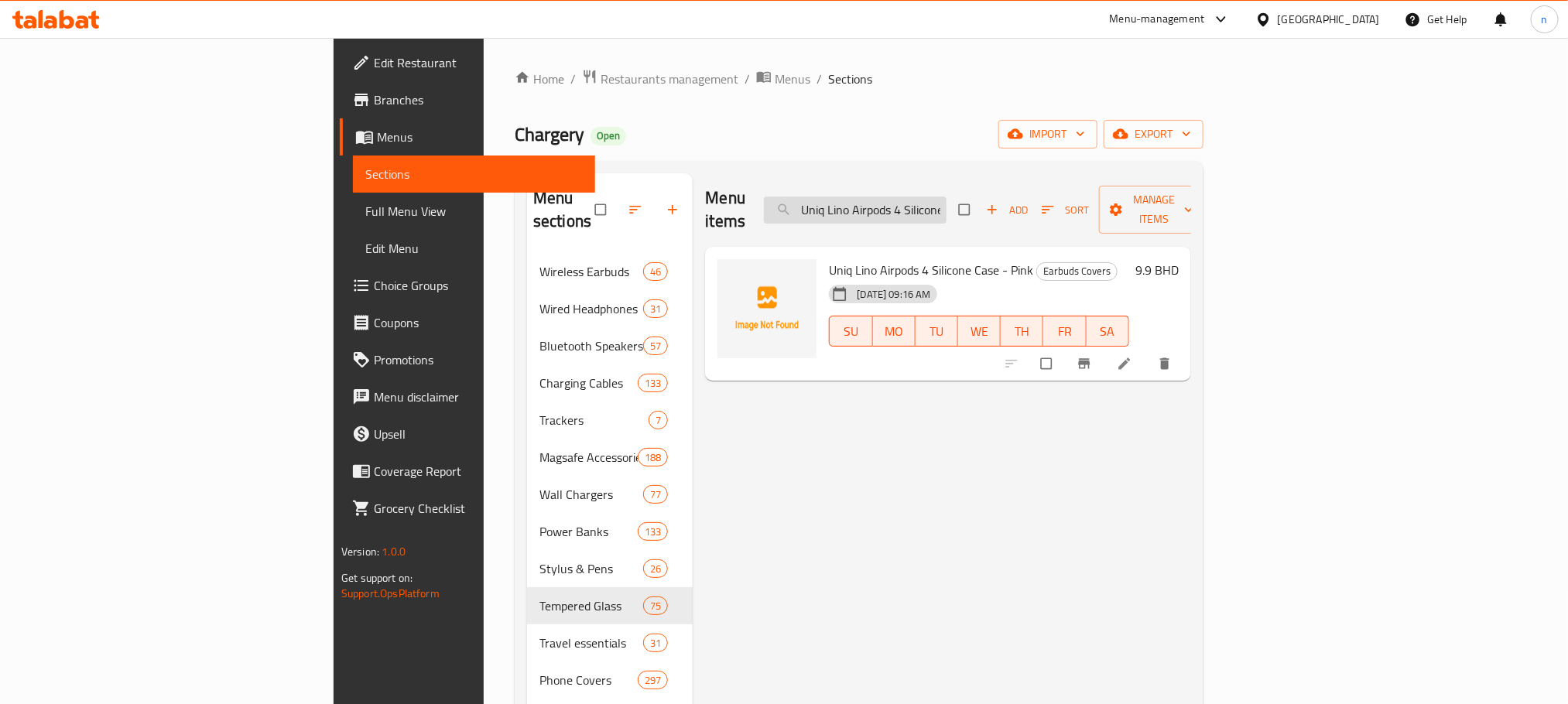
click at [946, 205] on input "Uniq Lino Airpods 4 Silicone Case - Pink" at bounding box center [855, 210] width 182 height 27
paste input "Hybrid Airpods 4 Silicone Case - Gray"
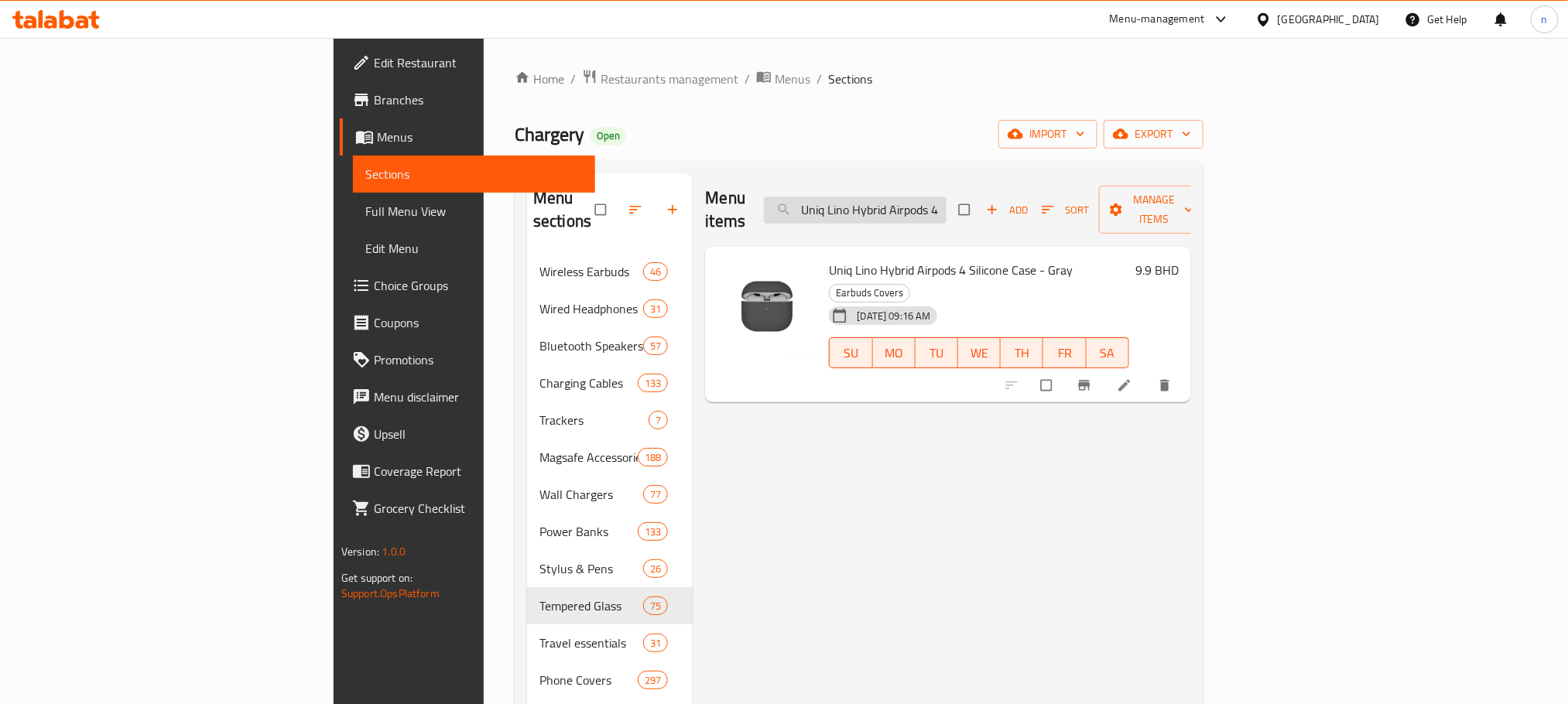
click at [946, 197] on input "Uniq Lino Hybrid Airpods 4 Silicone Case - Gray" at bounding box center [855, 210] width 182 height 27
paste input "Airpods 4 Silicone Case - Pink"
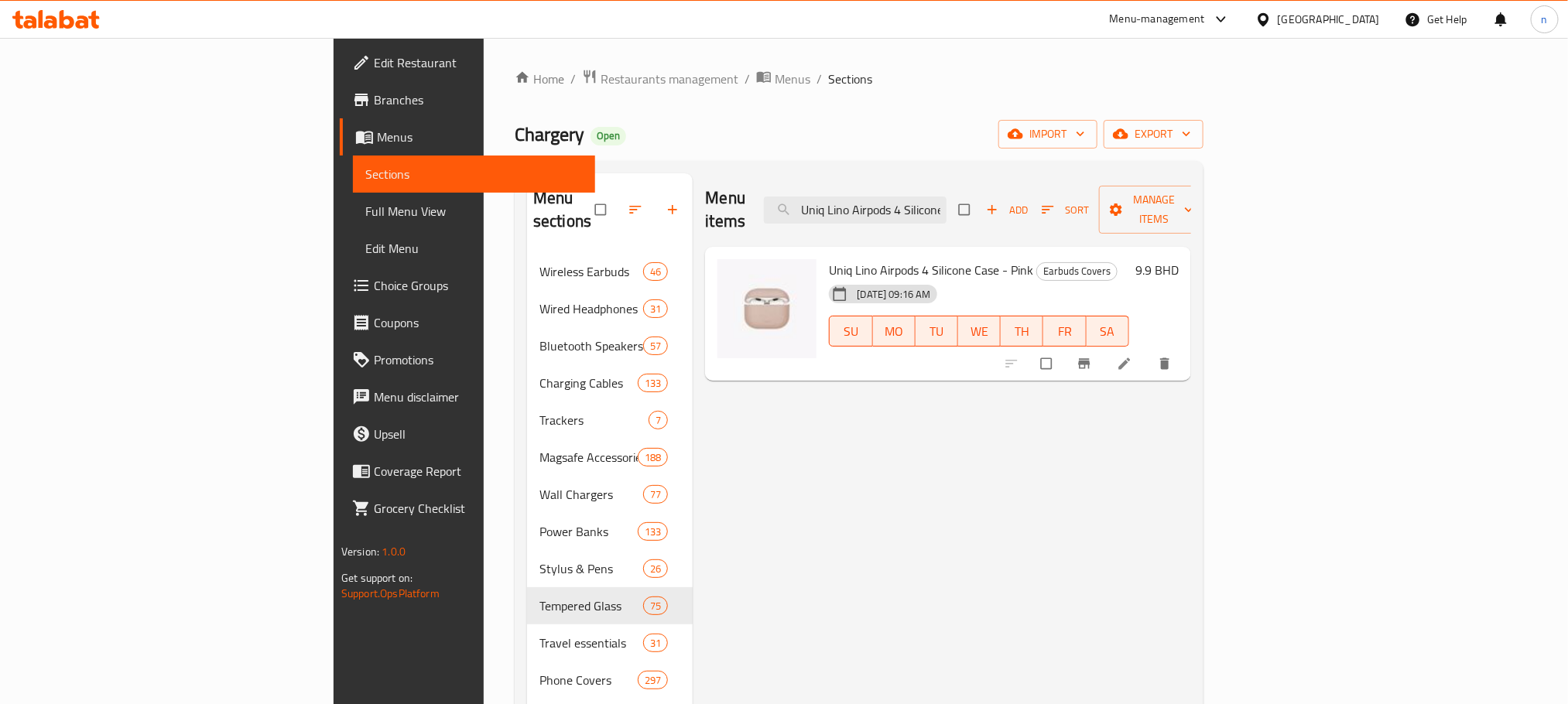
click at [948, 181] on div "Menu items Uniq [PERSON_NAME] Airpods 4 Silicone Case - Pink Add Sort Manage it…" at bounding box center [948, 210] width 485 height 73
click at [946, 206] on input "Uniq Lino Airpods 4 Silicone Case - Pink" at bounding box center [855, 210] width 182 height 27
paste input "th Gen Silicone Case - Mint Green"
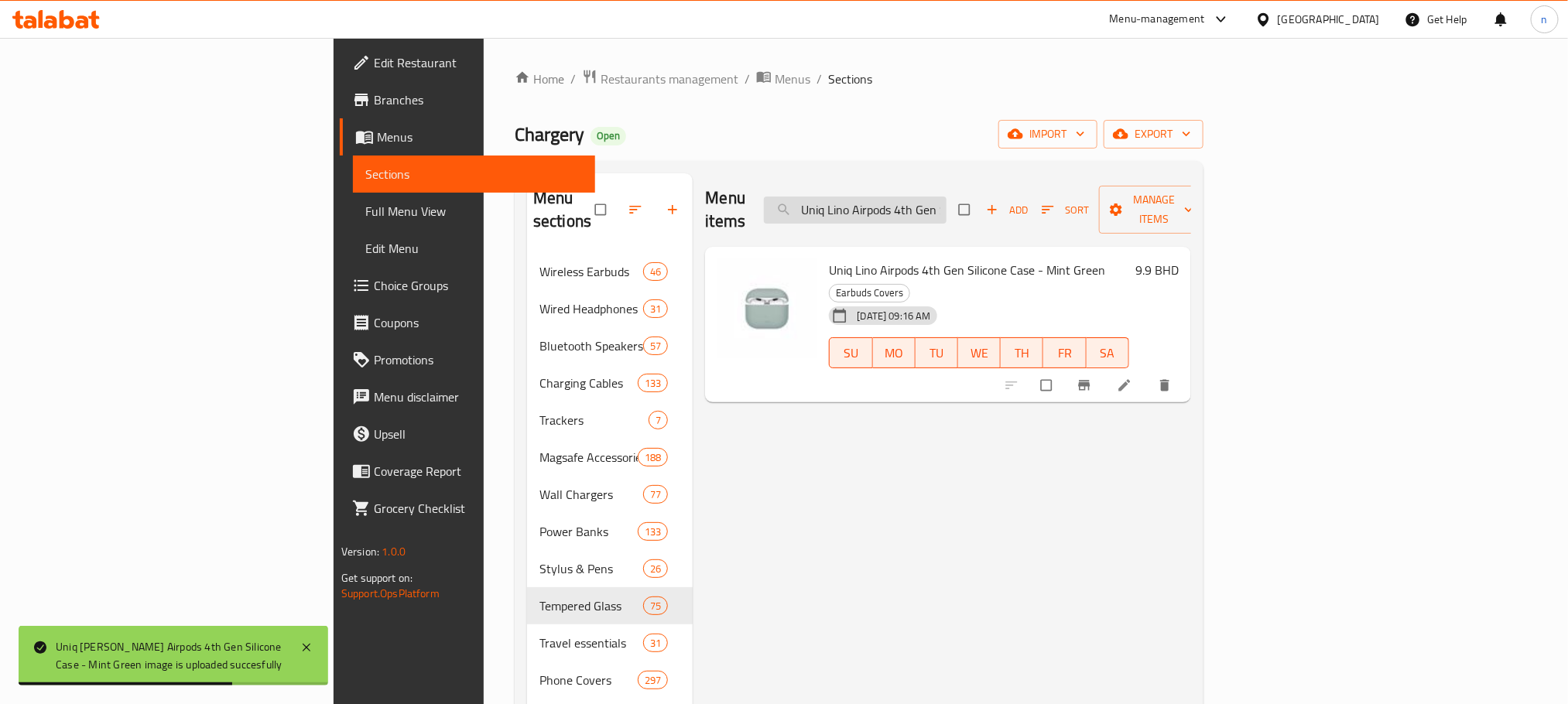
click at [946, 197] on input "Uniq Lino Airpods 4th Gen Silicone Case - Mint Green" at bounding box center [855, 210] width 182 height 27
paste input "Gripfit Magnetic Leatherette Grip Ringstand - Blush Pink"
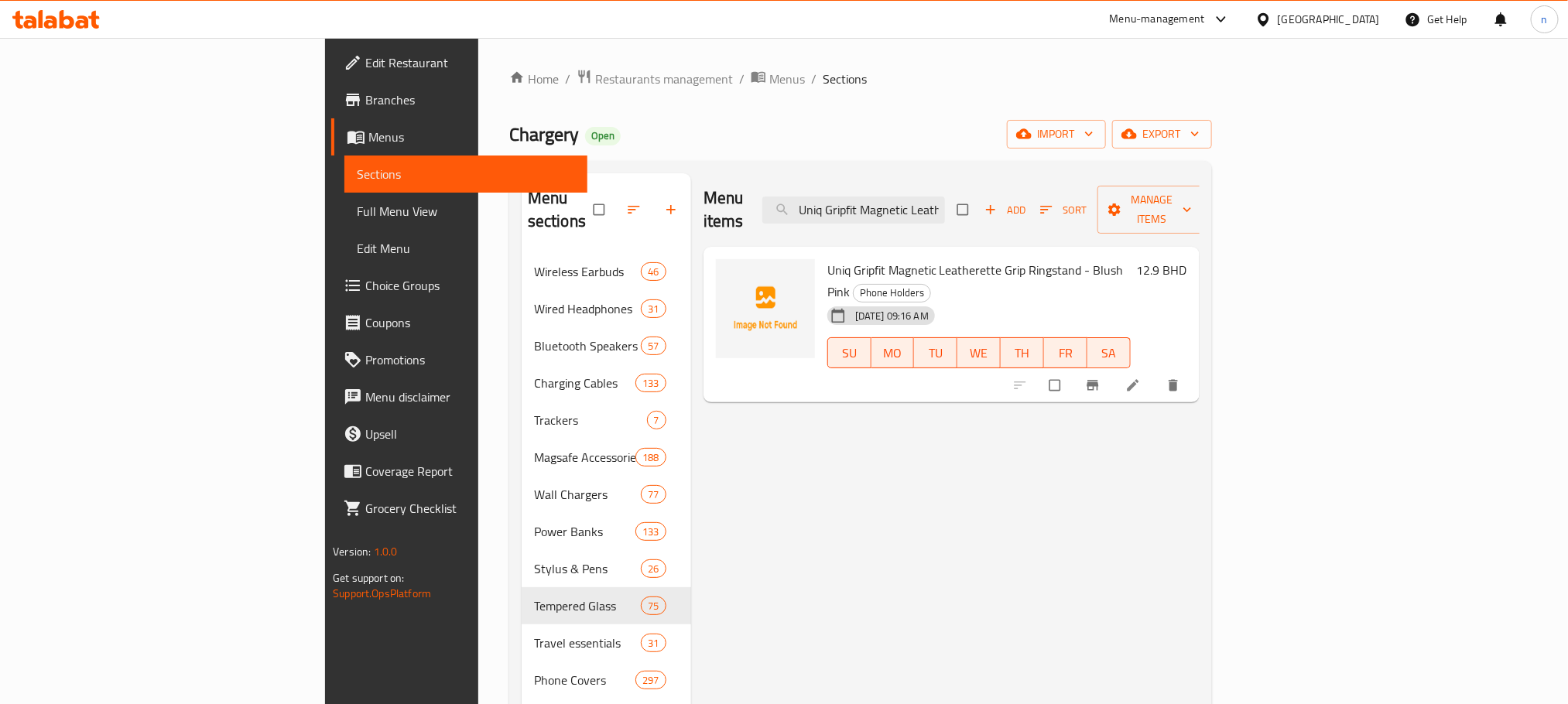
click at [827, 259] on span "Uniq Gripfit Magnetic Leatherette Grip Ringstand - Blush Pink" at bounding box center [975, 281] width 297 height 45
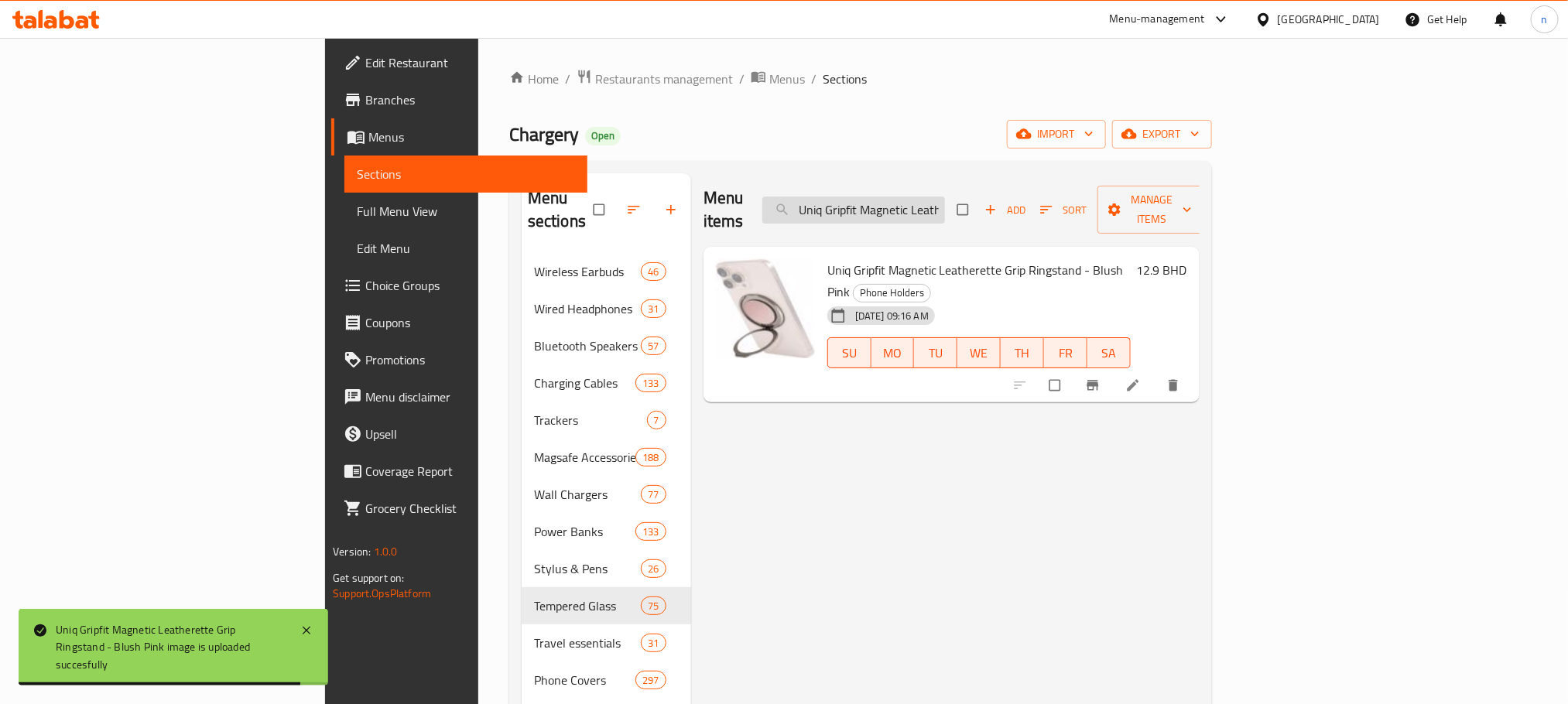
click at [945, 203] on input "Uniq Gripfit Magnetic Leatherette Grip Ringstand - Blush Pink" at bounding box center [854, 210] width 182 height 27
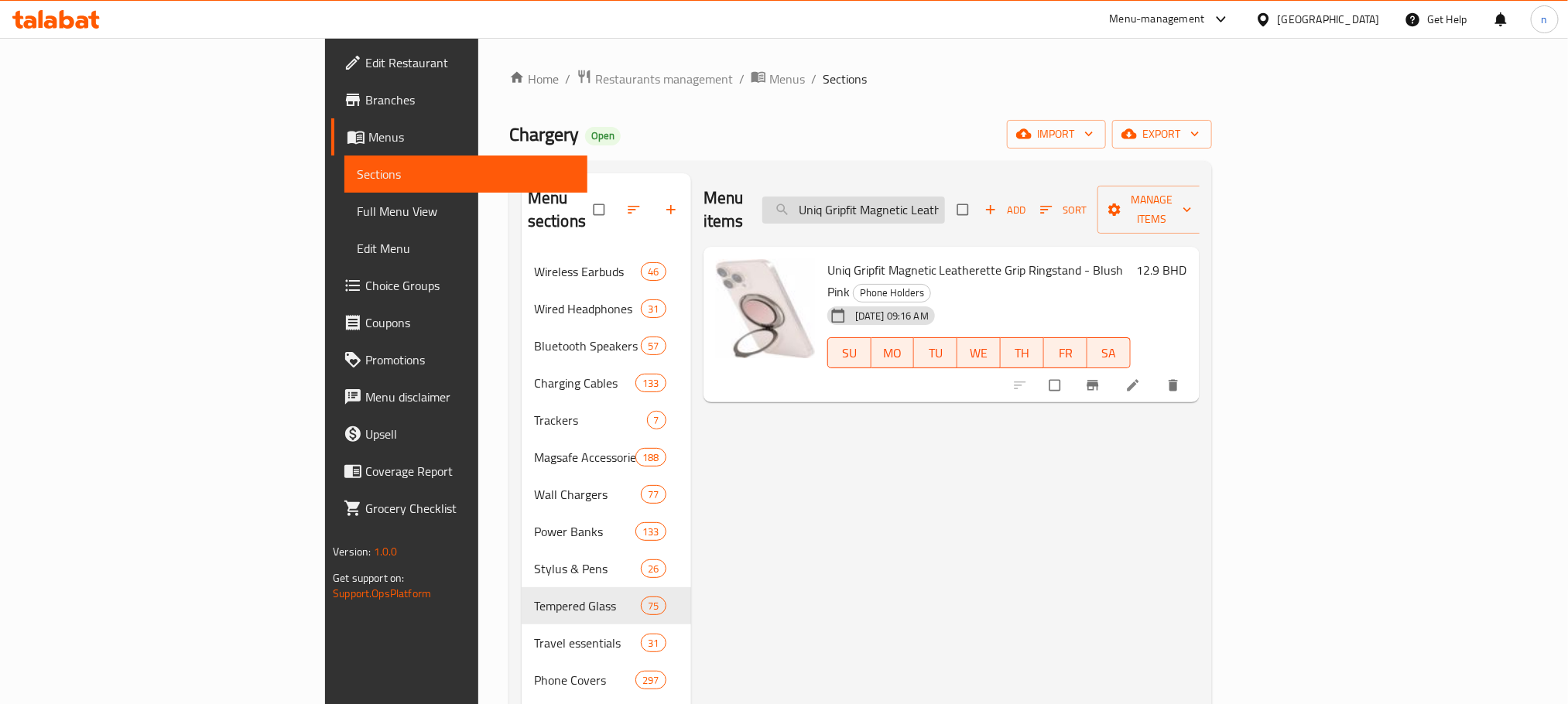
paste input "Canary Yellow"
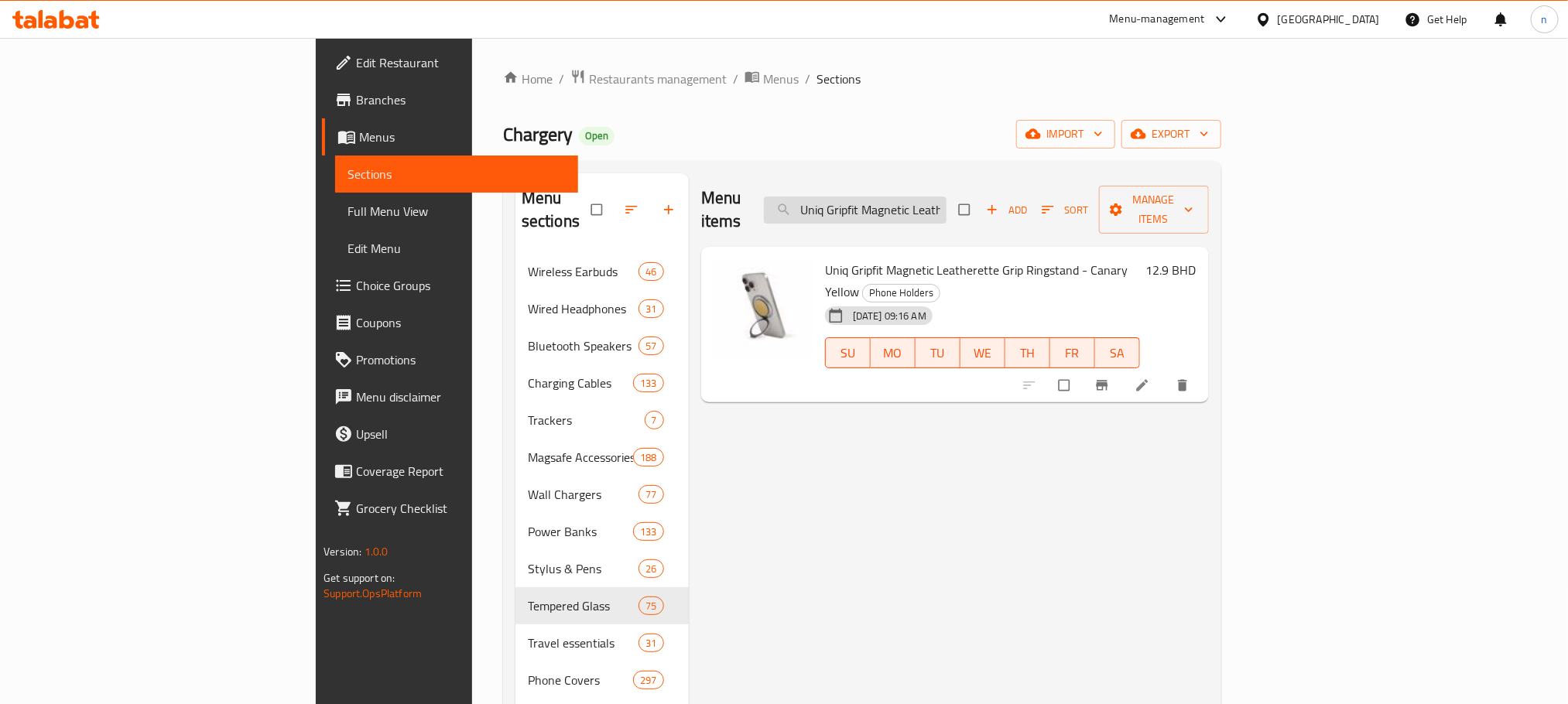
click at [946, 197] on input "Uniq Gripfit Magnetic Leatherette Grip Ringstand - Canary Yellow" at bounding box center [855, 210] width 182 height 27
paste input "iPhone 16 Combat Rugged Protective Magsafe Case - Green"
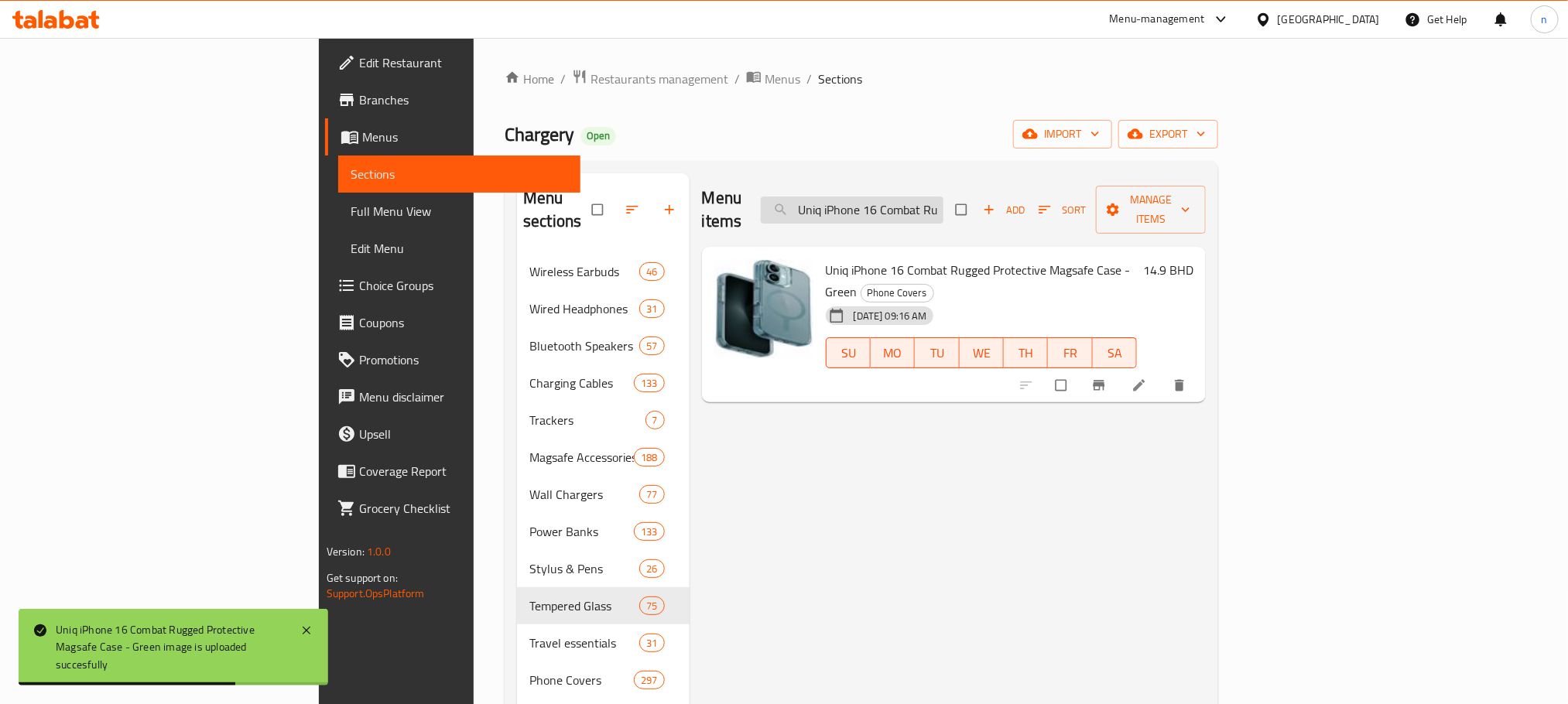
click at [943, 199] on input "Uniq iPhone 16 Combat Rugged Protective Magsafe Case - Green" at bounding box center [852, 210] width 182 height 27
paste input "Plush"
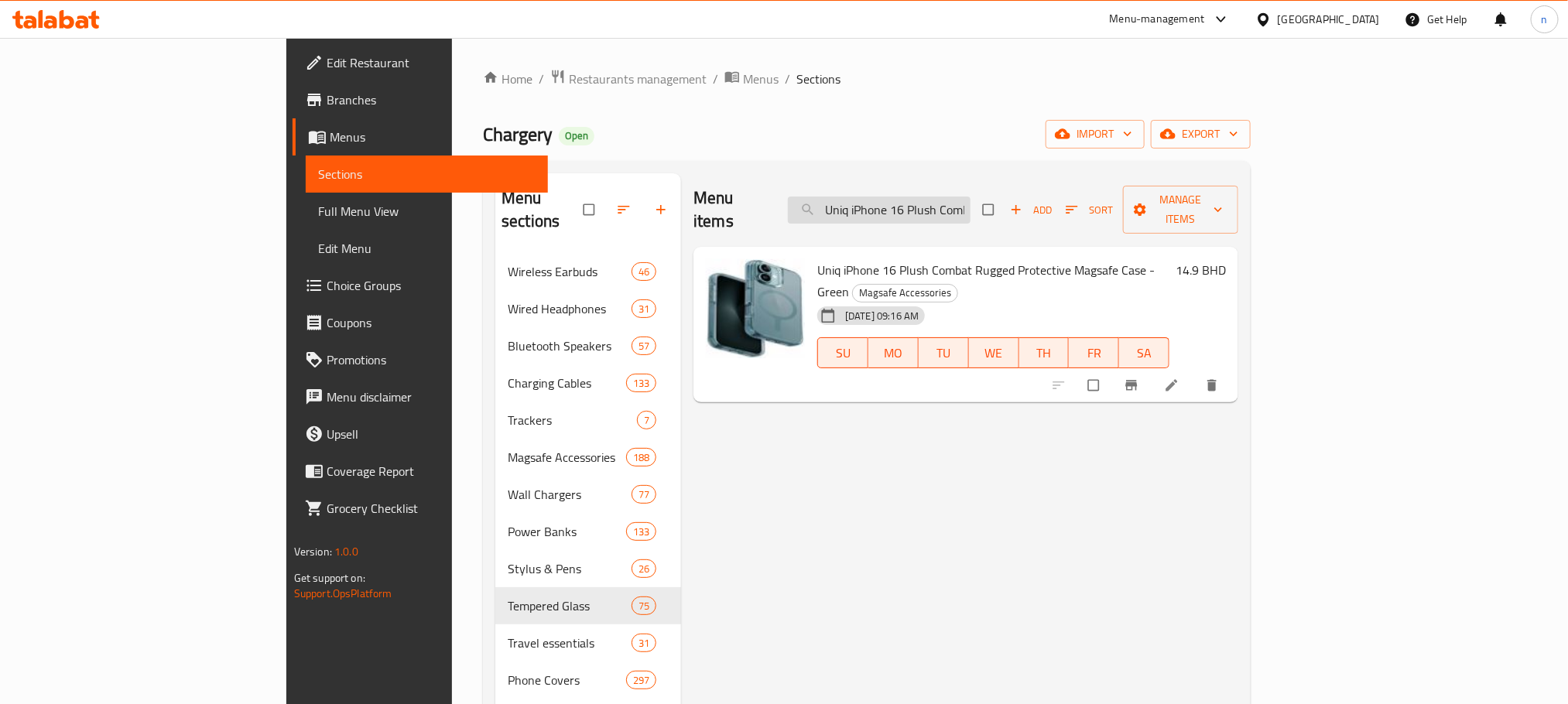
click at [971, 198] on input "Uniq iPhone 16 Plush Combat Rugged Protective Magsafe Case - Green" at bounding box center [879, 210] width 182 height 27
paste input "Uniq Garde Screen Protection Hybrid Watch Case - Clear, 42mm"
click at [971, 198] on input "Uniq iPhone 16 Uniq Garde Screen Protection Hybrid Watch Case - Clear, 42mmComb…" at bounding box center [879, 210] width 182 height 27
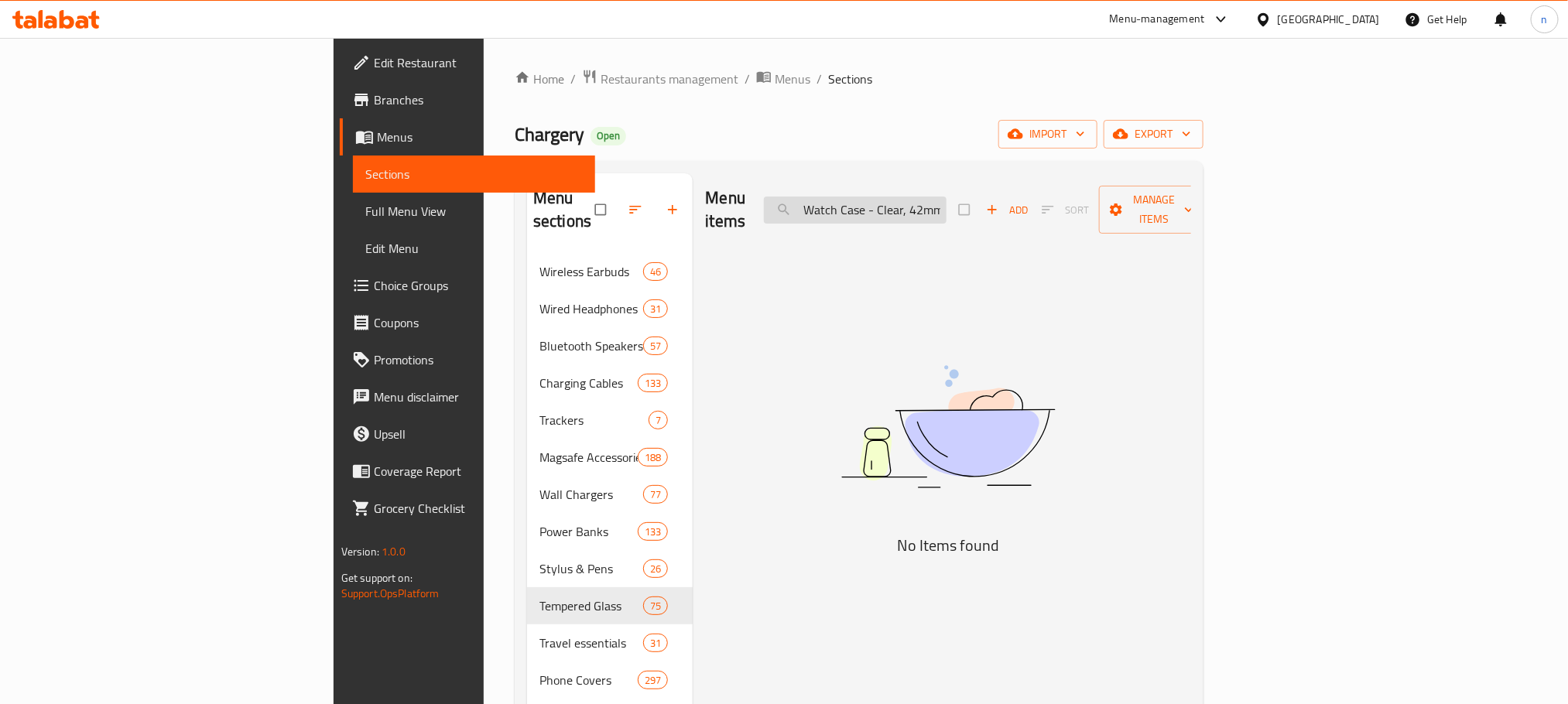
click at [946, 198] on input "Uniq iPhone 16 Uniq Garde Screen Protection Hybrid Watch Case - Clear, 42mmComb…" at bounding box center [855, 210] width 182 height 27
paste input "Garde Screen Protection Hybrid Watch Case - Clear, 42mm"
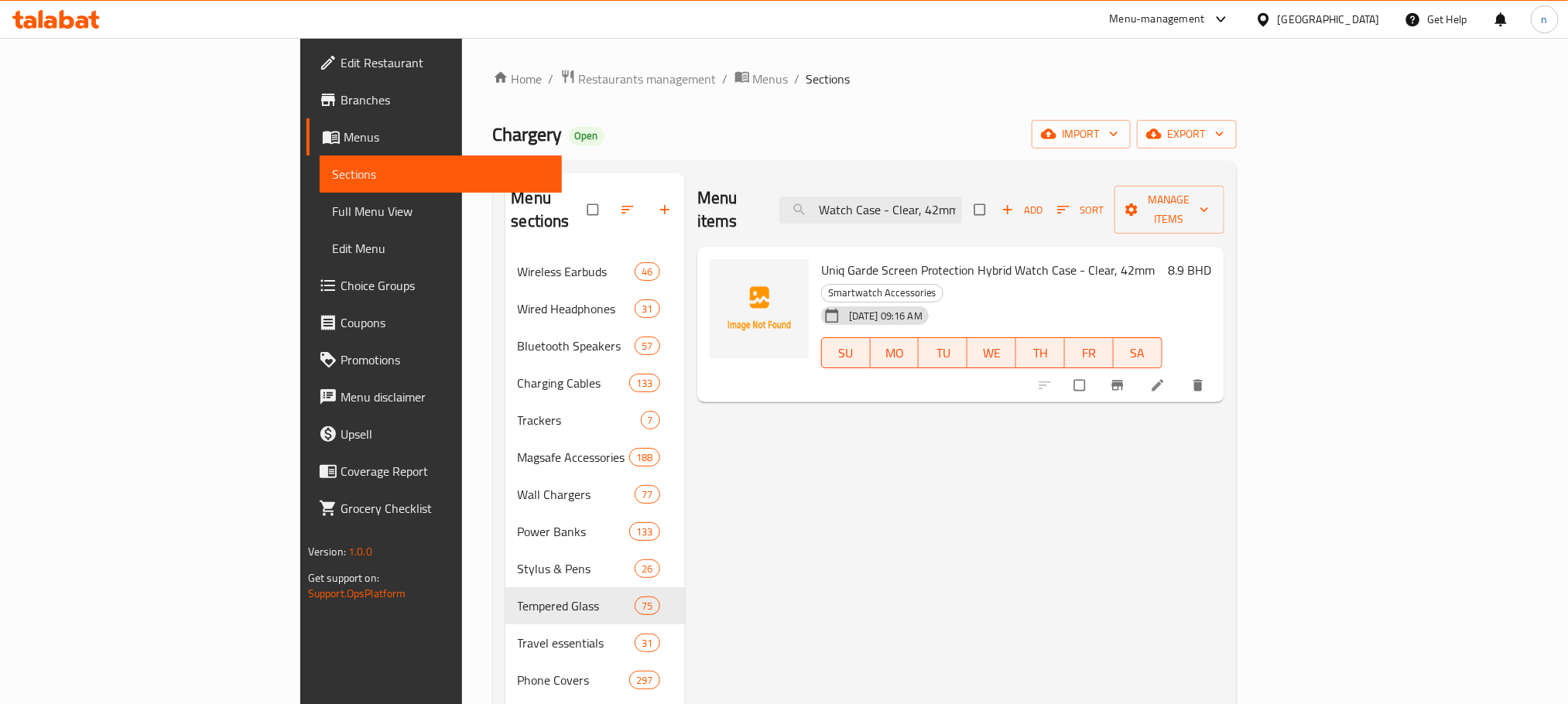
scroll to position [0, 0]
click at [962, 197] on input "Uniq Garde Screen Protection Hybrid Watch Case - Clear, 42mm" at bounding box center [871, 210] width 182 height 27
paste input "Smoke"
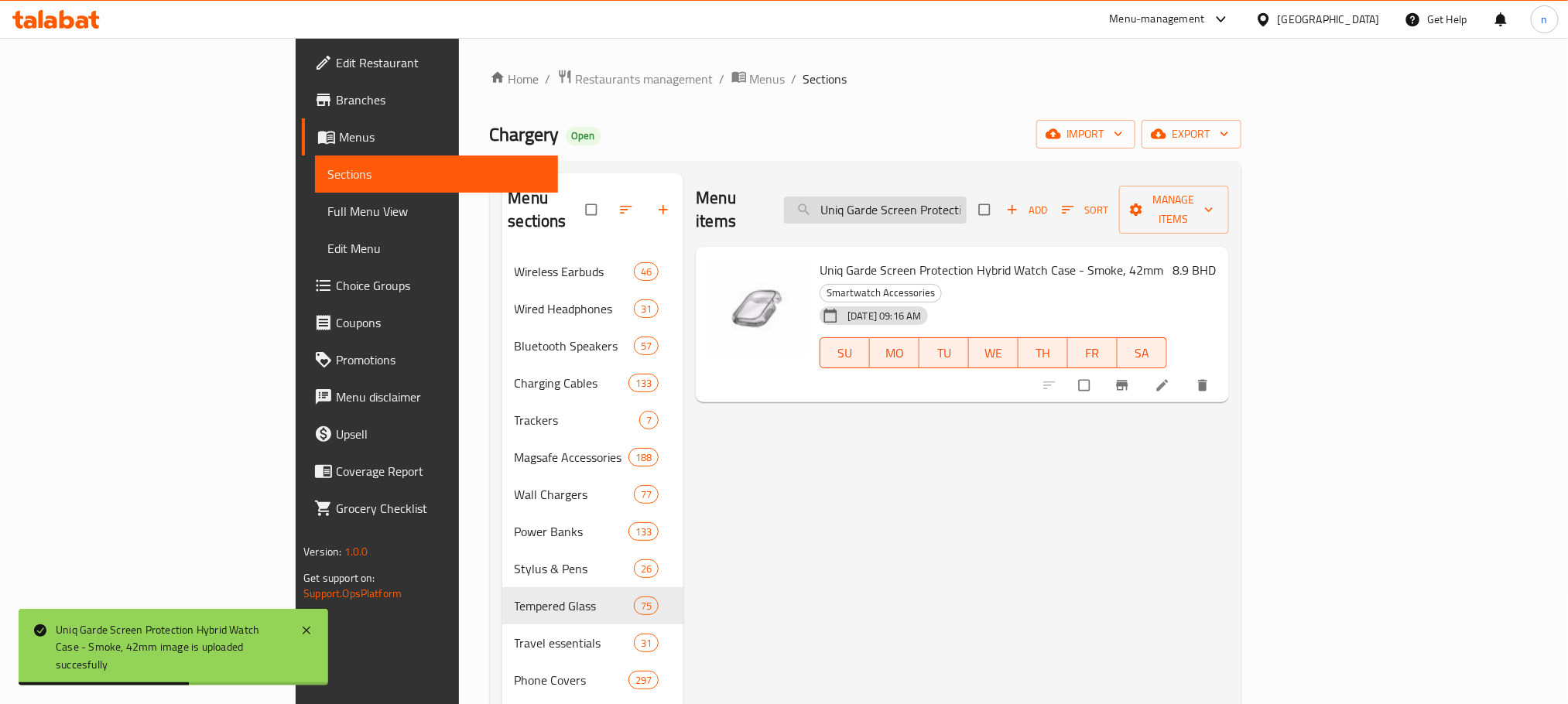
click at [966, 207] on input "Uniq Garde Screen Protection Hybrid Watch Case - Smoke, 42mm" at bounding box center [875, 210] width 182 height 27
paste input "Clear, 46"
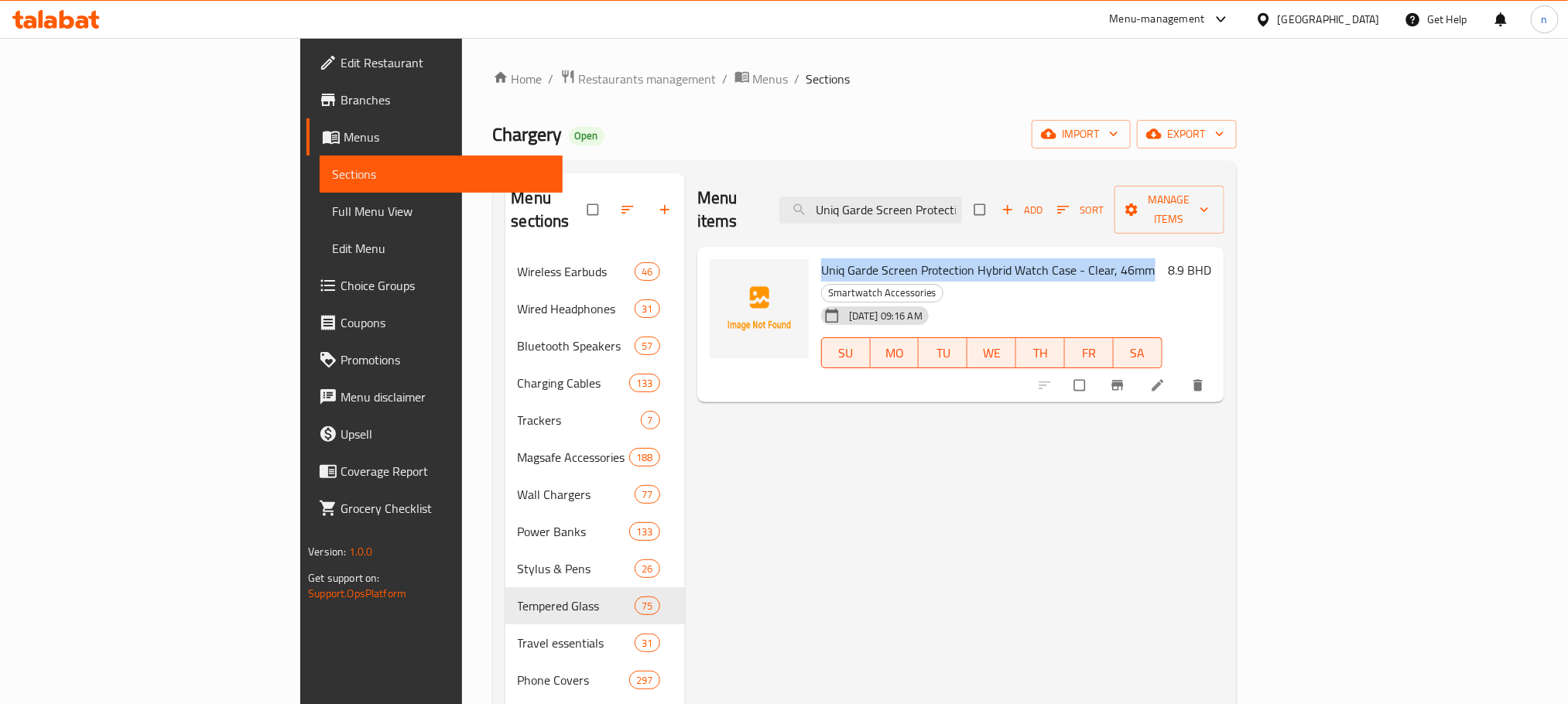
scroll to position [0, 46]
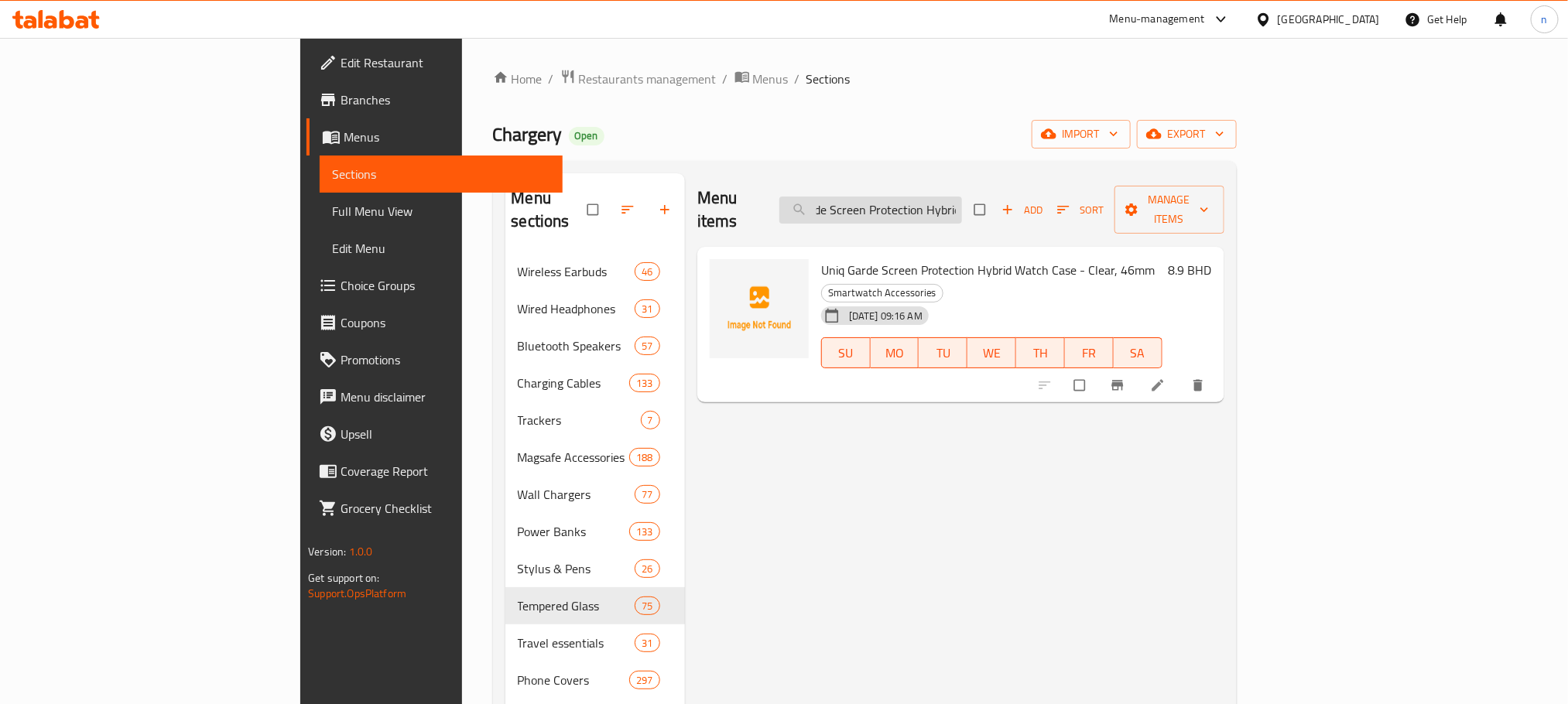
click at [962, 197] on input "Uniq Garde Screen Protection Hybrid Watch Case - Clear, 46mm" at bounding box center [871, 210] width 182 height 27
paste input "Smoke, 42"
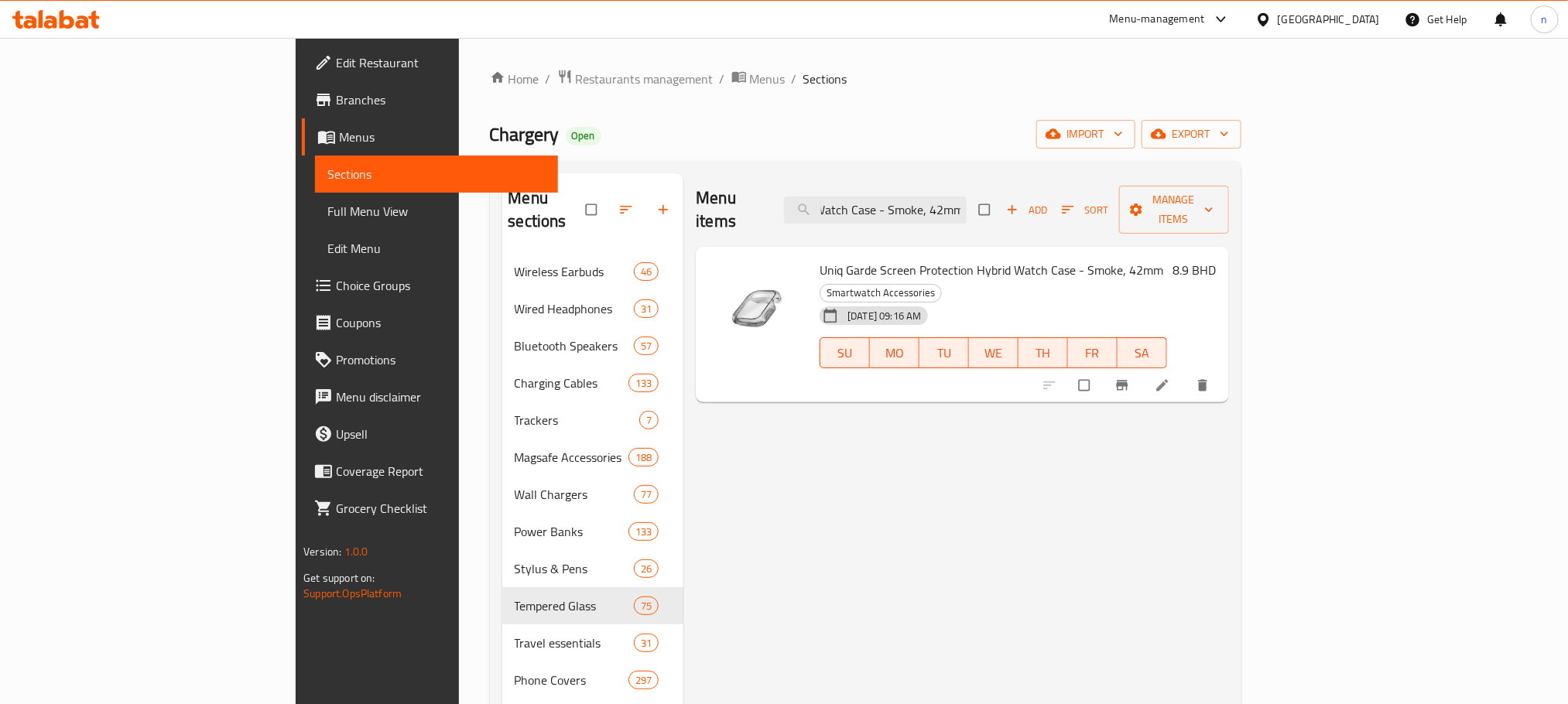
scroll to position [0, 0]
click at [962, 197] on input "Uniq Garde Screen Protection Hybrid Watch Case - Smoke, 42mm" at bounding box center [875, 210] width 182 height 27
paste input "Clear, 46"
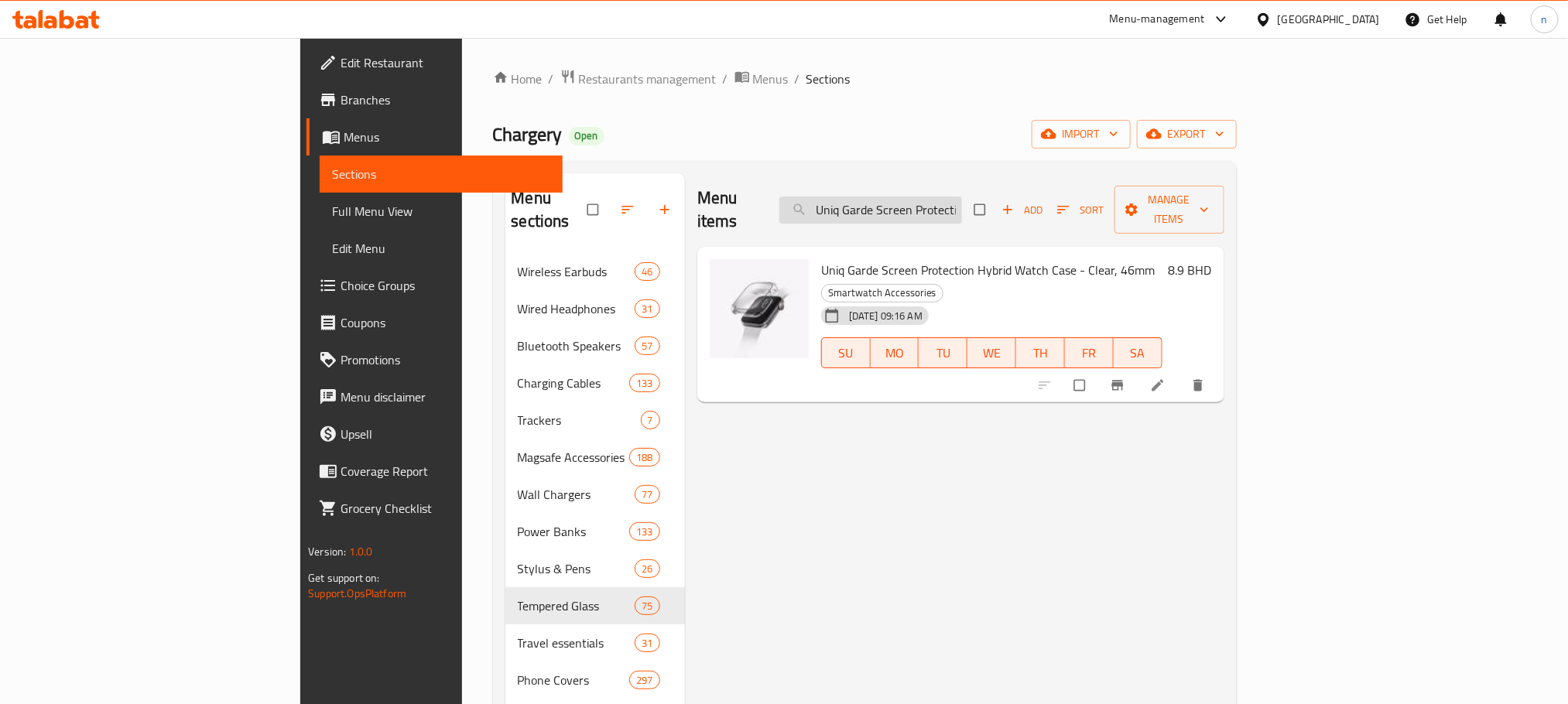
click at [962, 205] on input "Uniq Garde Screen Protection Hybrid Watch Case - Clear, 46mm" at bounding box center [871, 210] width 182 height 27
paste input "Smoke"
click at [962, 205] on input "Uniq Garde Screen Protection Hybrid Watch Case - Smoke, 46mm" at bounding box center [871, 210] width 182 height 27
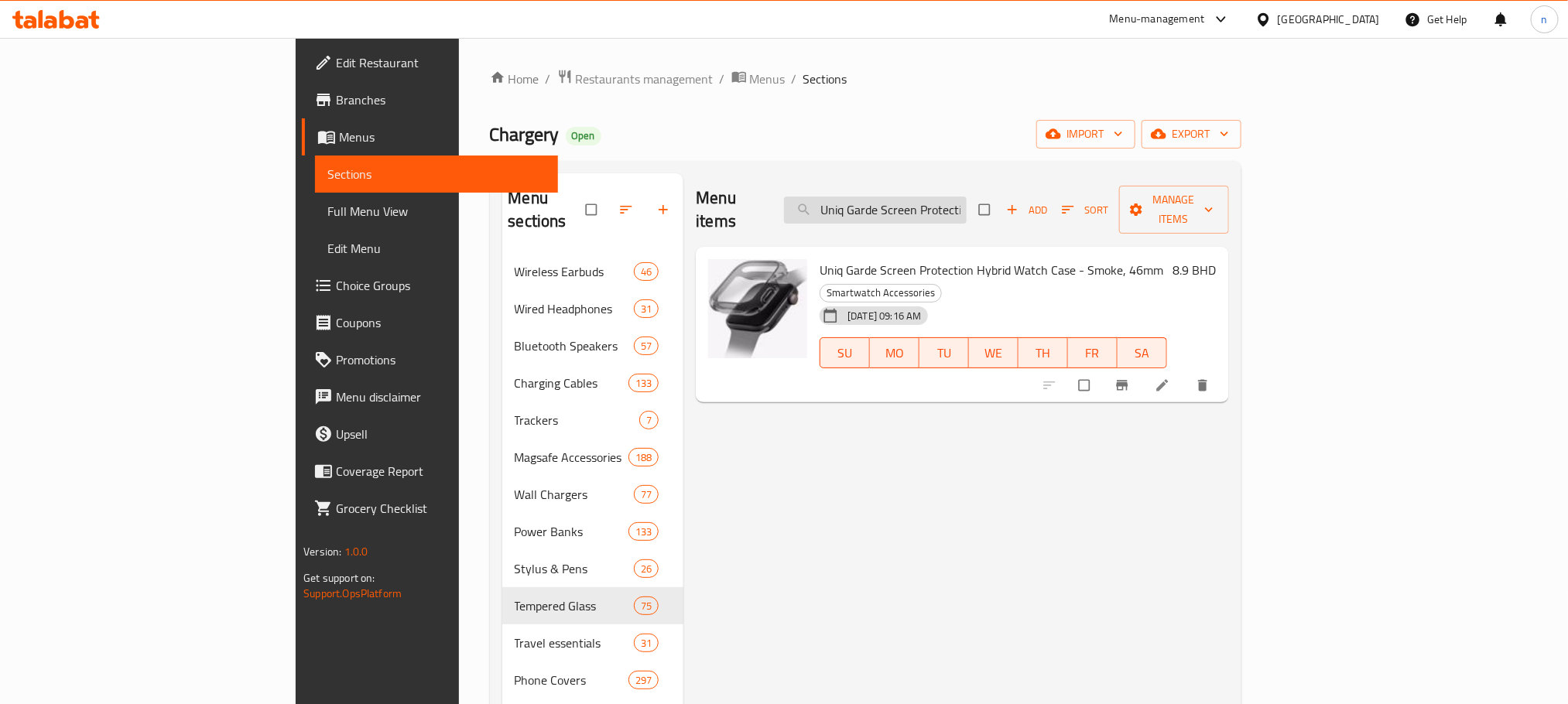
click at [966, 197] on input "Uniq Garde Screen Protection Hybrid Watch Case - Smoke, 46mm" at bounding box center [875, 210] width 182 height 27
paste input "Valencia Apple Watch Case - Midnight Black, 42"
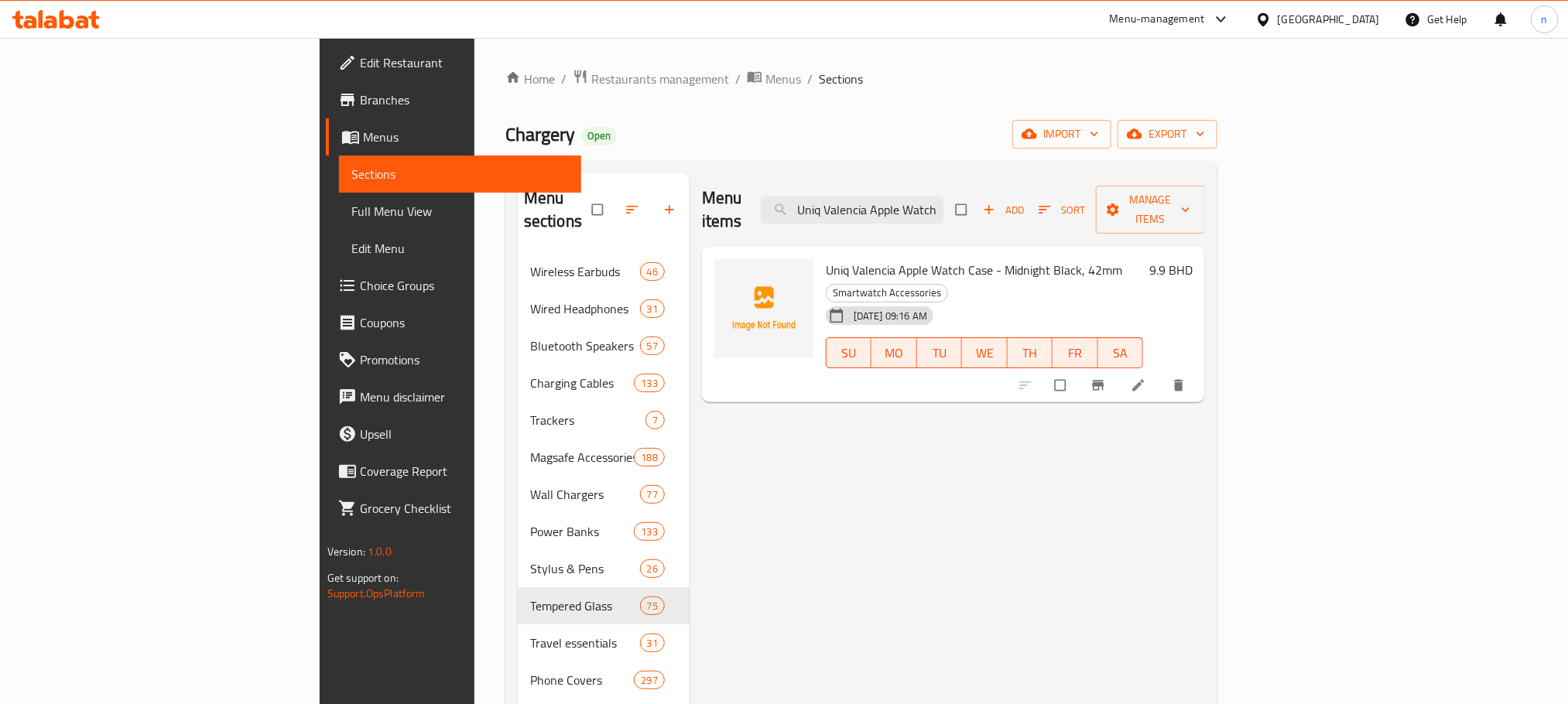
click at [826, 259] on span "Uniq Valencia Apple Watch Case - Midnight Black, 42mm" at bounding box center [974, 270] width 297 height 23
drag, startPoint x: 752, startPoint y: 246, endPoint x: 1026, endPoint y: 242, distance: 274.0
click at [1026, 259] on span "Uniq Valencia Apple Watch Case - Midnight Black, 42mm" at bounding box center [974, 270] width 297 height 23
copy span "Uniq Valencia Apple Watch Case - Midnight Black, 42mm"
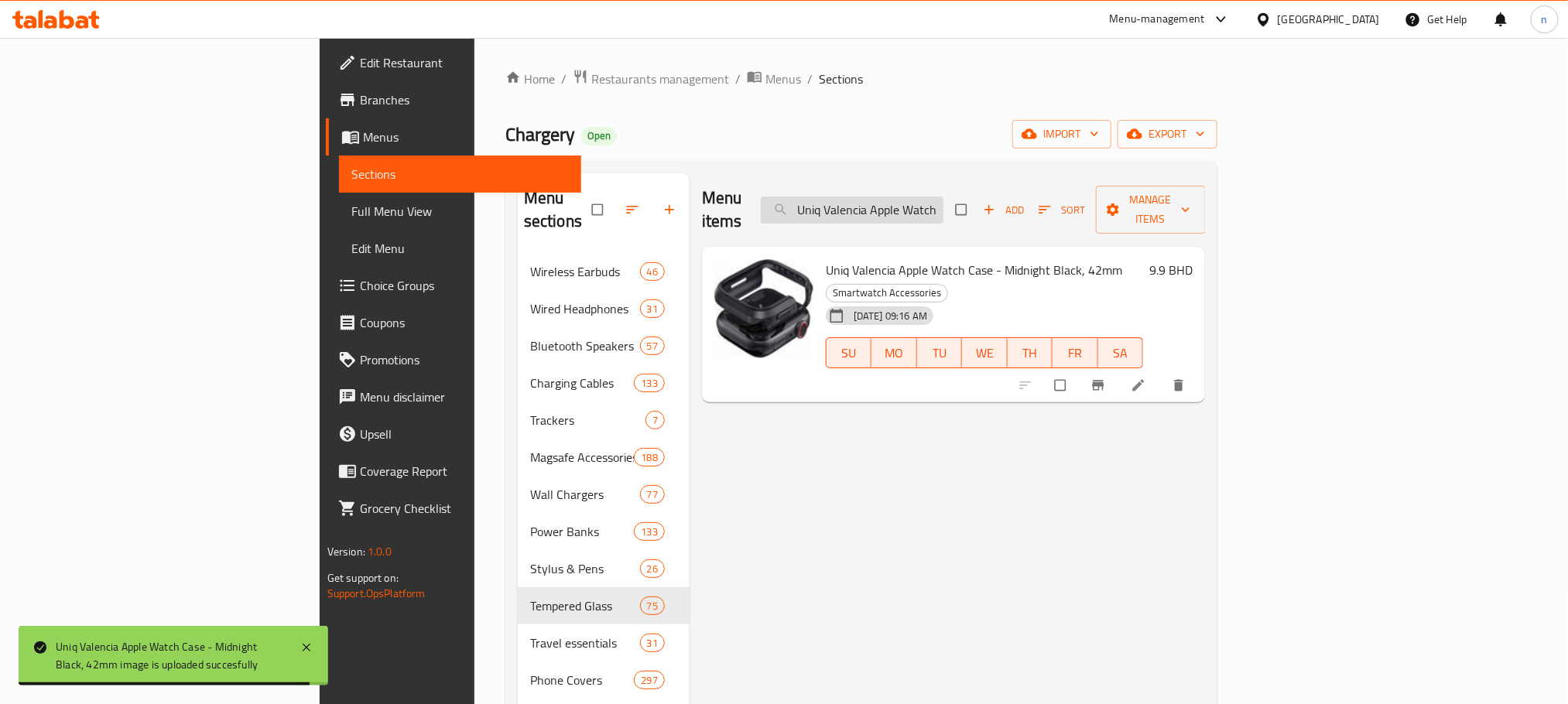
click at [943, 197] on input "Uniq Valencia Apple Watch Case - Midnight Black, 42mm" at bounding box center [852, 210] width 182 height 27
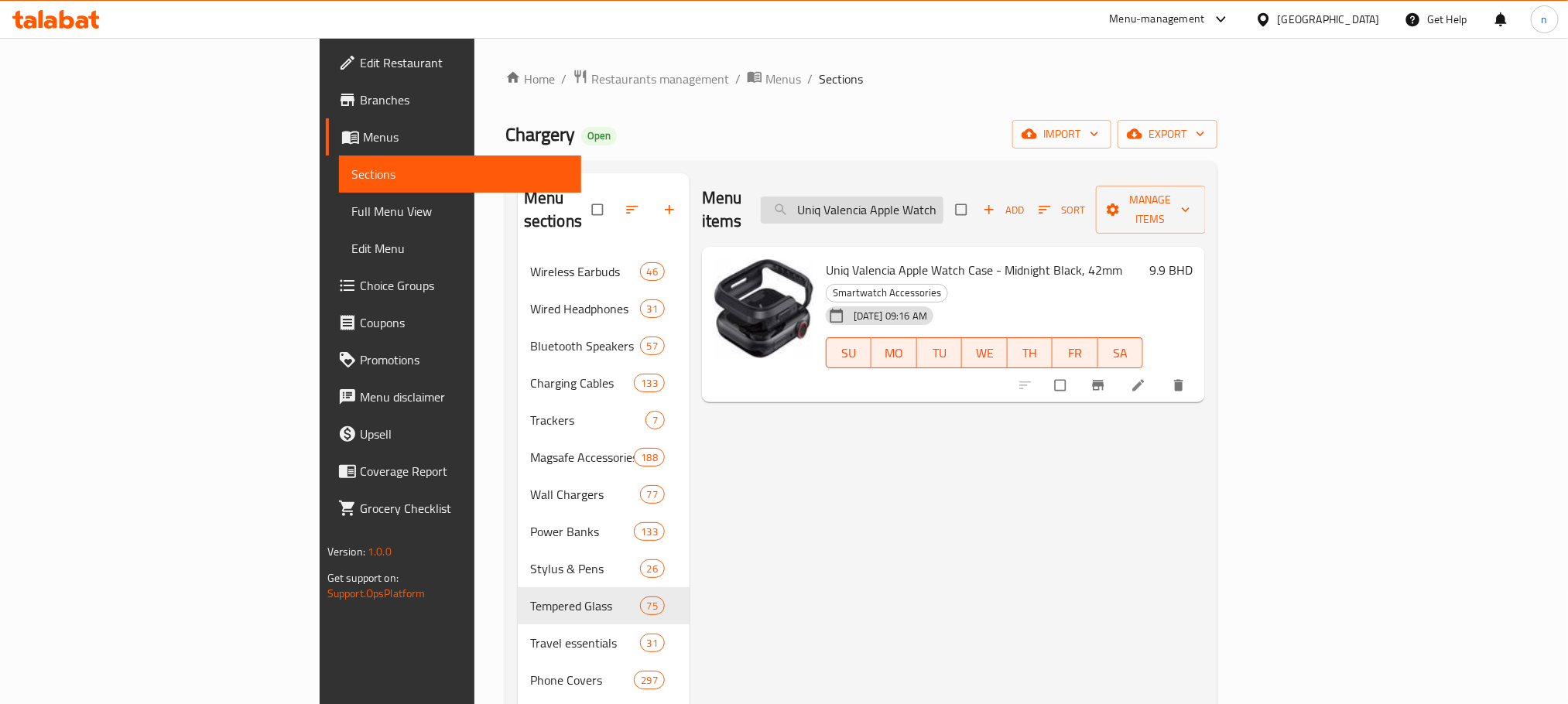
paste input "Gold"
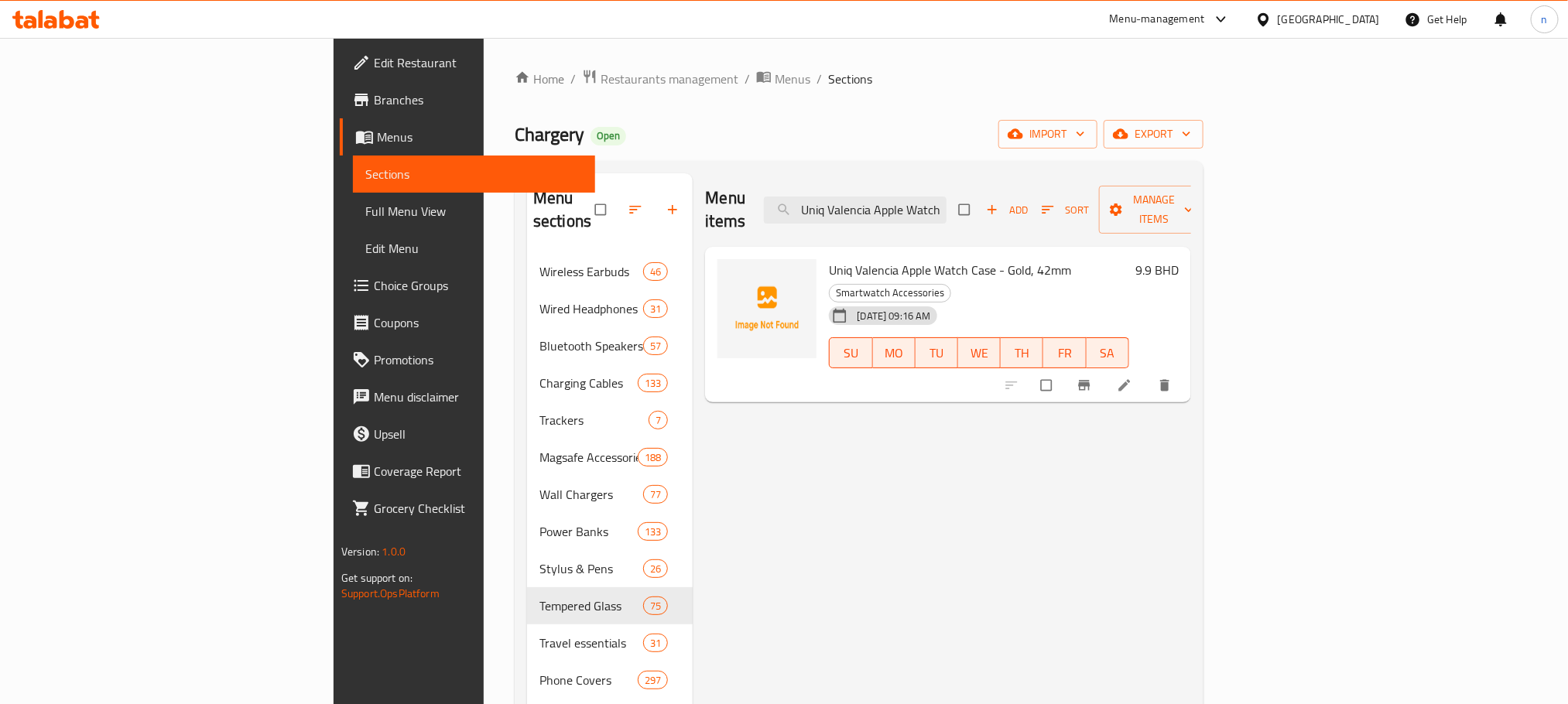
click at [829, 259] on span "Uniq Valencia Apple Watch Case - Gold, 42mm" at bounding box center [950, 270] width 242 height 23
drag, startPoint x: 762, startPoint y: 244, endPoint x: 952, endPoint y: 237, distance: 190.1
click at [952, 259] on span "Uniq Valencia Apple Watch Case - Gold, 42mm" at bounding box center [950, 270] width 242 height 23
copy span "Uniq Valencia Apple Watch Case - Gold, 42mm"
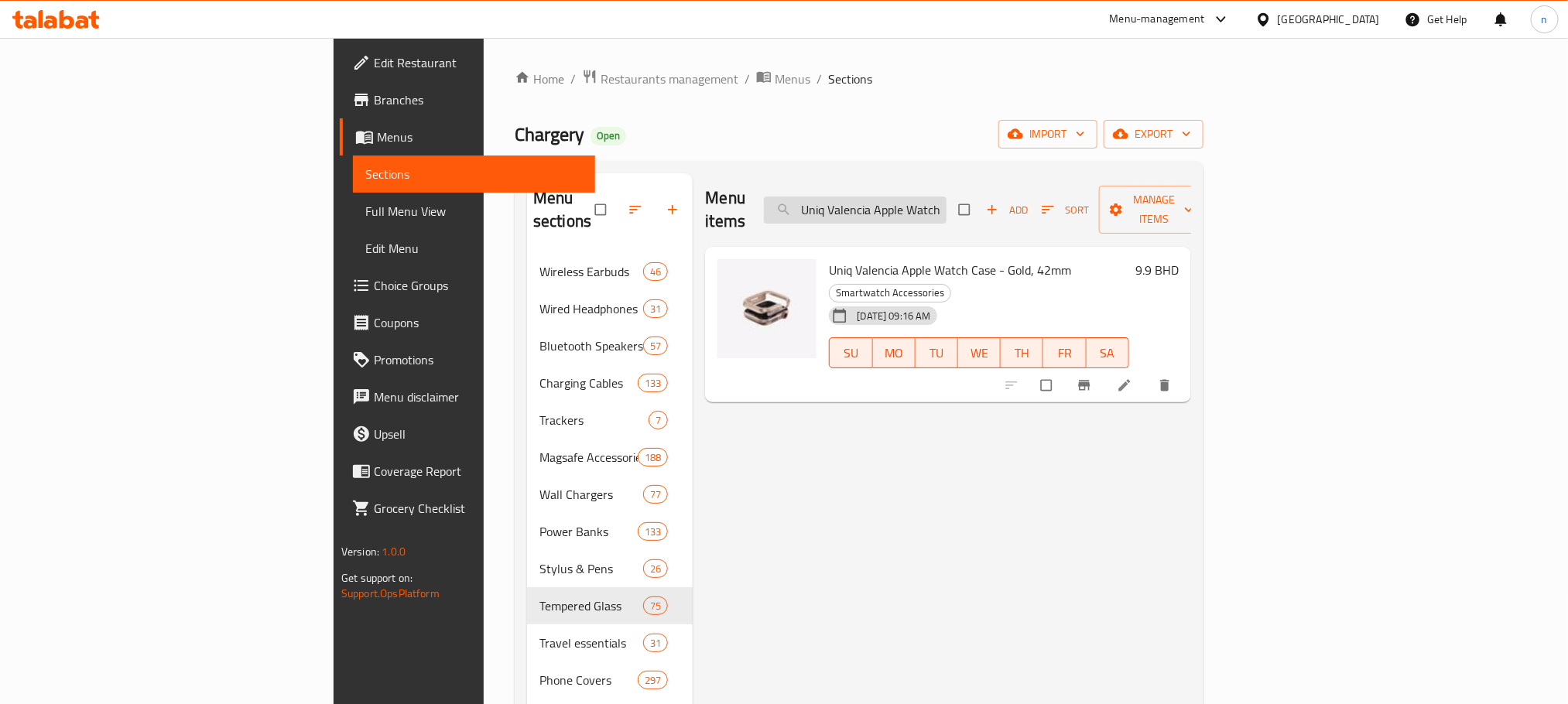
click at [946, 197] on input "Uniq Valencia Apple Watch Case - Gold, 42mm" at bounding box center [855, 210] width 182 height 27
paste input "Midnight Black, 46"
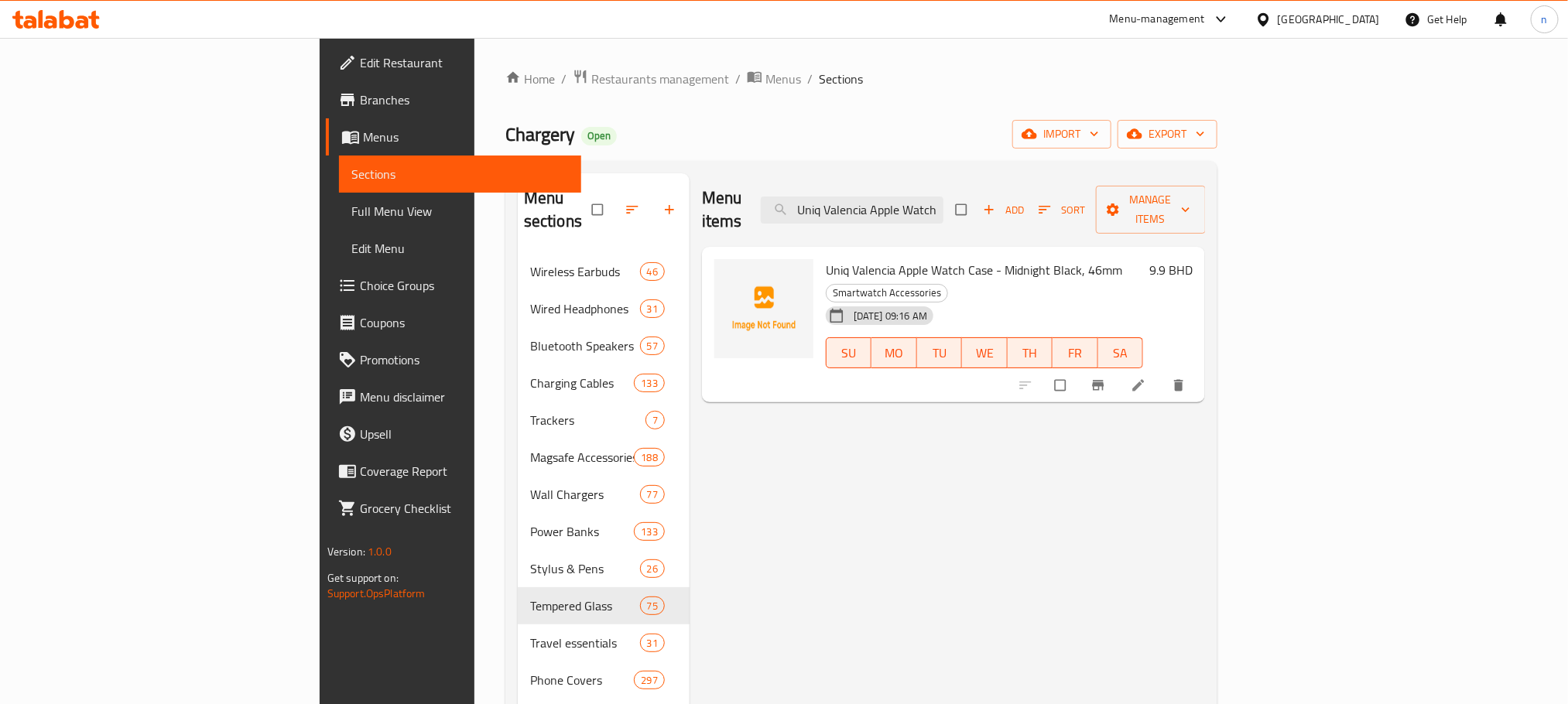
click at [826, 259] on span "Uniq Valencia Apple Watch Case - Midnight Black, 46mm" at bounding box center [974, 270] width 297 height 23
drag, startPoint x: 753, startPoint y: 240, endPoint x: 1017, endPoint y: 248, distance: 264.1
click at [1017, 259] on span "Uniq Valencia Apple Watch Case - Midnight Black, 46mm" at bounding box center [974, 270] width 297 height 23
copy span "Uniq Valencia Apple Watch Case - Midnight Black, 46mm"
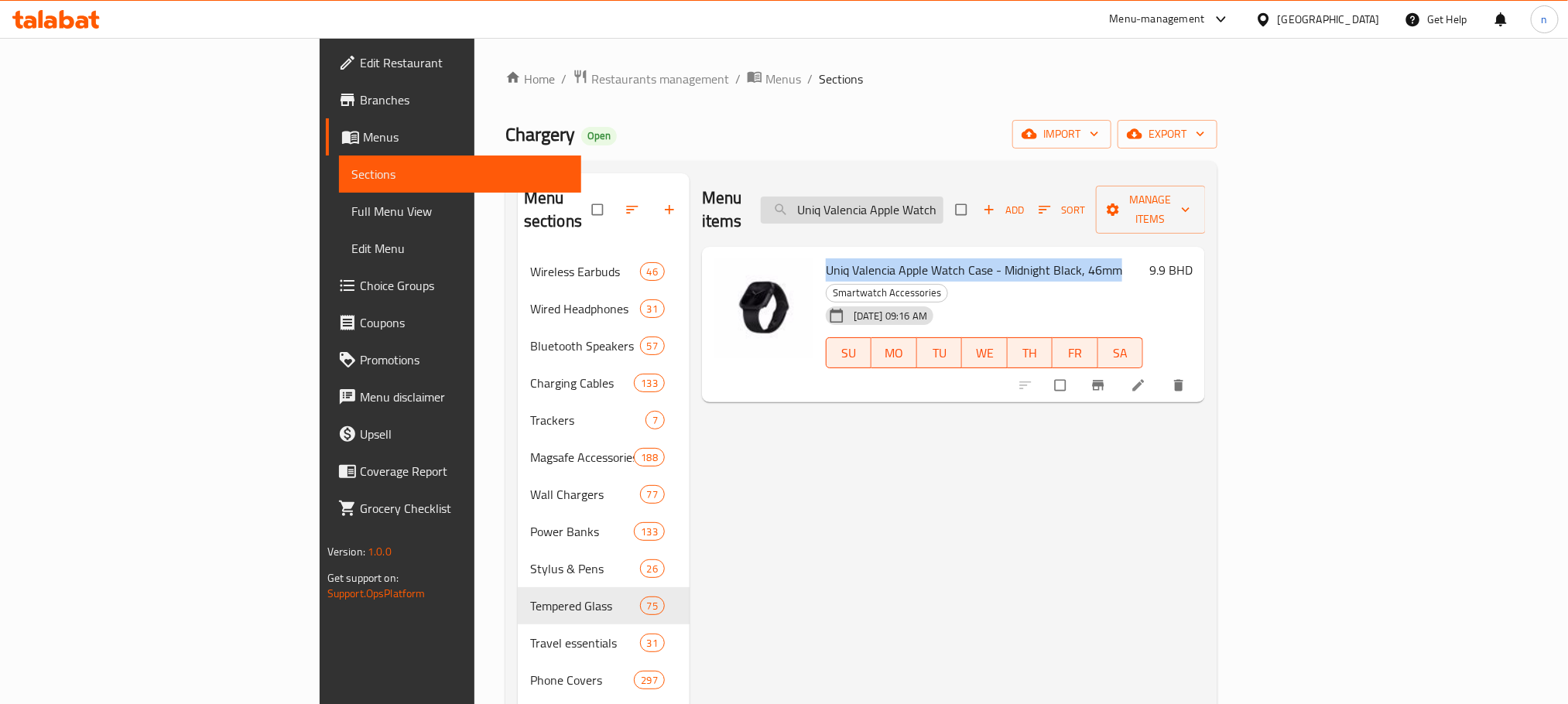
click at [943, 200] on input "Uniq Valencia Apple Watch Case - Midnight Black, 46mm" at bounding box center [852, 210] width 182 height 27
paste input "Titanium Silver"
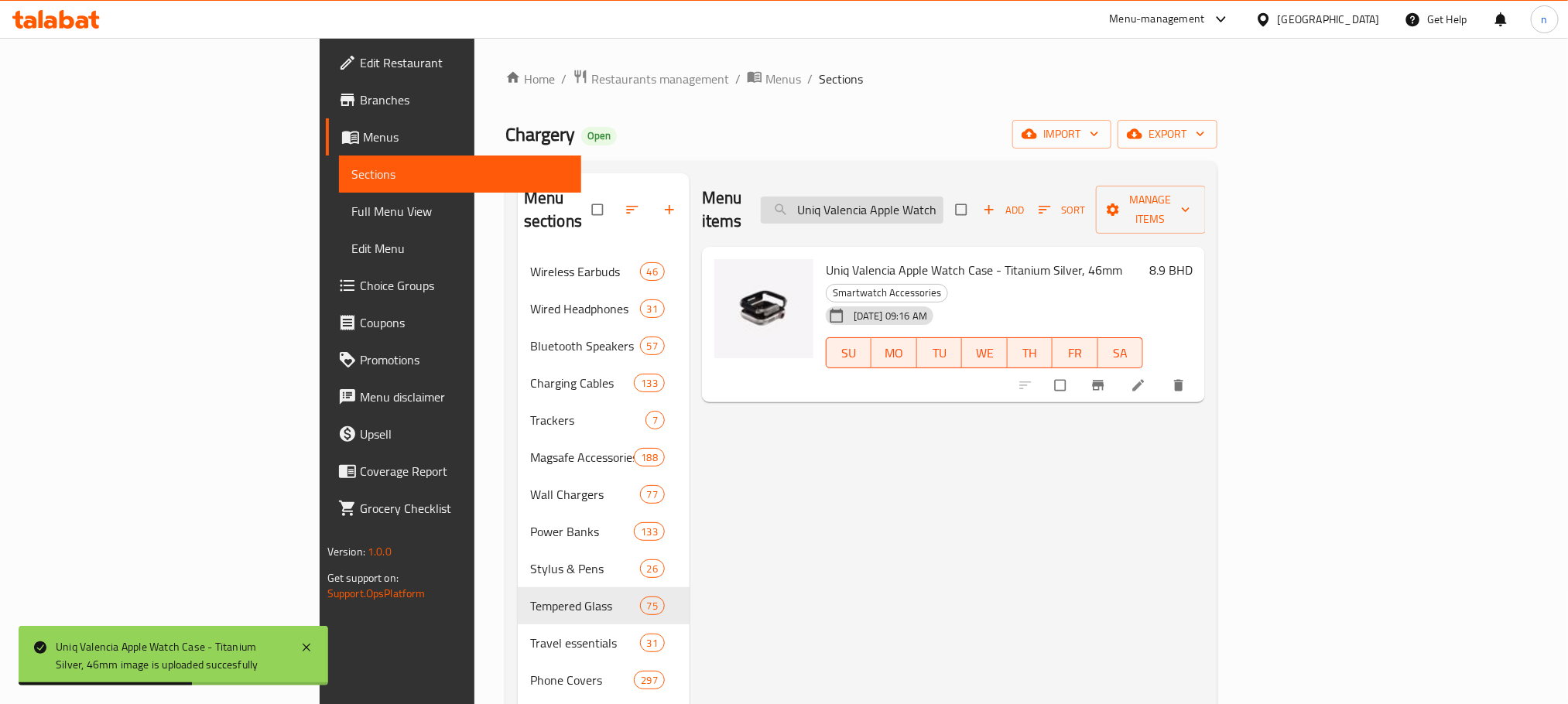
click at [943, 197] on input "Uniq Valencia Apple Watch Case - Titanium Silver, 46mm" at bounding box center [852, 210] width 182 height 27
paste input "[PERSON_NAME] Airpods 4th Gen Hang Case - Glossy Smoke"
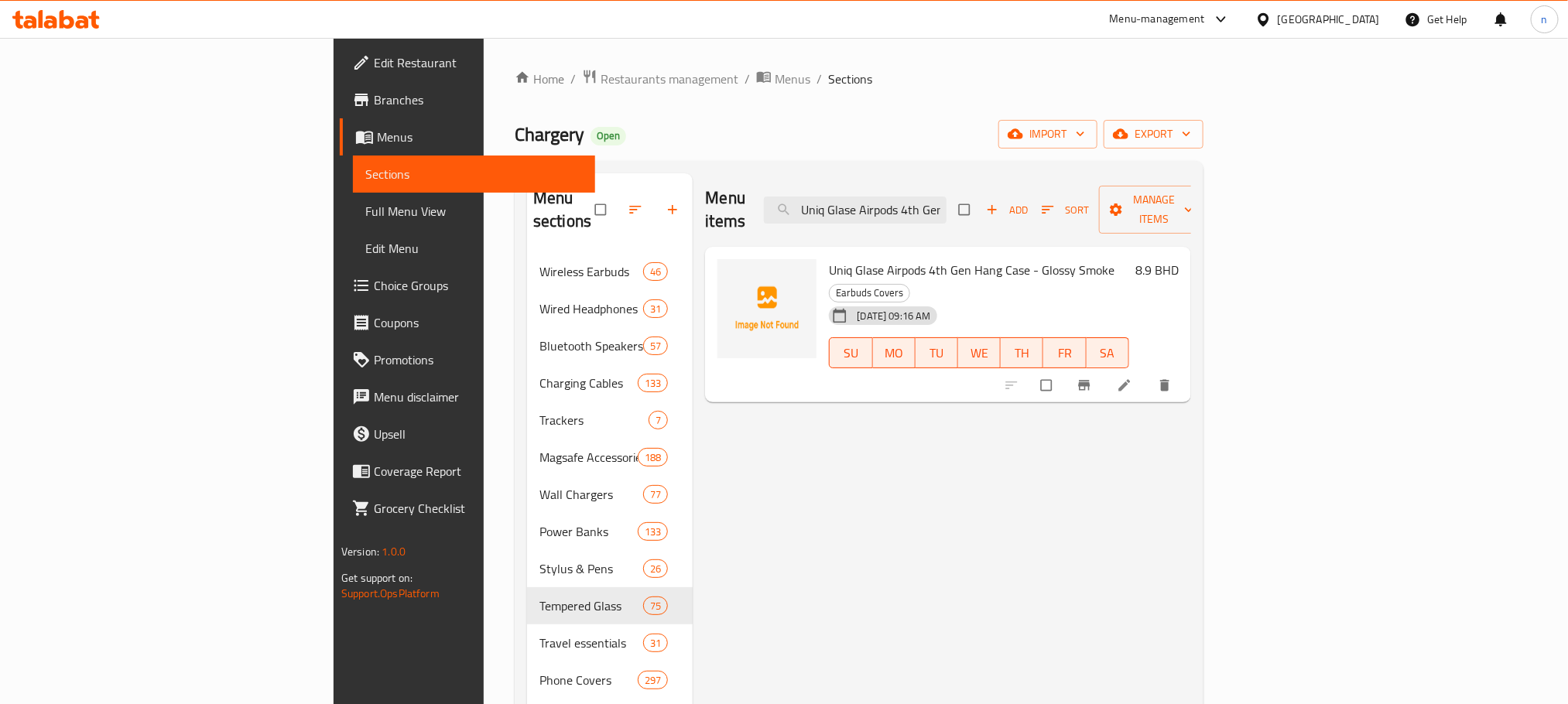
click at [829, 259] on span "Uniq Glase Airpods 4th Gen Hang Case - Glossy Smoke" at bounding box center [972, 270] width 285 height 23
drag, startPoint x: 756, startPoint y: 242, endPoint x: 1001, endPoint y: 253, distance: 245.2
click at [1021, 259] on span "Uniq Glase Airpods 4th Gen Hang Case - Glossy Smoke" at bounding box center [972, 270] width 285 height 23
copy span "Uniq Glase Airpods 4th Gen Hang Case - Glossy Smoke"
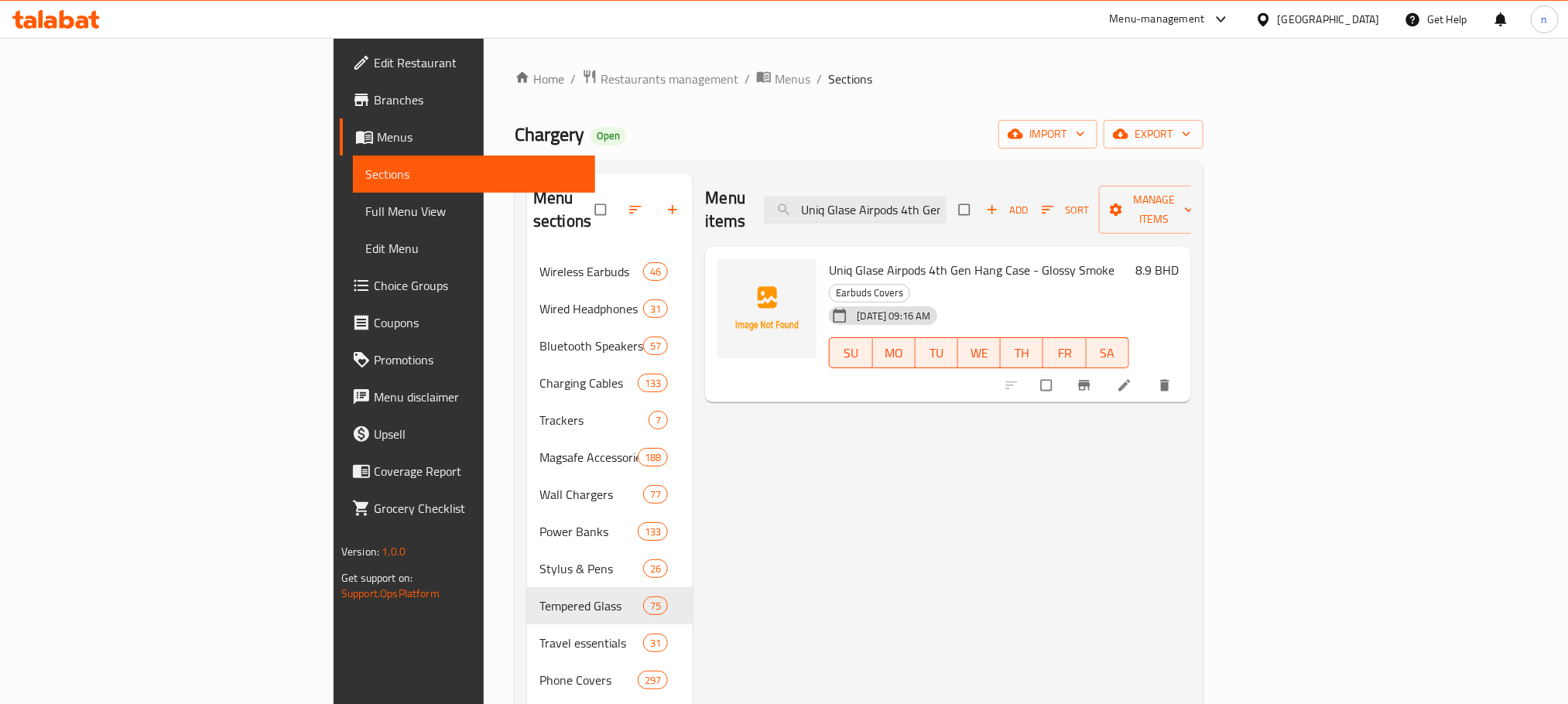
click at [946, 197] on input "Uniq Glase Airpods 4th Gen Hang Case - Glossy Smoke" at bounding box center [855, 210] width 182 height 27
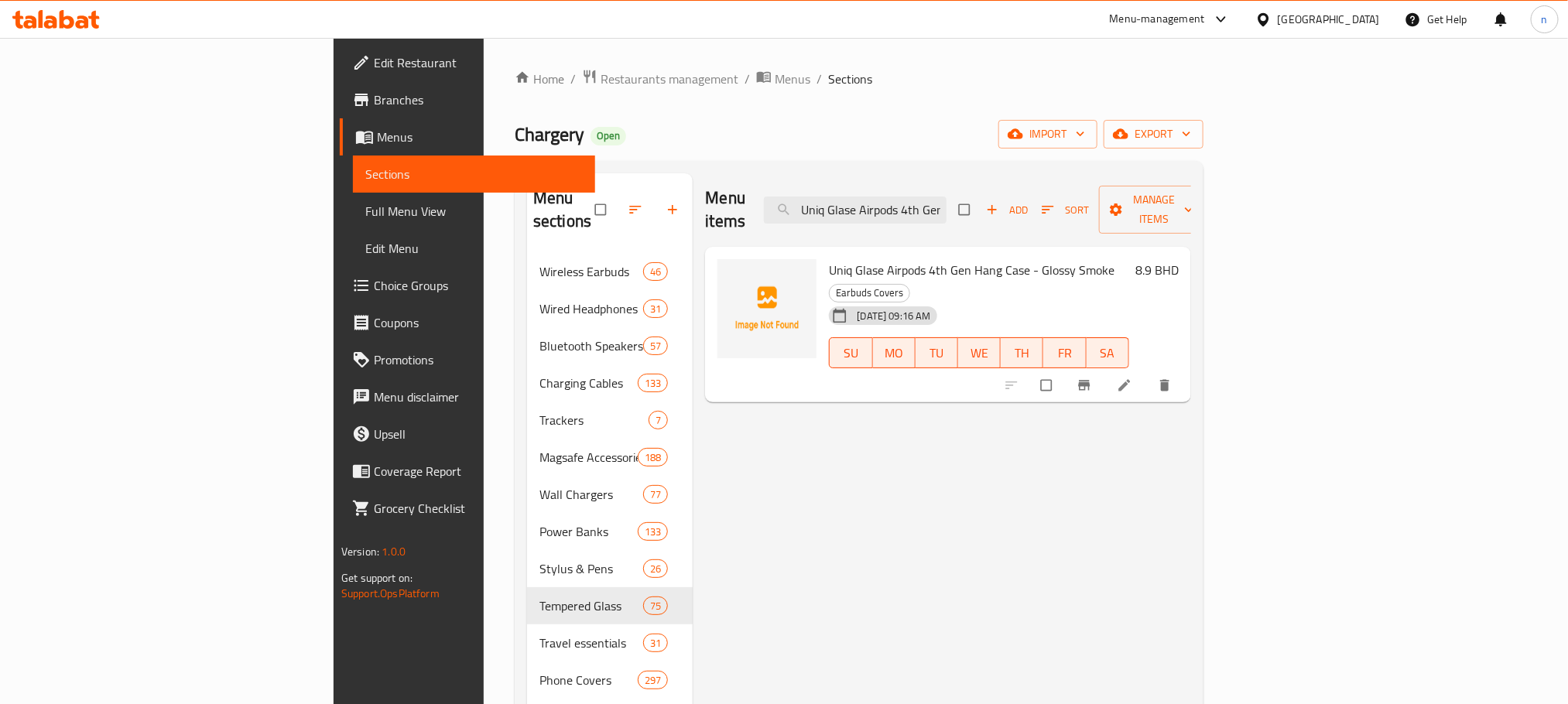
click at [966, 128] on div "Chargery Open import export" at bounding box center [859, 134] width 689 height 28
click at [946, 197] on input "Uniq Glase Airpods 4th Gen Hang Case - Glossy Smoke" at bounding box center [855, 210] width 182 height 27
paste input "Hybrid iPhone Pro MagClick Charging Clario Case - Champagne Gold"
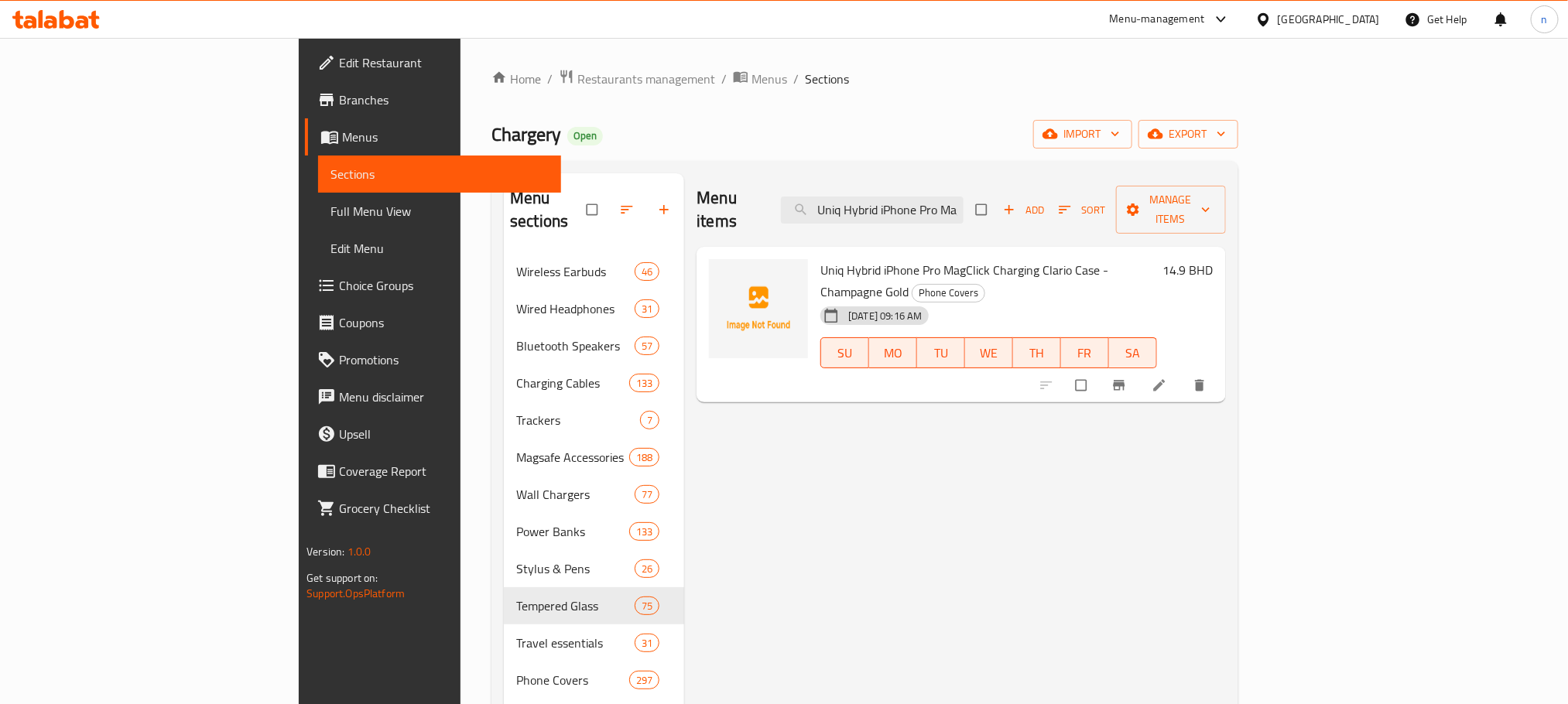
click at [1106, 83] on ol "Home / Restaurants management / Menus / Sections" at bounding box center [865, 79] width 747 height 20
click at [964, 197] on input "Uniq Hybrid iPhone Pro MagClick Charging Clario Case - Champagne Gold" at bounding box center [872, 210] width 182 height 27
paste input "x Ma"
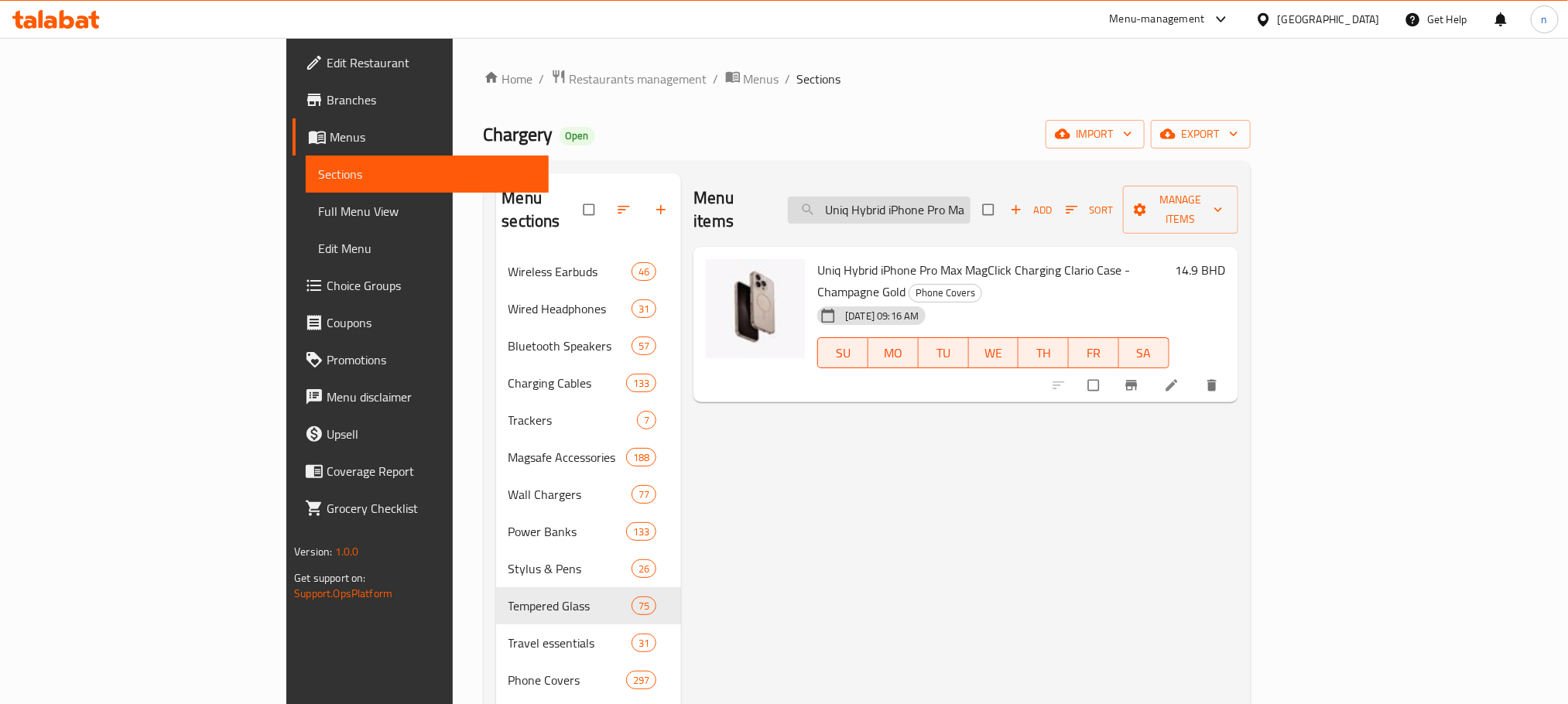
click at [966, 207] on input "Uniq Hybrid iPhone Pro Max MagClick Charging Clario Case - Champagne Gold" at bounding box center [879, 210] width 182 height 27
paste input "Iridescia iPhone 16 MagClick Charging Case - Holo Quartz"
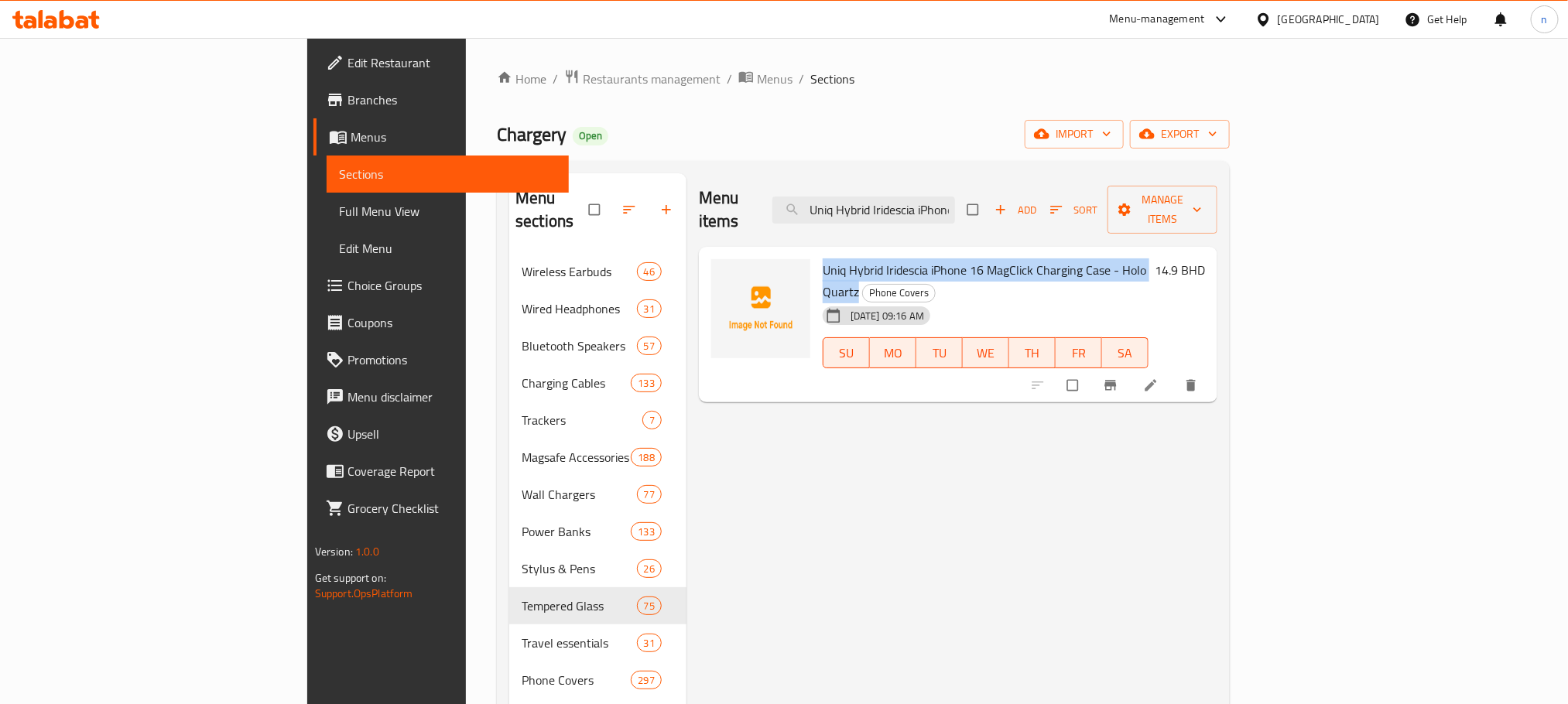
click at [823, 259] on span "Uniq Hybrid Iridescia iPhone 16 MagClick Charging Case - Holo Quartz" at bounding box center [984, 281] width 323 height 45
drag, startPoint x: 759, startPoint y: 249, endPoint x: 1075, endPoint y: 248, distance: 316.0
click at [1075, 259] on span "Uniq Hybrid Iridescia iPhone 16 MagClick Charging Case - Holo Quartz" at bounding box center [984, 281] width 323 height 45
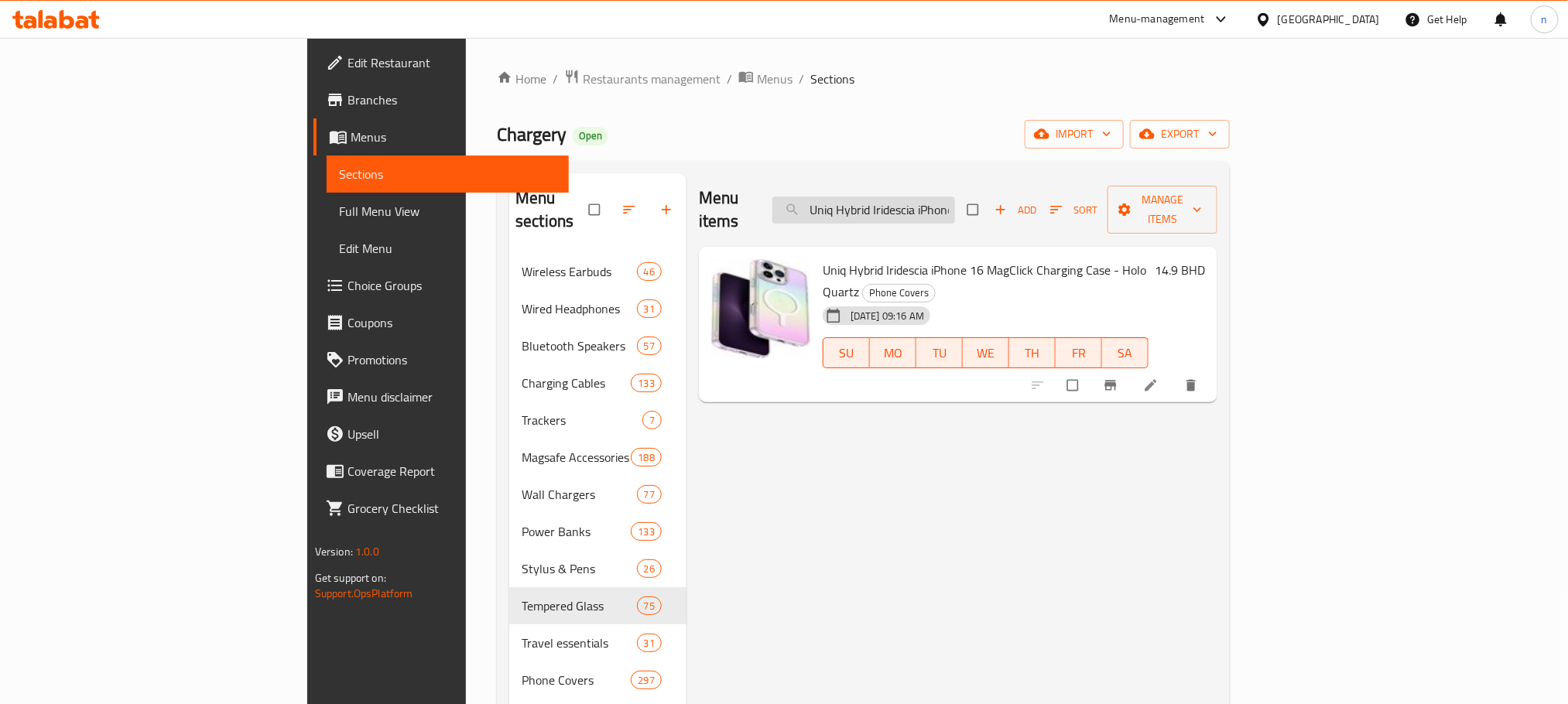
click at [955, 205] on input "Uniq Hybrid Iridescia iPhone 16 MagClick Charging Case - Holo Quartz" at bounding box center [864, 210] width 182 height 27
paste input "Plus"
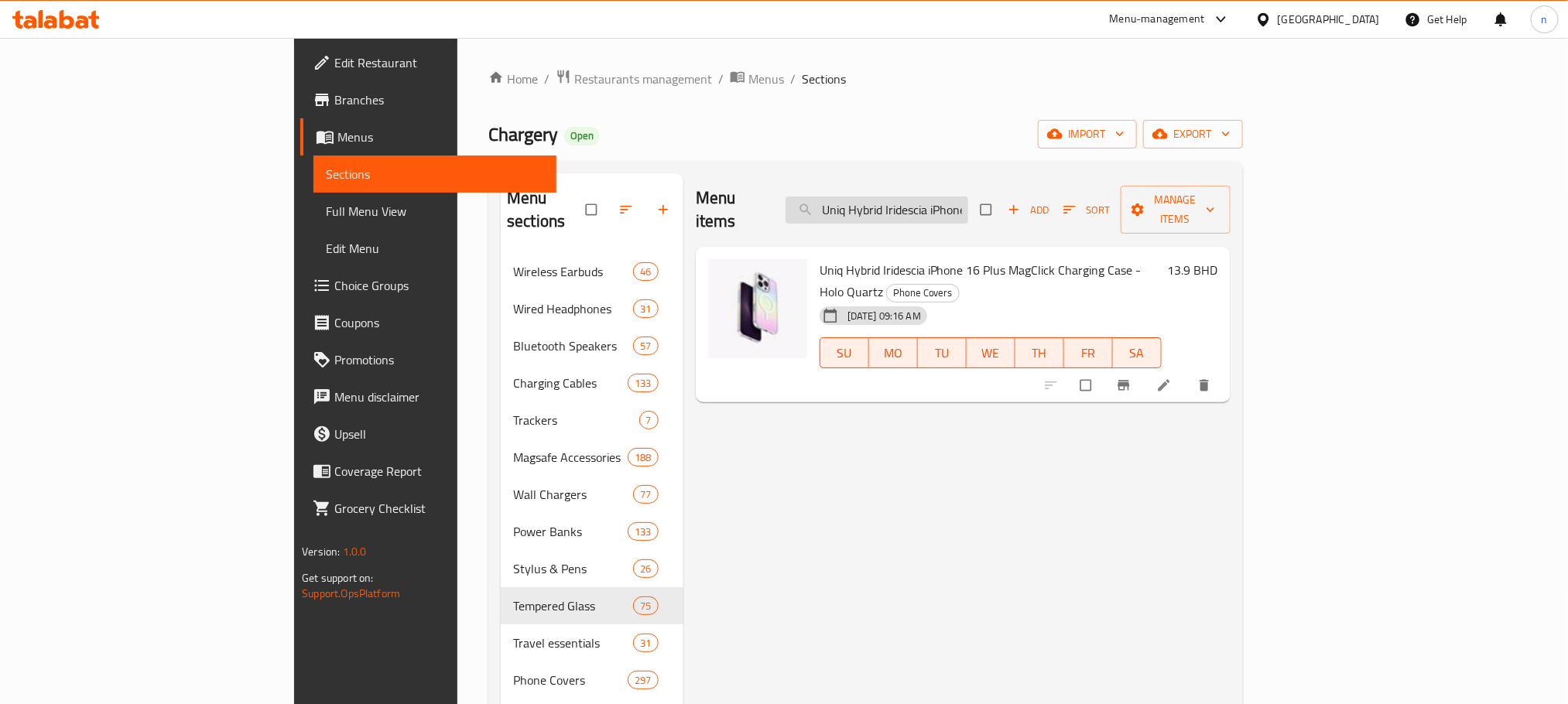
click at [968, 205] on input "Uniq Hybrid Iridescia iPhone 16 Plus MagClick Charging Case - Holo Quartz" at bounding box center [877, 210] width 182 height 27
paste input "ro MagClick Charging Case - Midnight"
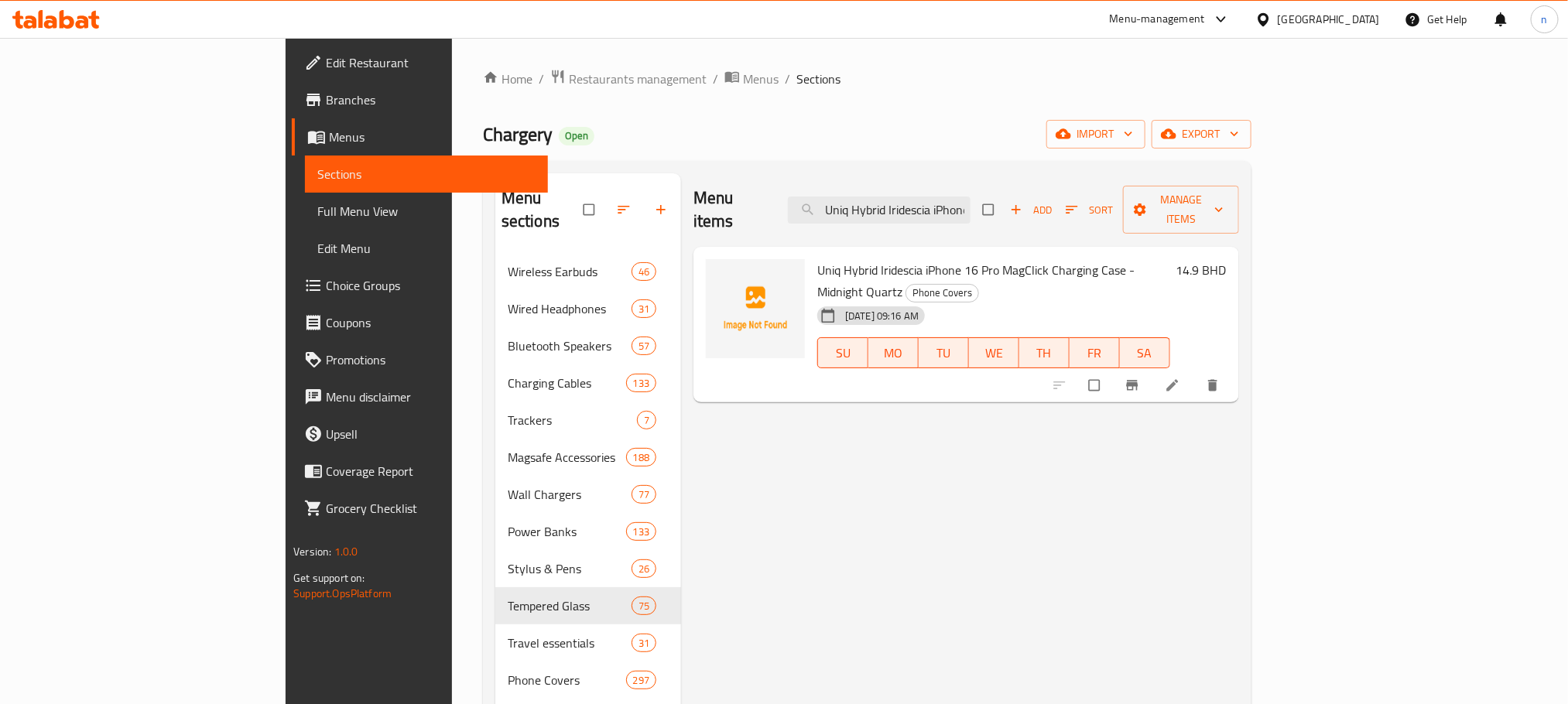
click at [818, 259] on span "Uniq Hybrid Iridescia iPhone 16 Pro MagClick Charging Case - Midnight Quartz" at bounding box center [976, 281] width 317 height 45
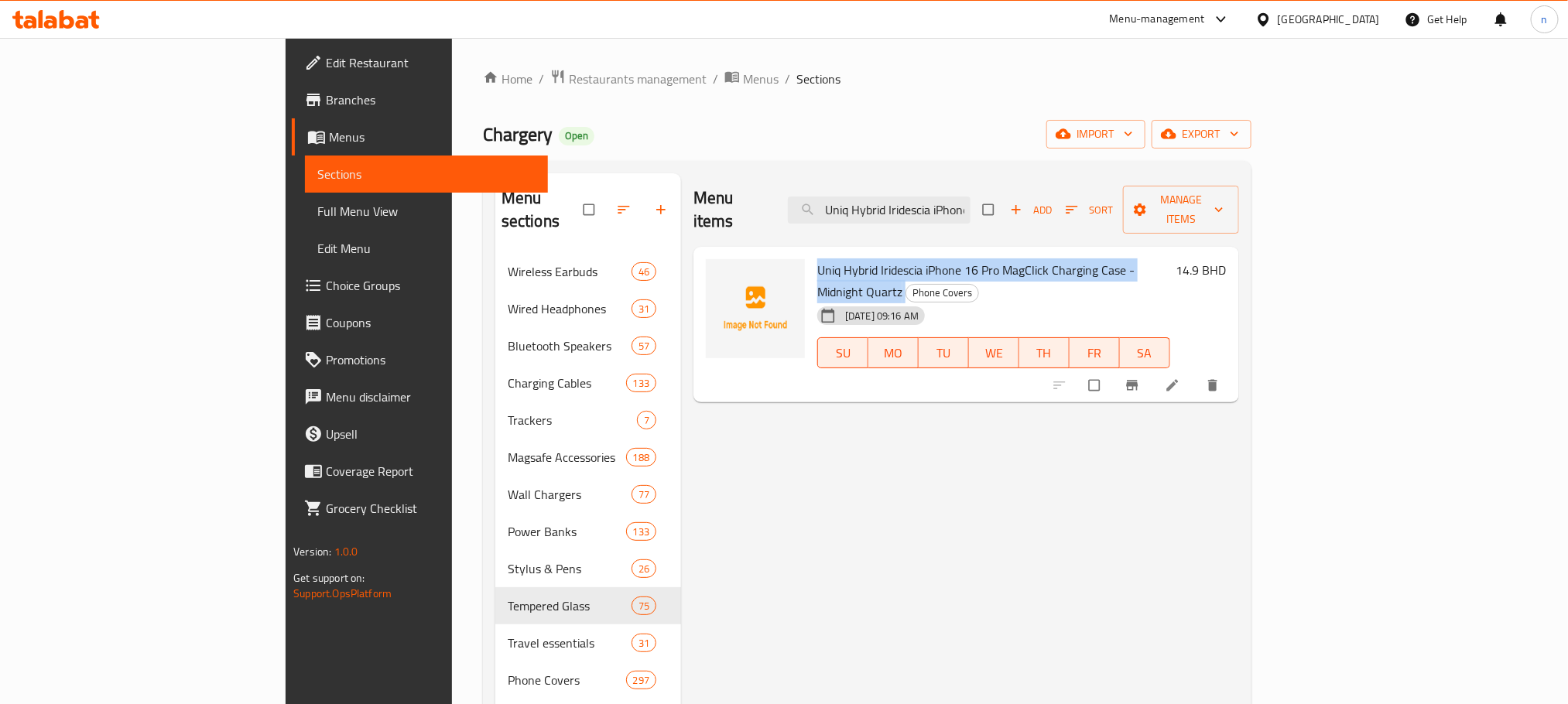
drag, startPoint x: 760, startPoint y: 249, endPoint x: 1149, endPoint y: 247, distance: 389.0
click at [1149, 259] on h6 "Uniq Hybrid Iridescia iPhone 16 Pro MagClick Charging Case - Midnight Quartz Ph…" at bounding box center [994, 281] width 353 height 43
copy h6 "Uniq Hybrid Iridescia iPhone 16 Pro MagClick Charging Case - Midnight Quartz"
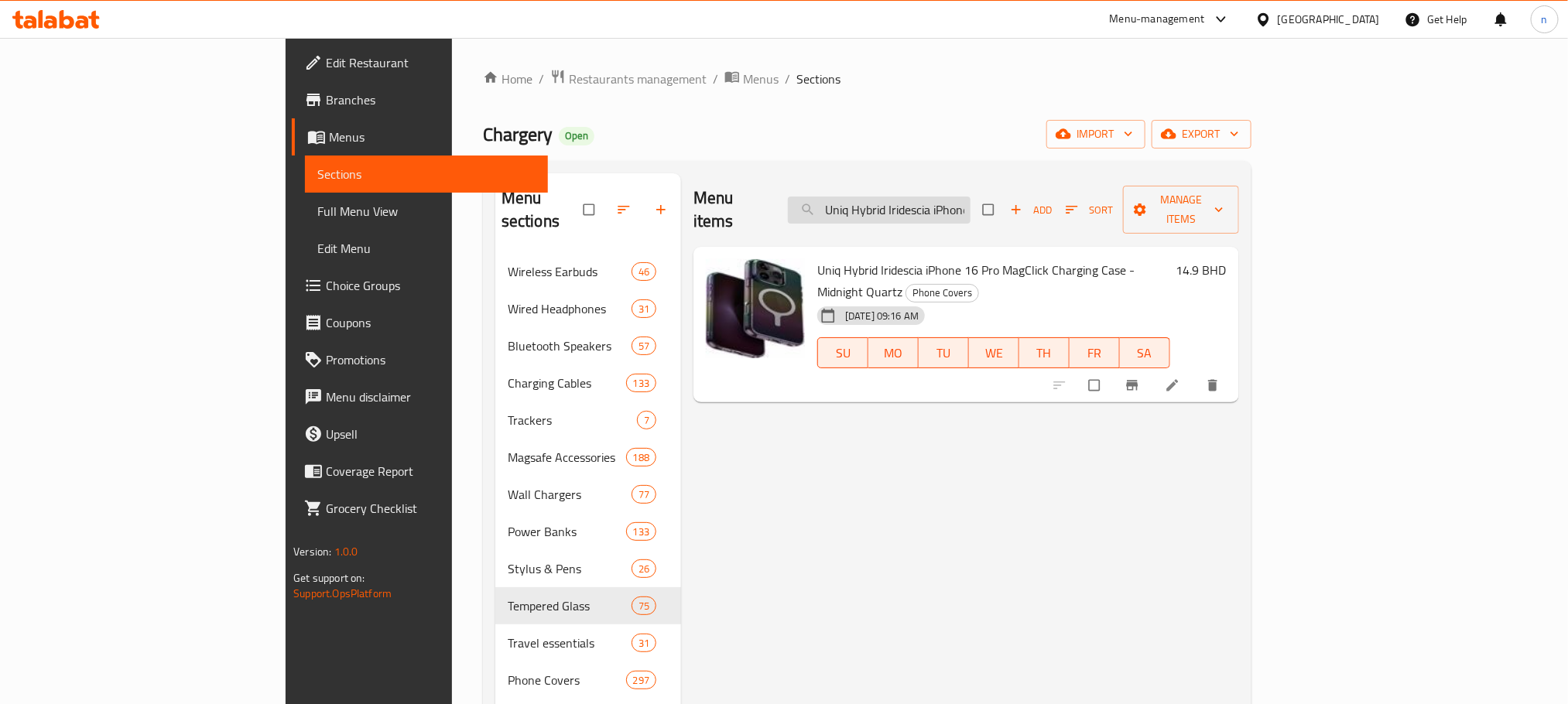
click at [971, 198] on input "Uniq Hybrid Iridescia iPhone 16 Pro MagClick Charging Case - Midnight Quartz" at bounding box center [879, 210] width 182 height 27
paste input "Holo"
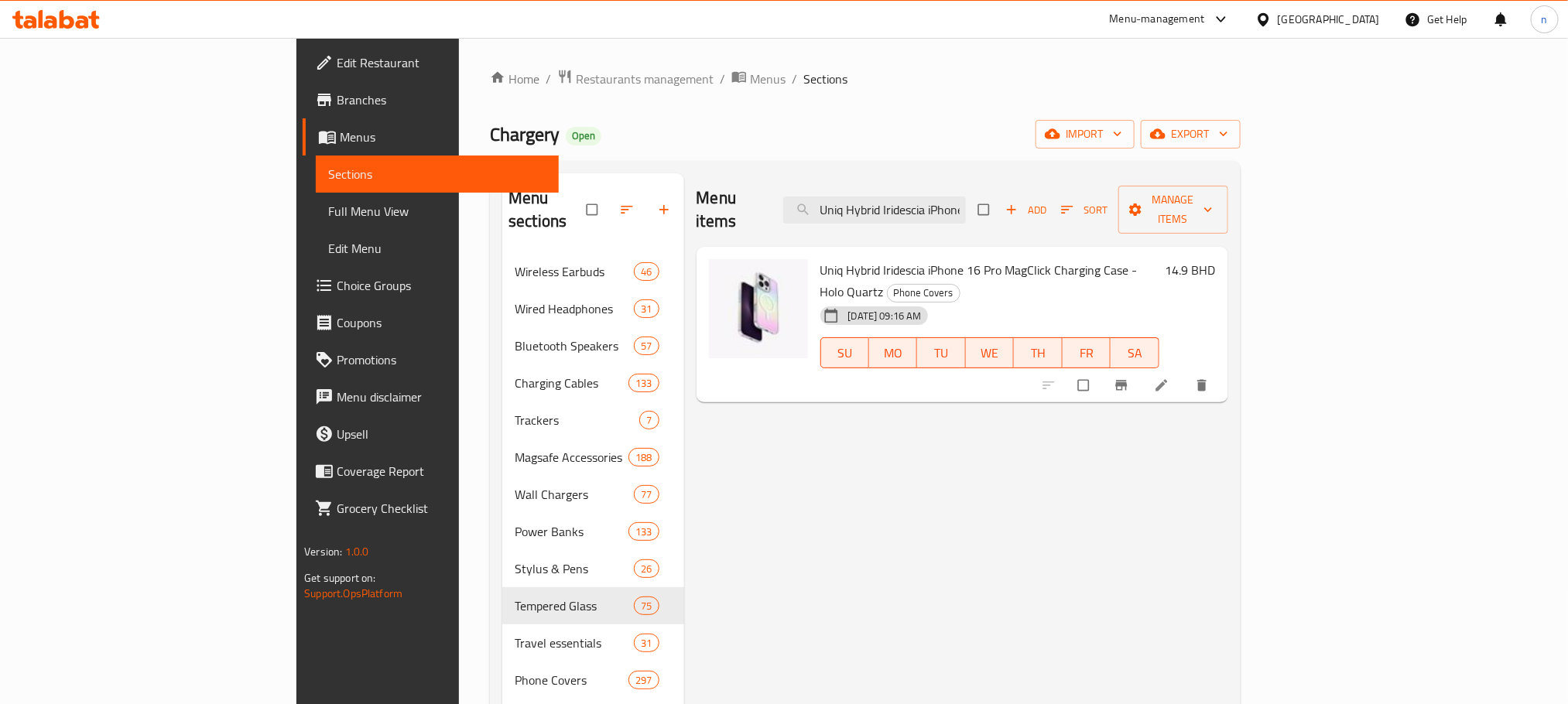
click at [952, 126] on div "Chargery Open import export" at bounding box center [865, 134] width 750 height 28
click at [966, 200] on input "Uniq Hybrid Iridescia iPhone 16 Pro MagClick Charging Case - Holo Quartz" at bounding box center [874, 210] width 182 height 27
paste input "x MagClick Charging Case - Midnight"
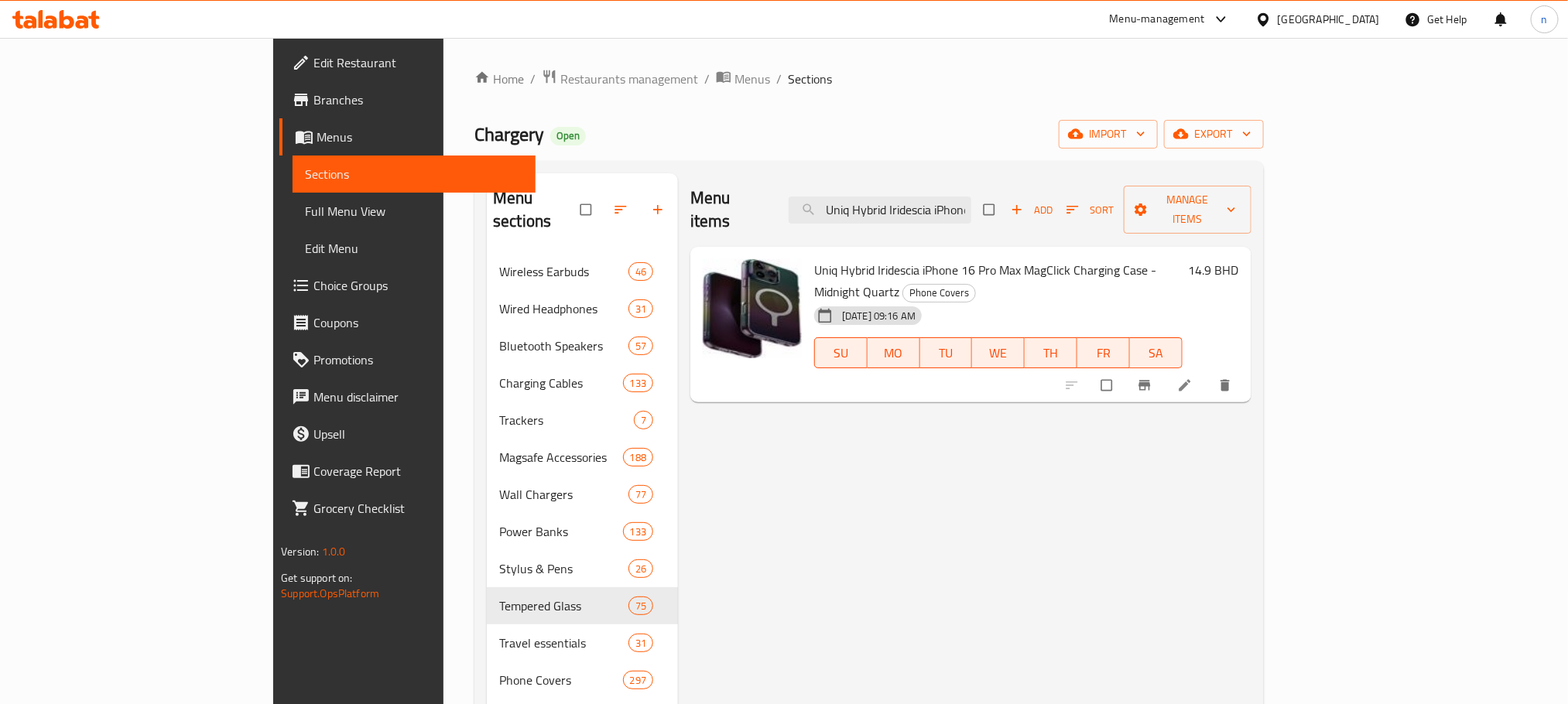
click at [958, 197] on input "Uniq Hybrid Iridescia iPhone 16 Pro Max MagClick Charging Case - Midnight Quartz" at bounding box center [880, 210] width 182 height 27
paste input "Uniq Hybrid Iridescia iPhone 16 Pro Max MagClick Charging Case - Holo Quartz"
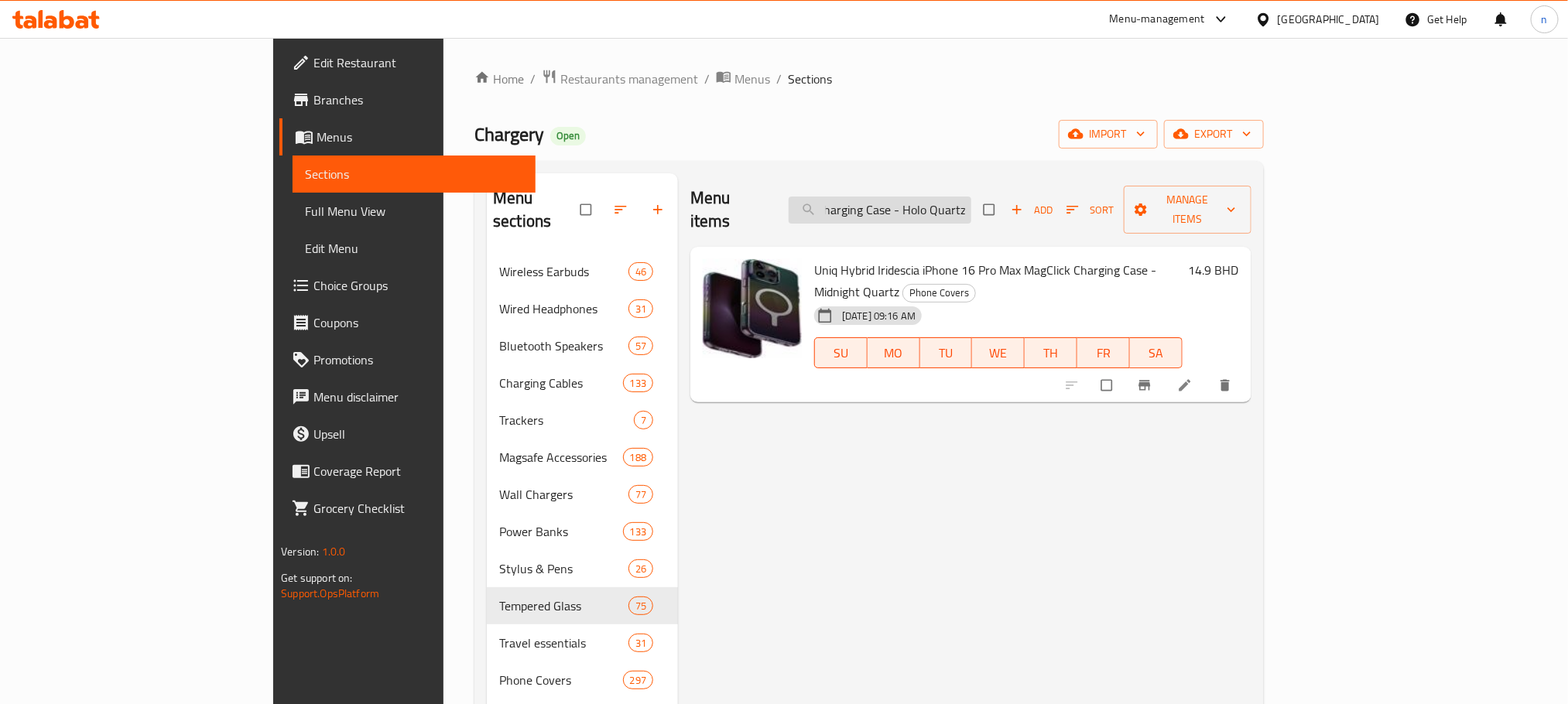
click at [958, 197] on input "Uniq Uniq Hybrid Iridescia iPhone 16 Pro Max MagClick Charging Case - Holo Quar…" at bounding box center [880, 210] width 182 height 27
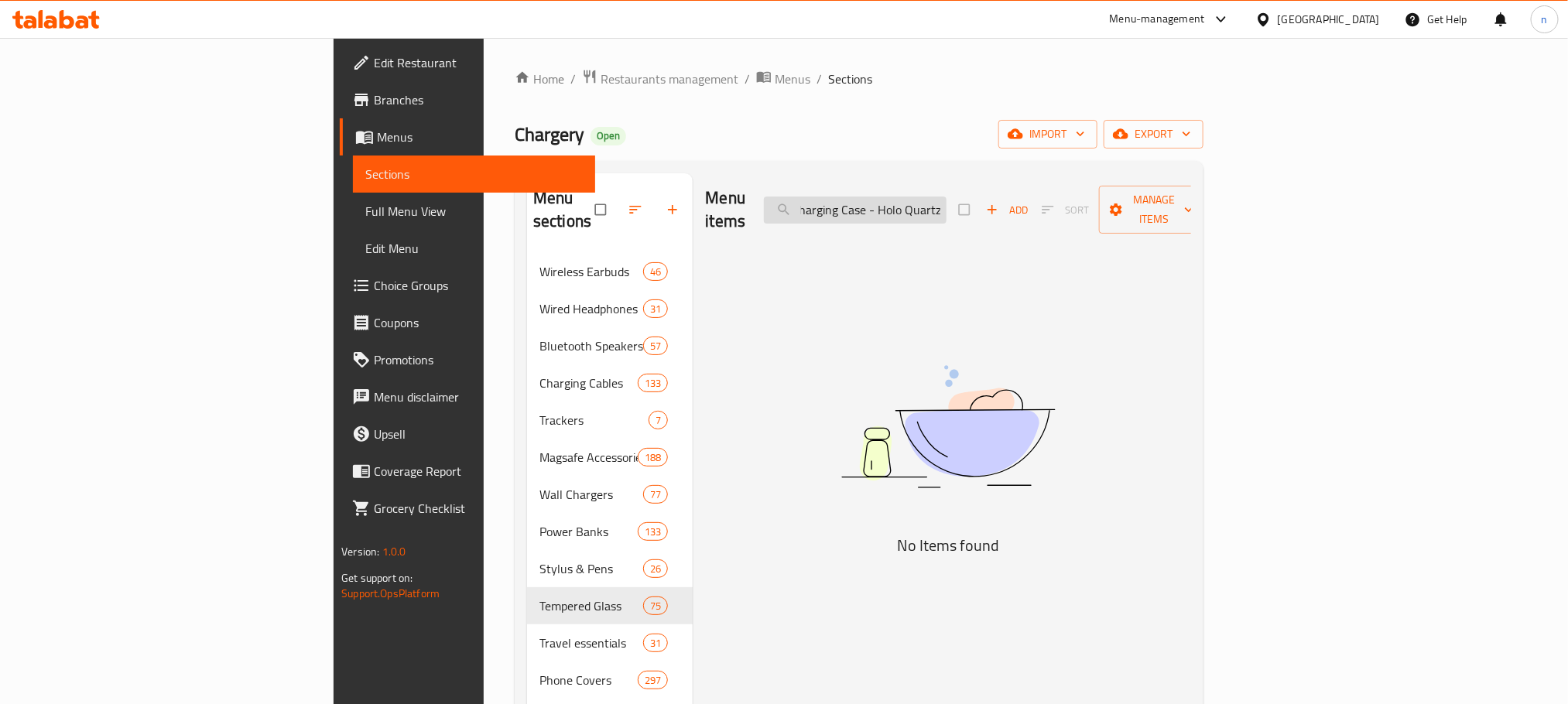
click at [946, 197] on input "Uniq Uniq Hybrid Iridescia iPhone 16 Pro Max MagClick Charging Case - Holo Quar…" at bounding box center [855, 210] width 182 height 27
paste input "Hybrid Iridescia iPhone 16 Pro Max MagClick Charging Case - Holo"
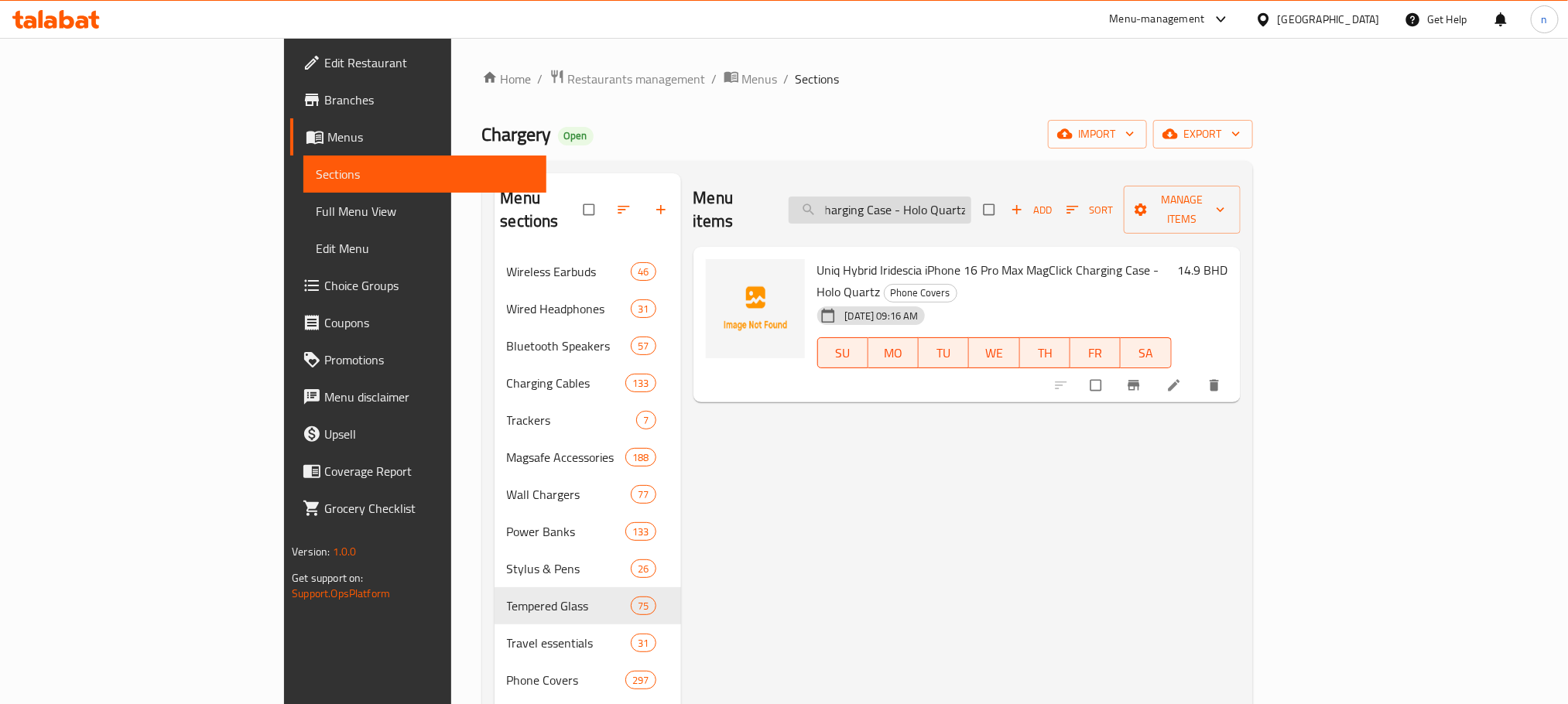
scroll to position [0, 0]
click at [971, 207] on input "Uniq Hybrid Iridescia iPhone 16 Pro Max MagClick Charging Case - Holo Quartz" at bounding box center [880, 210] width 182 height 27
paste input "Pink Prism"
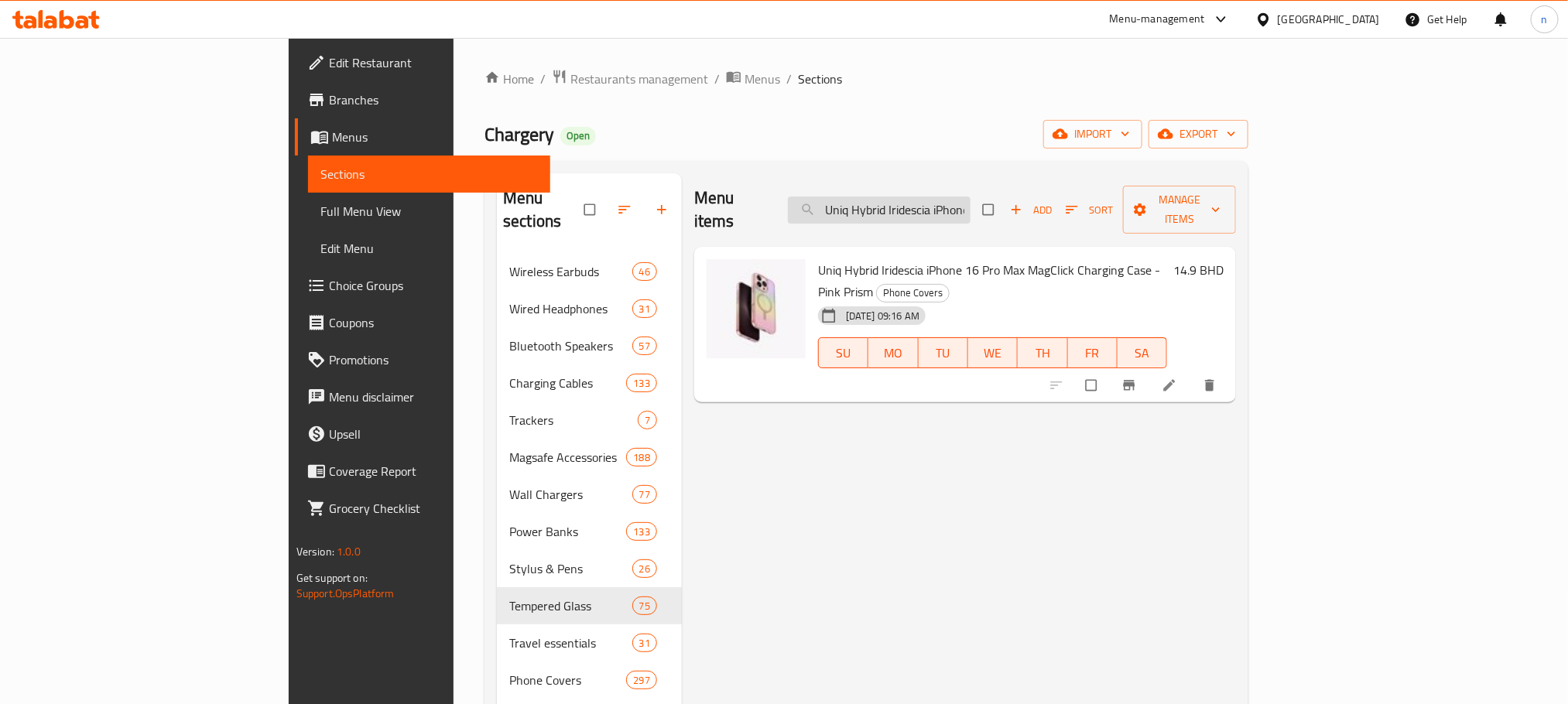
click at [971, 200] on input "Uniq Hybrid Iridescia iPhone 16 Pro Max MagClick Charging Case - Pink Prism" at bounding box center [879, 210] width 182 height 27
paste input "iPhone 16 Pro MagClick Charging Combat Active Protective Cover - Lume White"
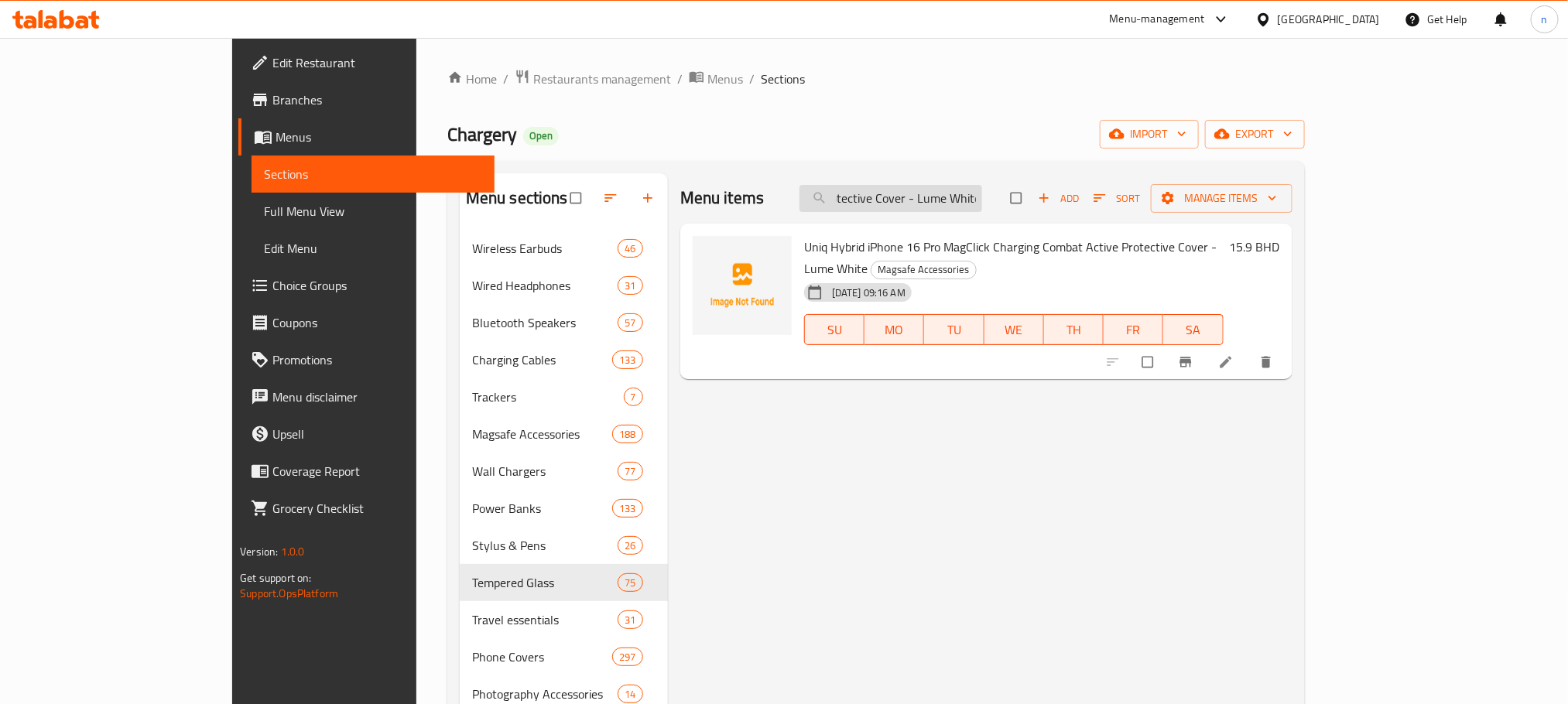
paste input "Uniq Hybrid iPhone 16 Pro MagClick Charging Combat Active Protective Cover - Lu…"
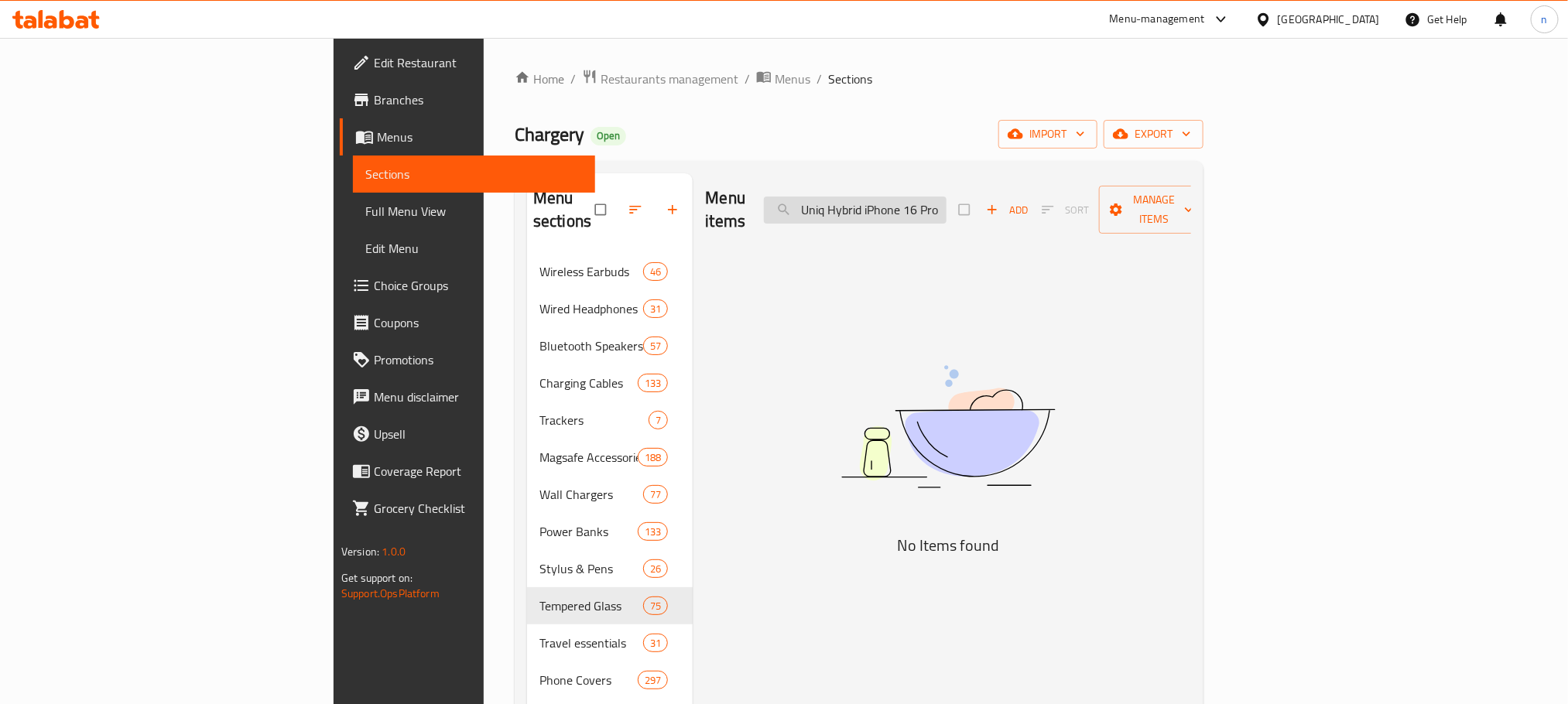
scroll to position [0, 809]
click at [946, 200] on input "Uniq Hybrid iPhone 16 Pro MagClick Charging Combat Active Protective Cover - Lu…" at bounding box center [855, 210] width 182 height 27
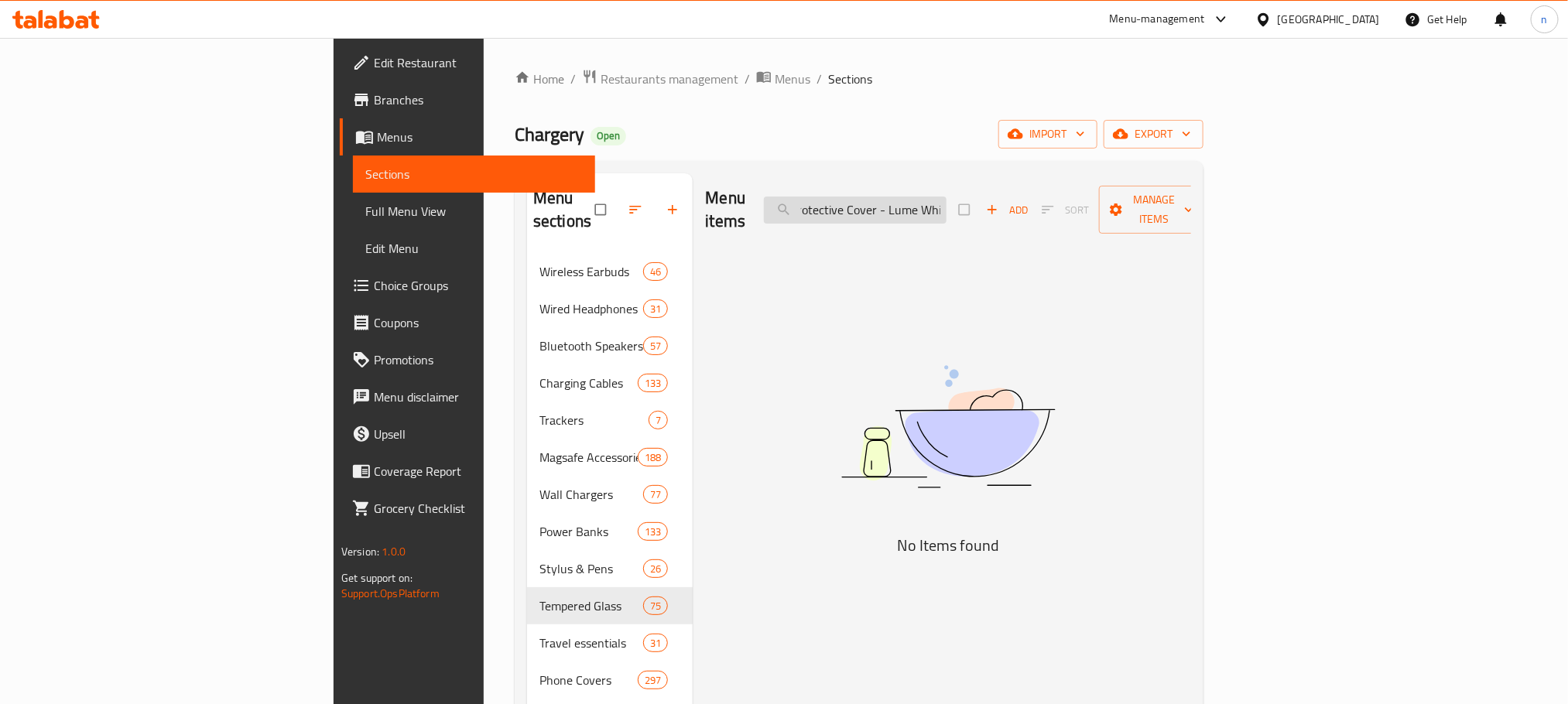
click at [946, 200] on input "Uniq Hybrid iPhone 16 Pro MagClick Charging Combat Active Protective Cover - Lu…" at bounding box center [855, 210] width 182 height 27
paste input "search"
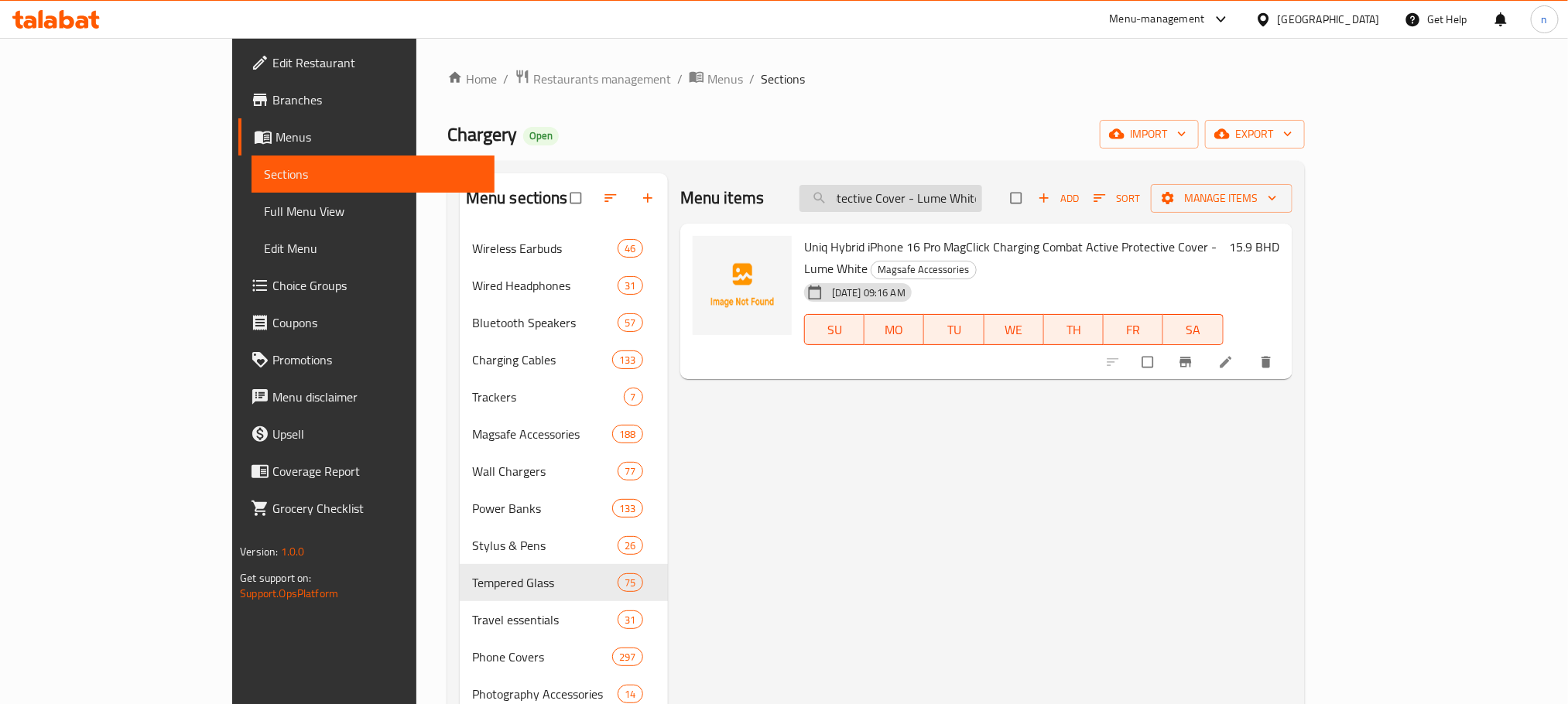
scroll to position [0, 0]
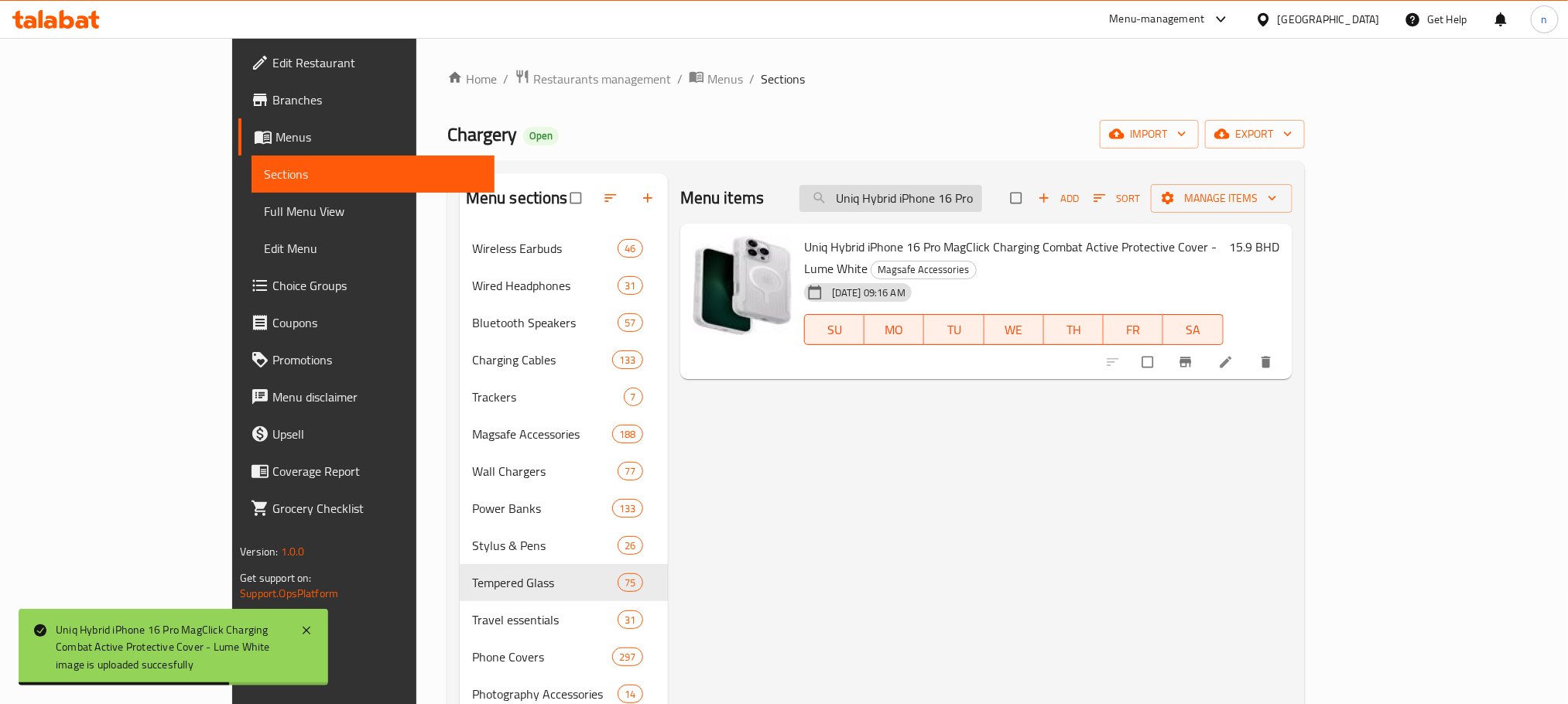
click at [982, 188] on input "Uniq Hybrid iPhone 16 Pro MagClick Charging Combat Active Protective Cover - Lu…" at bounding box center [890, 198] width 182 height 27
paste input "Violet Orang"
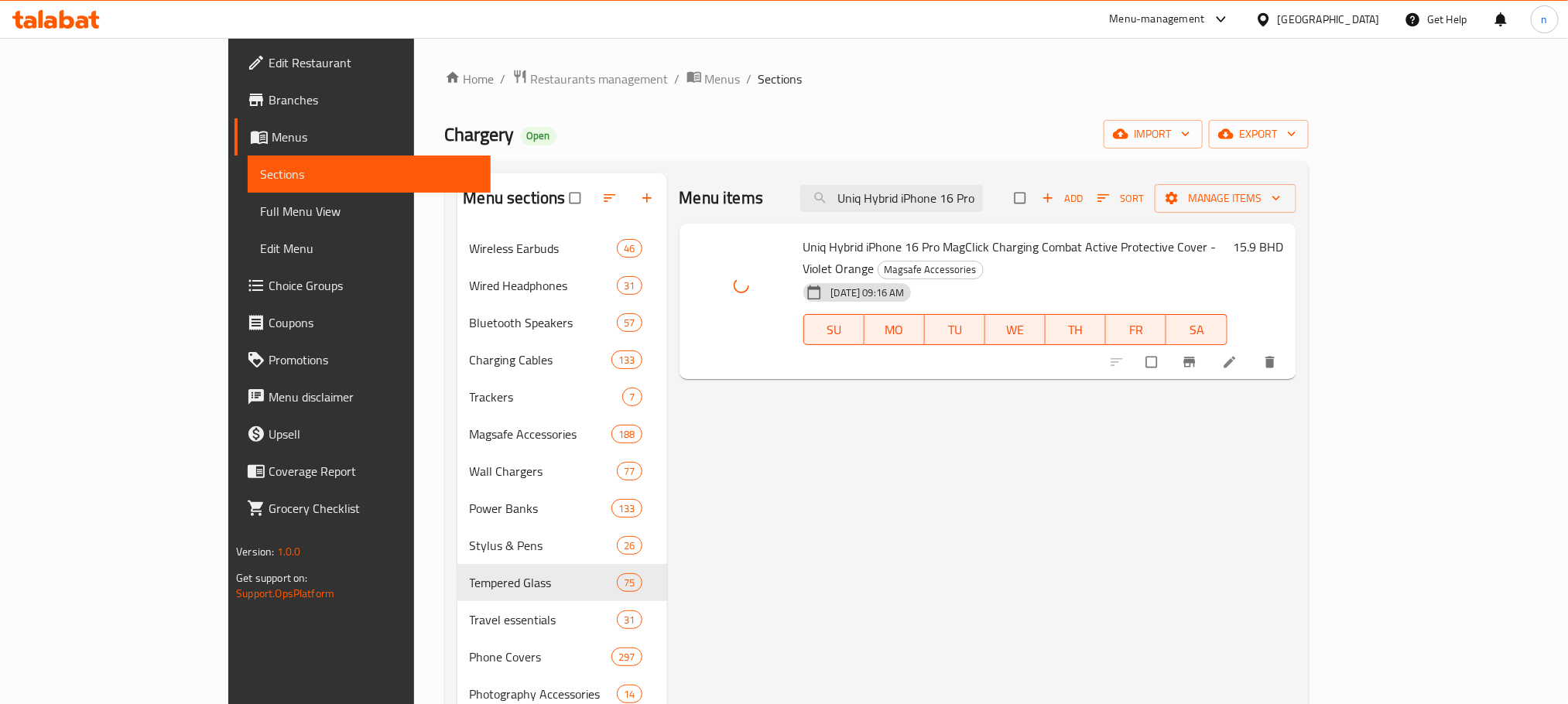
click at [803, 244] on span "Uniq Hybrid iPhone 16 Pro MagClick Charging Combat Active Protective Cover - Vi…" at bounding box center [1010, 258] width 414 height 45
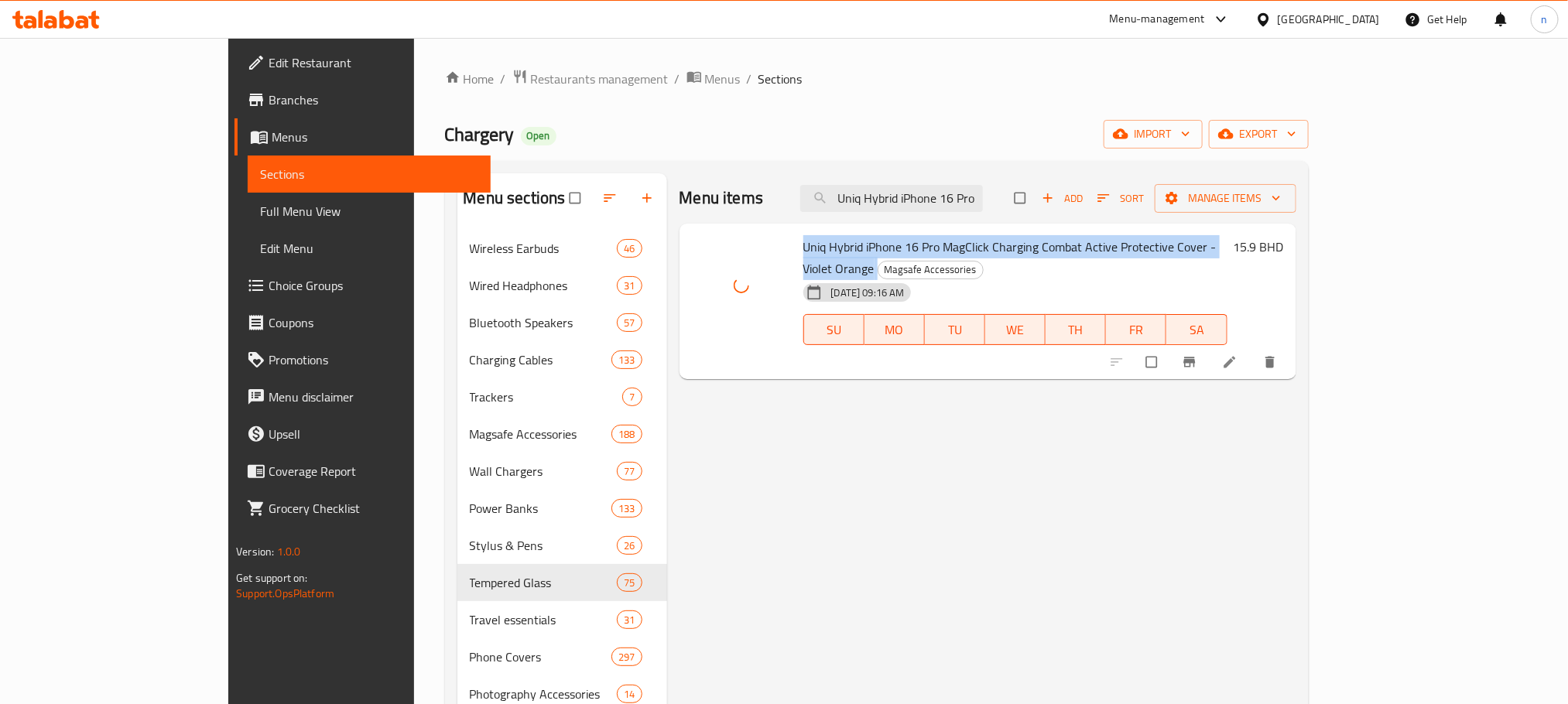
drag, startPoint x: 765, startPoint y: 244, endPoint x: 1226, endPoint y: 228, distance: 461.3
click at [1226, 228] on div "Uniq Hybrid iPhone 16 Pro MagClick Charging Combat Active Protective Cover - Vi…" at bounding box center [988, 301] width 617 height 156
copy h6 "Uniq Hybrid iPhone 16 Pro MagClick Charging Combat Active Protective Cover - Vi…"
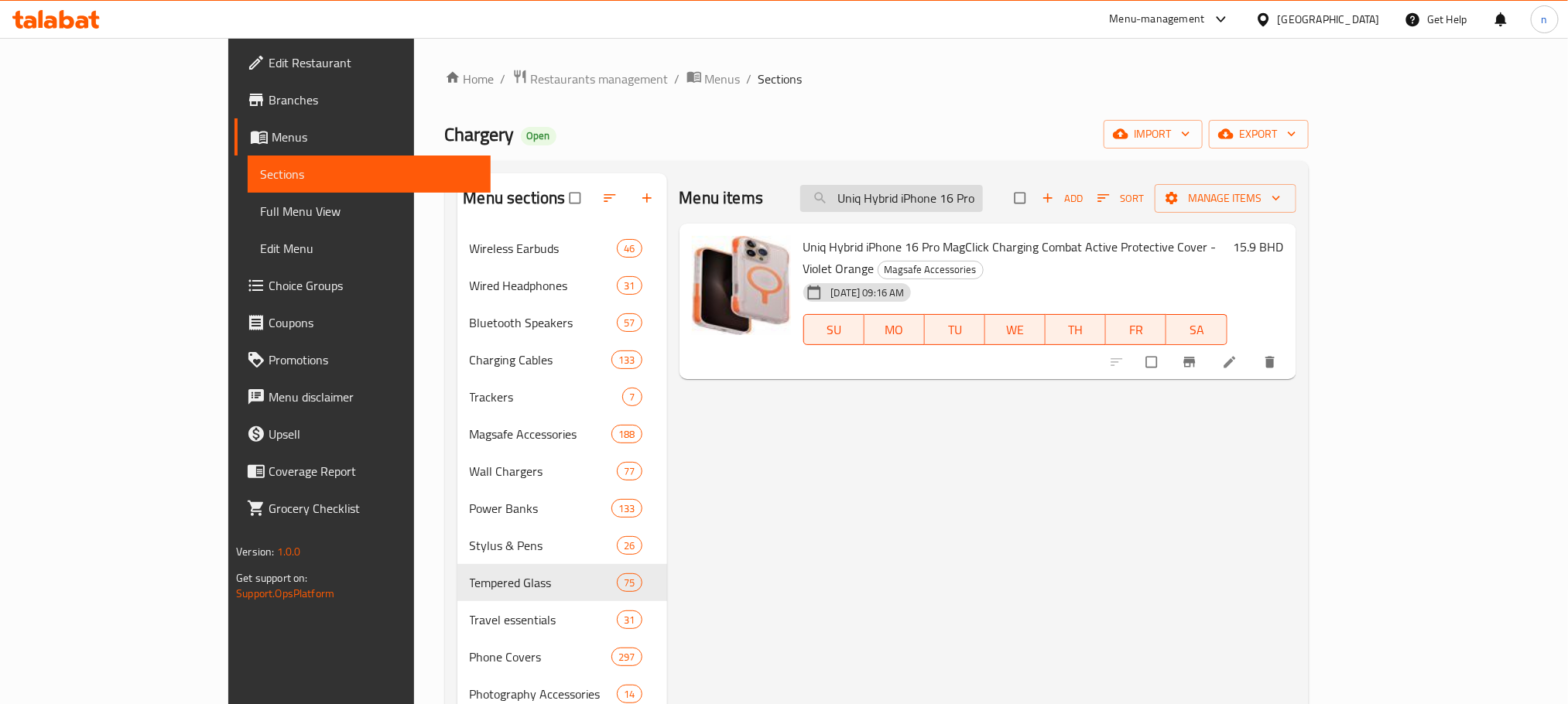
click at [983, 189] on input "Uniq Hybrid iPhone 16 Pro MagClick Charging Combat Active Protective Cover - Vi…" at bounding box center [891, 198] width 182 height 27
paste input "x MagClick Charging Combat Active Protective Cover - Stone Grey"
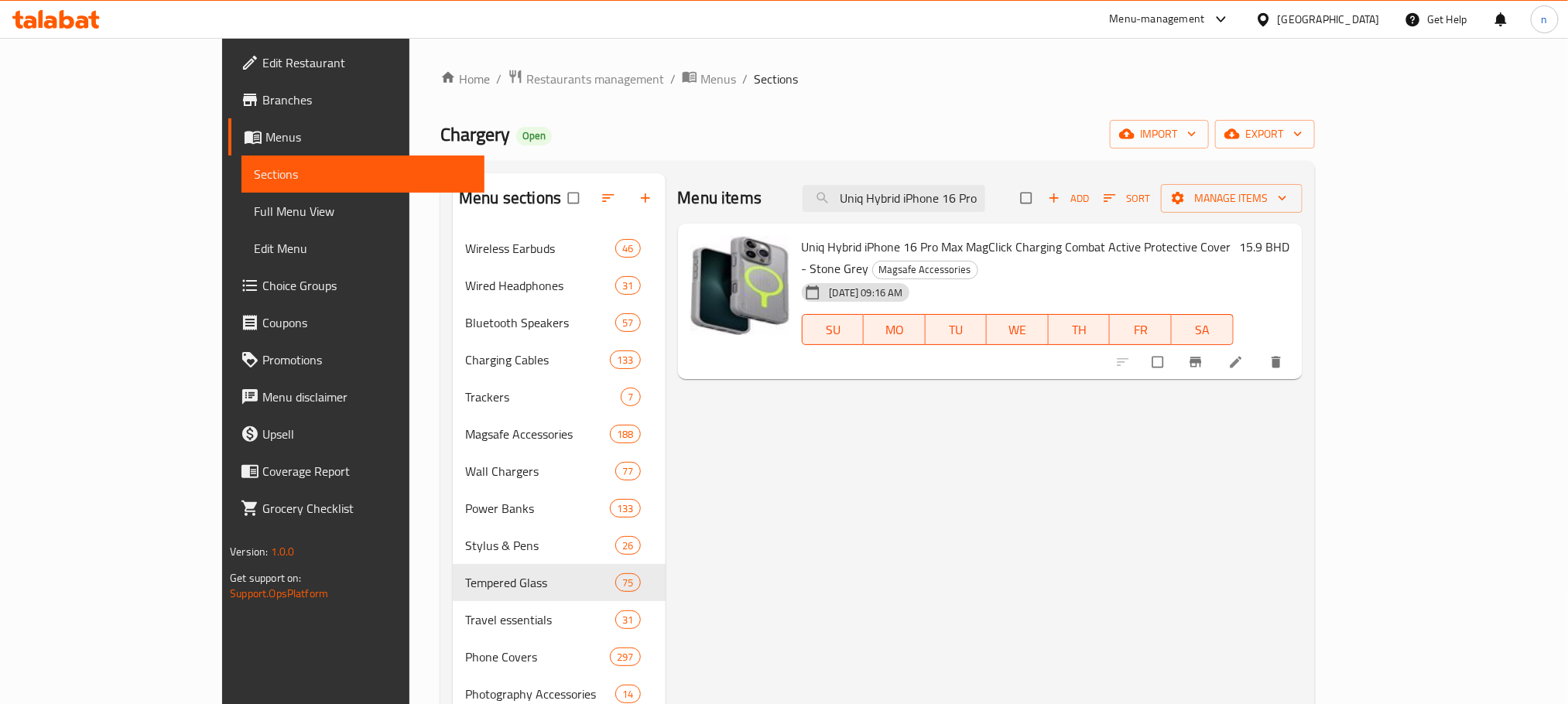
click at [980, 189] on input "Uniq Hybrid iPhone 16 Pro Max MagClick Charging Combat Active Protective Cover …" at bounding box center [894, 198] width 182 height 27
paste input "gClick Charging Combat Active Protective Cover - Charcoal Black"
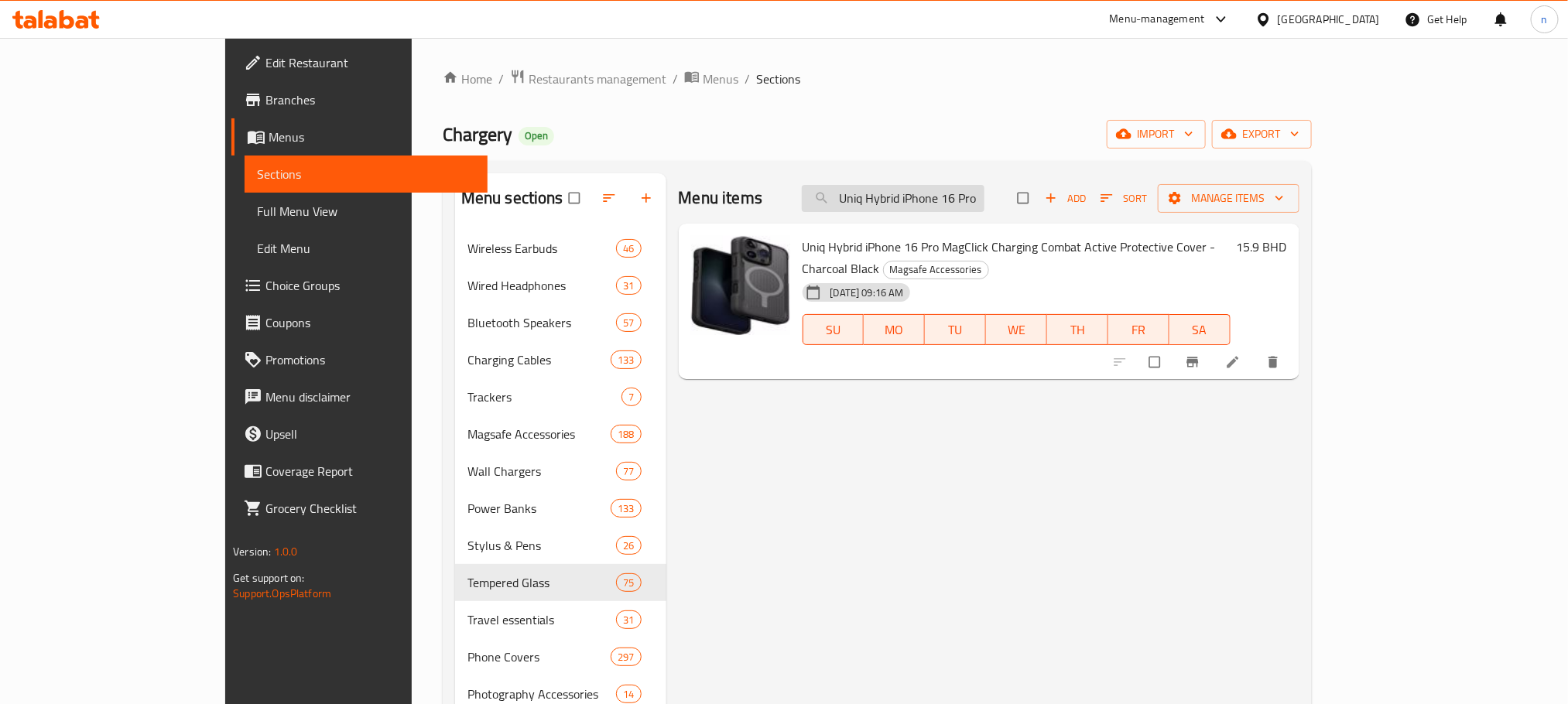
click at [984, 205] on input "Uniq Hybrid iPhone 16 Pro MagClick Charging Combat Active Protective Cover - Ch…" at bounding box center [893, 198] width 182 height 27
paste input "x MagClick Charging Combat Active Protective Cover - Lume White"
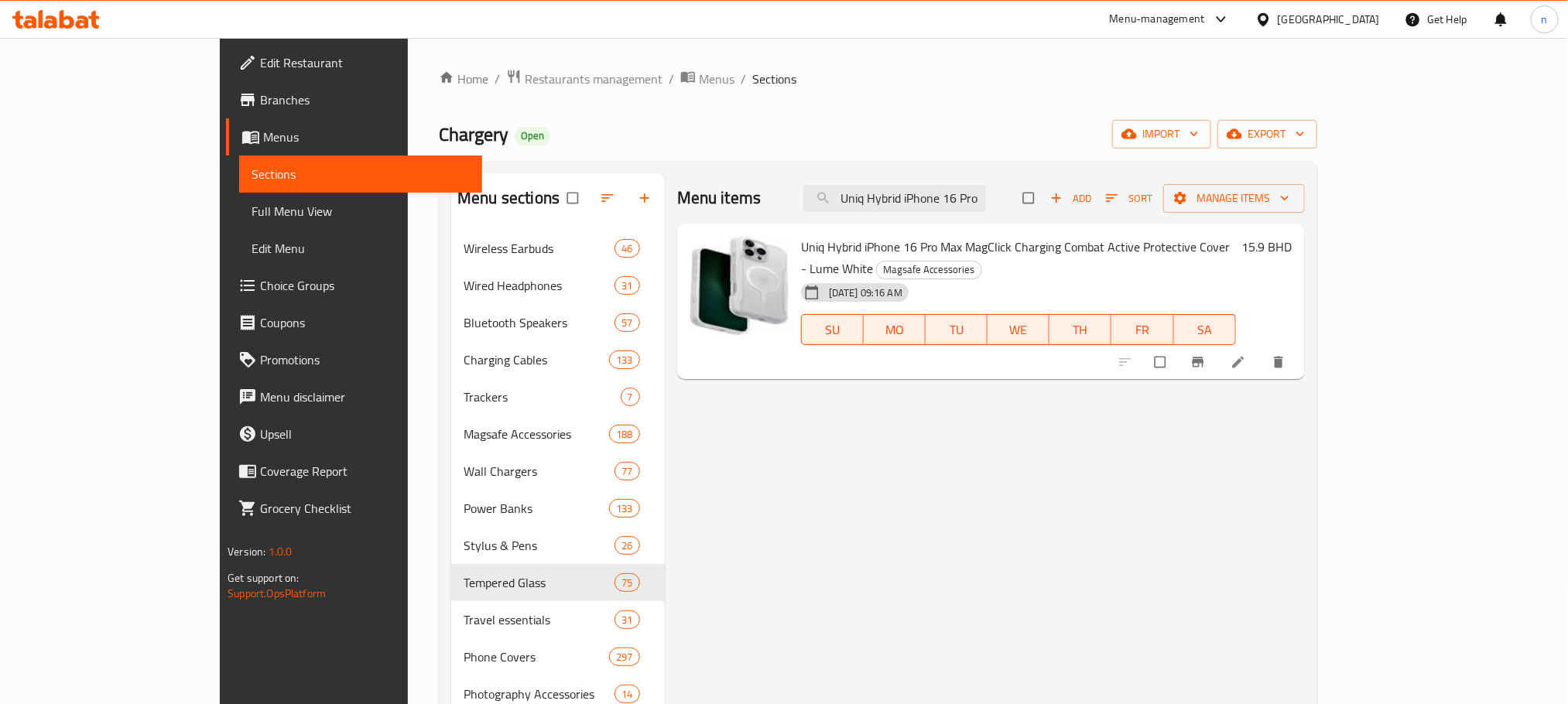
click at [986, 205] on input "Uniq Hybrid iPhone 16 Pro Max MagClick Charging Combat Active Protective Cover …" at bounding box center [895, 198] width 182 height 27
paste input "Charcoal Black"
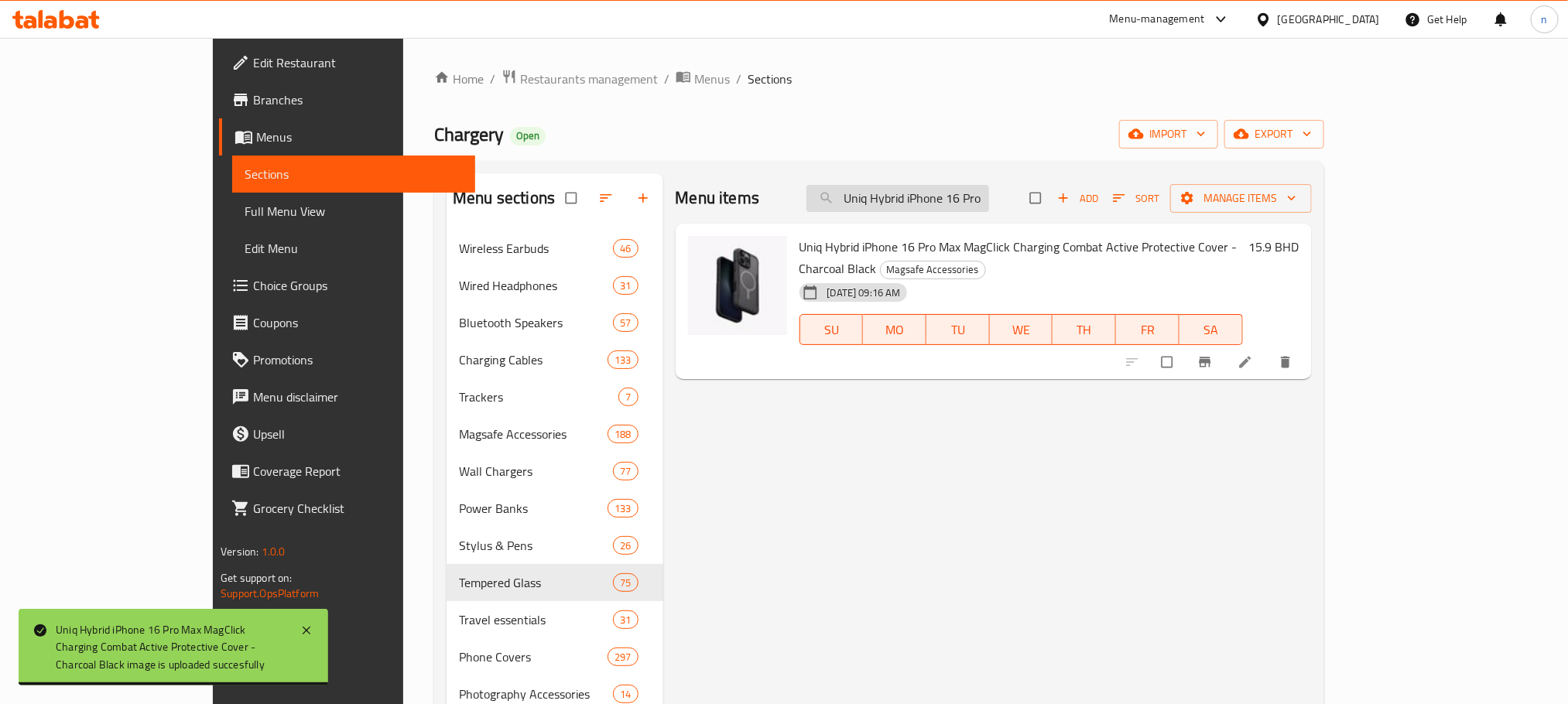
click at [971, 206] on input "Uniq Hybrid iPhone 16 Pro Max MagClick Charging Combat Active Protective Cover …" at bounding box center [897, 198] width 182 height 27
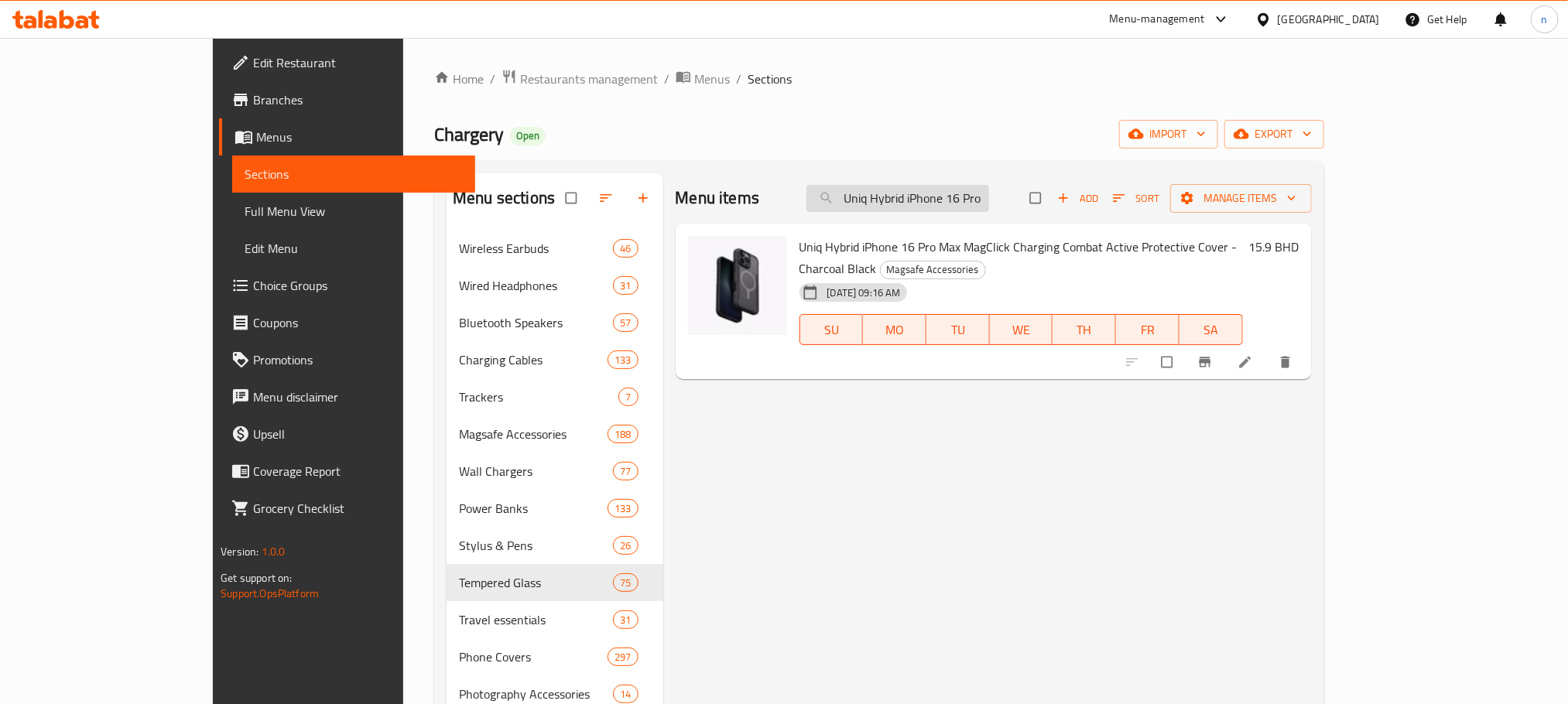
click at [971, 206] on input "Uniq Hybrid iPhone 16 Pro Max MagClick Charging Combat Active Protective Cover …" at bounding box center [897, 198] width 182 height 27
paste input "Voute Tempered Glass Screen Watch Case - Silver, 42mm"
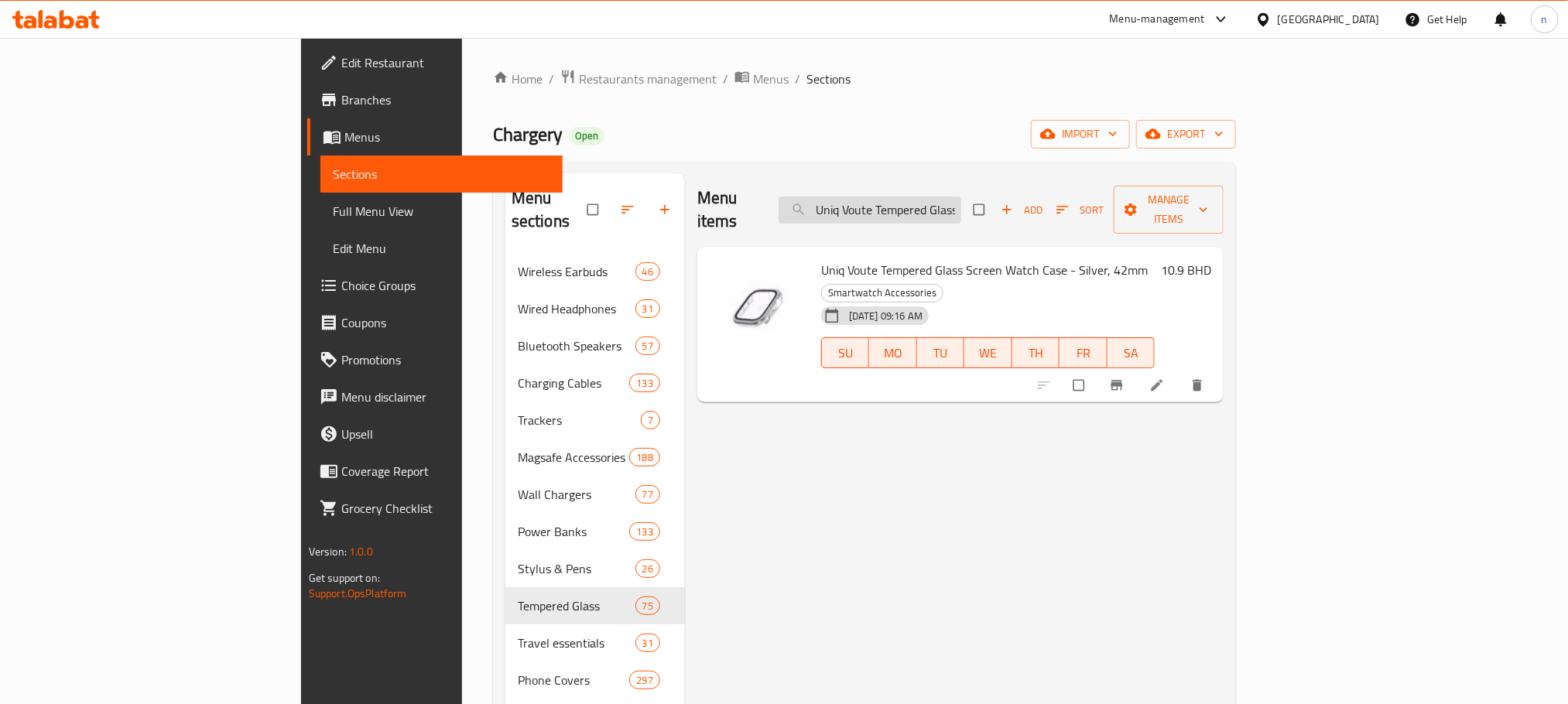
click at [948, 197] on input "Uniq Voute Tempered Glass Screen Watch Case - Silver, 42mm" at bounding box center [870, 210] width 182 height 27
paste input "Rose Gold"
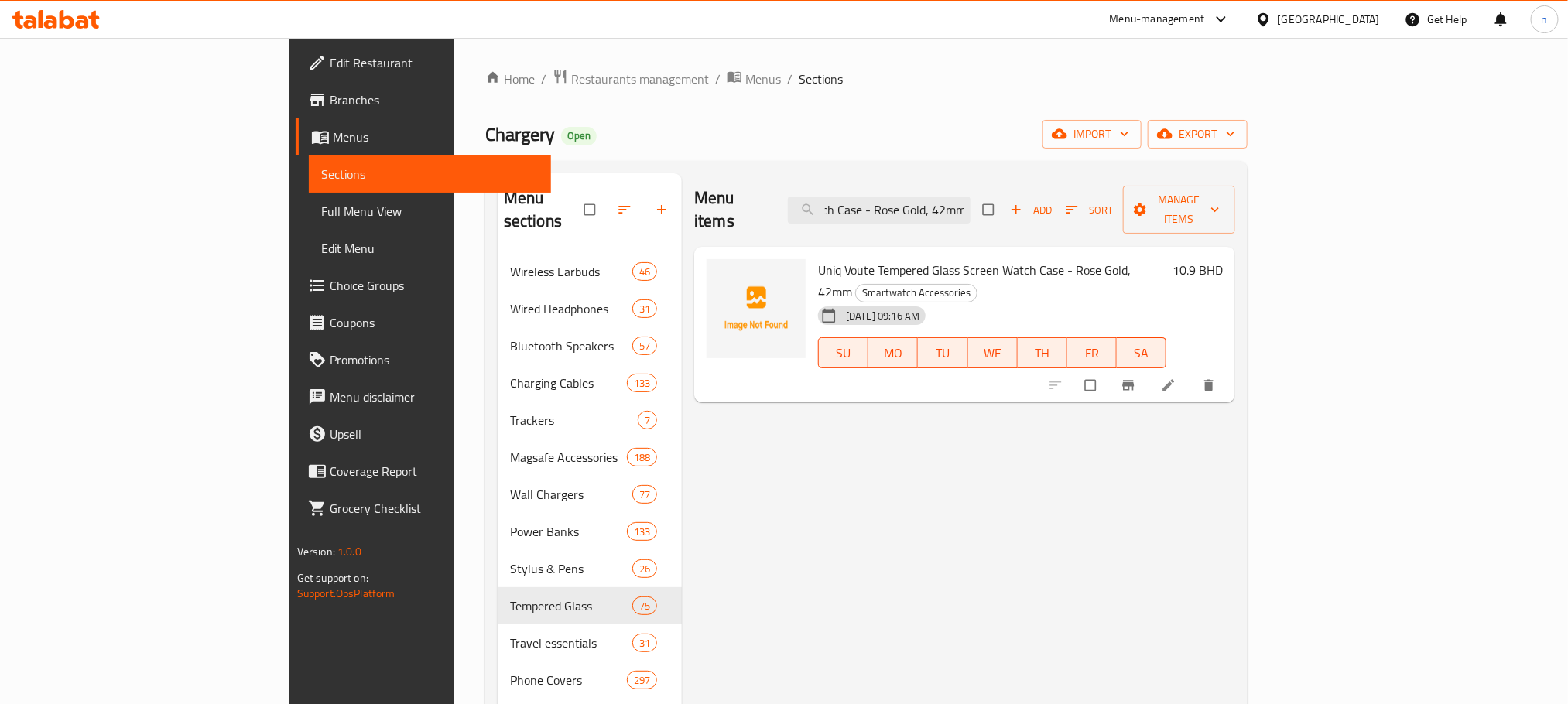
click at [1114, 126] on div "Chargery Open import export" at bounding box center [866, 134] width 763 height 28
click at [1087, 196] on div "Menu items Uniq Voute Tempered Glass Screen Watch Case - Rose Gold, 42mm Add So…" at bounding box center [965, 210] width 541 height 73
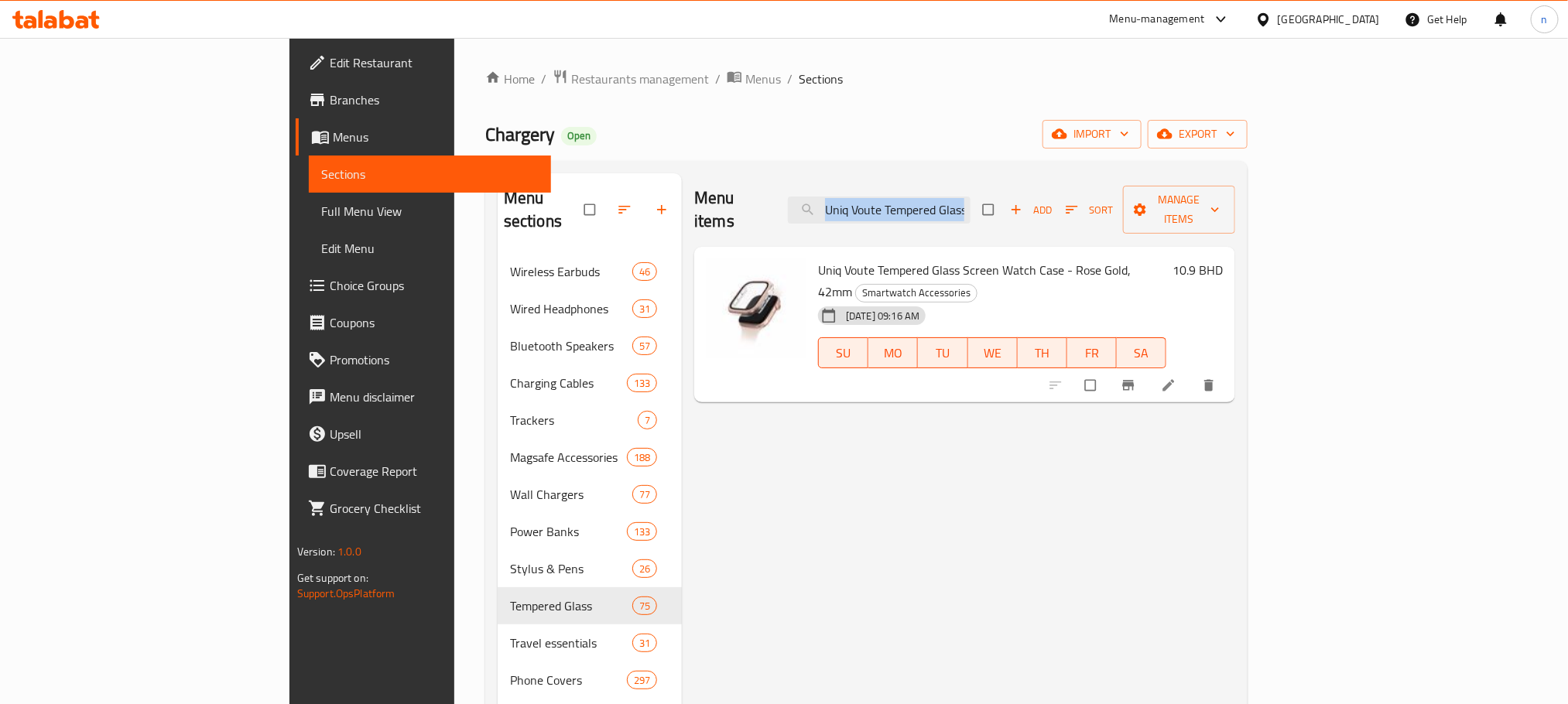
click at [1087, 196] on div "Menu items Uniq Voute Tempered Glass Screen Watch Case - Rose Gold, 42mm Add So…" at bounding box center [965, 210] width 541 height 73
click at [962, 205] on input "Uniq Voute Tempered Glass Screen Watch Case - Rose Gold, 42mm" at bounding box center [879, 210] width 182 height 27
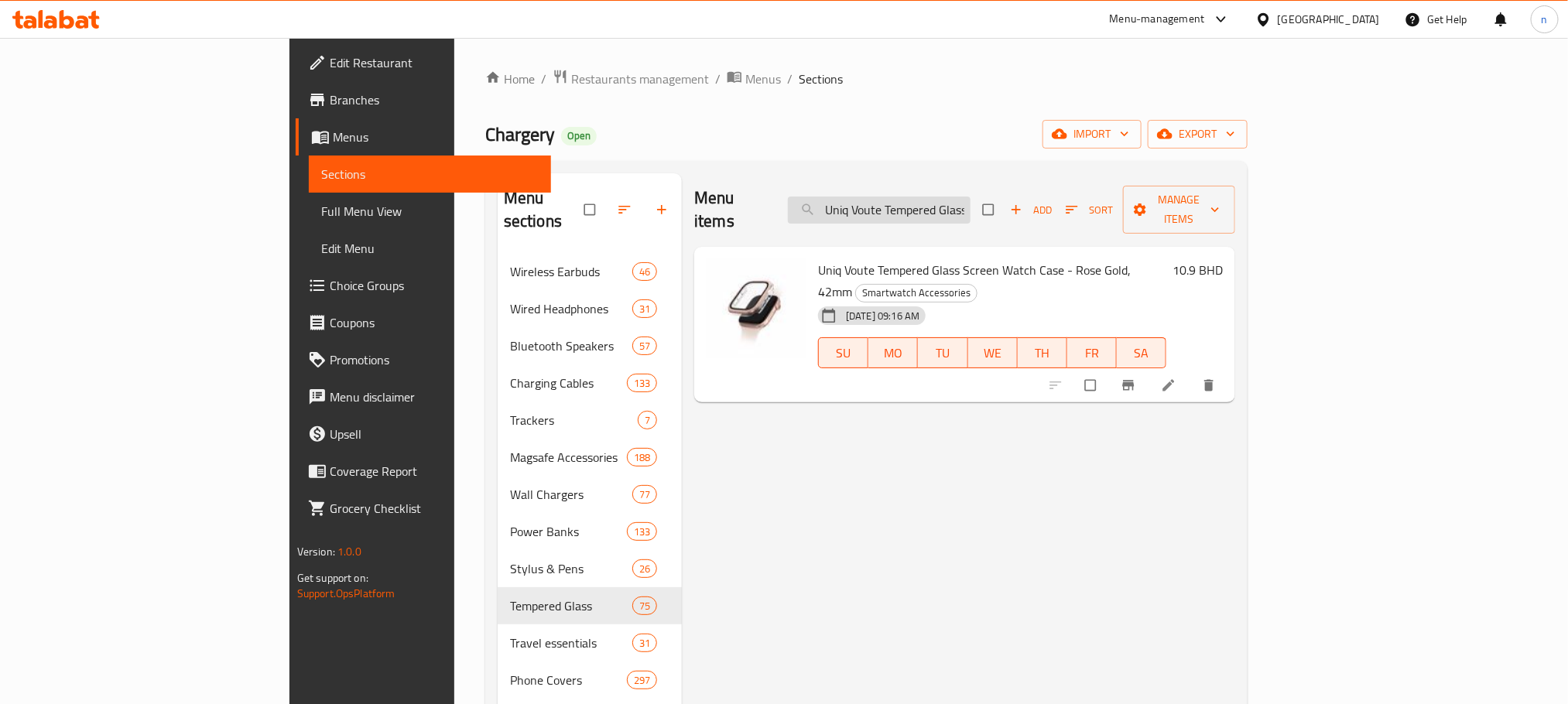
paste input "Jet Black"
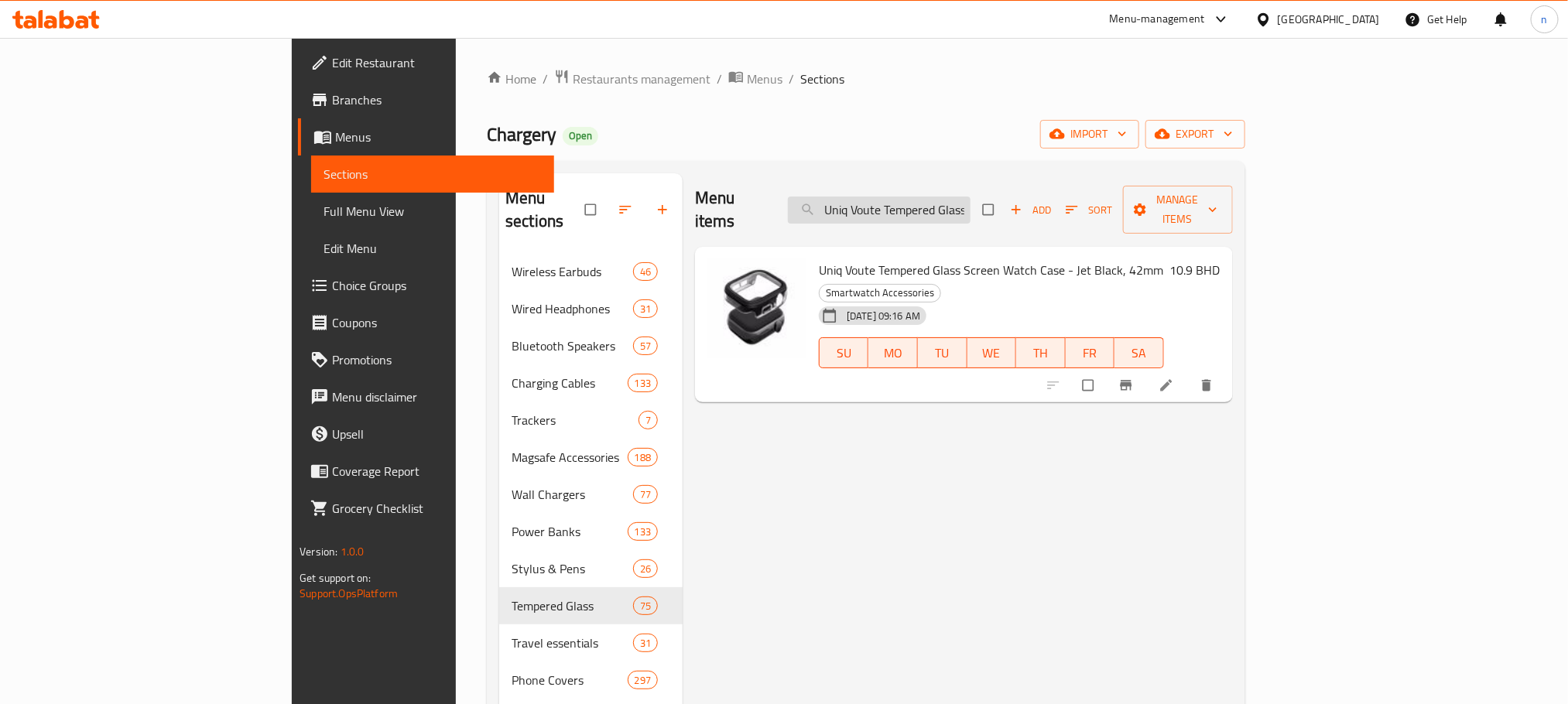
click at [971, 199] on input "Uniq Voute Tempered Glass Screen Watch Case - Jet Black, 42mm" at bounding box center [879, 210] width 182 height 27
paste input "Silver, 46"
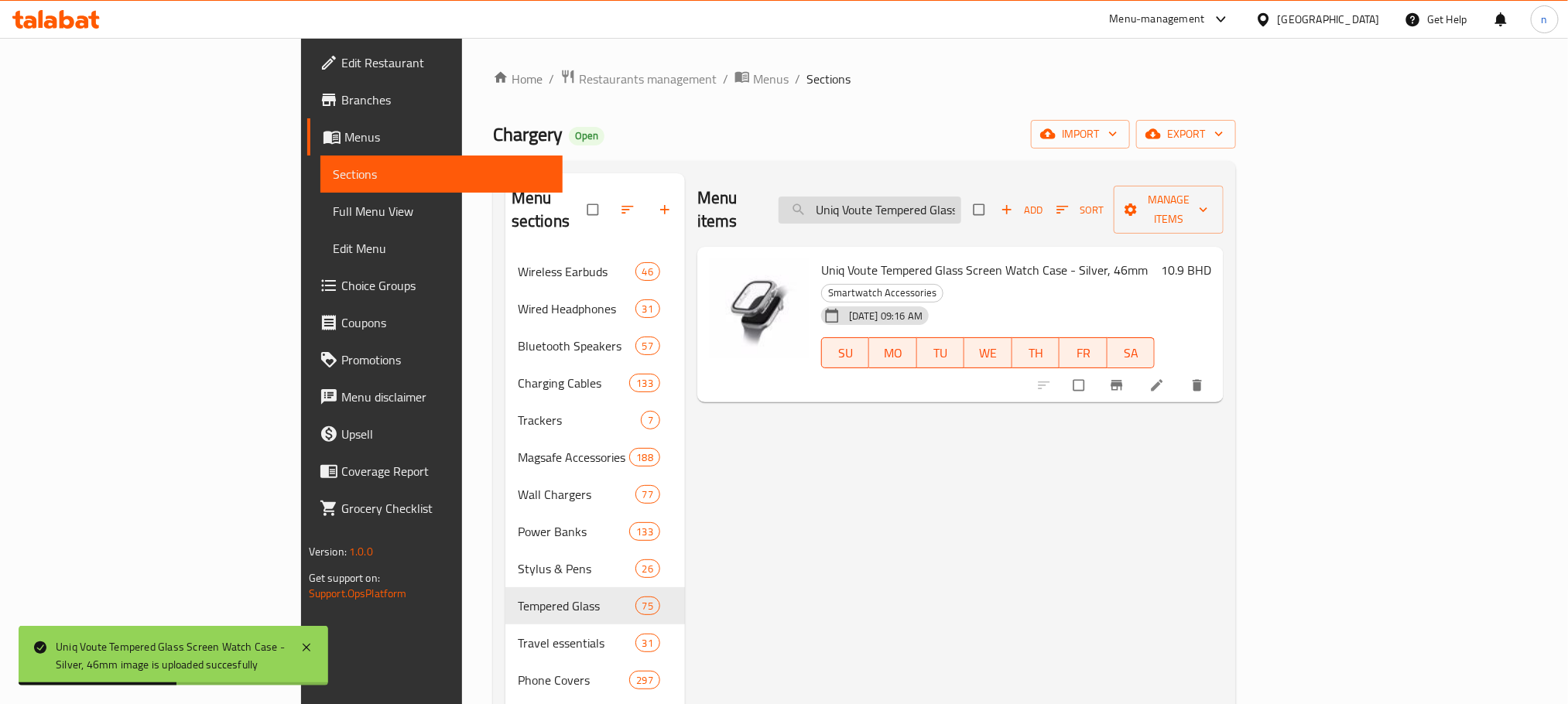
click at [961, 197] on input "Uniq Voute Tempered Glass Screen Watch Case - Silver, 46mm" at bounding box center [870, 210] width 182 height 27
paste input "Rose Gold"
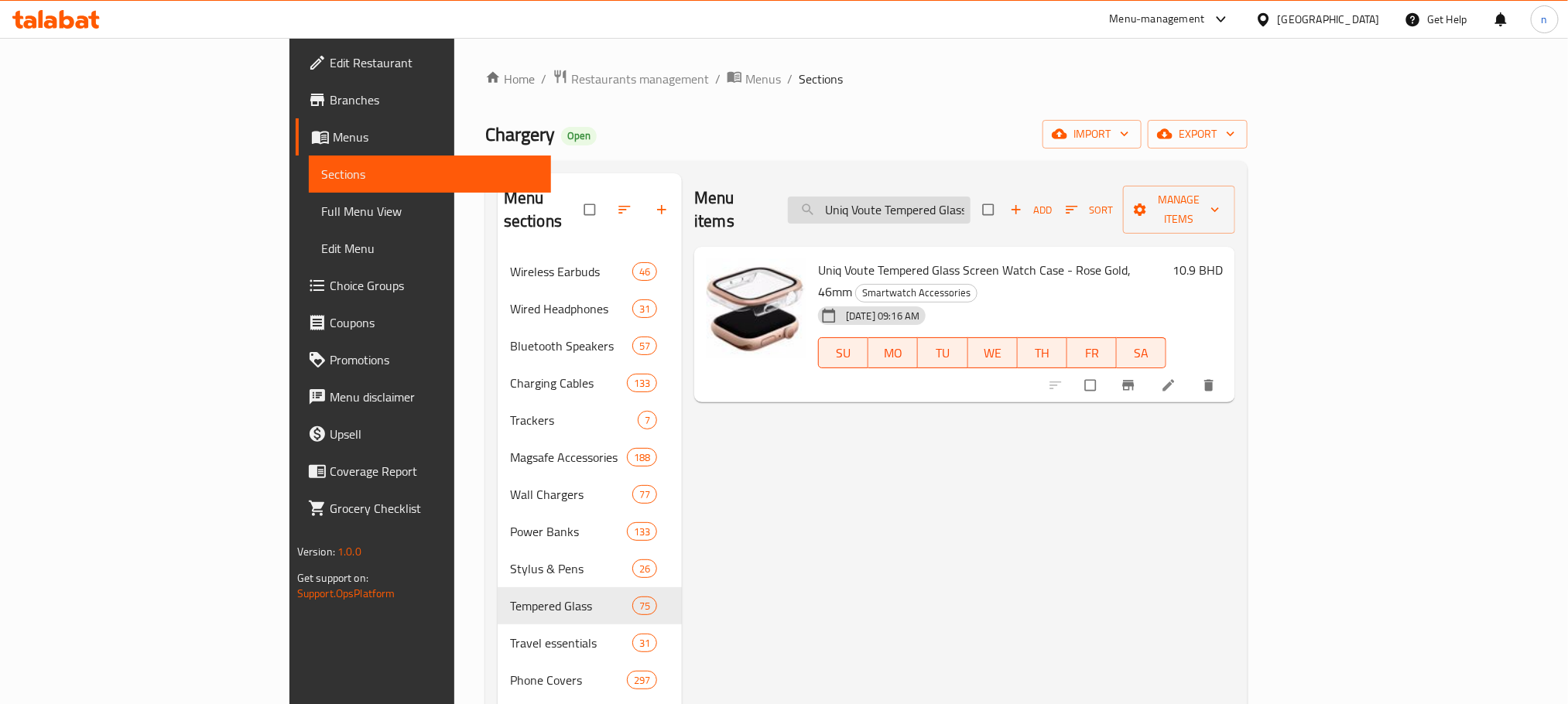
click at [971, 197] on input "Uniq Voute Tempered Glass Screen Watch Case - Rose Gold, 46mm" at bounding box center [879, 210] width 182 height 27
paste input "Jet Black"
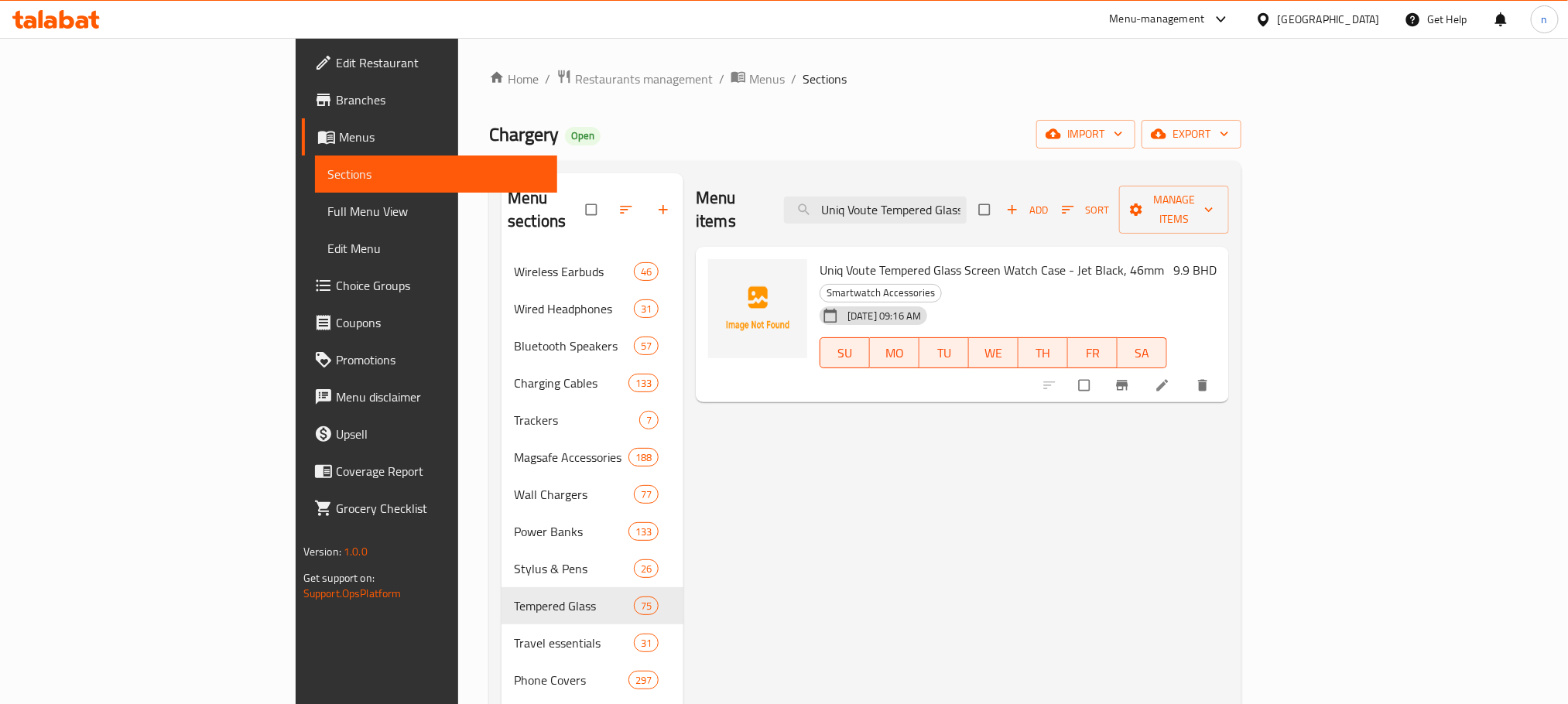
click at [819, 259] on span "Uniq Voute Tempered Glass Screen Watch Case - Jet Black, 46mm" at bounding box center [991, 270] width 345 height 23
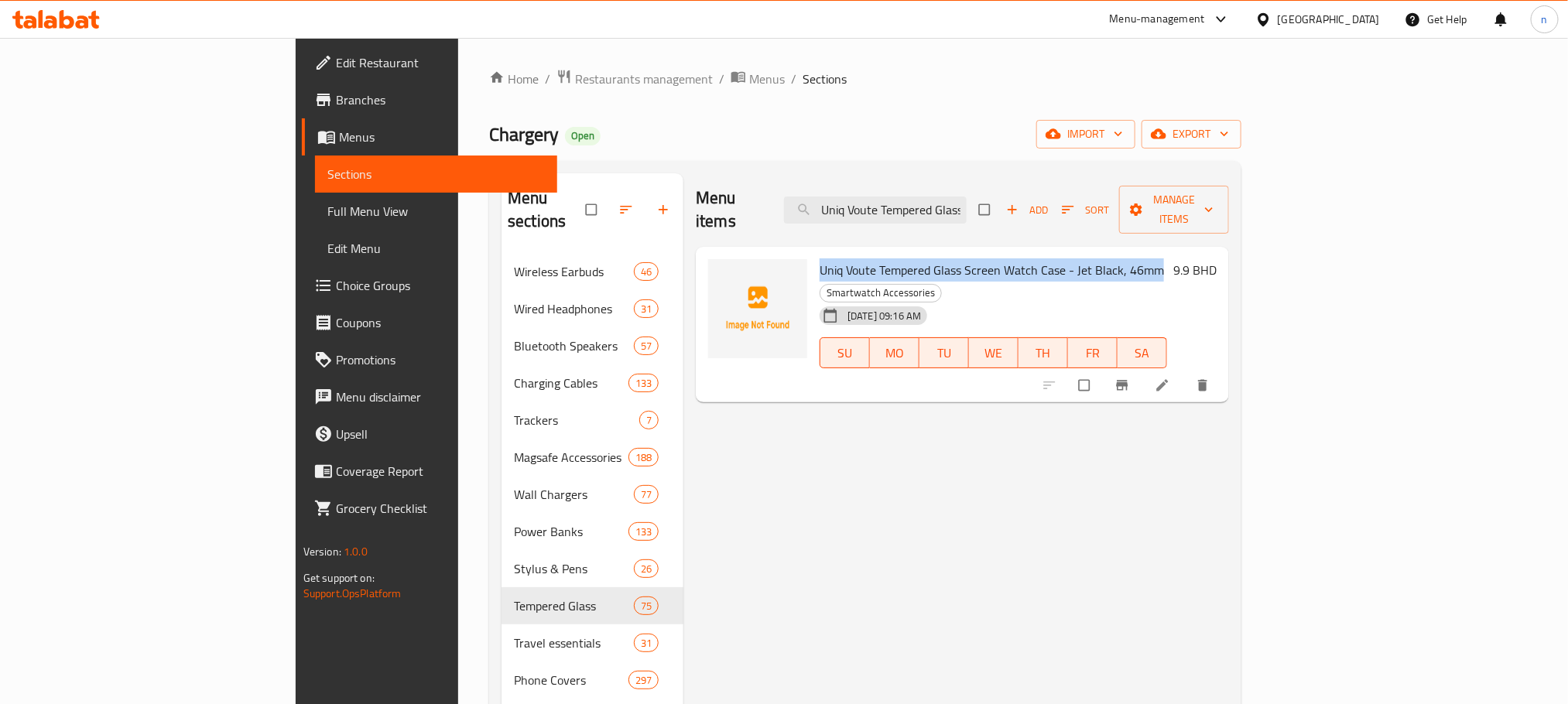
drag, startPoint x: 757, startPoint y: 244, endPoint x: 1070, endPoint y: 249, distance: 313.0
click at [1070, 259] on span "Uniq Voute Tempered Glass Screen Watch Case - Jet Black, 46mm" at bounding box center [991, 270] width 345 height 23
copy span "Uniq Voute Tempered Glass Screen Watch Case - Jet Black, 46mm"
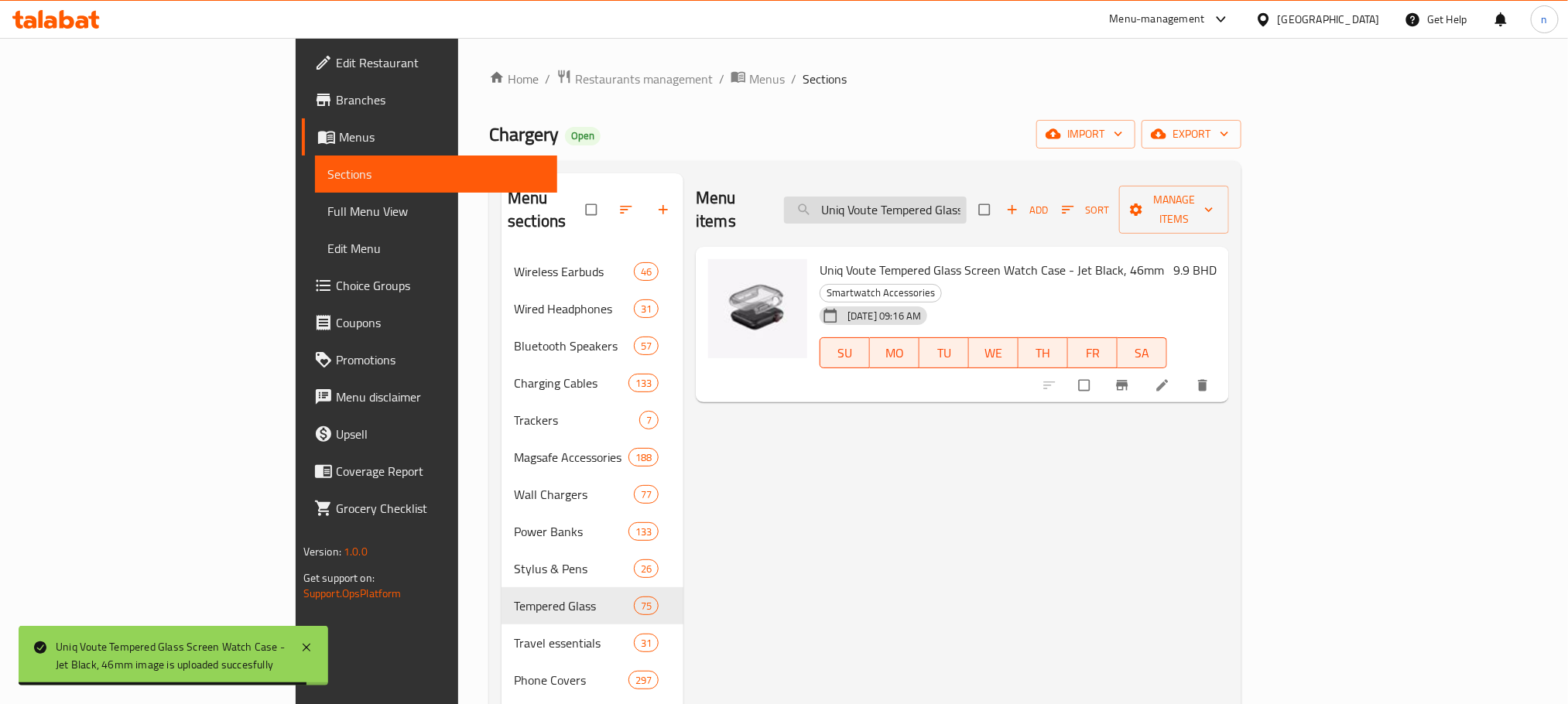
click at [966, 211] on input "Uniq Voute Tempered Glass Screen Watch Case - Jet Black, 46mm" at bounding box center [875, 210] width 182 height 27
click at [966, 210] on input "Uniq Voute Tempered Glass Screen Watch Case - Jet Black, 46mm" at bounding box center [875, 210] width 182 height 27
paste input "Titanium Silver, 49"
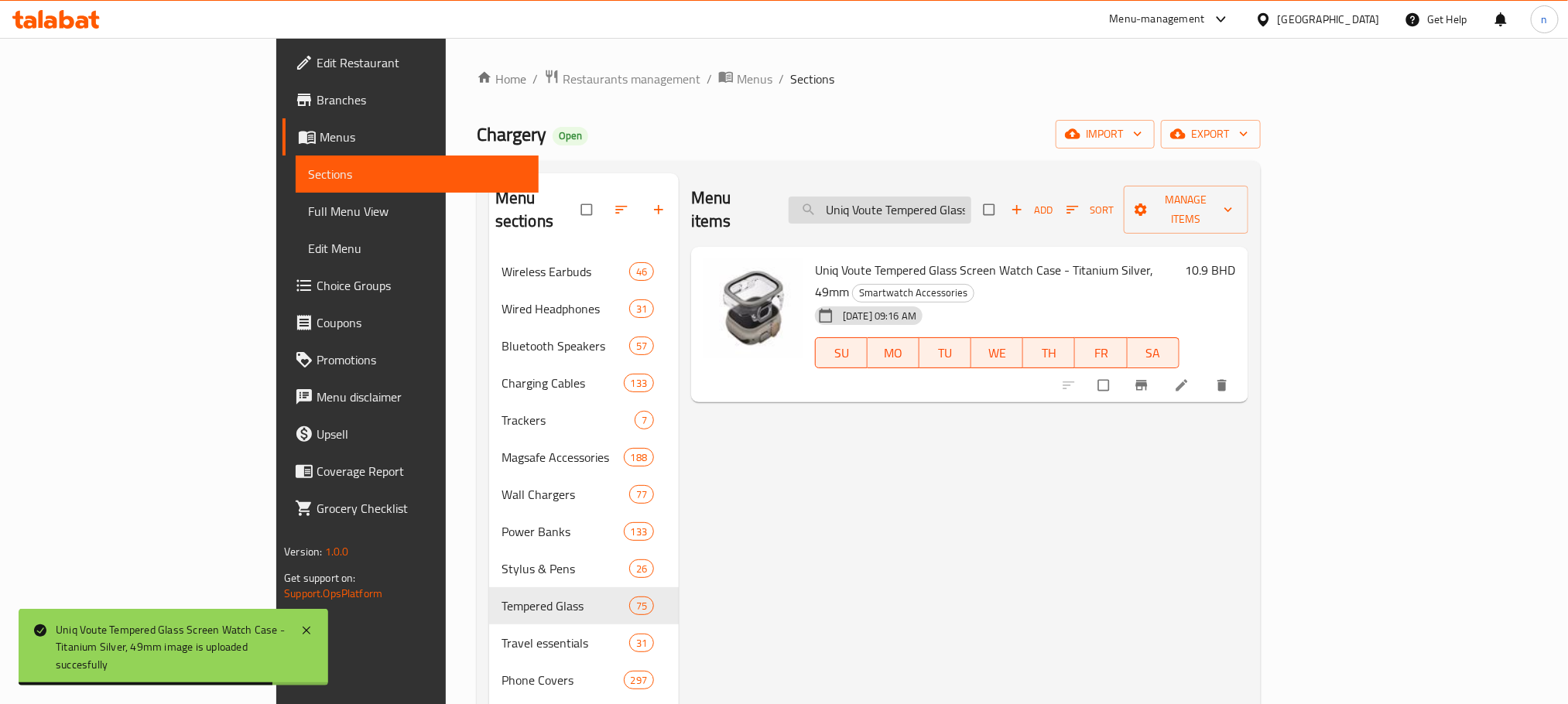
click at [971, 207] on input "Uniq Voute Tempered Glass Screen Watch Case - Titanium Silver, 49mm" at bounding box center [880, 210] width 182 height 27
paste input "Jet Black"
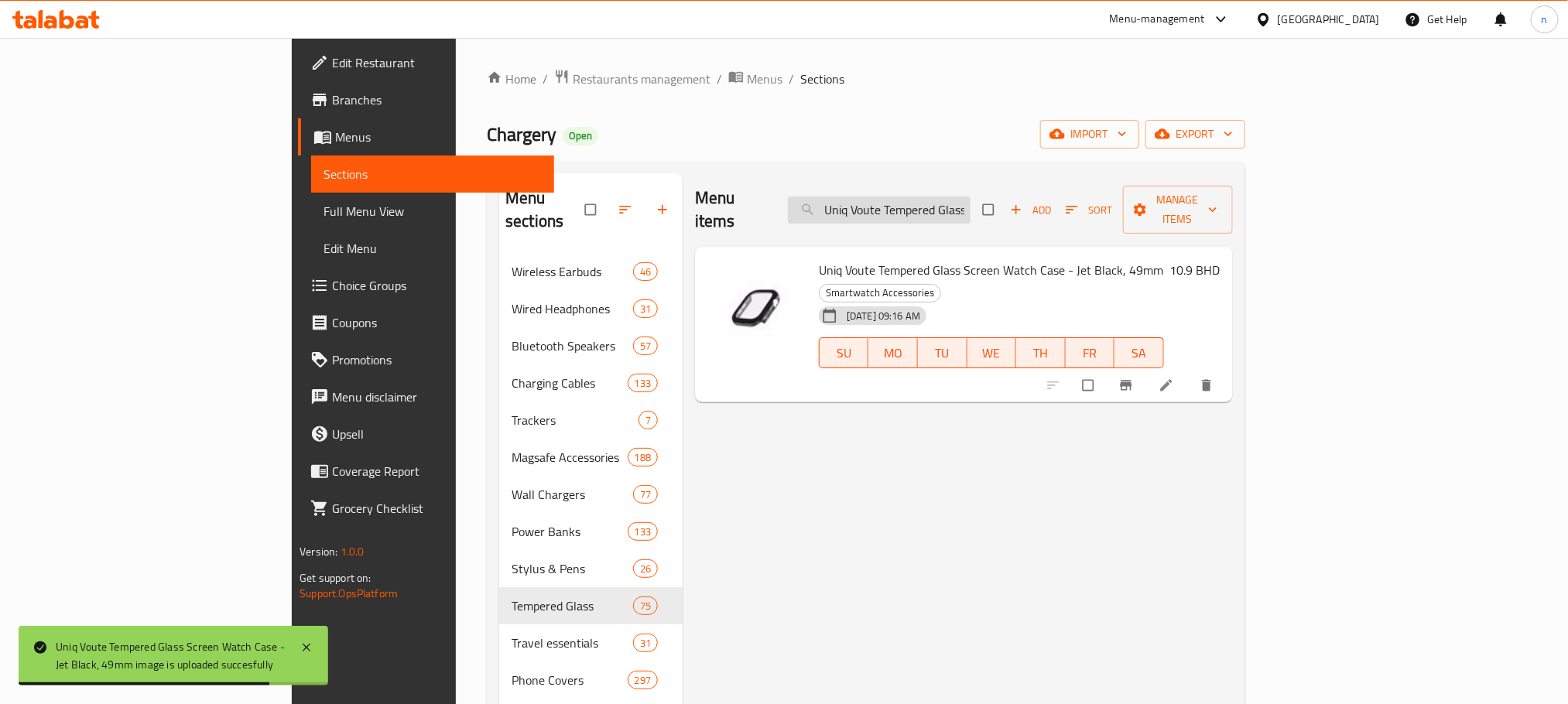
click at [971, 209] on input "Uniq Voute Tempered Glass Screen Watch Case - Jet Black, 49mm" at bounding box center [879, 210] width 182 height 27
paste input "Hybrid iPhone 16 Pro MagClick Charging [PERSON_NAME] Camera Stand - Umber Brown"
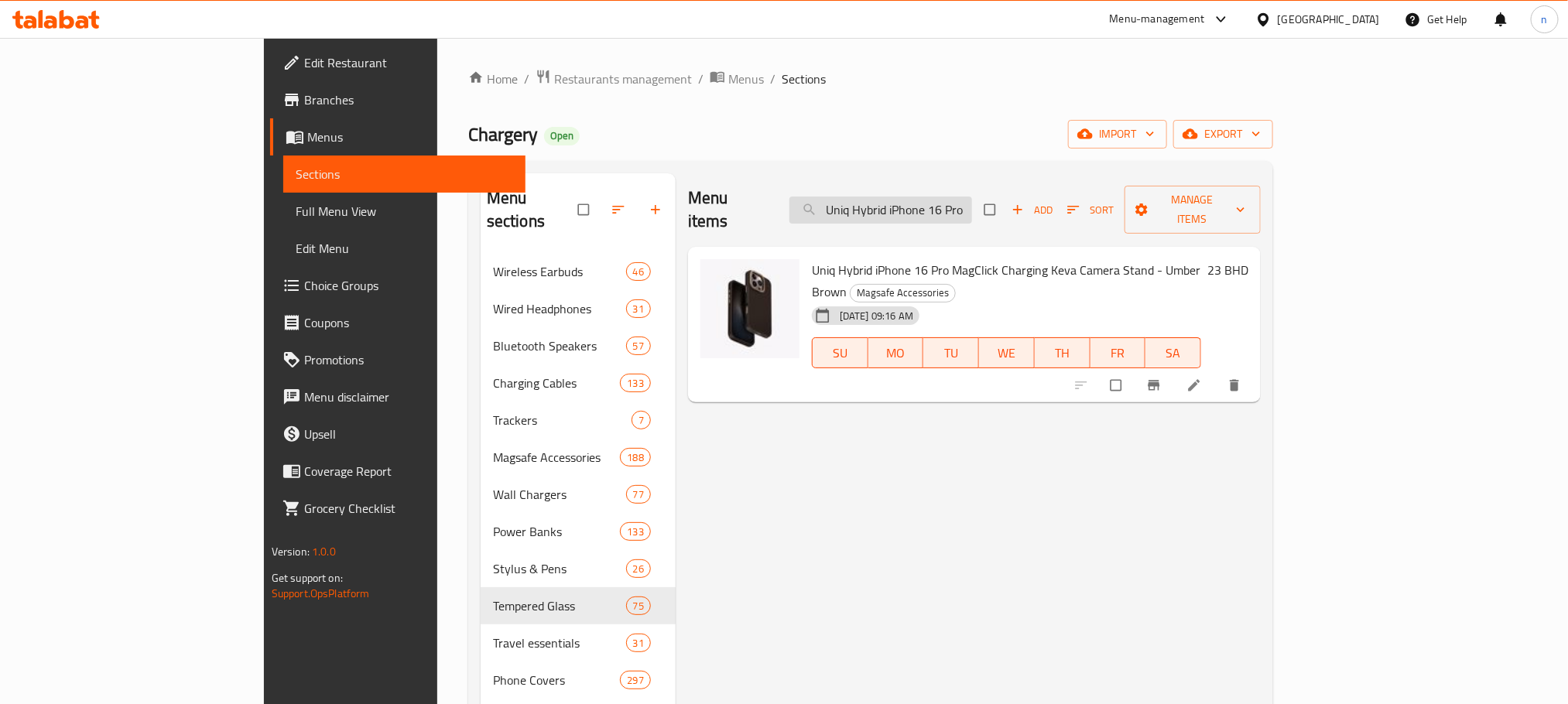
click at [959, 197] on input "Uniq Hybrid iPhone 16 Pro MagClick Charging Keva Camera Stand - Umber Brown" at bounding box center [881, 210] width 182 height 27
paste input "x Ma"
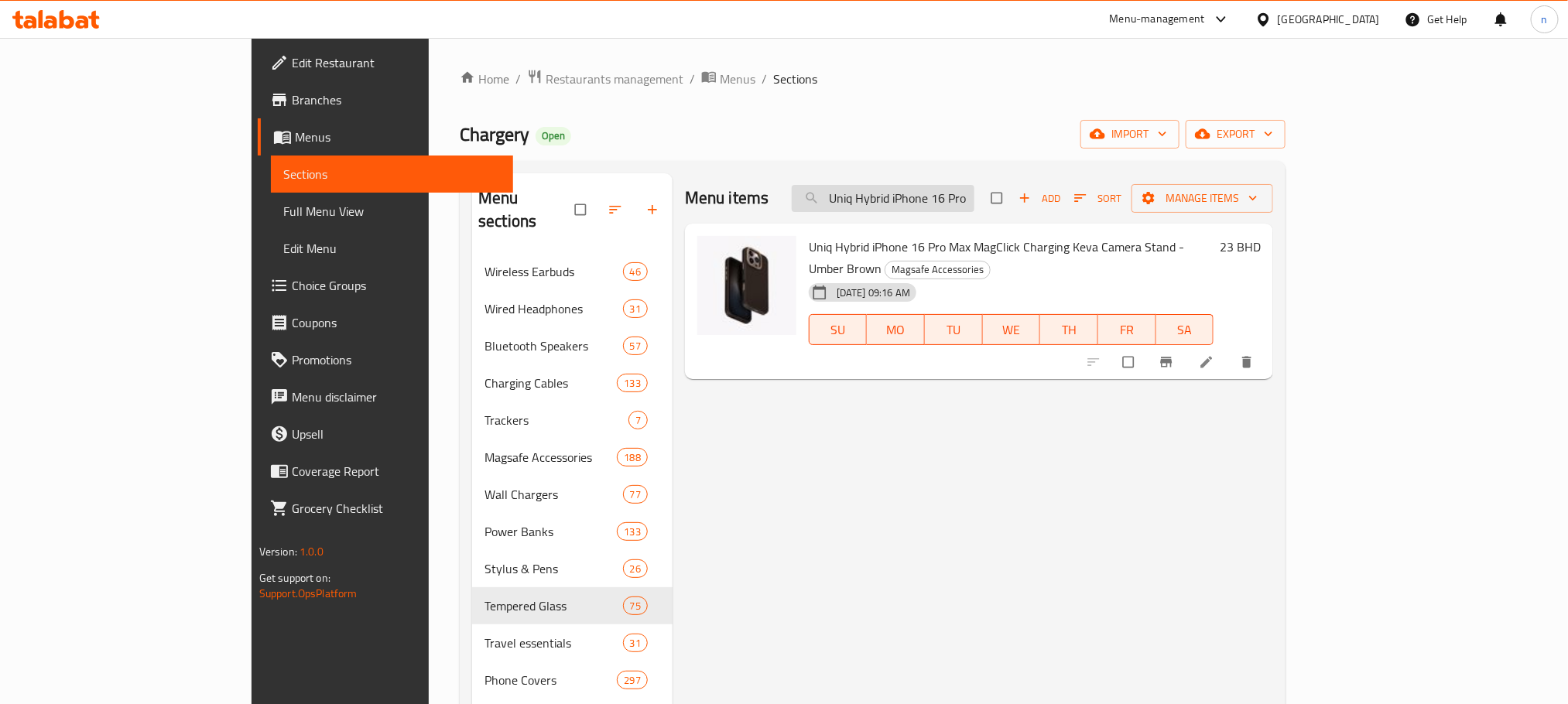
click at [968, 193] on input "Uniq Hybrid iPhone 16 Pro Max MagClick Charging Keva Camera Stand - Umber Brown" at bounding box center [883, 198] width 182 height 27
paste input "Apple iPhone 16 Pro Max Silicone Case with MagSafe - Ultramarine"
click at [968, 193] on input "Uniq Apple iPhone 16 Pro Max Silicone Case with MagSafe - UltramarineiPhone 16 …" at bounding box center [883, 198] width 182 height 27
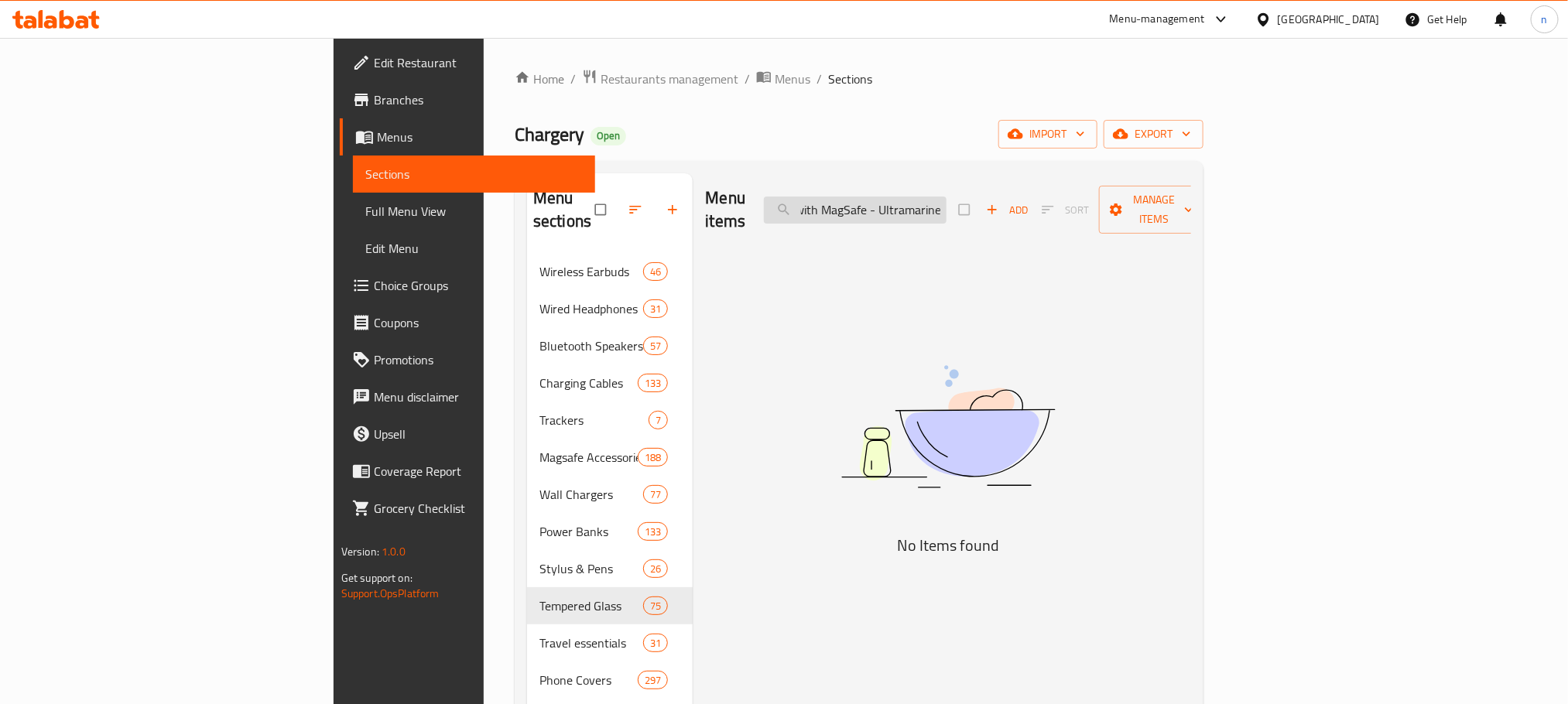
click at [946, 197] on input "Uniq Apple iPhone 16 Pro Max Silicone Case with MagSafe - UltramarineiPhone 16 …" at bounding box center [855, 210] width 182 height 27
paste input "Apple iPhone 16 Pro Max Silicone Case with MagSafe - Ultramarine"
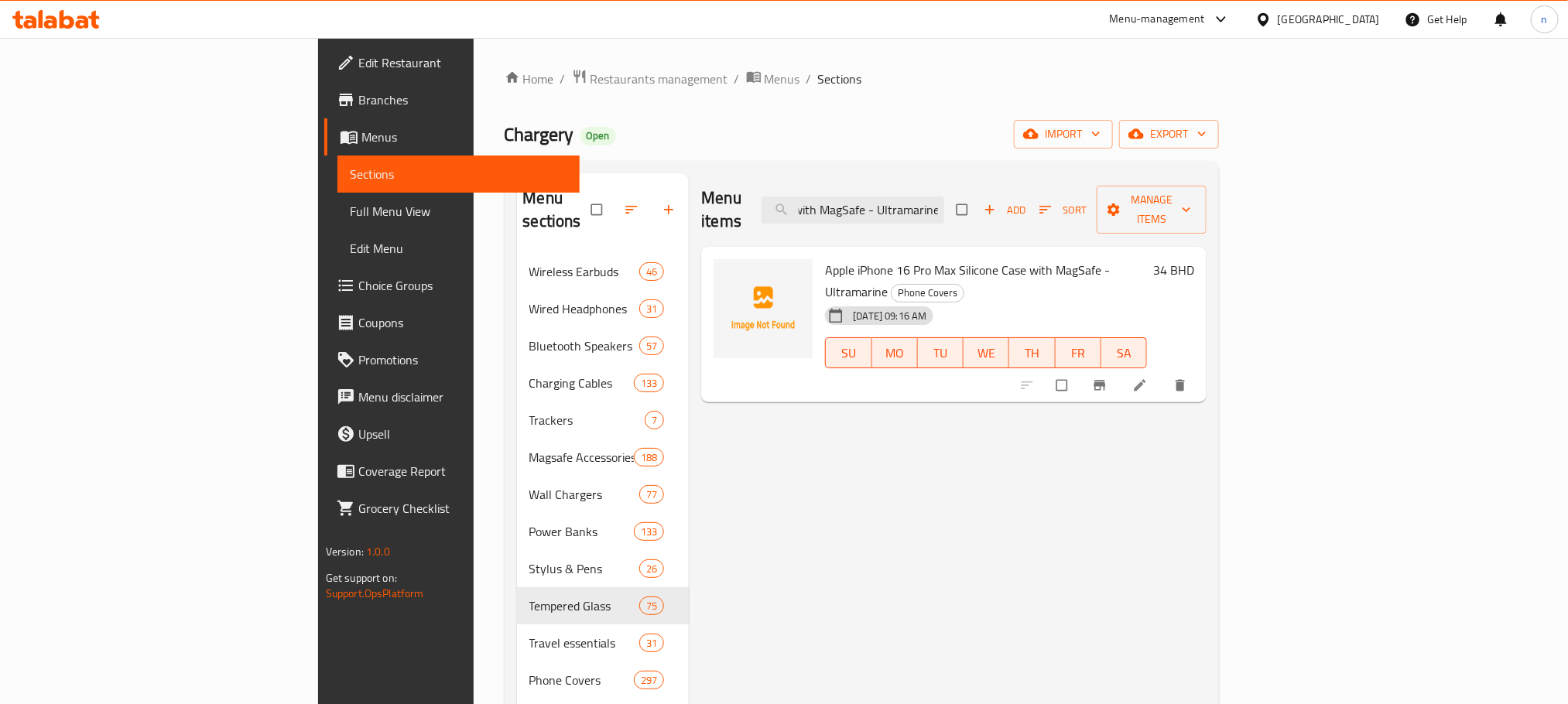
click at [825, 259] on span "Apple iPhone 16 Pro Max Silicone Case with MagSafe - Ultramarine" at bounding box center [966, 281] width 284 height 45
drag, startPoint x: 765, startPoint y: 244, endPoint x: 1060, endPoint y: 235, distance: 295.1
click at [1060, 259] on span "Apple iPhone 16 Pro Max Silicone Case with MagSafe - Ultramarine" at bounding box center [966, 281] width 284 height 45
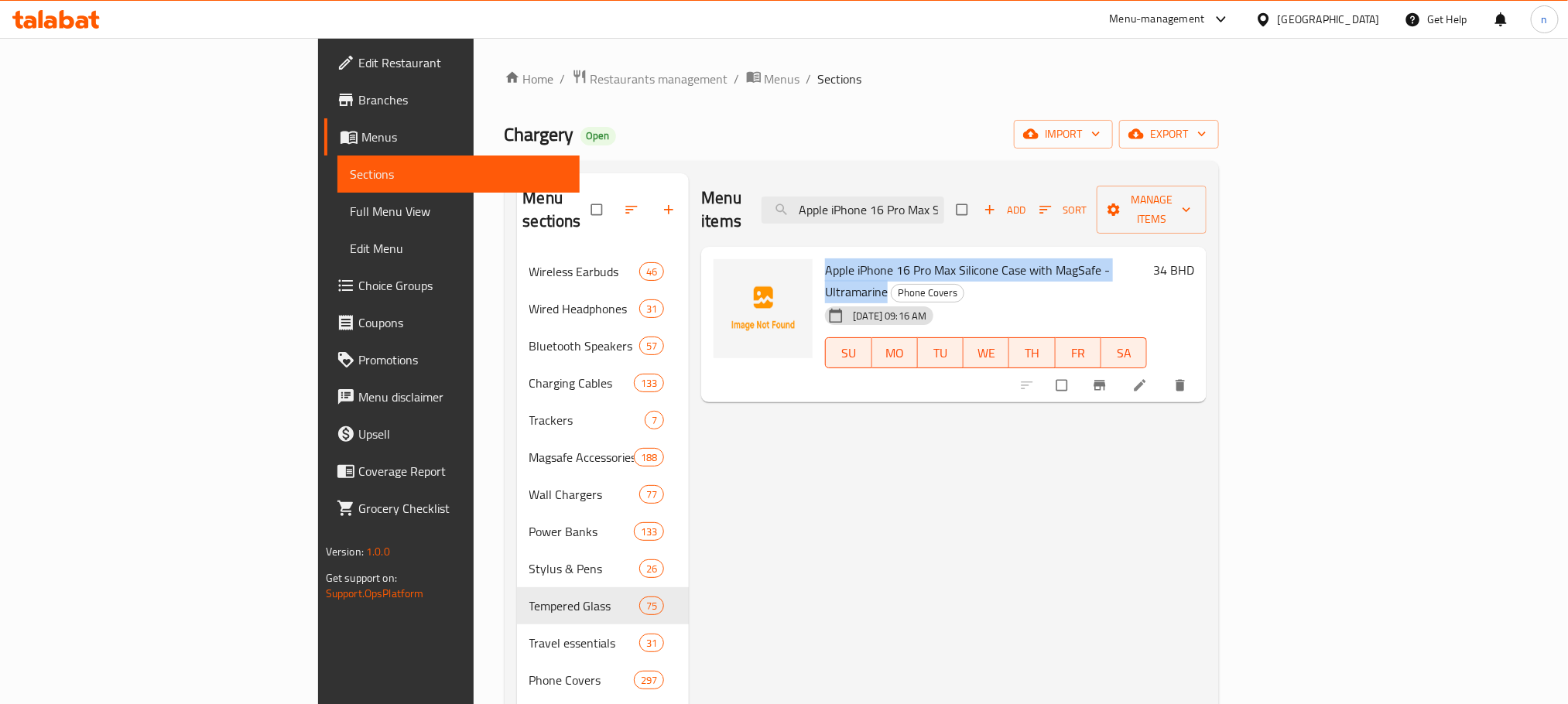
copy span "Apple iPhone 16 Pro Max Silicone Case with MagSafe - Ultramarine"
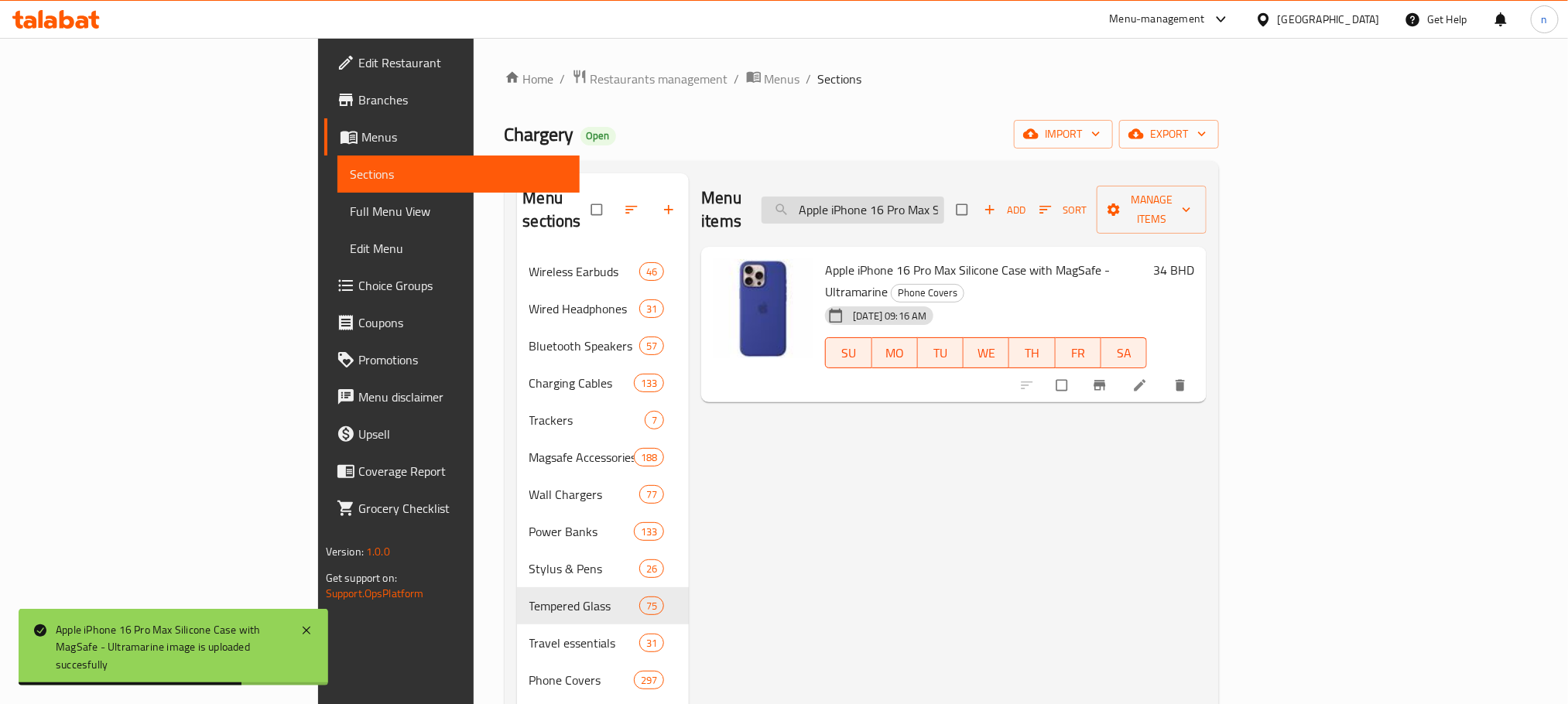
click at [944, 202] on input "Apple iPhone 16 Pro Max Silicone Case with MagSafe - Ultramarine" at bounding box center [853, 210] width 182 height 27
paste input "Denim"
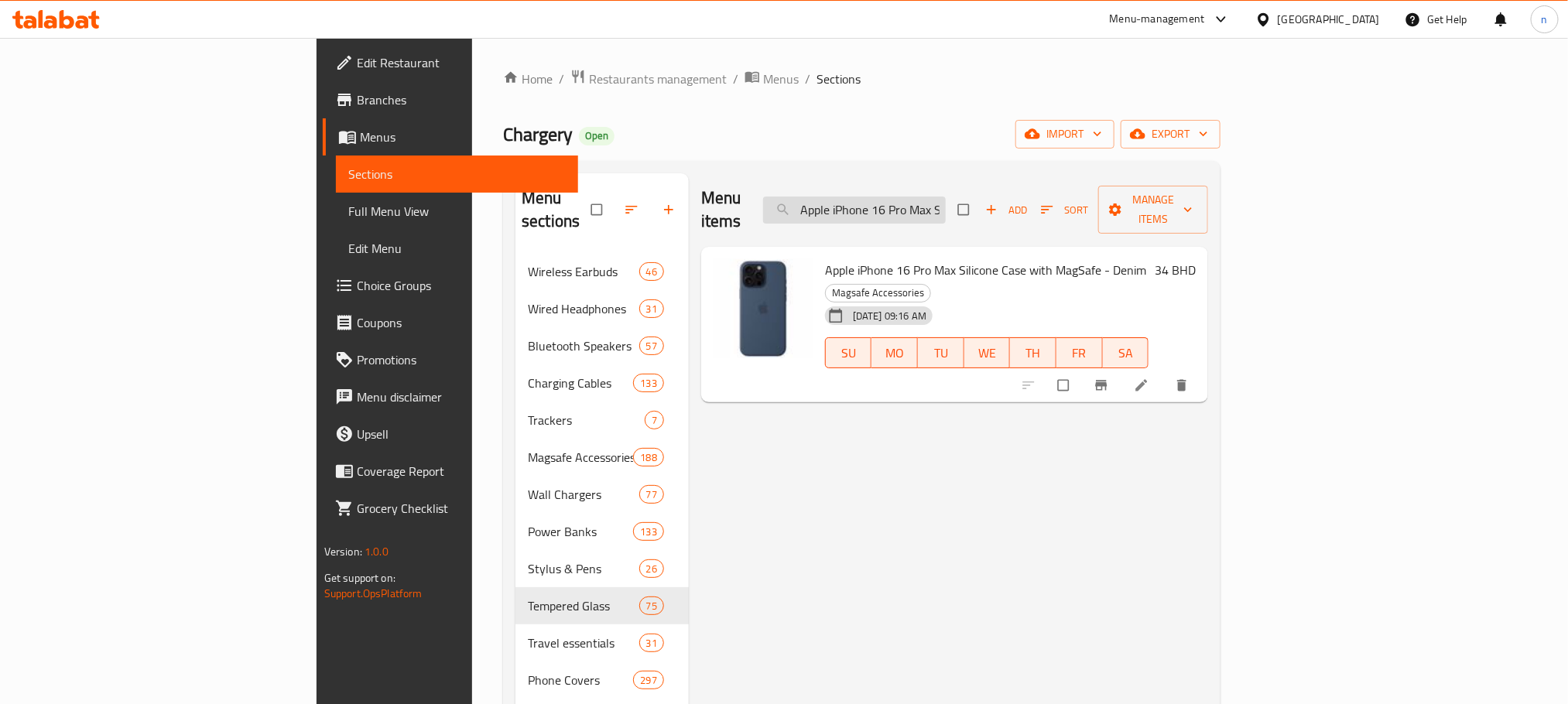
click at [946, 197] on input "Apple iPhone 16 Pro Max Silicone Case with MagSafe - Denim" at bounding box center [854, 210] width 182 height 27
paste input "Apple iPhone 16 Pro Max Silicone Case with MagSafe - [GEOGRAPHIC_DATA]"
click at [946, 197] on input "Apple iPhone Apple iPhone 16 Pro Max Silicone Case with MagSafe - Lake GreenPro…" at bounding box center [854, 210] width 182 height 27
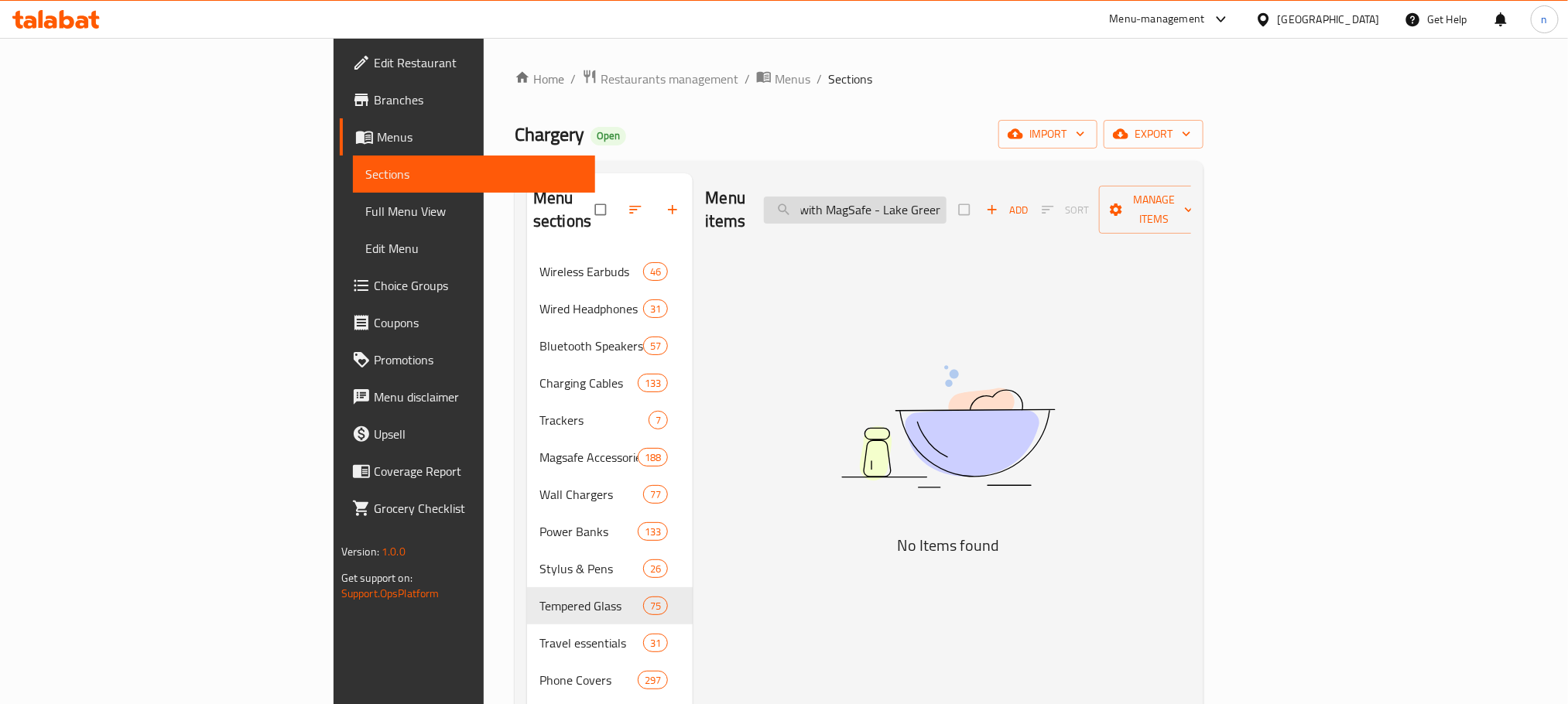
click at [946, 197] on input "Apple iPhone Apple iPhone 16 Pro Max Silicone Case with MagSafe - Lake GreenPro…" at bounding box center [855, 210] width 182 height 27
paste input "16 Pro Max Silicone Case with MagSafe - [GEOGRAPHIC_DATA]"
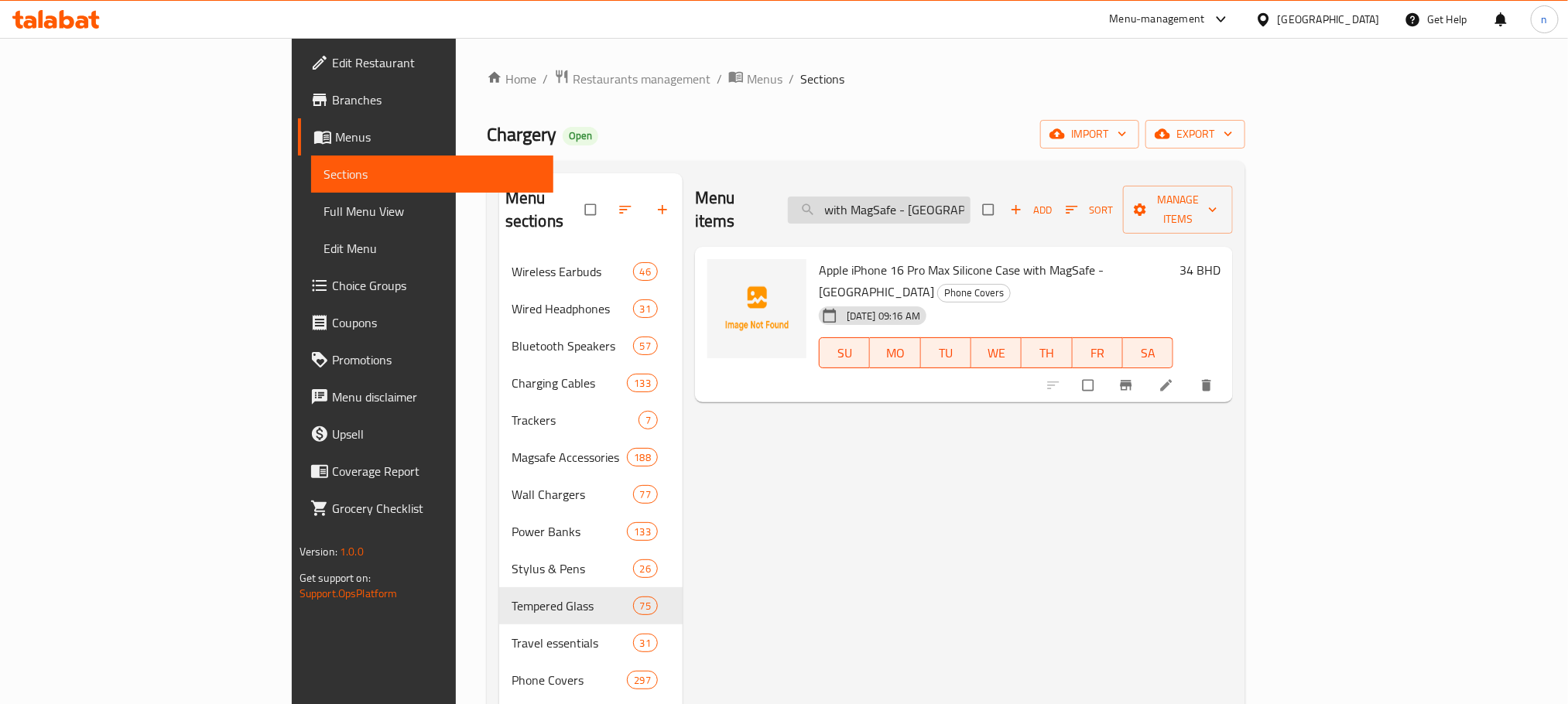
scroll to position [0, 0]
click at [971, 197] on input "Apple iPhone 16 Pro Max Silicone Case with MagSafe - [GEOGRAPHIC_DATA]" at bounding box center [879, 210] width 182 height 27
paste input "Iphone 16 Pro Max Silicone Case With Magsafe Black-Zml"
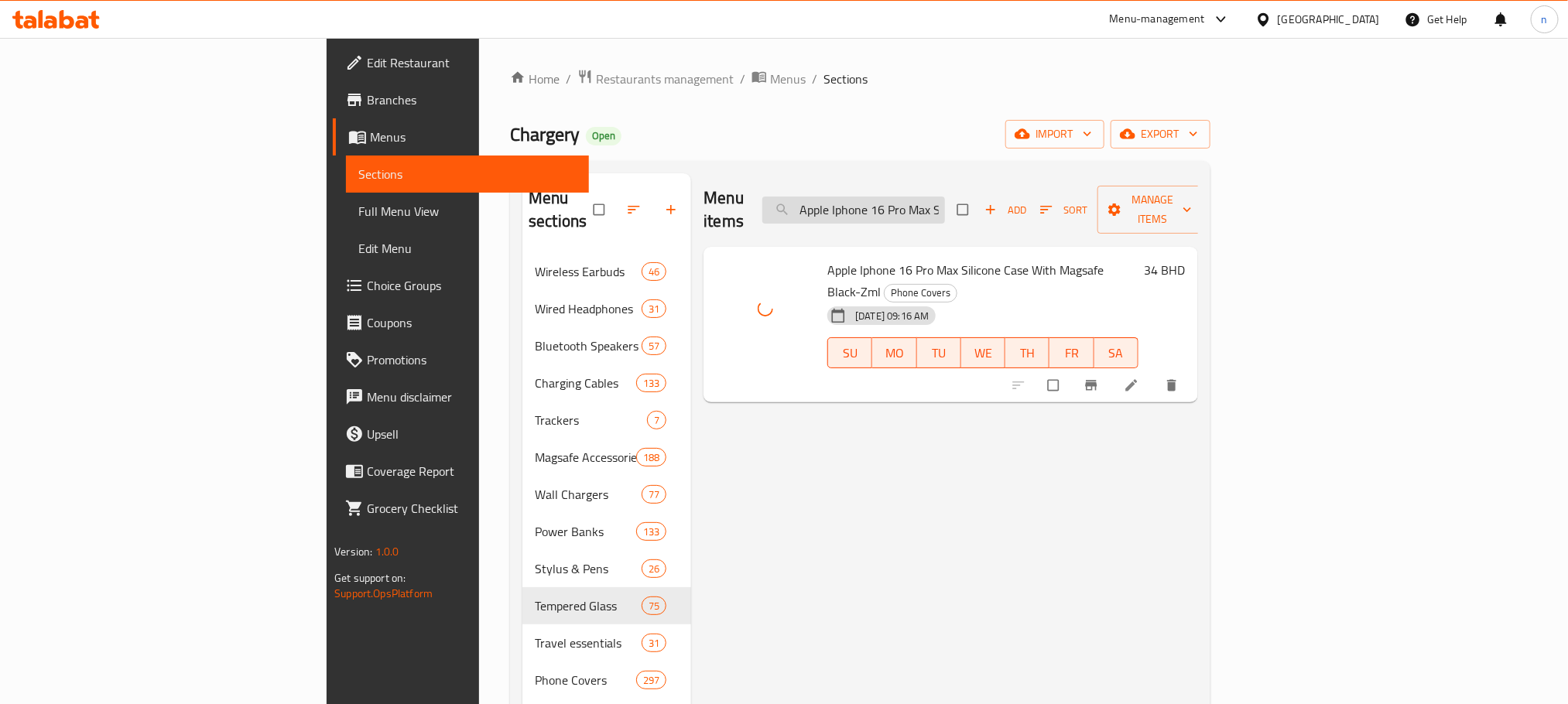
click at [945, 203] on input "Apple Iphone 16 Pro Max Silicone Case With Magsafe Black-Zml" at bounding box center [854, 210] width 182 height 27
paste input "iPhone 16 Pro Max Silicone Case with MagSafe - Stone Gray"
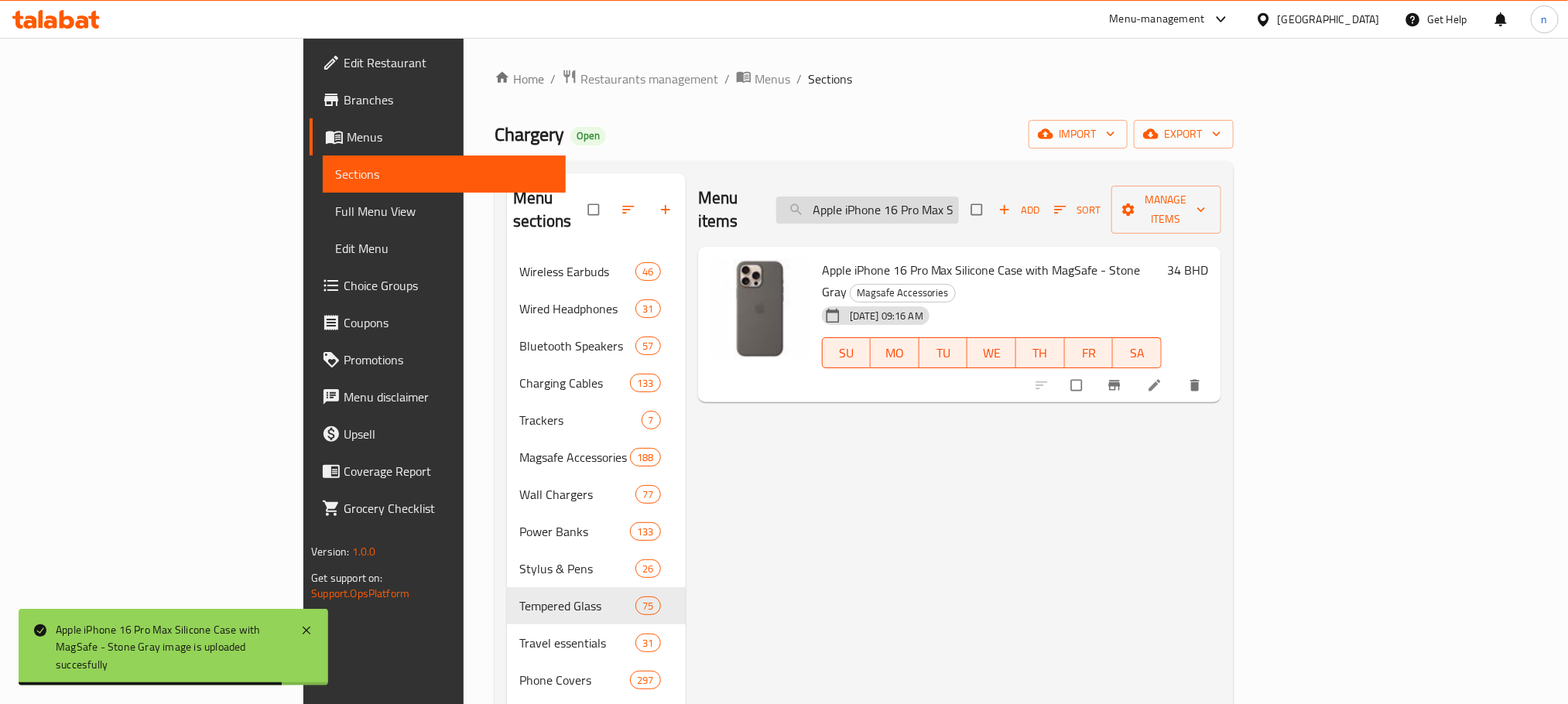
click at [959, 197] on input "Apple iPhone 16 Pro Max Silicone Case with MagSafe - Stone Gray" at bounding box center [867, 210] width 182 height 27
click at [959, 198] on input "Apple iPhone 16 Pro Max Silicone Case with MagSafe - Stone Gray" at bounding box center [867, 210] width 182 height 27
paste input "Apple iPhone 16 Pro Max Clear Case with MagSafe"
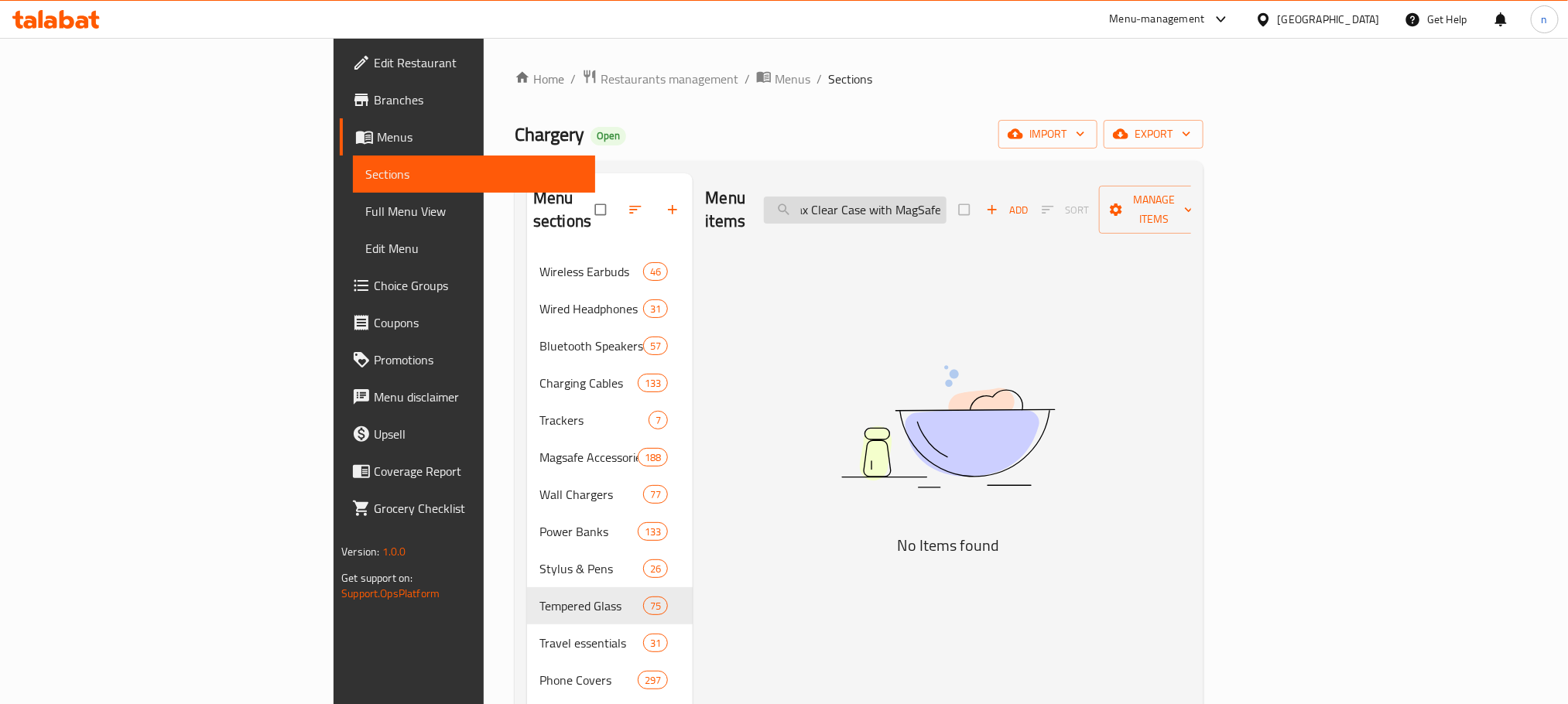
click at [946, 198] on input "Apple iPhone Apple iPhone 16 Pro Max Clear Case with MagSafePro Max Silicone Ca…" at bounding box center [855, 210] width 182 height 27
paste input "16 Pro Max Clear Case with MagSafe"
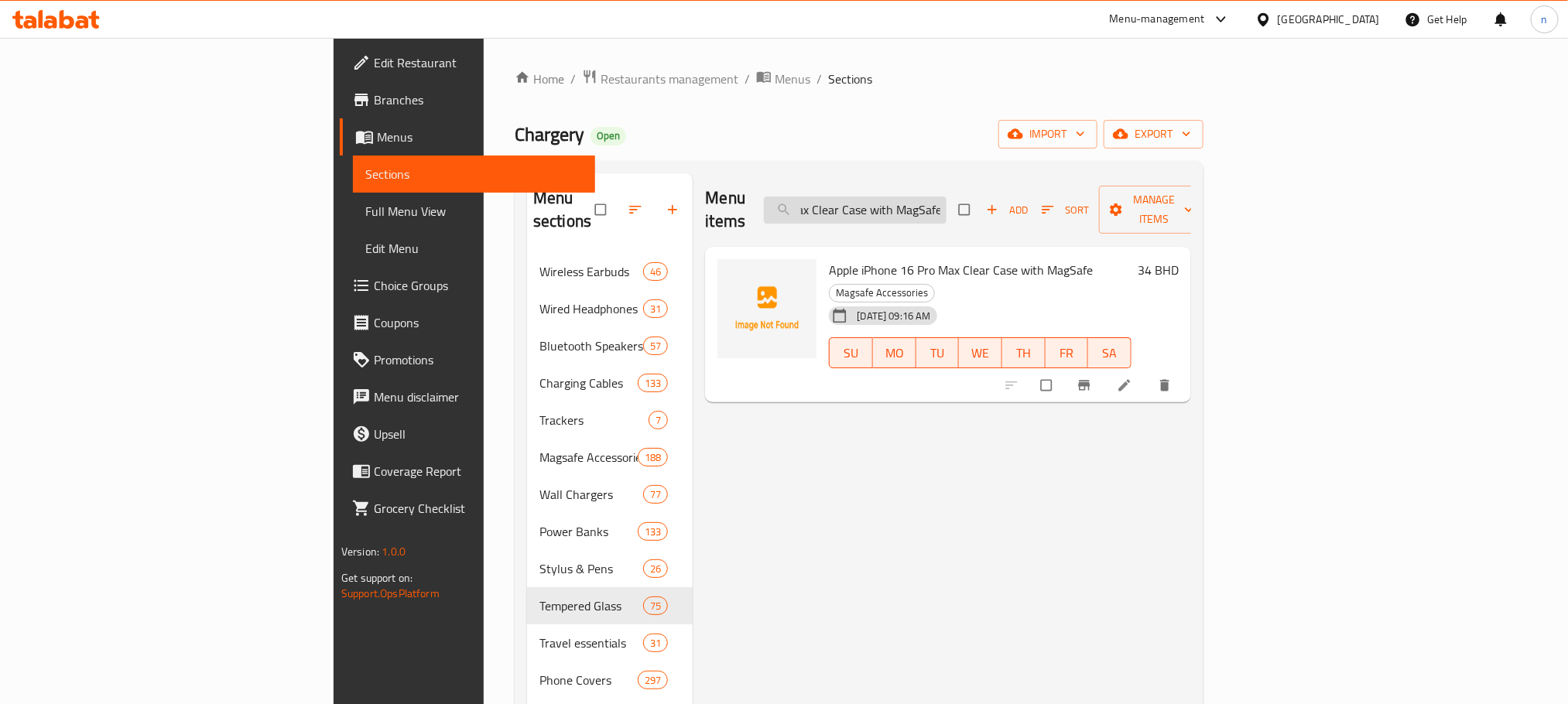
scroll to position [0, 0]
click at [829, 259] on span "Apple iPhone 16 Pro Max Clear Case with MagSafe" at bounding box center [961, 270] width 264 height 23
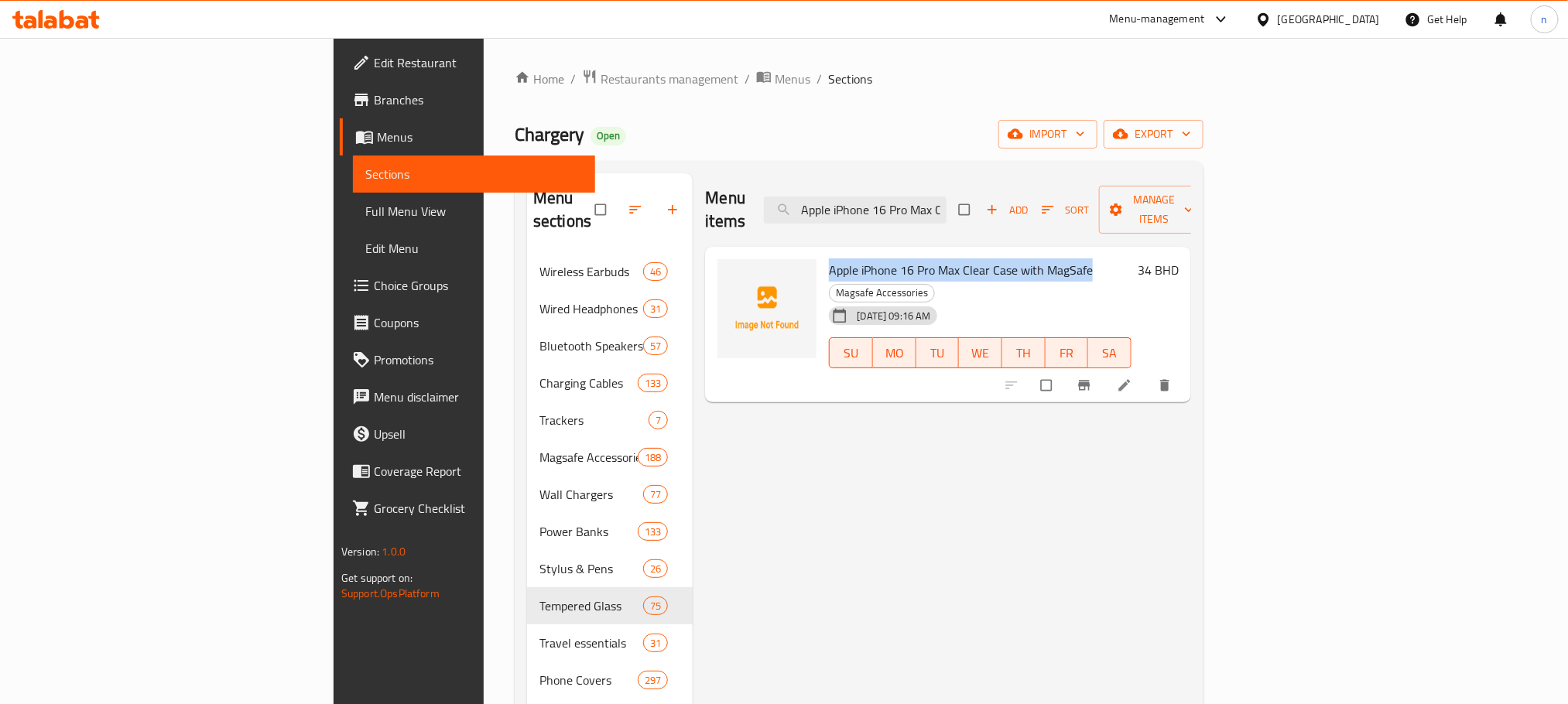
drag, startPoint x: 763, startPoint y: 242, endPoint x: 985, endPoint y: 239, distance: 222.0
click at [985, 259] on span "Apple iPhone 16 Pro Max Clear Case with MagSafe" at bounding box center [961, 270] width 264 height 23
copy span "Apple iPhone 16 Pro Max Clear Case with MagSafe"
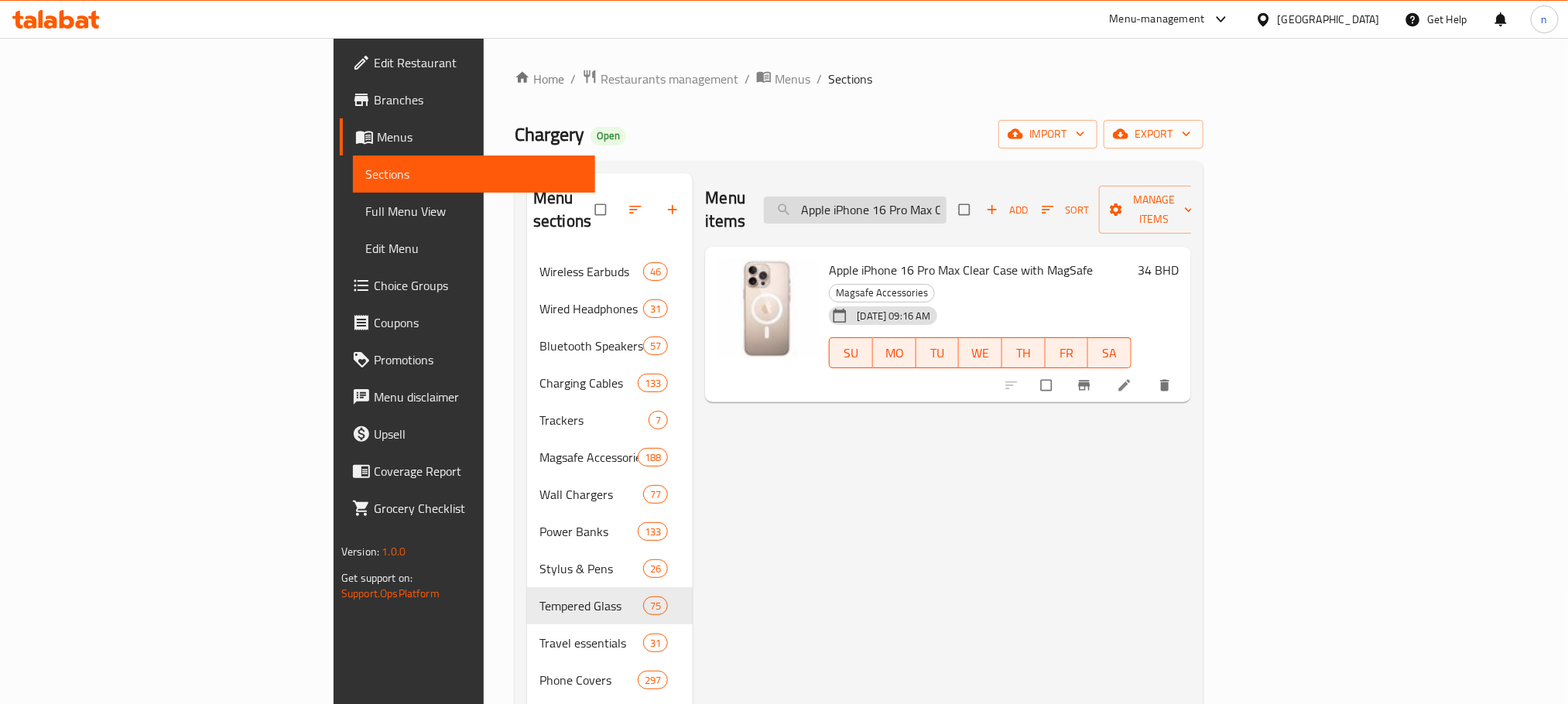
click at [946, 197] on input "Apple iPhone 16 Pro Max Clear Case with MagSafe" at bounding box center [855, 210] width 182 height 27
paste input "Silicone Case with MagSafe - Denim"
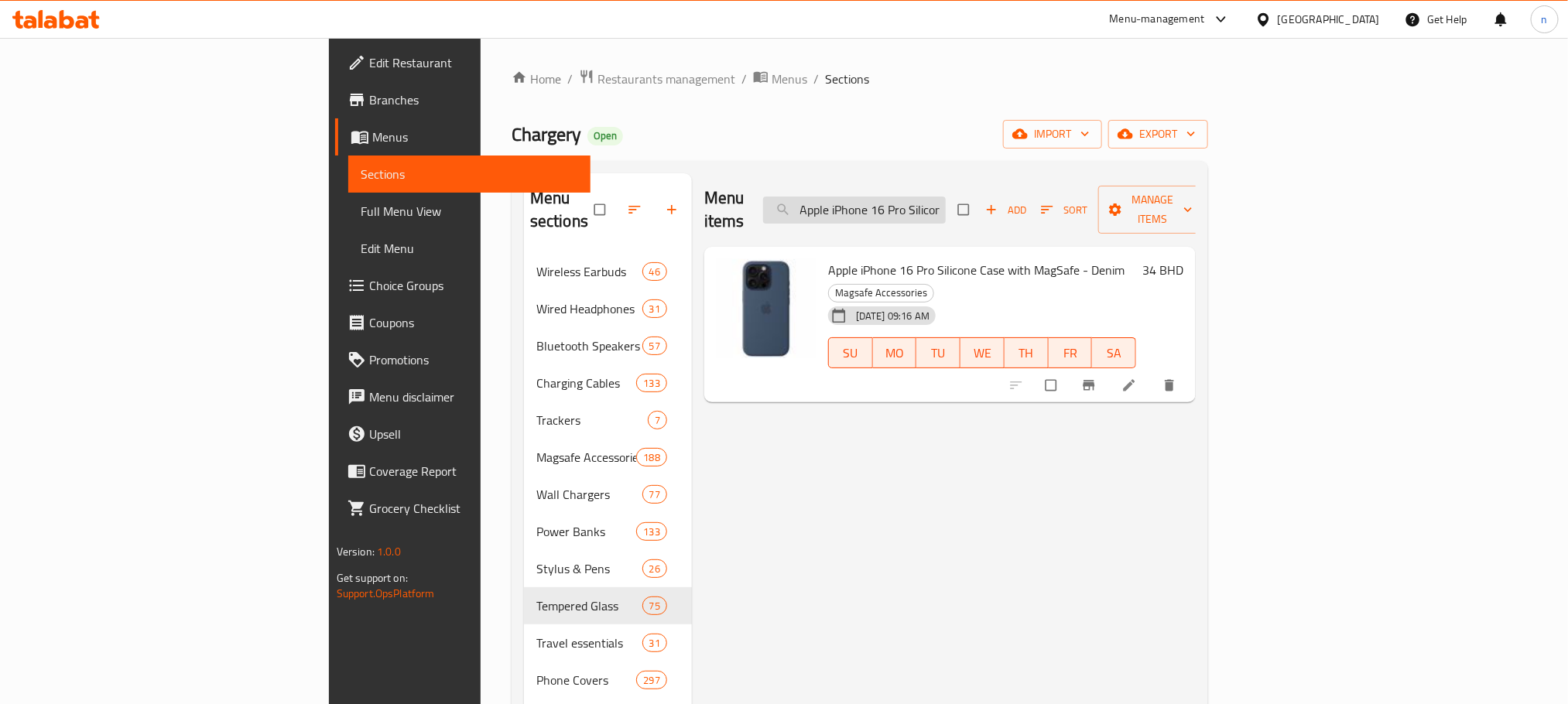
click at [946, 200] on input "Apple iPhone 16 Pro Silicone Case with MagSafe - Denim" at bounding box center [854, 210] width 182 height 27
paste input "Star Fruit"
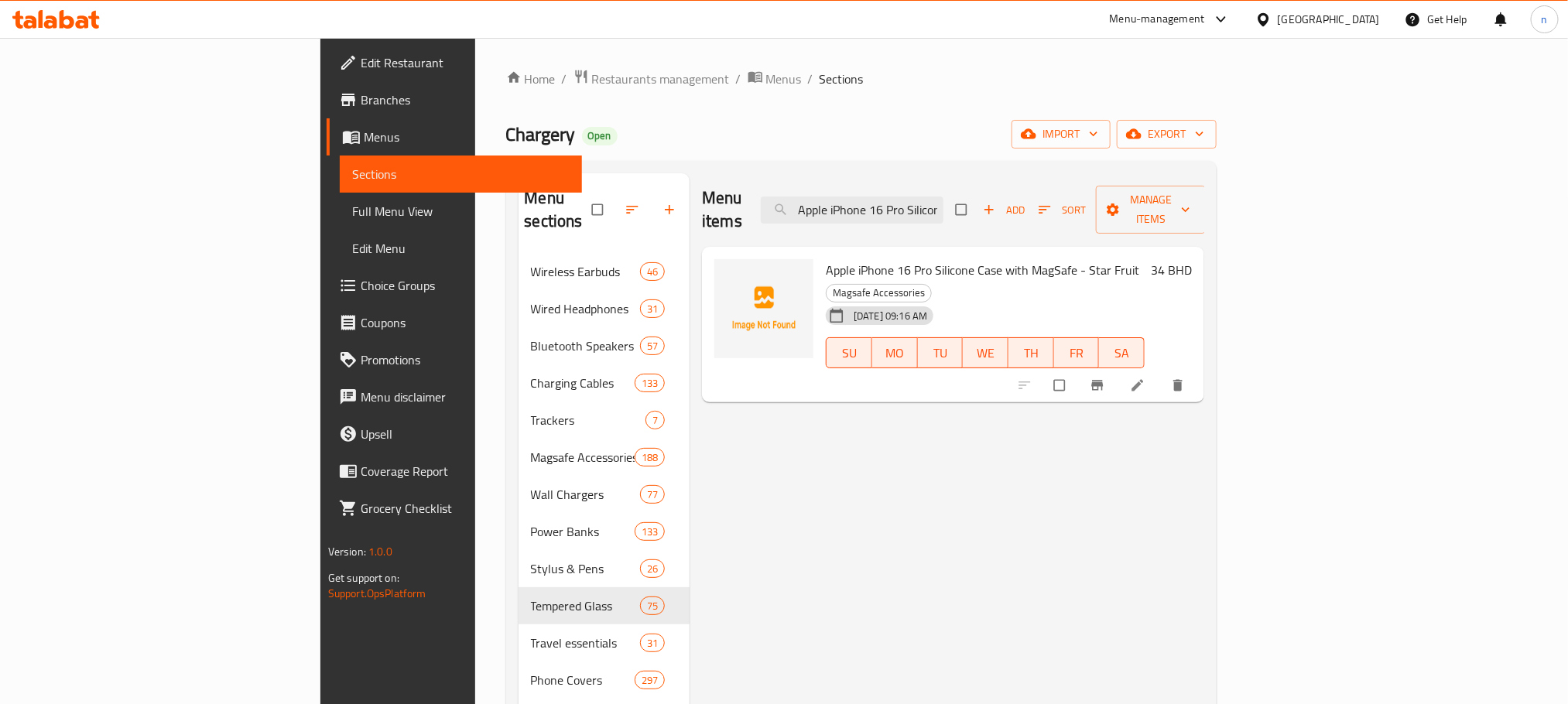
click at [826, 259] on span "Apple iPhone 16 Pro Silicone Case with MagSafe - Star Fruit" at bounding box center [982, 270] width 314 height 23
drag, startPoint x: 760, startPoint y: 244, endPoint x: 1029, endPoint y: 244, distance: 269.0
click at [1029, 259] on span "Apple iPhone 16 Pro Silicone Case with MagSafe - Star Fruit" at bounding box center [982, 270] width 314 height 23
copy span "Apple iPhone 16 Pro Silicone Case with MagSafe - Star Fruit"
click at [943, 211] on input "Apple iPhone 16 Pro Silicone Case with MagSafe - Star Fruit" at bounding box center [852, 210] width 182 height 27
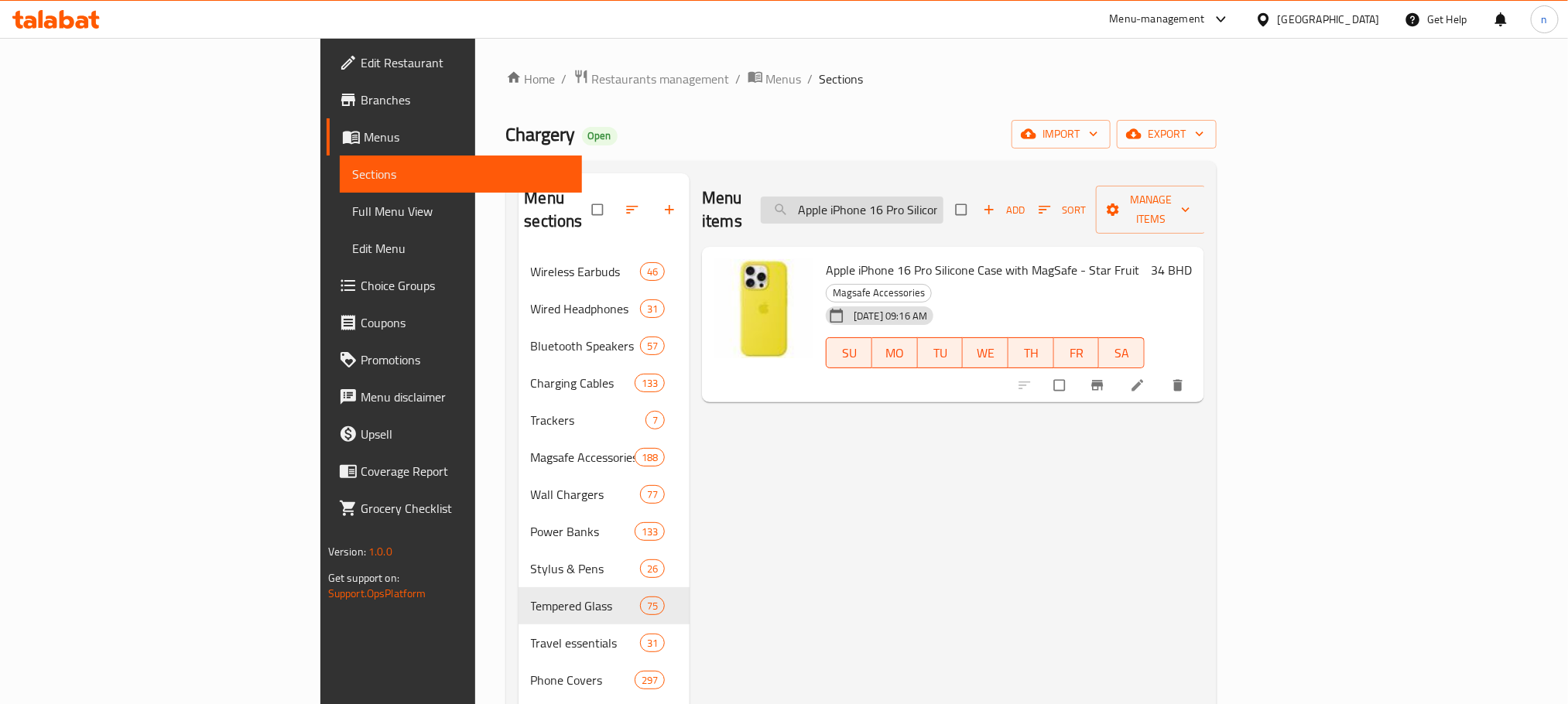
click at [943, 211] on input "Apple iPhone 16 Pro Silicone Case with MagSafe - Star Fruit" at bounding box center [852, 210] width 182 height 27
paste input "[GEOGRAPHIC_DATA]"
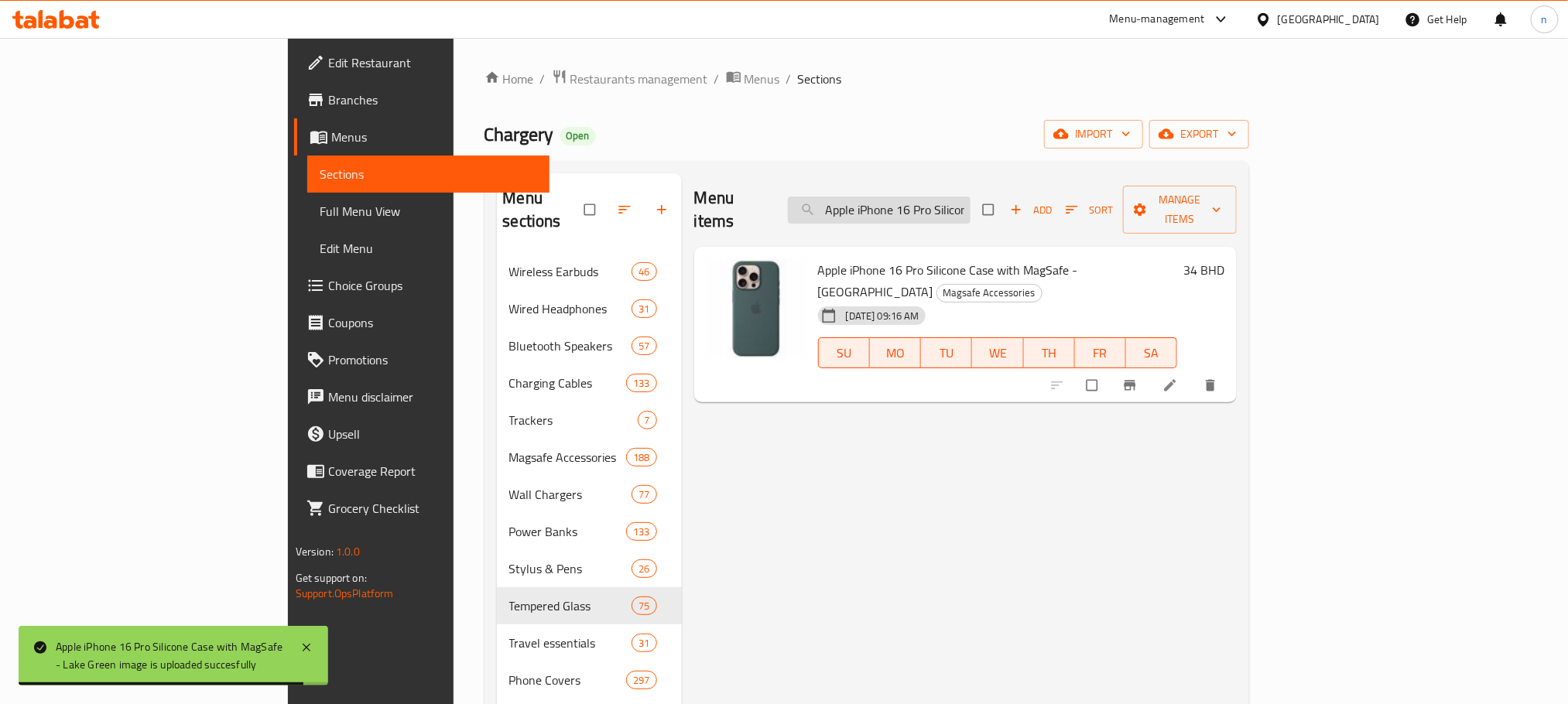
click at [971, 197] on input "Apple iPhone 16 Pro Silicone Case with MagSafe - [GEOGRAPHIC_DATA]" at bounding box center [879, 210] width 182 height 27
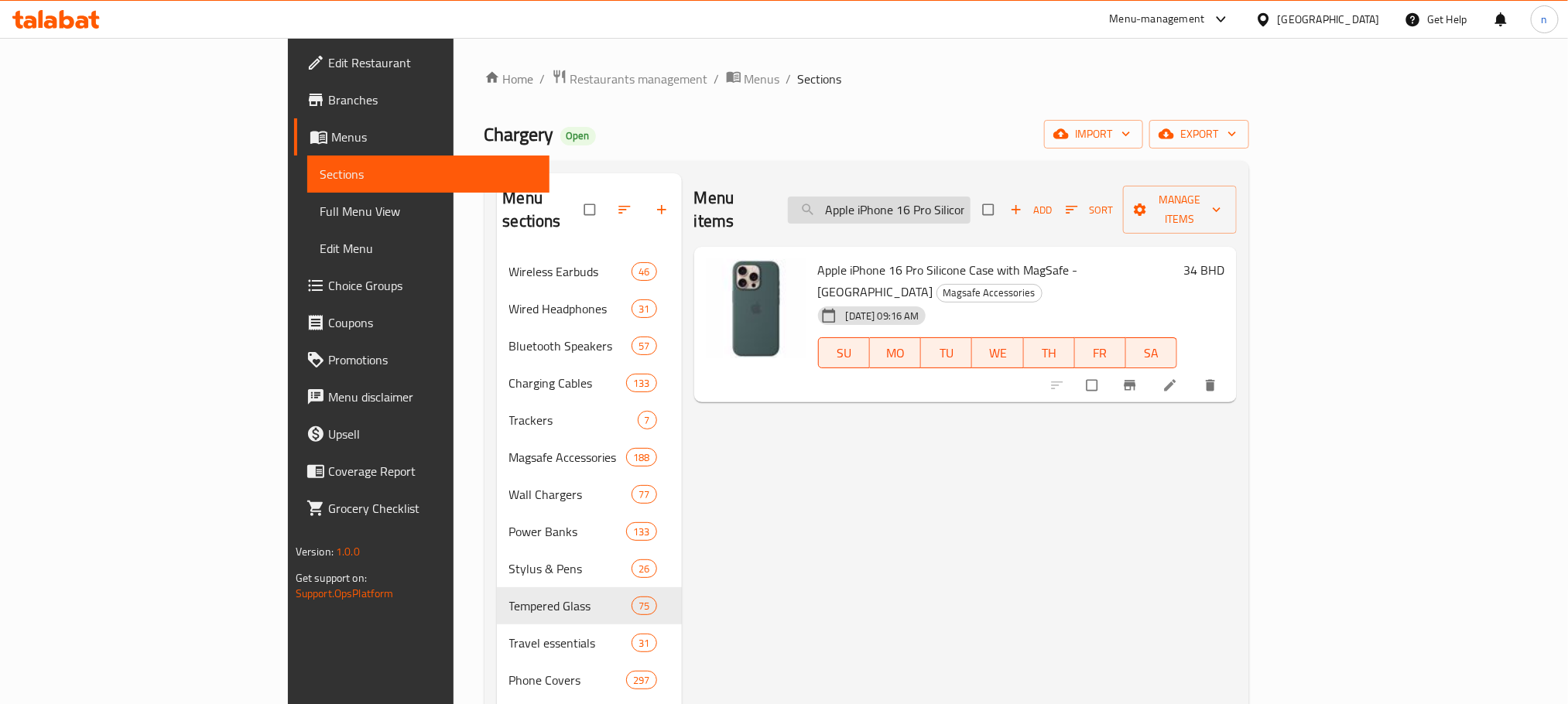
click at [971, 197] on input "Apple iPhone 16 Pro Silicone Case with MagSafe - [GEOGRAPHIC_DATA]" at bounding box center [879, 210] width 182 height 27
paste input "Stone Gray"
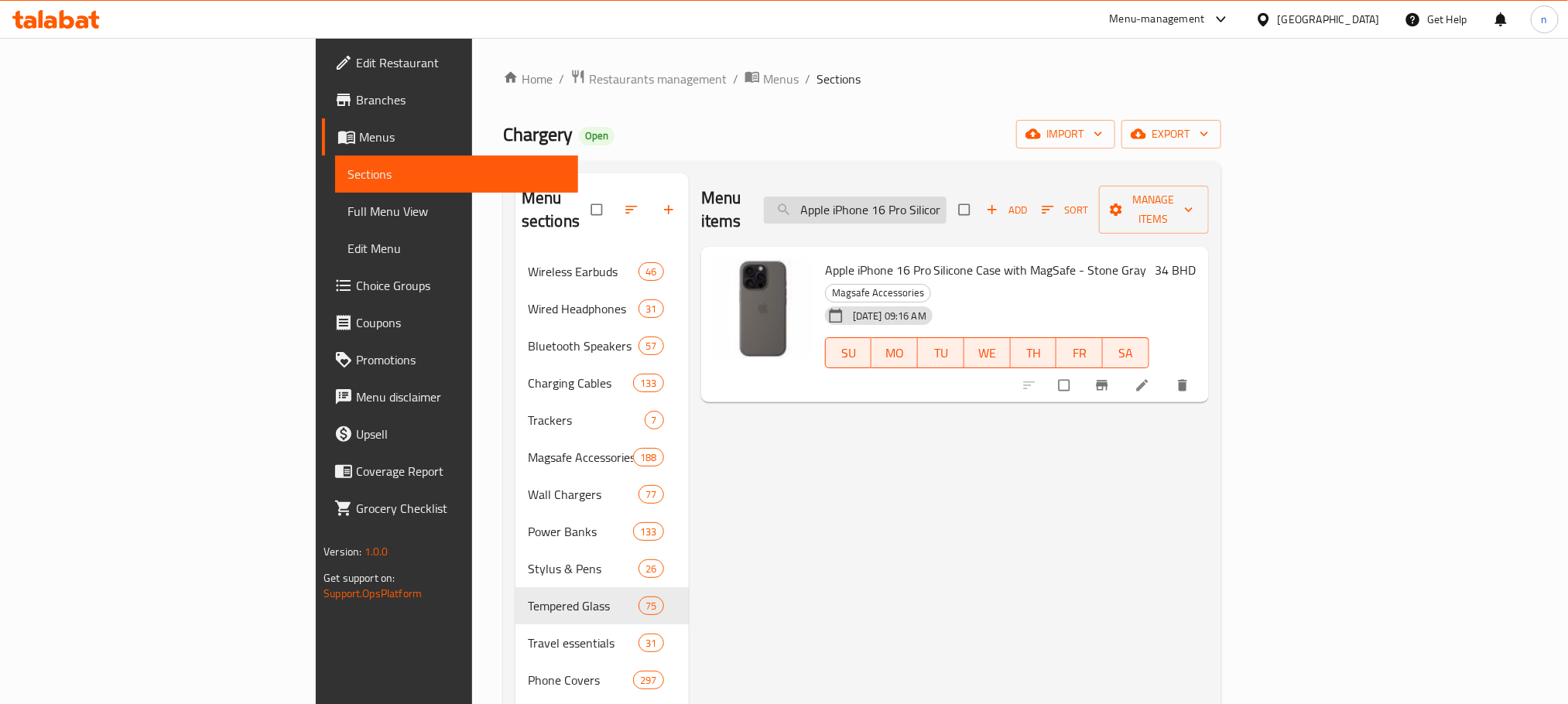
click at [946, 209] on input "Apple iPhone 16 Pro Silicone Case with MagSafe - Stone Gray" at bounding box center [855, 210] width 182 height 27
paste input "Clear Case with MagSafe"
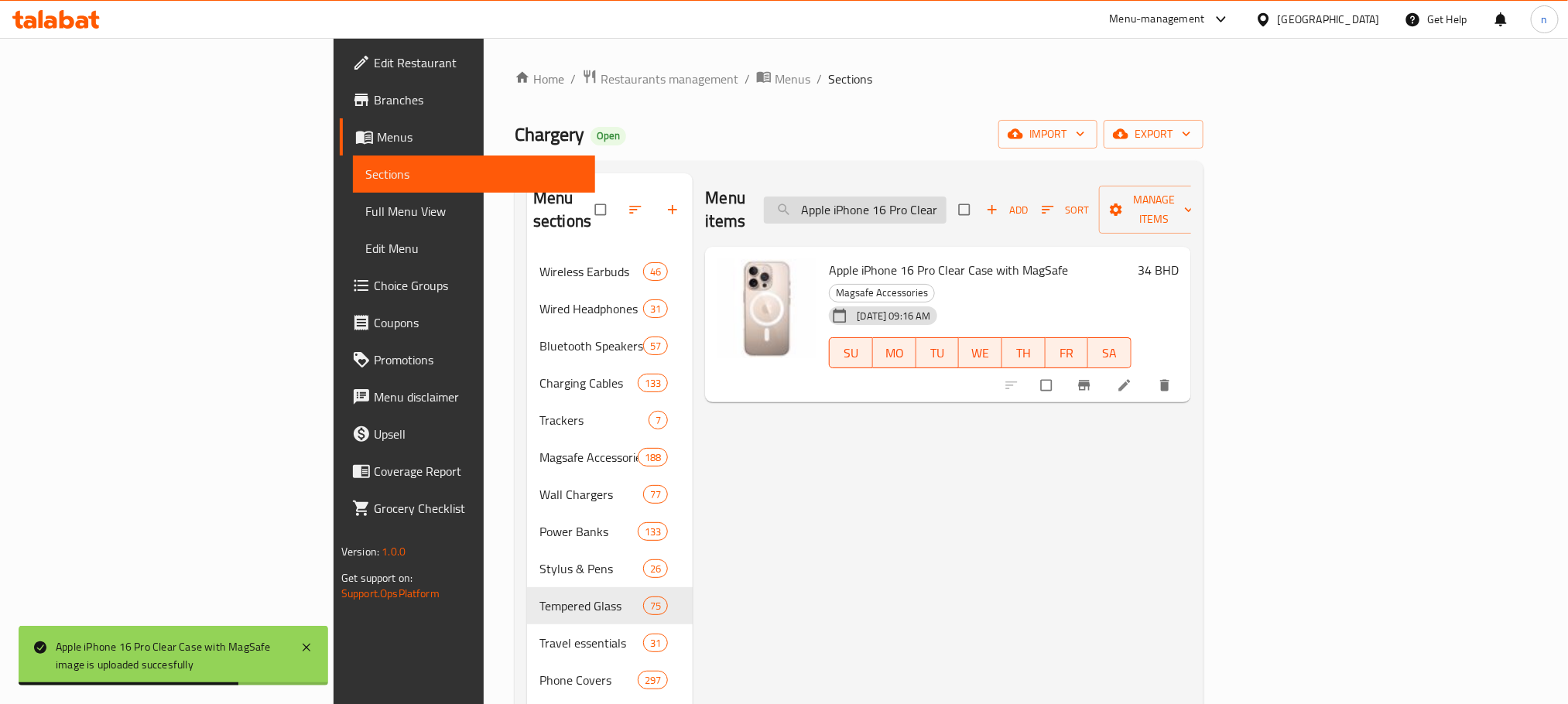
click at [946, 197] on input "Apple iPhone 16 Pro Clear Case with MagSafe" at bounding box center [855, 210] width 182 height 27
paste input "Iphone 16 Plus Clear Case With Magsafe-Zml"
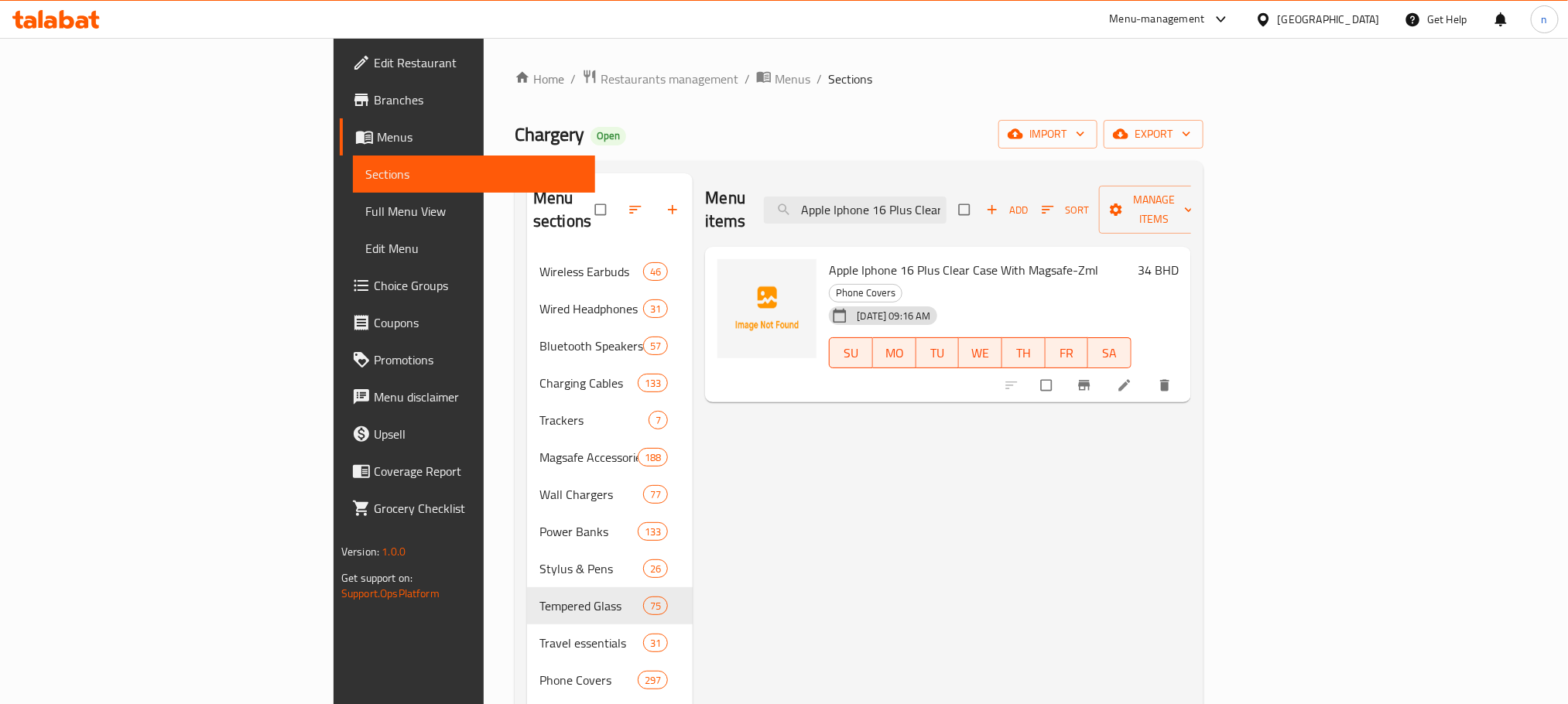
click at [829, 259] on span "Apple Iphone 16 Plus Clear Case With Magsafe-Zml" at bounding box center [964, 270] width 269 height 23
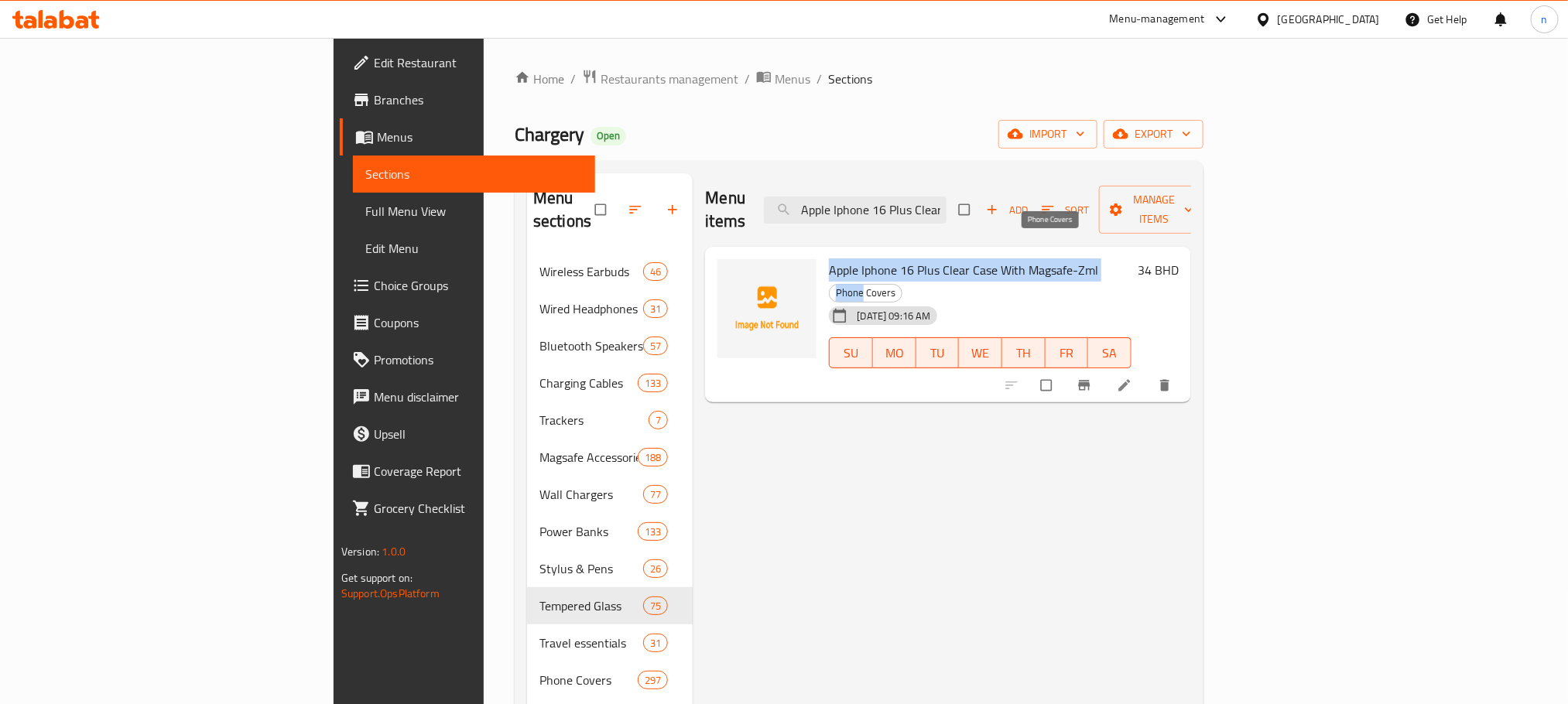
drag, startPoint x: 753, startPoint y: 244, endPoint x: 1020, endPoint y: 244, distance: 267.0
click at [1020, 259] on h6 "Apple Iphone 16 Plus Clear Case With Magsafe-Zml Phone Covers" at bounding box center [980, 281] width 302 height 43
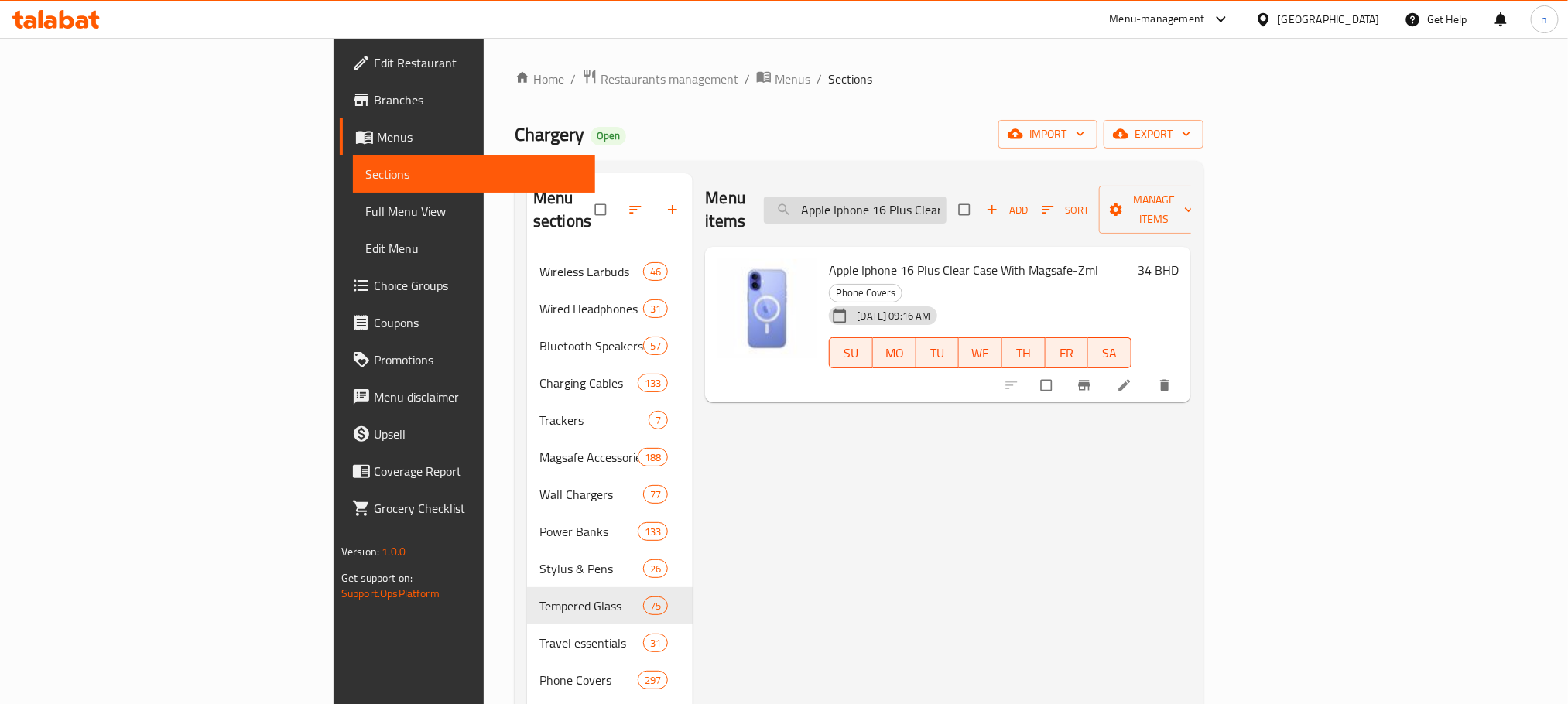
click at [946, 197] on input "Apple Iphone 16 Plus Clear Case With Magsafe-Zml" at bounding box center [855, 210] width 182 height 27
paste input "iPhone 15 Plus Clear Case with MagSafe"
click at [946, 197] on input "Apple iPhone 15 Plus Clear Case with MagSafe" at bounding box center [855, 210] width 182 height 27
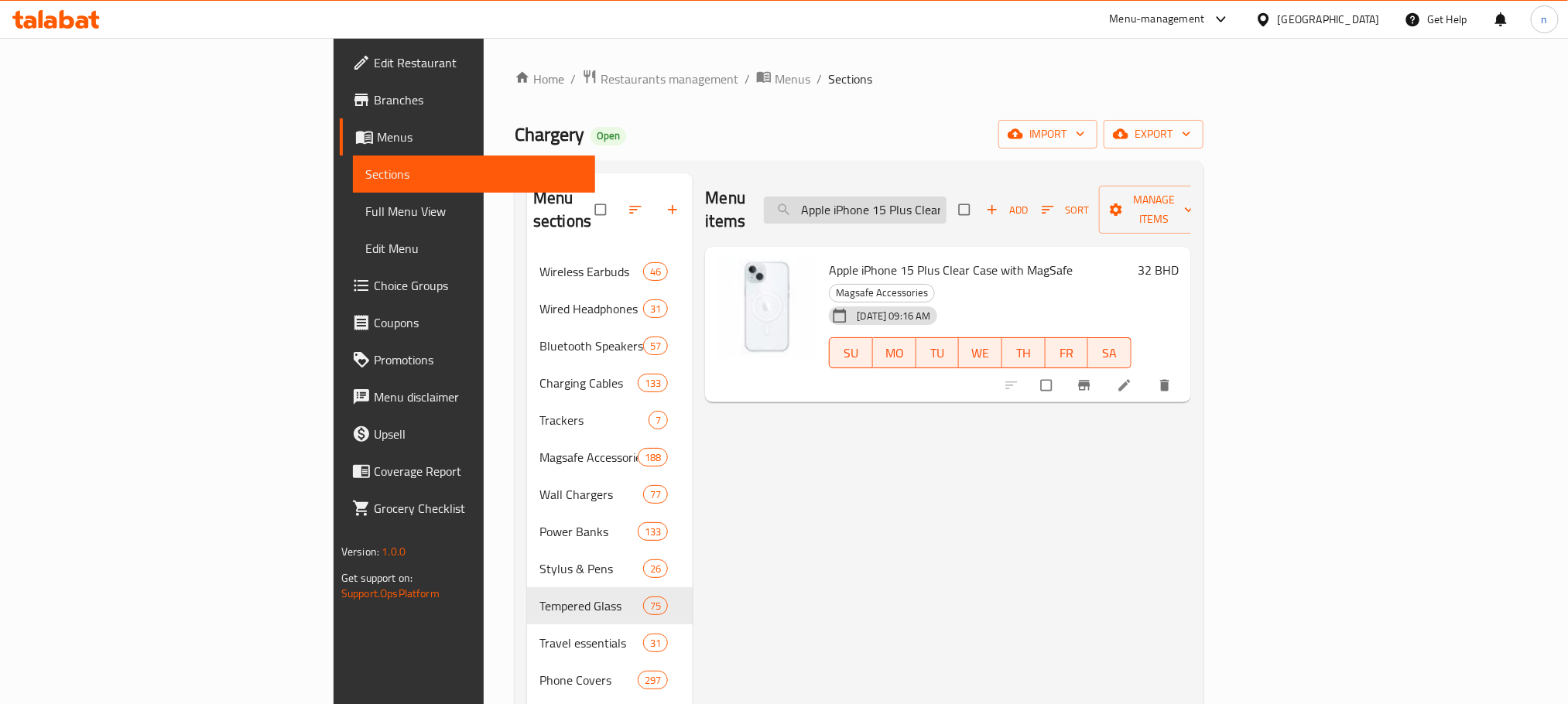
click at [946, 197] on input "Apple iPhone 15 Plus Clear Case with MagSafe" at bounding box center [855, 210] width 182 height 27
paste input "ro Max"
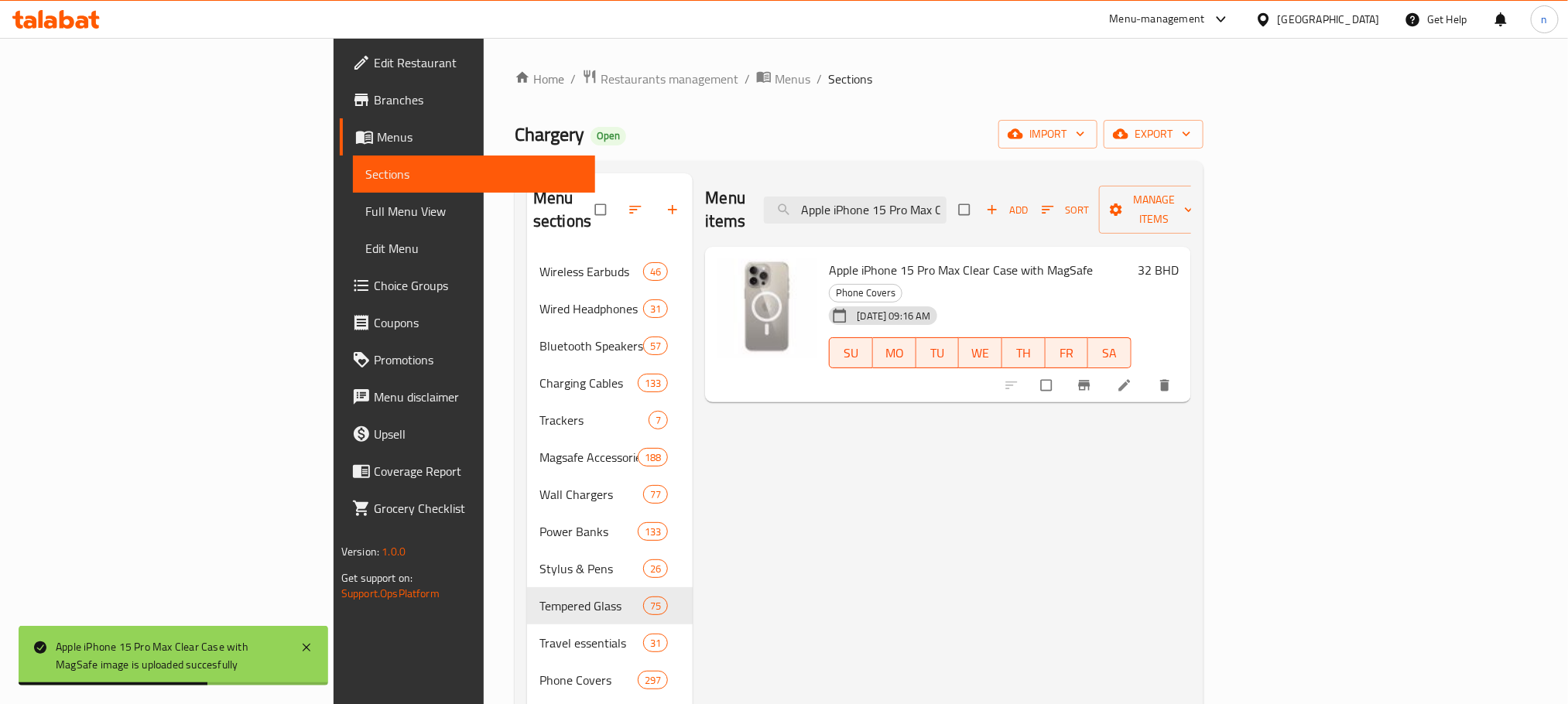
click at [1168, 69] on ol "Home / Restaurants management / Menus / Sections" at bounding box center [859, 79] width 689 height 20
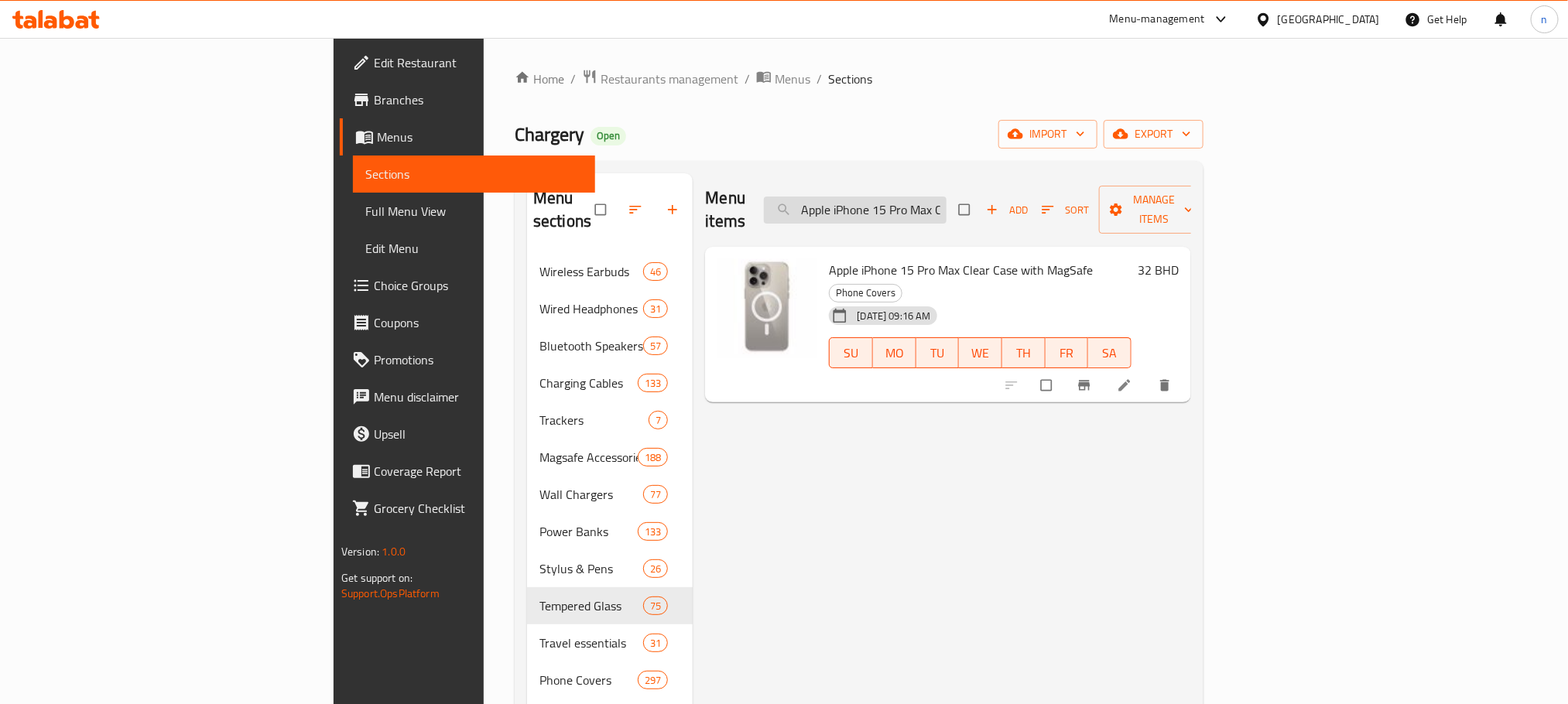
click at [946, 197] on input "Apple iPhone 15 Pro Max Clear Case with MagSafe" at bounding box center [855, 210] width 182 height 27
paste input "search"
click at [943, 197] on input "Apple iPhone 15 Clear Case with MagSafe" at bounding box center [855, 210] width 182 height 27
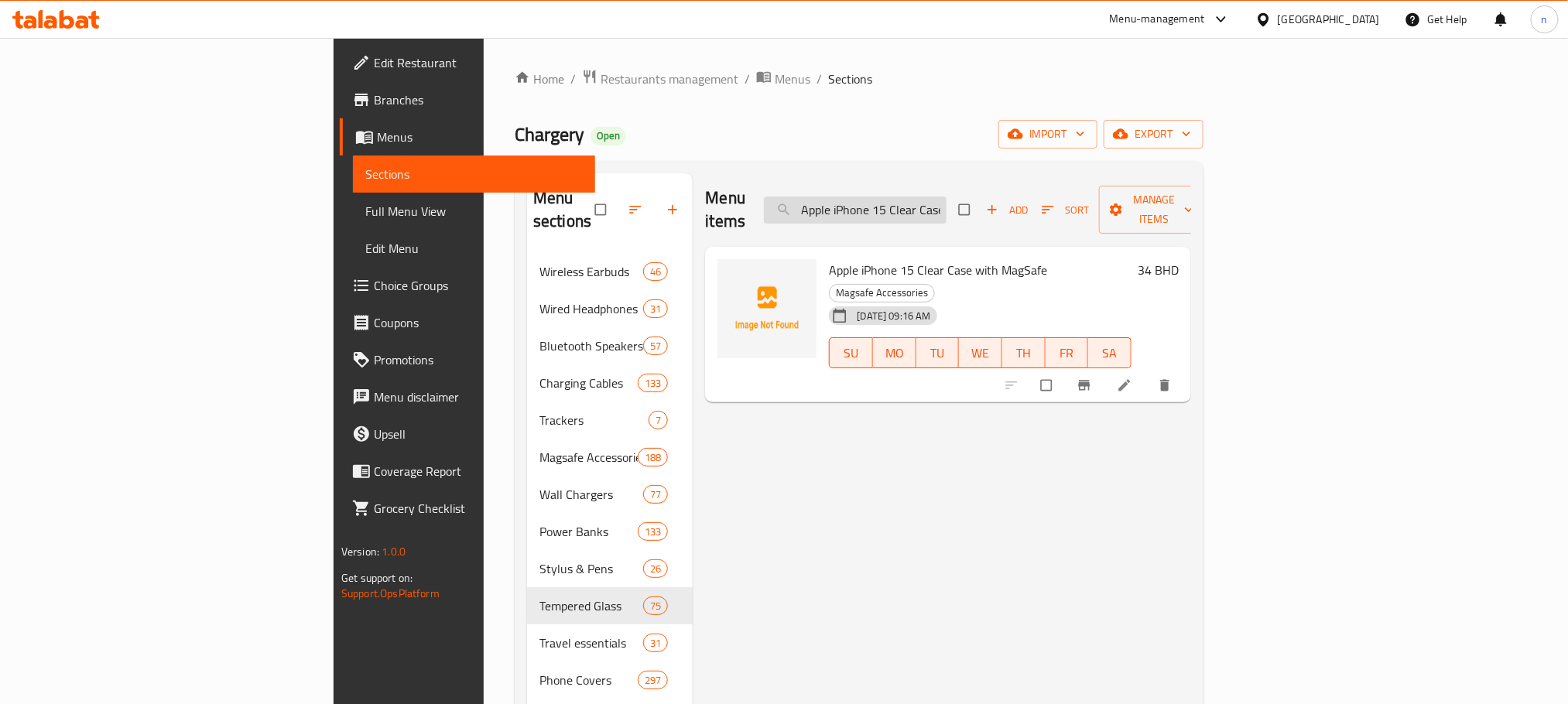
click at [943, 197] on input "Apple iPhone 15 Clear Case with MagSafe" at bounding box center [855, 210] width 182 height 27
paste input "Iphone 13 Pro Max Leather Case - Wisteria"
click at [829, 259] on span "Apple Iphone 13 Pro Max Leather Case - Wisteria" at bounding box center [958, 270] width 257 height 23
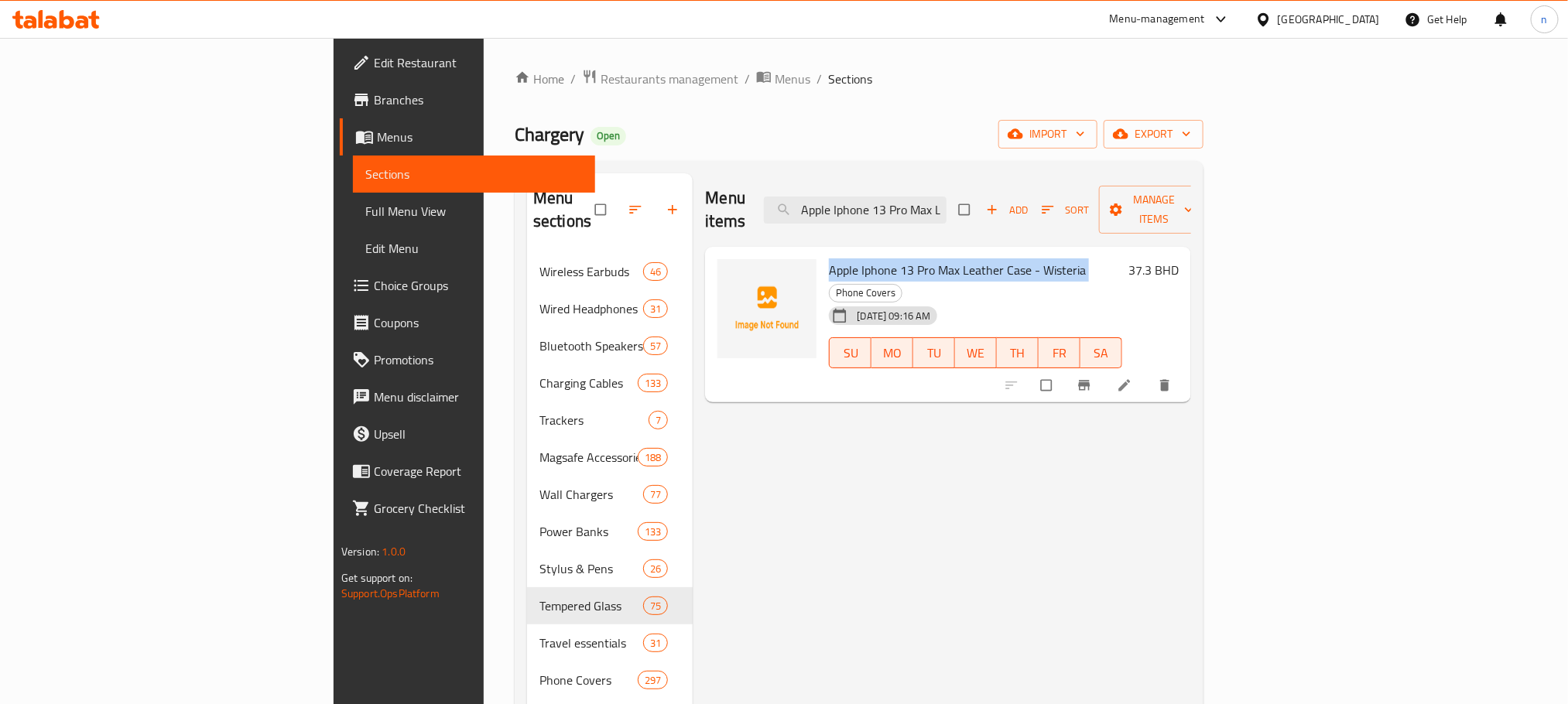
click at [829, 259] on span "Apple Iphone 13 Pro Max Leather Case - Wisteria" at bounding box center [958, 270] width 257 height 23
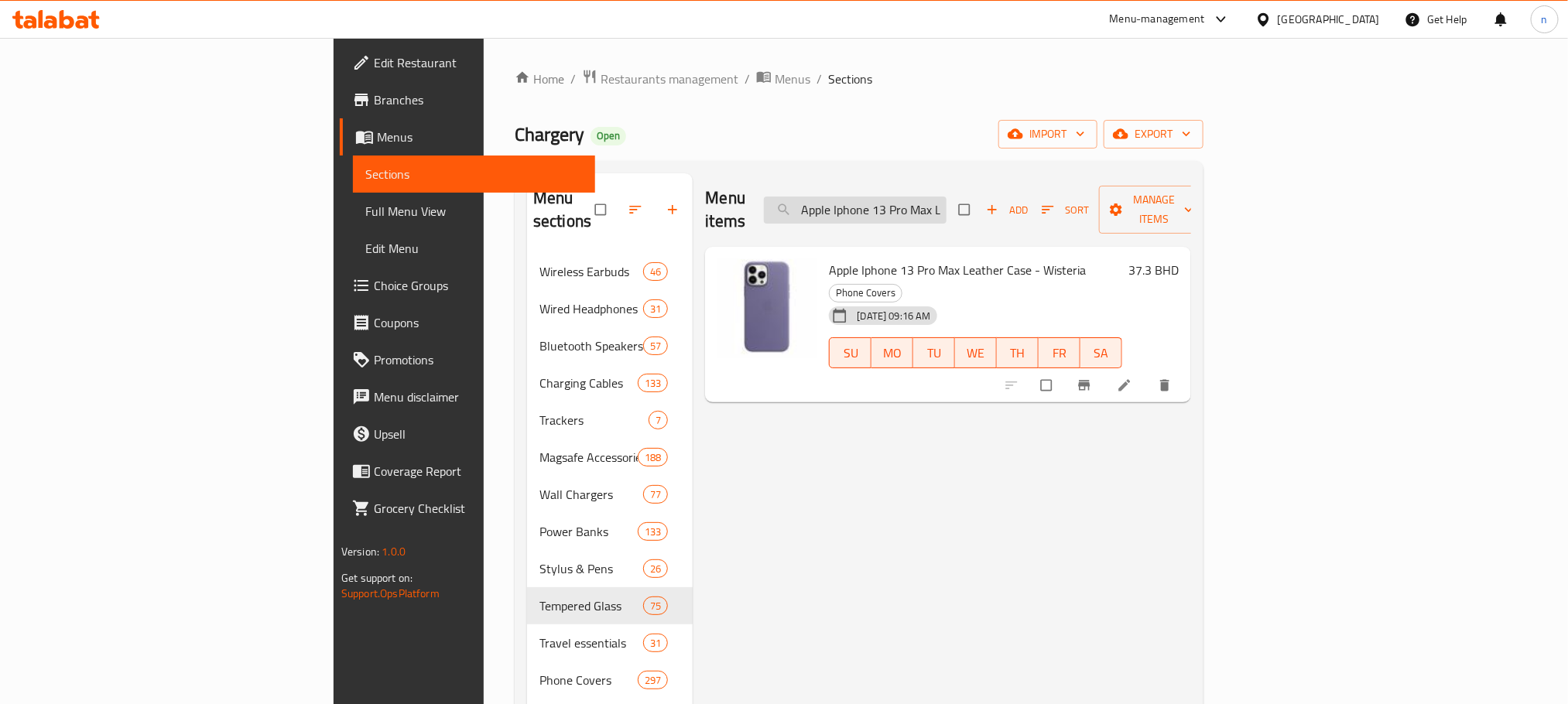
click at [946, 197] on input "Apple Iphone 13 Pro Max Leather Case - Wisteria" at bounding box center [855, 210] width 182 height 27
paste input "Phone 13 Pro Leather Case with MagSaf"
click at [946, 211] on input "Apple IPhone 13 Pro Leather Case with MagSafe - Wisteria" at bounding box center [855, 210] width 182 height 27
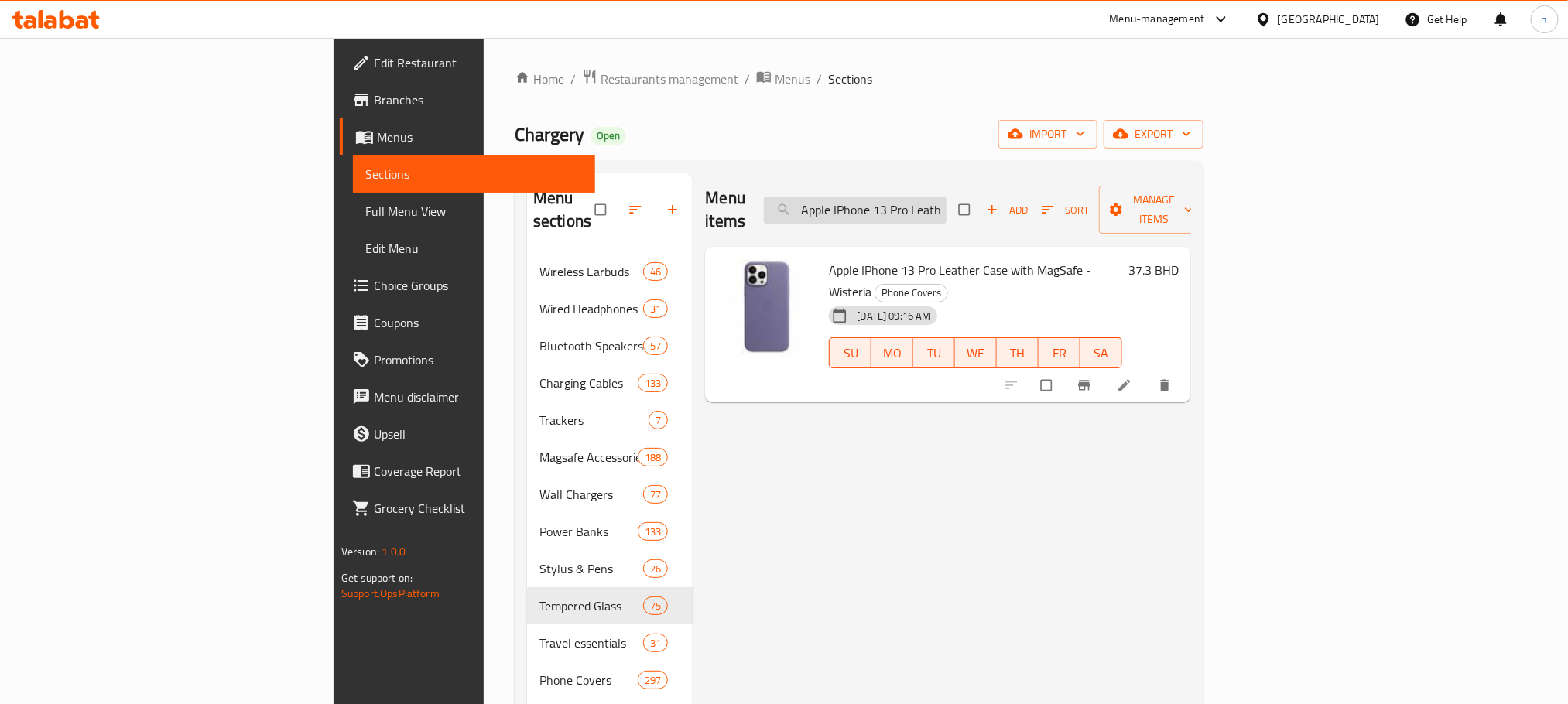
click at [946, 211] on input "Apple IPhone 13 Pro Leather Case with MagSafe - Wisteria" at bounding box center [855, 210] width 182 height 27
paste input "Baseus Type-C Adapter 3.5 mm"
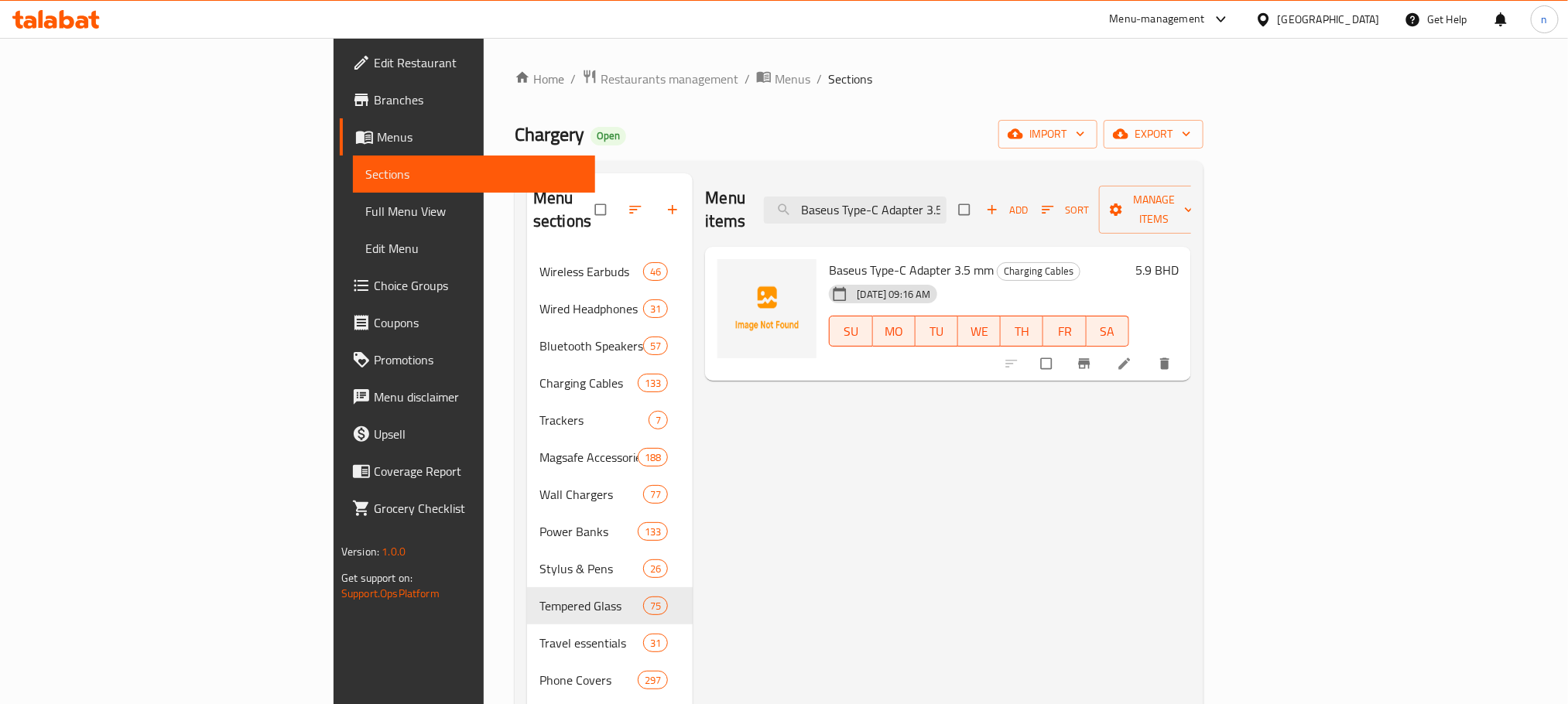
click at [829, 259] on span "Baseus Type-C Adapter 3.5 mm" at bounding box center [912, 270] width 165 height 23
drag, startPoint x: 759, startPoint y: 244, endPoint x: 890, endPoint y: 240, distance: 131.1
click at [890, 259] on span "Baseus Type-C Adapter 3.5 mm" at bounding box center [912, 270] width 165 height 23
click at [946, 200] on input "Baseus Type-C Adapter 3.5 mm" at bounding box center [855, 210] width 182 height 27
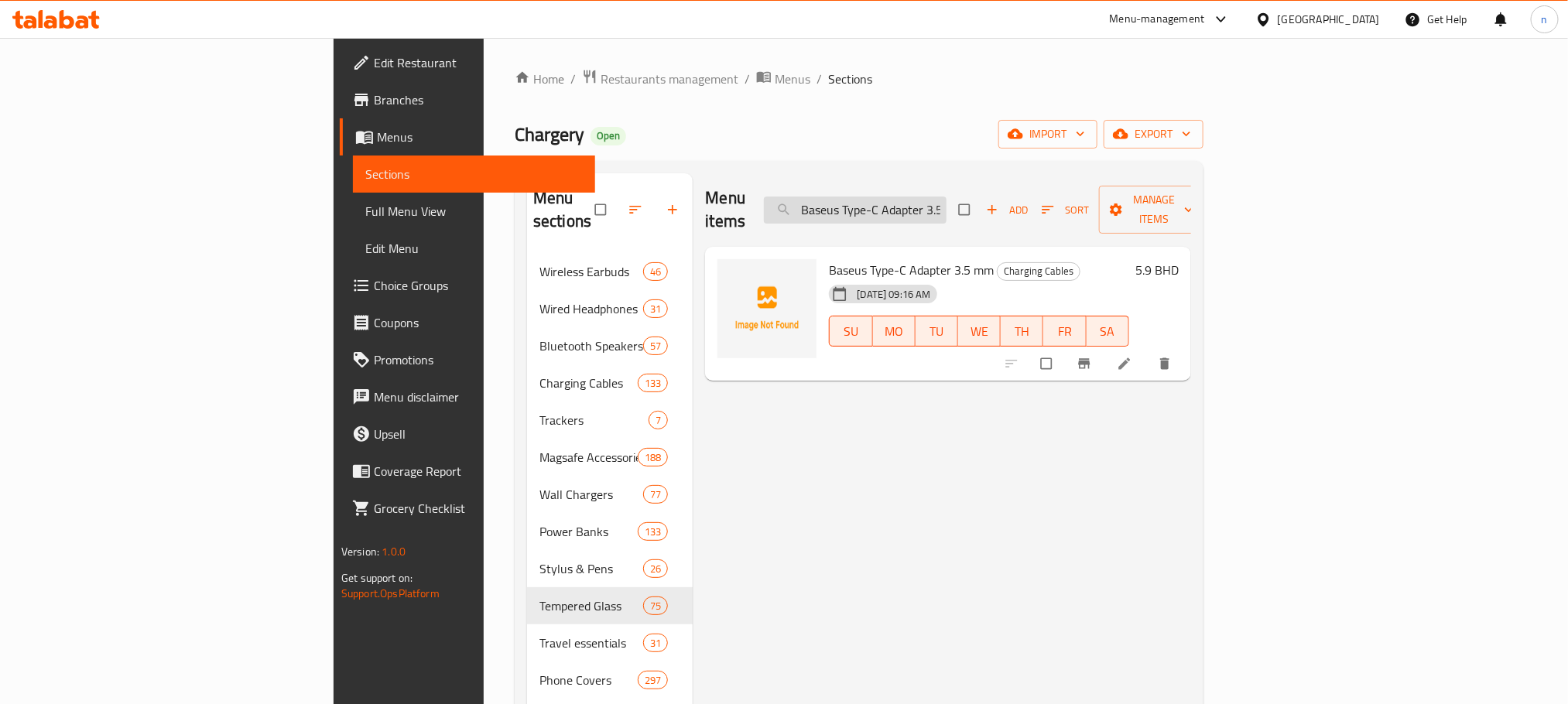
click at [946, 200] on input "Baseus Type-C Adapter 3.5 mm" at bounding box center [855, 210] width 182 height 27
paste input "Apple IPhone 13 Pro Leather Case with MagSafe - Wisteria"
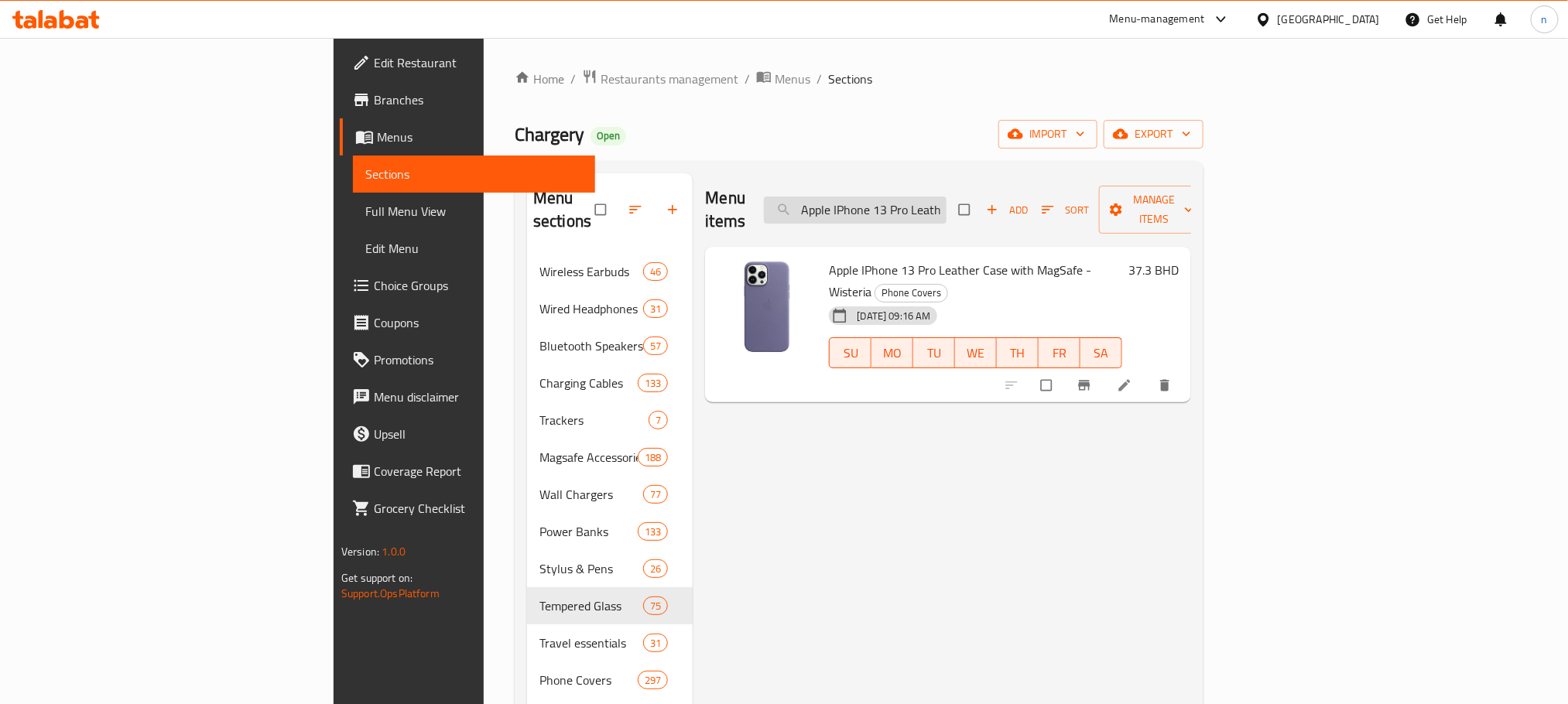
click at [946, 200] on input "Apple IPhone 13 Pro Leather Case with MagSafe - Wisteria" at bounding box center [855, 210] width 182 height 27
paste input "USB-C To SD Card Adapter Reader"
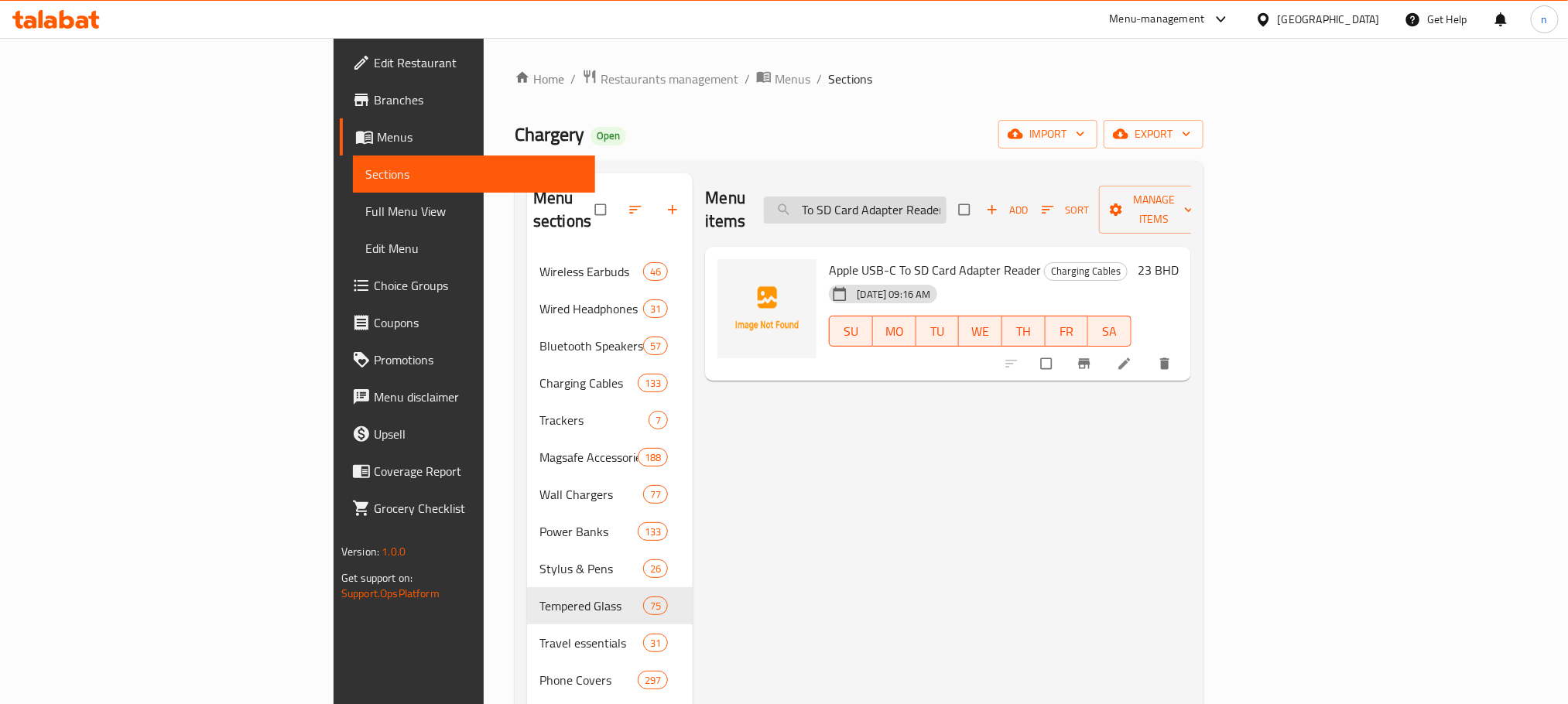
type input "Apple USB-C To SD Card Adapter Reader"
click at [829, 259] on span "Apple USB-C To SD Card Adapter Reader" at bounding box center [935, 270] width 212 height 23
drag, startPoint x: 767, startPoint y: 251, endPoint x: 921, endPoint y: 236, distance: 154.7
click at [921, 259] on span "Apple USB-C To SD Card Adapter Reader" at bounding box center [935, 270] width 212 height 23
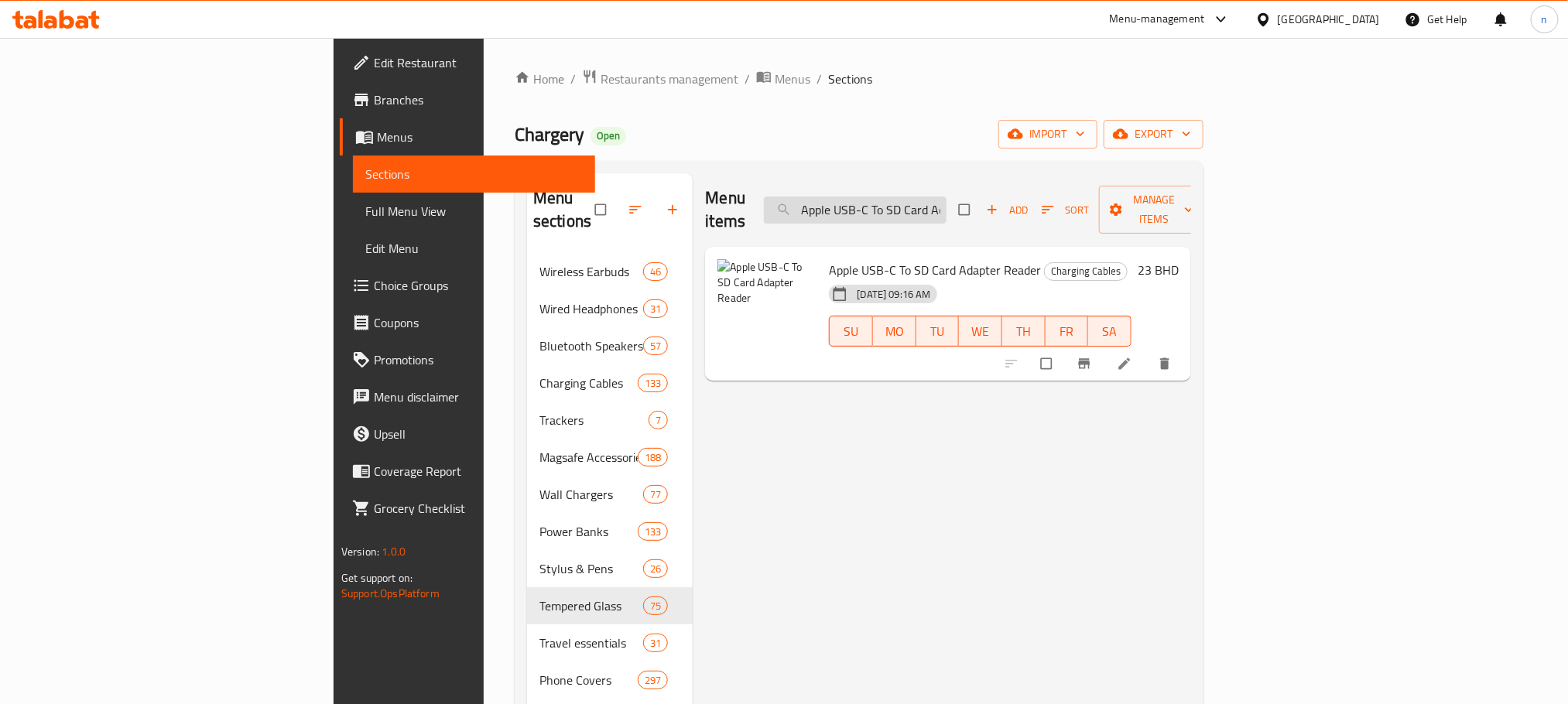
click at [946, 200] on input "Apple USB-C To SD Card Adapter Reader" at bounding box center [855, 210] width 182 height 27
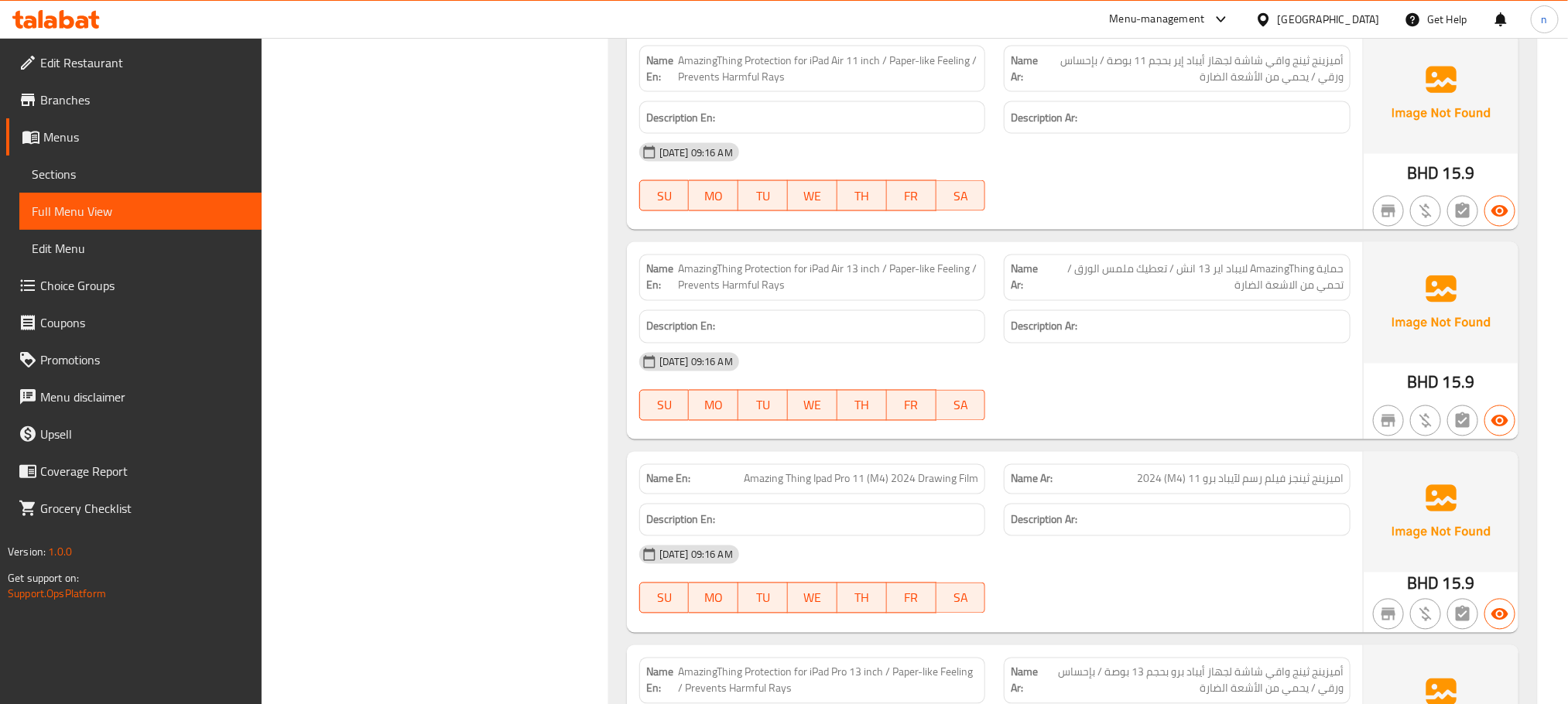
scroll to position [142087, 0]
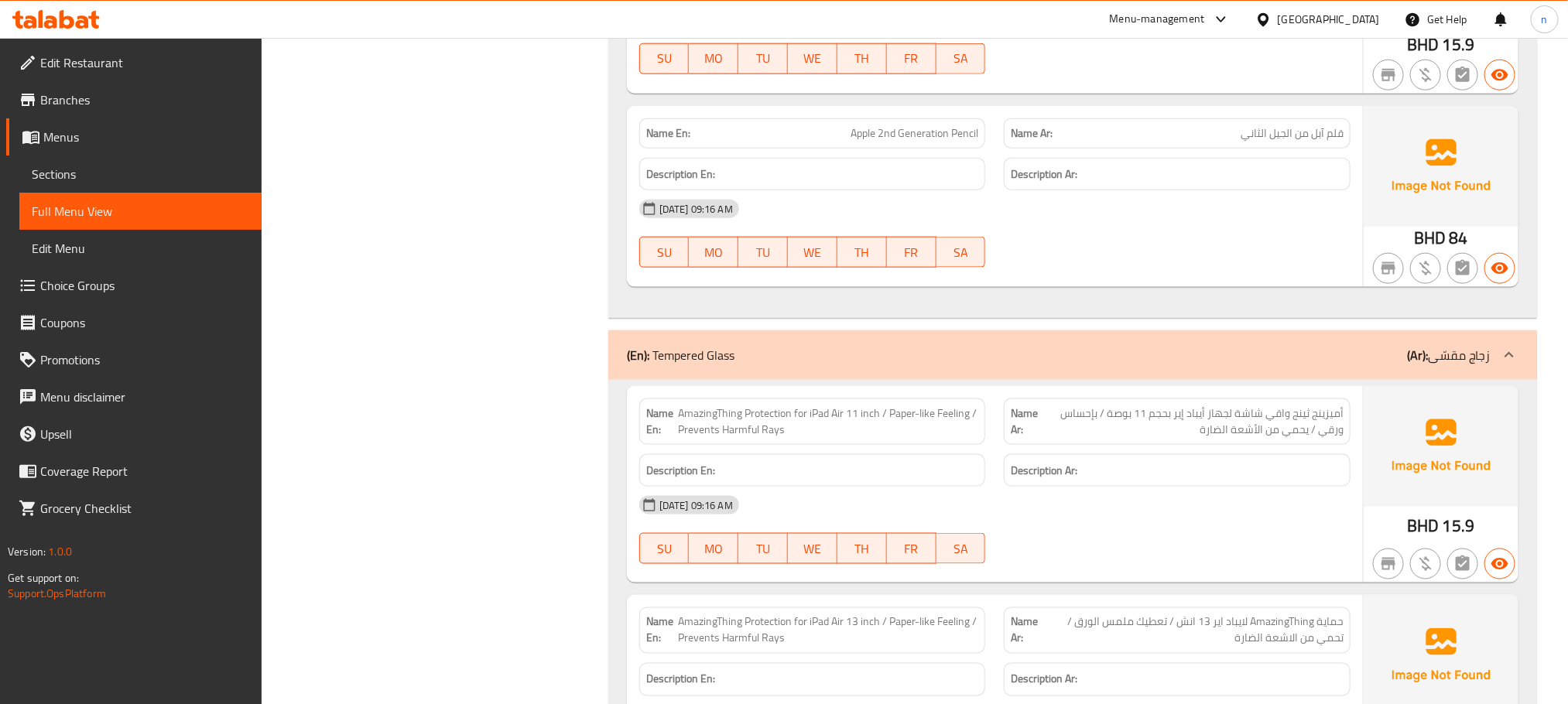
drag, startPoint x: 446, startPoint y: 309, endPoint x: 481, endPoint y: 90, distance: 221.8
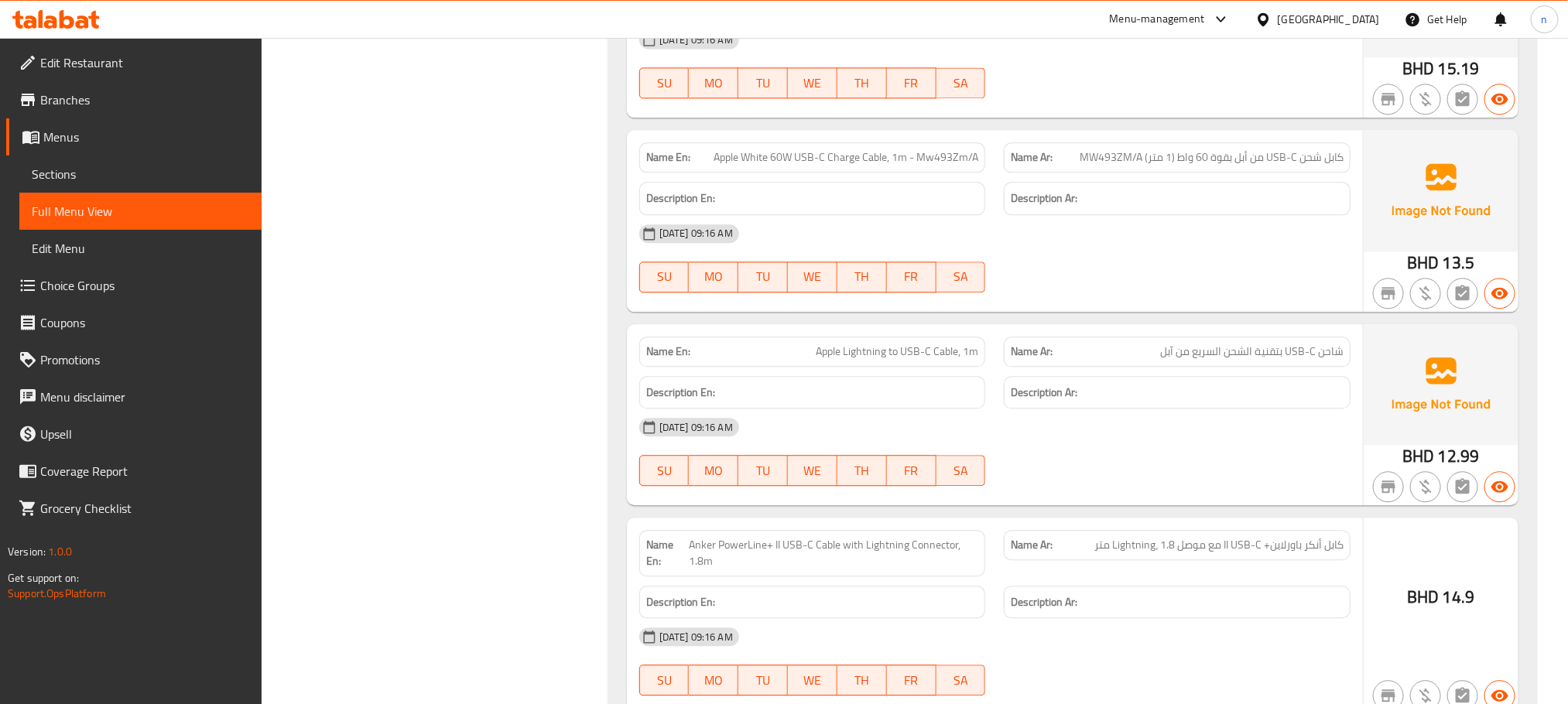
scroll to position [51062, 0]
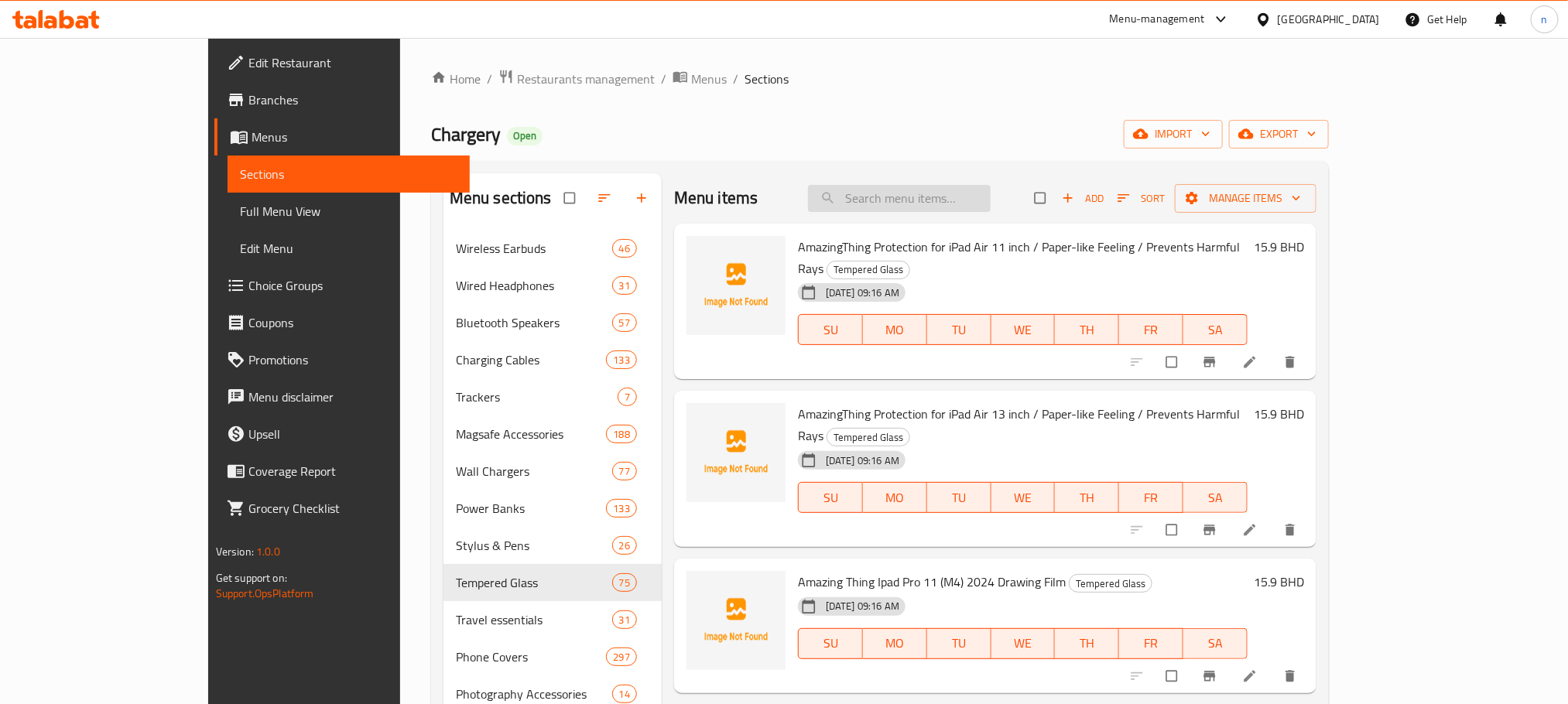
click at [910, 195] on input "search" at bounding box center [899, 198] width 182 height 27
paste input "Apple USB-C To SD Card Adapter Reader"
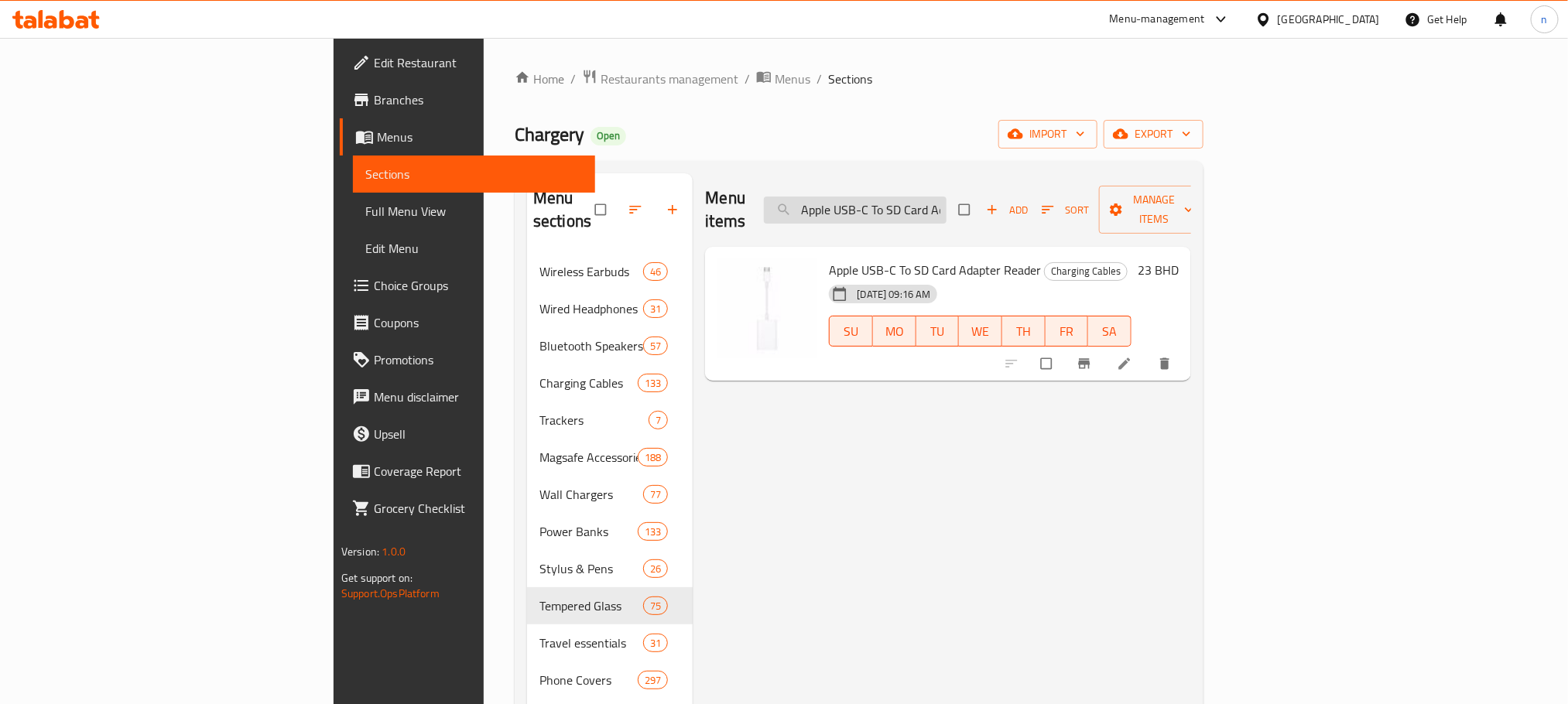
click at [946, 197] on input "Apple USB-C To SD Card Adapter Reader" at bounding box center [855, 210] width 182 height 27
paste input "to Lightning Adapter, White"
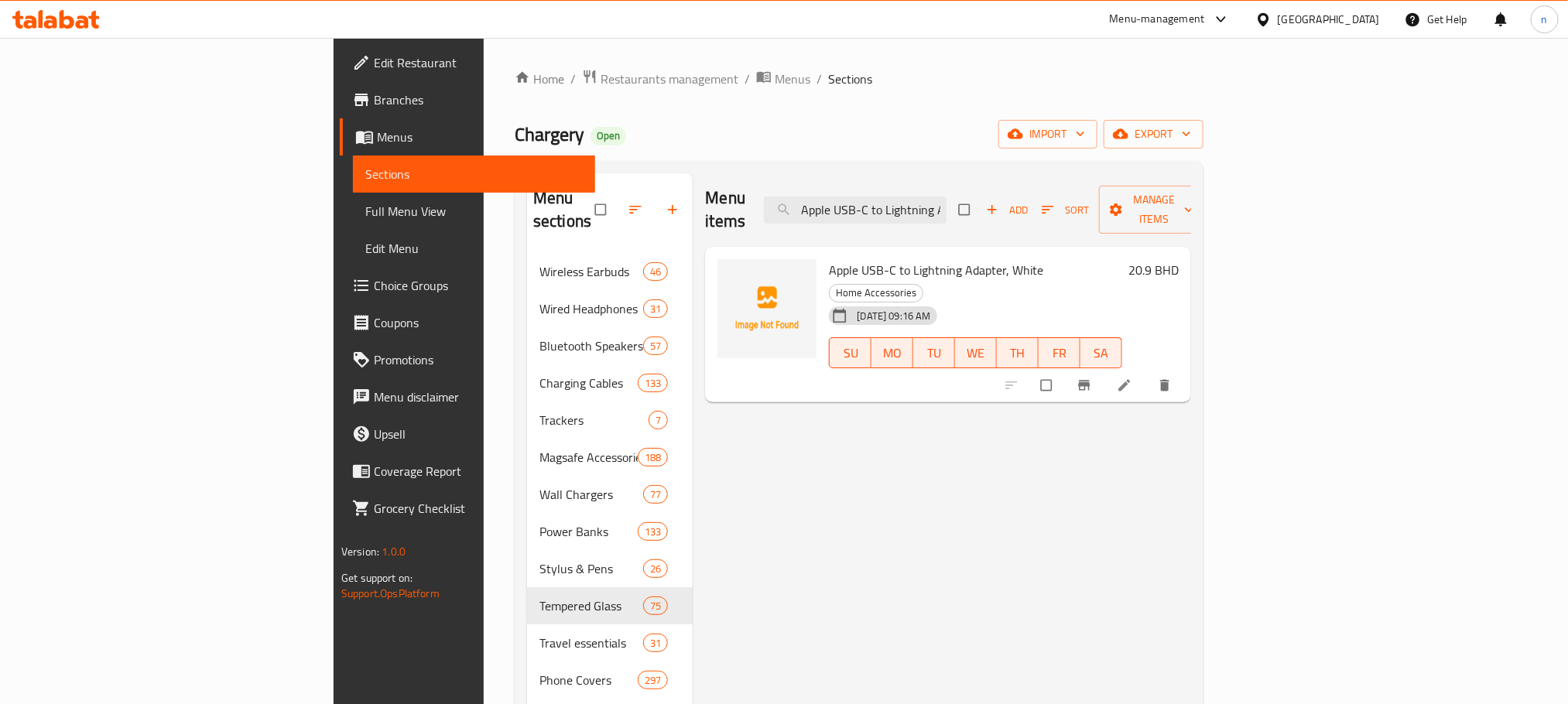
click at [946, 197] on input "Apple USB-C to Lightning Adapter, White" at bounding box center [855, 210] width 182 height 27
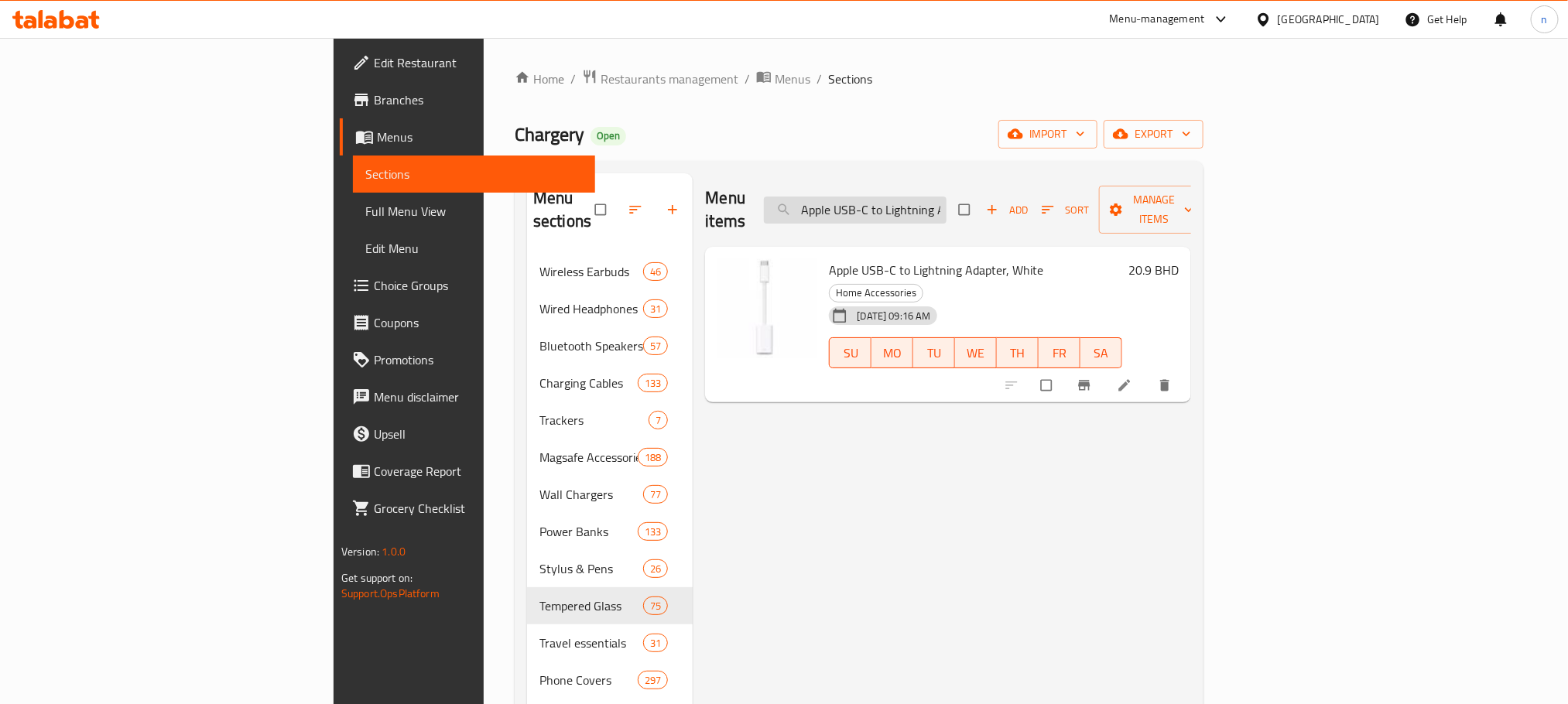
paste input "Lightning Digital Av Adapter"
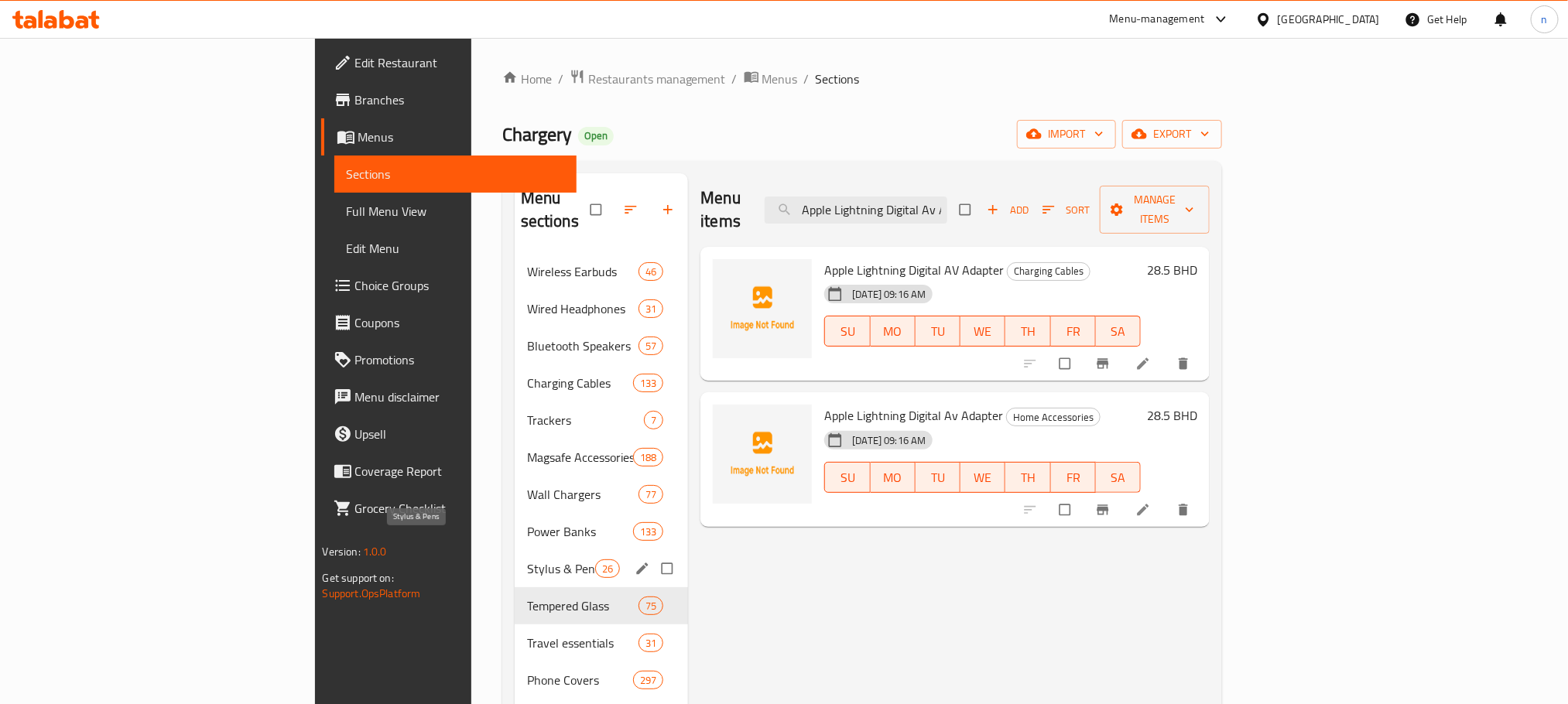
scroll to position [116, 0]
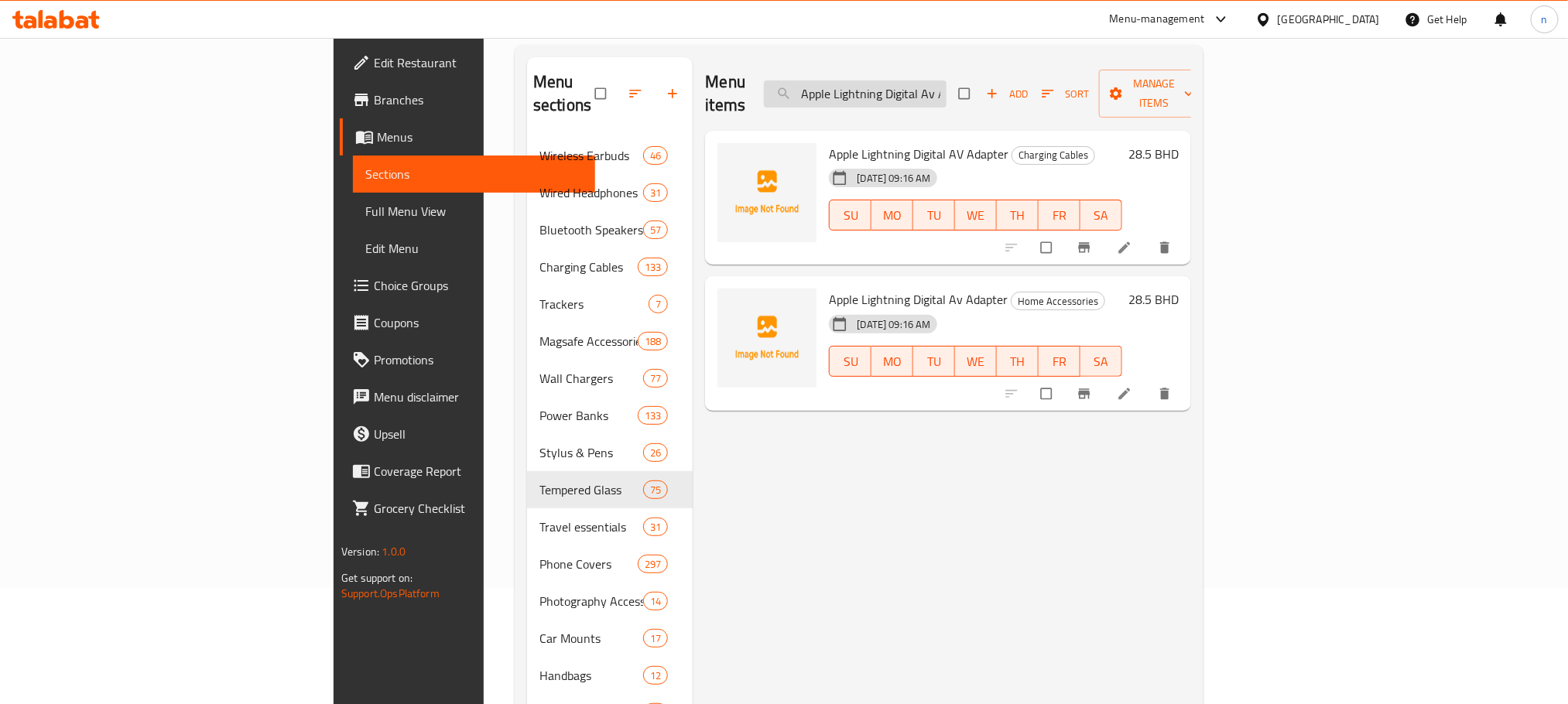
click at [946, 81] on input "Apple Lightning Digital Av Adapter" at bounding box center [855, 94] width 182 height 27
paste input "iPhone 13 Clear Case with MagSafe"
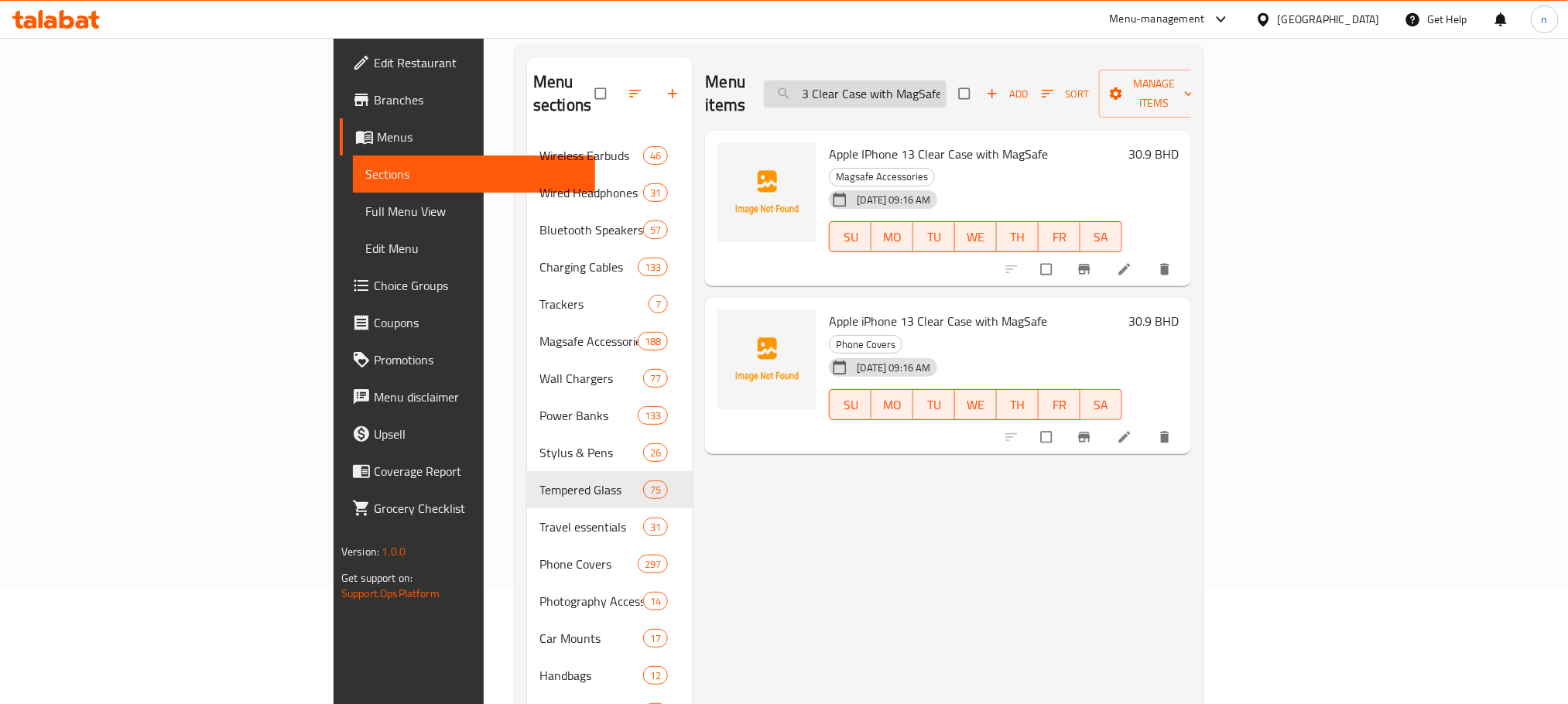
scroll to position [0, 0]
click at [946, 89] on input "Apple iPhone 13 Clear Case with MagSafe" at bounding box center [855, 94] width 182 height 27
paste input "Skinarma Saido Clear Magsafe Case For Iphone 16 Pro"
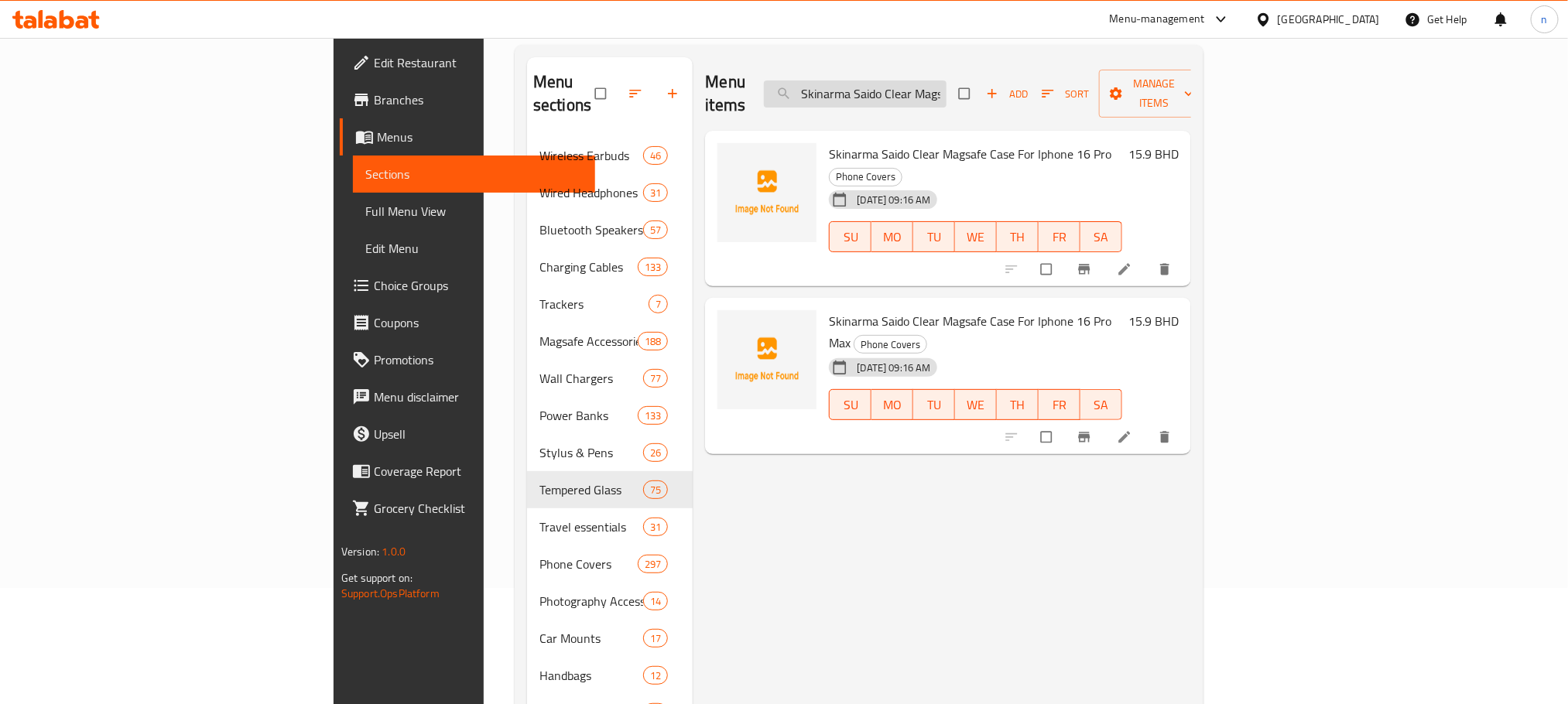
click at [939, 81] on input "Skinarma Saido Clear Magsafe Case For Iphone 16 Pro" at bounding box center [855, 94] width 182 height 27
paste input "Prime Edition Magsafe Case For Iphone 16 Pro Titanium"
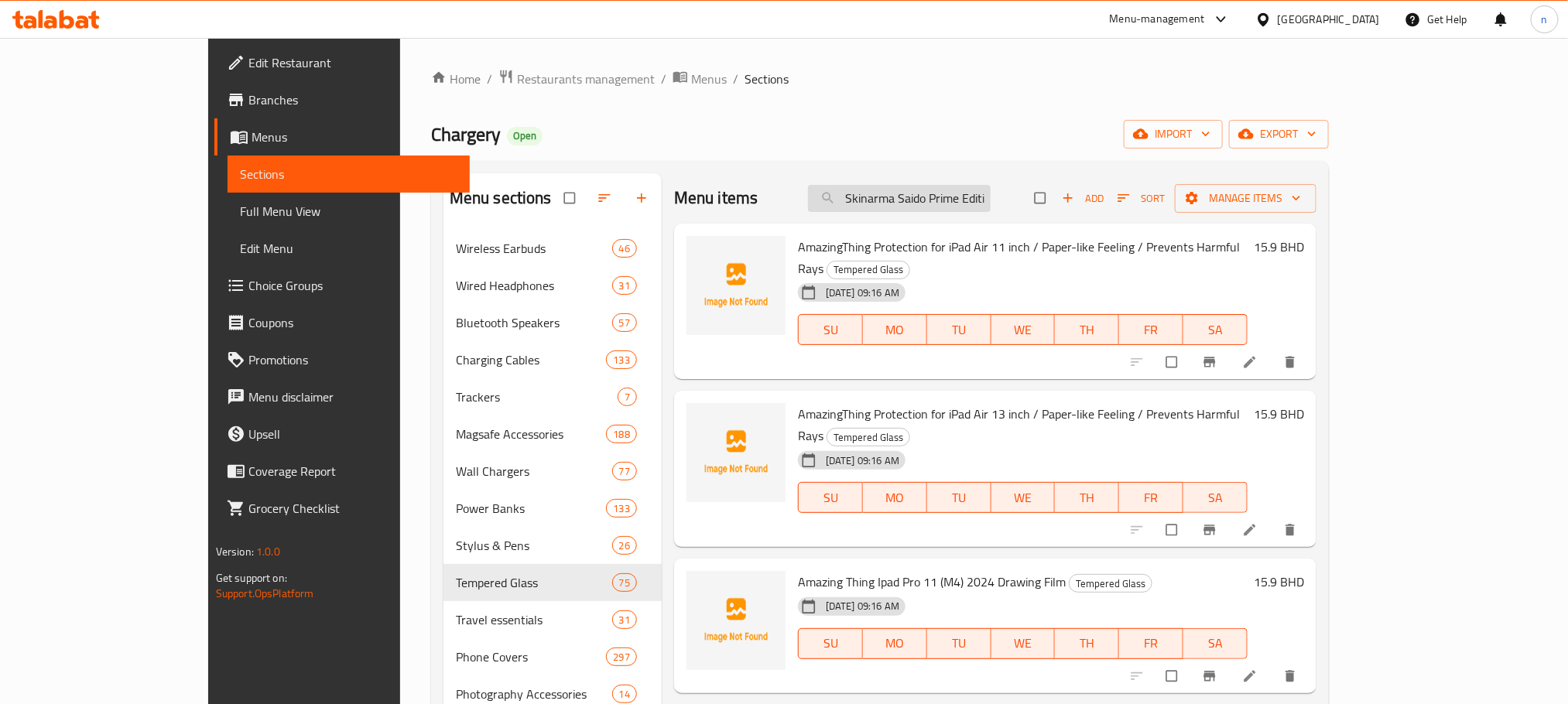
click at [978, 211] on input "Skinarma Saido Prime Edition Magsafe Case For Iphone 16 Pro Titanium" at bounding box center [899, 198] width 182 height 27
paste input "8886461246032"
type input "8886461246032"
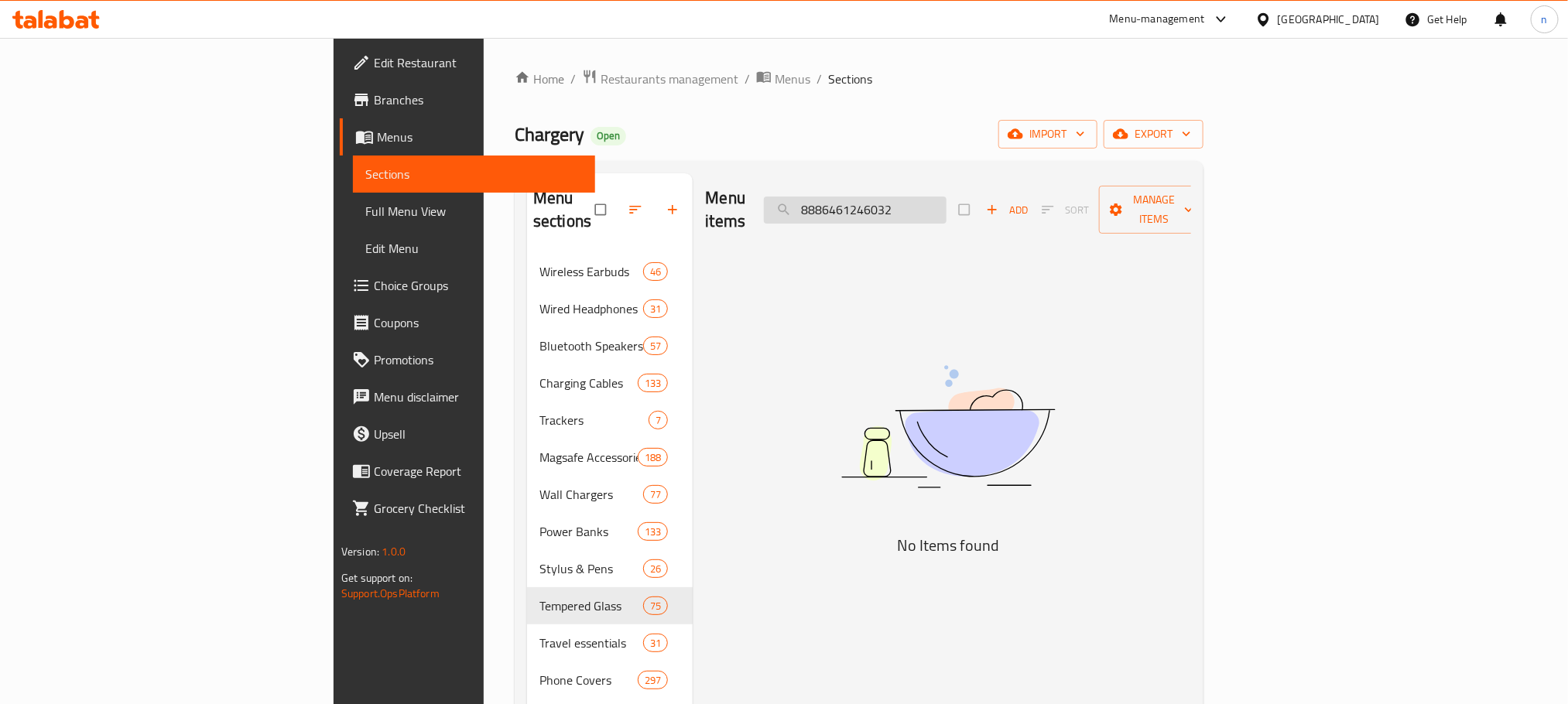
click at [946, 197] on input "8886461246032" at bounding box center [855, 210] width 182 height 27
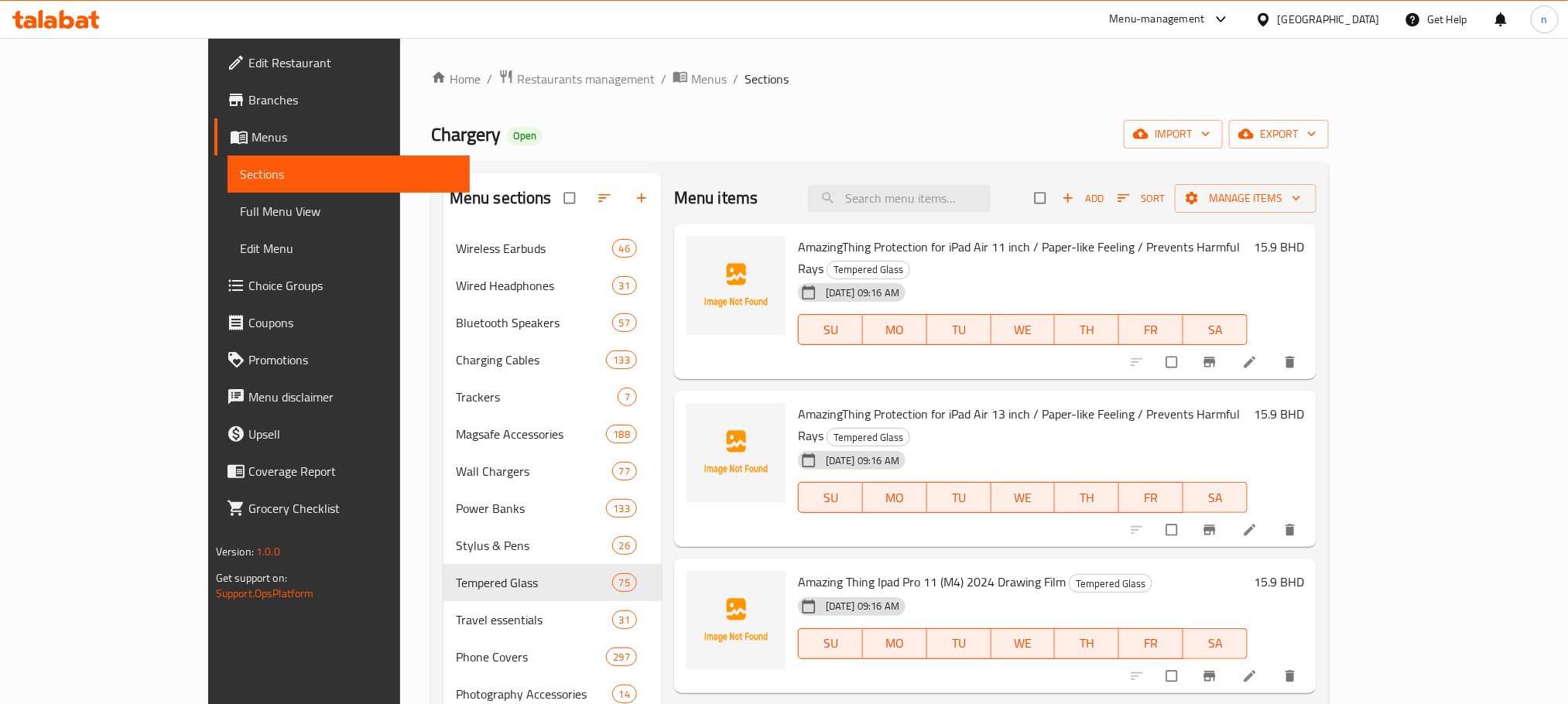
click at [968, 183] on div "Menu items Add Sort Manage items" at bounding box center [995, 198] width 642 height 50
click at [955, 205] on input "search" at bounding box center [899, 198] width 182 height 27
paste input "Skinarma Saido Prime Edition Magsafe Case For Iphone 16 Pro Titanium"
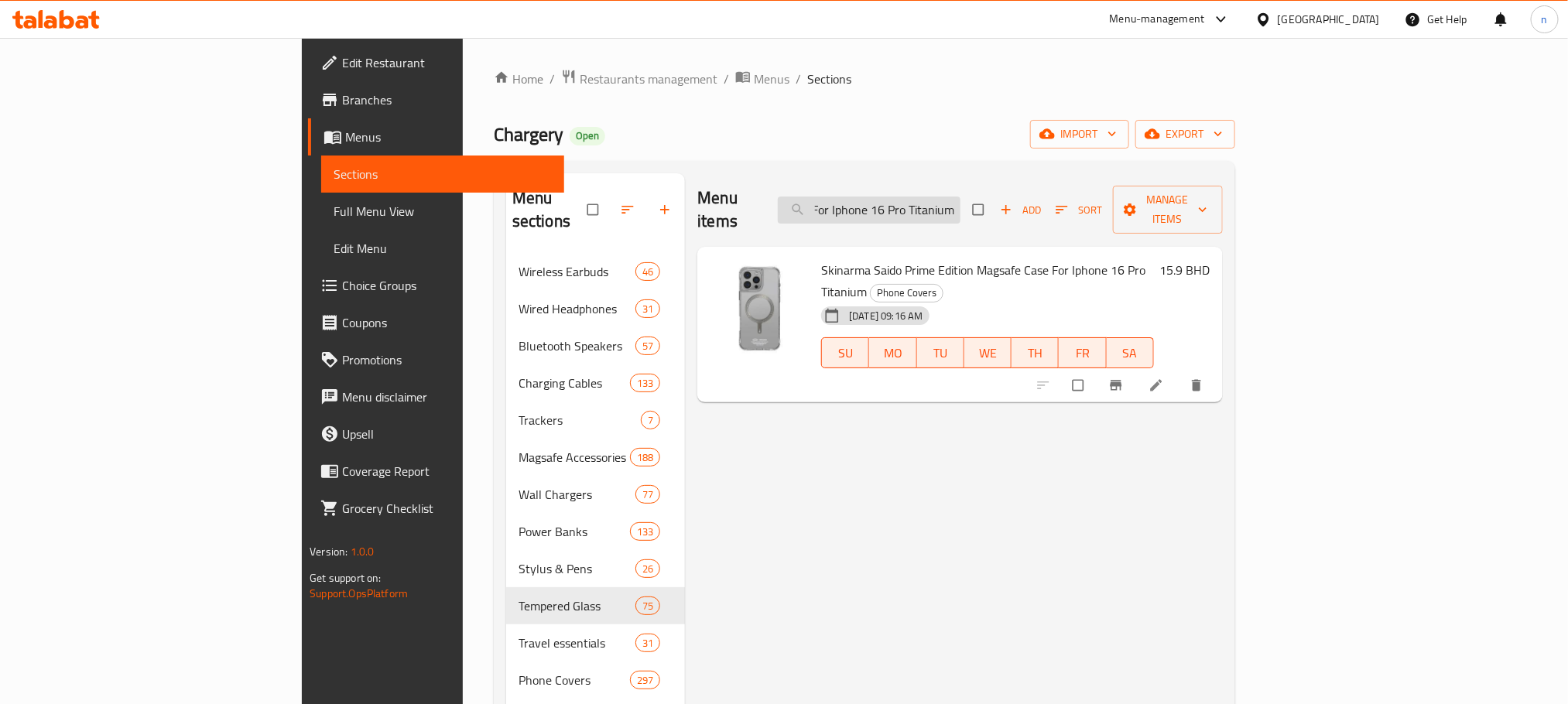
type input "Skinarma Saido Prime Edition Magsafe Case For Iphone 16 Pro Titanium"
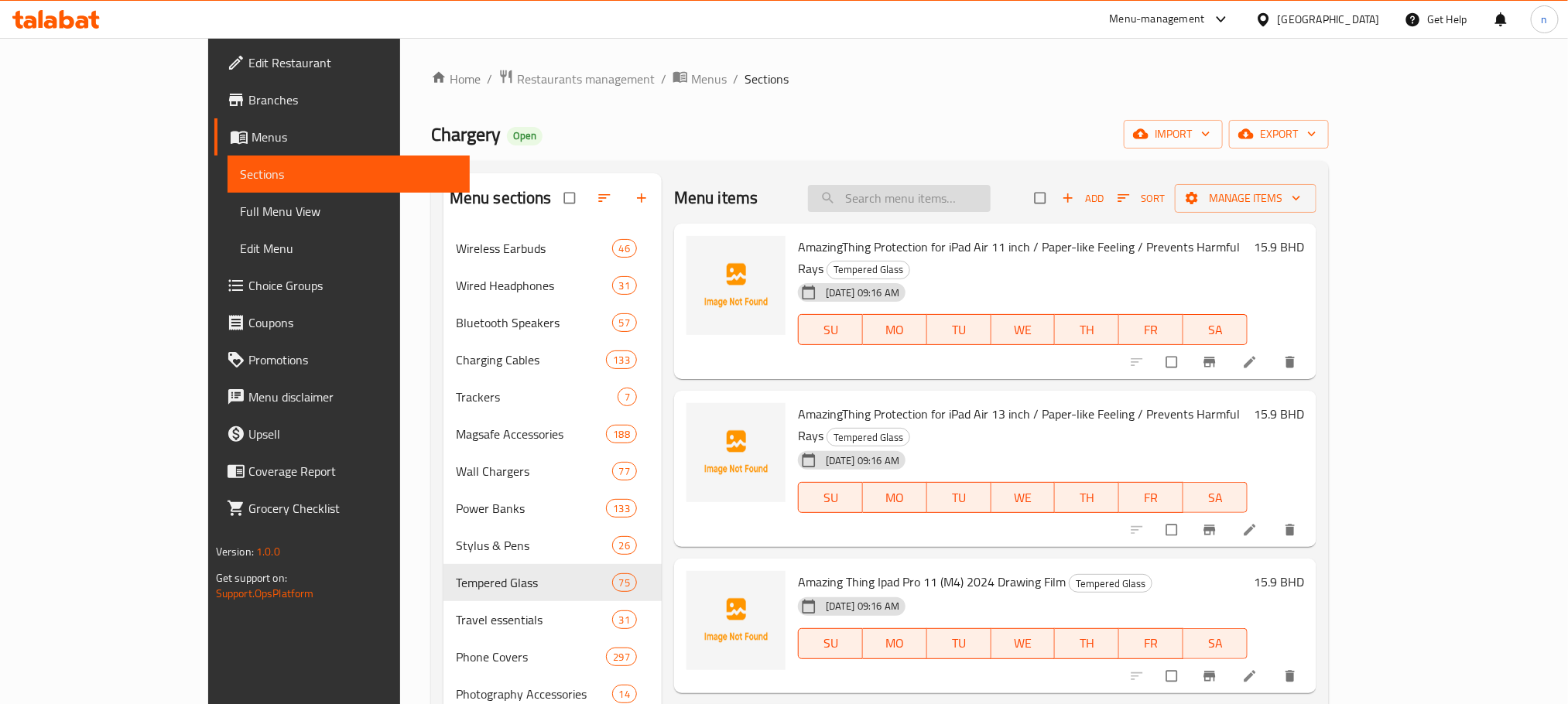
click at [880, 190] on input "search" at bounding box center [899, 198] width 182 height 27
paste input "Skinarma Saido Prime Edition Magsafe Case For Iphone 16 Pro Titanium"
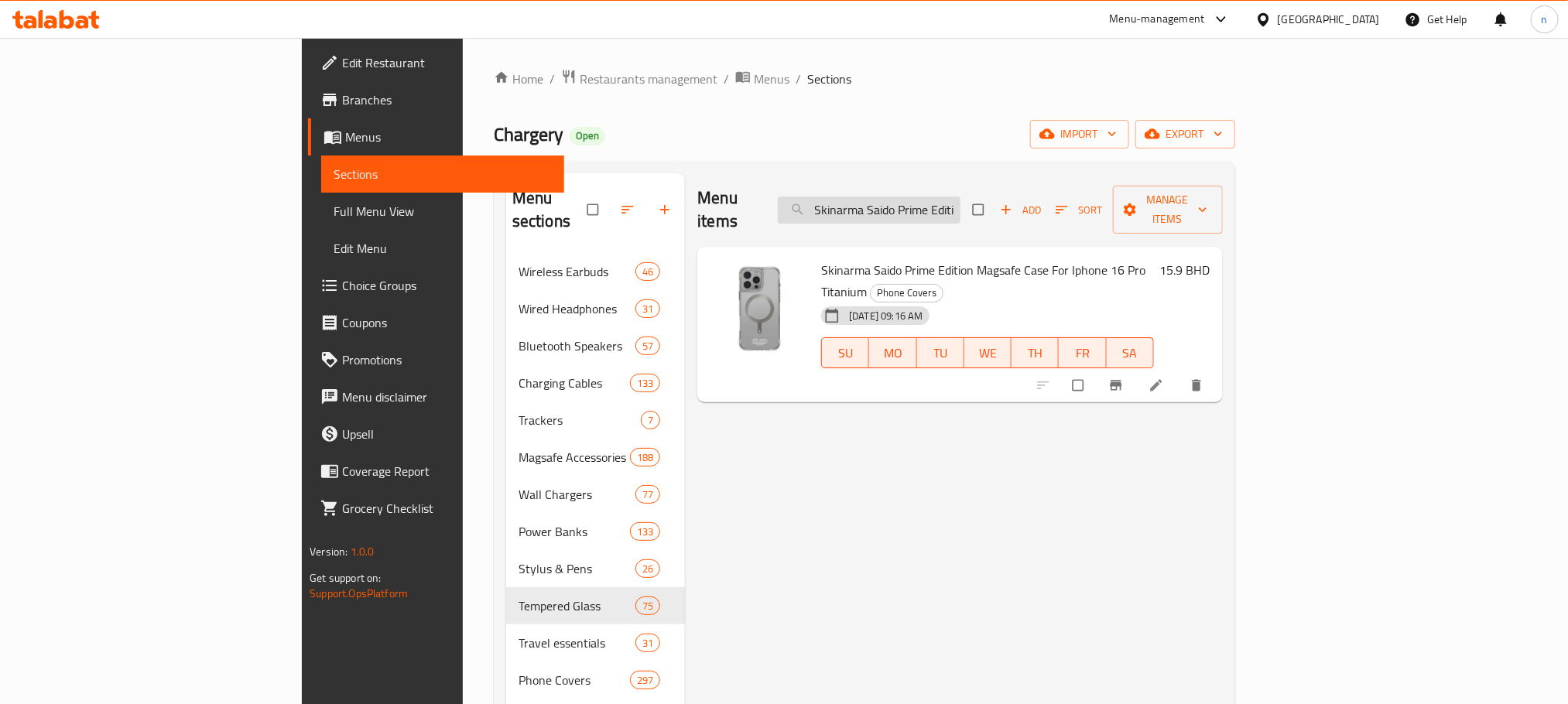
click at [960, 202] on input "Skinarma Saido Prime Edition Magsafe Case For Iphone 16 Pro Titanium" at bounding box center [869, 210] width 182 height 27
click at [960, 203] on input "Skinarma Saido Prime Edition Magsafe Case For Iphone 16 Pro Titanium" at bounding box center [869, 210] width 182 height 27
paste input "Champange"
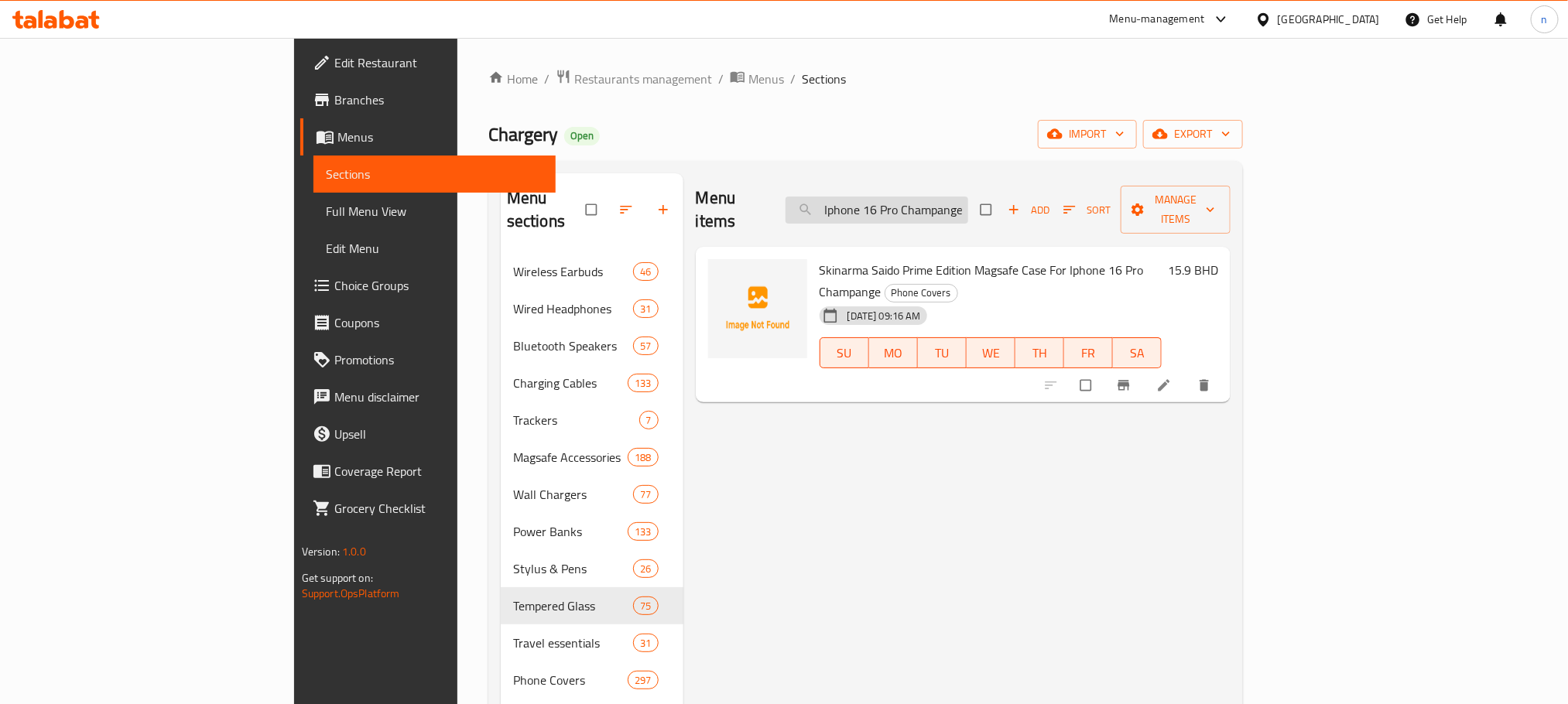
type input "Skinarma Saido Prime Edition Magsafe Case For Iphone 16 Pro Champange"
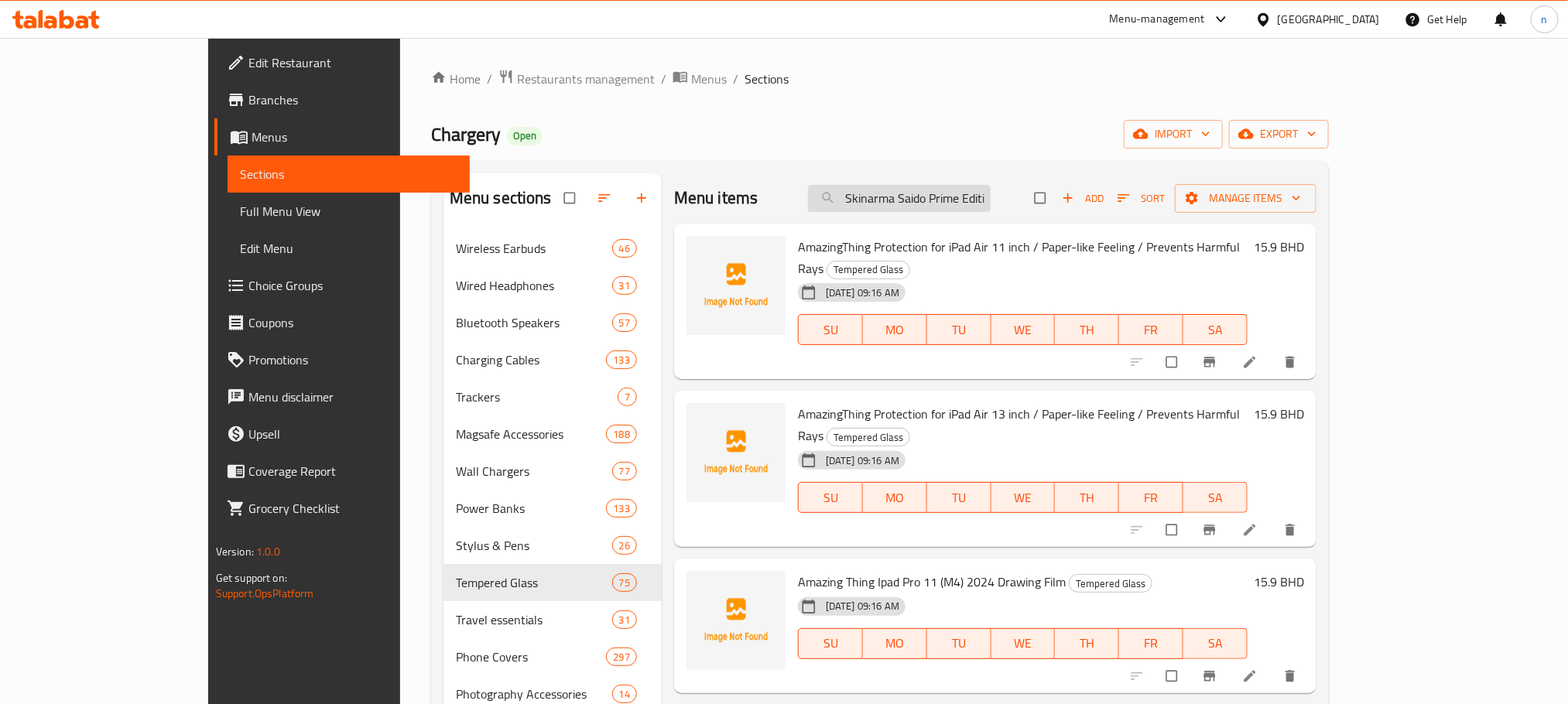
click at [990, 185] on input "Skinarma Saido Prime Edition Magsafe Case For Iphone 16 Pro Champange" at bounding box center [899, 198] width 182 height 27
click at [990, 188] on input "Skinarma Saido Prime Edition Magsafe Case For Iphone 16 Pro Champange" at bounding box center [899, 198] width 182 height 27
click at [936, 195] on input "Skinarma Saido Prime Edition Magsafe Case For Iphone 16 Pro Champange" at bounding box center [899, 198] width 182 height 27
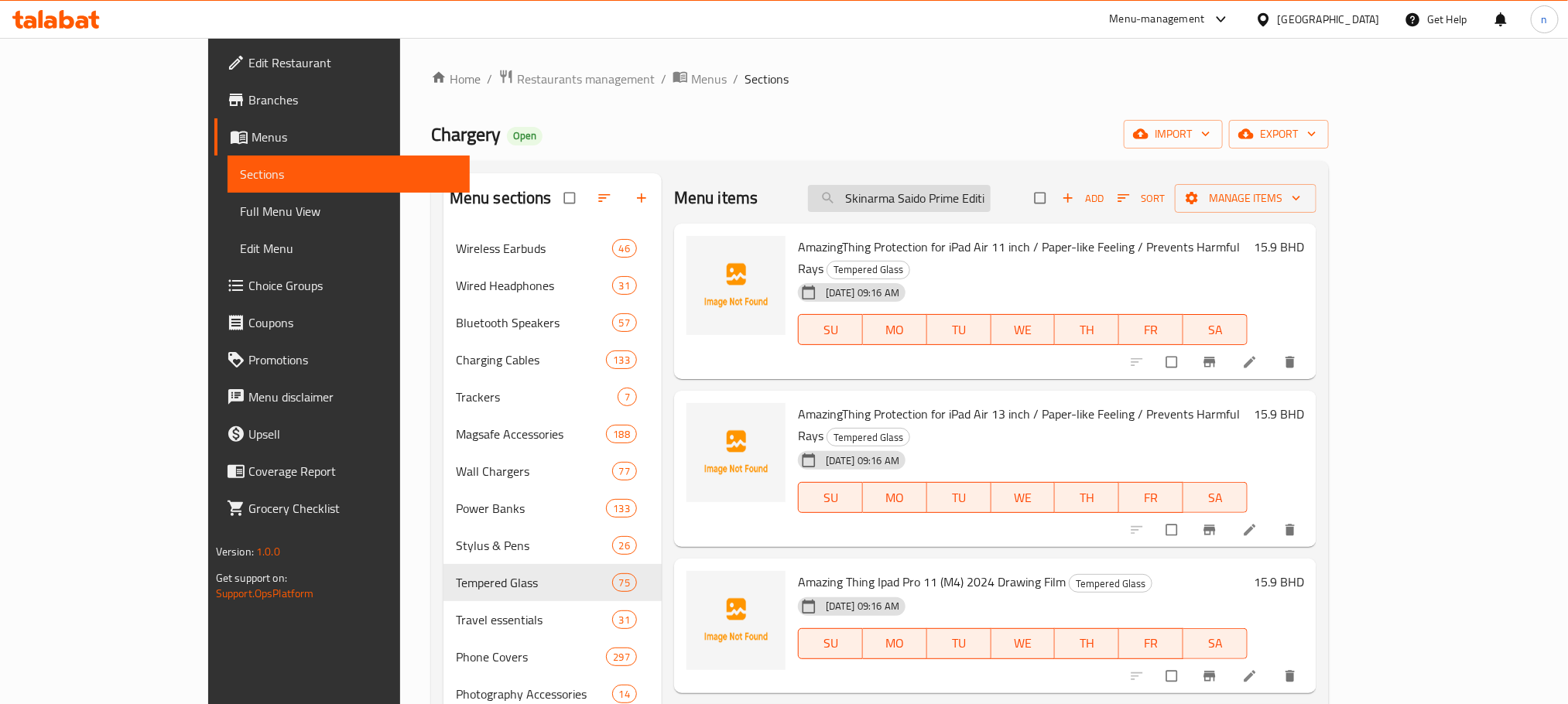
click at [936, 195] on input "Skinarma Saido Prime Edition Magsafe Case For Iphone 16 Pro Champange" at bounding box center [899, 198] width 182 height 27
click at [974, 189] on input "search" at bounding box center [899, 198] width 182 height 27
paste input "Skinarma Saido Prime Edition Magsafe Case For Iphone 16 Pro Champange"
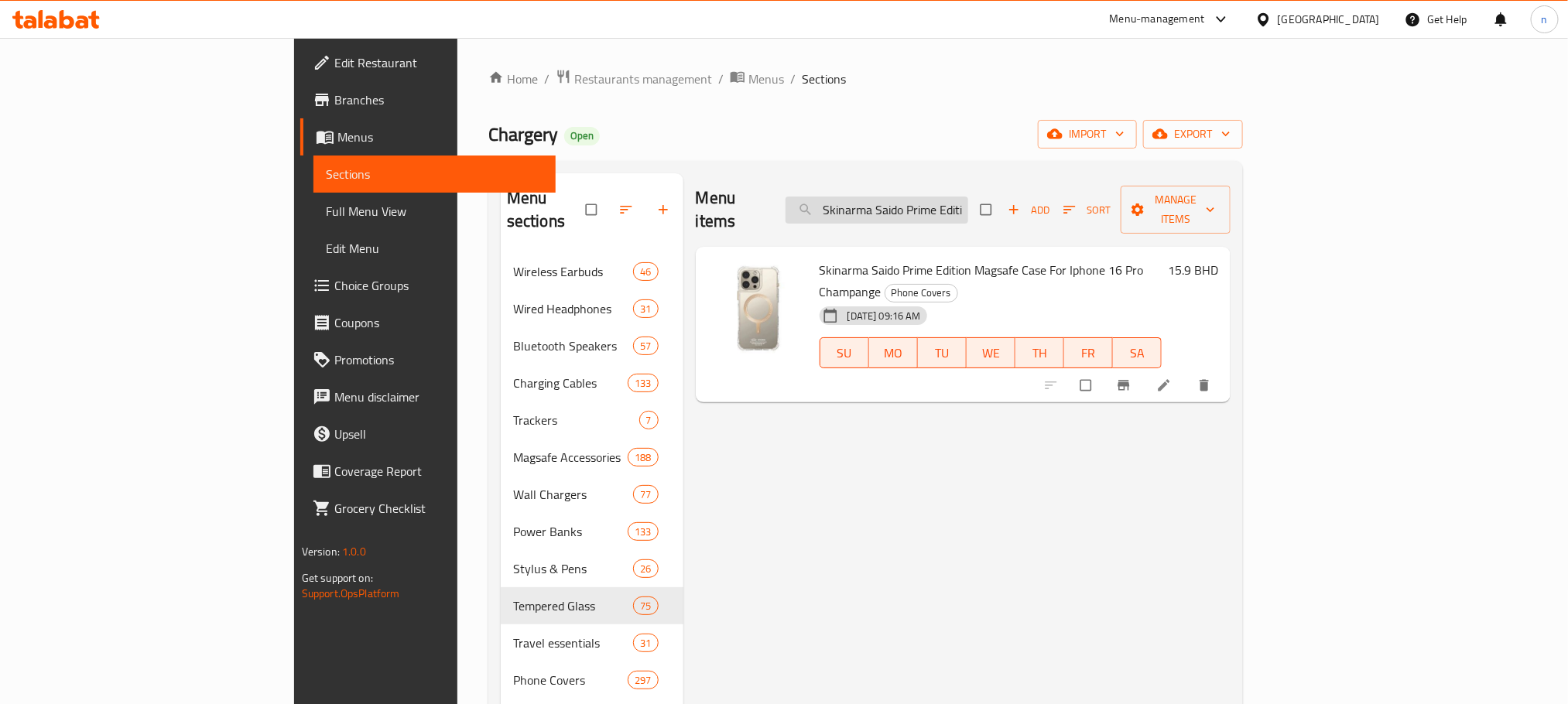
click at [968, 199] on input "Skinarma Saido Prime Edition Magsafe Case For Iphone 16 Pro Champange" at bounding box center [877, 210] width 182 height 27
paste input "Clear Magsafe Case For Iphone 16 Pro Max"
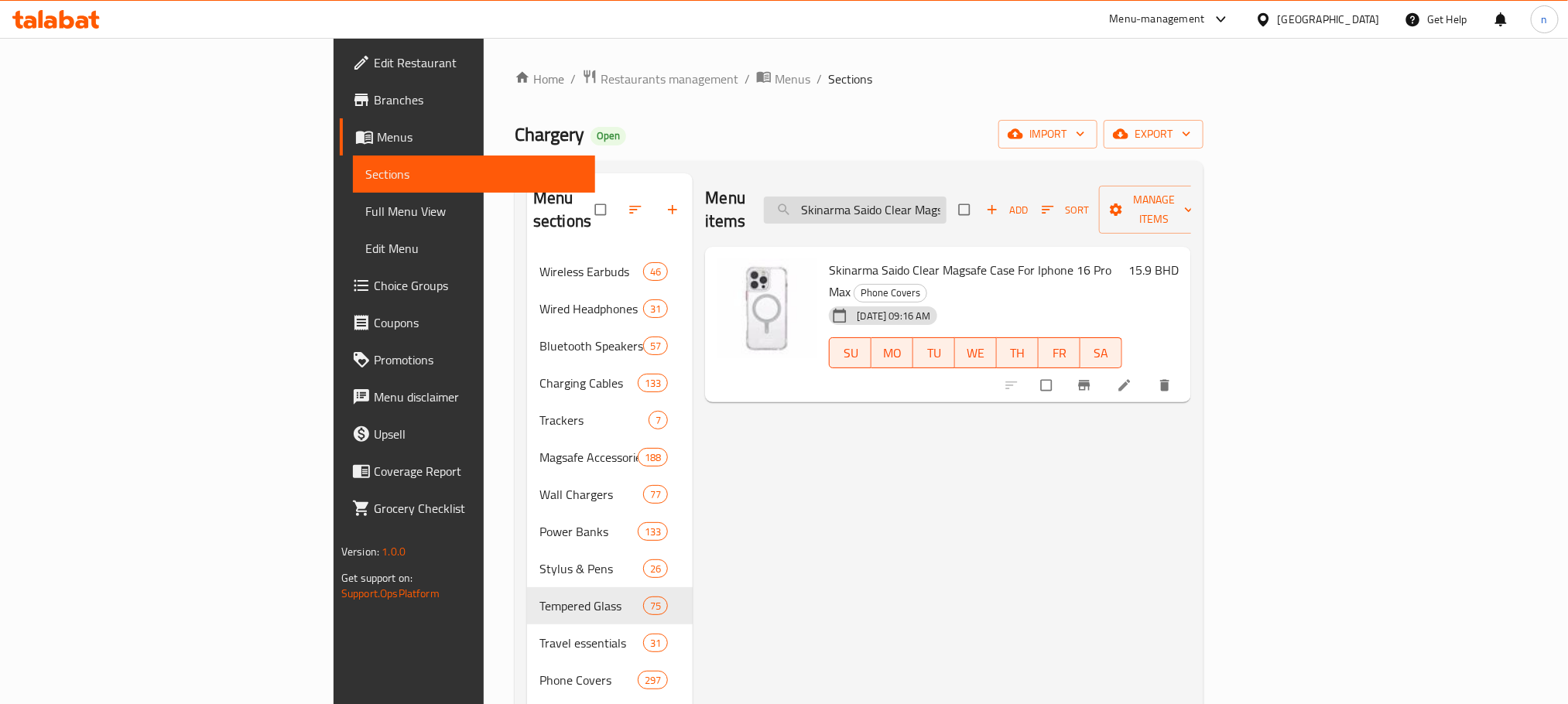
click at [946, 197] on input "Skinarma Saido Clear Magsafe Case For Iphone 16 Pro Max" at bounding box center [855, 210] width 182 height 27
paste input "Apple Usb-C To Lightning Cable 1M - White"
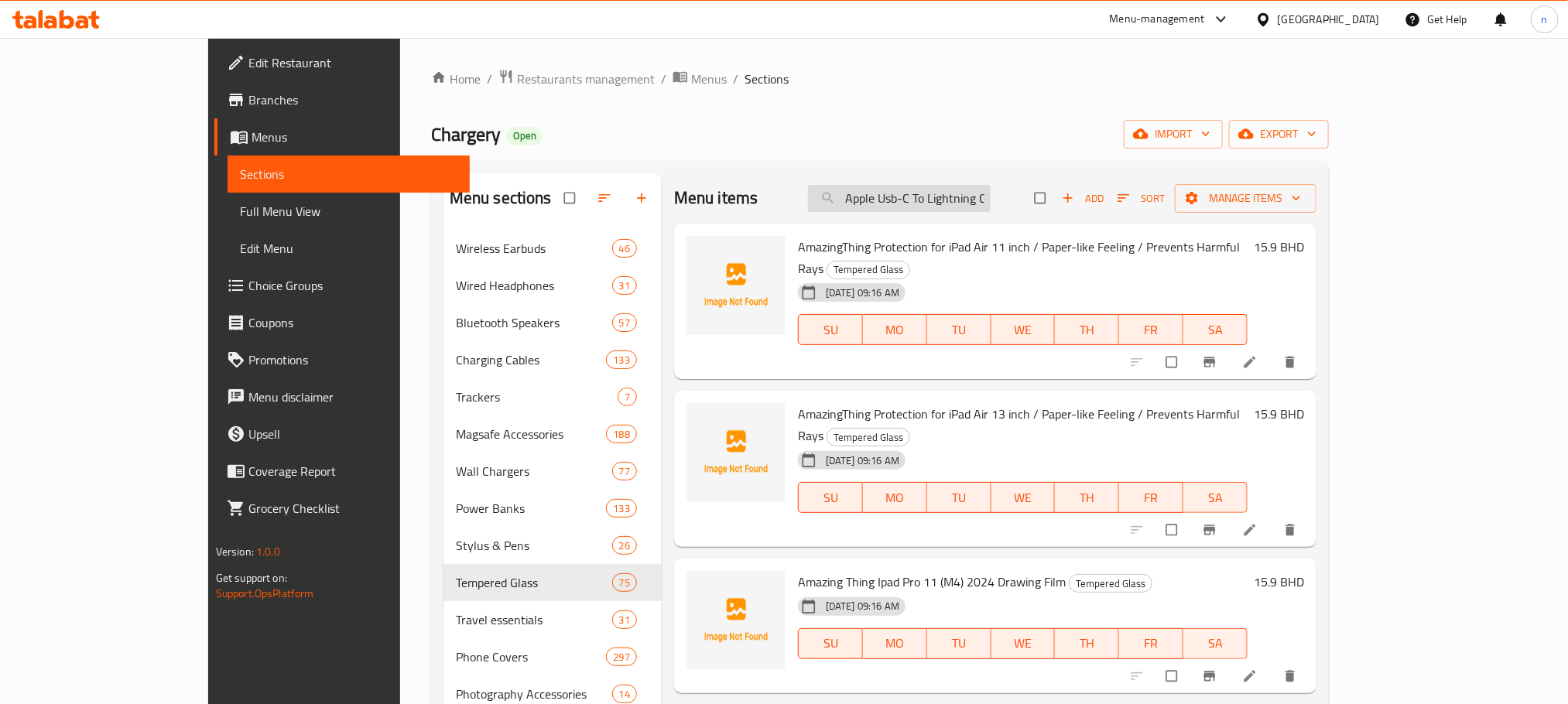
click at [990, 205] on input "Apple Usb-C To Lightning Cable 1M - White" at bounding box center [899, 198] width 182 height 27
paste input "194252750865"
type input "194252750865"
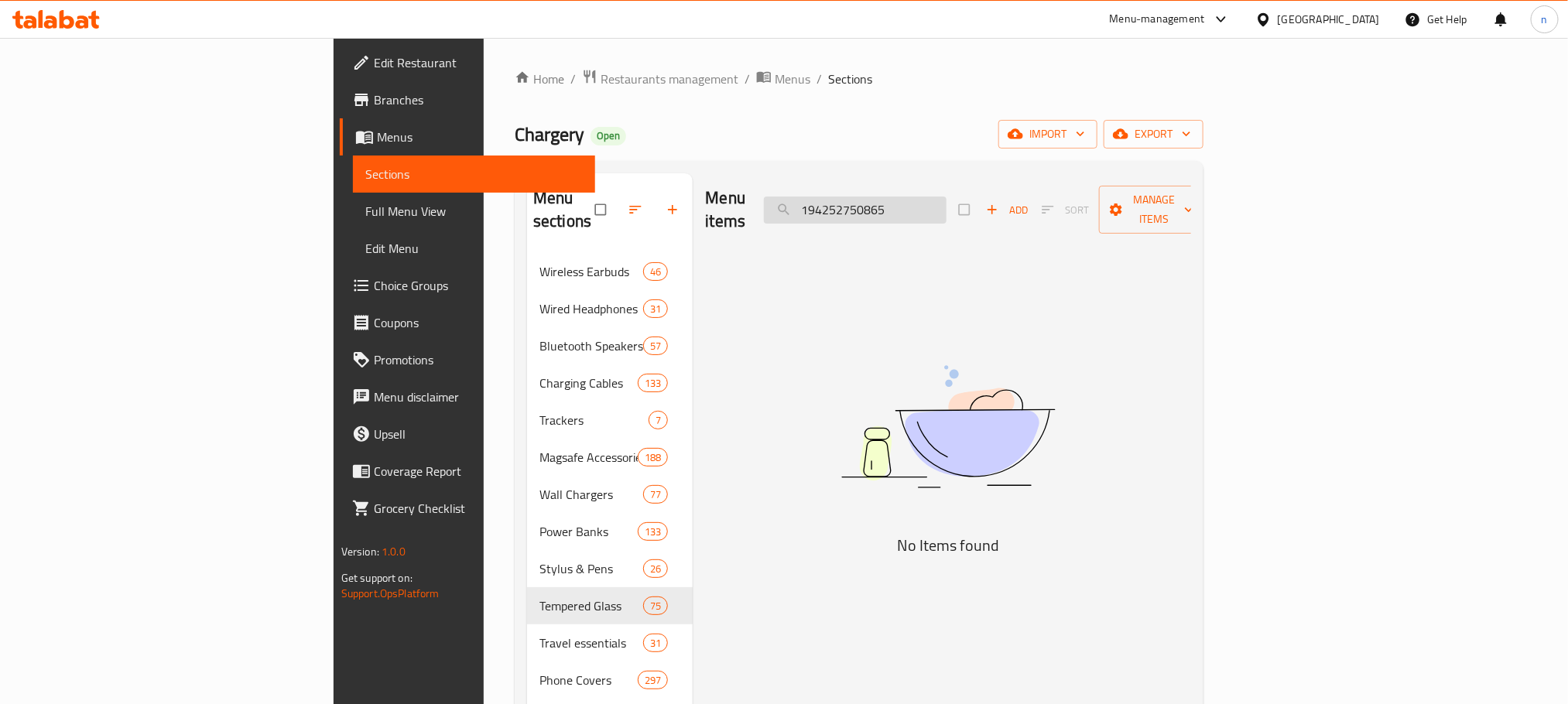
click at [946, 203] on input "194252750865" at bounding box center [855, 210] width 182 height 27
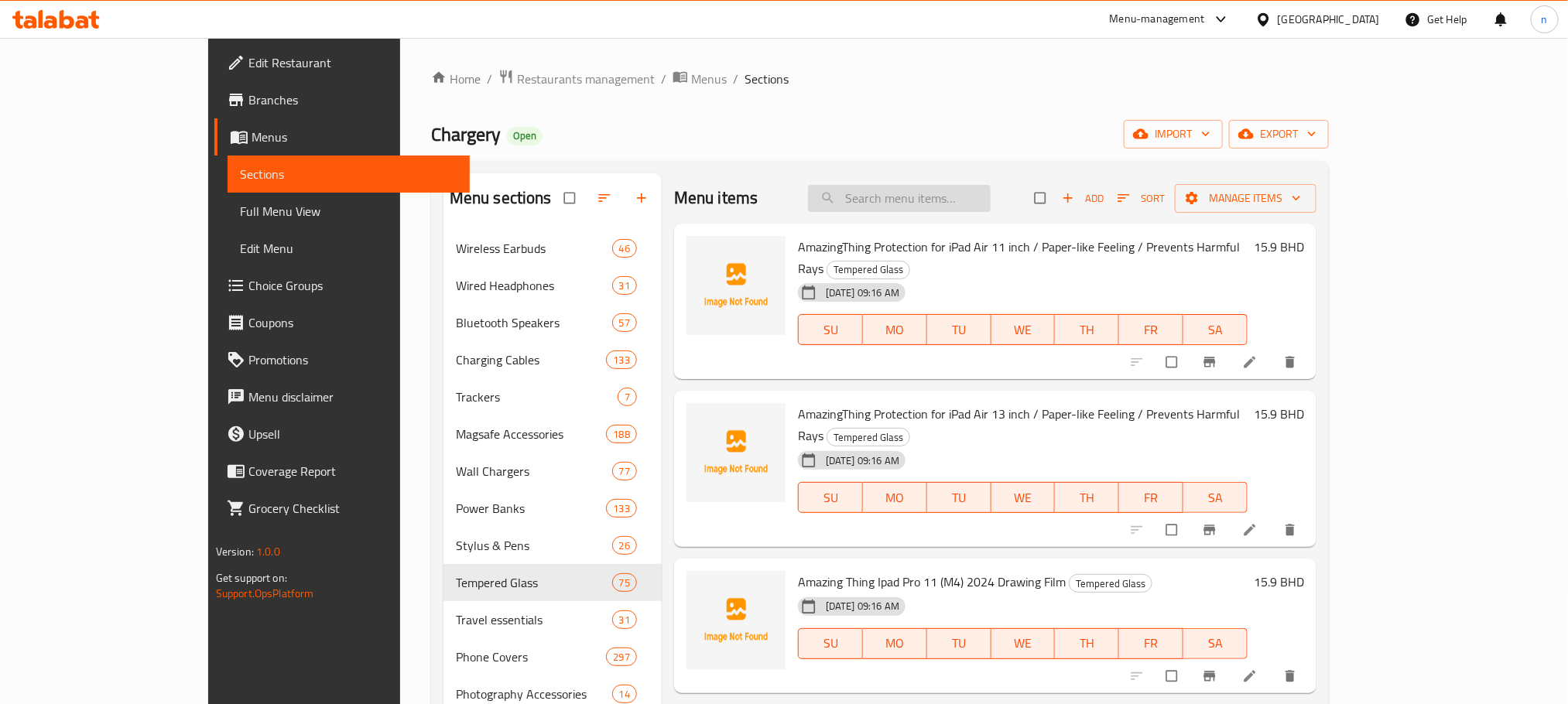
click at [952, 207] on input "search" at bounding box center [899, 198] width 182 height 27
paste input "Apple Usb-C To Lightning Cable 1M - White"
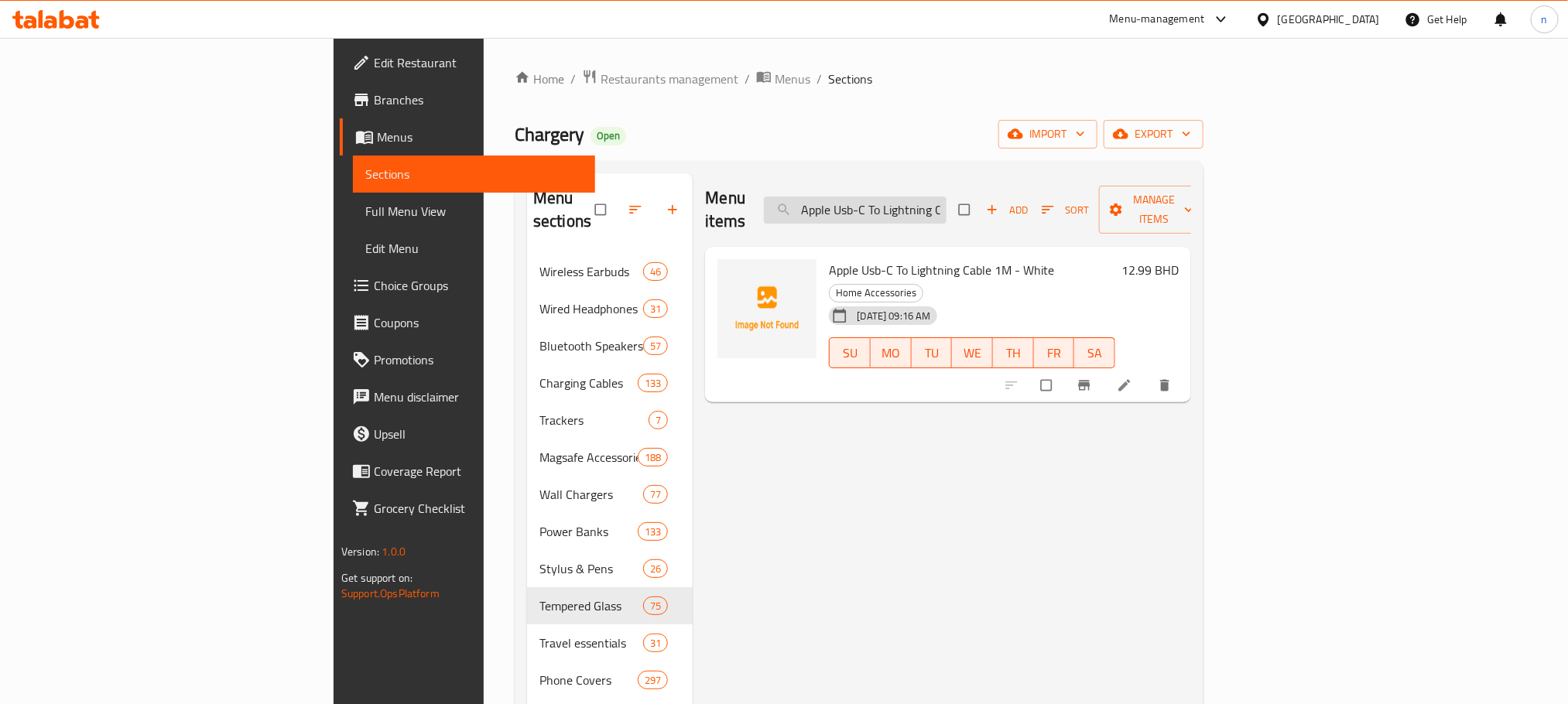
click at [946, 203] on input "Apple Usb-C To Lightning Cable 1M - White" at bounding box center [855, 210] width 182 height 27
paste input "Skinarma Magnetic Cardholder with Grip-Stand - Spunk Orang"
click at [829, 259] on span "Skinarma Magnetic Cardholder with Grip-Stand - Spunk Orange" at bounding box center [975, 281] width 292 height 45
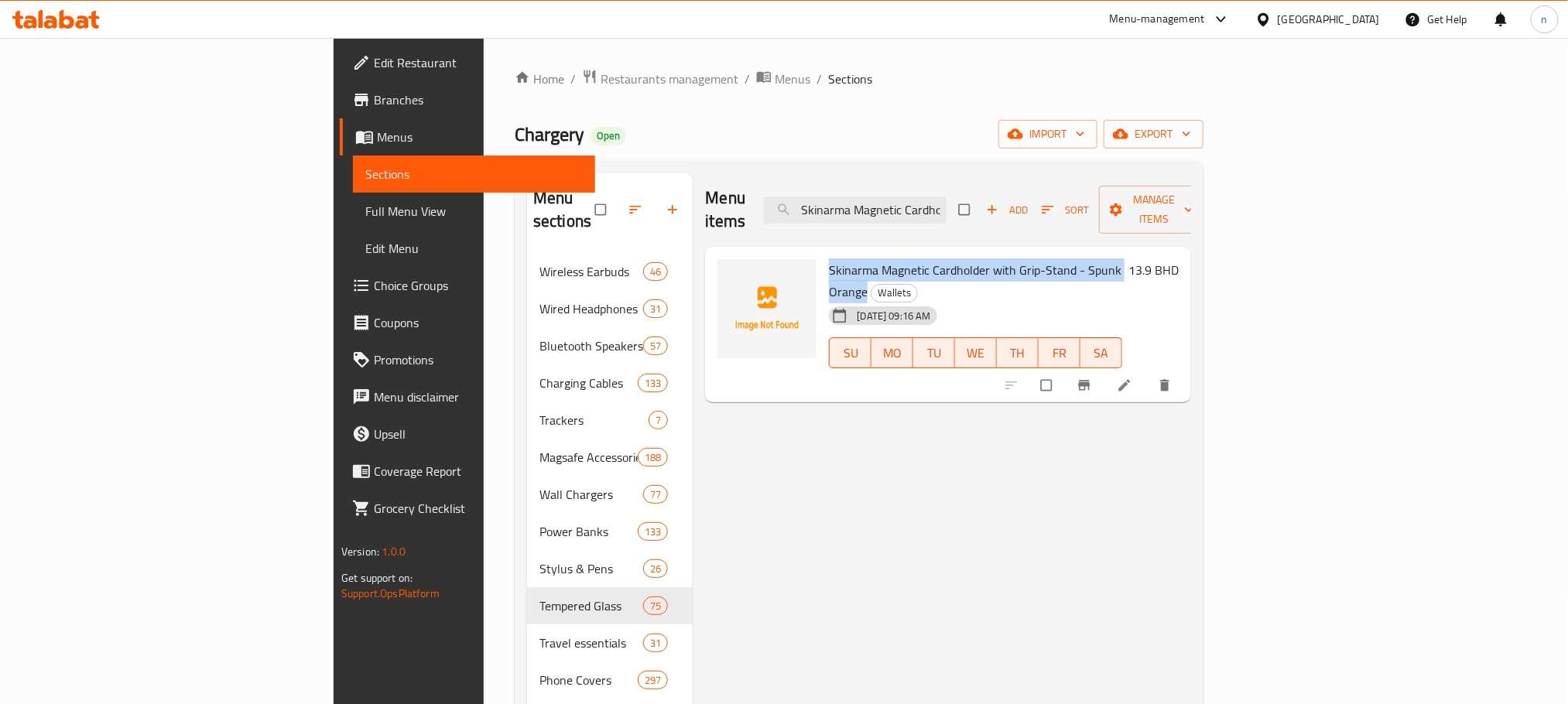
drag, startPoint x: 769, startPoint y: 247, endPoint x: 1036, endPoint y: 247, distance: 267.0
click at [1036, 259] on span "Skinarma Magnetic Cardholder with Grip-Stand - Spunk Orange" at bounding box center [975, 281] width 292 height 45
copy span "Skinarma Magnetic Cardholder with Grip-Stand - Spunk Orange"
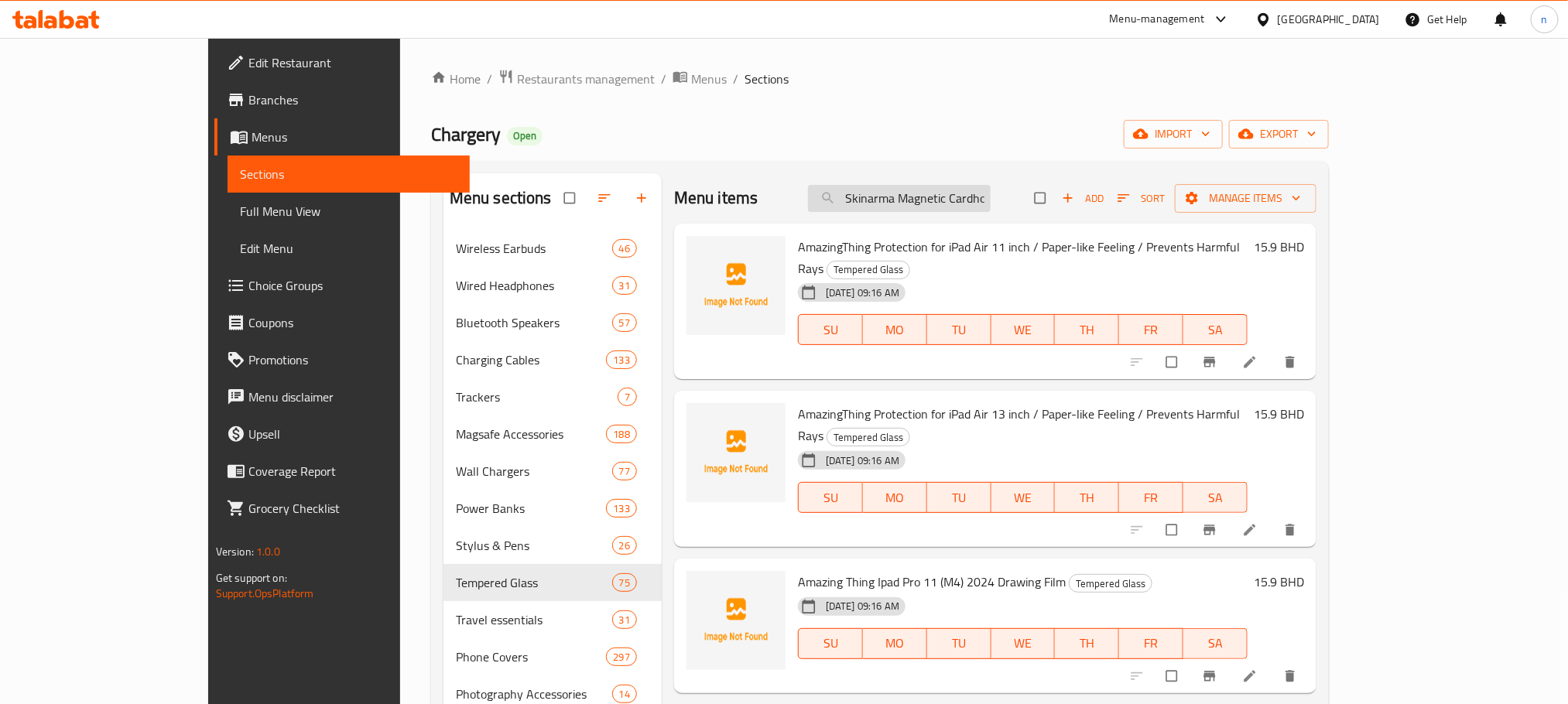
click at [990, 187] on input "Skinarma Magnetic Cardholder with Grip-Stand - Spunk Orange" at bounding box center [899, 198] width 182 height 27
paste input "Skinarma Mirage Magnetic Cardholder With Grip Stand Spunk - Blue"
click at [990, 187] on input "Skinarma Skinarma Mirage Magnetic Cardholder With Grip Stand Spunk - BlueCardho…" at bounding box center [899, 198] width 182 height 27
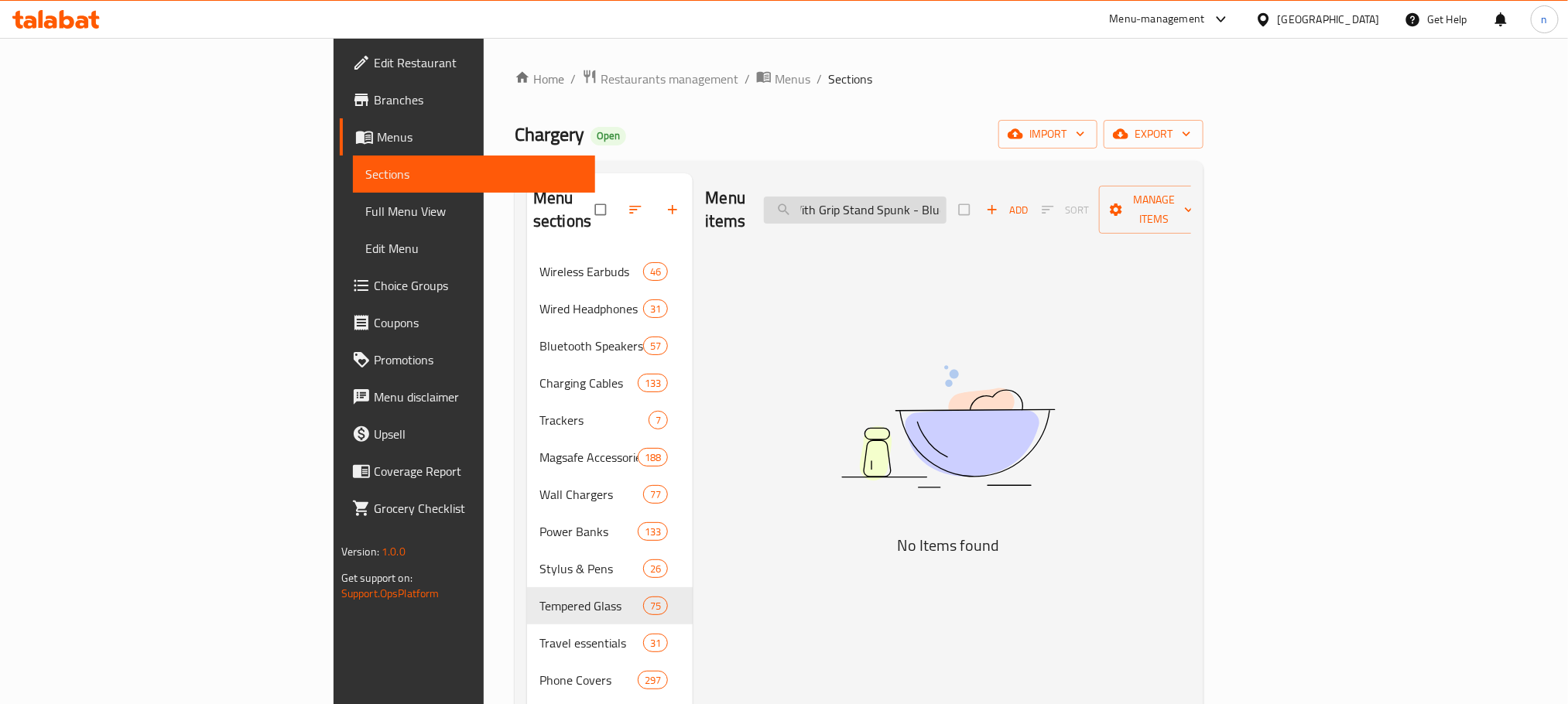
click at [946, 197] on input "Skinarma Skinarma Mirage Magnetic Cardholder With Grip Stand Spunk - BlueCardho…" at bounding box center [855, 210] width 182 height 27
paste input "Mirage Magnetic Cardholder With Grip Stand Spunk - Blu"
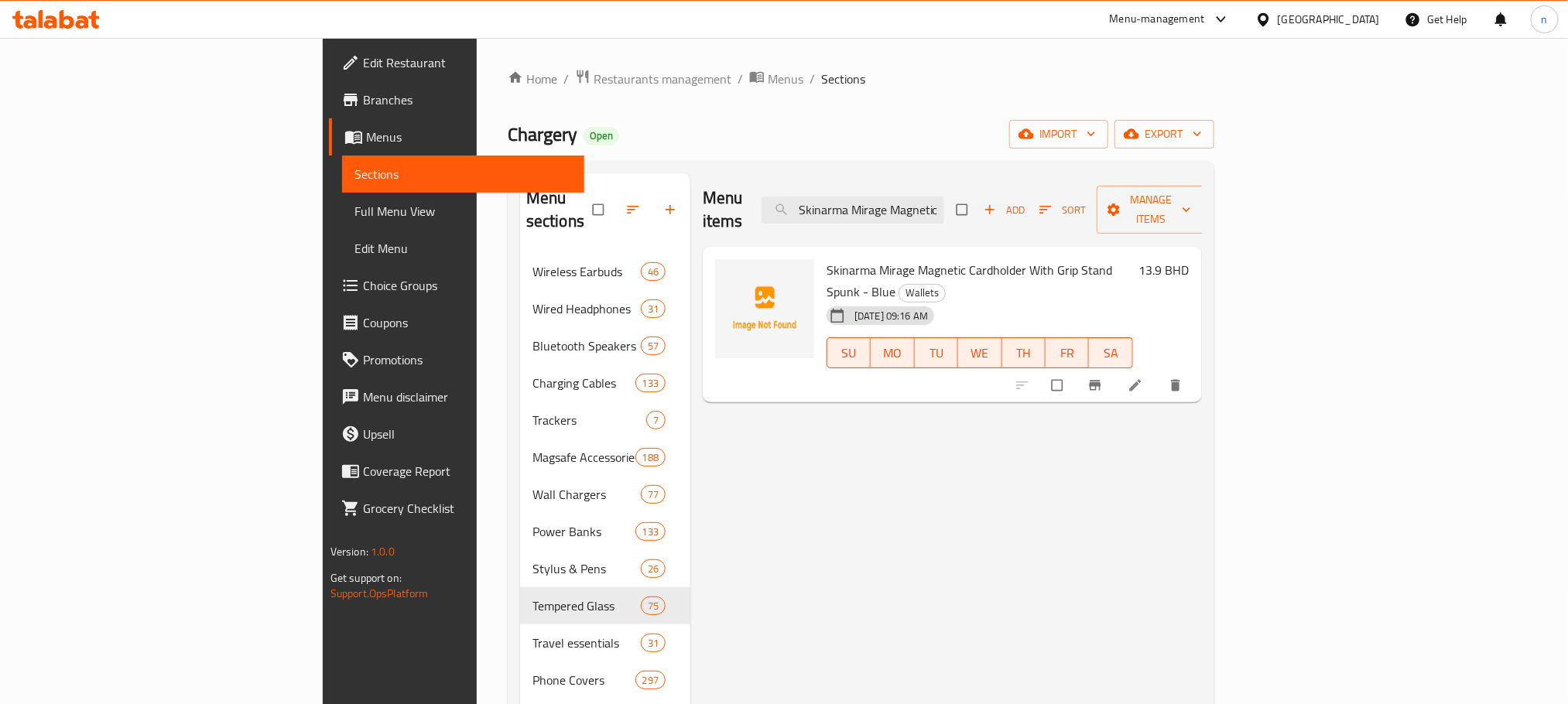
click at [1029, 135] on div "Chargery Open import export" at bounding box center [861, 134] width 707 height 28
click at [944, 197] on input "Skinarma Mirage Magnetic Cardholder With Grip Stand Spunk - Blue" at bounding box center [853, 210] width 182 height 27
paste input "Ivory"
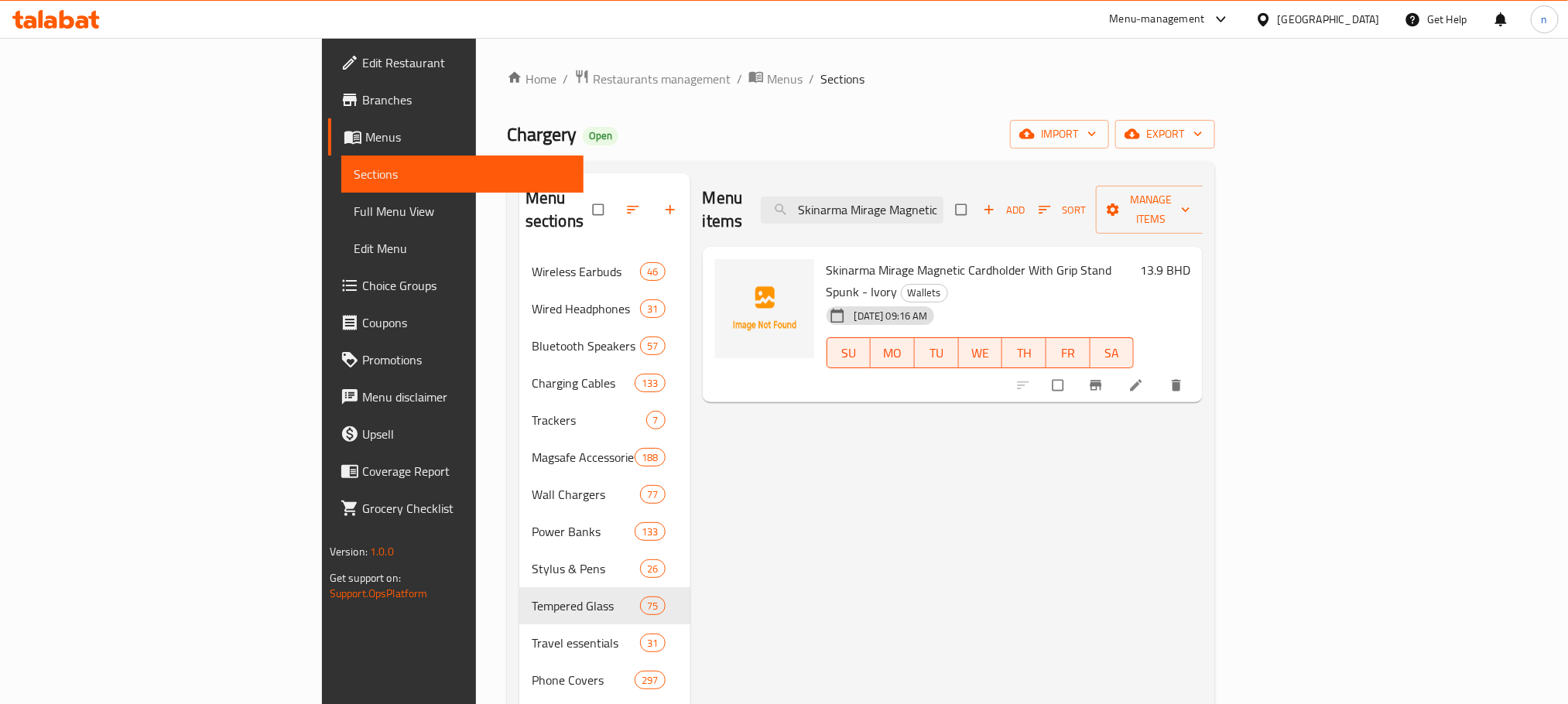
click at [827, 259] on span "Skinarma Mirage Magnetic Cardholder With Grip Stand Spunk - Ivory" at bounding box center [969, 281] width 285 height 45
drag, startPoint x: 755, startPoint y: 246, endPoint x: 1075, endPoint y: 232, distance: 320.3
click at [1075, 253] on div "Skinarma Mirage Magnetic Cardholder With Grip Stand Spunk - Ivory Wallets [DATE…" at bounding box center [981, 325] width 321 height 143
copy span "Skinarma Mirage Magnetic Cardholder With Grip Stand Spunk - Ivory"
click at [943, 197] on input "Skinarma Mirage Magnetic Cardholder With Grip Stand Spunk - Ivory" at bounding box center [852, 210] width 182 height 27
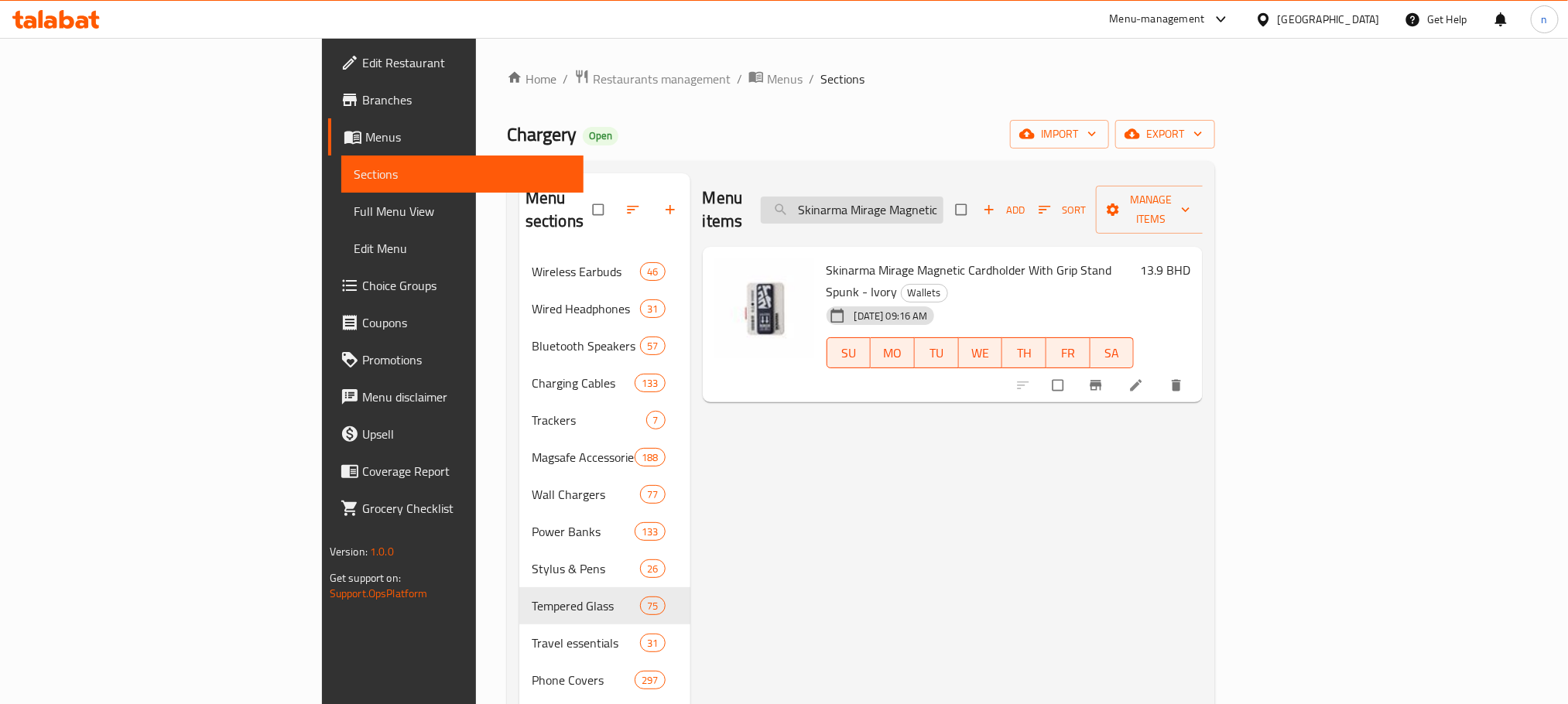
click at [943, 197] on input "Skinarma Mirage Magnetic Cardholder With Grip Stand Spunk - Ivory" at bounding box center [852, 210] width 182 height 27
paste input "Skinarma Magnetic Cardholder with Grip-Stand Balck"
click at [943, 197] on input "Skinarma Skinarma Magnetic Cardholder with Grip-Stand BalckMagnetic Cardholder …" at bounding box center [852, 210] width 182 height 27
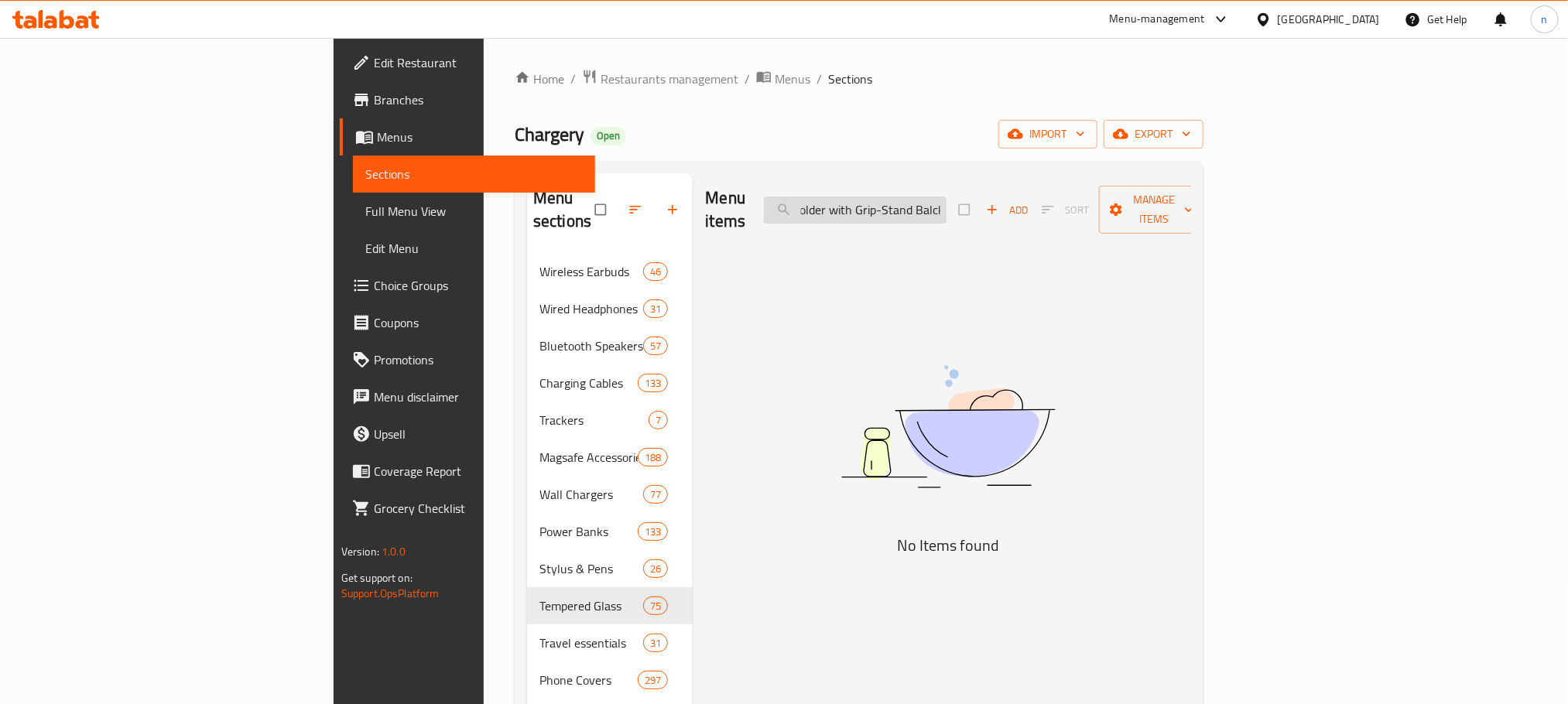
click at [946, 197] on input "Skinarma Skinarma Magnetic Cardholder with Grip-Stand BalckMagnetic Cardholder …" at bounding box center [855, 210] width 182 height 27
paste input "Magnetic Cardholder with Grip-Stand Balck"
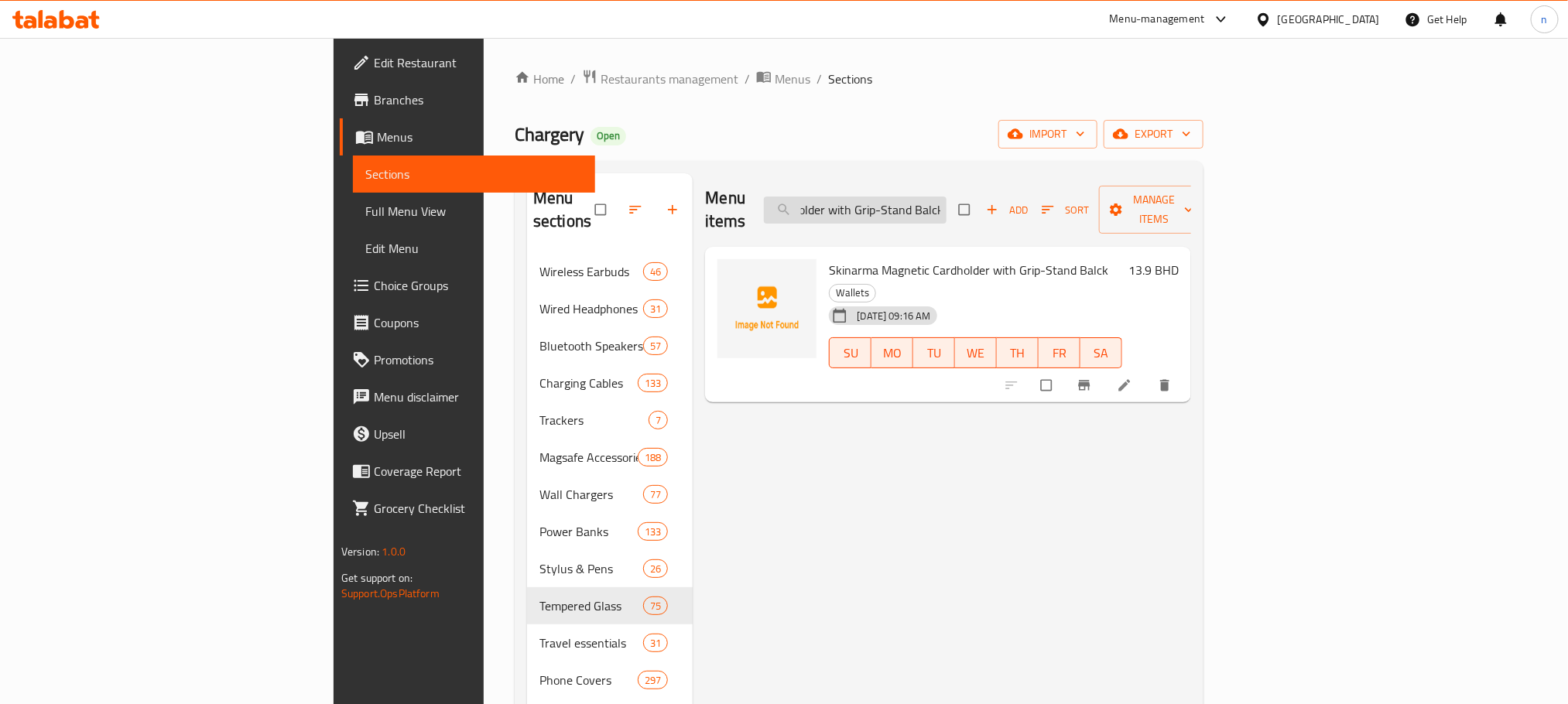
type input "Skinarma Magnetic Cardholder with Grip-Stand Balck"
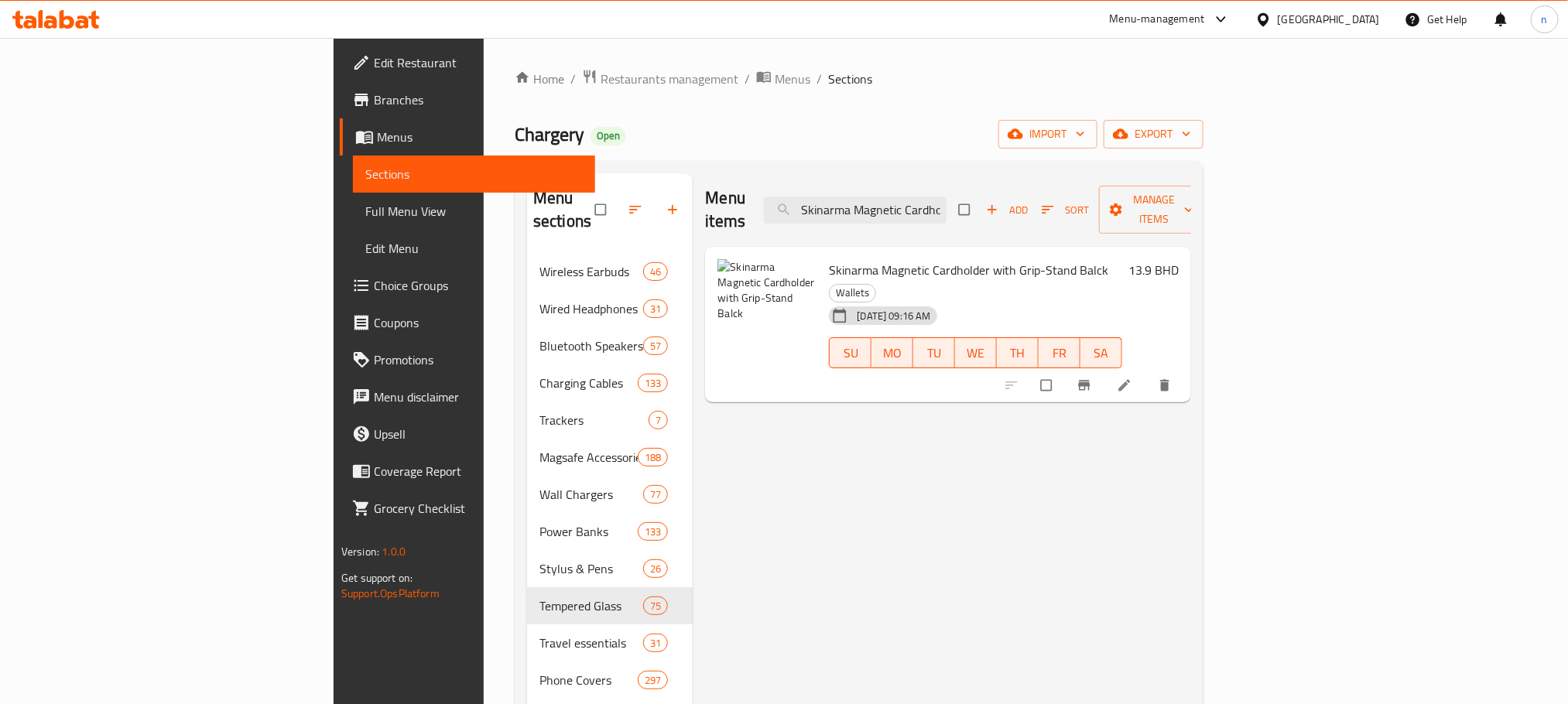
click at [934, 135] on div "Chargery Open import export" at bounding box center [859, 134] width 689 height 28
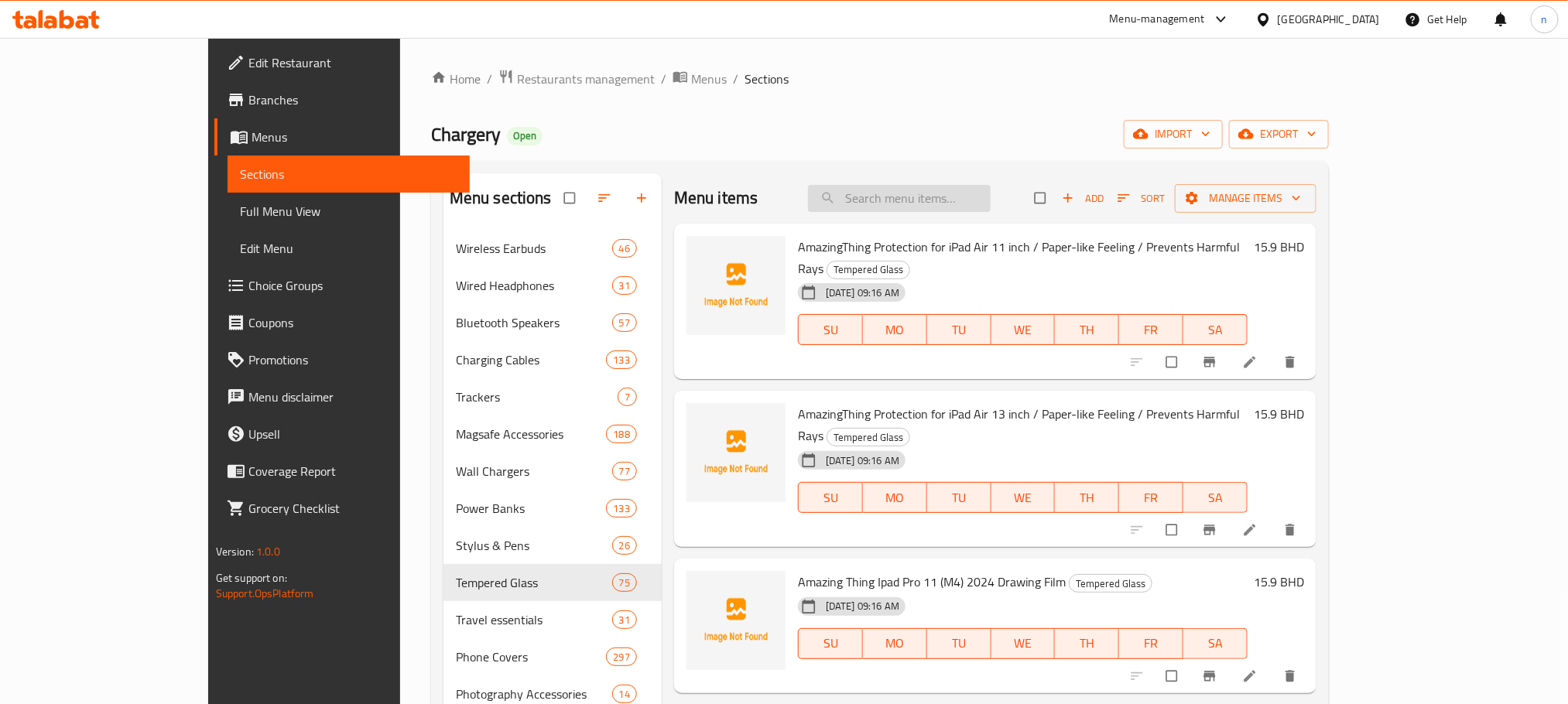
click at [984, 187] on input "search" at bounding box center [899, 198] width 182 height 27
paste input "Skinarma Magnetic Cardholder with Grip-Stand Balck"
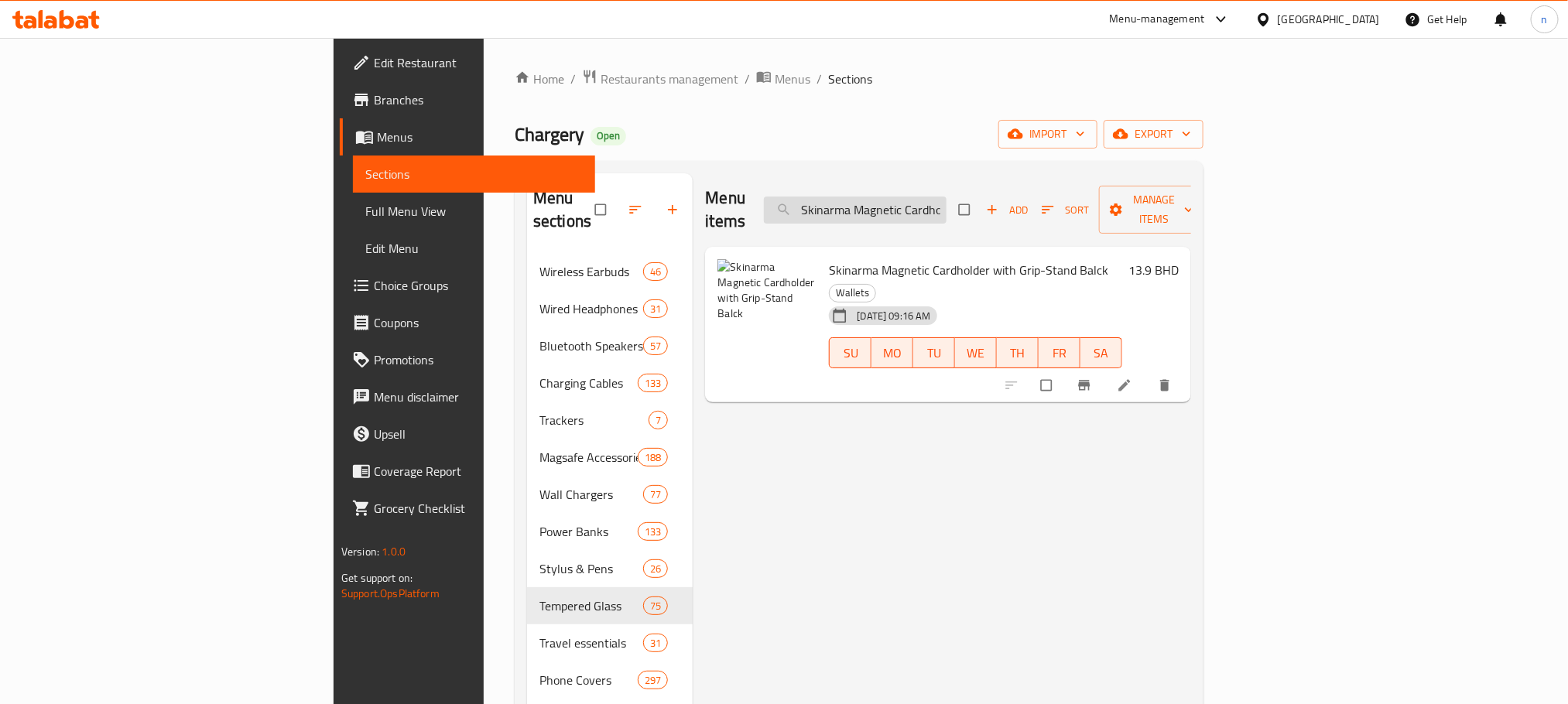
click at [946, 197] on input "Skinarma Magnetic Cardholder with Grip-Stand Balck" at bounding box center [855, 210] width 182 height 27
paste input "~ Phaze Bla"
click at [829, 259] on span "Skinarma Magnetic Cardholder with Grip-Stand ~ Phaze Black" at bounding box center [975, 281] width 292 height 45
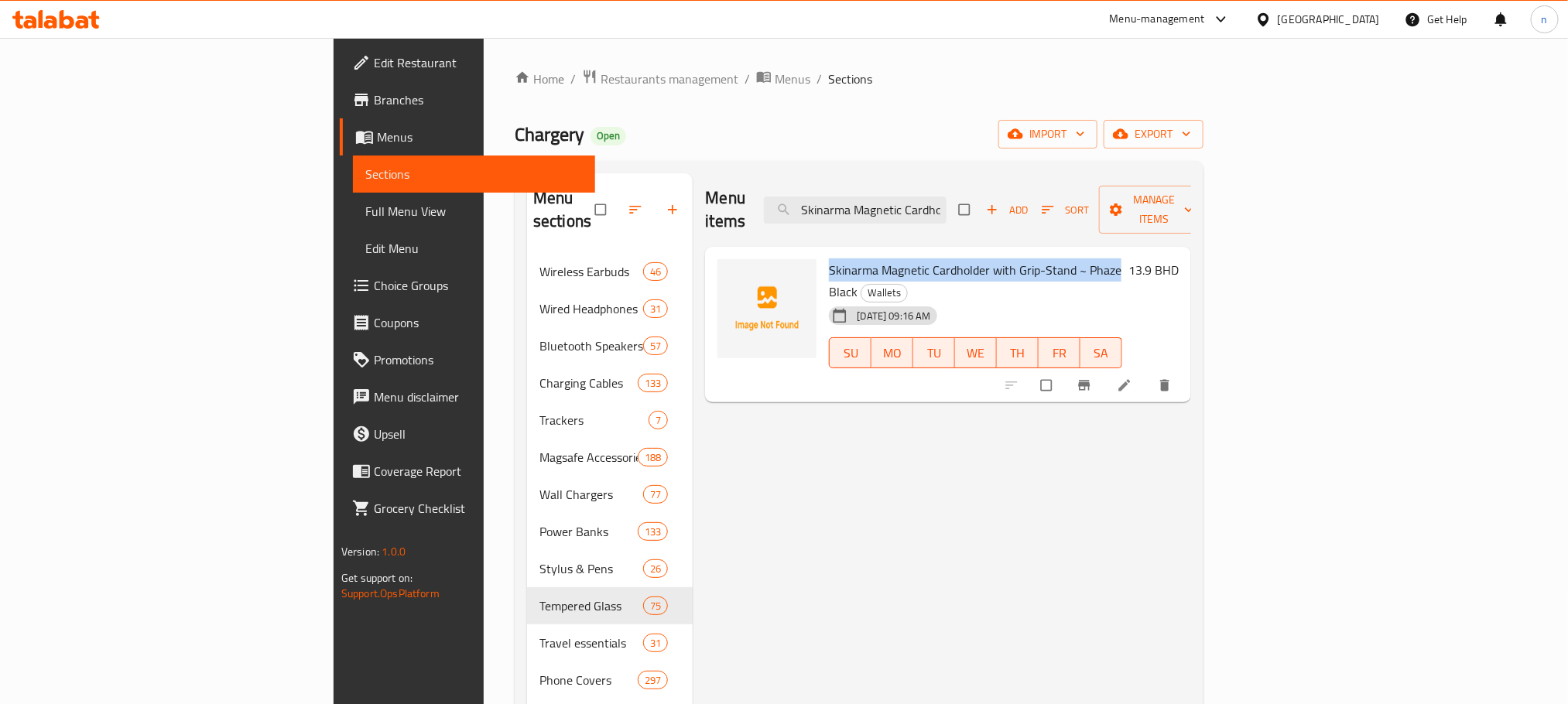
drag, startPoint x: 755, startPoint y: 244, endPoint x: 1031, endPoint y: 244, distance: 276.0
click at [1031, 259] on span "Skinarma Magnetic Cardholder with Grip-Stand ~ Phaze Black" at bounding box center [975, 281] width 292 height 45
copy span "Skinarma Magnetic Cardholder with Grip-Stand ~ Phaze"
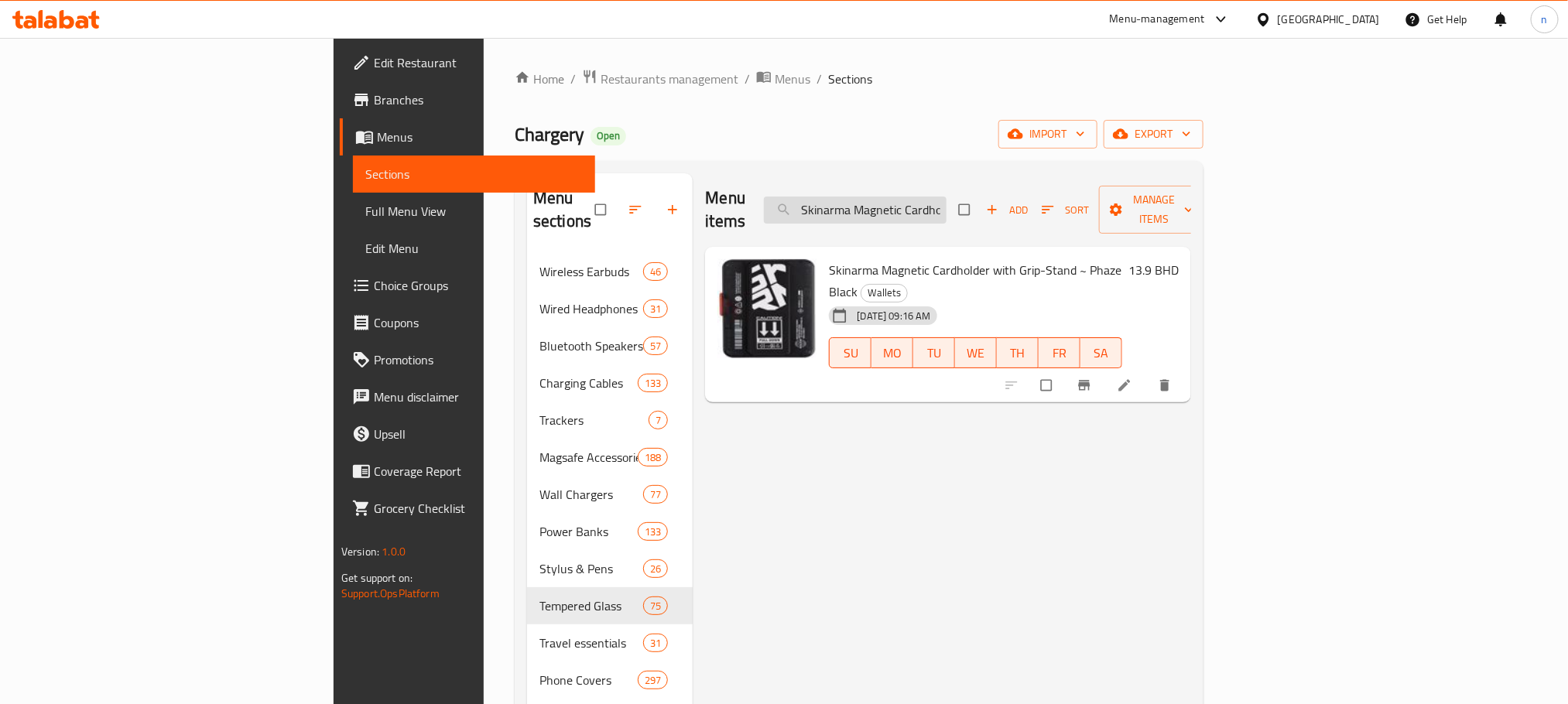
click at [946, 197] on input "Skinarma Magnetic Cardholder with Grip-Stand ~ Phaze Black" at bounding box center [855, 210] width 182 height 27
paste input "ue"
drag, startPoint x: 999, startPoint y: 170, endPoint x: 997, endPoint y: 183, distance: 13.2
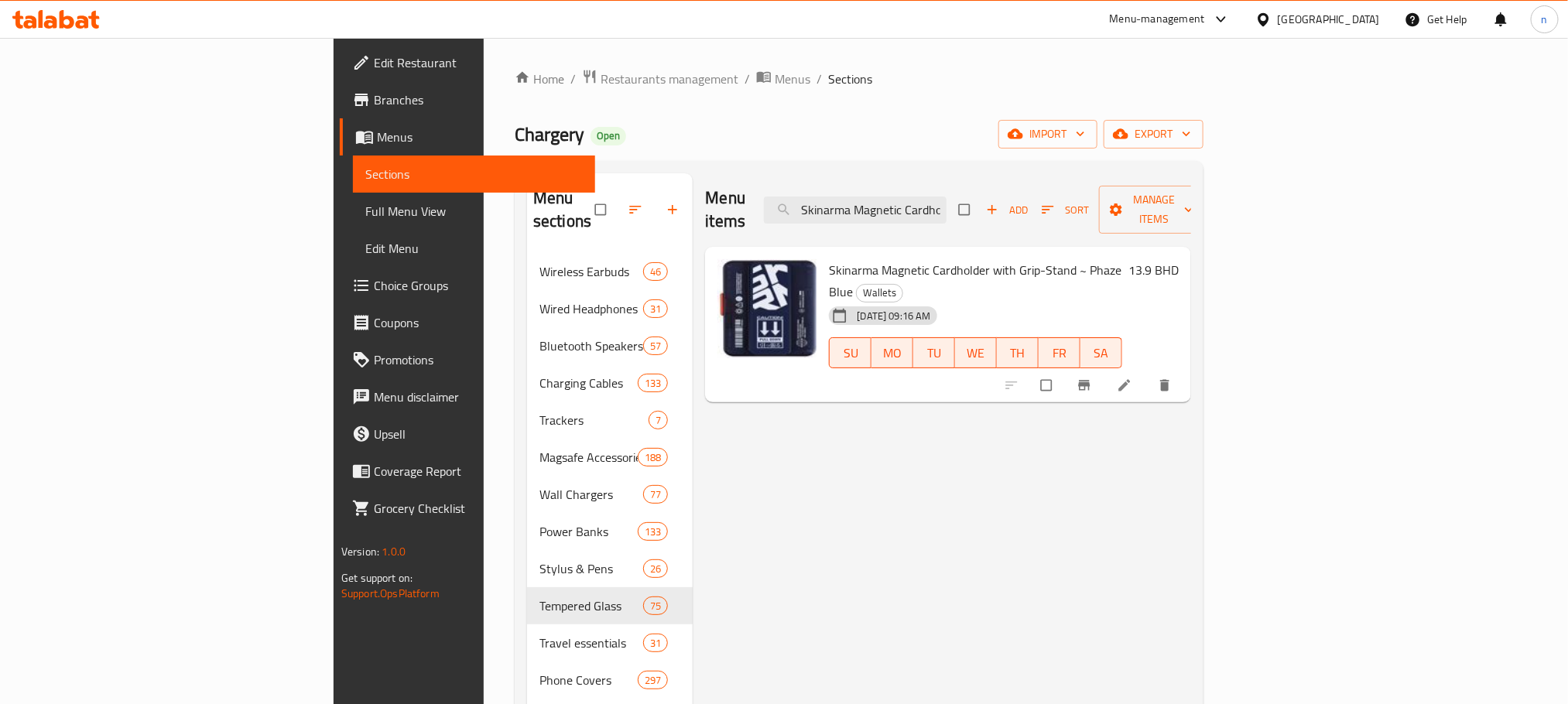
click at [946, 197] on input "Skinarma Magnetic Cardholder with Grip-Stand ~ Phaze Blue" at bounding box center [855, 210] width 182 height 27
paste input "Airpods Pro 2 Spunk Orang"
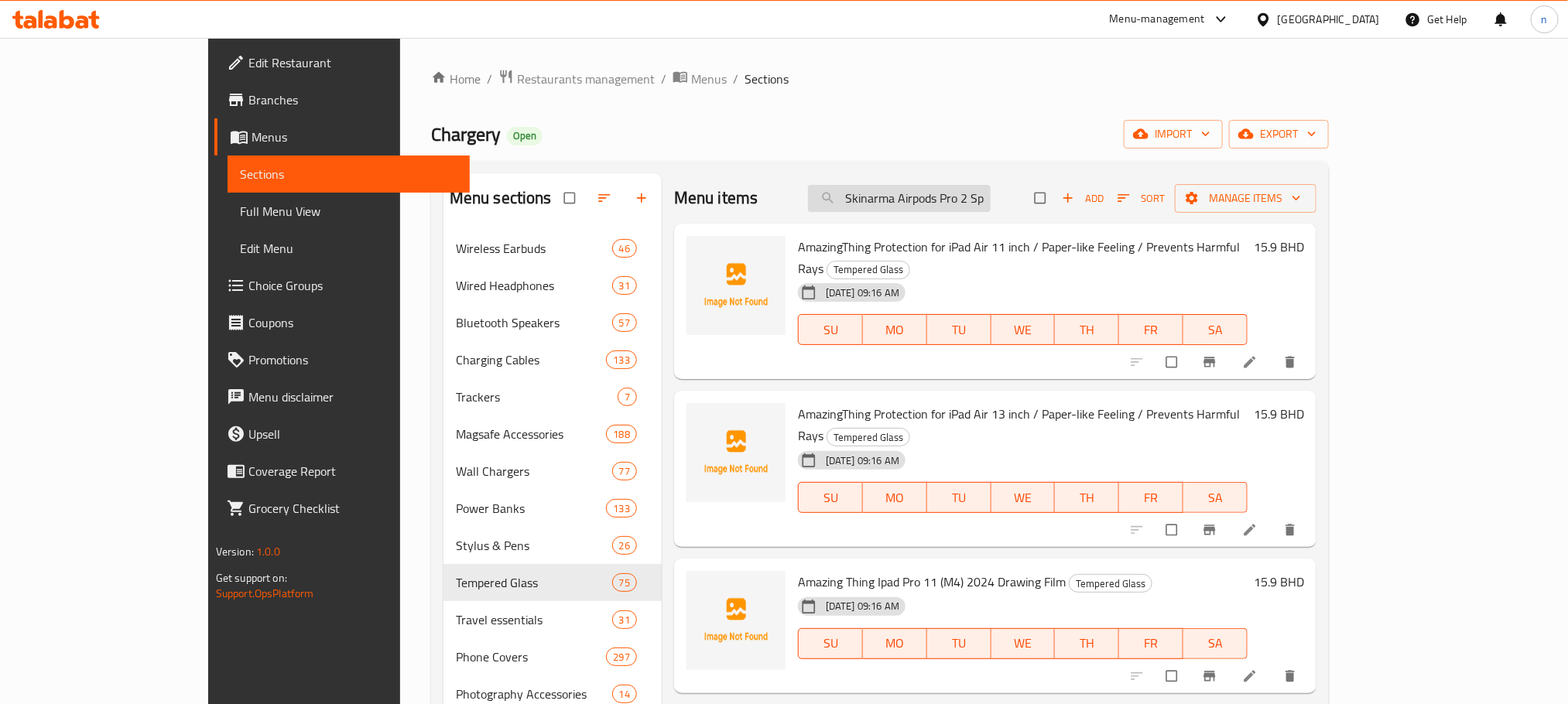
click at [990, 198] on input "Skinarma Airpods Pro 2 Spunk Orange" at bounding box center [899, 198] width 182 height 27
click at [990, 205] on input "Skinarma Airpods Pro 2 Spunk Orange" at bounding box center [899, 198] width 182 height 27
click at [990, 203] on input "Skinarma Airpods Pro 2 Spunk Orange" at bounding box center [899, 198] width 182 height 27
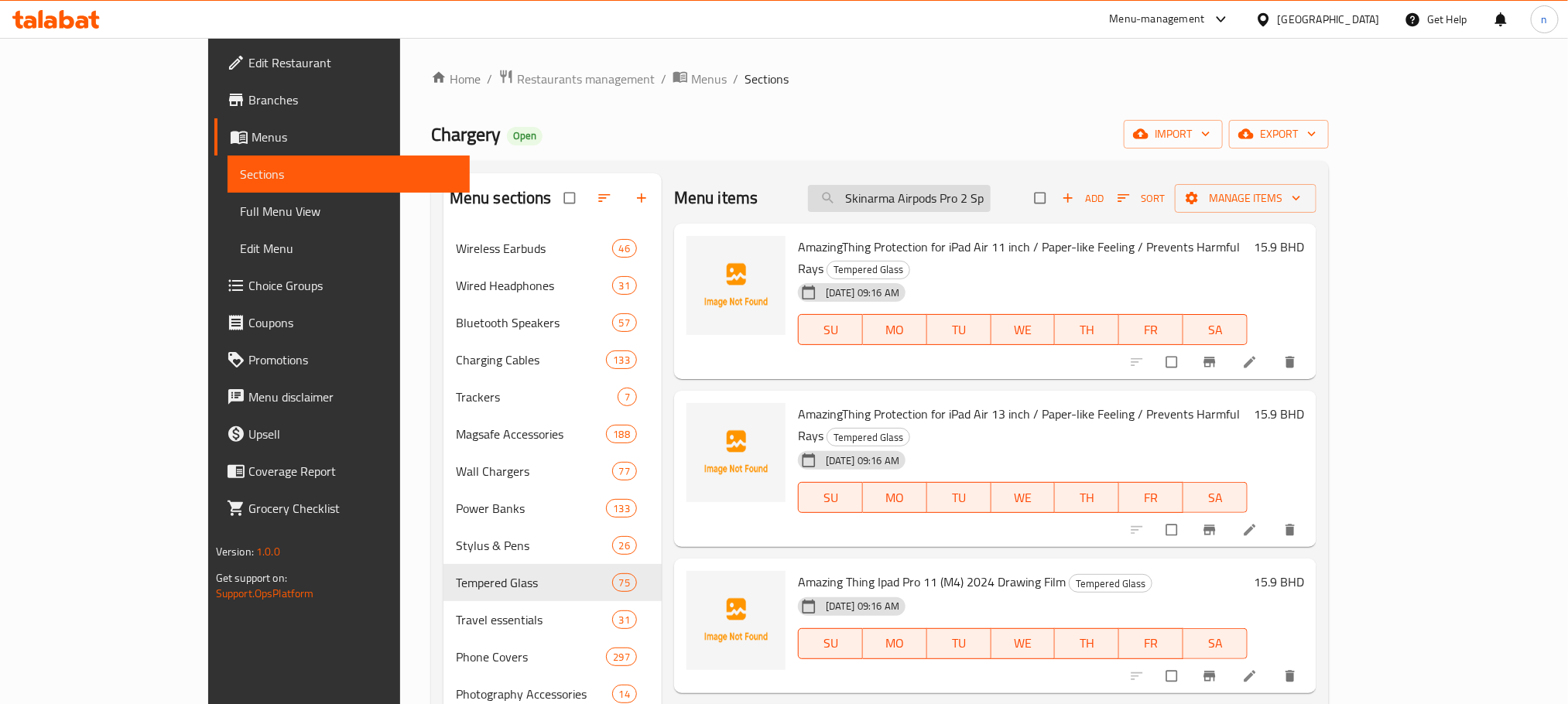
click at [961, 205] on input "Skinarma Airpods Pro 2 Spunk Orange" at bounding box center [899, 198] width 182 height 27
paste input "Spunk Leatherette Casr For Airpods Pro 2Nd Gen - Blu"
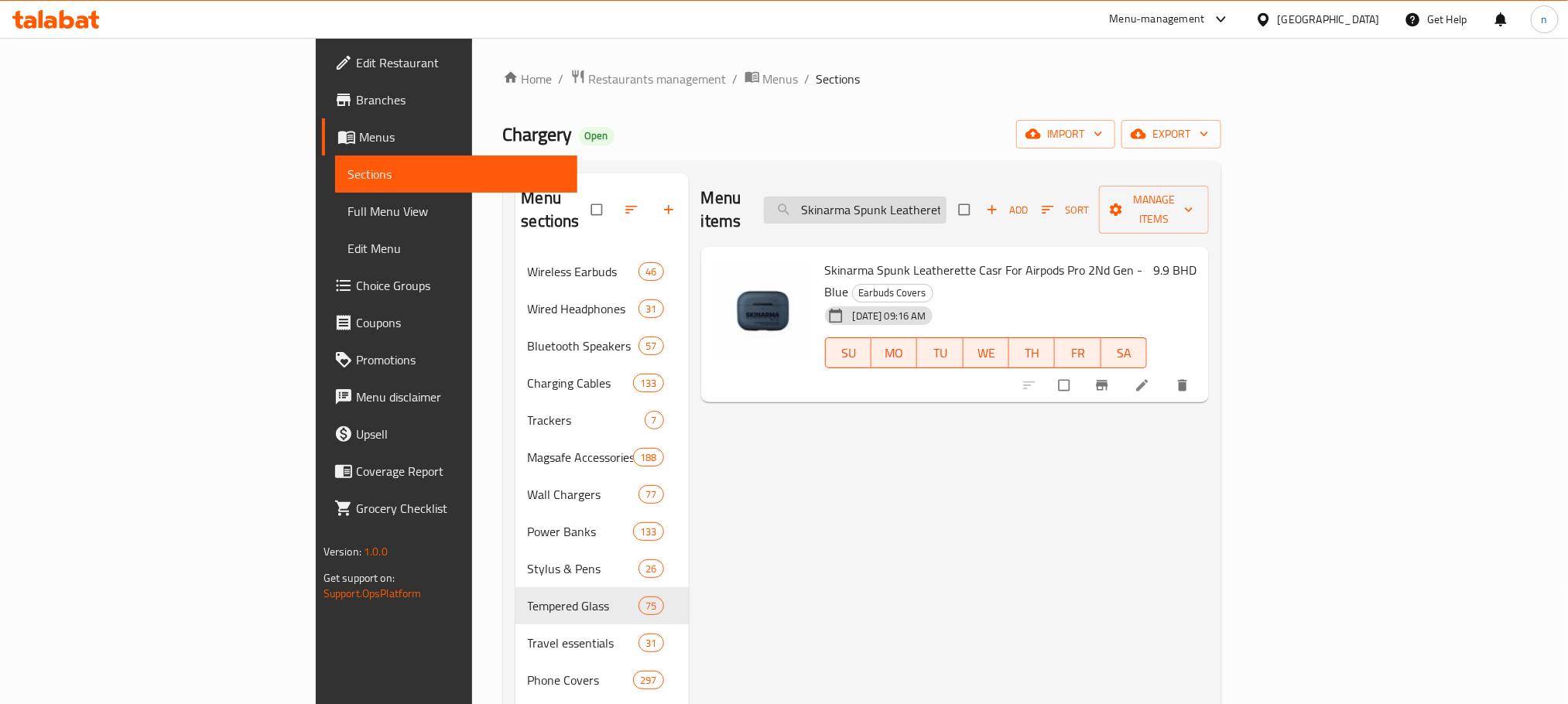
click at [946, 205] on input "Skinarma Spunk Leatherette Casr For Airpods Pro 2Nd Gen - Blue" at bounding box center [855, 210] width 182 height 27
paste input "Airpods Pro 2 Spunk Orang"
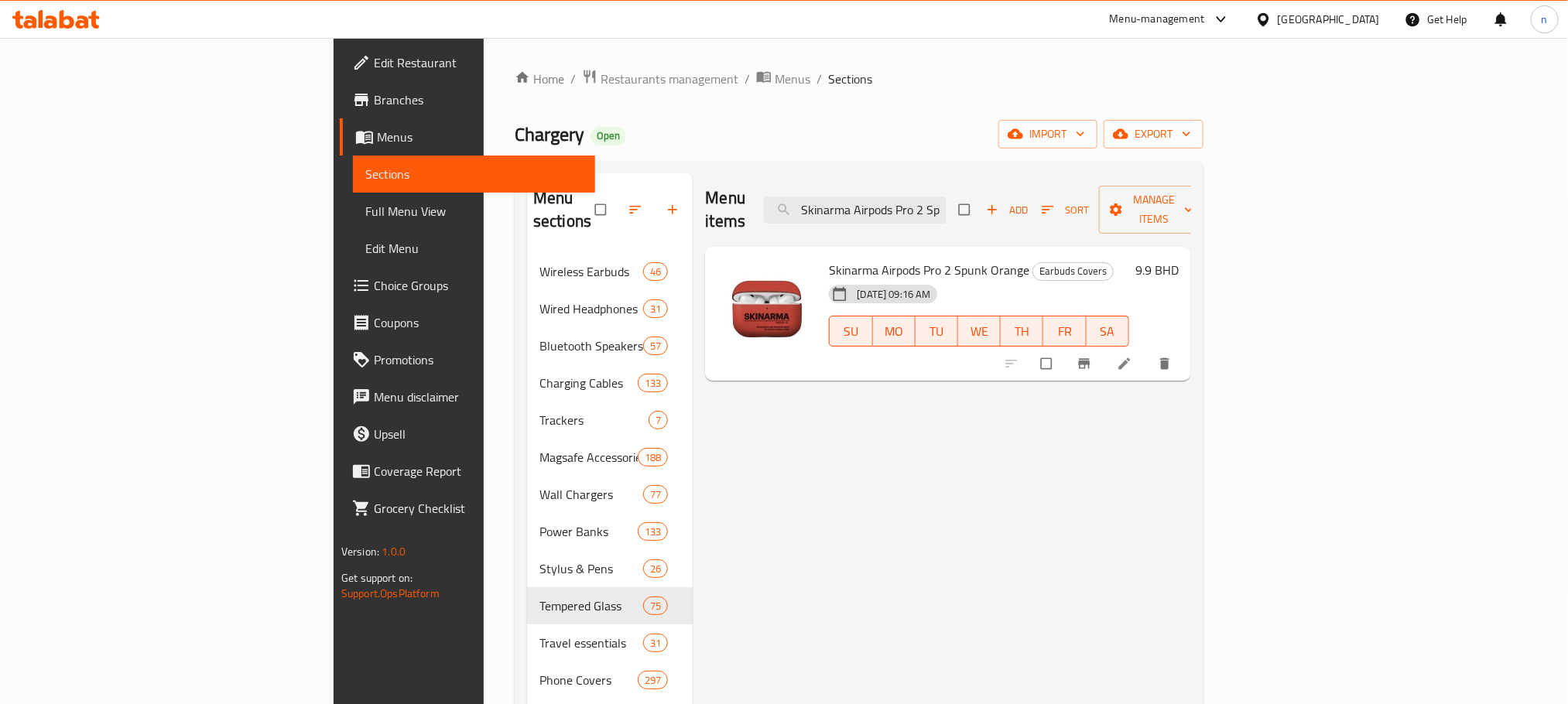
click at [994, 247] on div "Skinarma Airpods Pro 2 Spunk Orange Earbuds Covers [DATE] 09:16 AM SU MO TU WE …" at bounding box center [948, 314] width 485 height 135
click at [946, 207] on input "Skinarma Airpods Pro 2 Spunk Orange" at bounding box center [855, 210] width 182 height 27
paste input "Spunk Leatherette Casr For Airpods Pro 2Nd Gen - Bei"
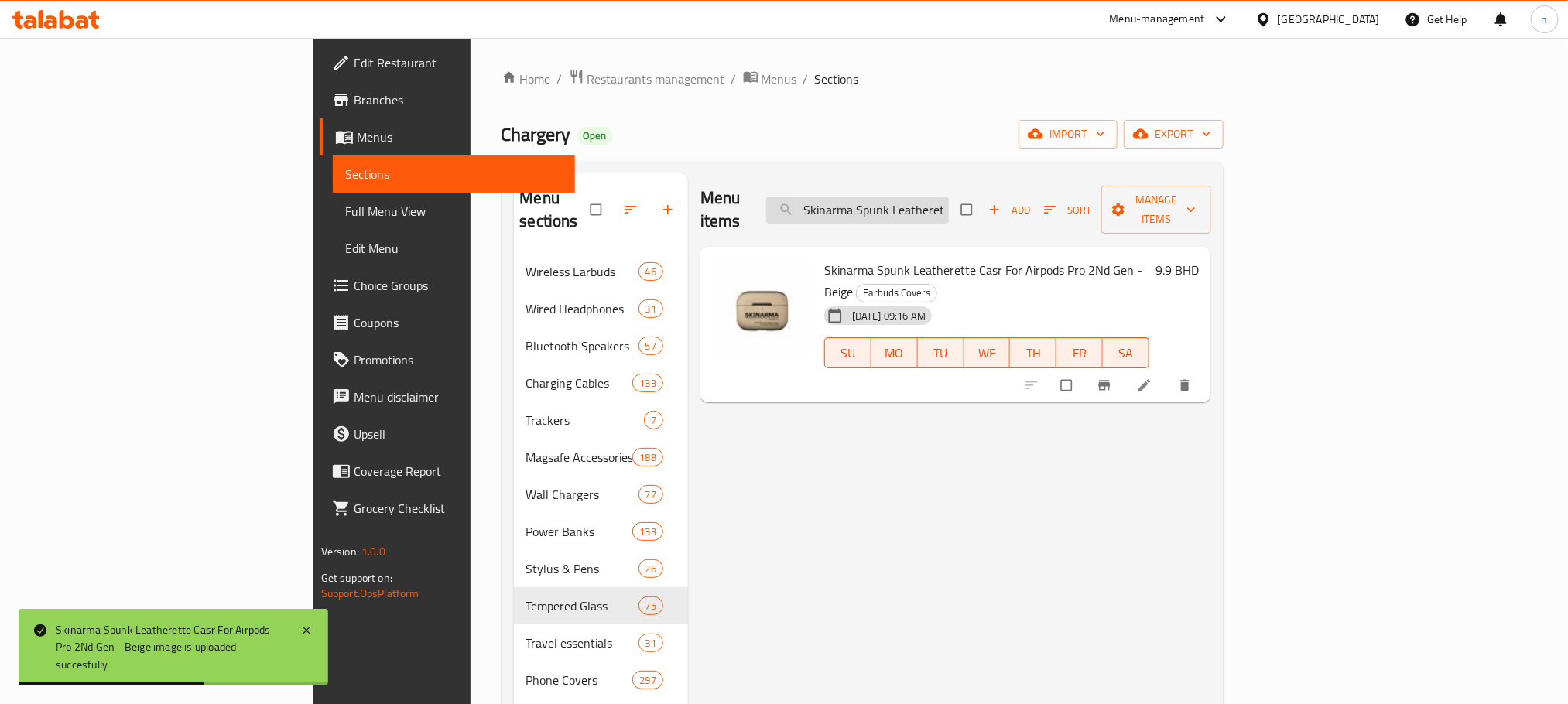
click at [949, 197] on input "Skinarma Spunk Leatherette Casr For Airpods Pro 2Nd Gen - Beige" at bounding box center [858, 210] width 182 height 27
paste input "KINARMA AIRPODS 4 MECHA [PERSON_NAME]"
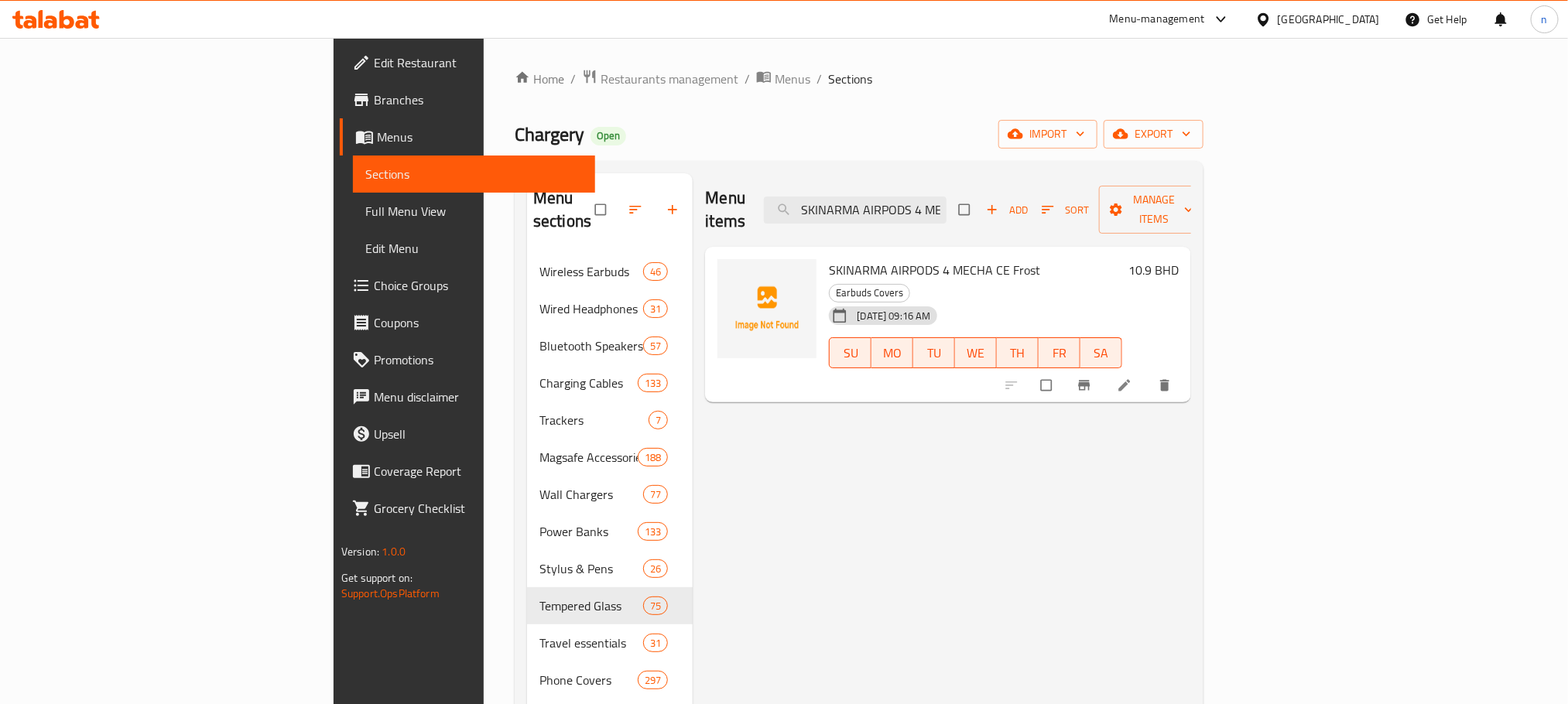
click at [829, 259] on span "SKINARMA AIRPODS 4 MECHA CE Frost" at bounding box center [935, 270] width 211 height 23
drag, startPoint x: 752, startPoint y: 242, endPoint x: 936, endPoint y: 251, distance: 184.2
click at [936, 259] on span "SKINARMA AIRPODS 4 MECHA CE Frost" at bounding box center [935, 270] width 211 height 23
copy span "SKINARMA AIRPODS 4 MECHA CE Frost"
click at [946, 197] on input "SKINARMA AIRPODS 4 MECHA CE Frost" at bounding box center [855, 210] width 182 height 27
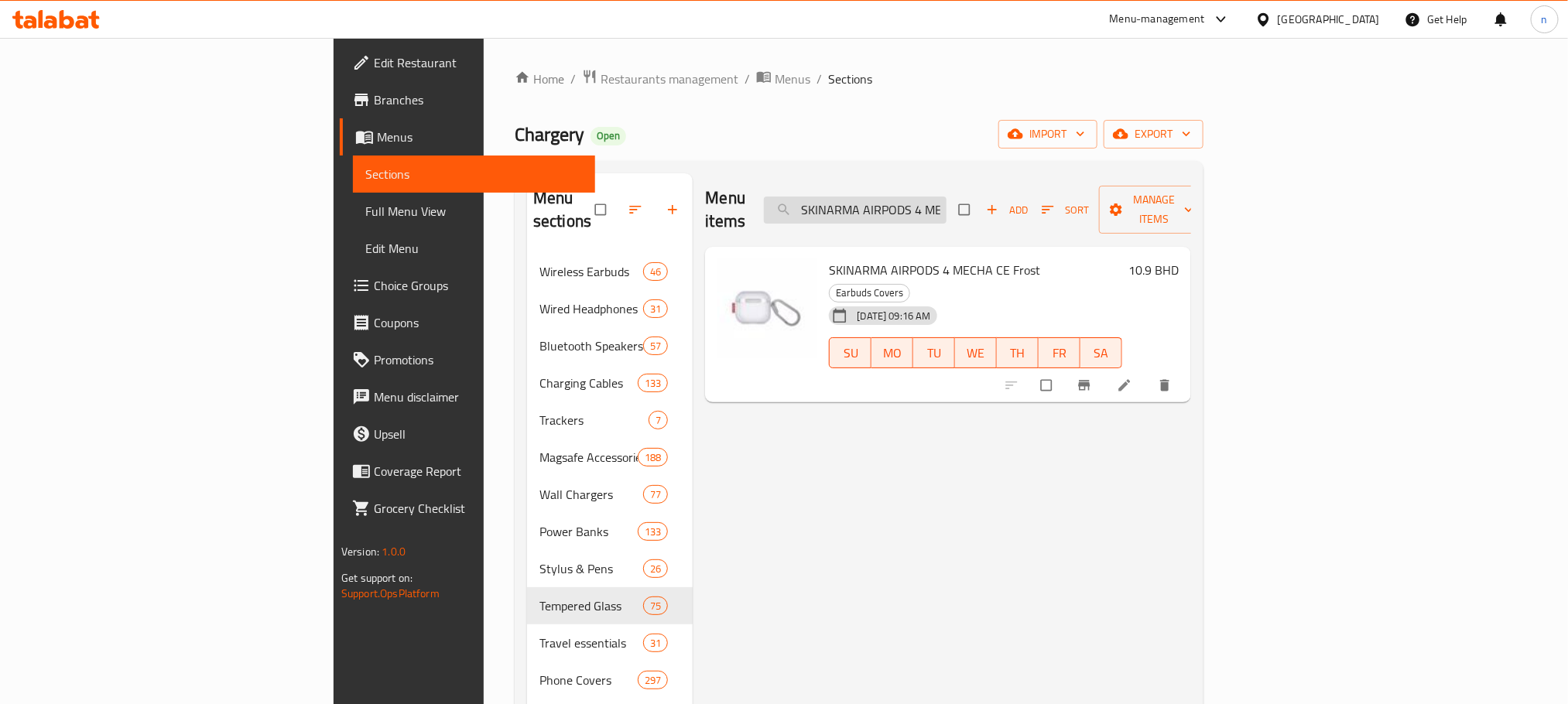
click at [946, 197] on input "SKINARMA AIRPODS 4 MECHA CE Frost" at bounding box center [855, 210] width 182 height 27
paste input "Black"
click at [946, 197] on input "SKINARMA AIRPODS 4 MECHA CE Black" at bounding box center [855, 210] width 182 height 27
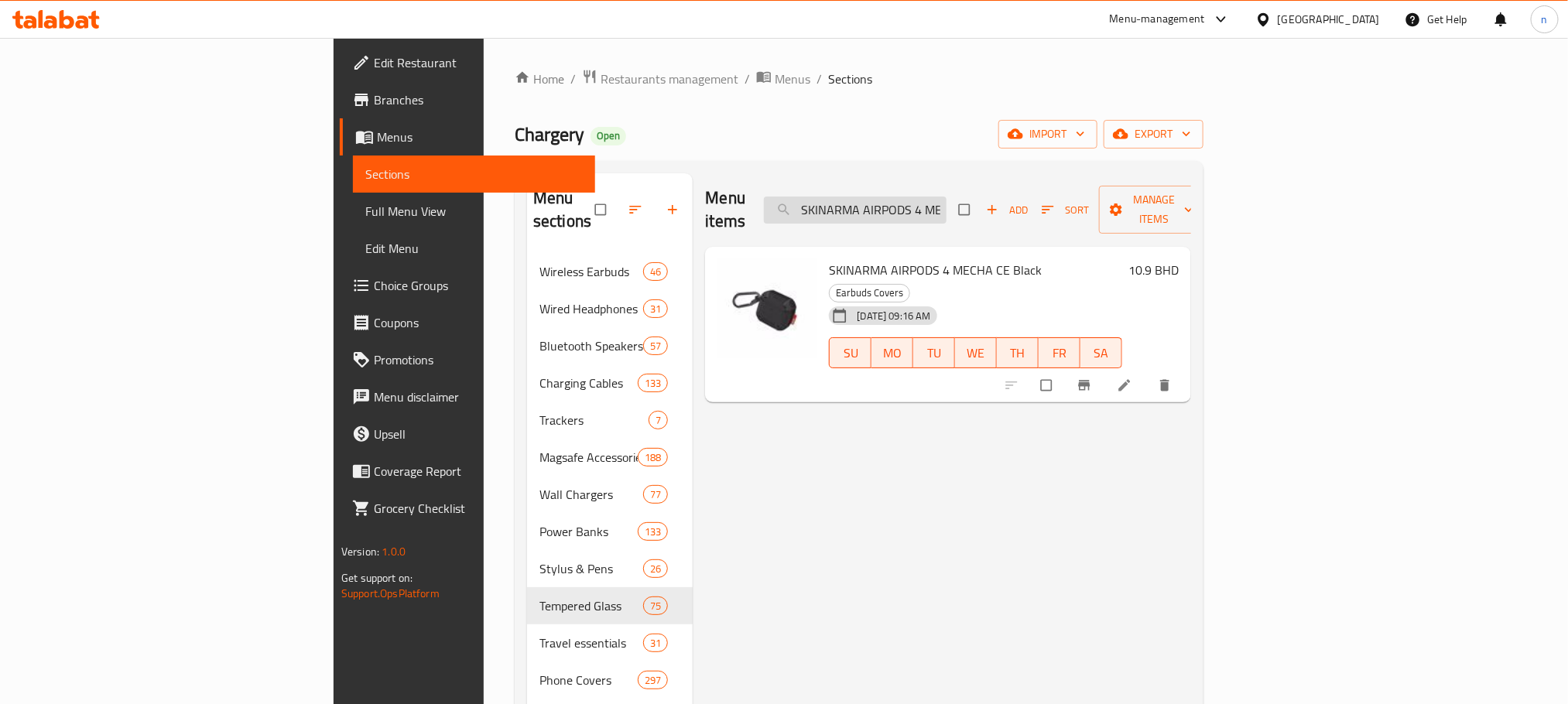
click at [946, 197] on input "SKINARMA AIRPODS 4 MECHA CE Black" at bounding box center [855, 210] width 182 height 27
paste input "Anker Powerwave Ii Sense Charging Stand 15W - Black Fabric"
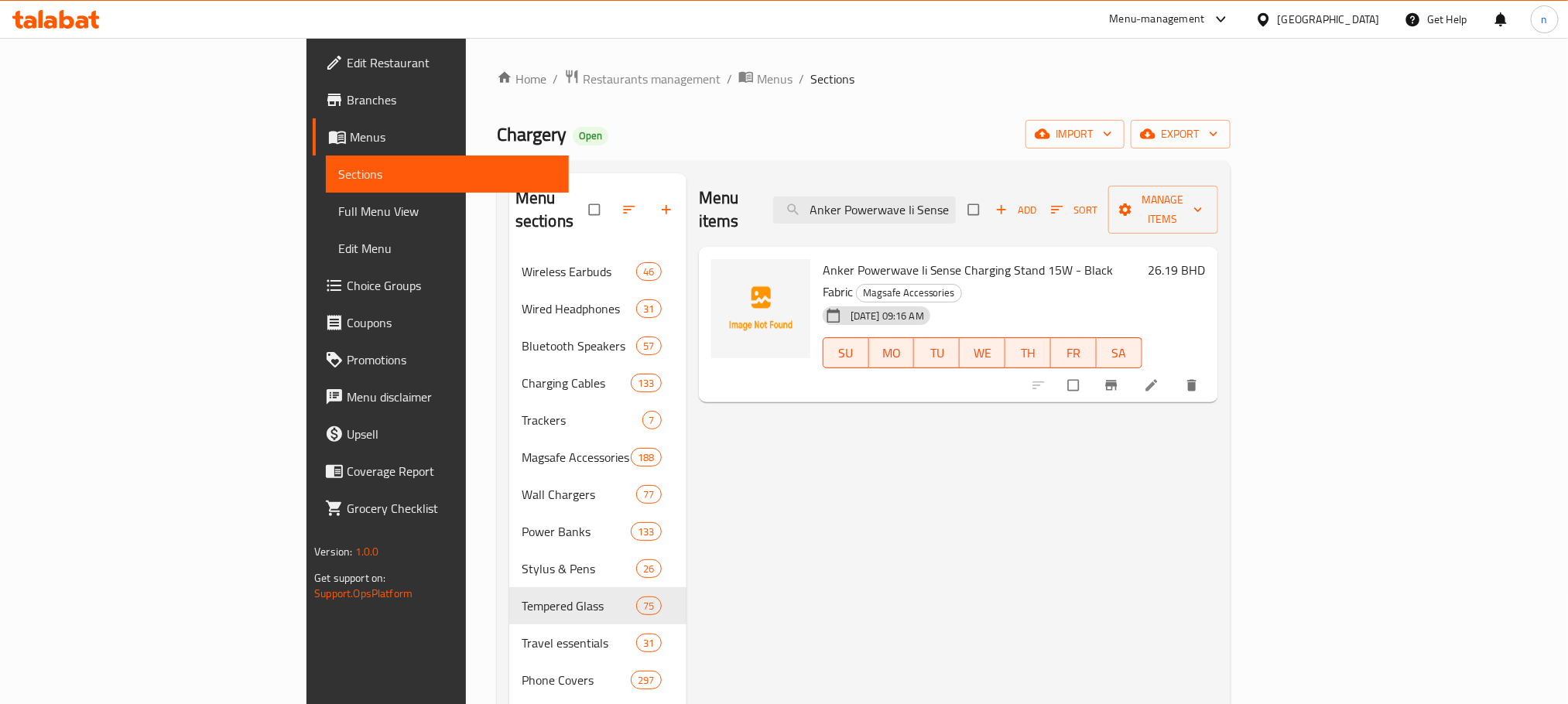
click at [823, 259] on span "Anker Powerwave Ii Sense Charging Stand 15W - Black Fabric" at bounding box center [968, 281] width 291 height 45
drag, startPoint x: 760, startPoint y: 240, endPoint x: 1051, endPoint y: 230, distance: 291.2
click at [1051, 253] on div "Anker Powerwave Ii Sense Charging Stand 15W - Black Fabric Magsafe Accessories …" at bounding box center [982, 325] width 332 height 143
copy span "Anker Powerwave Ii Sense Charging Stand 15W - Black Fabric"
click at [956, 200] on input "Anker Powerwave Ii Sense Charging Stand 15W - Black Fabric" at bounding box center [865, 210] width 182 height 27
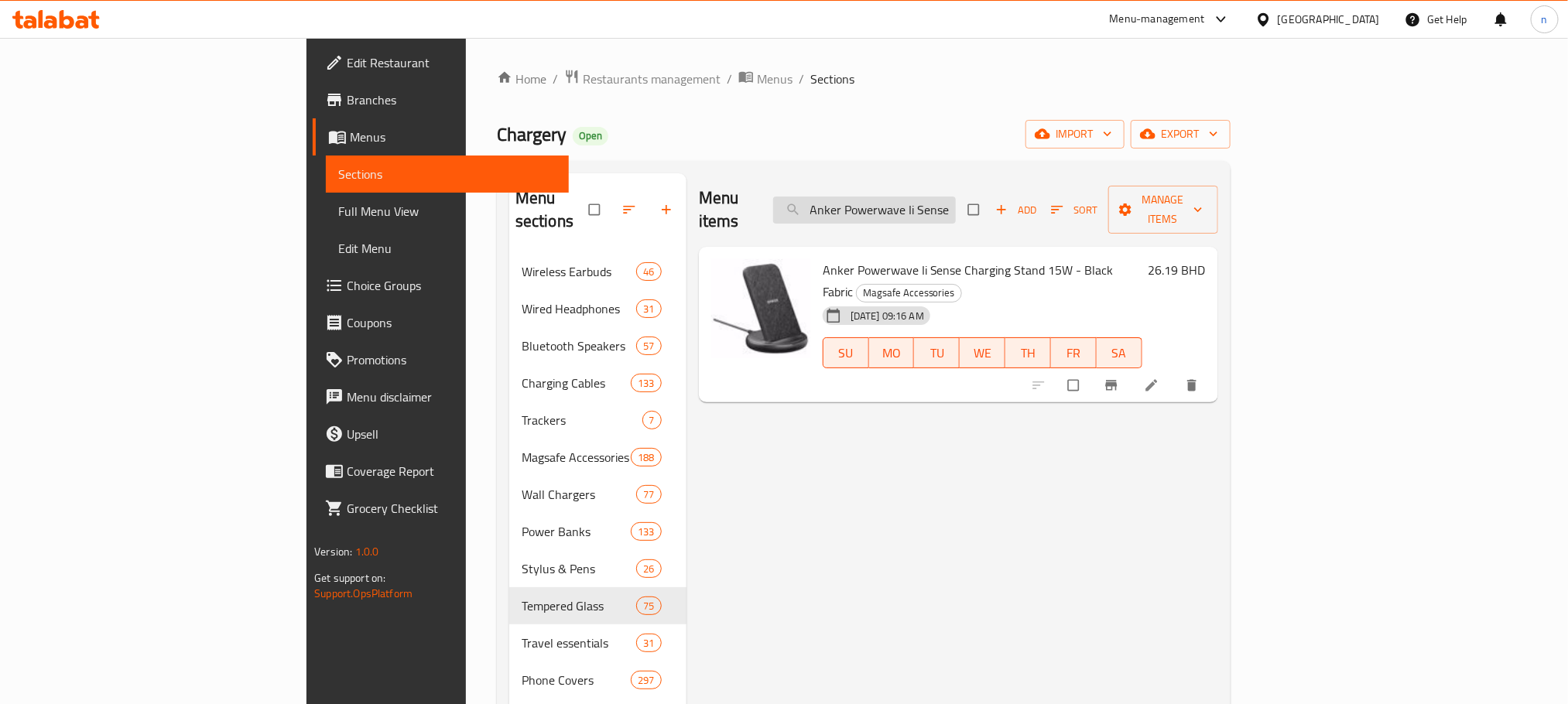
click at [956, 200] on input "Anker Powerwave Ii Sense Charging Stand 15W - Black Fabric" at bounding box center [865, 210] width 182 height 27
paste input "Wave Magnetic Wireless Charger Mount - Black Color ([PERSON_NAME])"
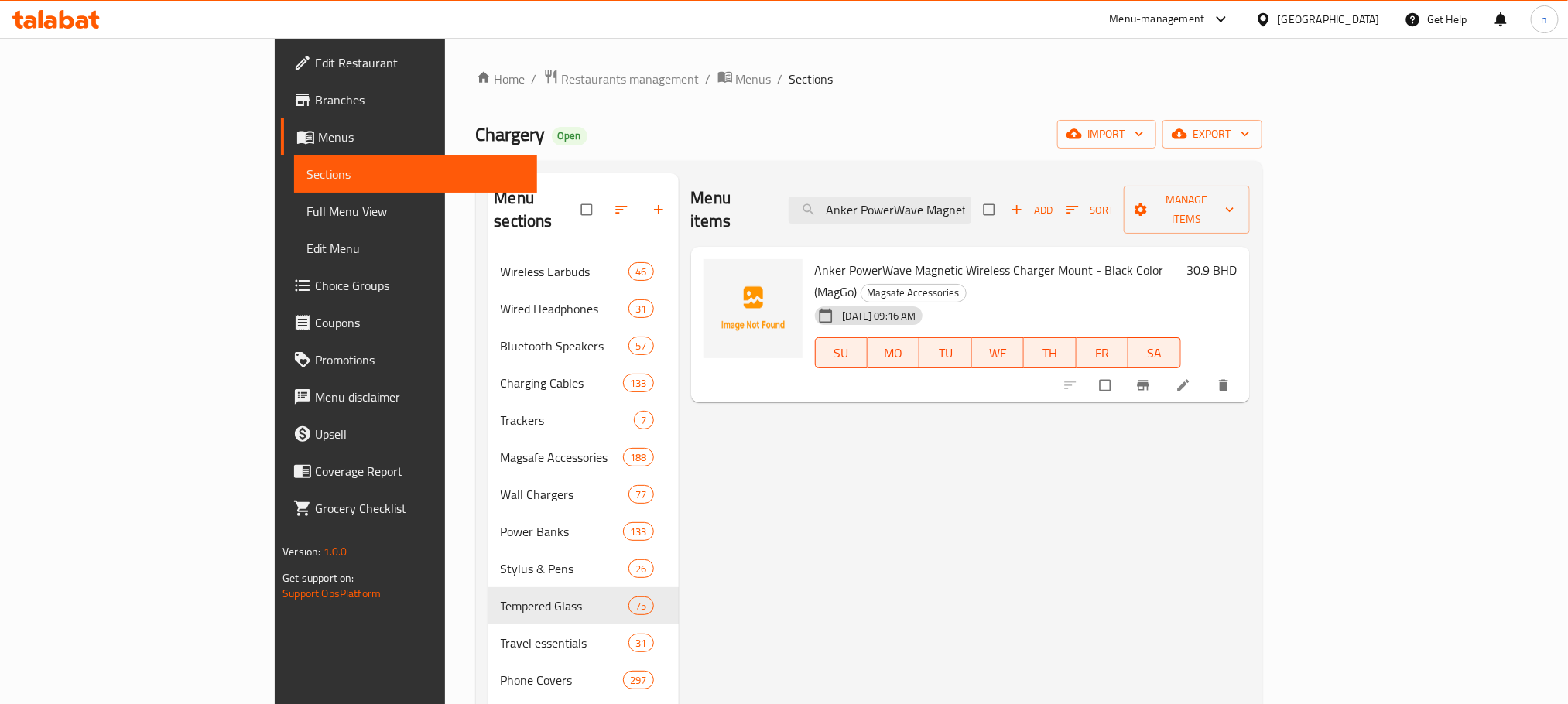
click at [815, 259] on span "Anker PowerWave Magnetic Wireless Charger Mount - Black Color (MagGo)" at bounding box center [990, 281] width 349 height 45
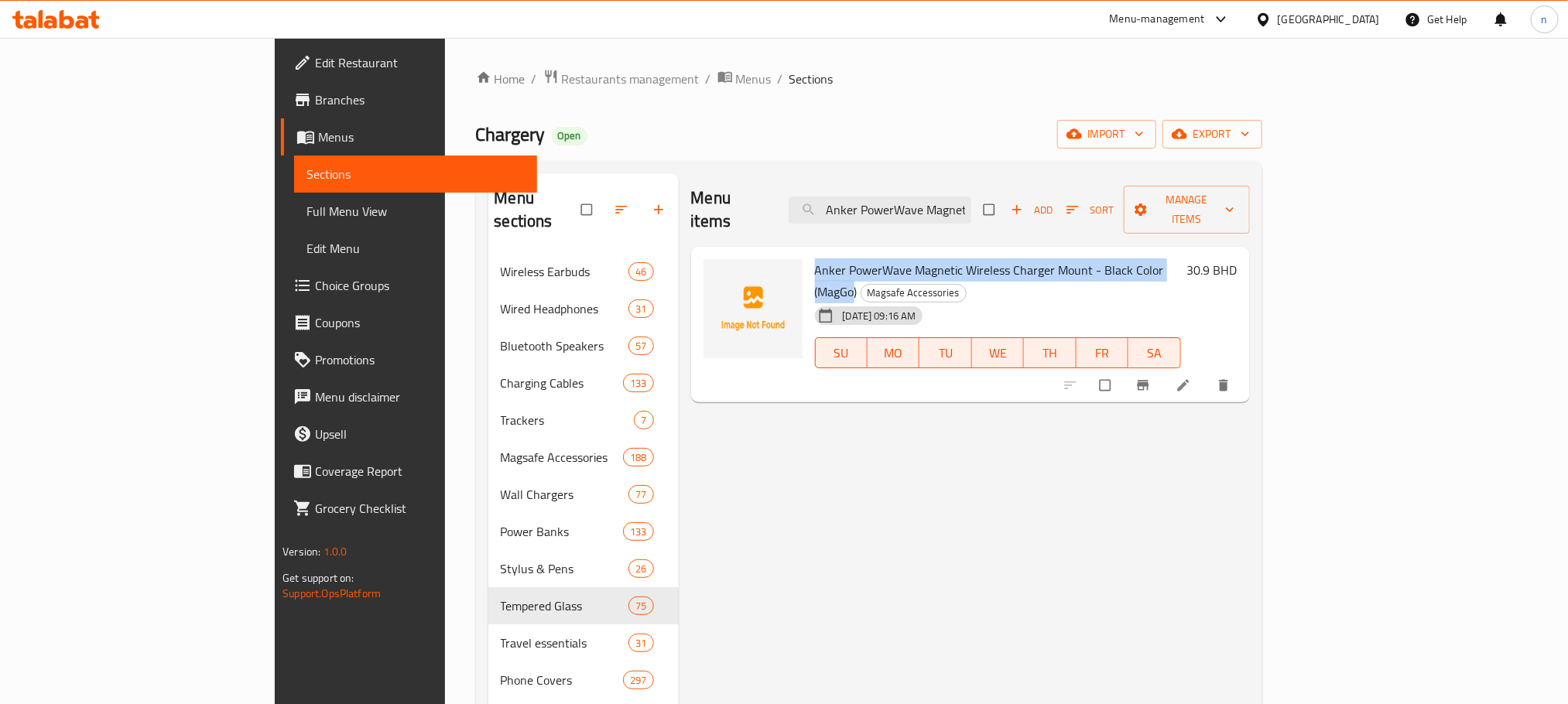
drag, startPoint x: 765, startPoint y: 242, endPoint x: 1103, endPoint y: 236, distance: 338.1
click at [1103, 259] on span "Anker PowerWave Magnetic Wireless Charger Mount - Black Color (MagGo)" at bounding box center [990, 281] width 349 height 45
copy span "Anker PowerWave Magnetic Wireless Charger Mount - Black Color ([PERSON_NAME]"
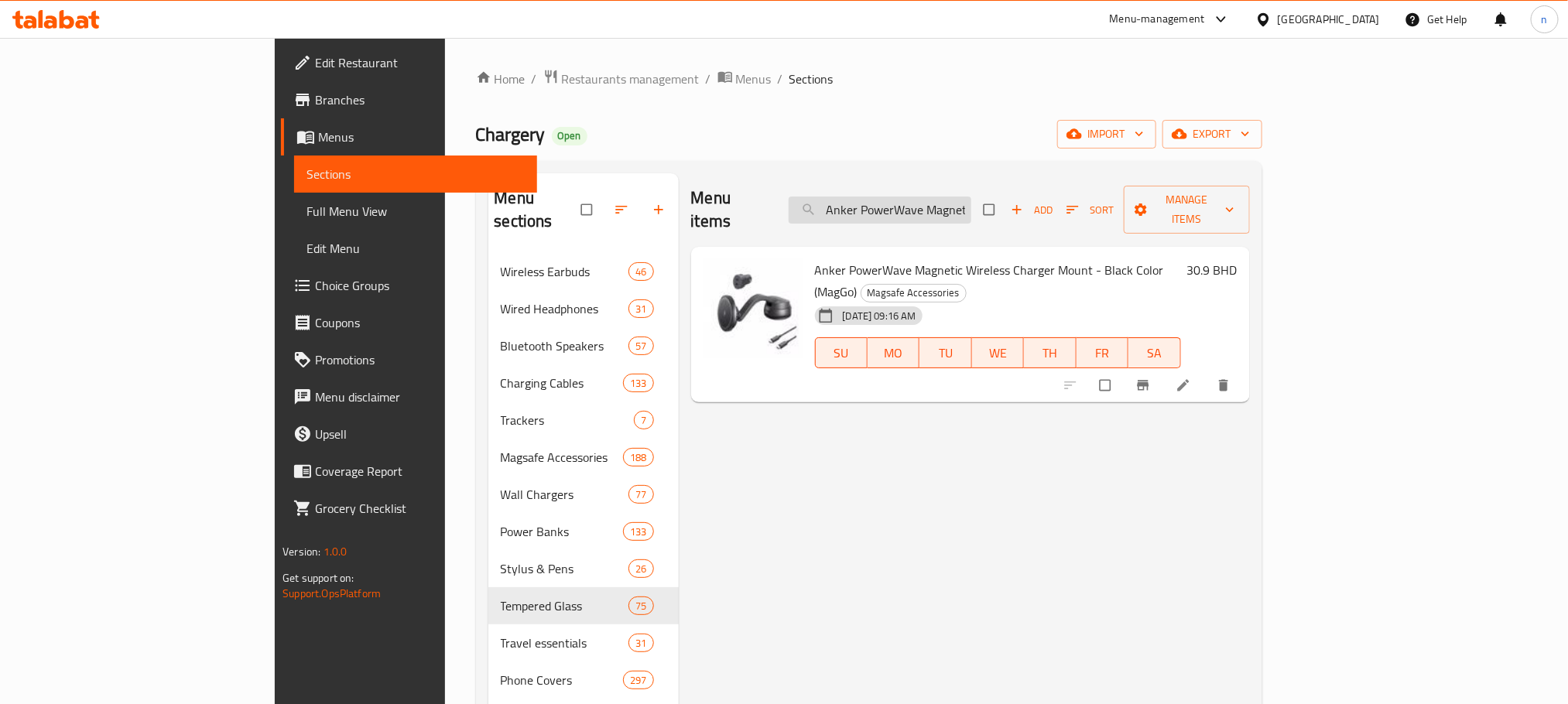
click at [971, 197] on input "Anker PowerWave Magnetic Wireless Charger Mount - Black Color (MagGo)" at bounding box center [880, 210] width 182 height 27
paste input "Select Charger 20W with USB - C Cable"
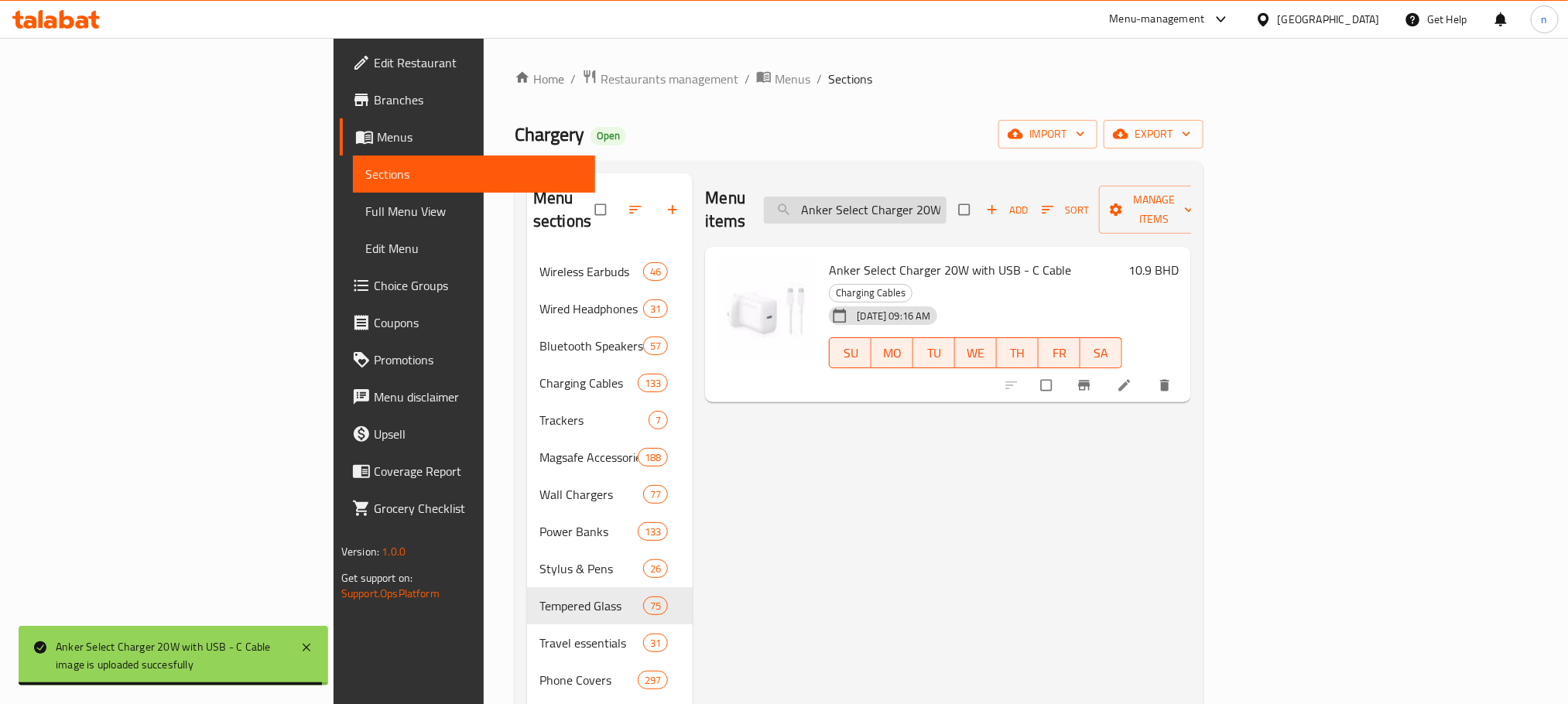
click at [946, 202] on input "Anker Select Charger 20W with USB - C Cable" at bounding box center [855, 210] width 182 height 27
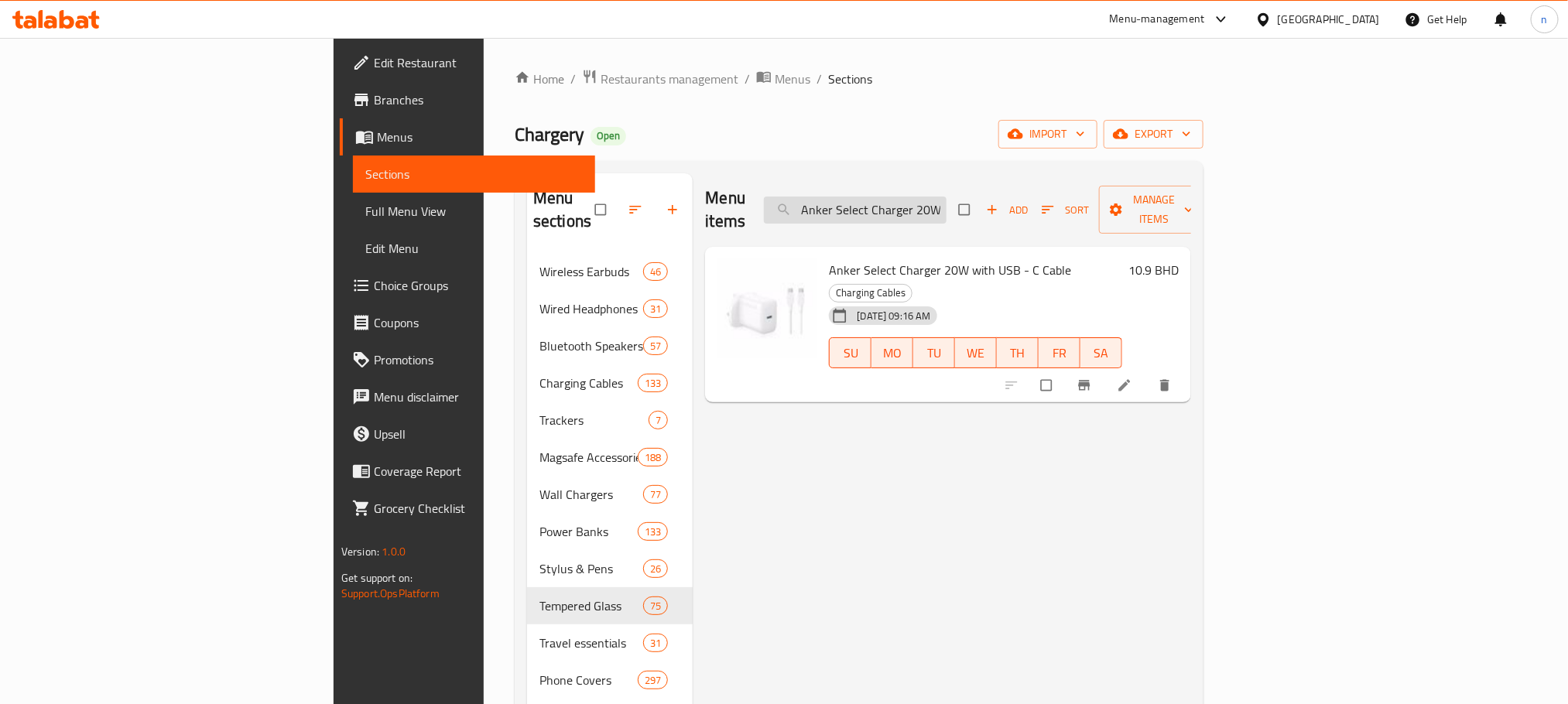
click at [946, 202] on input "Anker Select Charger 20W with USB - C Cable" at bounding box center [855, 210] width 182 height 27
paste input "oundCore R50i True Wireless Earbuds - Black"
click at [958, 346] on div "Anker SoundCore R50i True Wireless Earbuds - Black Wireless Earbuds [DATE] 09:1…" at bounding box center [975, 325] width 305 height 143
click at [946, 197] on input "Anker SoundCore R50i True Wireless Earbuds - Black" at bounding box center [855, 210] width 182 height 27
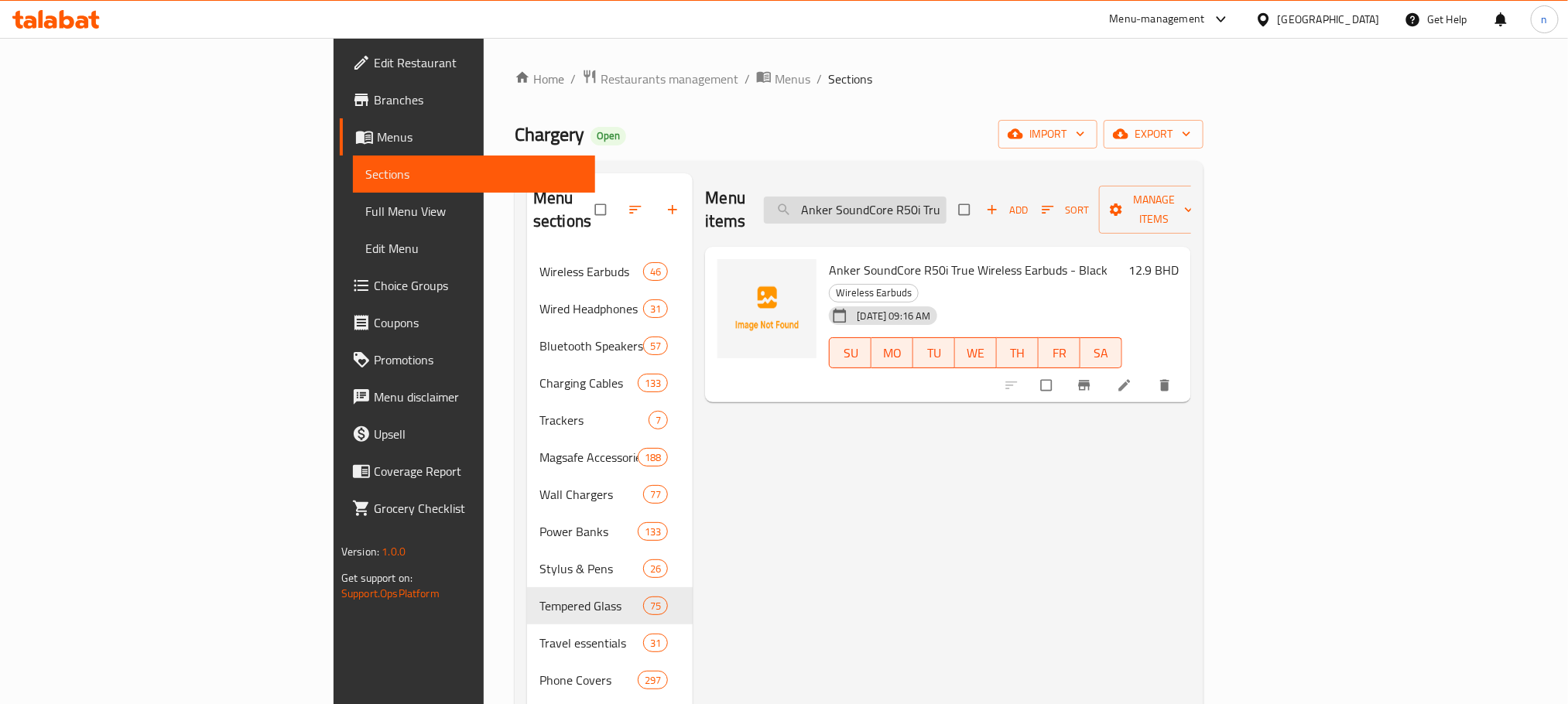
click at [946, 197] on input "Anker SoundCore R50i True Wireless Earbuds - Black" at bounding box center [855, 210] width 182 height 27
paste input "PowerCore III 19K Powerbank - Black, 60 [PERSON_NAME]"
click at [946, 205] on input "Anker PowerCore III 19K Powerbank - Black, 60 Watts" at bounding box center [855, 210] width 182 height 27
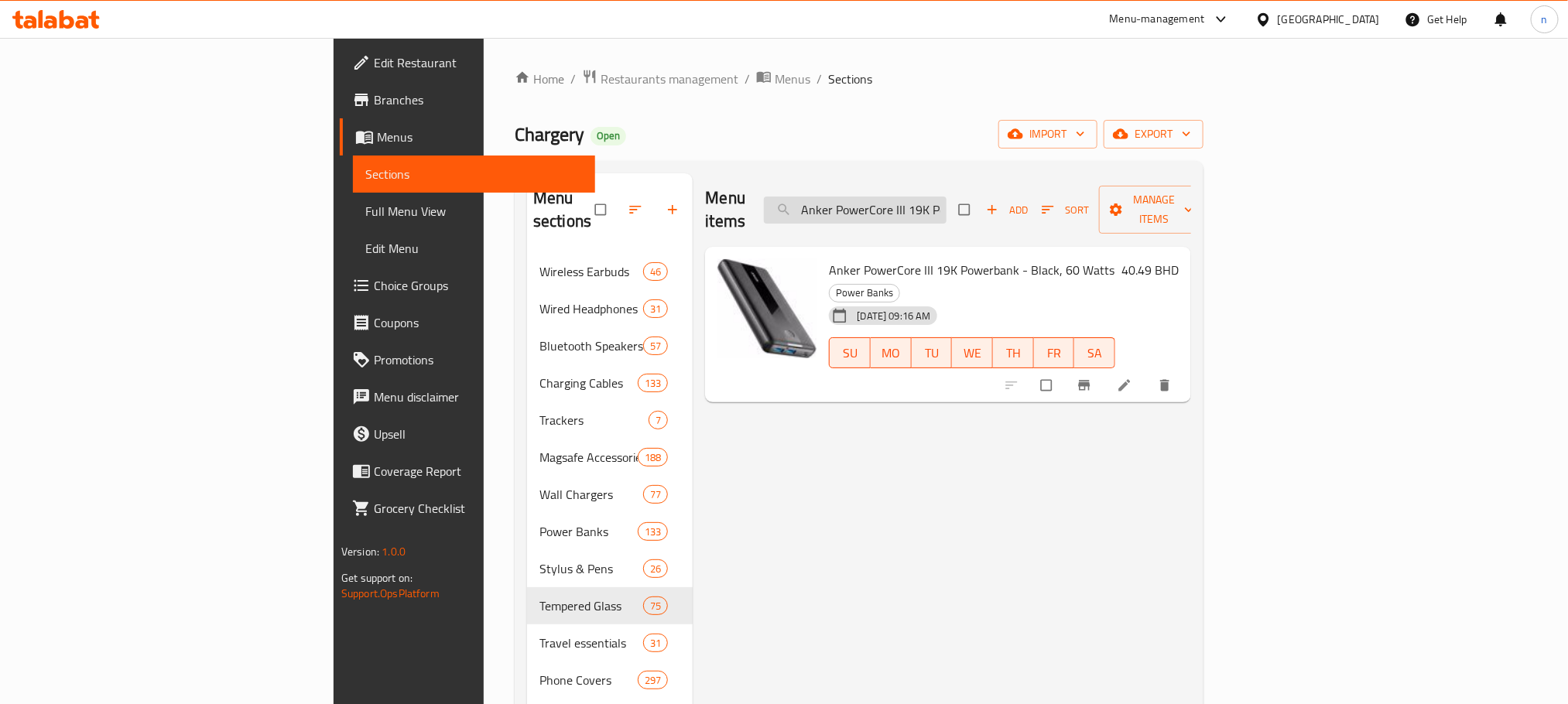
click at [946, 205] on input "Anker PowerCore III 19K Powerbank - Black, 60 Watts" at bounding box center [855, 210] width 182 height 27
paste input "Elite 26K Power Bank - Black, 87"
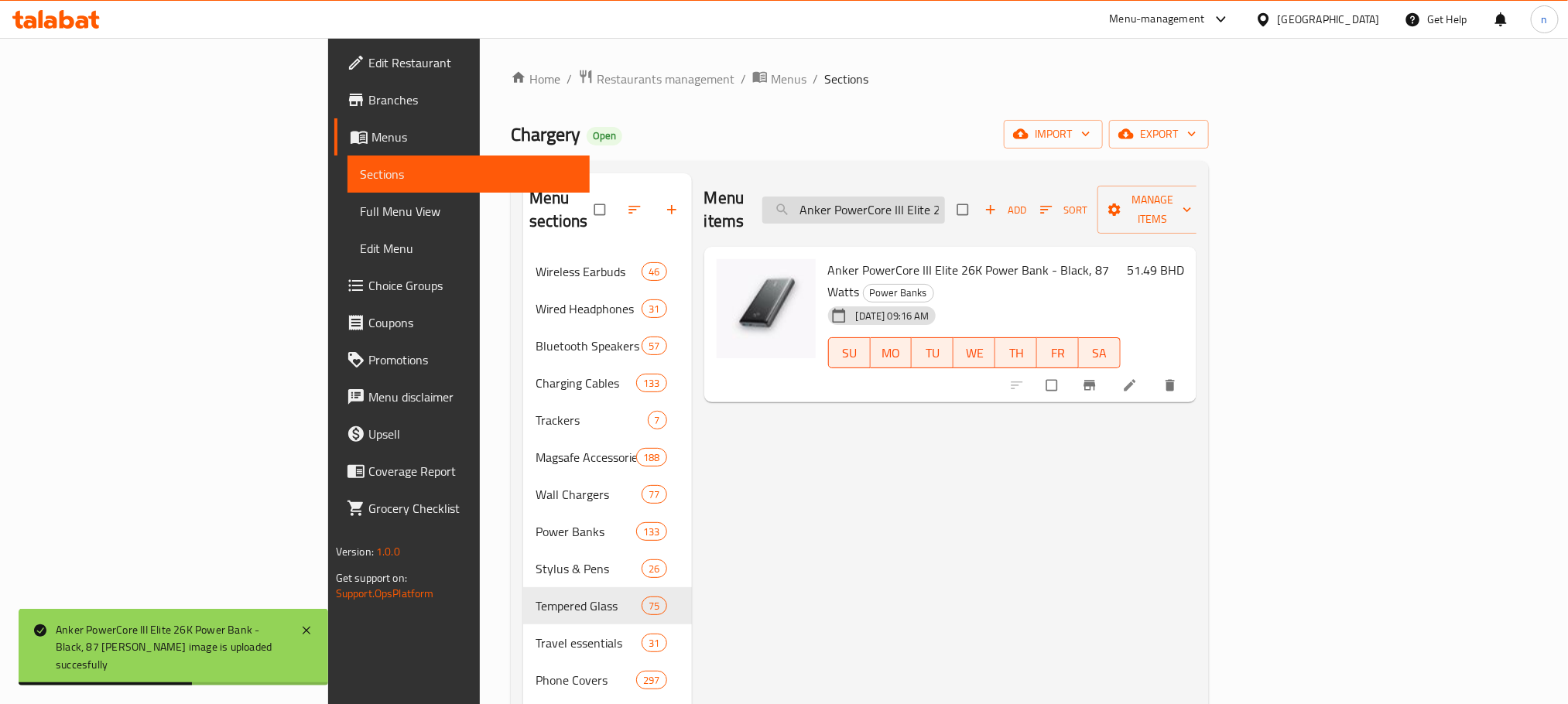
click at [945, 205] on input "Anker PowerCore III Elite 26K Power Bank - Black, 87 Watts" at bounding box center [854, 210] width 182 height 27
paste input "Powerology Braided USB-C to Lightning Cable 1.2M - Blue"
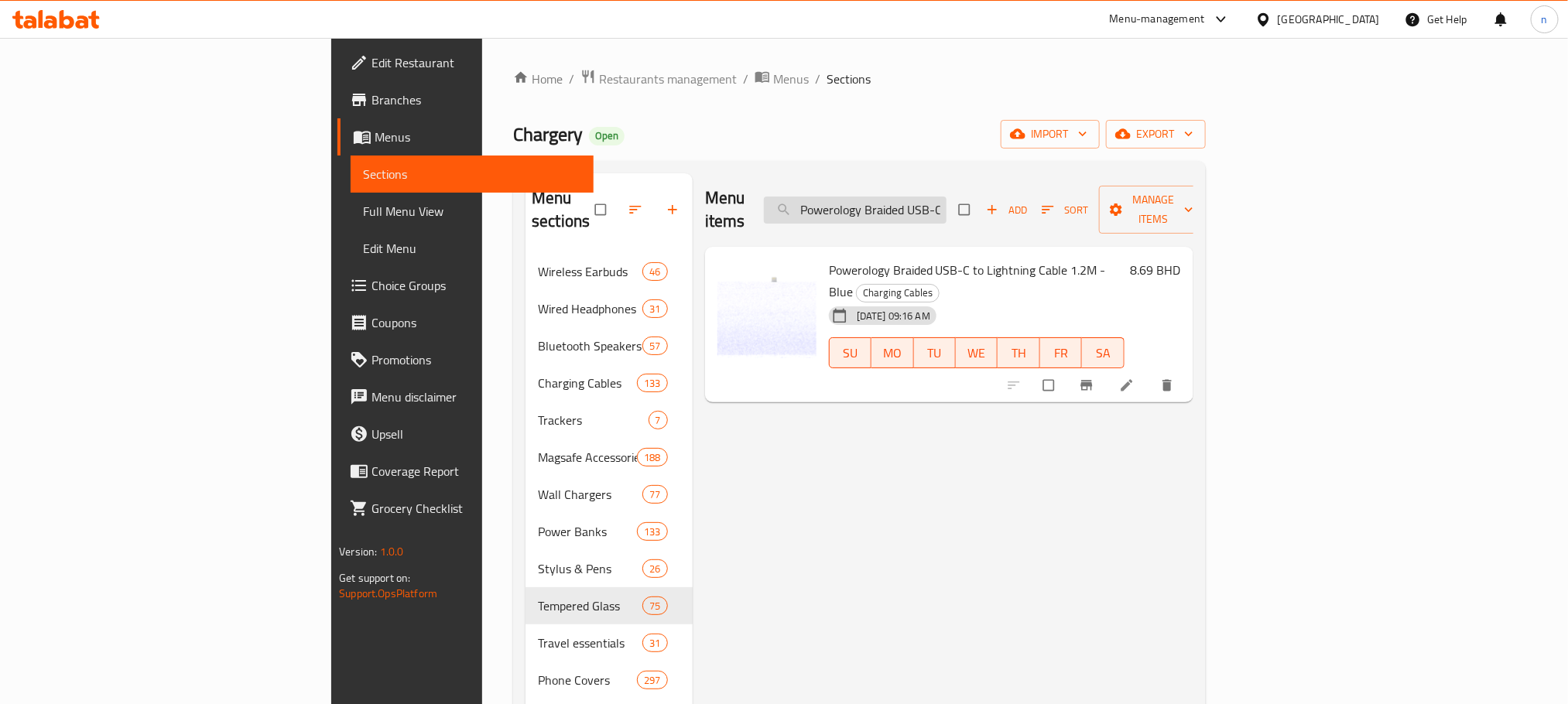
click at [946, 197] on input "Powerology Braided USB-C to Lightning Cable 1.2M - Blue" at bounding box center [855, 210] width 182 height 27
paste input "Pencil Pro / Charges Magnetically / Supports Wrist Tilt / Clear Black"
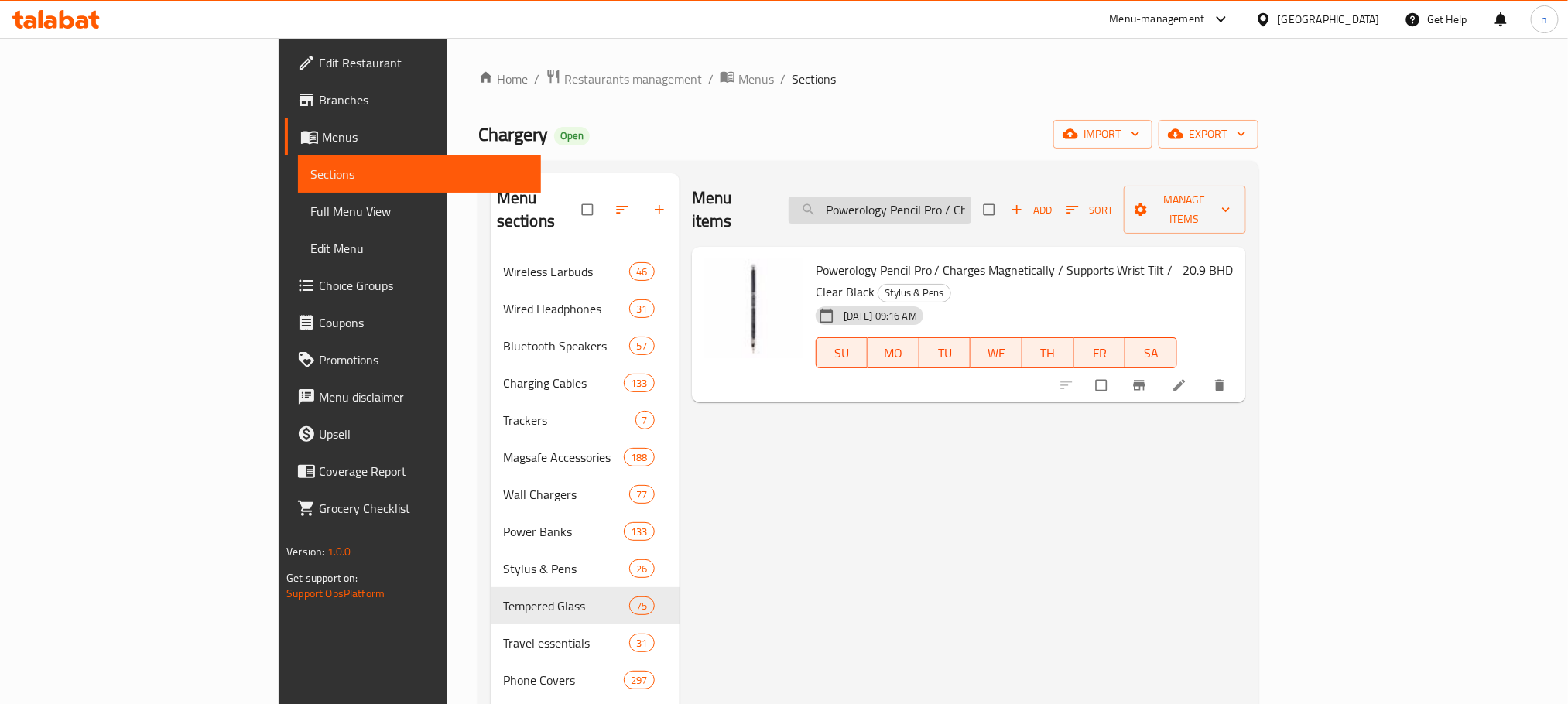
click at [971, 197] on input "Powerology Pencil Pro / Charges Magnetically / Supports Wrist Tilt / Clear Black" at bounding box center [880, 210] width 182 height 27
paste input "Usb Rechargeable Battery Aaa 4Pack-23955"
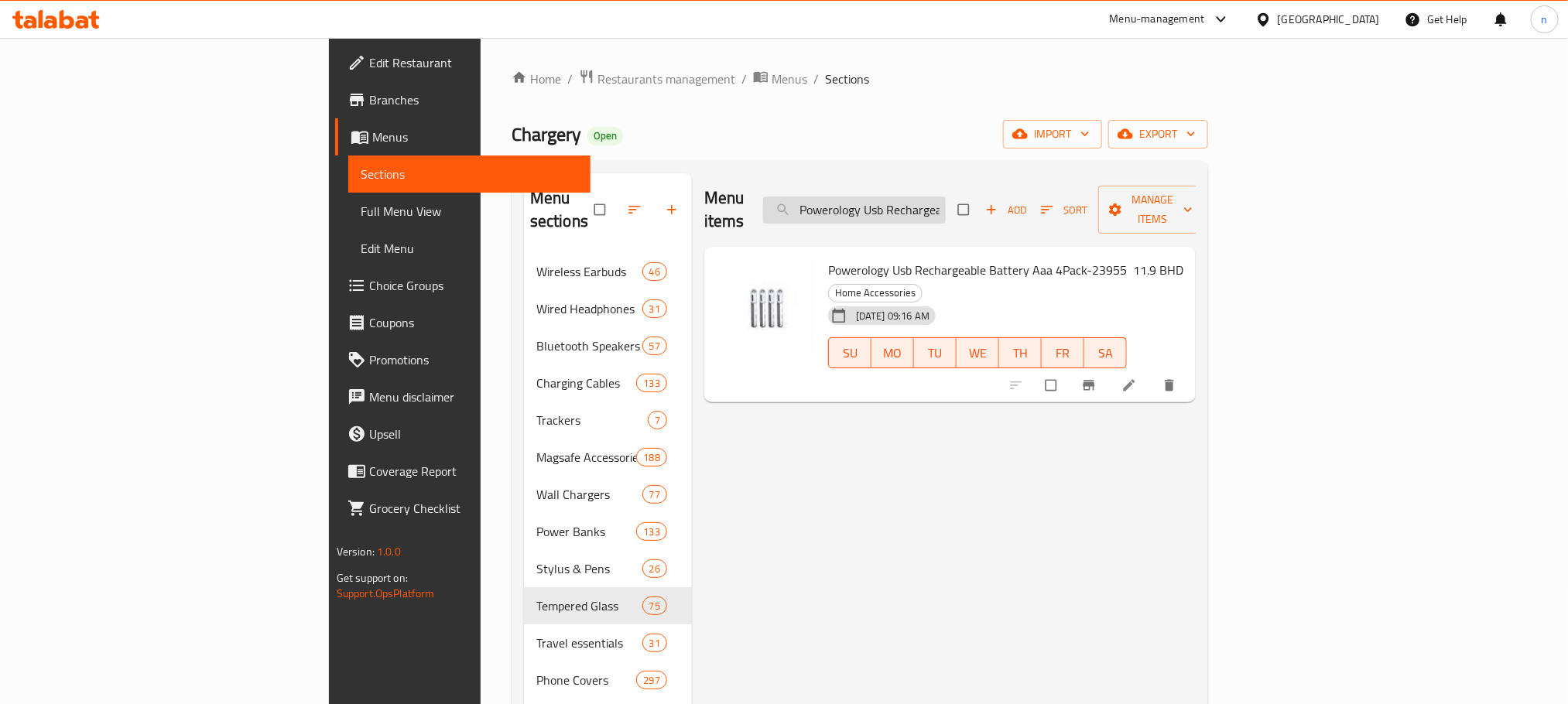
click at [946, 206] on input "Powerology Usb Rechargeable Battery Aaa 4Pack-23955" at bounding box center [854, 210] width 182 height 27
paste input "Soundcore Select 4 Go Bluetooth Speaker-Black"
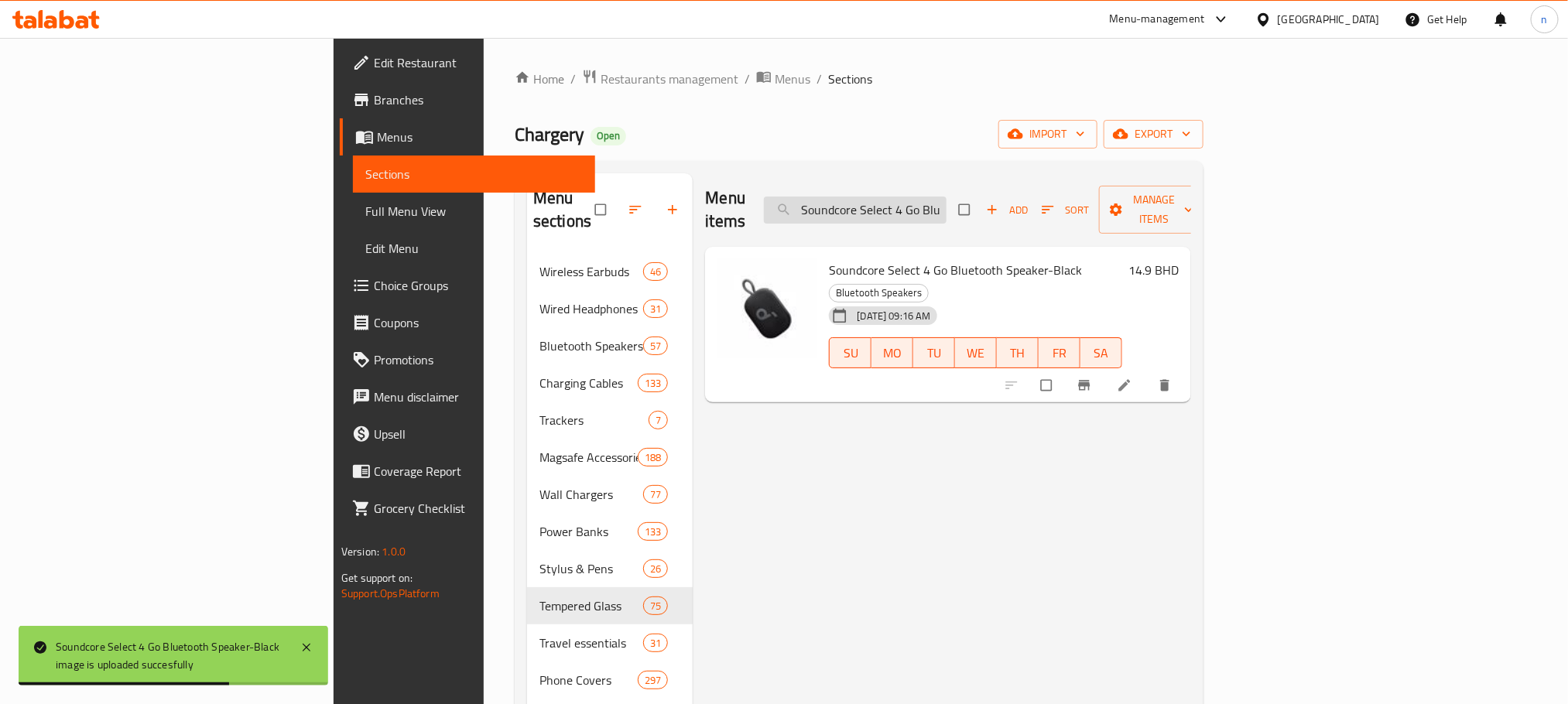
click at [946, 197] on input "Soundcore Select 4 Go Bluetooth Speaker-Black" at bounding box center [855, 210] width 182 height 27
paste input "Anker Soundcore H30i Wireless On-ear Headphones Foldable Design White"
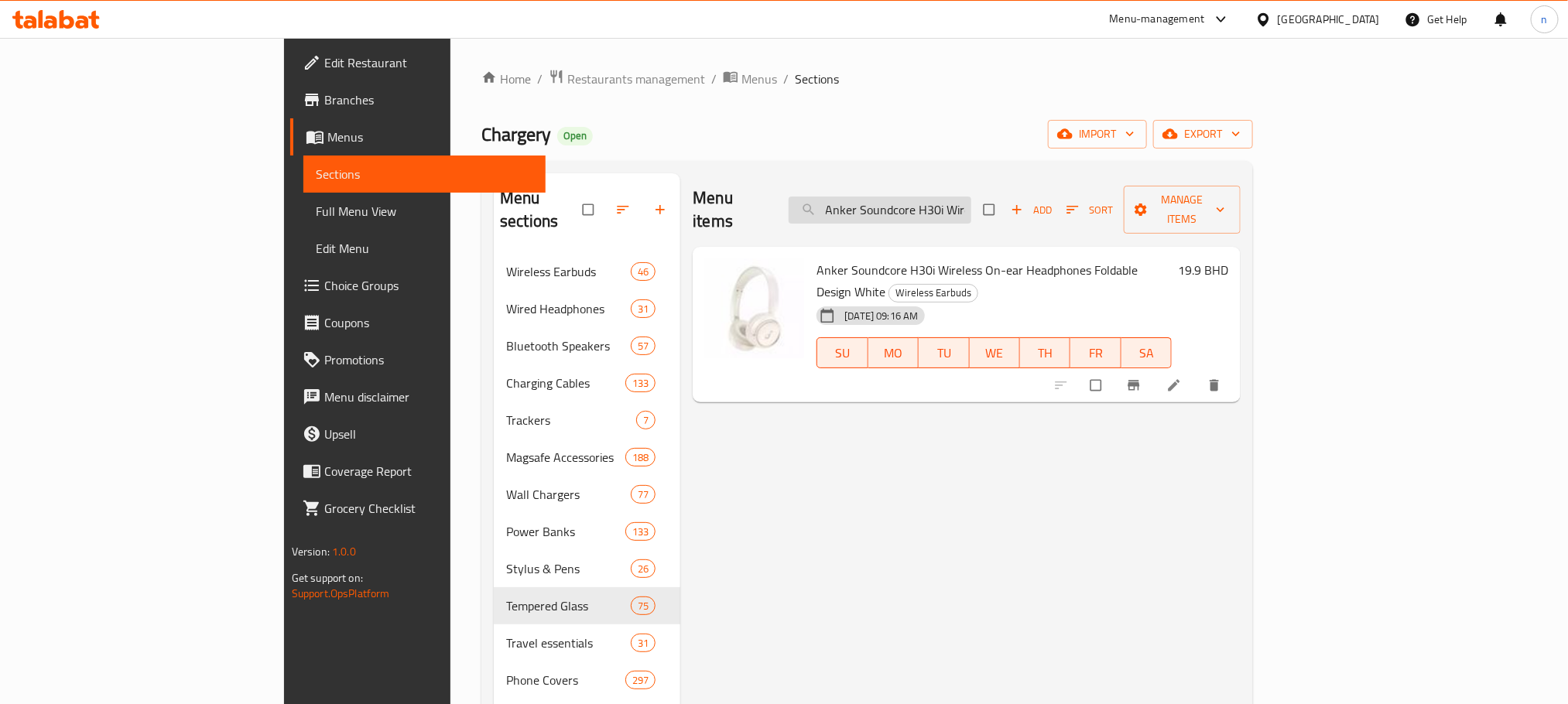
click at [971, 202] on input "Anker Soundcore H30i Wireless On-ear Headphones Foldable Design White" at bounding box center [880, 210] width 182 height 27
paste input "- Black"
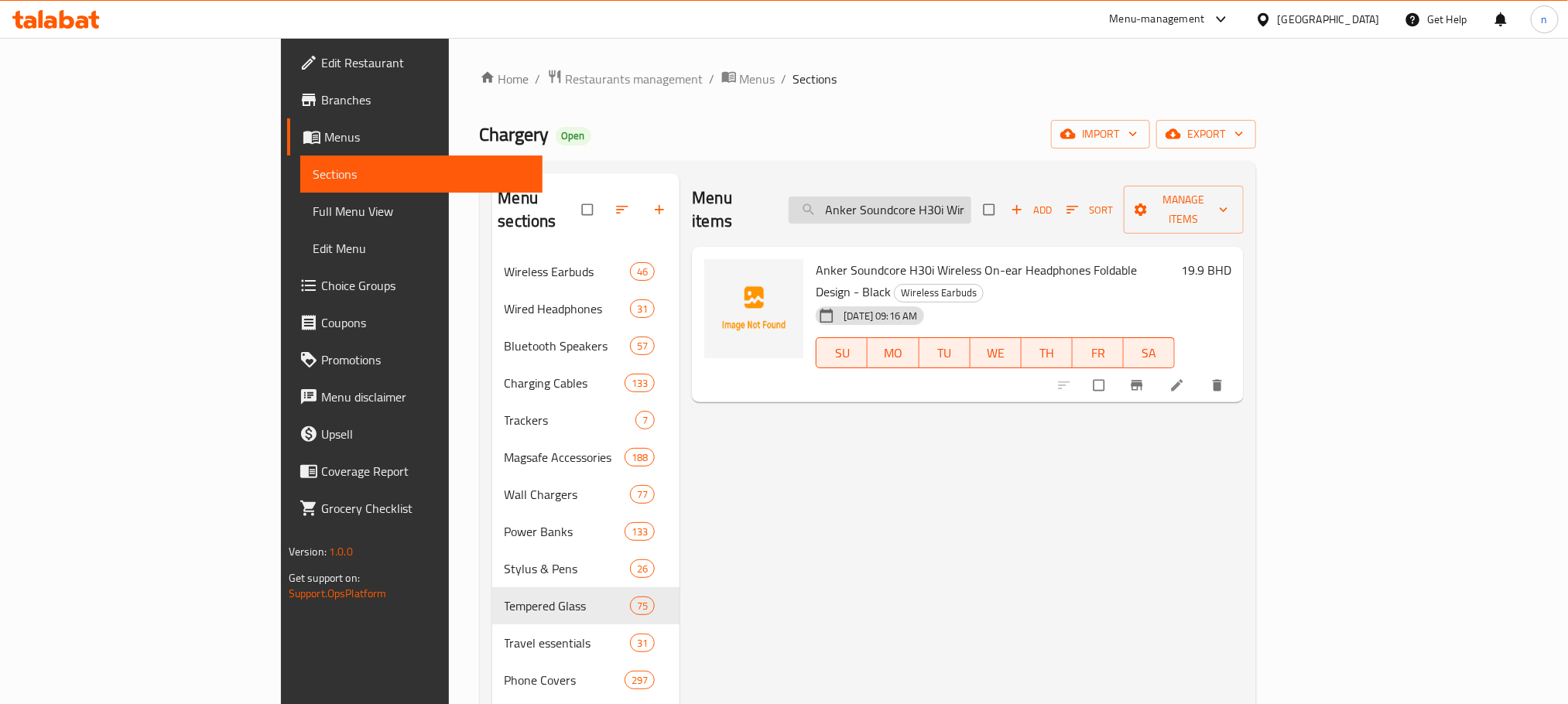
click at [971, 197] on input "Anker Soundcore H30i Wireless On-ear Headphones Foldable Design - Black" at bounding box center [880, 210] width 182 height 27
paste input "R50I Souncore Airbuds Mb-2734 A3949H12"
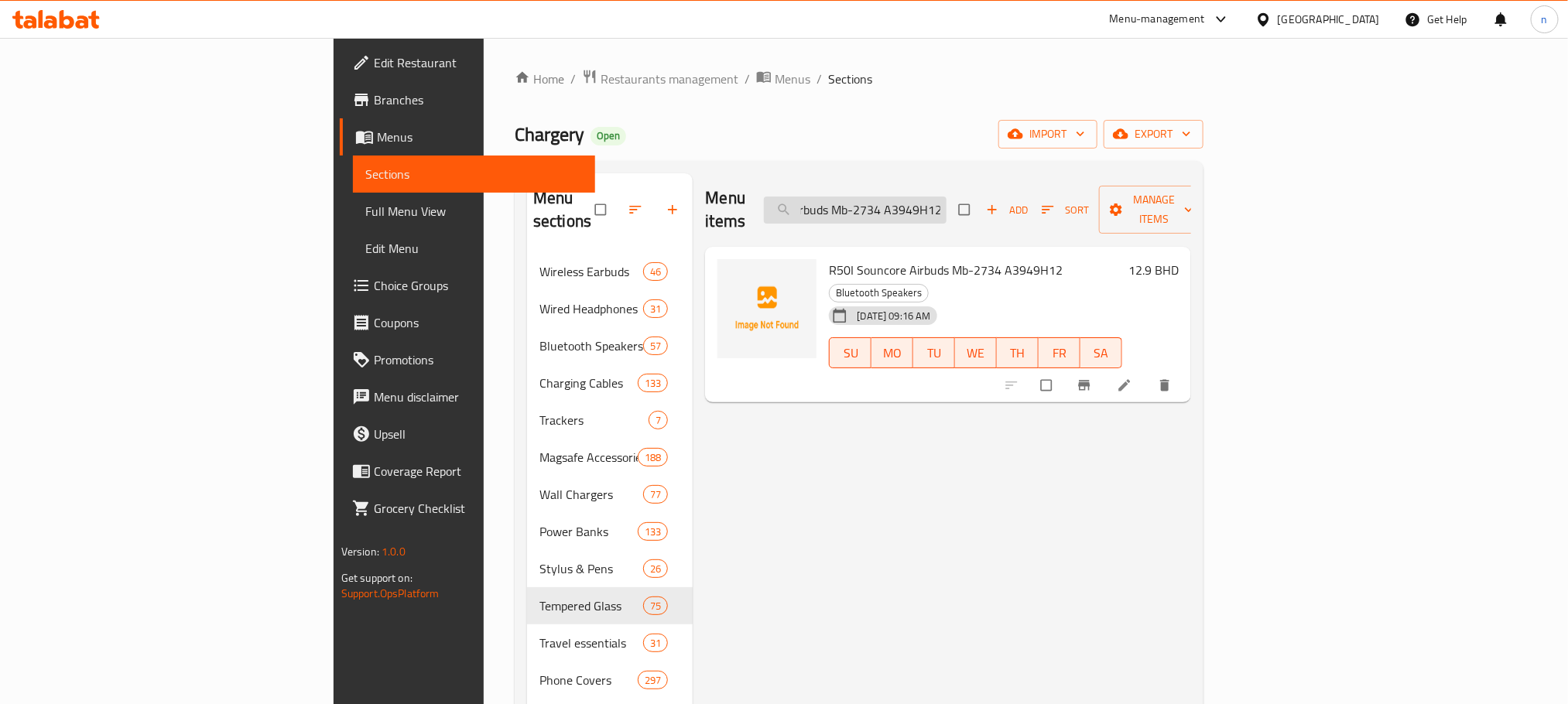
type input "R50I Souncore Airbuds Mb-2734 A3949H12"
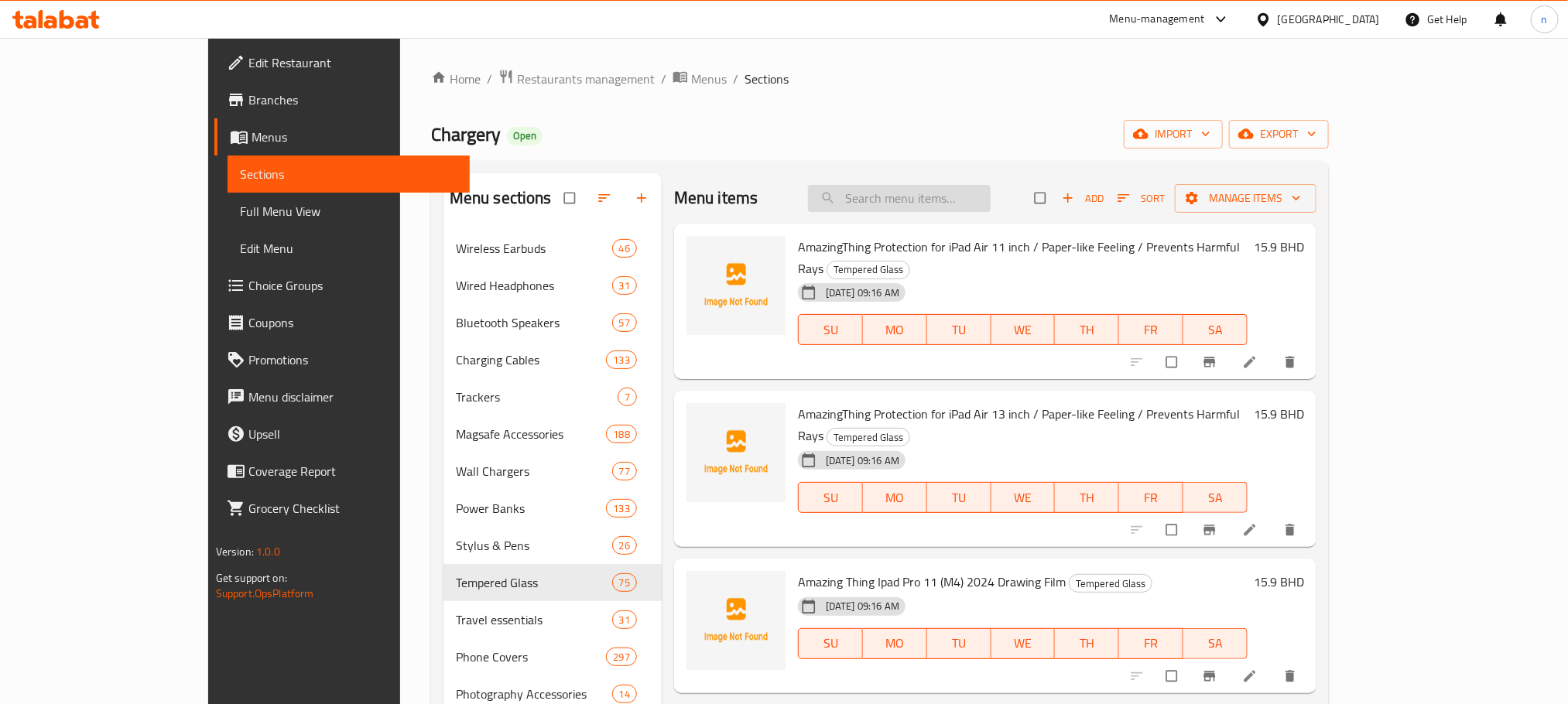
click at [922, 205] on input "search" at bounding box center [899, 198] width 182 height 27
paste input "R50I Souncore Airbuds Mb-2734 A3949H12"
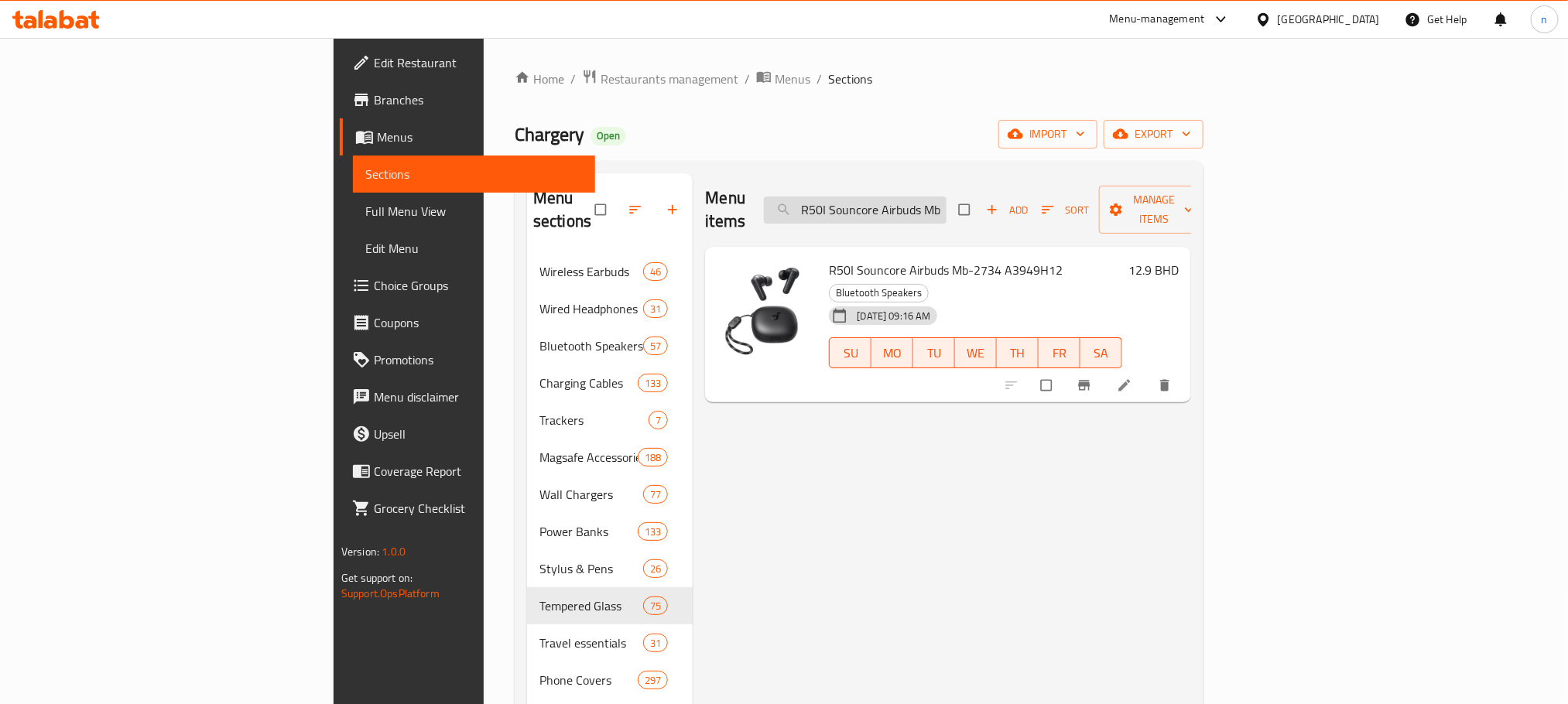
click at [946, 197] on input "R50I Souncore Airbuds Mb-2734 A3949H12" at bounding box center [855, 210] width 182 height 27
paste input "Anker SoundCore C30I CLIP-ON Earbuds, Powerful Sound,Innovative Attachable Ear …"
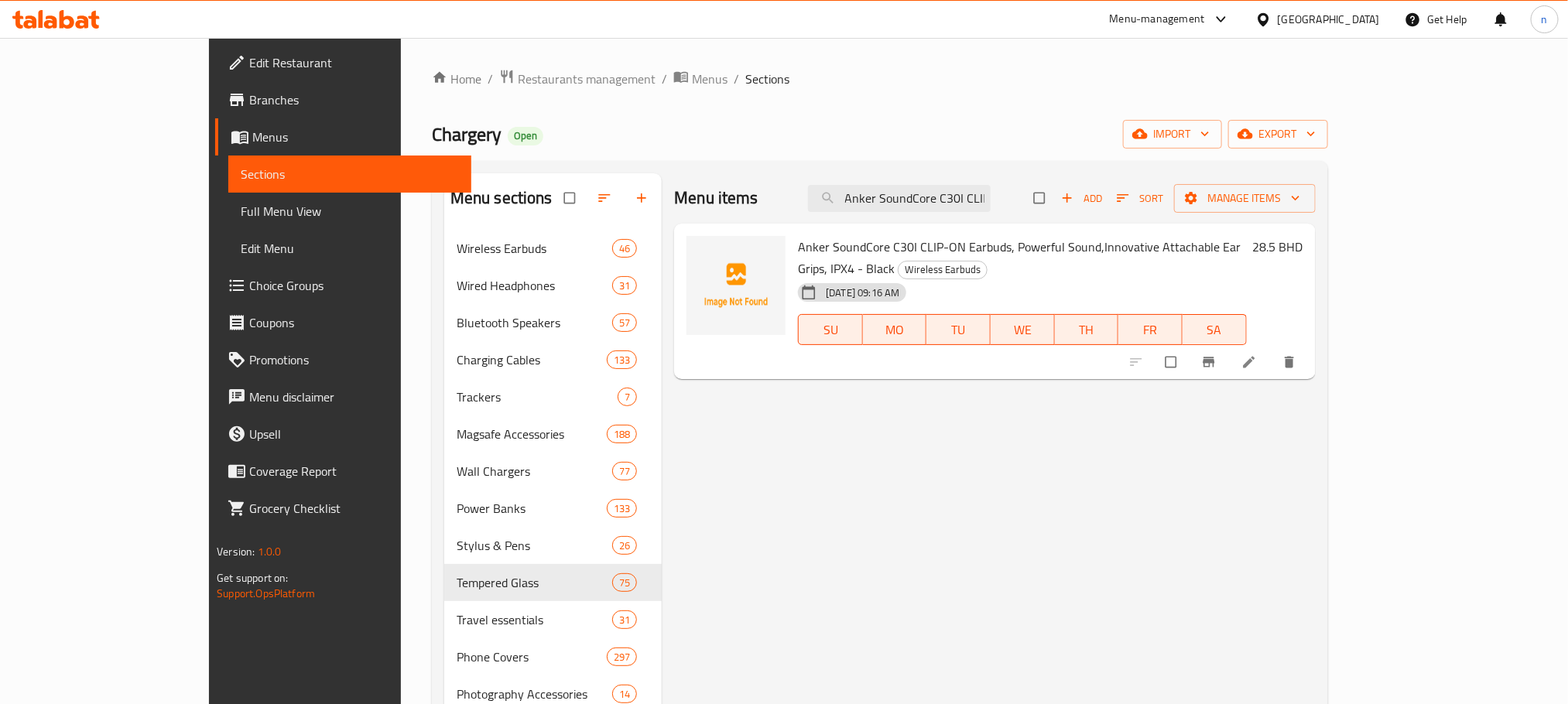
click at [798, 240] on span "Anker SoundCore C30I CLIP-ON Earbuds, Powerful Sound,Innovative Attachable Ear …" at bounding box center [1020, 258] width 443 height 45
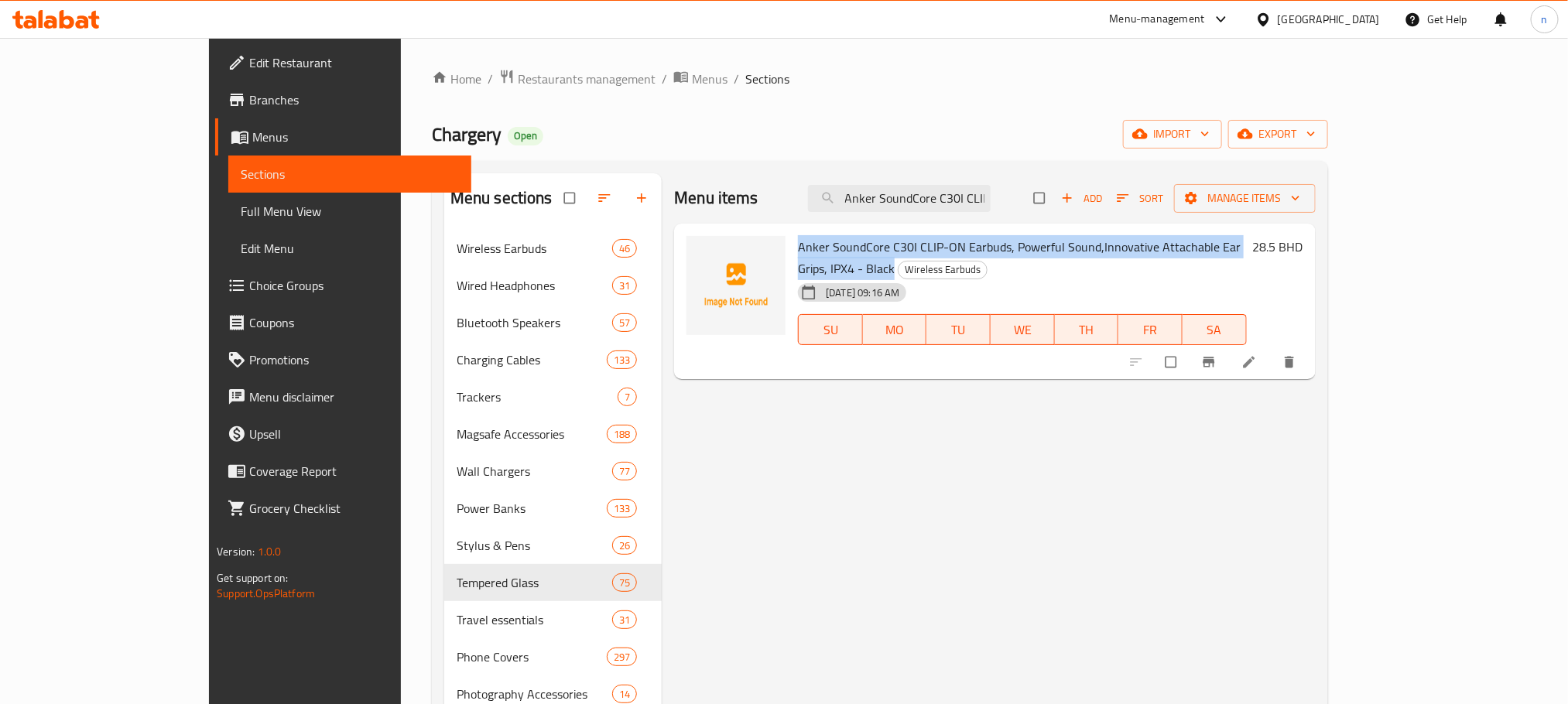
drag, startPoint x: 769, startPoint y: 240, endPoint x: 1253, endPoint y: 239, distance: 484.0
click at [1240, 239] on span "Anker SoundCore C30I CLIP-ON Earbuds, Powerful Sound,Innovative Attachable Ear …" at bounding box center [1020, 258] width 443 height 45
copy span "Anker SoundCore C30I CLIP-ON Earbuds, Powerful Sound,Innovative Attachable Ear …"
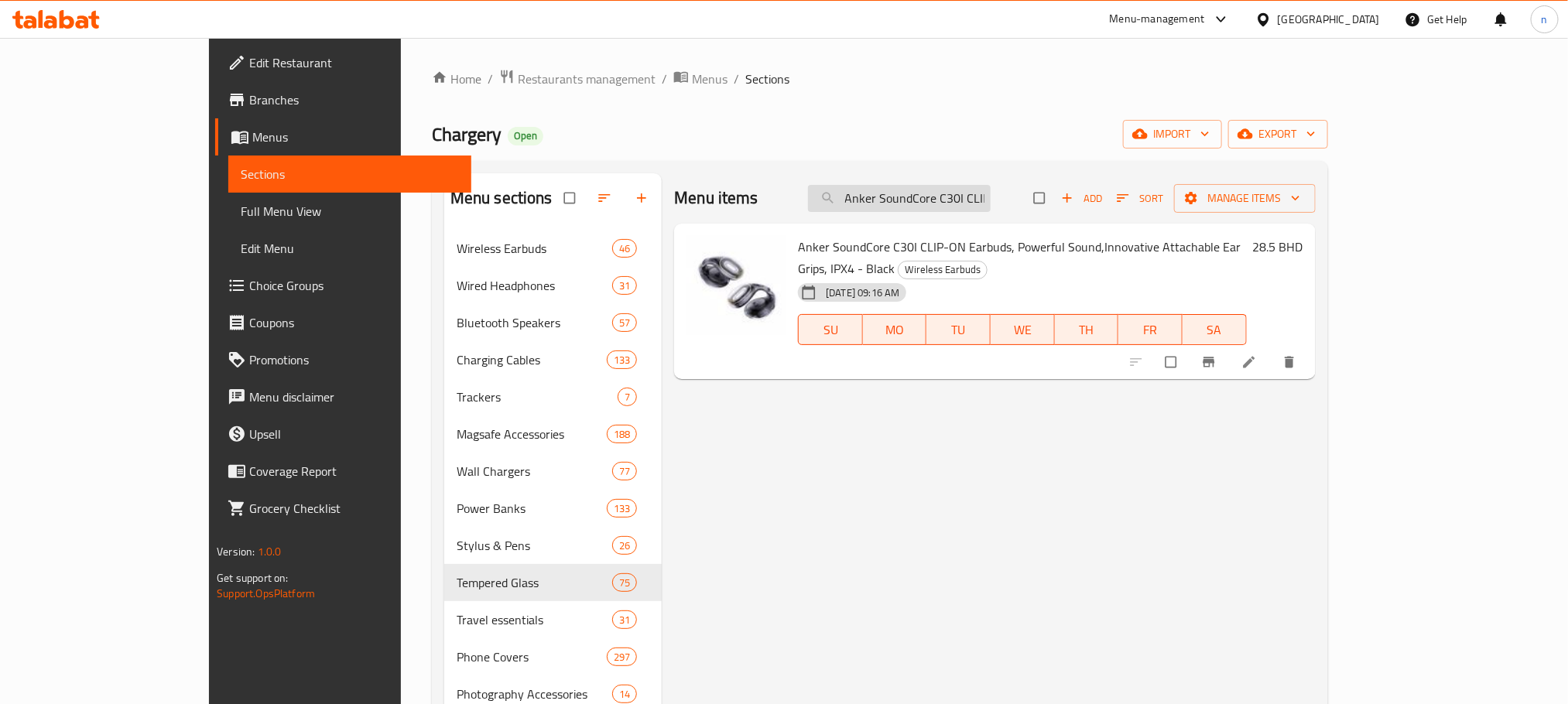
click at [990, 191] on input "Anker SoundCore C30I CLIP-ON Earbuds, Powerful Sound,Innovative Attachable Ear …" at bounding box center [899, 198] width 182 height 27
click at [990, 193] on input "Anker SoundCore C30I CLIP-ON Earbuds, Powerful Sound,Innovative Attachable Ear …" at bounding box center [899, 198] width 182 height 27
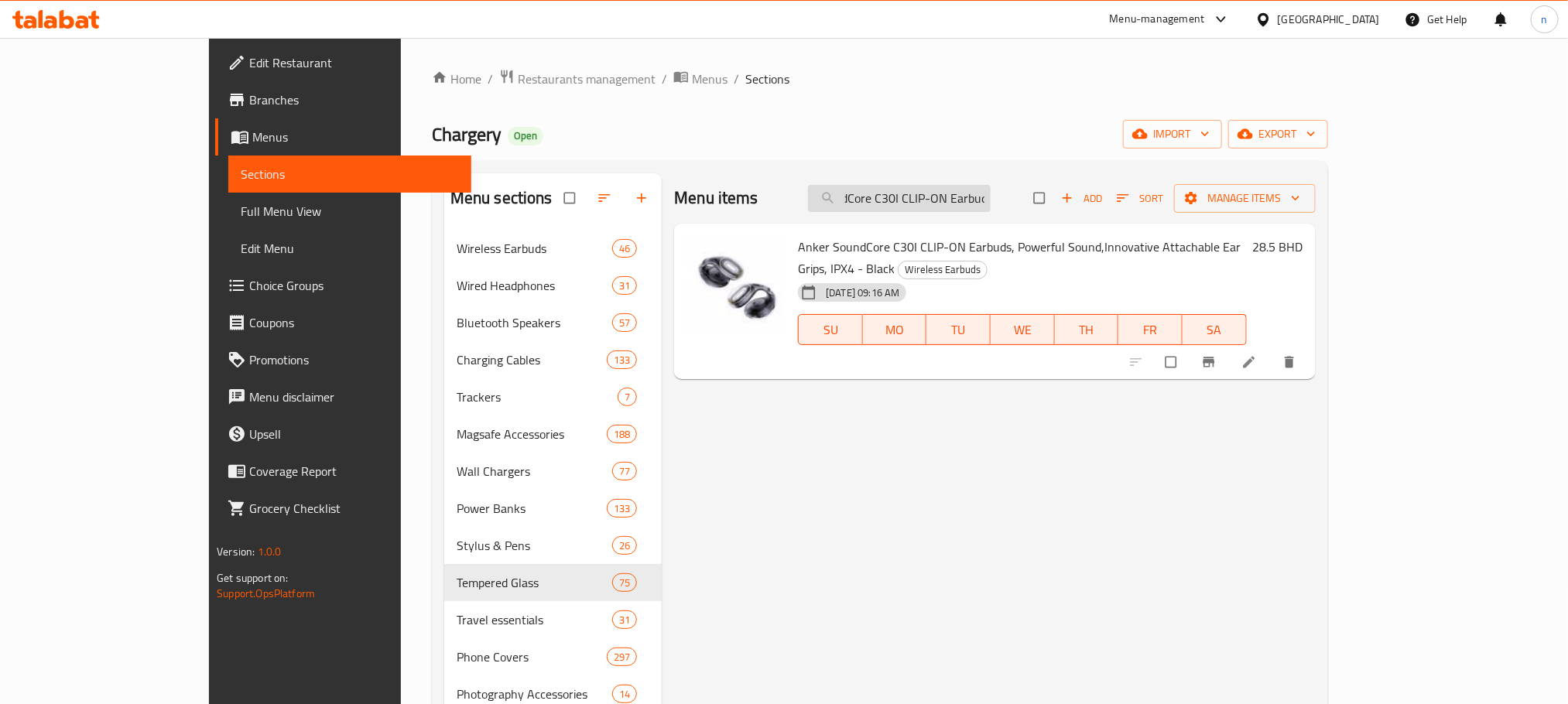
type input "Anker SoundCore C30I CLIP-ON Eabuds, Powerful Sound,Innovative Attachable Ear G…"
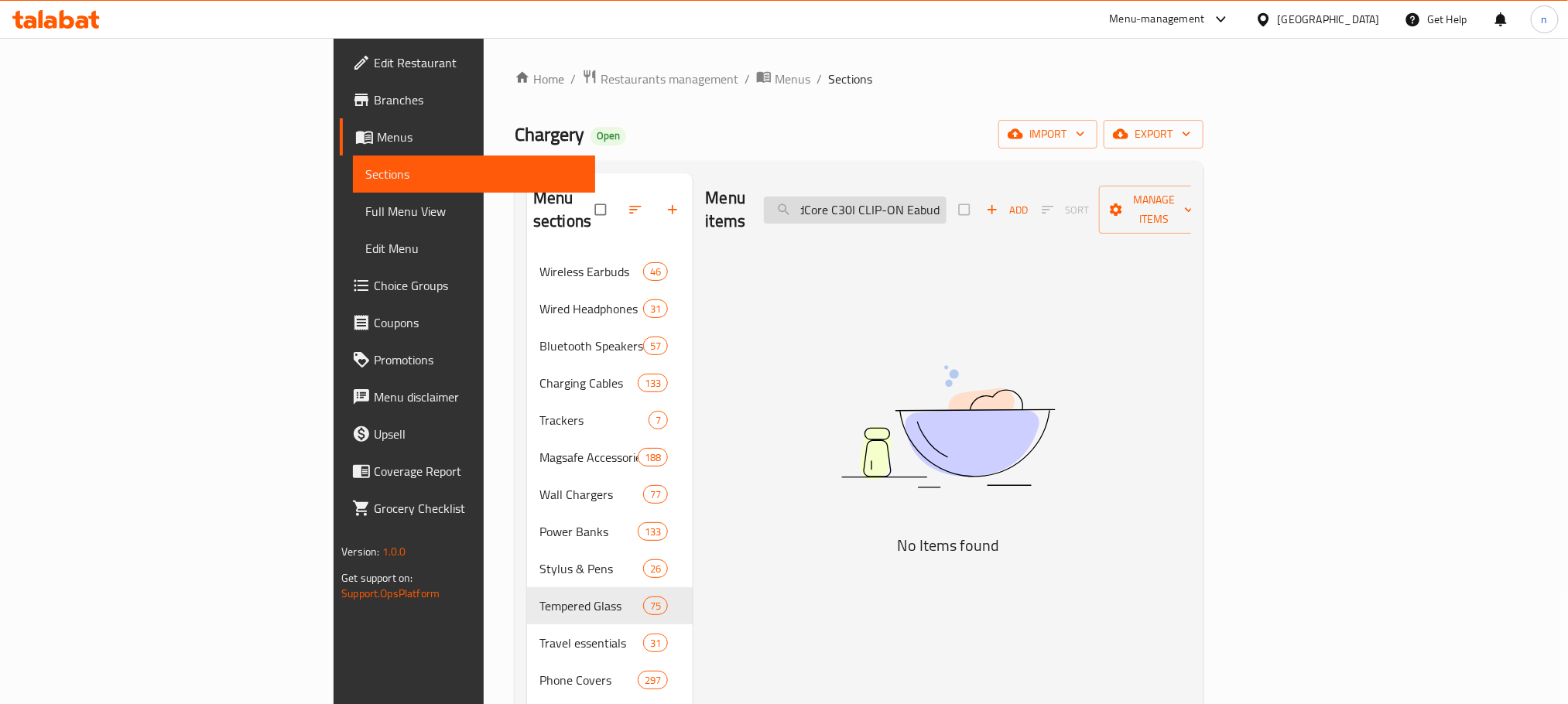
click at [946, 197] on input "Anker SoundCore C30I CLIP-ON Eabuds, Powerful Sound,Innovative Attachable Ear G…" at bounding box center [855, 210] width 182 height 27
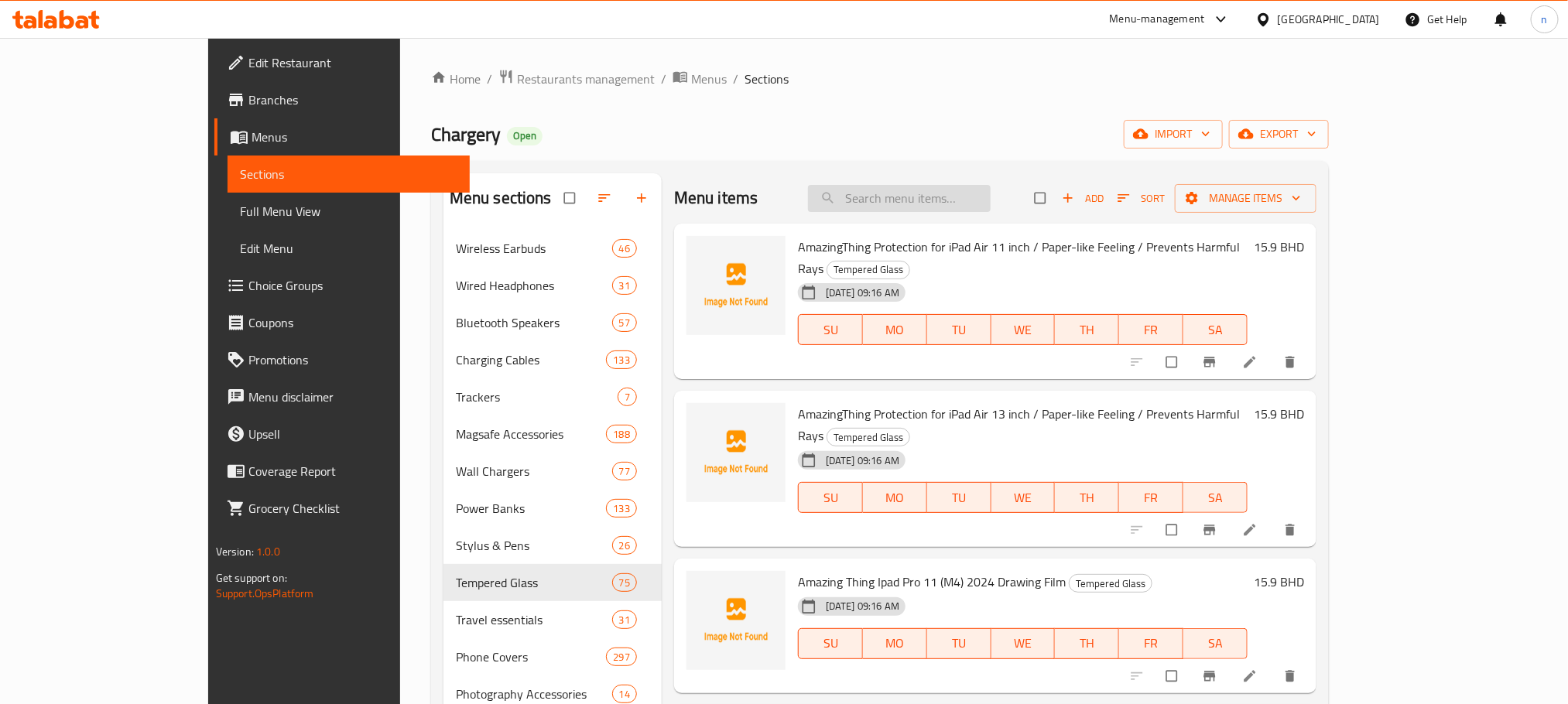
click at [935, 205] on input "search" at bounding box center [899, 198] width 182 height 27
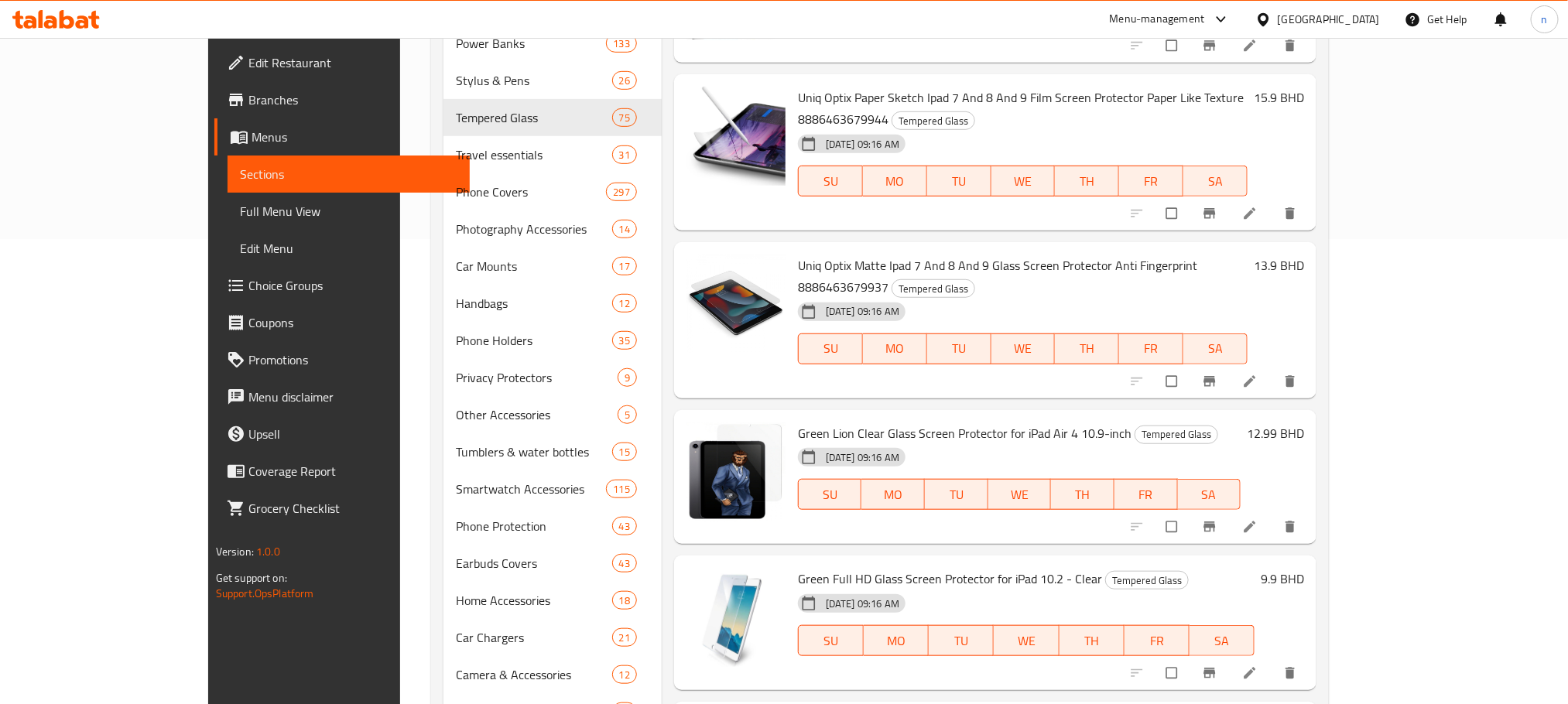
scroll to position [9225, 0]
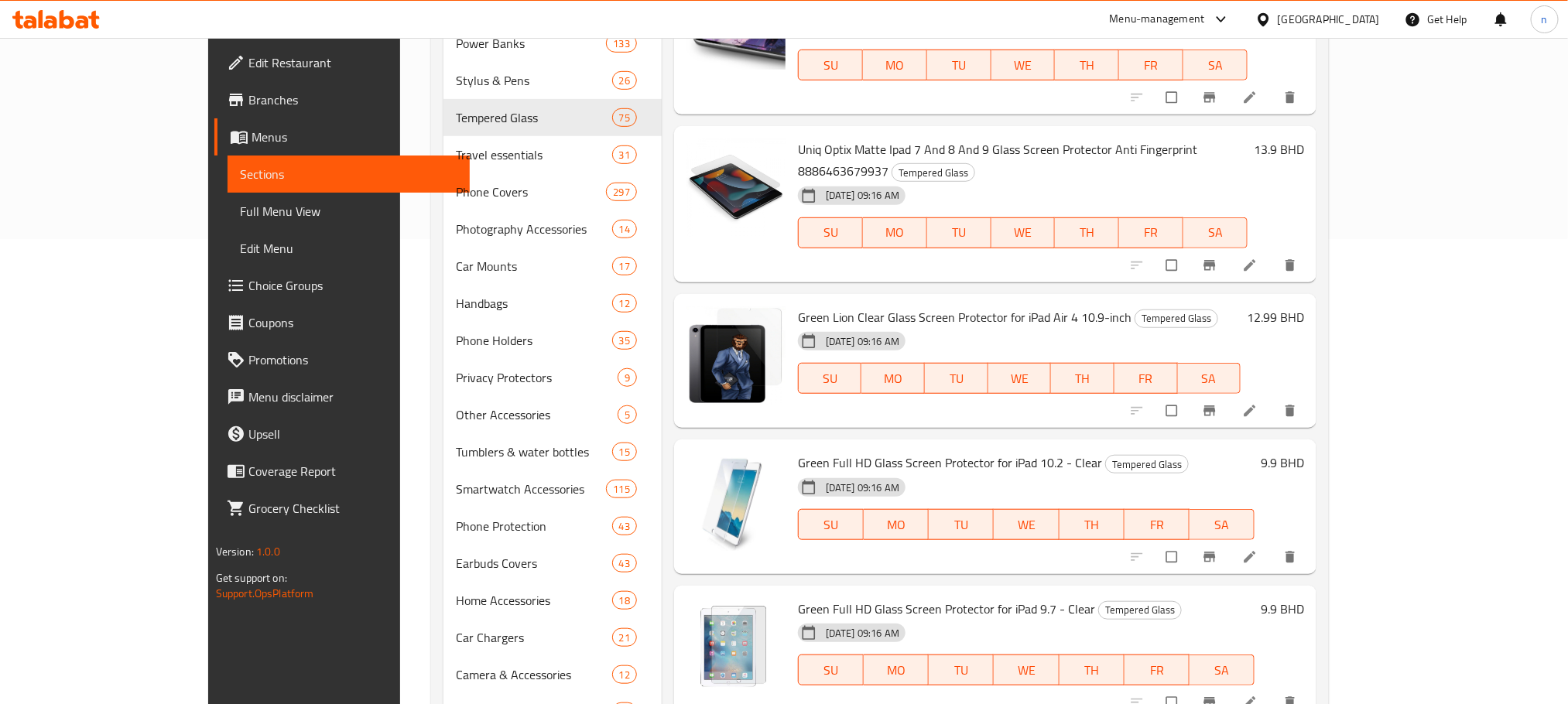
drag, startPoint x: 764, startPoint y: 322, endPoint x: 1071, endPoint y: 323, distance: 307.0
copy span "Amazing Thing Ipad Air 11 (M2) 2024 2.5D F.Cov.Radix Privacy Glass"
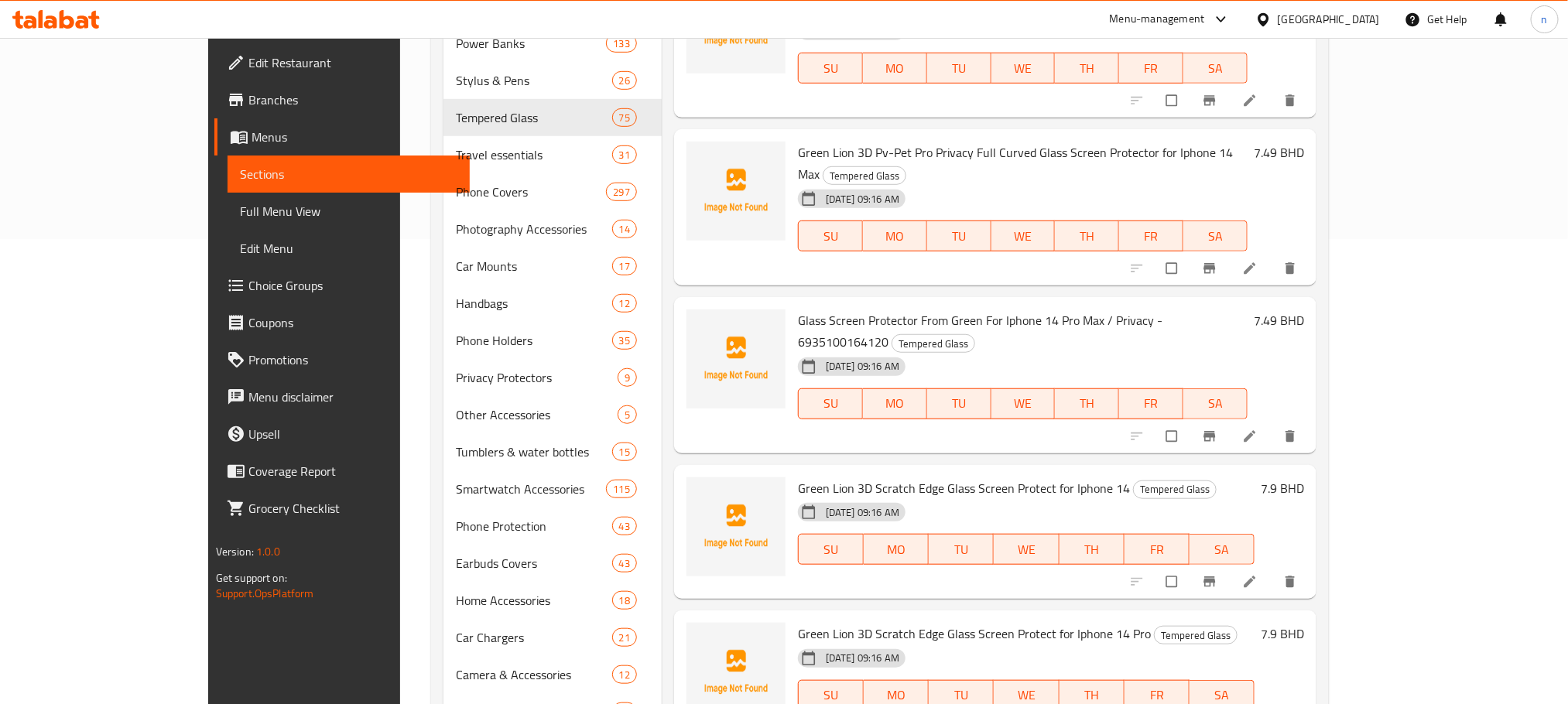
scroll to position [233, 0]
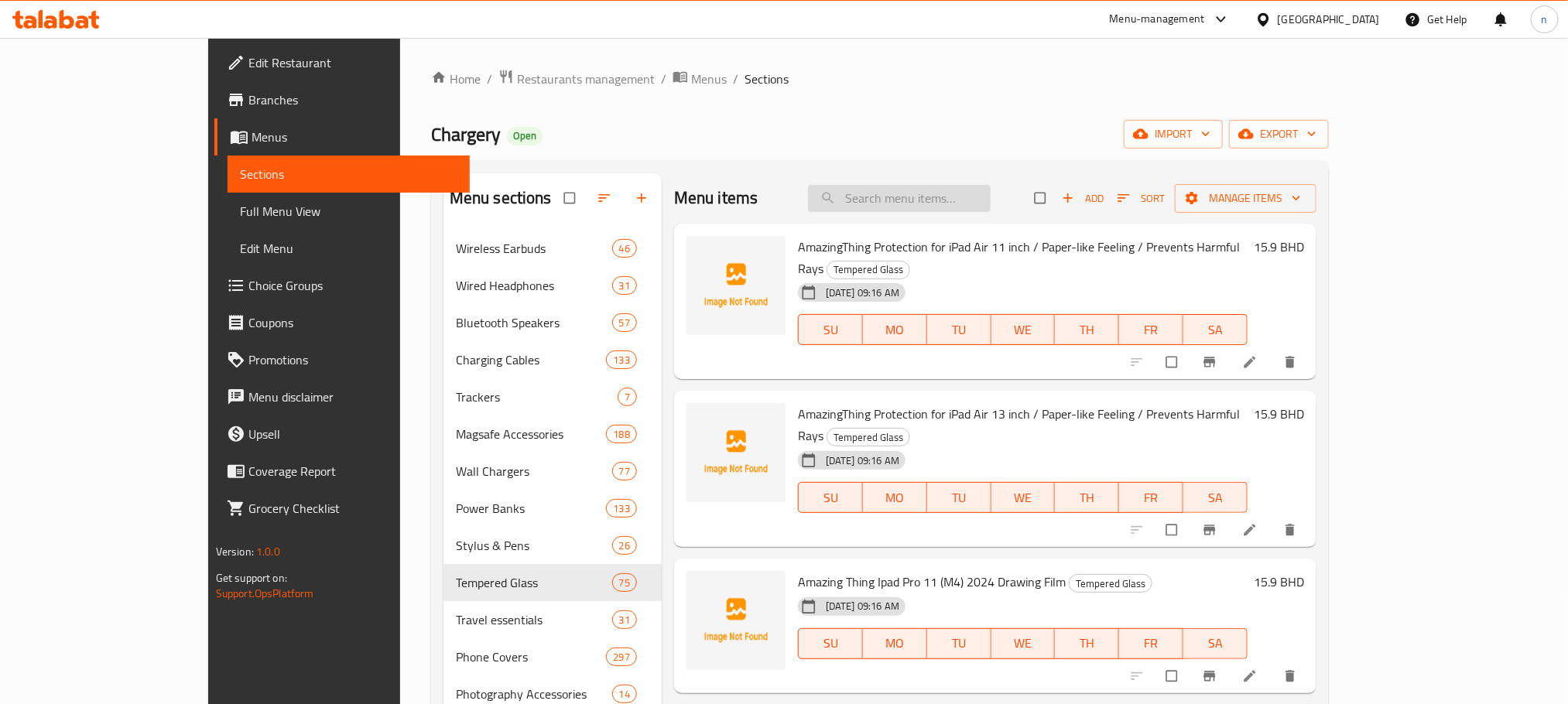
click at [920, 189] on input "search" at bounding box center [899, 198] width 182 height 27
paste input "Apple Lightning Digital Av Adapter"
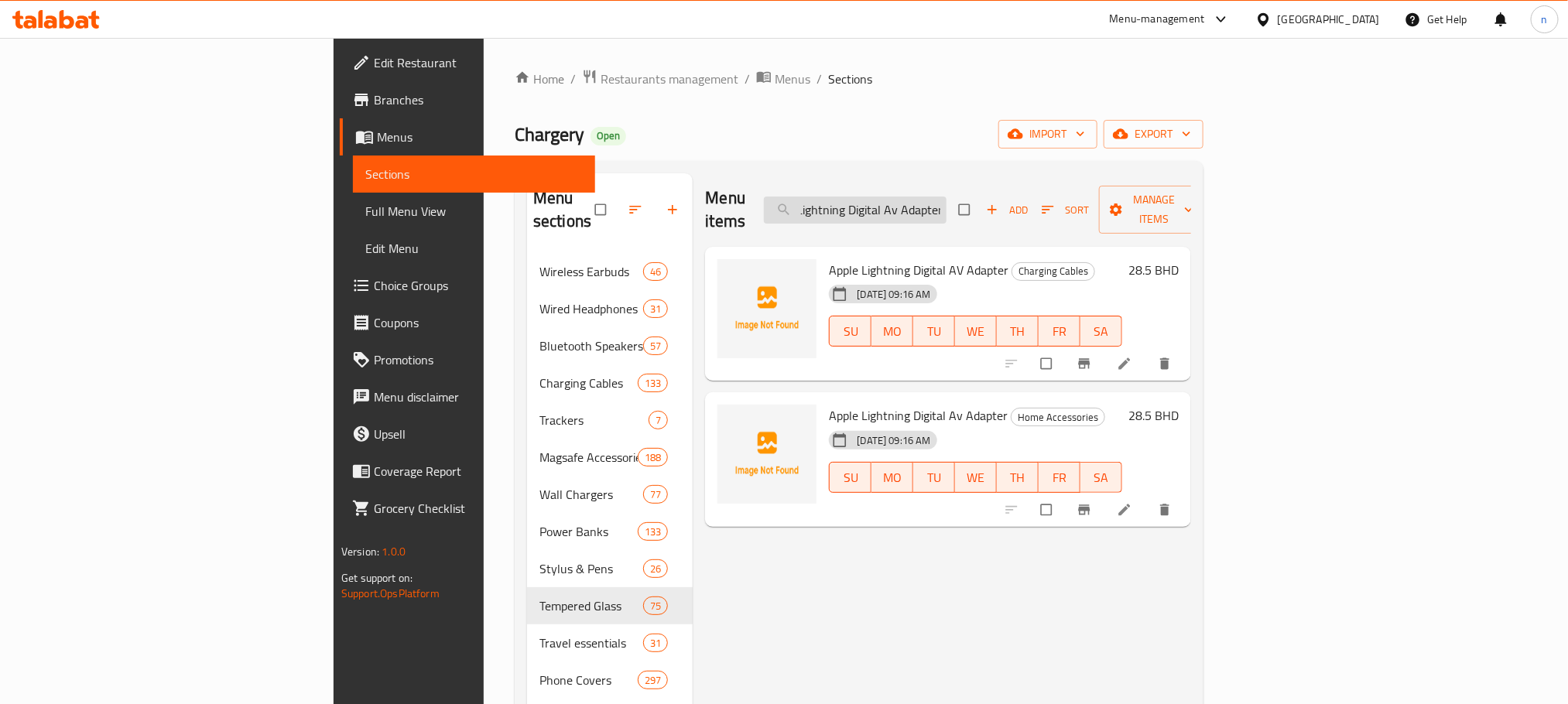
type input "Apple Lightning Digital Av Adapter"
click at [1132, 356] on icon at bounding box center [1124, 363] width 15 height 15
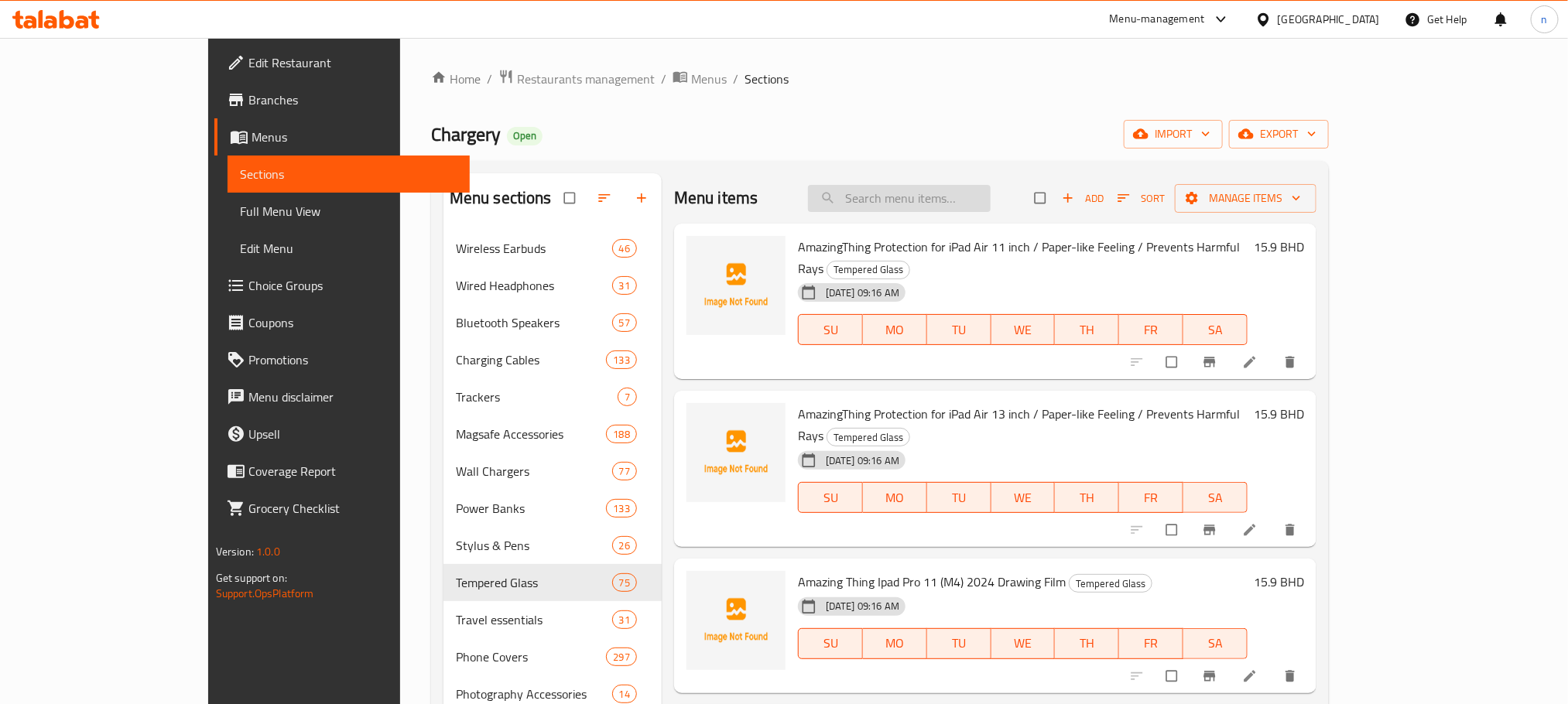
click at [952, 206] on input "search" at bounding box center [899, 198] width 182 height 27
click at [939, 210] on input "search" at bounding box center [899, 198] width 182 height 27
click at [938, 210] on input "search" at bounding box center [899, 198] width 182 height 27
paste input "888462323062"
type input "888462323062"
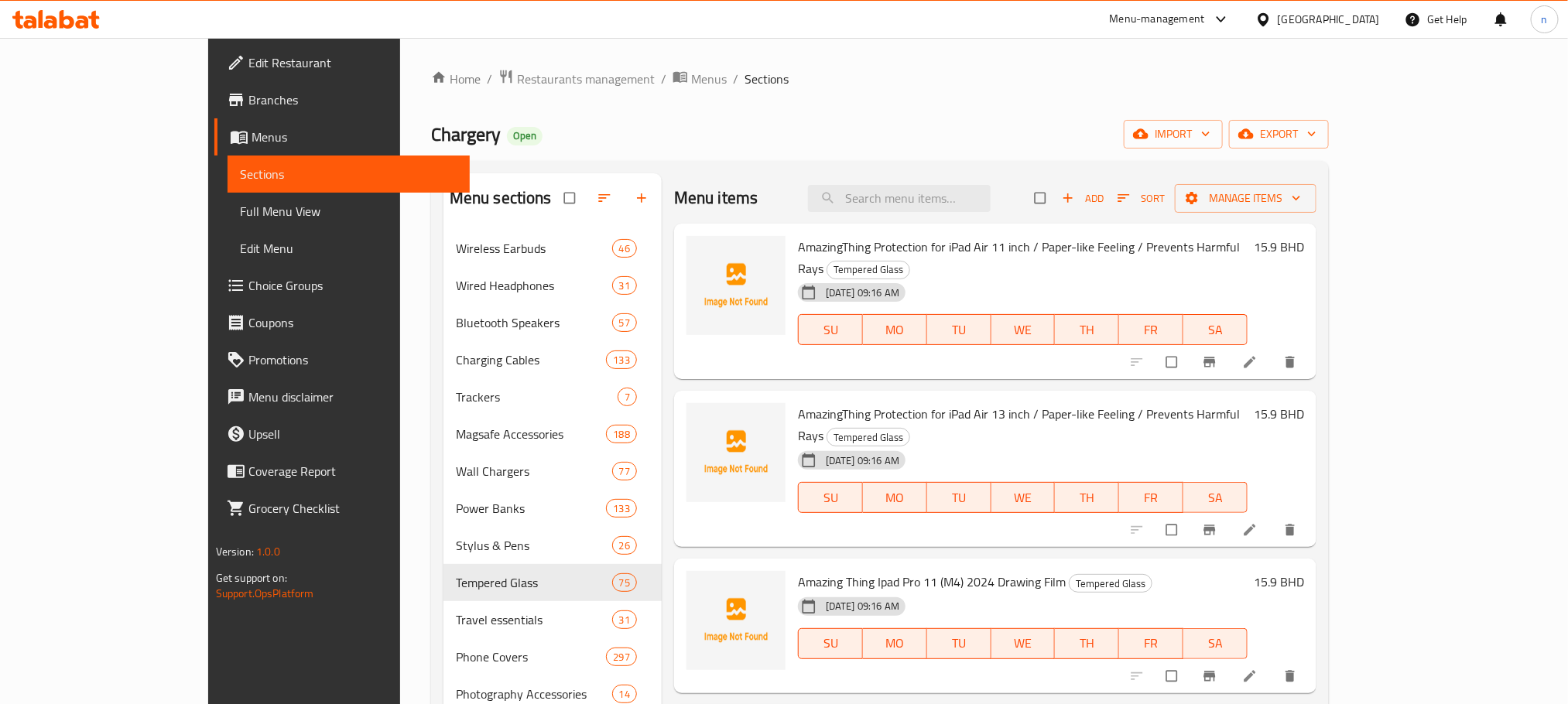
click at [931, 183] on div "Menu items Add Sort Manage items" at bounding box center [995, 198] width 642 height 50
click at [939, 205] on input "search" at bounding box center [899, 198] width 182 height 27
paste input "Apple Lightning Digital Av Adapter"
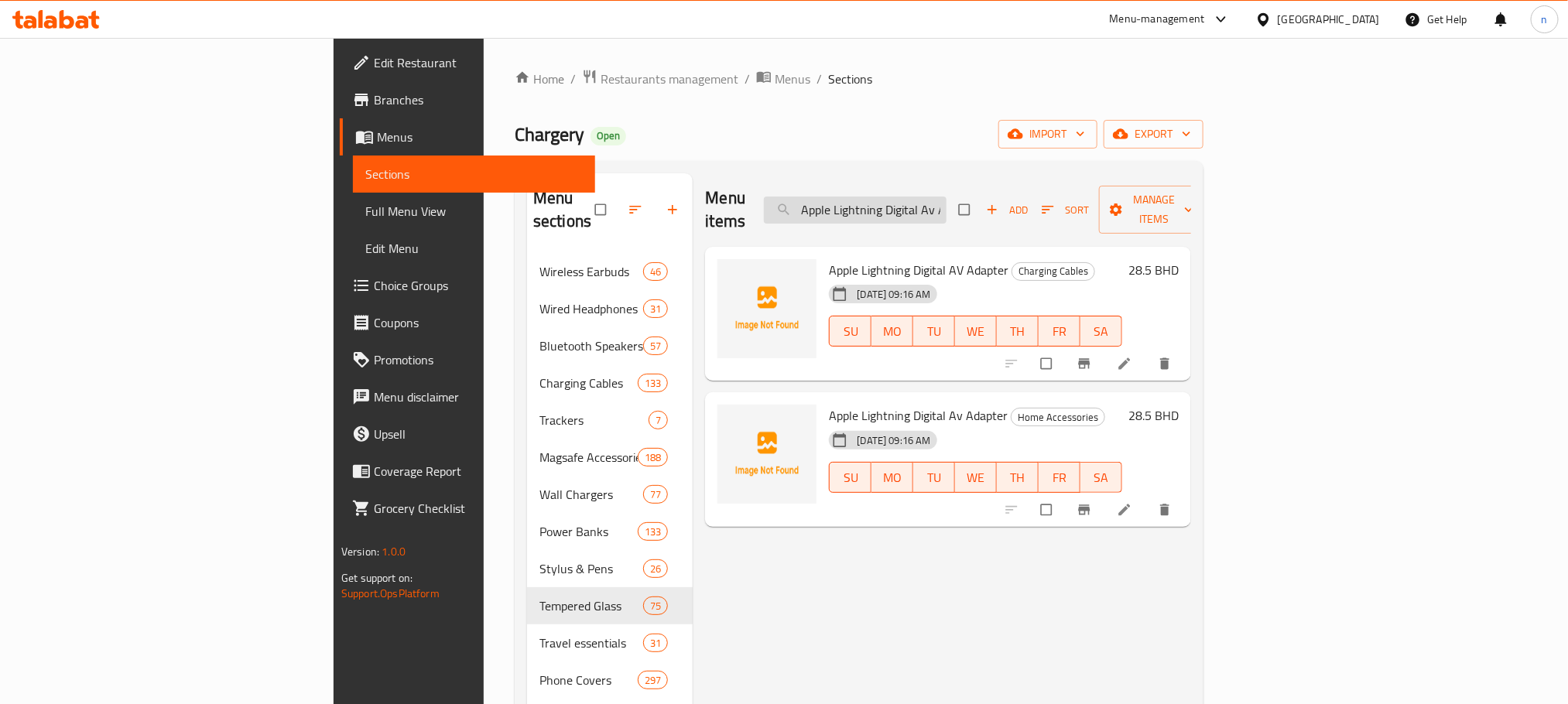
click at [946, 202] on input "Apple Lightning Digital Av Adapter" at bounding box center [855, 210] width 182 height 27
click at [946, 203] on input "Apple Lightning Digital Av Adapter" at bounding box center [855, 210] width 182 height 27
paste input "iPhone 13 Clear Case with MagSafe"
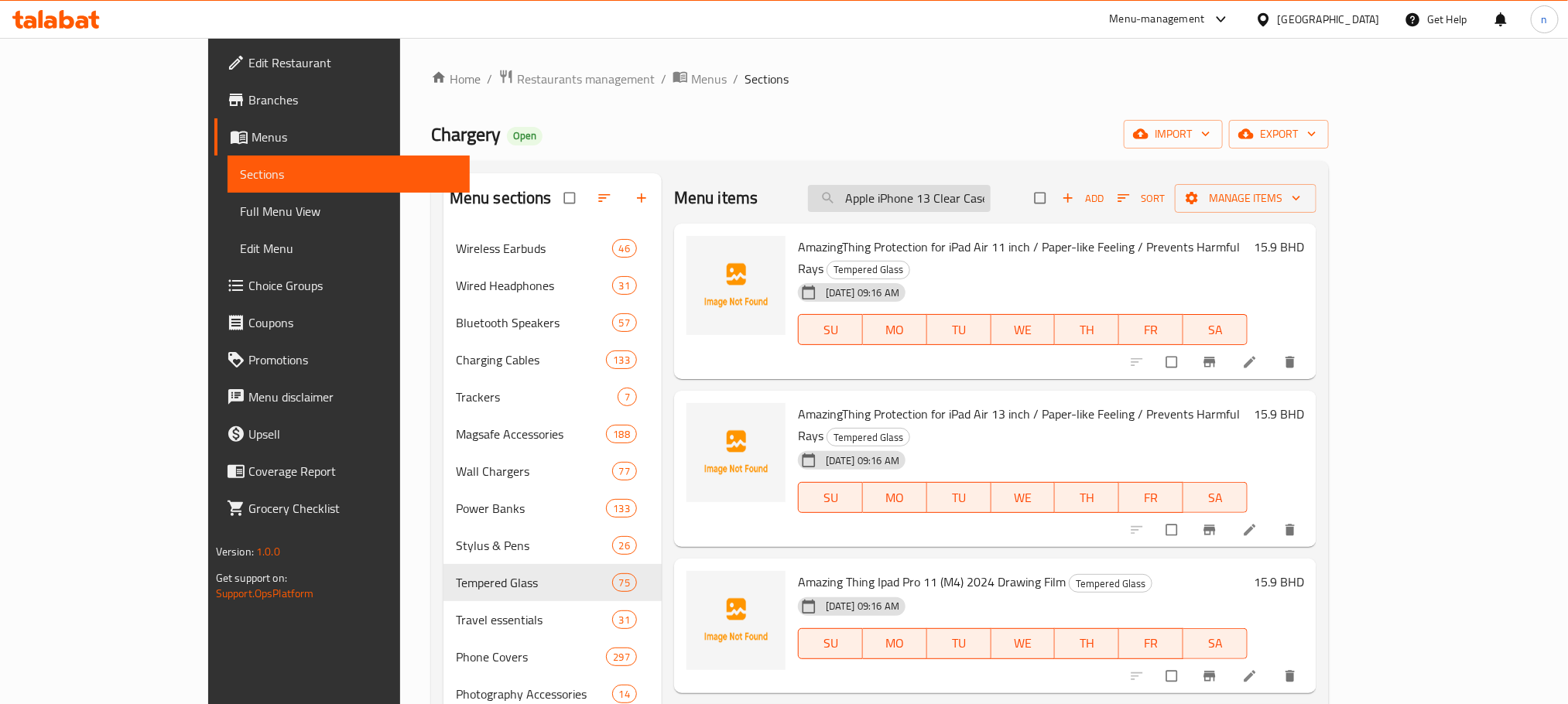
click at [943, 203] on input "Apple iPhone 13 Clear Case with MagSafe" at bounding box center [899, 198] width 182 height 27
click at [943, 203] on input "Apple iPhone 13 Clear Case with MagSafe" at bounding box center [899, 198] width 182 height 27
paste input "Skinarma Saido Clear Magsafe Case For Iphone 16 Pro"
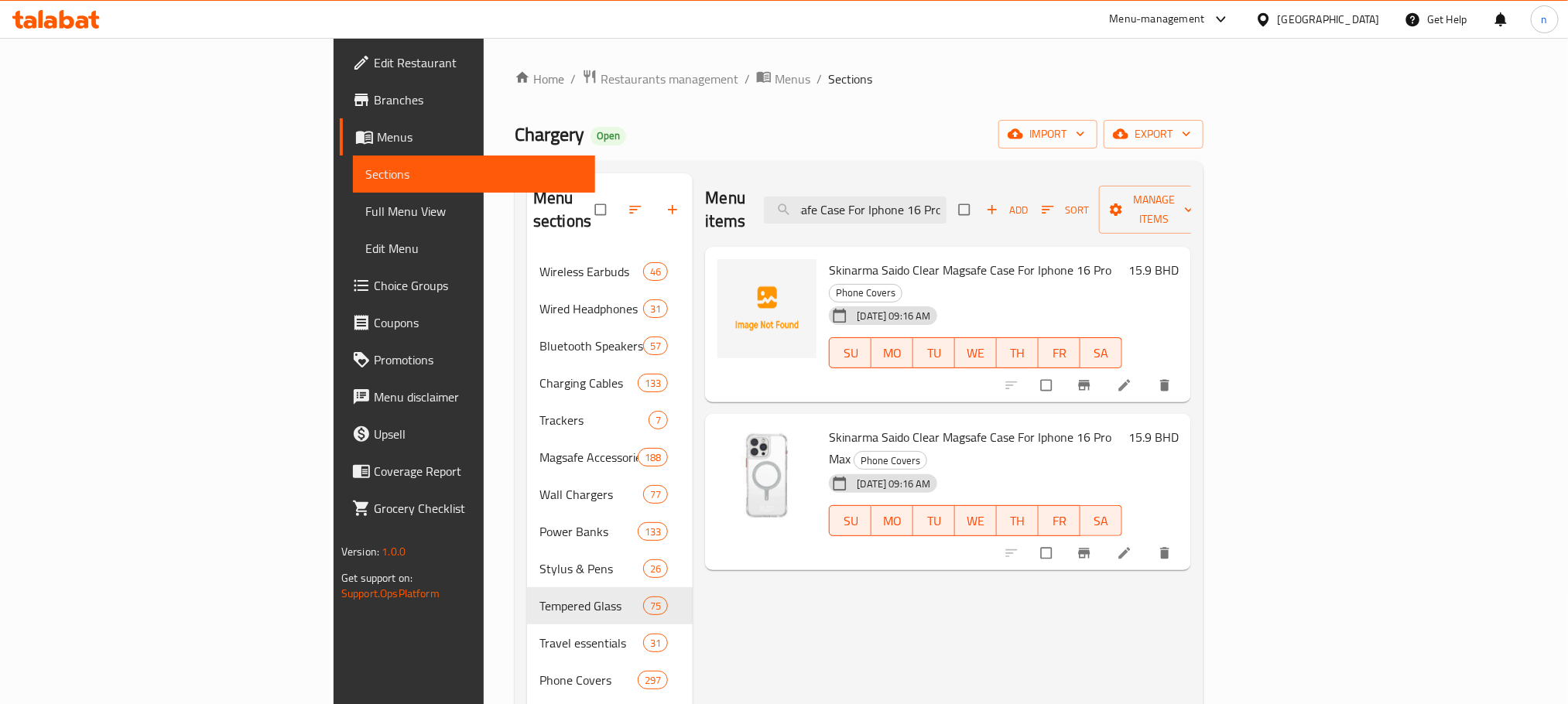
type input "Skinarma Saido Clear Magsafe Case For Iphone 16 Pro"
click at [1099, 87] on ol "Home / Restaurants management / Menus / Sections" at bounding box center [859, 79] width 689 height 20
